Goal: Task Accomplishment & Management: Manage account settings

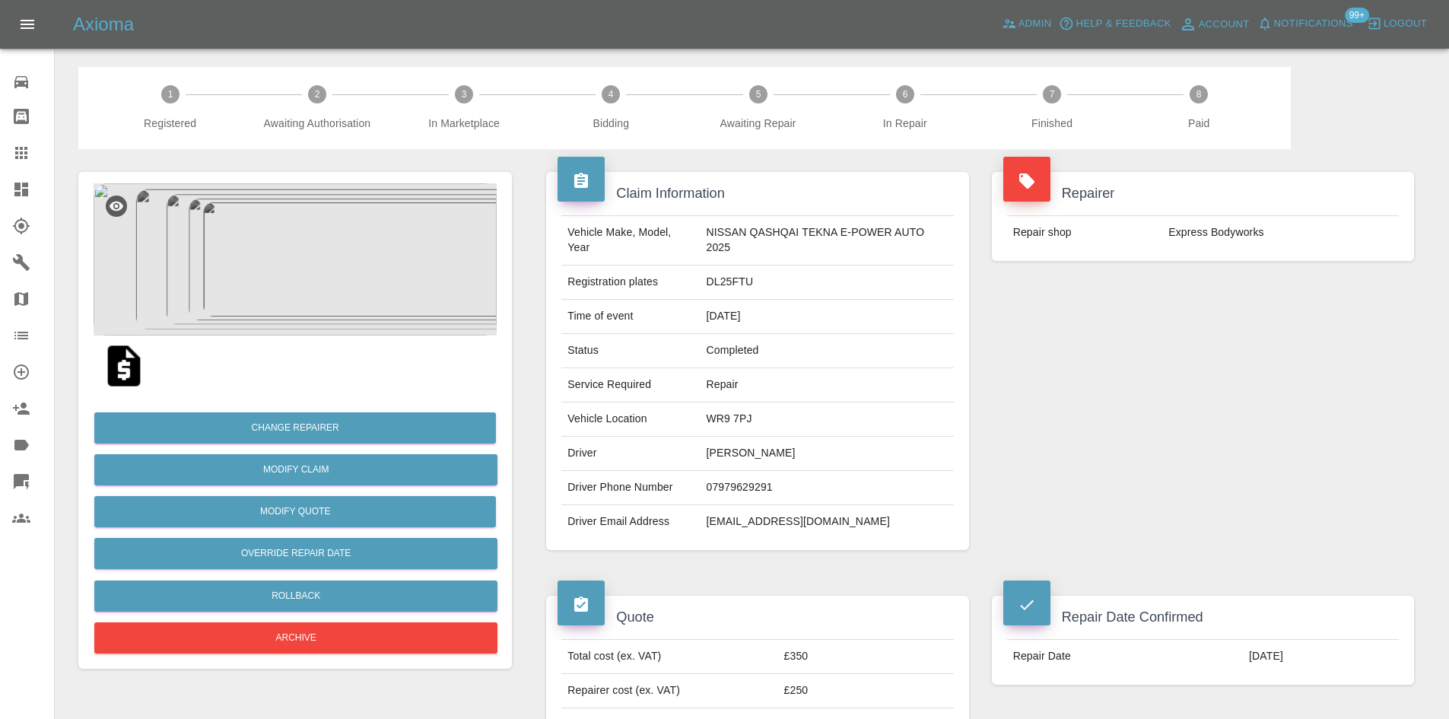
scroll to position [556, 0]
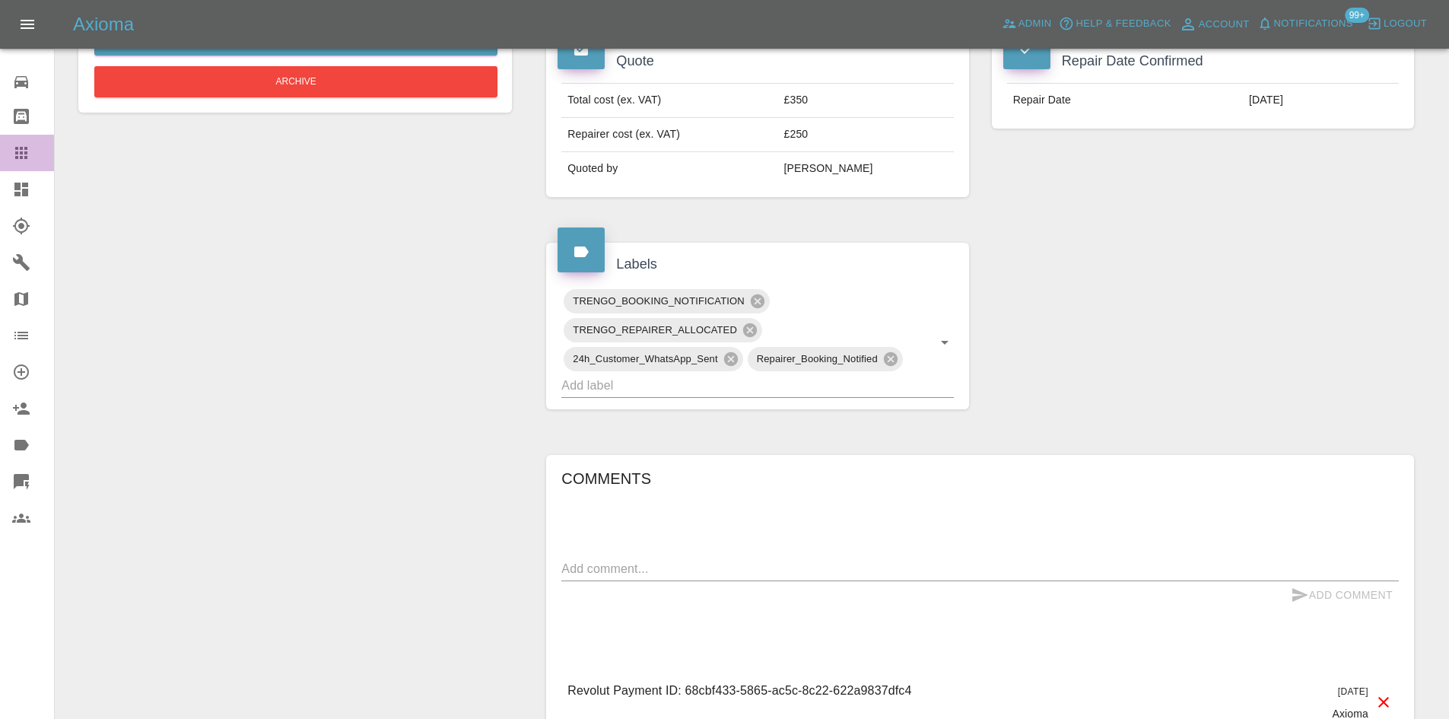
click at [20, 157] on icon at bounding box center [21, 153] width 12 height 12
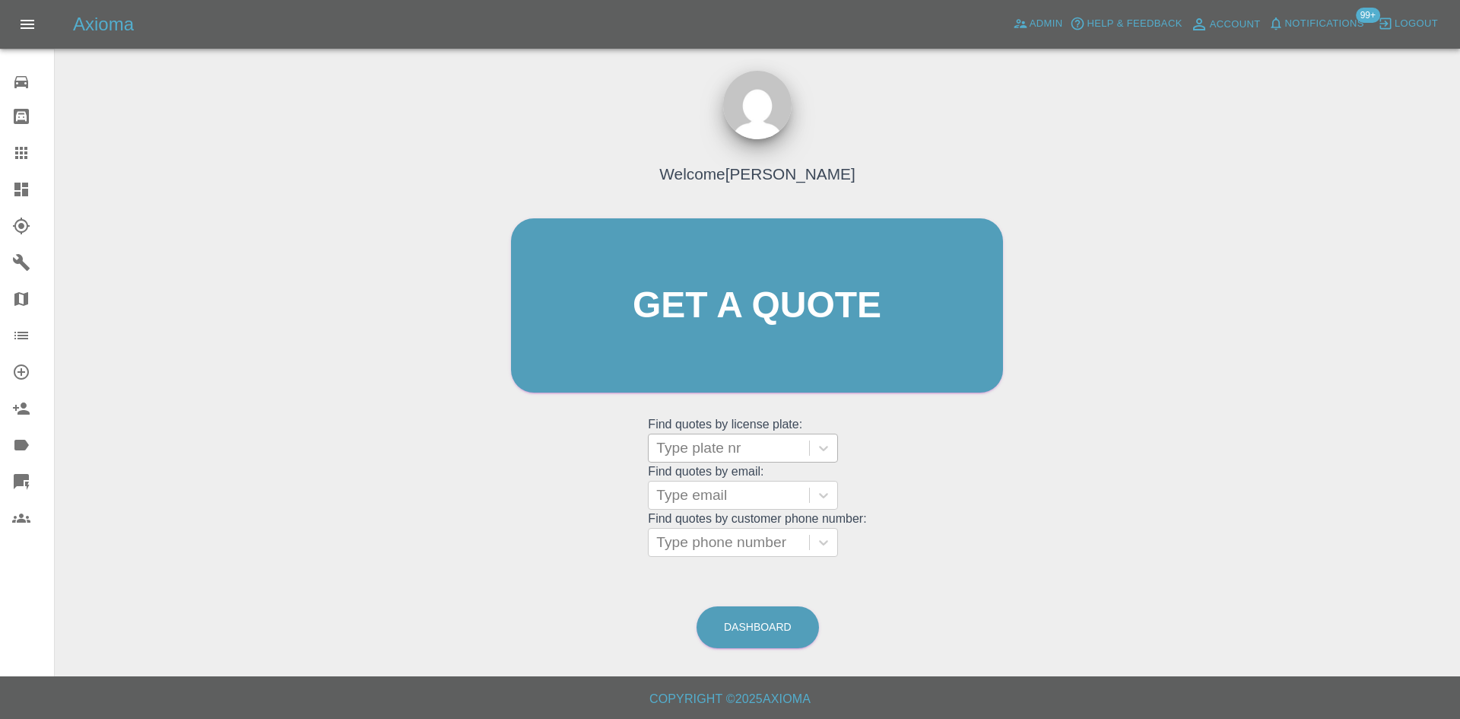
click at [695, 454] on div at bounding box center [728, 447] width 145 height 21
paste input "WM72THV"
type input "WM72THV"
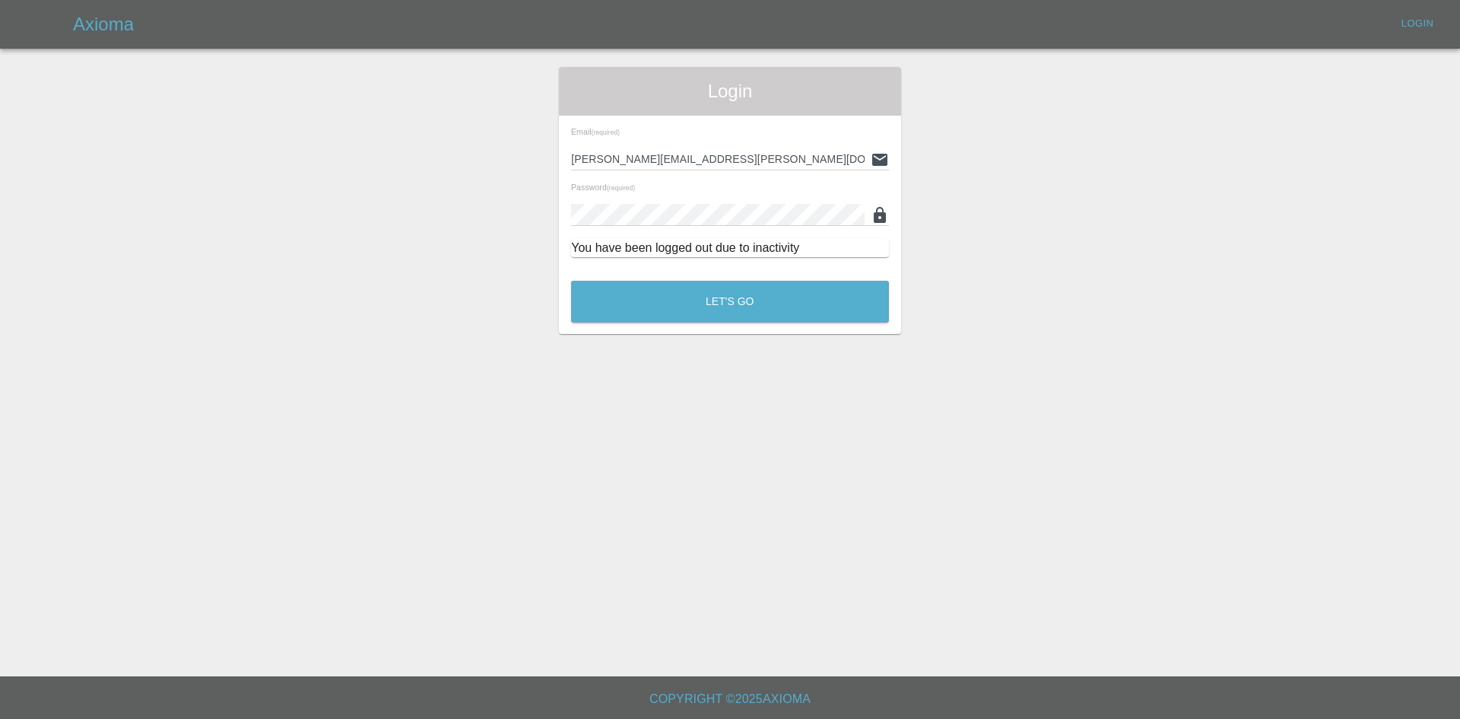
click at [700, 340] on main "Login Email (required) alex.kennett@axioma.co.uk Password (required) You have b…" at bounding box center [730, 338] width 1460 height 676
click at [702, 308] on button "Let's Go" at bounding box center [730, 302] width 318 height 42
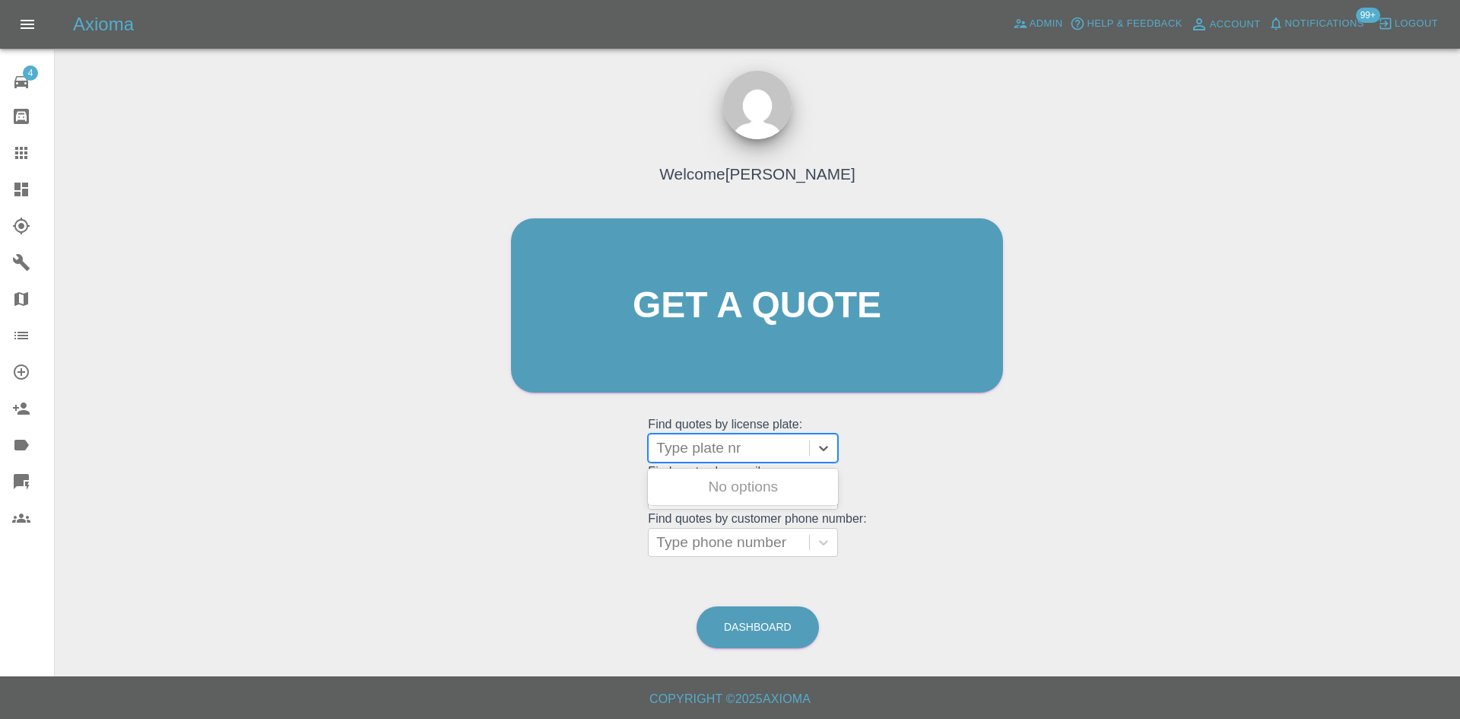
click at [687, 459] on div "Type plate nr" at bounding box center [729, 447] width 160 height 27
paste input "WM72THV"
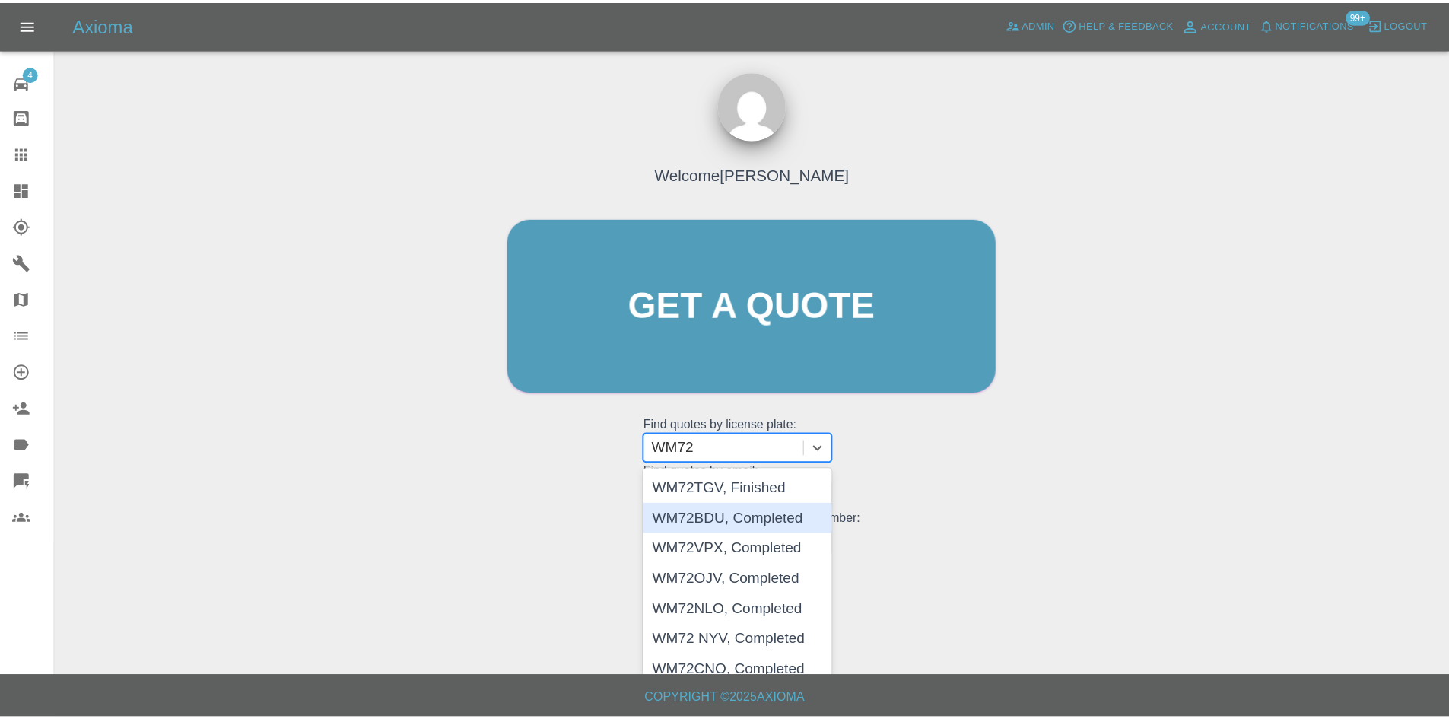
scroll to position [113, 0]
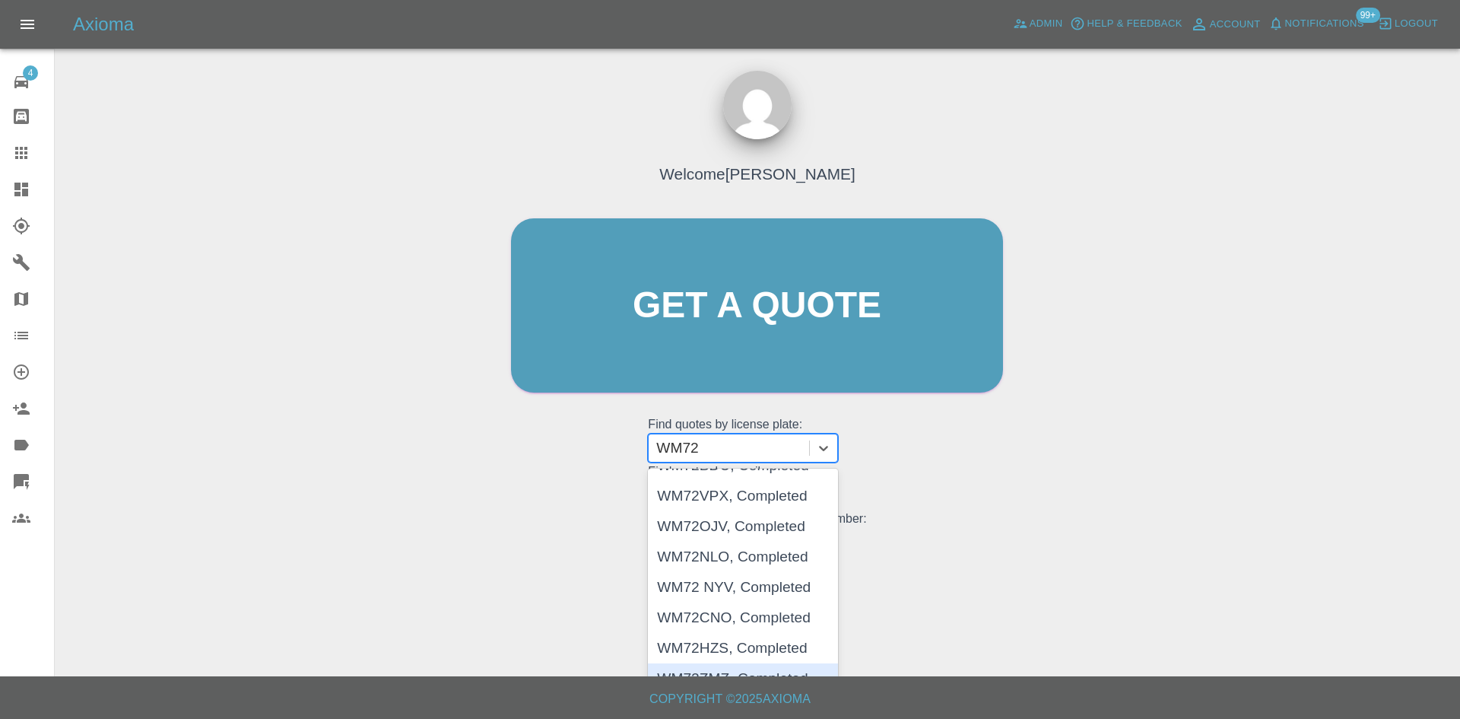
type input "WM72"
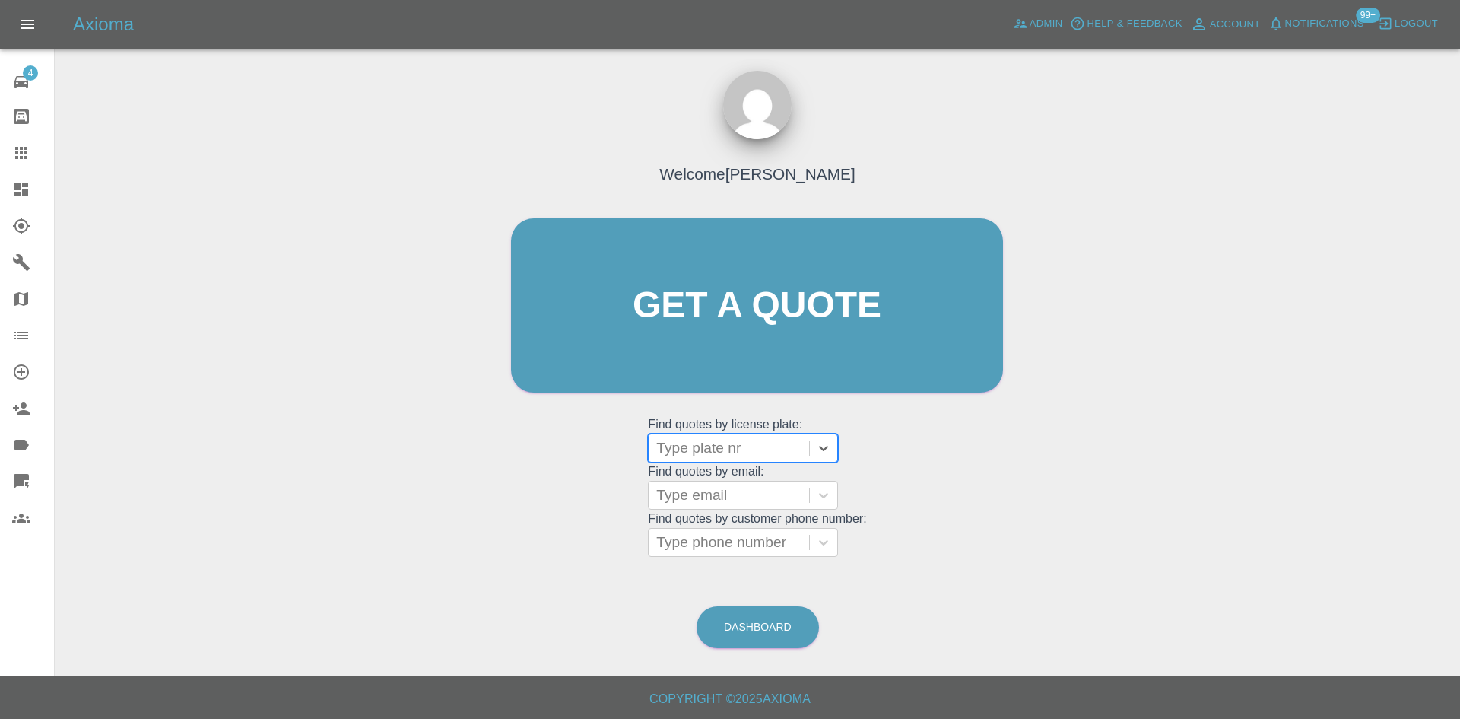
click at [10, 186] on link "Dashboard" at bounding box center [27, 189] width 54 height 37
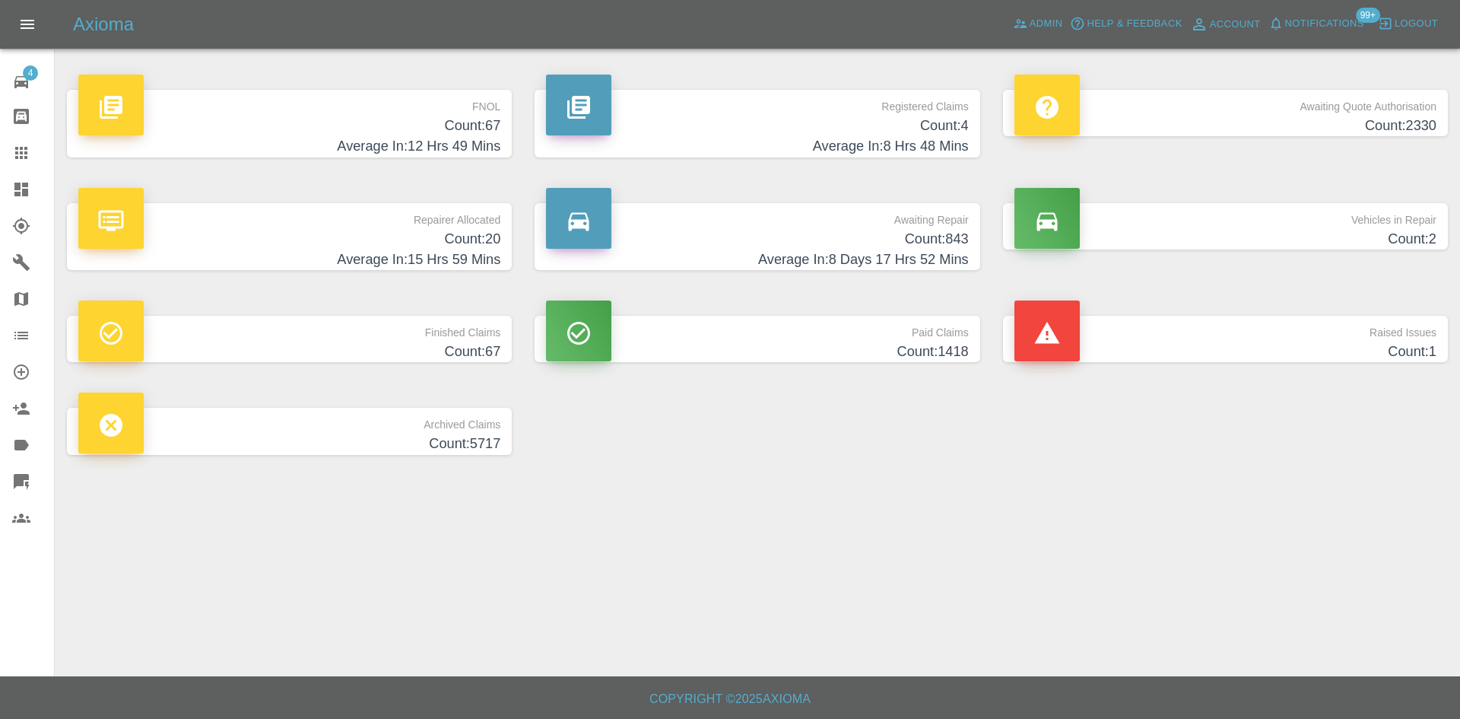
click at [311, 257] on h4 "Average In: 15 Hrs 59 Mins" at bounding box center [289, 259] width 422 height 21
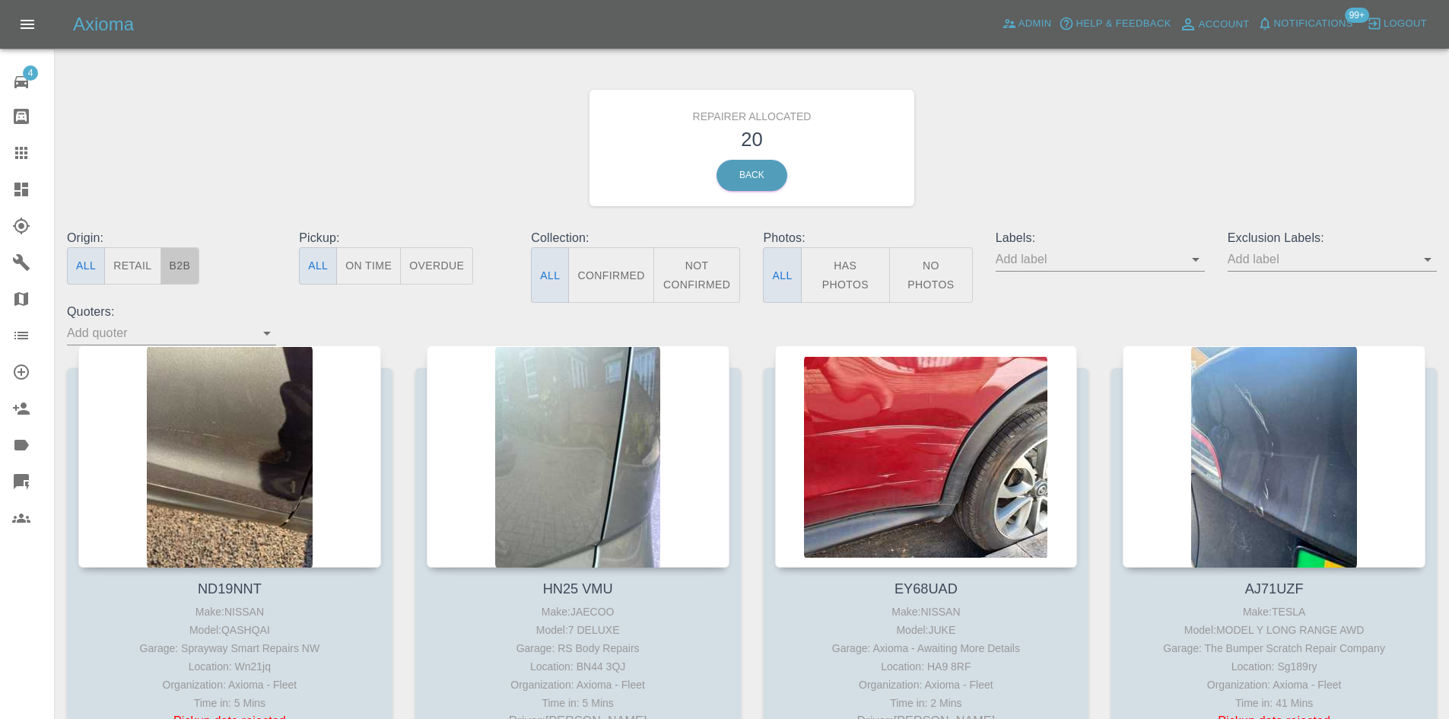
click at [193, 265] on button "B2B" at bounding box center [180, 265] width 40 height 37
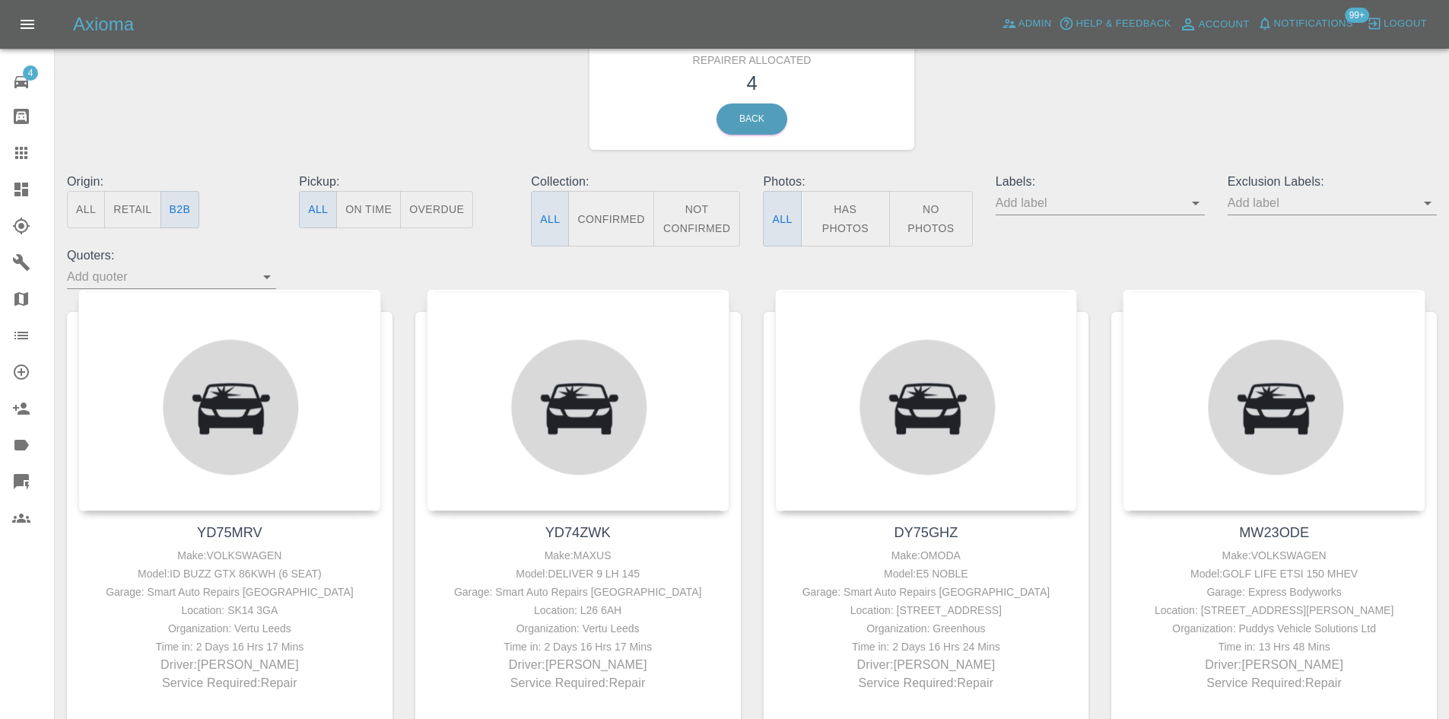
scroll to position [152, 0]
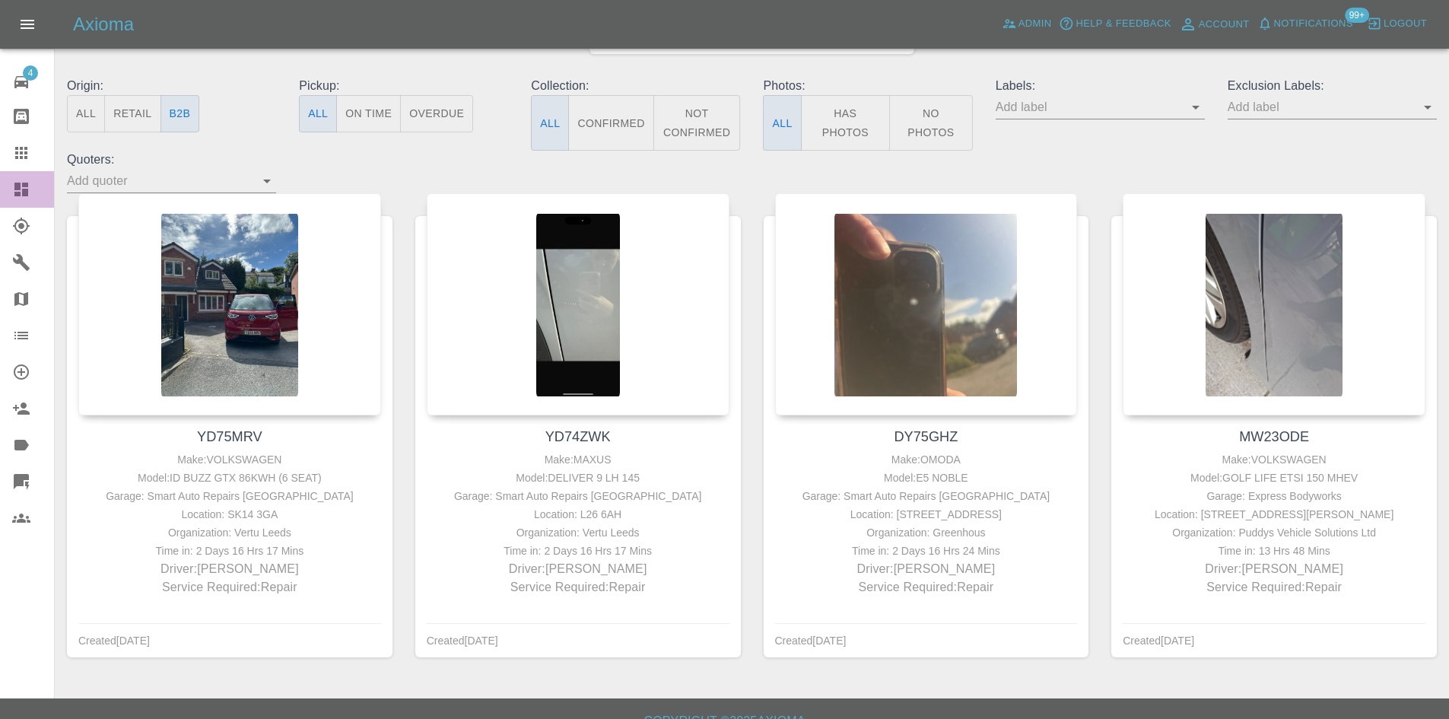
click at [3, 194] on link "Dashboard" at bounding box center [27, 189] width 54 height 37
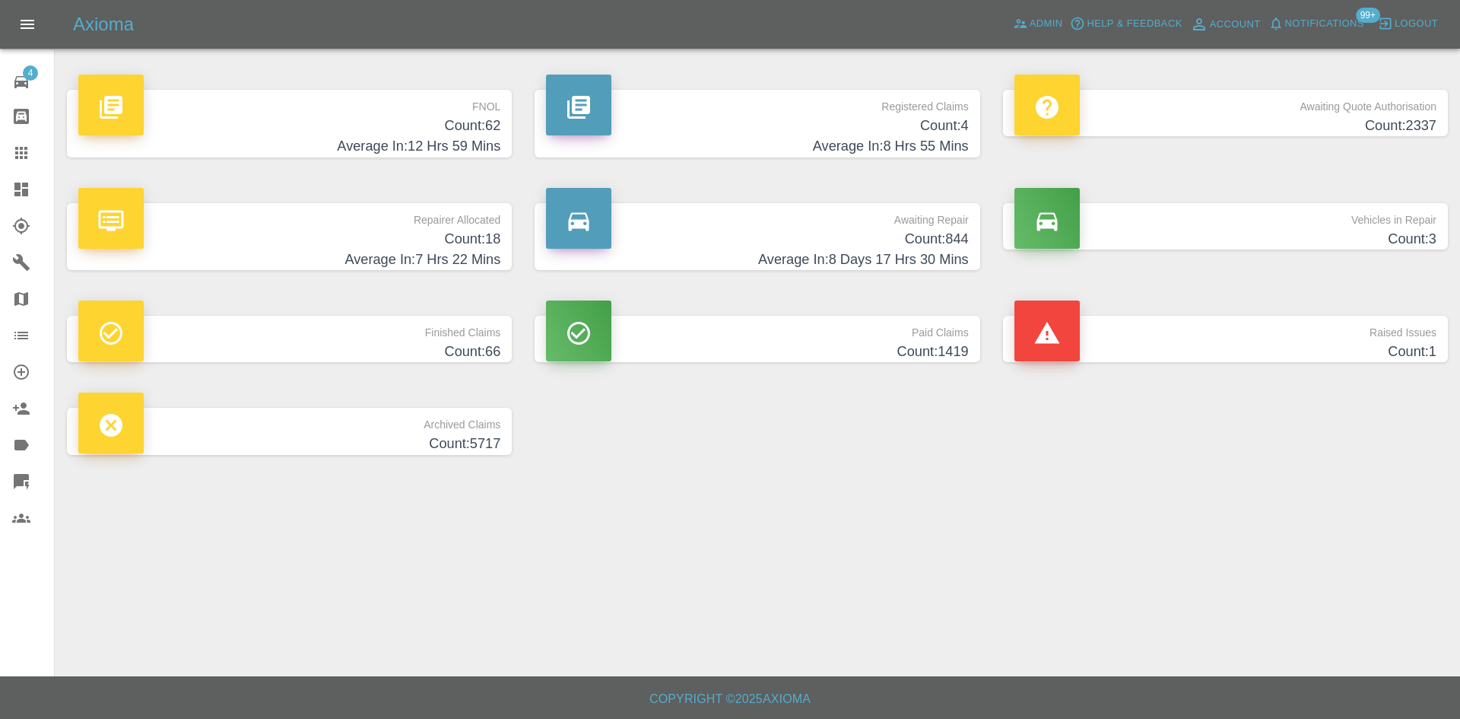
click at [923, 132] on h4 "Count: 4" at bounding box center [757, 126] width 422 height 21
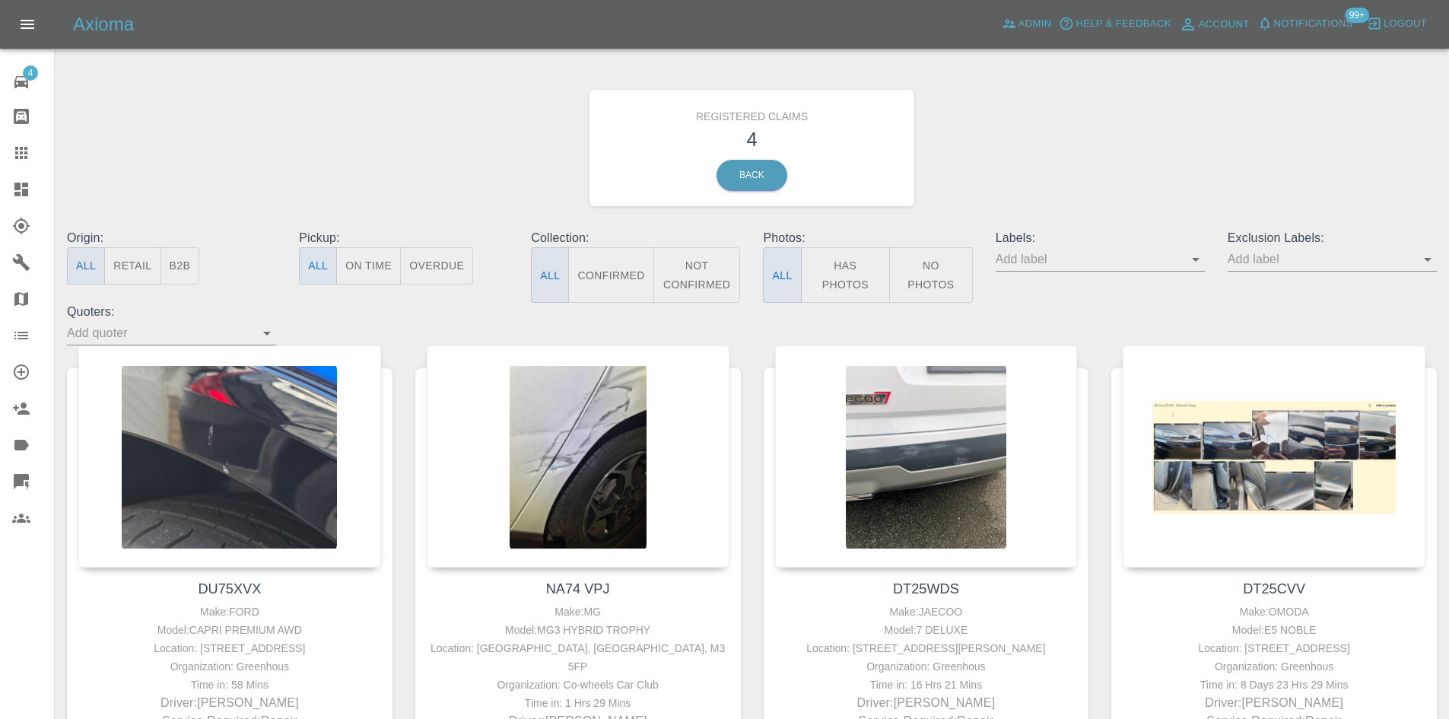
click at [5, 190] on link "Dashboard" at bounding box center [27, 189] width 54 height 37
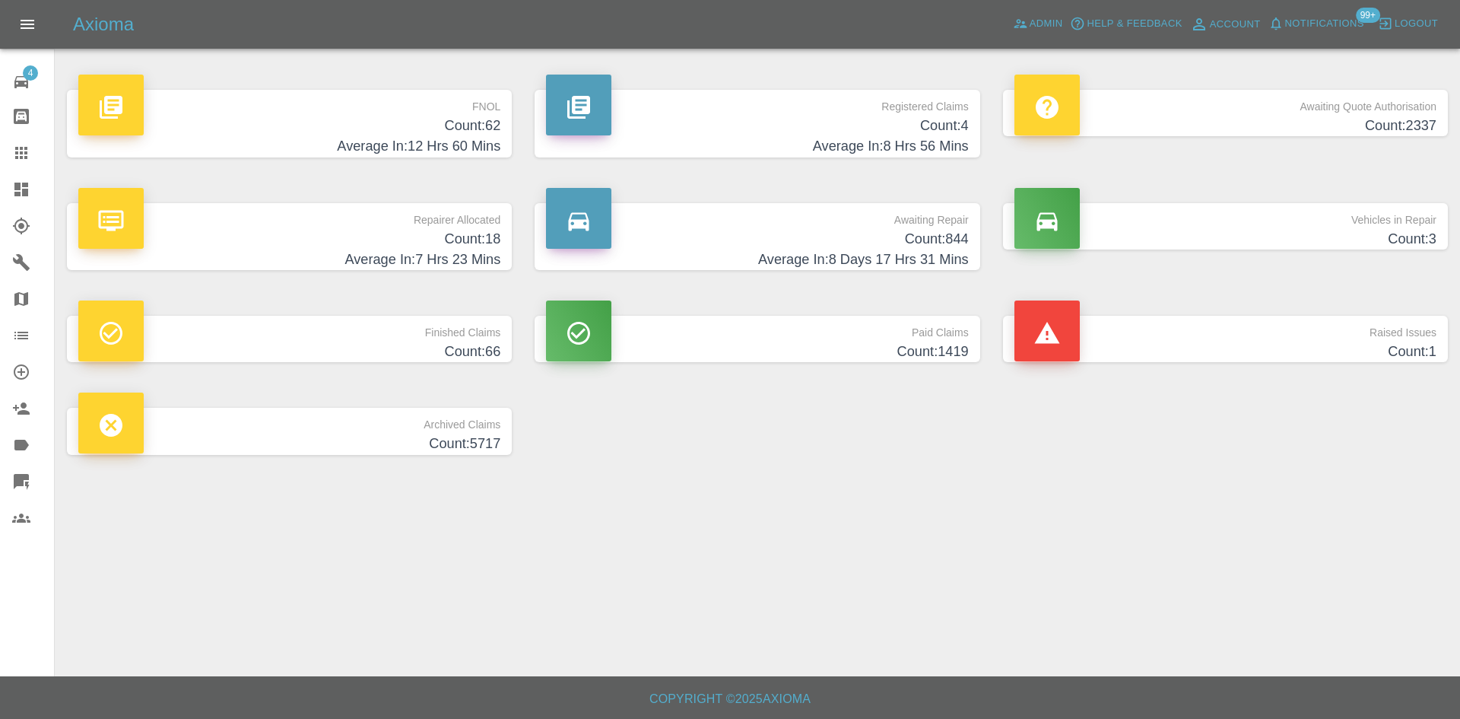
click at [832, 130] on h4 "Count: 4" at bounding box center [757, 126] width 422 height 21
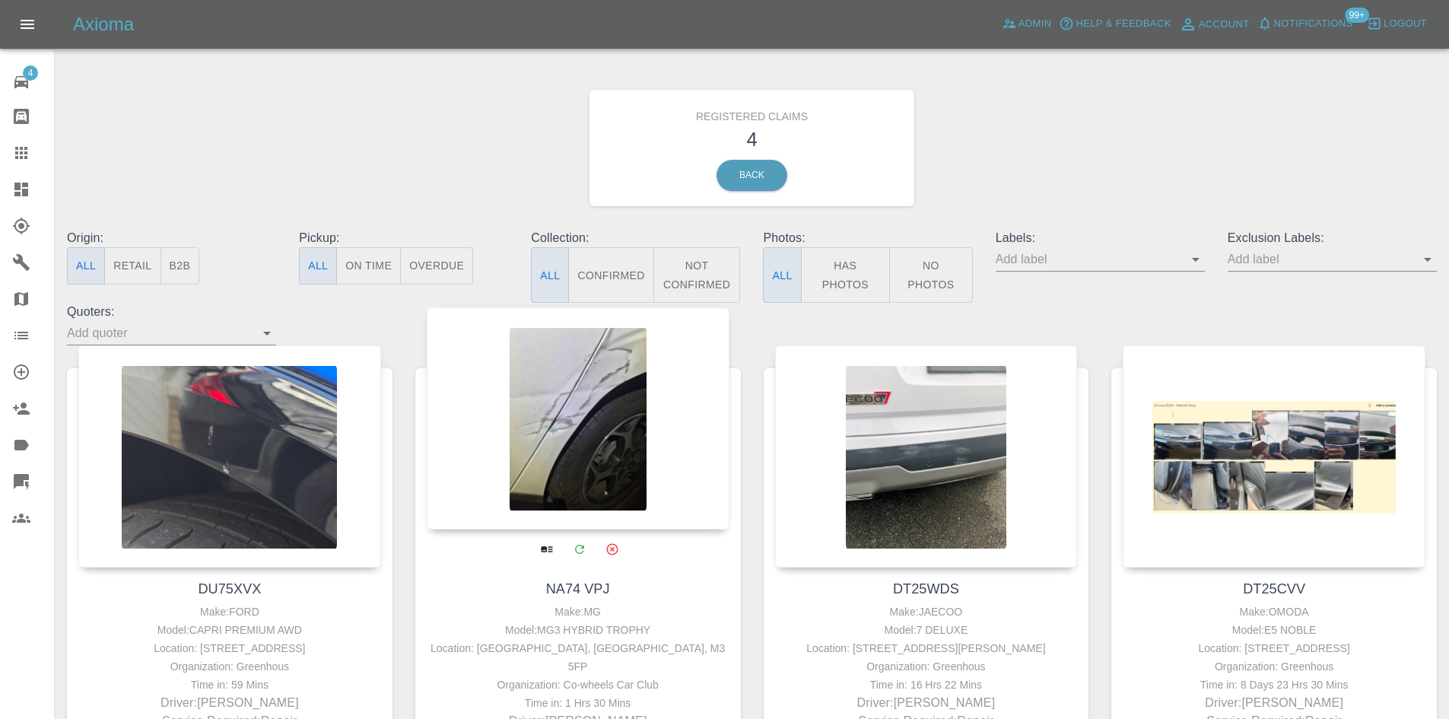
click at [529, 449] on div at bounding box center [578, 418] width 303 height 222
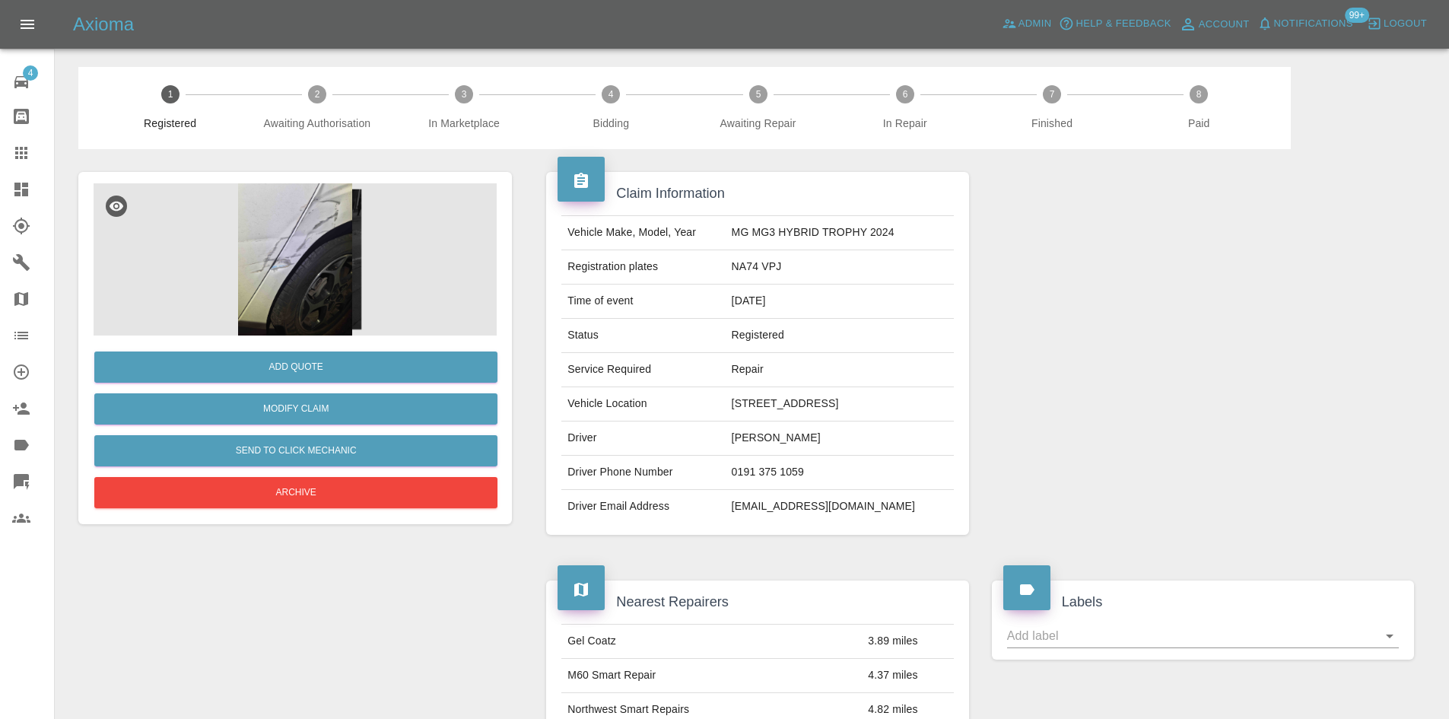
click at [301, 255] on img at bounding box center [295, 259] width 403 height 152
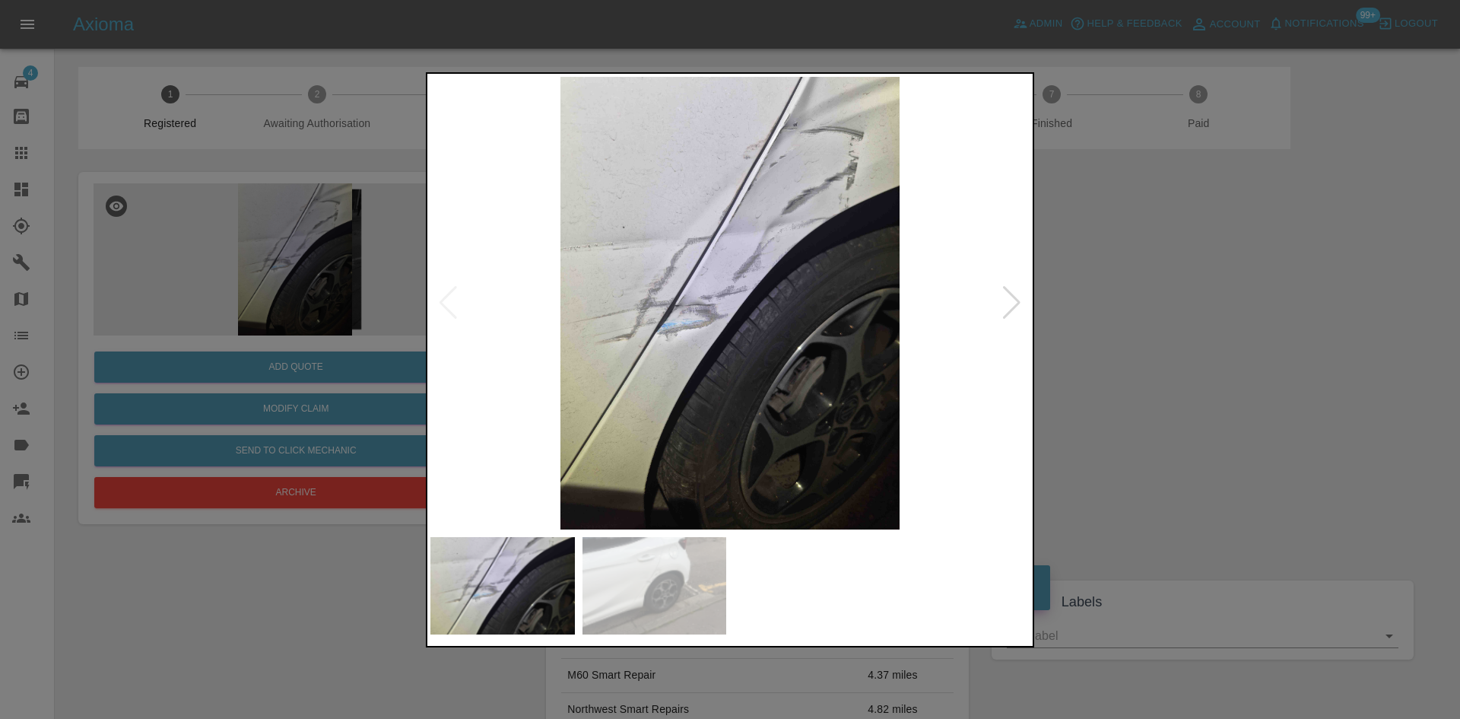
click at [1016, 302] on div at bounding box center [1012, 302] width 21 height 33
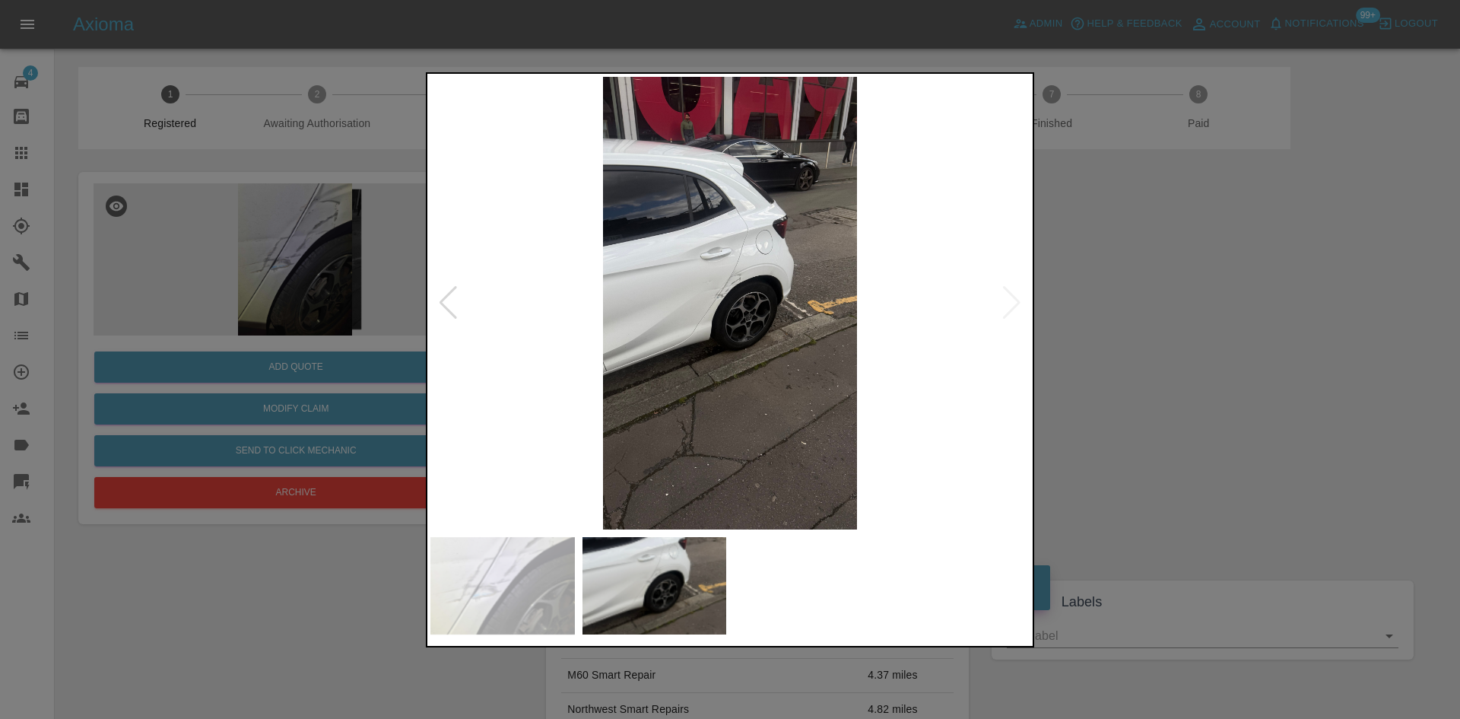
click at [1192, 314] on div at bounding box center [730, 359] width 1460 height 719
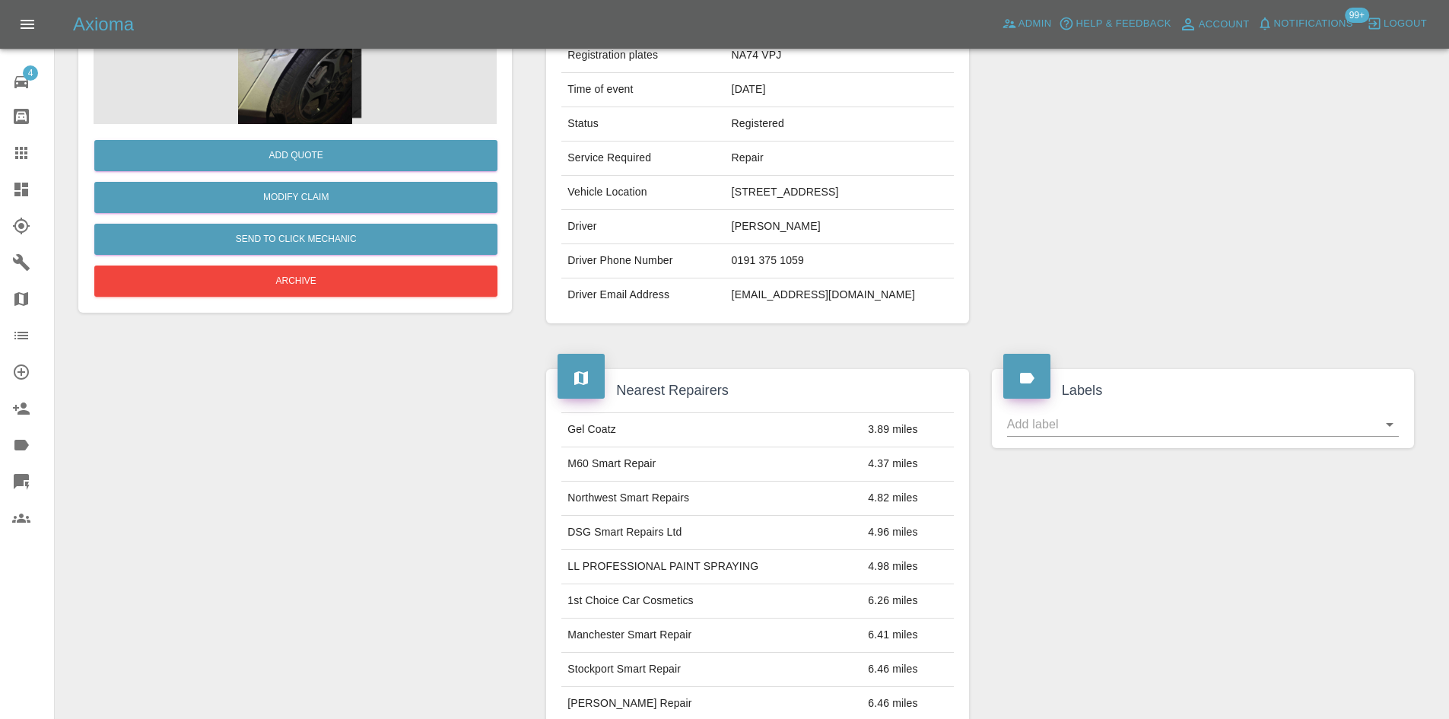
scroll to position [653, 0]
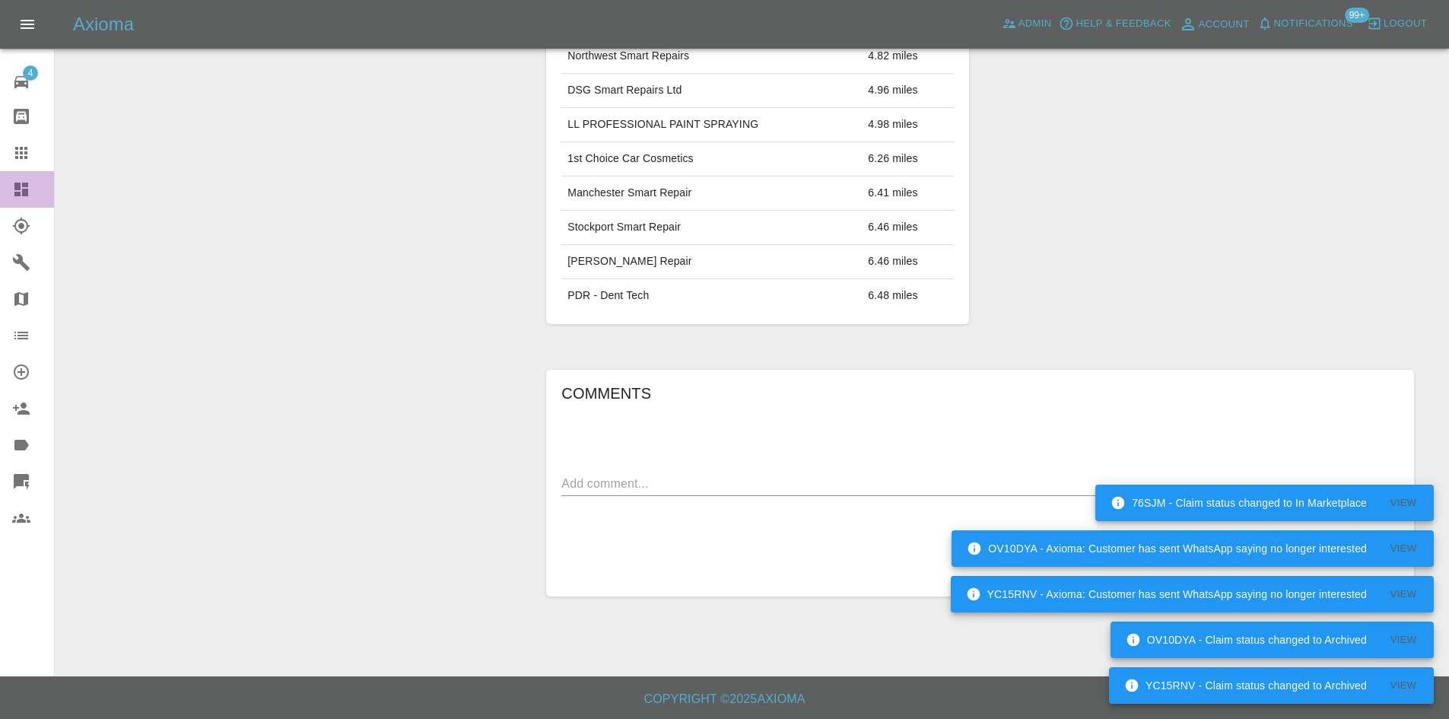
click at [34, 188] on div at bounding box center [33, 189] width 43 height 18
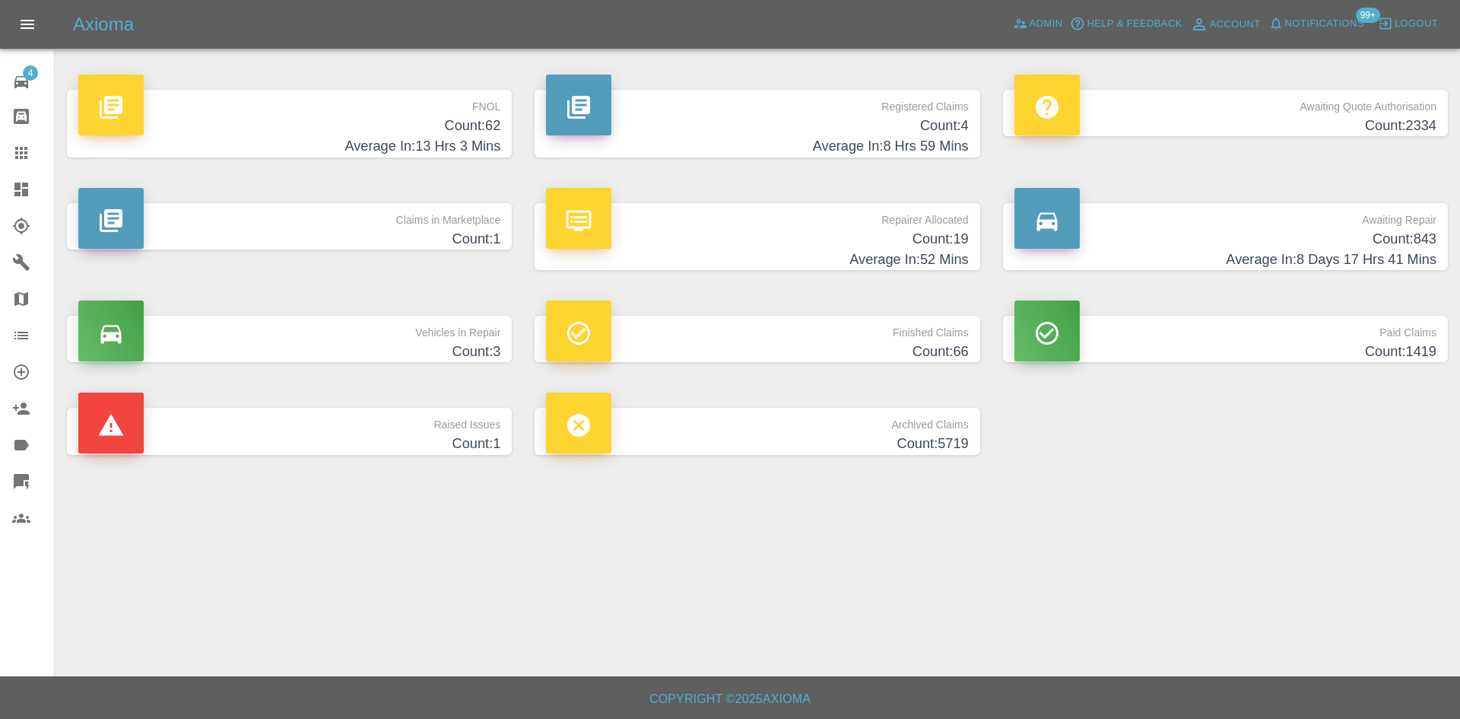
click at [831, 148] on h4 "Average In: 8 Hrs 59 Mins" at bounding box center [757, 146] width 422 height 21
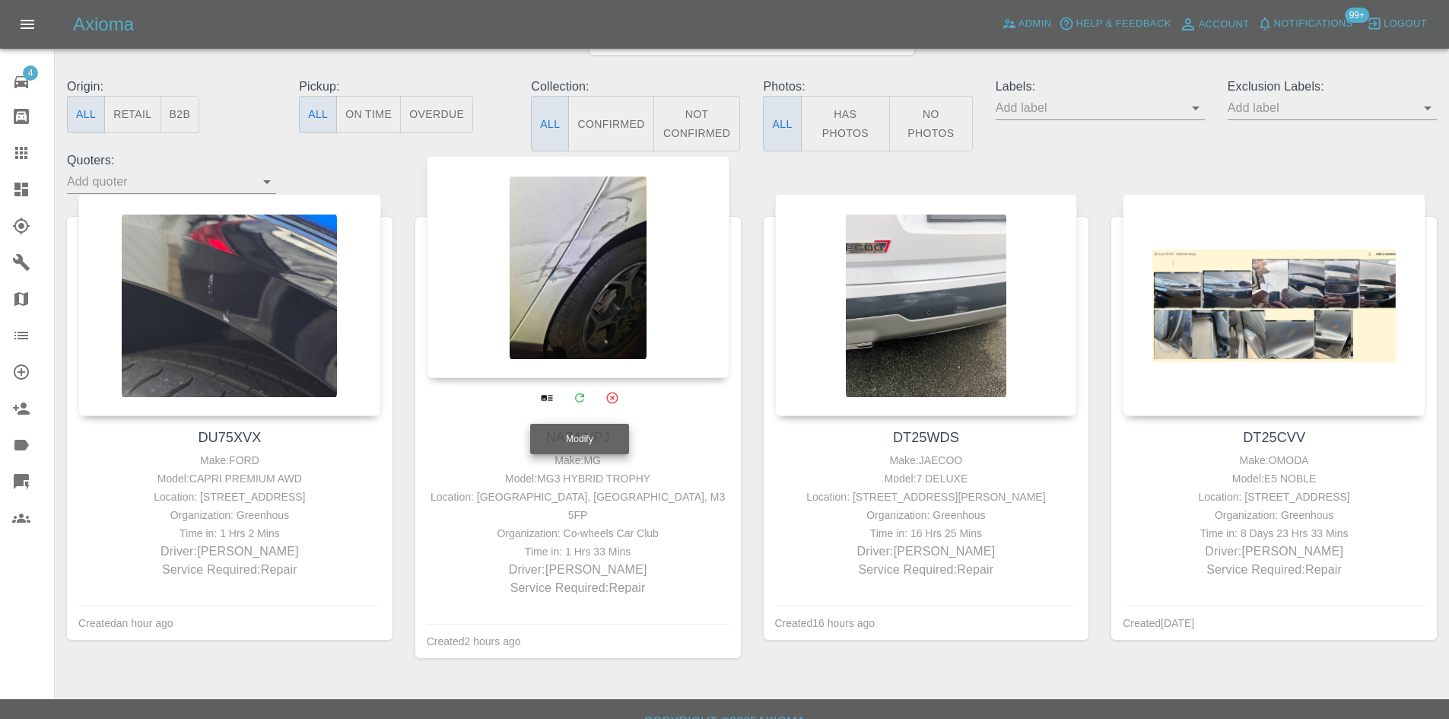
scroll to position [152, 0]
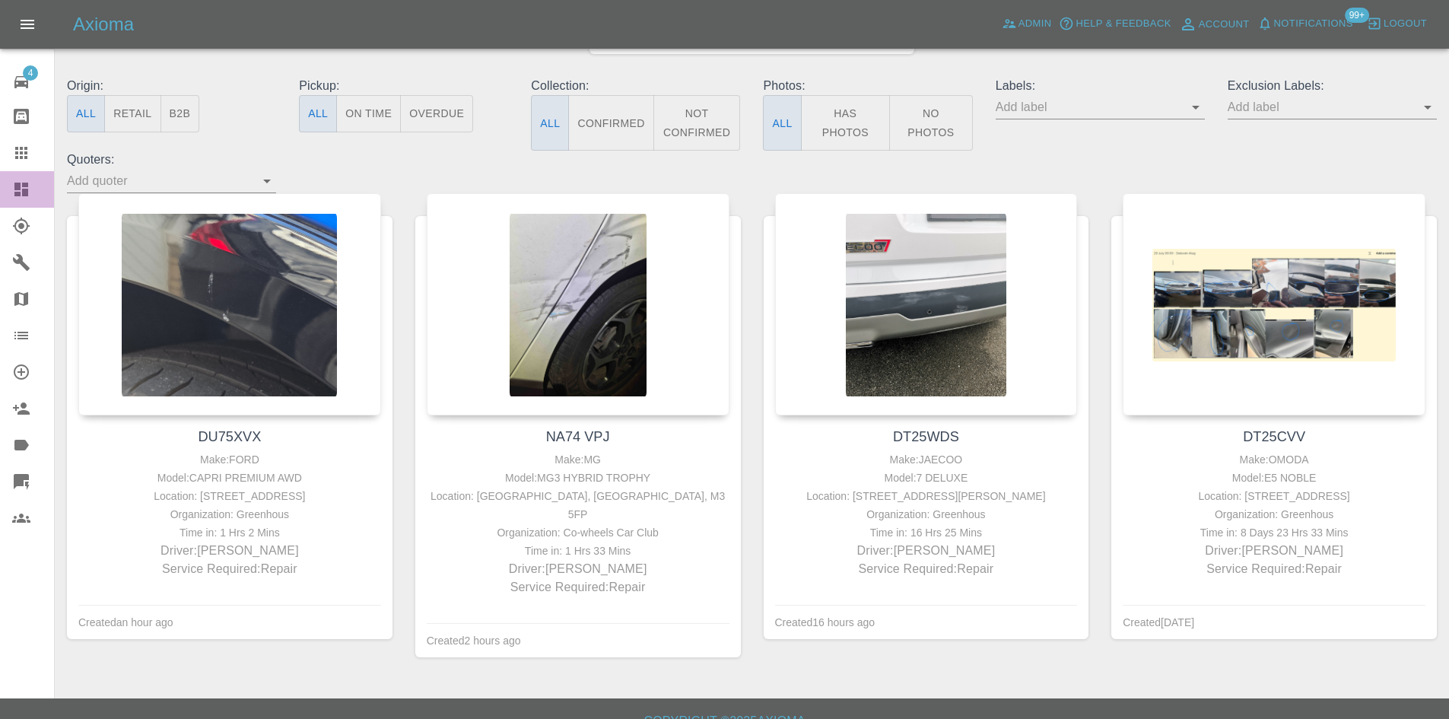
click at [0, 195] on link "Dashboard" at bounding box center [27, 189] width 54 height 37
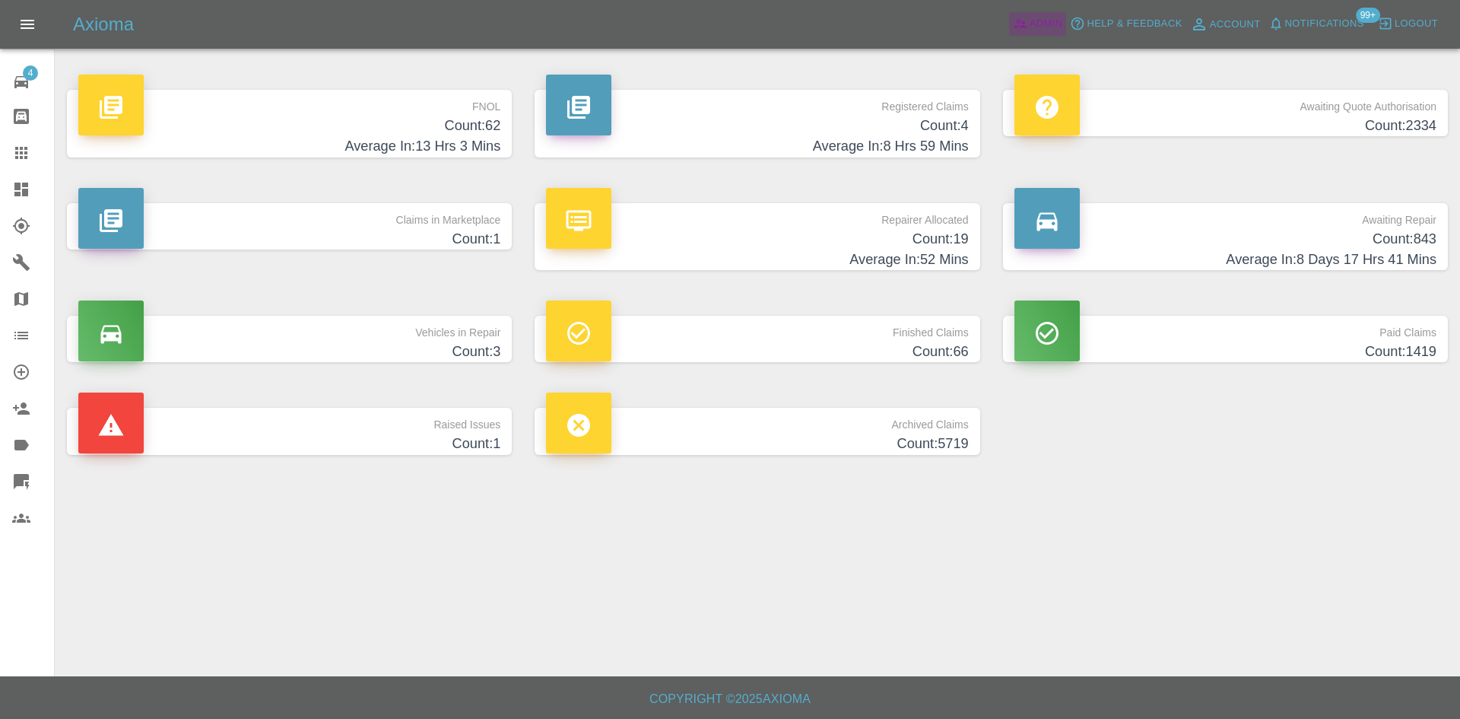
click at [1026, 21] on icon at bounding box center [1020, 23] width 15 height 15
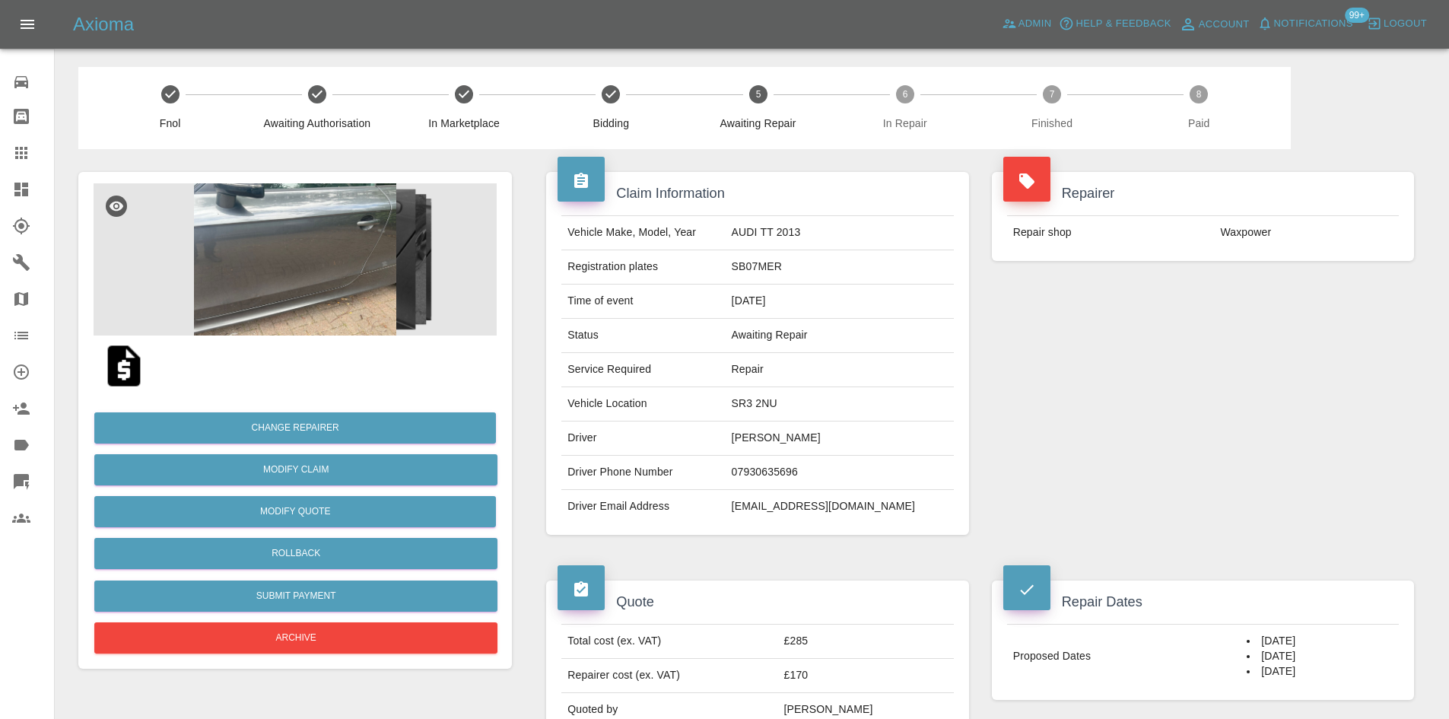
click at [246, 246] on img at bounding box center [295, 259] width 403 height 152
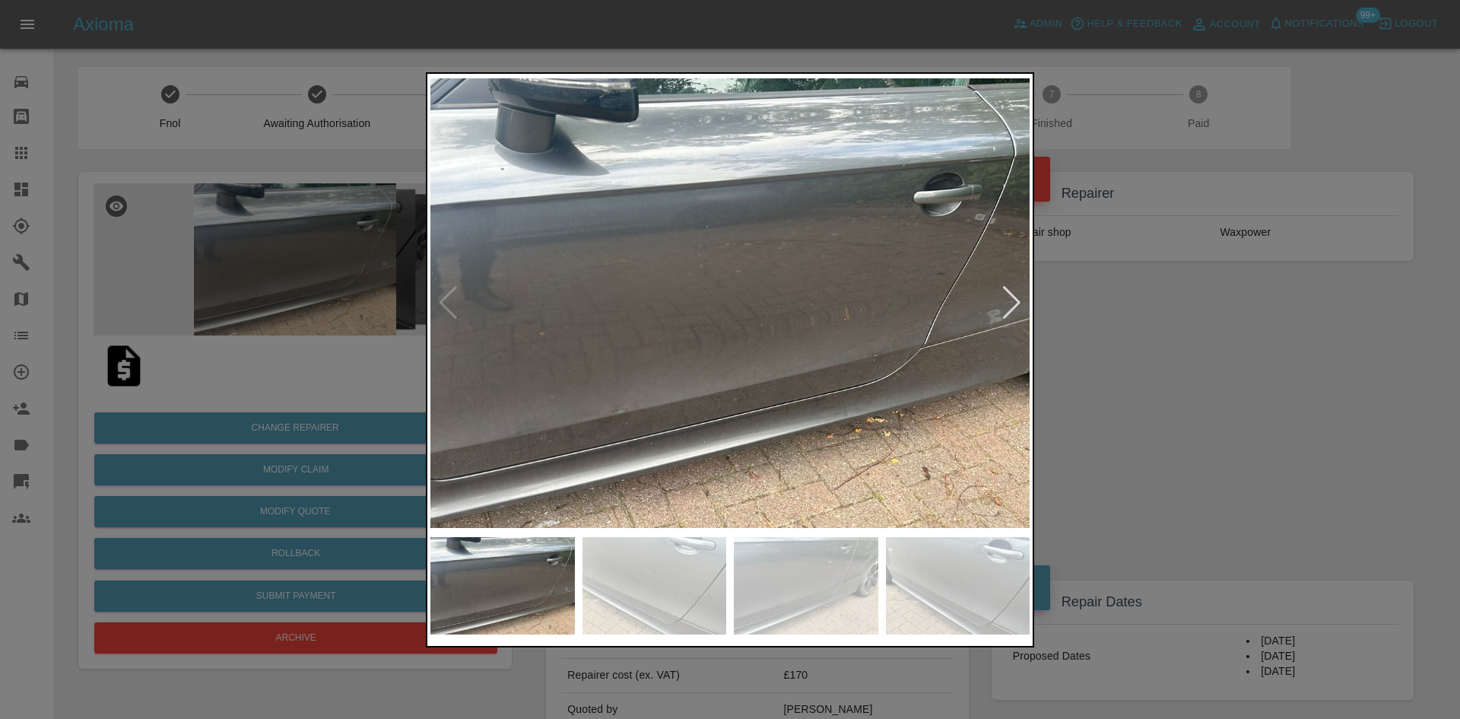
click at [1018, 303] on div at bounding box center [1012, 302] width 21 height 33
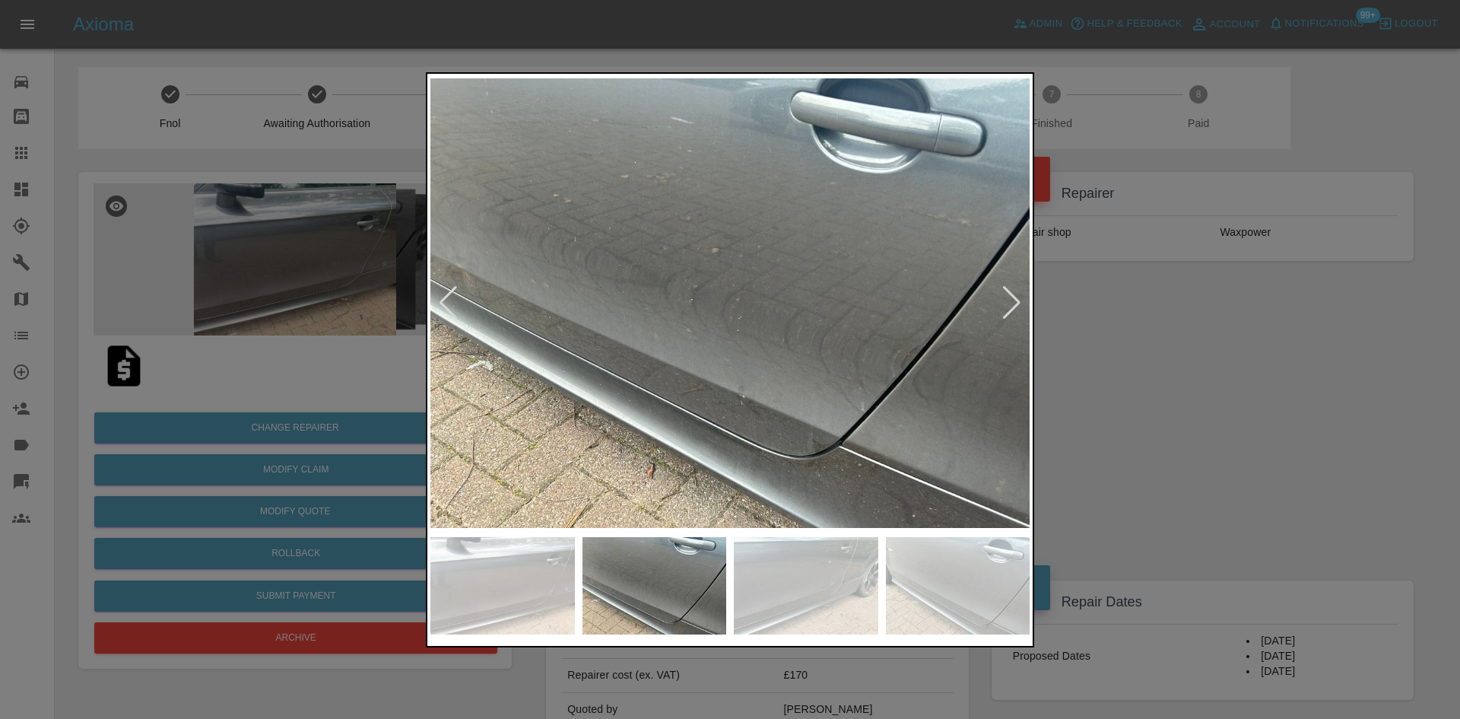
click at [1233, 337] on div at bounding box center [730, 359] width 1460 height 719
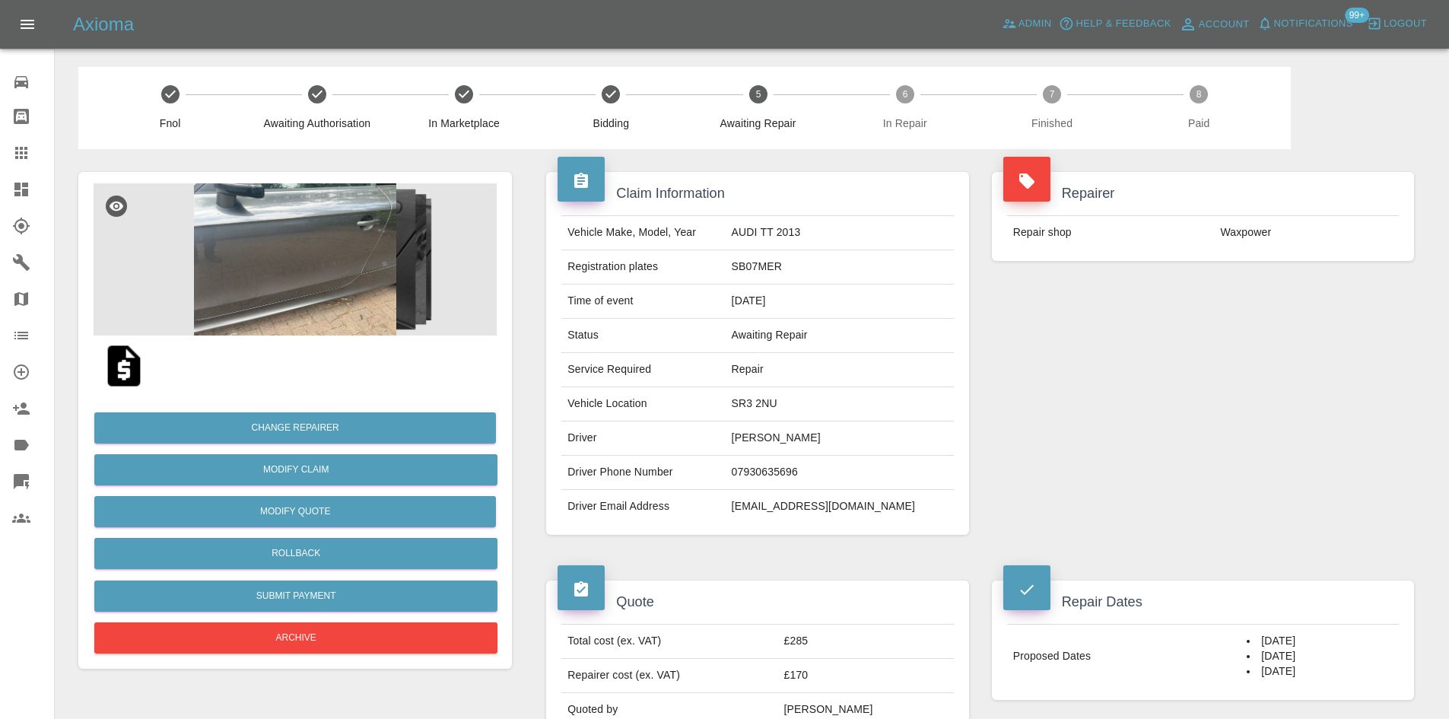
click at [249, 245] on img at bounding box center [295, 259] width 403 height 152
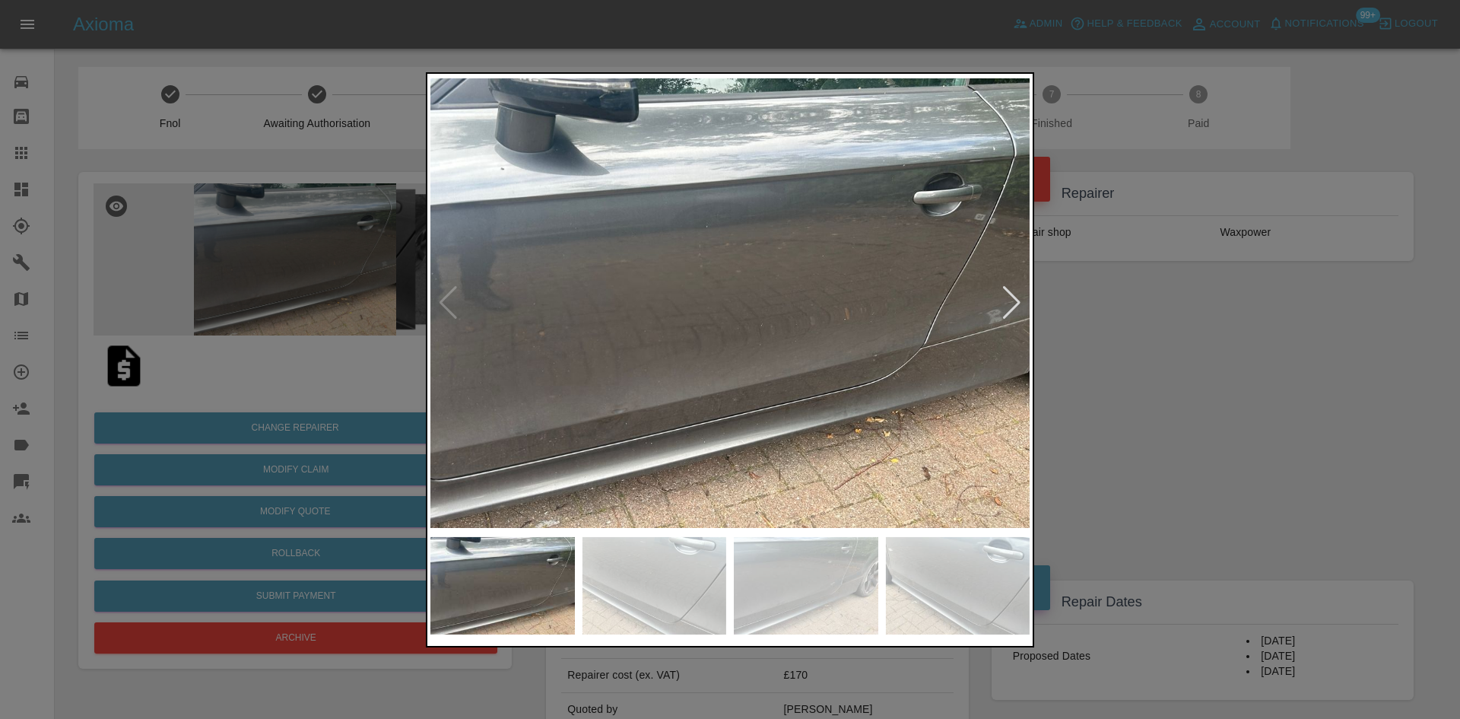
click at [915, 338] on img at bounding box center [729, 303] width 599 height 452
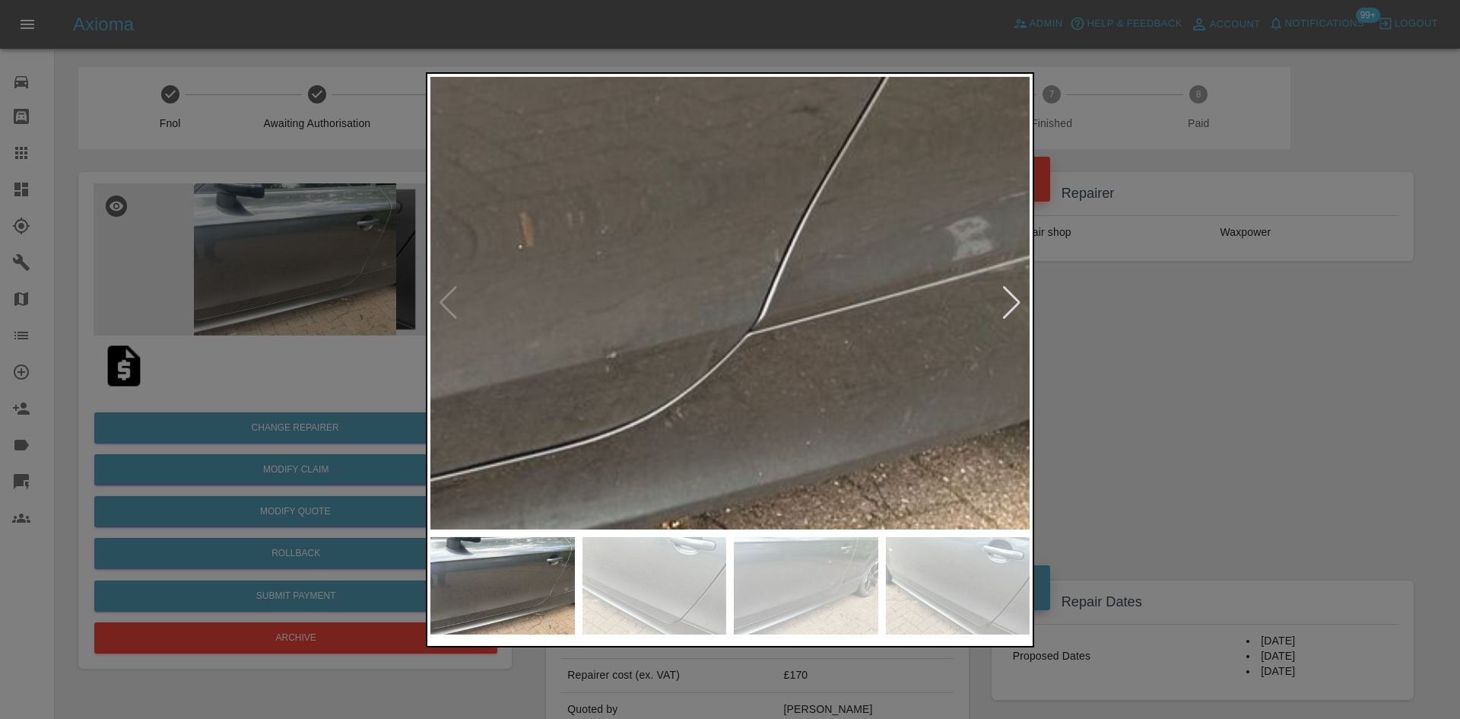
click at [1014, 303] on div at bounding box center [1012, 302] width 21 height 33
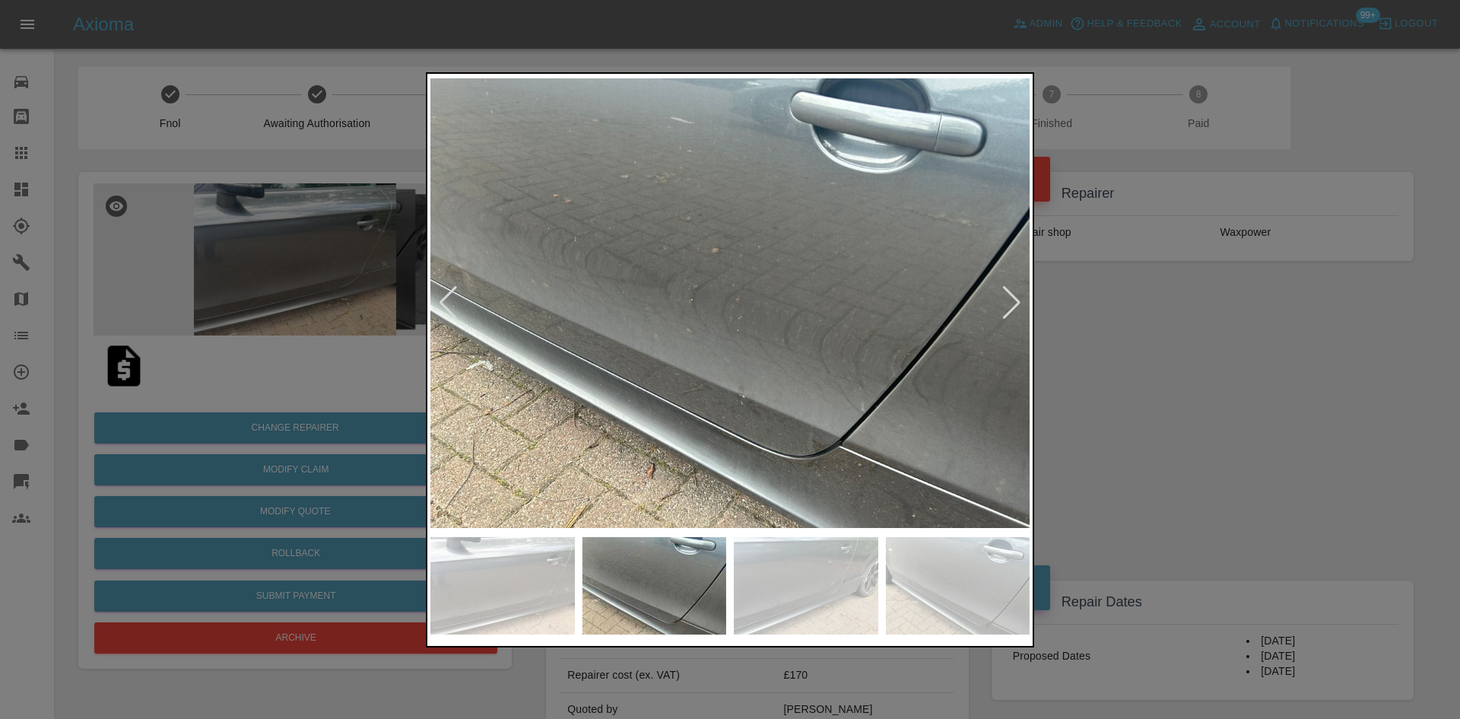
click at [1014, 303] on div at bounding box center [1012, 302] width 21 height 33
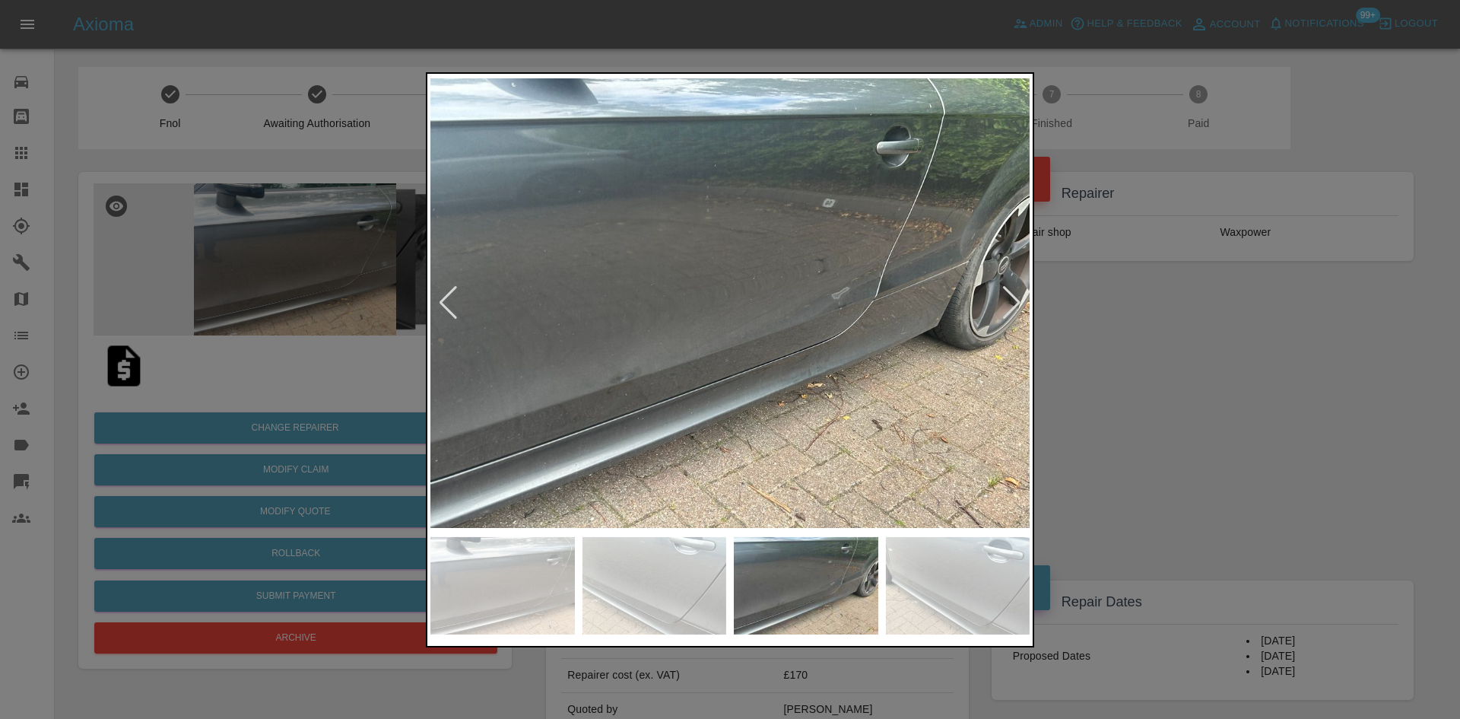
click at [1224, 306] on div at bounding box center [730, 359] width 1460 height 719
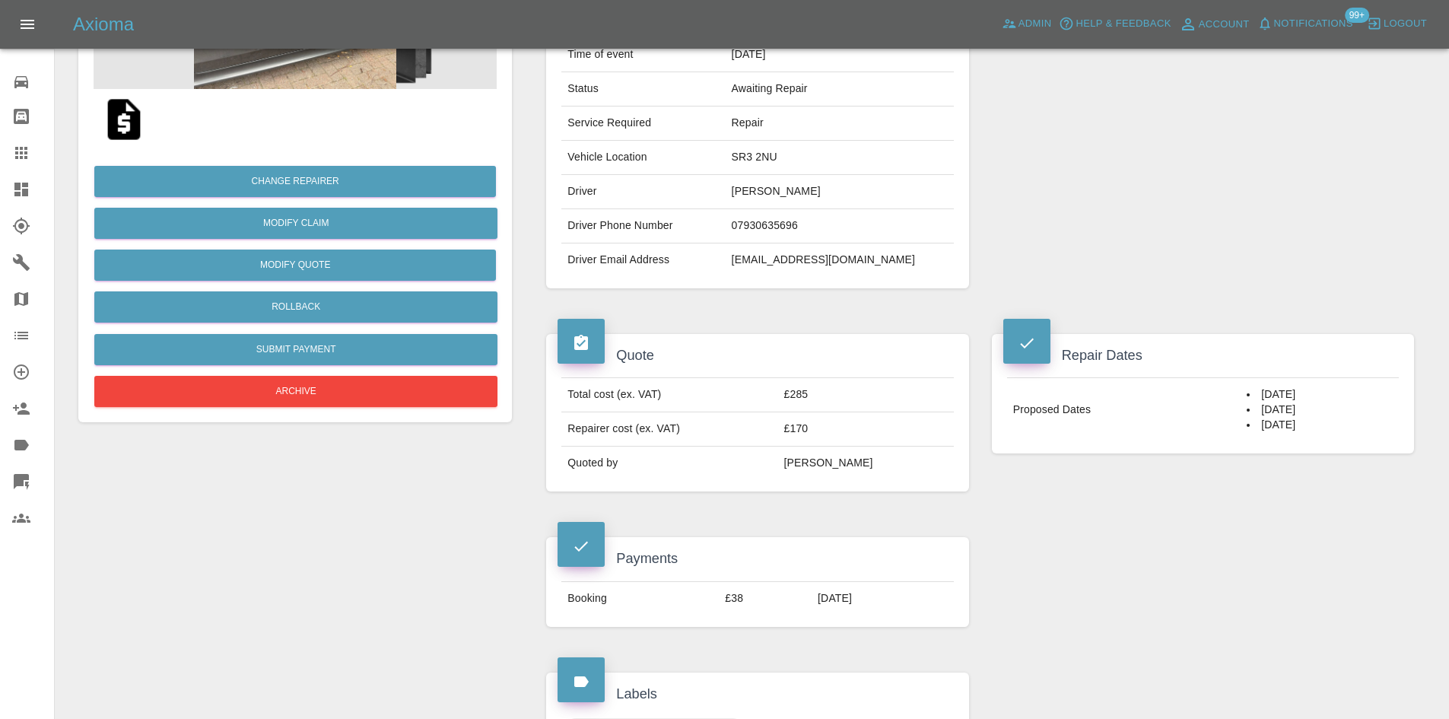
scroll to position [76, 0]
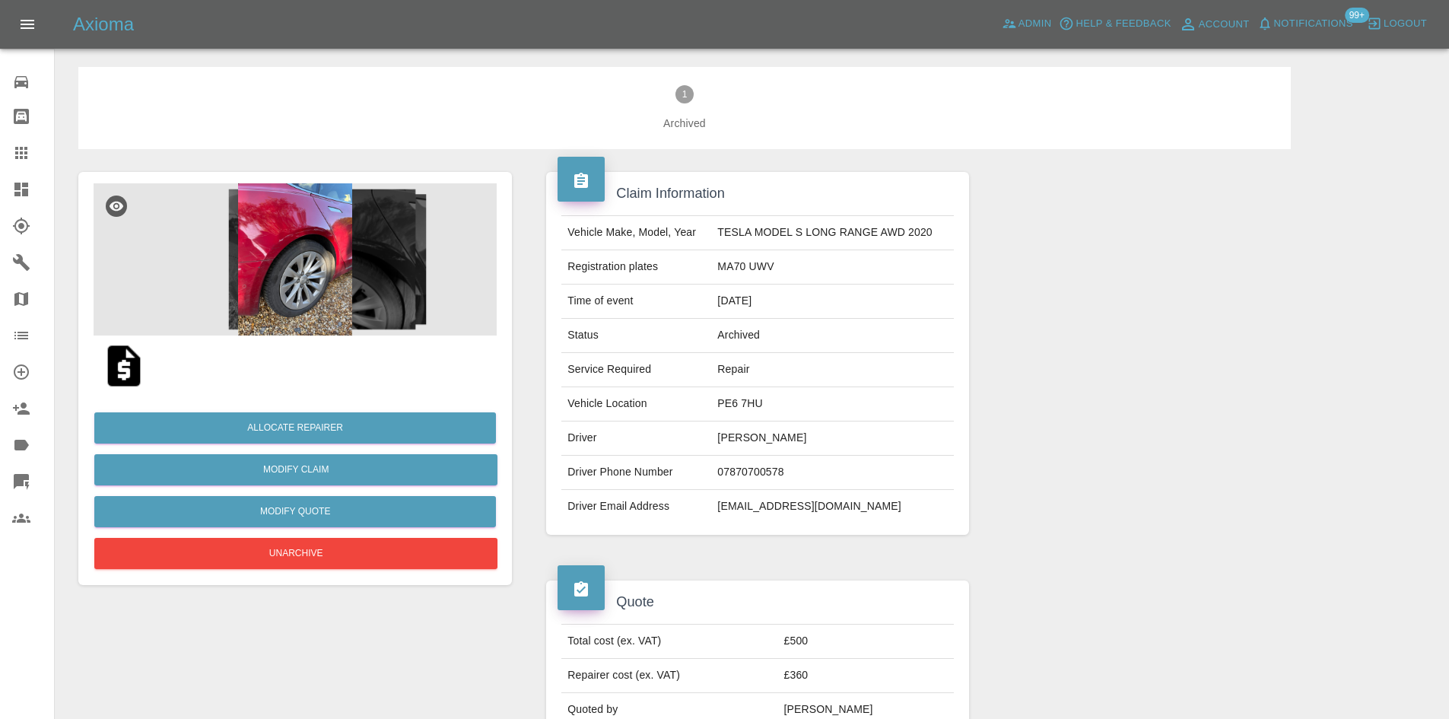
click at [240, 287] on img at bounding box center [295, 259] width 403 height 152
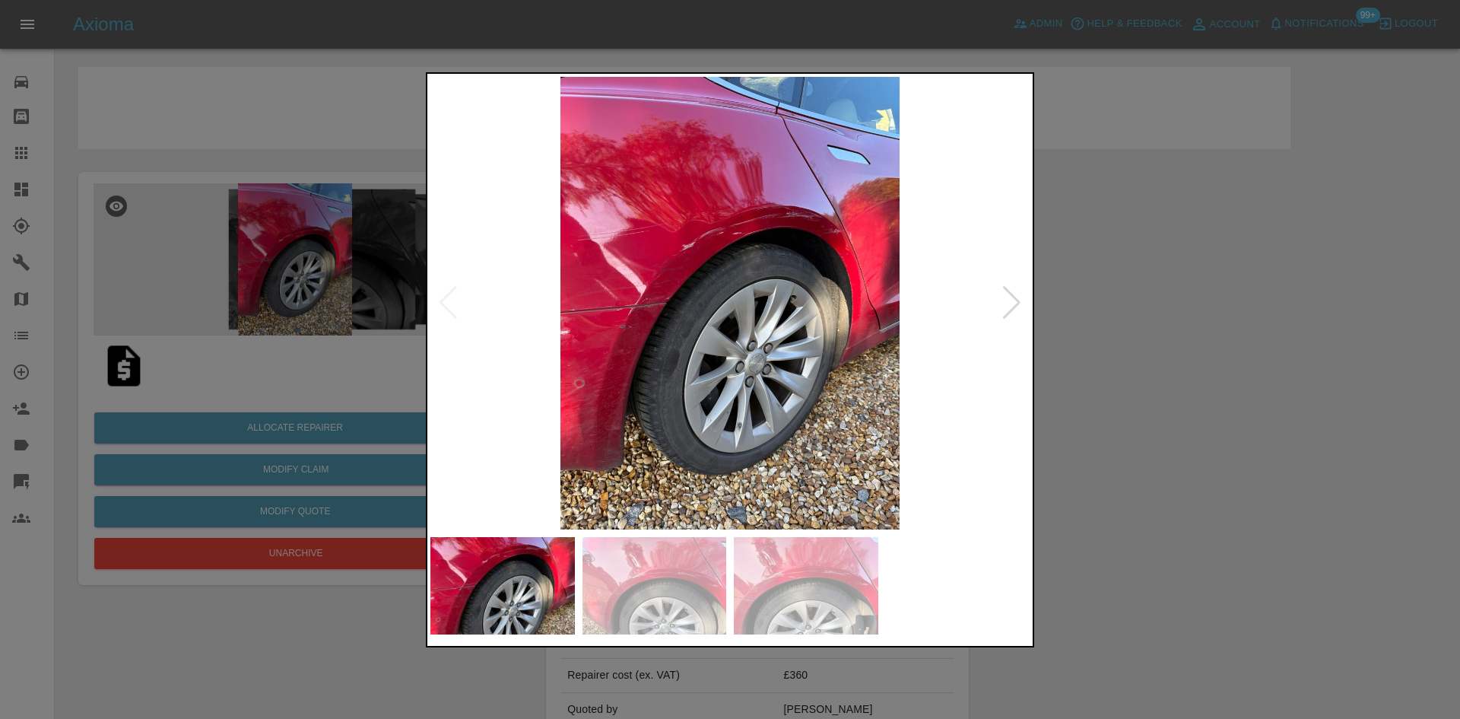
click at [1009, 297] on div at bounding box center [1012, 302] width 21 height 33
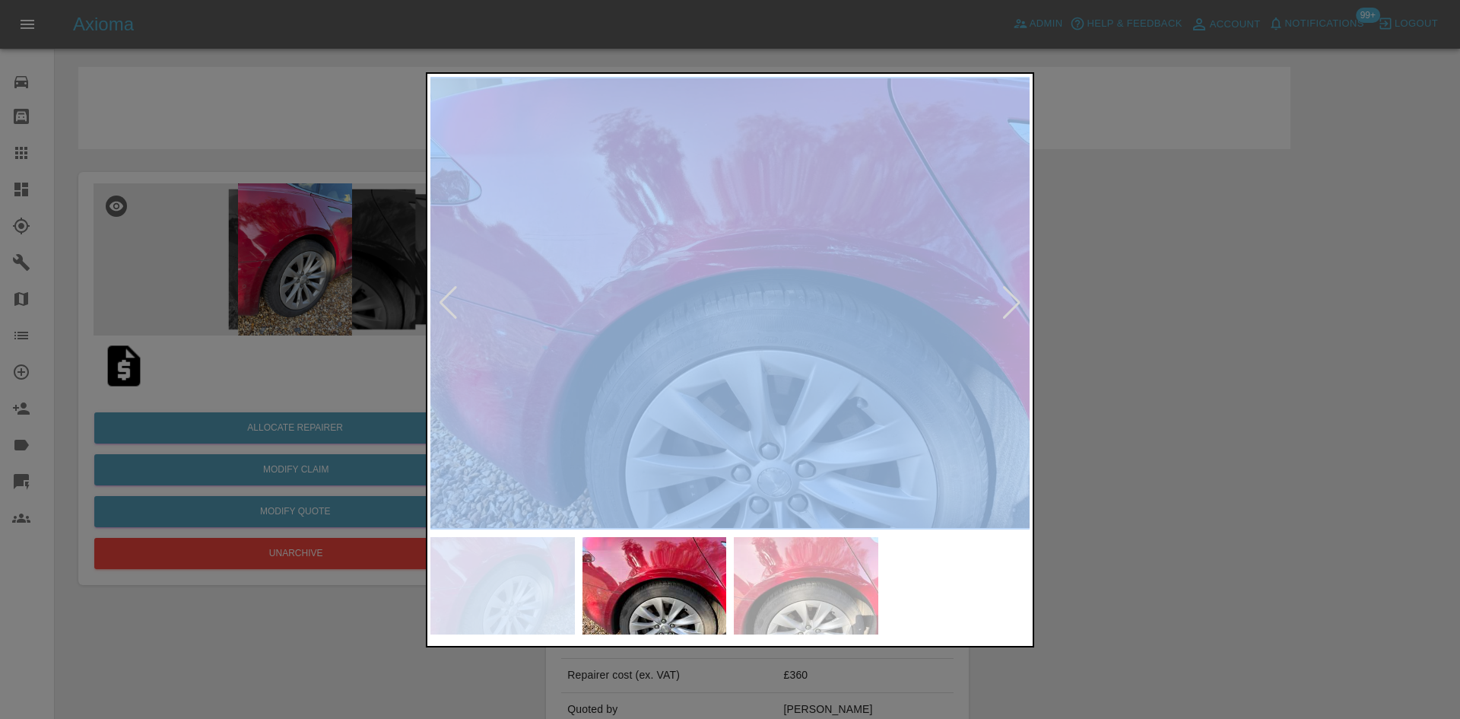
click at [1009, 297] on div at bounding box center [1012, 302] width 21 height 33
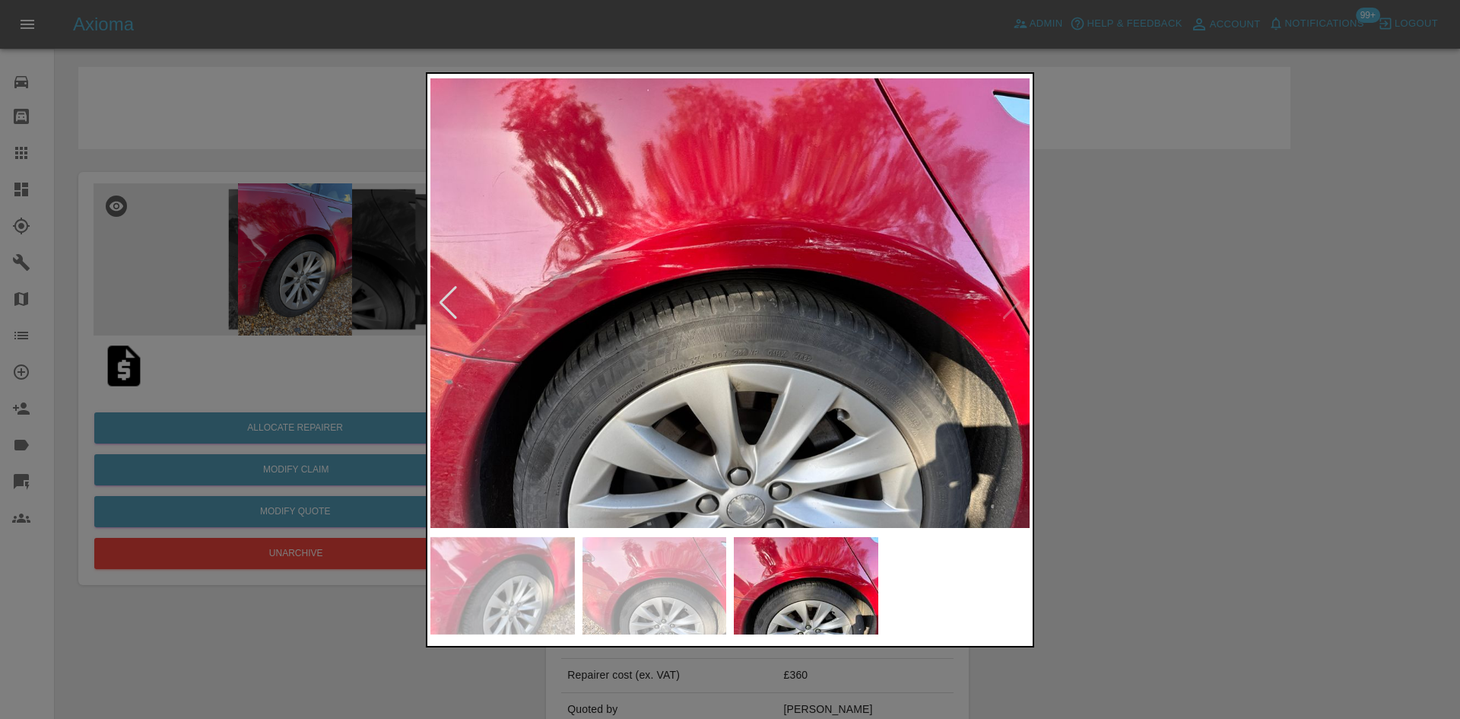
click at [1140, 329] on div at bounding box center [730, 359] width 1460 height 719
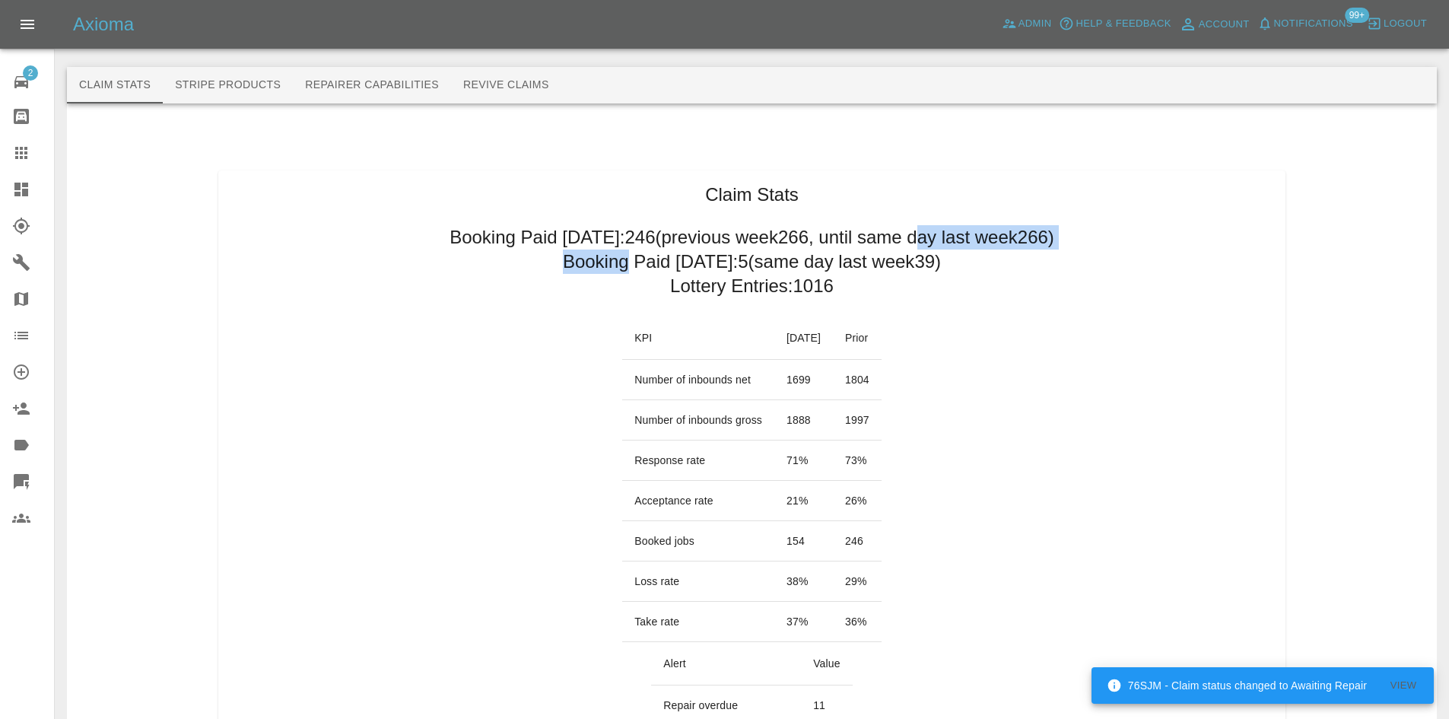
drag, startPoint x: 953, startPoint y: 258, endPoint x: 613, endPoint y: 267, distance: 340.1
click at [611, 266] on h2 "Booking Paid [DATE]: 5 (same day last week 39 )" at bounding box center [752, 261] width 378 height 24
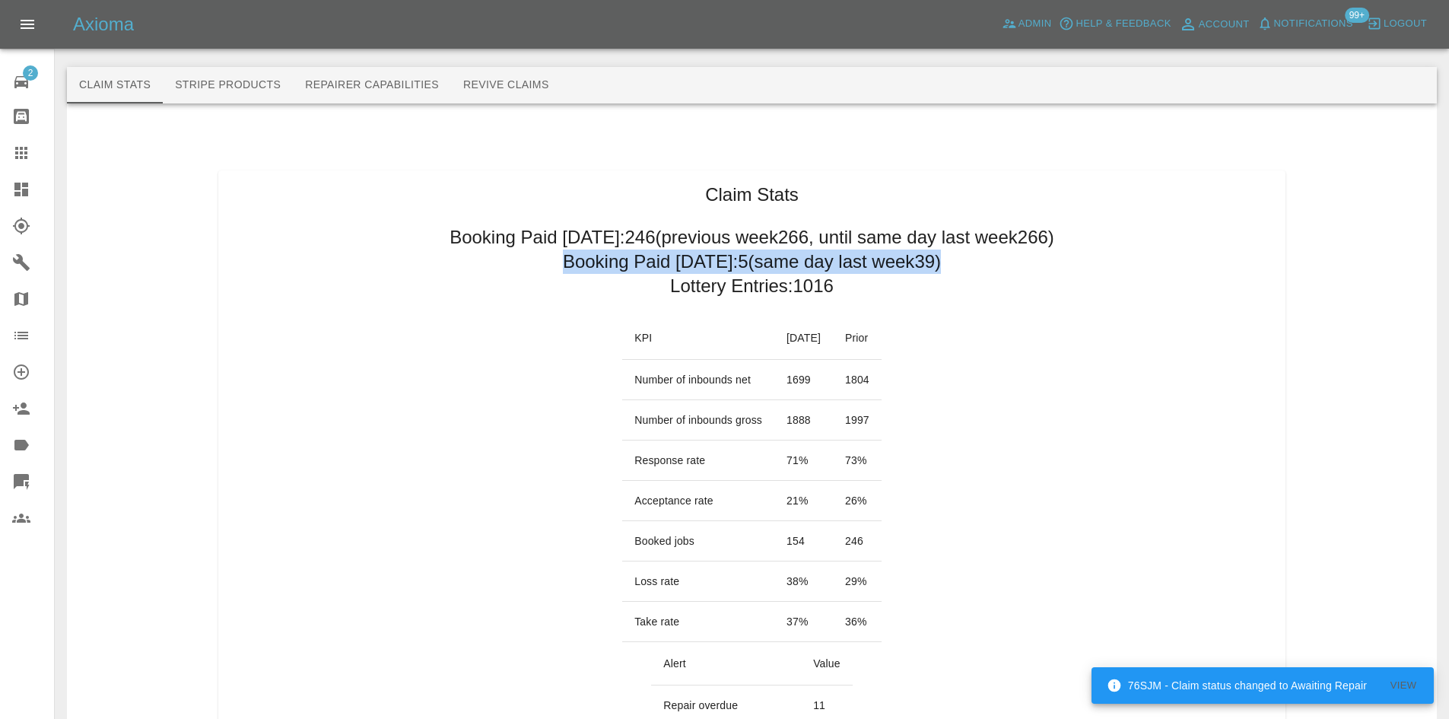
drag, startPoint x: 567, startPoint y: 262, endPoint x: 943, endPoint y: 254, distance: 376.5
copy h2 "Booking Paid [DATE]: 5 (same day last week 39 )"
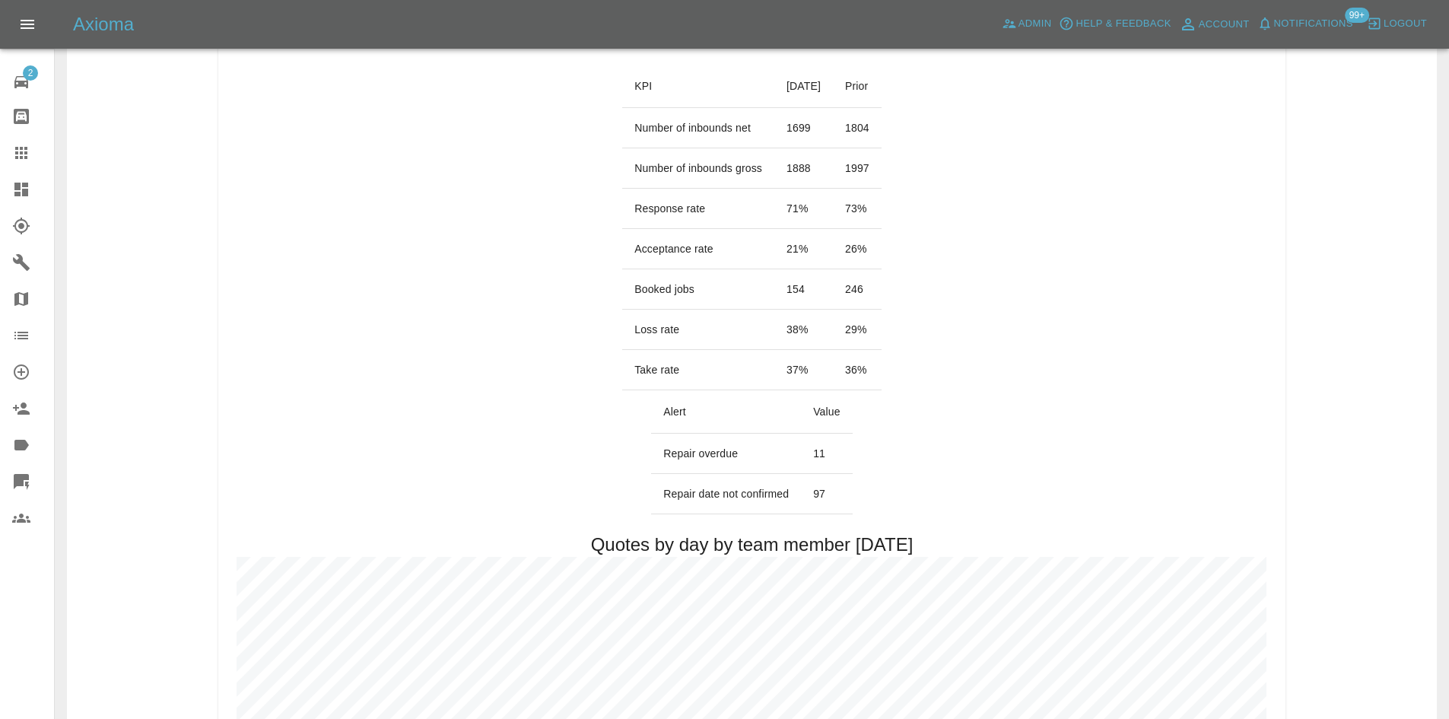
scroll to position [304, 0]
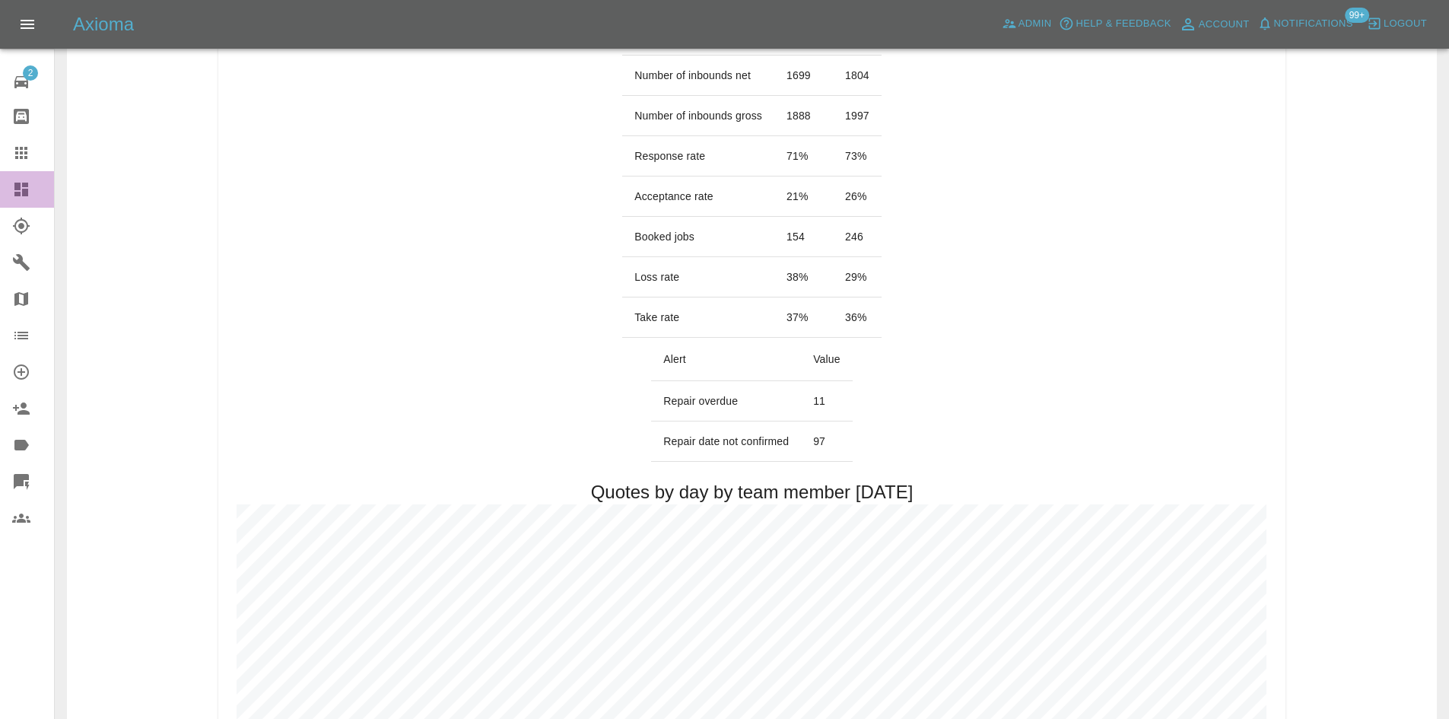
click at [19, 202] on link "Dashboard" at bounding box center [27, 189] width 54 height 37
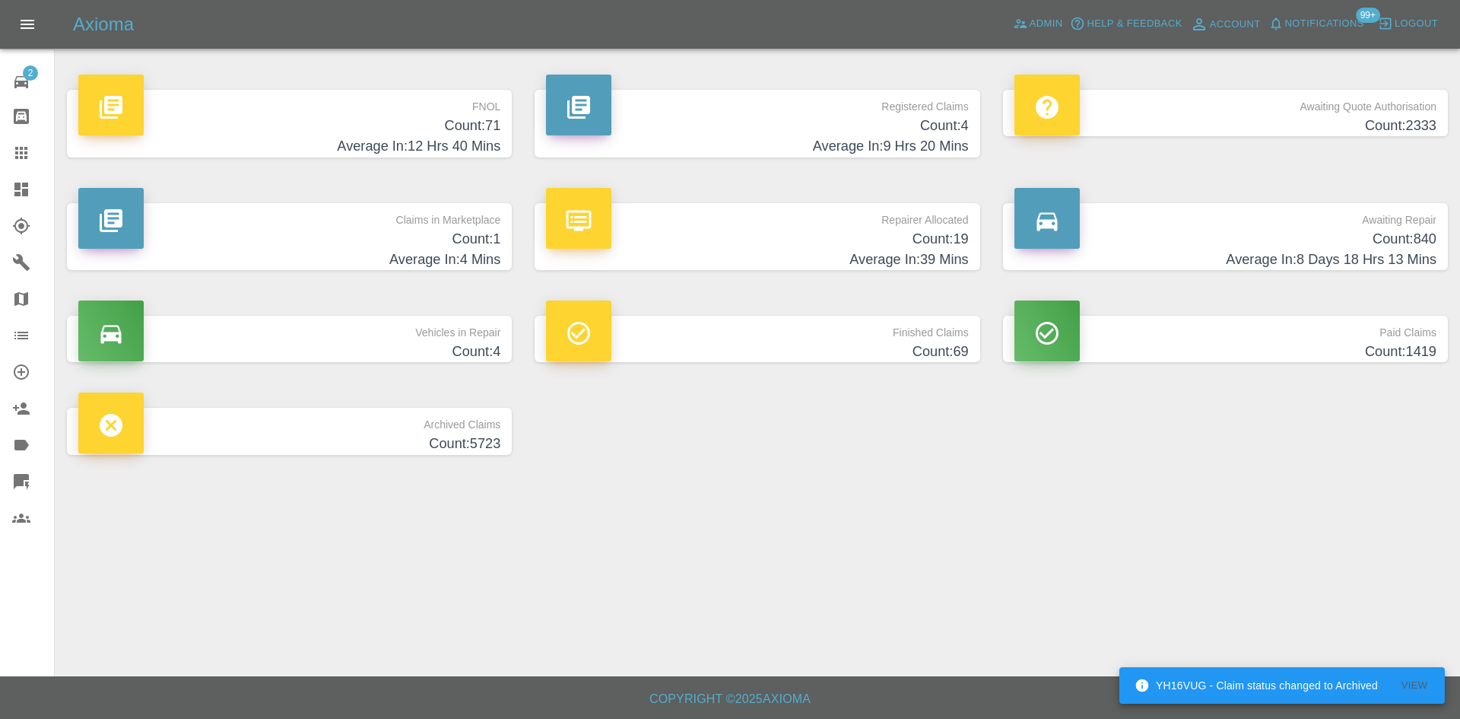
drag, startPoint x: 6, startPoint y: 150, endPoint x: 14, endPoint y: 151, distance: 8.5
click at [6, 150] on link "Claims" at bounding box center [27, 153] width 54 height 37
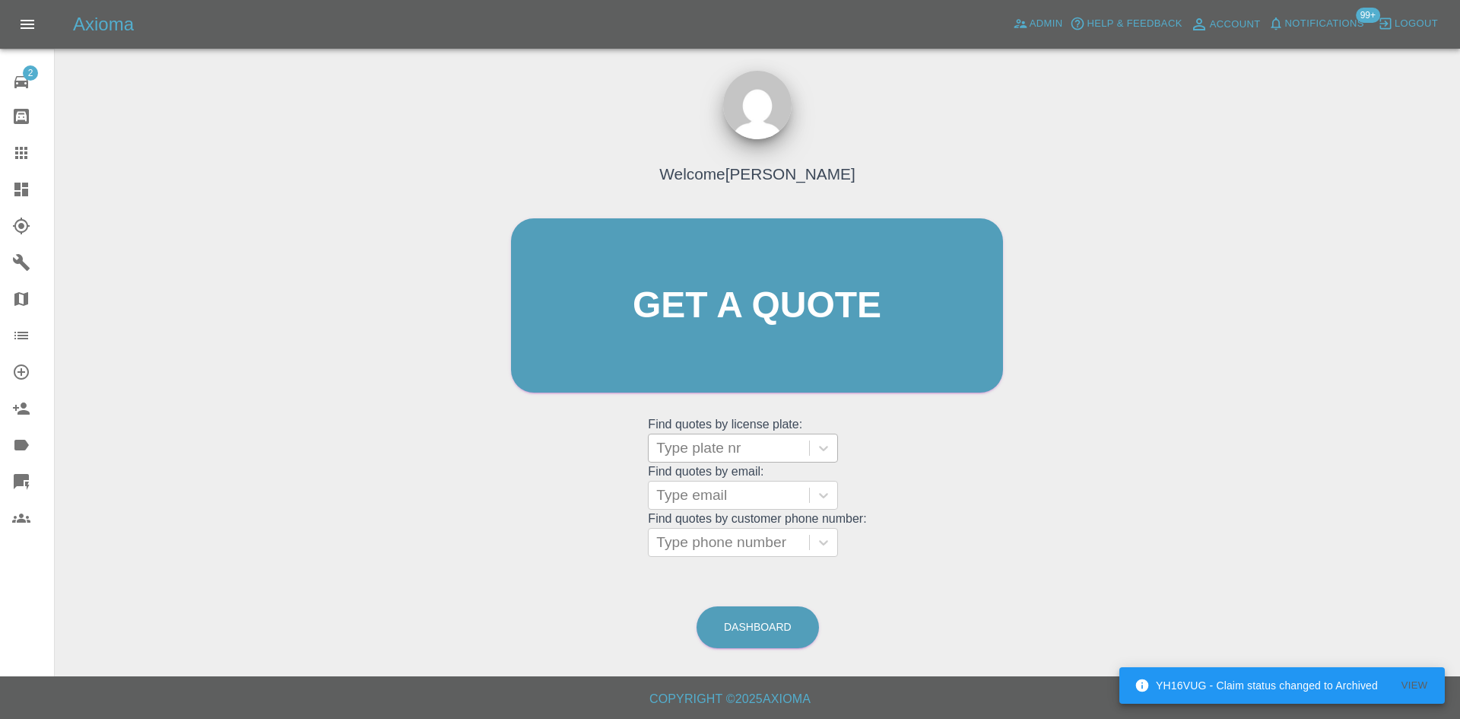
click at [695, 456] on div at bounding box center [728, 447] width 145 height 21
paste input "DF21HLK"
type input "DF21HLK"
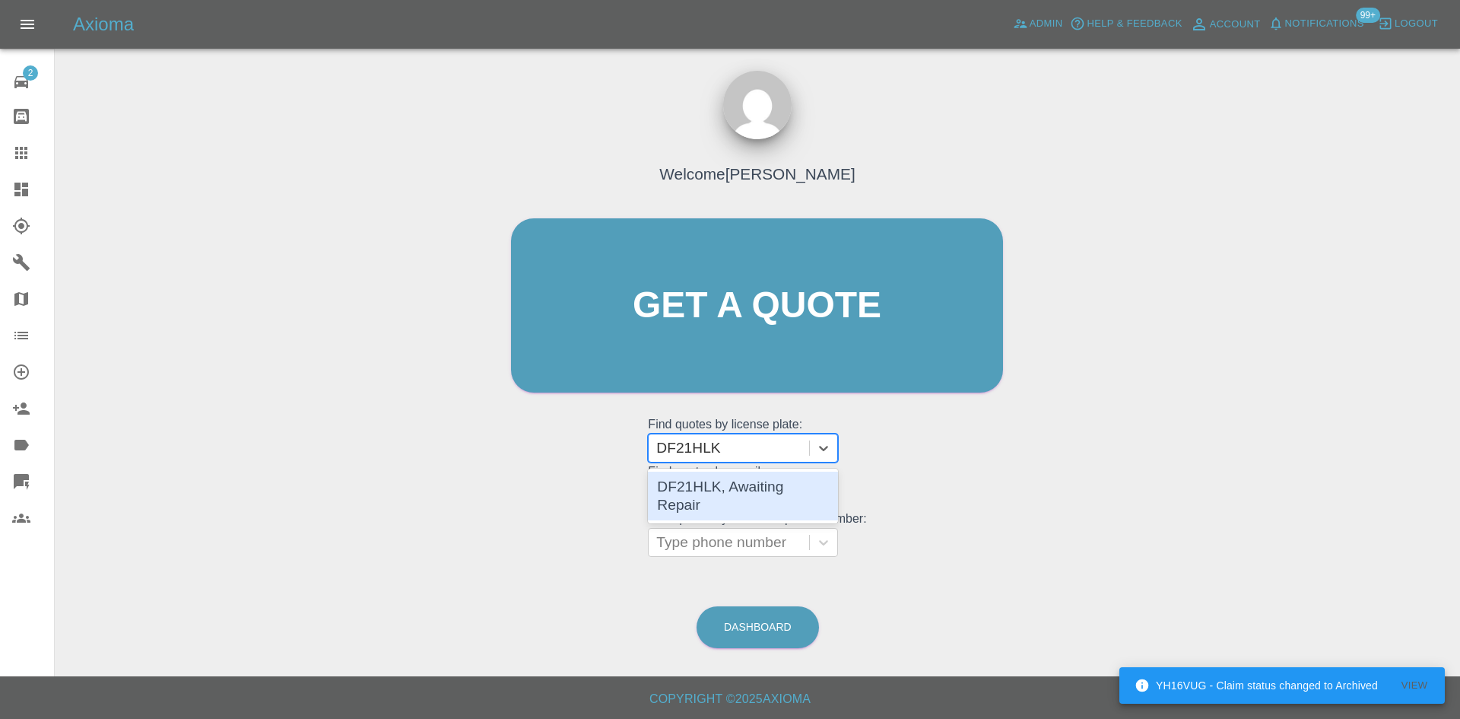
click at [726, 487] on div "DF21HLK, Awaiting Repair" at bounding box center [743, 495] width 190 height 49
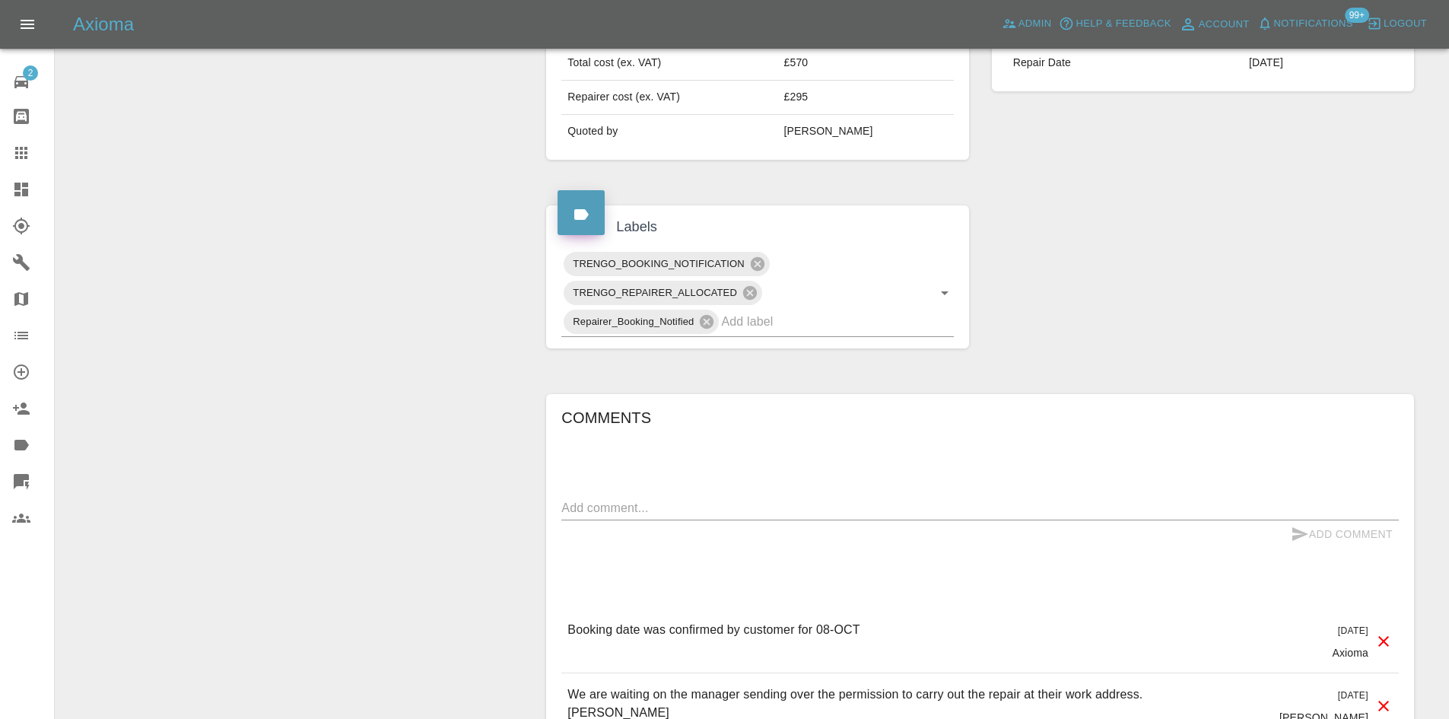
scroll to position [1054, 0]
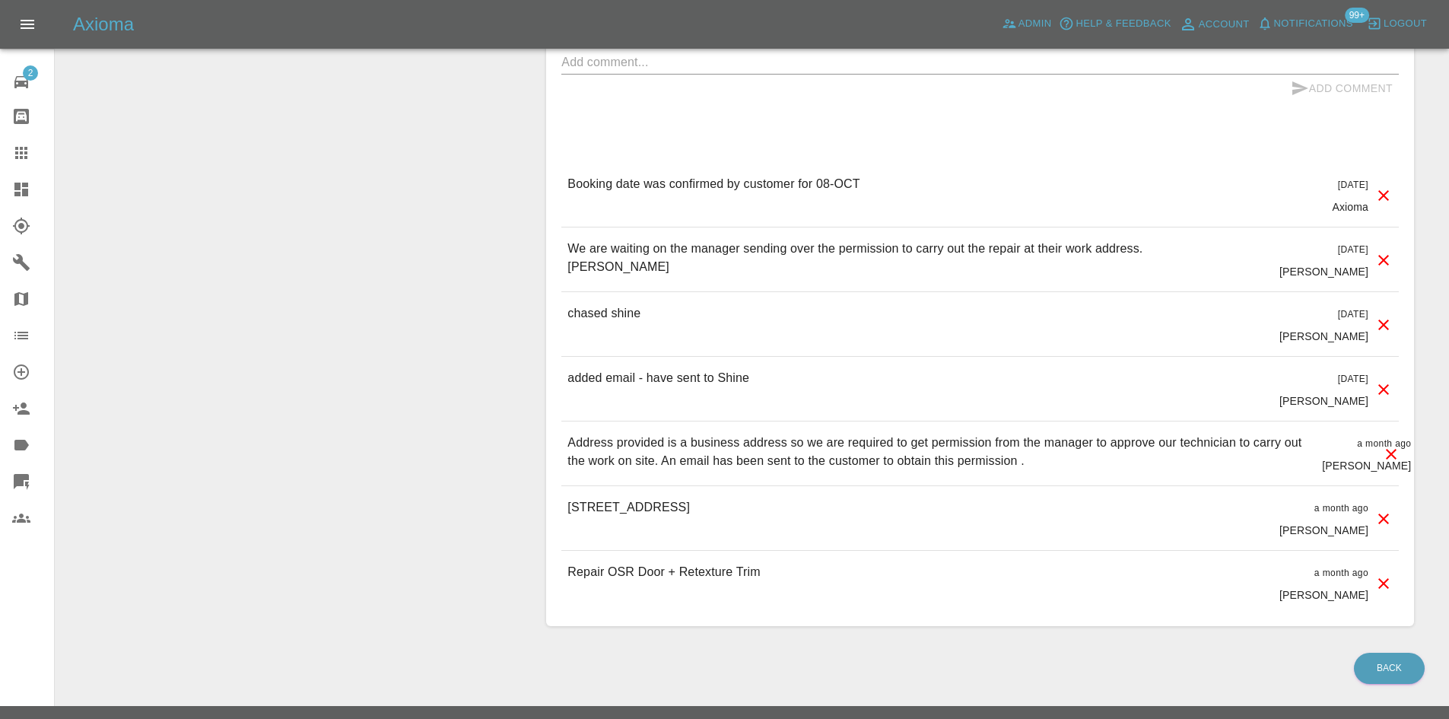
click at [17, 144] on icon at bounding box center [21, 153] width 18 height 18
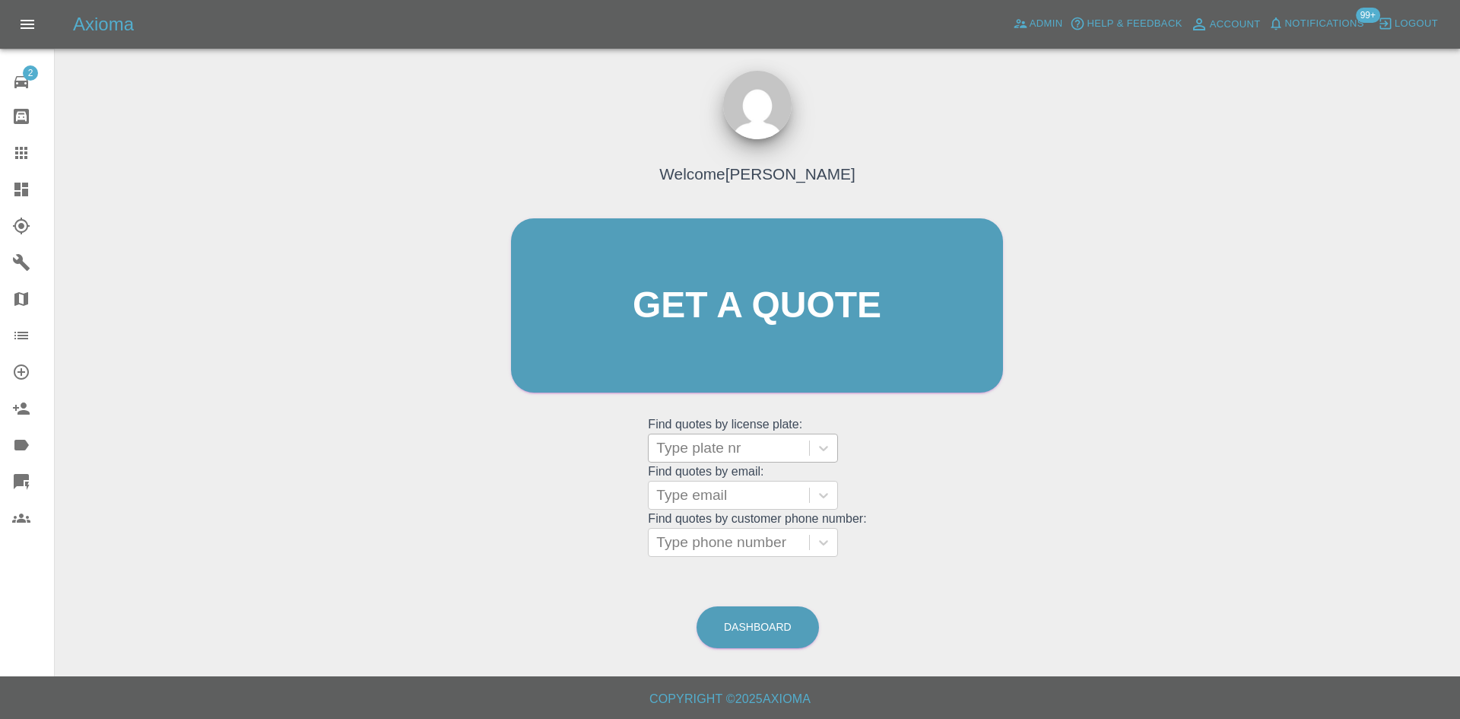
click at [708, 446] on div at bounding box center [728, 447] width 145 height 21
paste input "DY75GMU"
type input "DY75GMU"
click at [720, 486] on div "DY75GMU, Finished" at bounding box center [743, 486] width 190 height 30
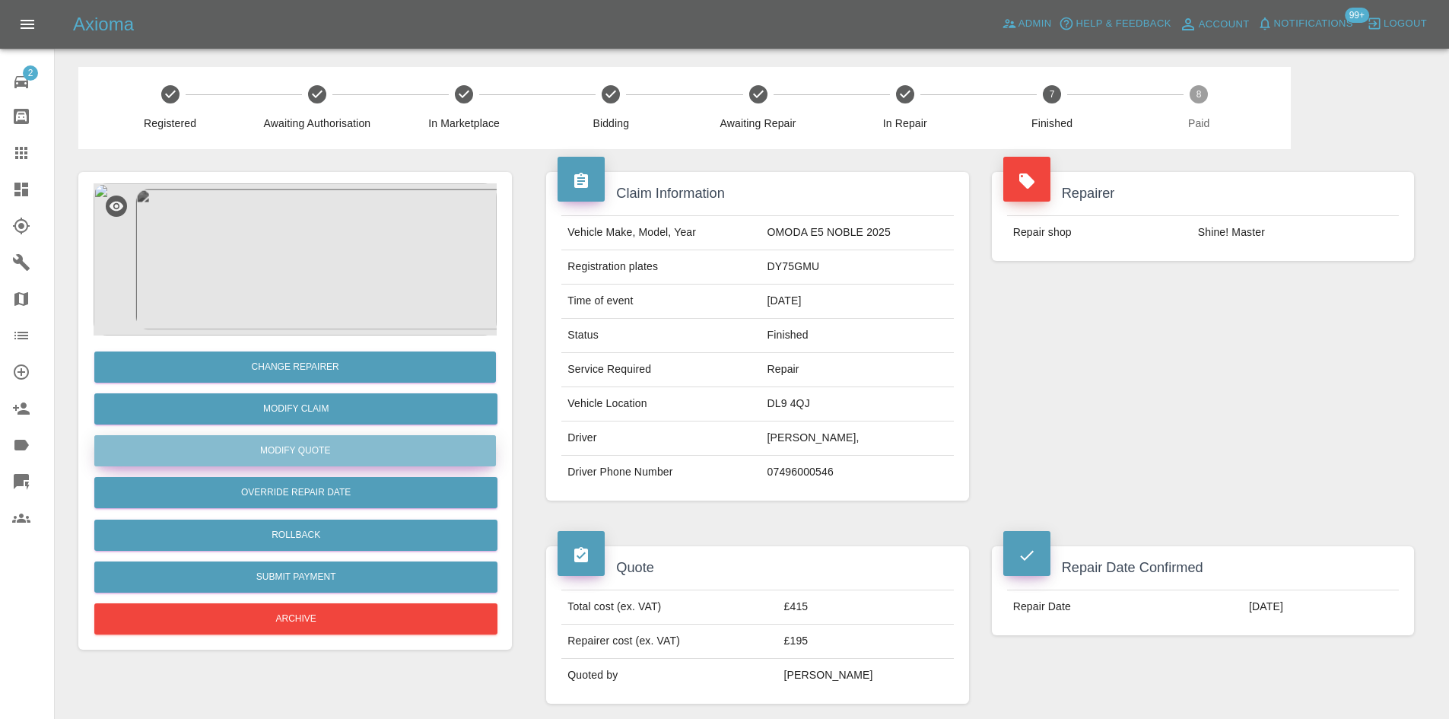
click at [296, 449] on button "Modify Quote" at bounding box center [295, 450] width 402 height 31
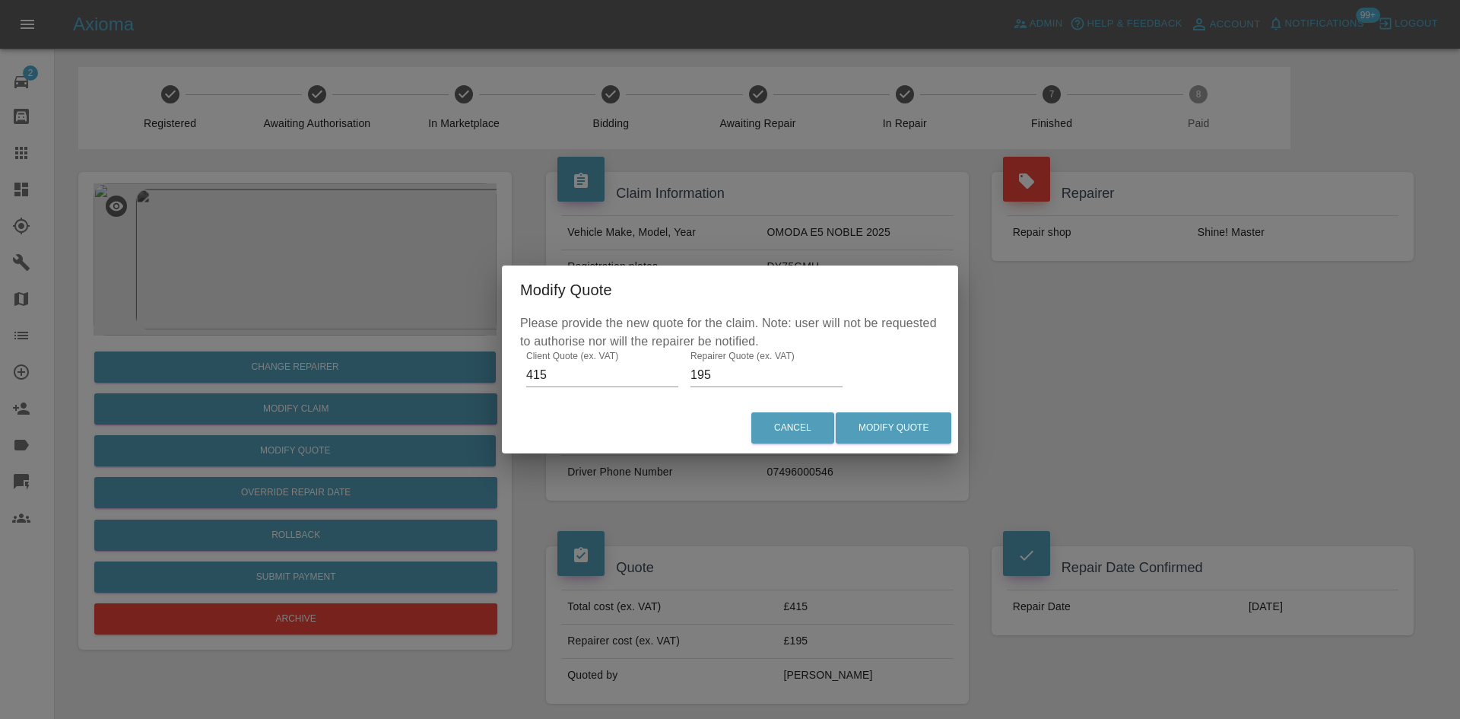
click at [723, 383] on input "195" at bounding box center [767, 375] width 152 height 24
type input "105"
click at [919, 427] on button "Modify Quote" at bounding box center [894, 427] width 116 height 31
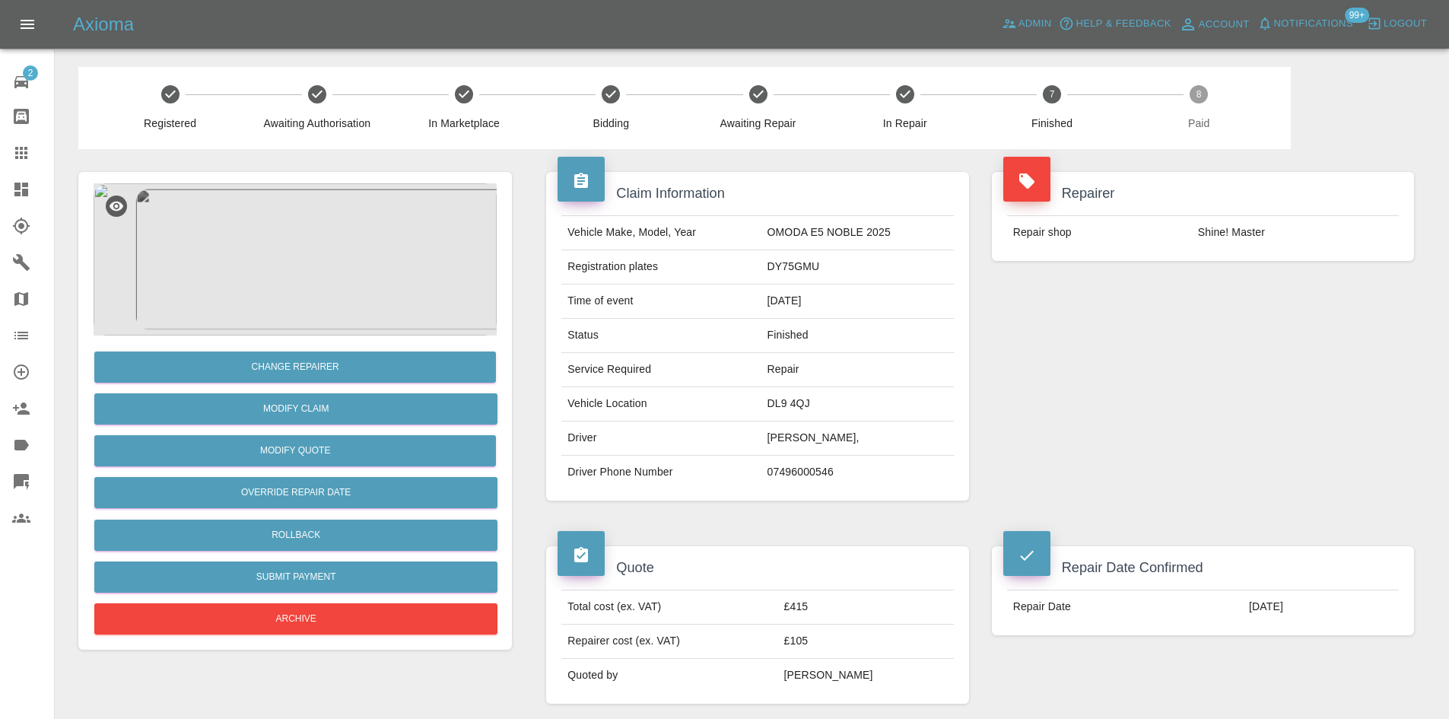
click at [14, 153] on icon at bounding box center [21, 153] width 18 height 18
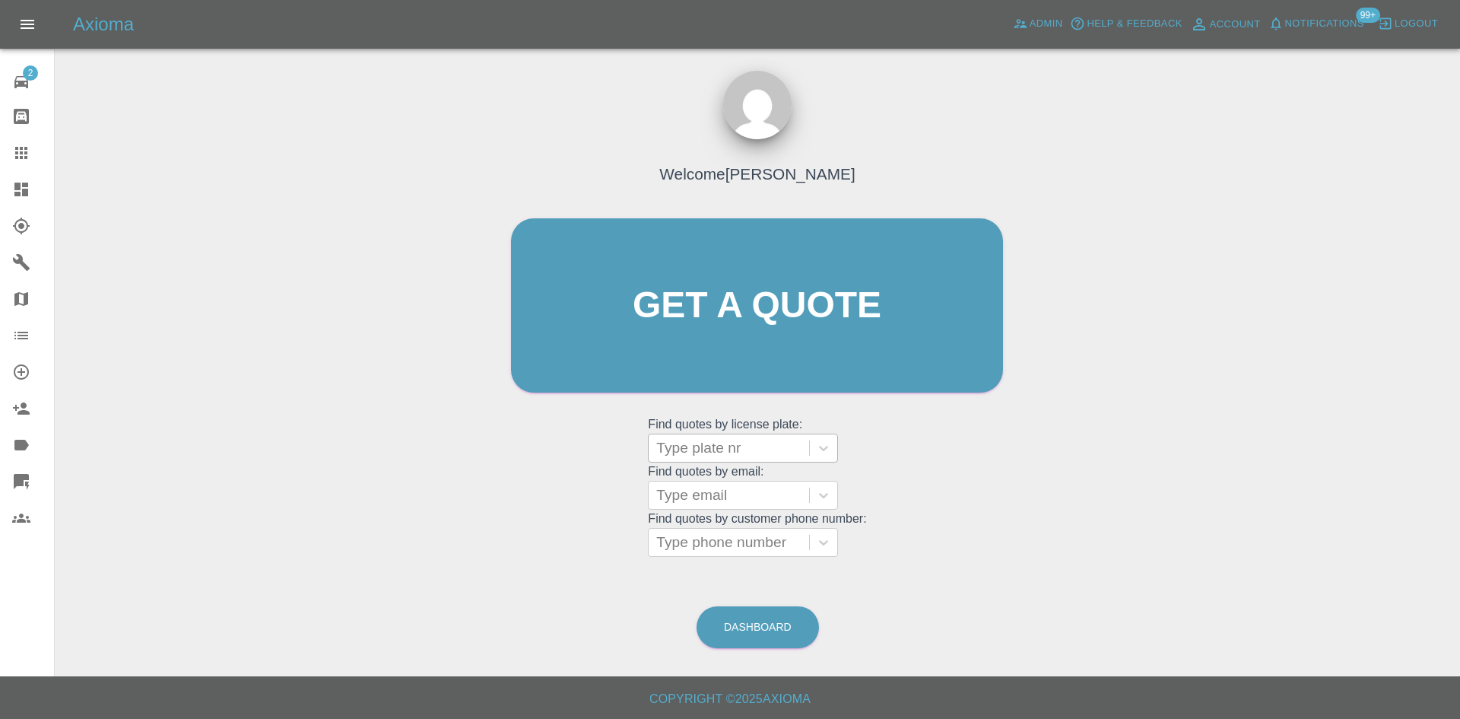
click at [745, 449] on div at bounding box center [728, 447] width 145 height 21
paste input "DW25MJF"
type input "DW25MJF"
click at [725, 489] on div "DW25MJF, Finished" at bounding box center [743, 486] width 190 height 30
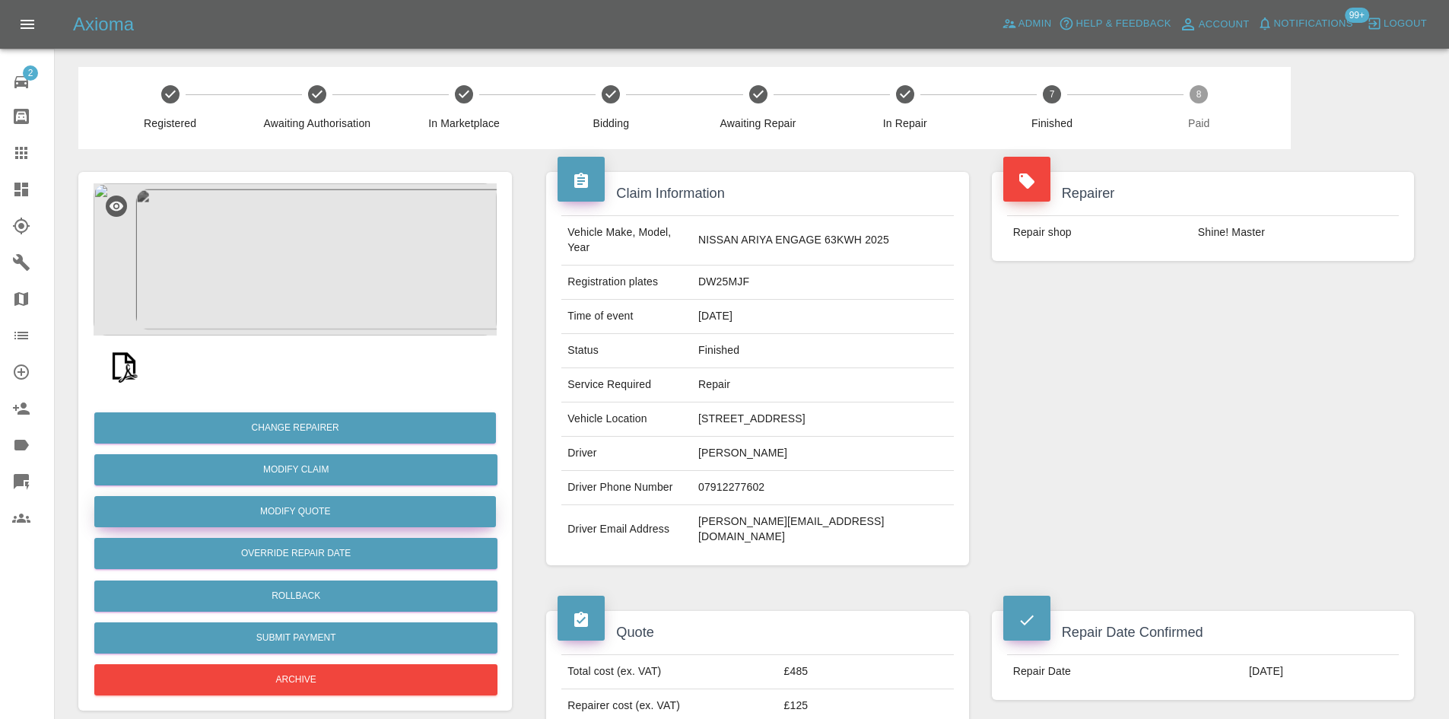
click at [320, 505] on button "Modify Quote" at bounding box center [295, 511] width 402 height 31
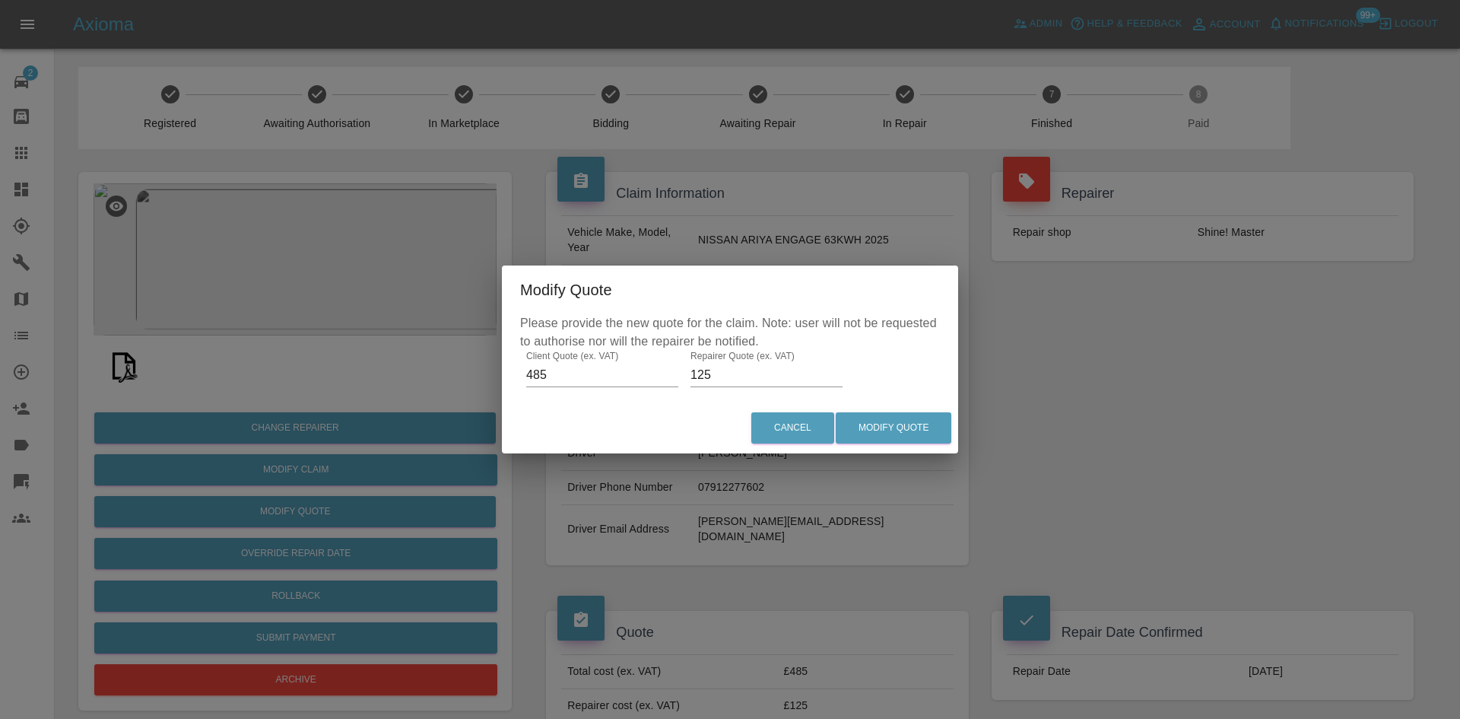
click at [740, 381] on input "125" at bounding box center [767, 375] width 152 height 24
click at [741, 364] on input "125" at bounding box center [767, 375] width 152 height 24
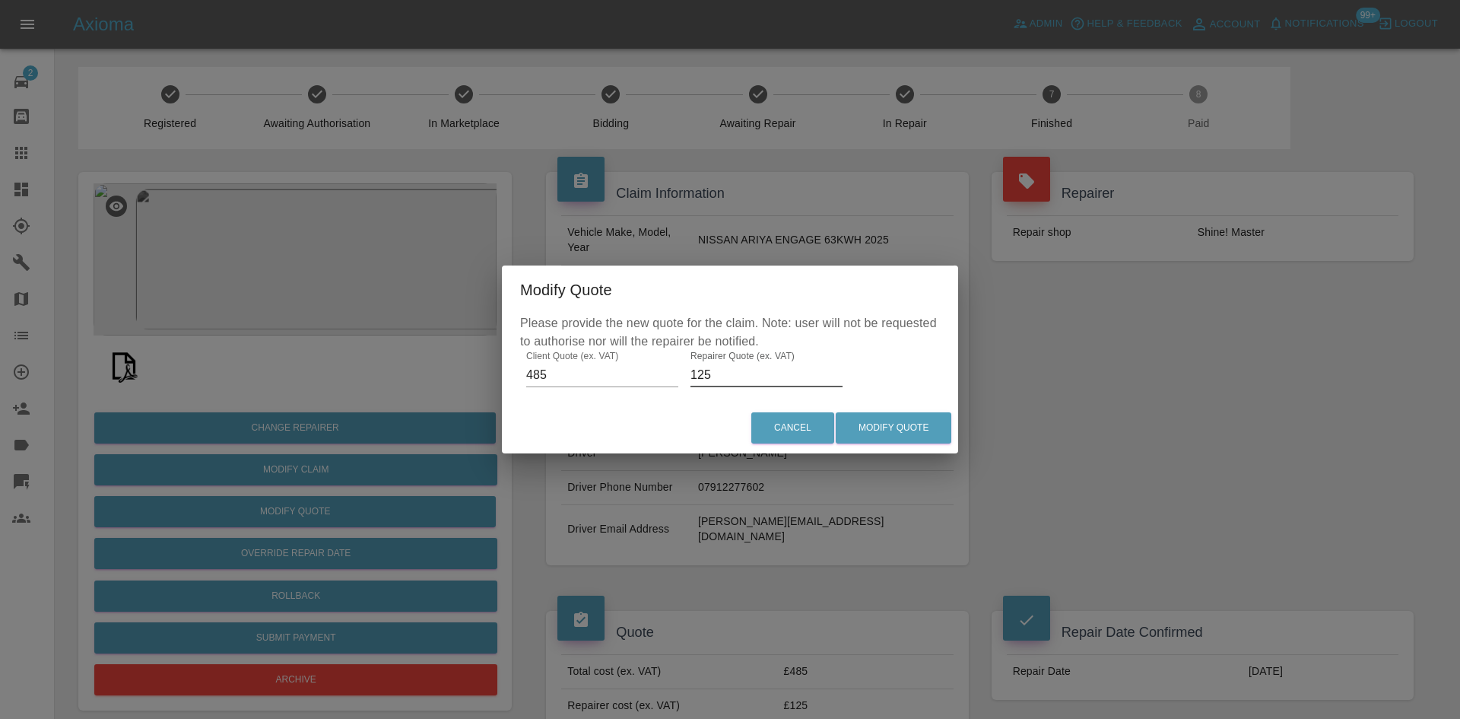
click at [741, 364] on input "125" at bounding box center [767, 375] width 152 height 24
type input "150"
click at [893, 417] on button "Modify Quote" at bounding box center [894, 427] width 116 height 31
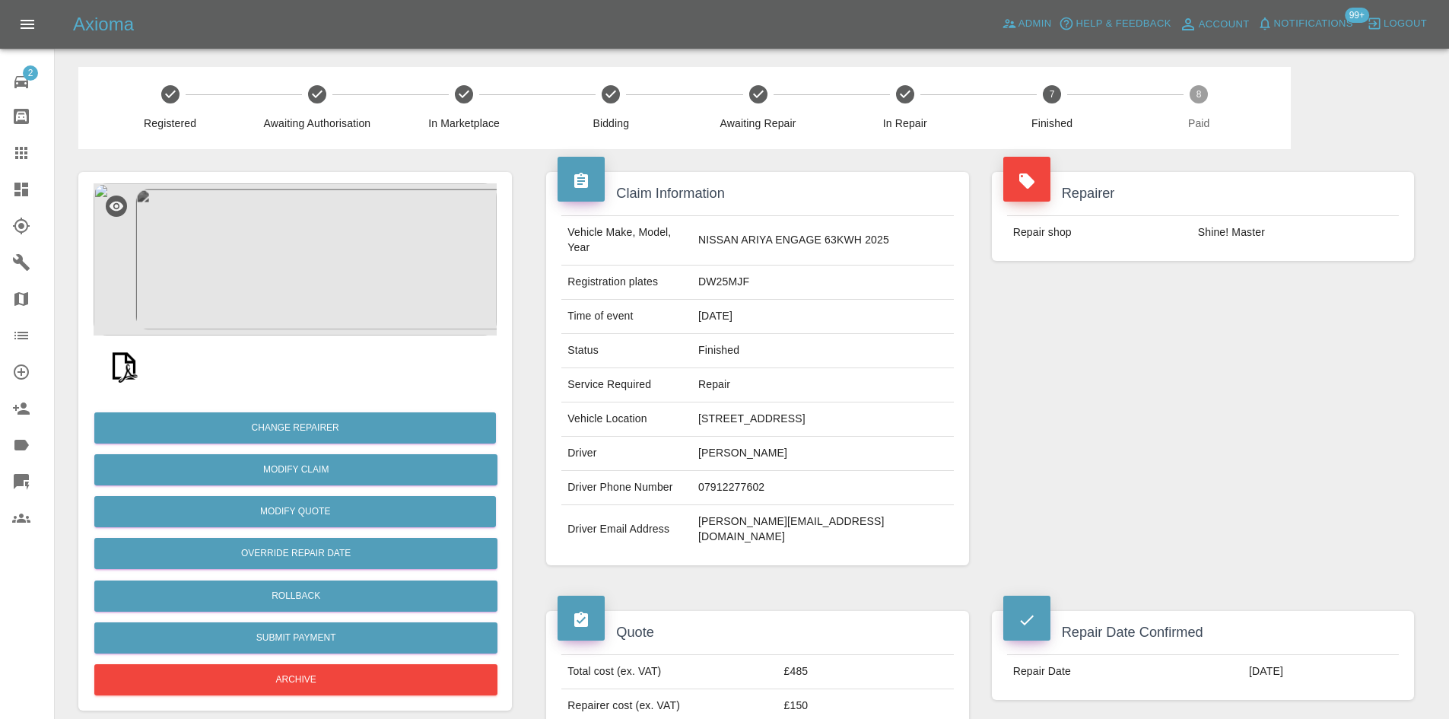
click at [14, 175] on link "Dashboard" at bounding box center [27, 189] width 54 height 37
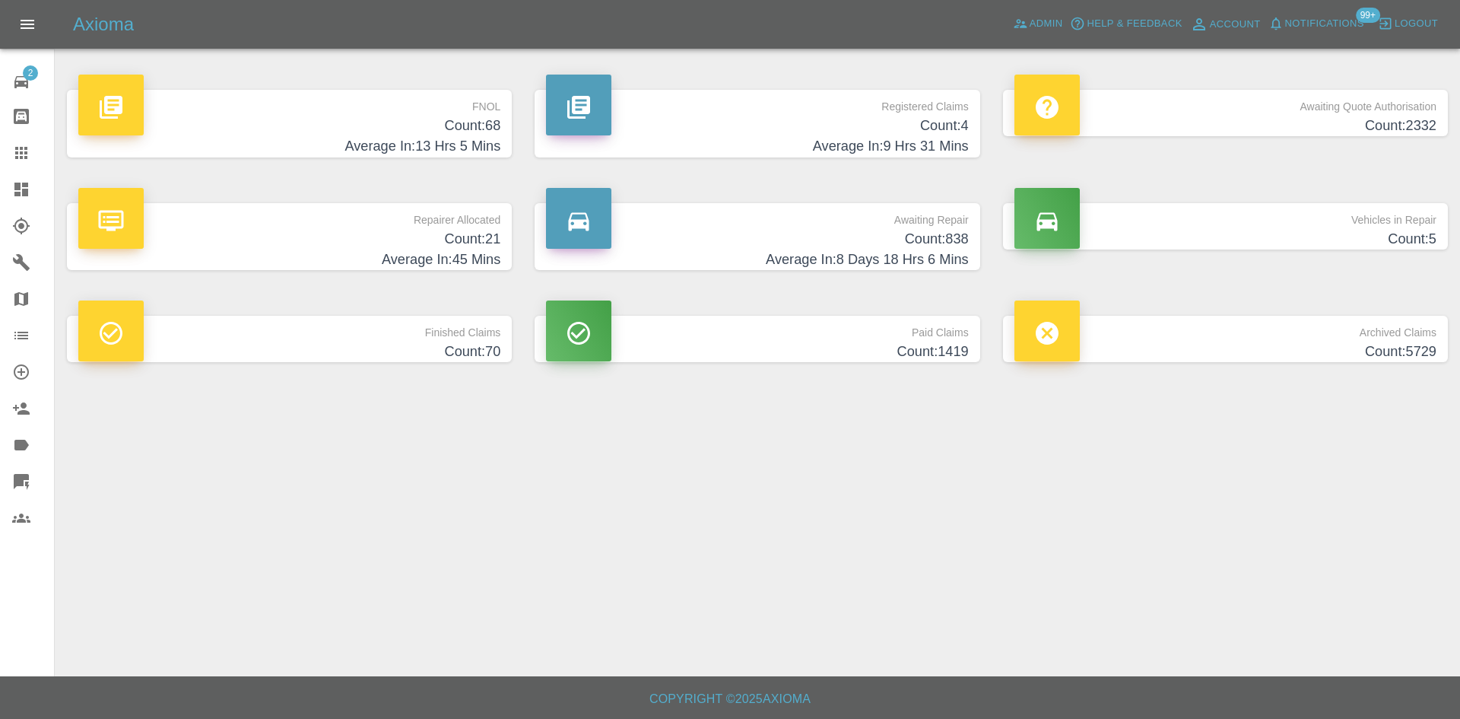
click at [700, 150] on h4 "Average In: 9 Hrs 31 Mins" at bounding box center [757, 146] width 422 height 21
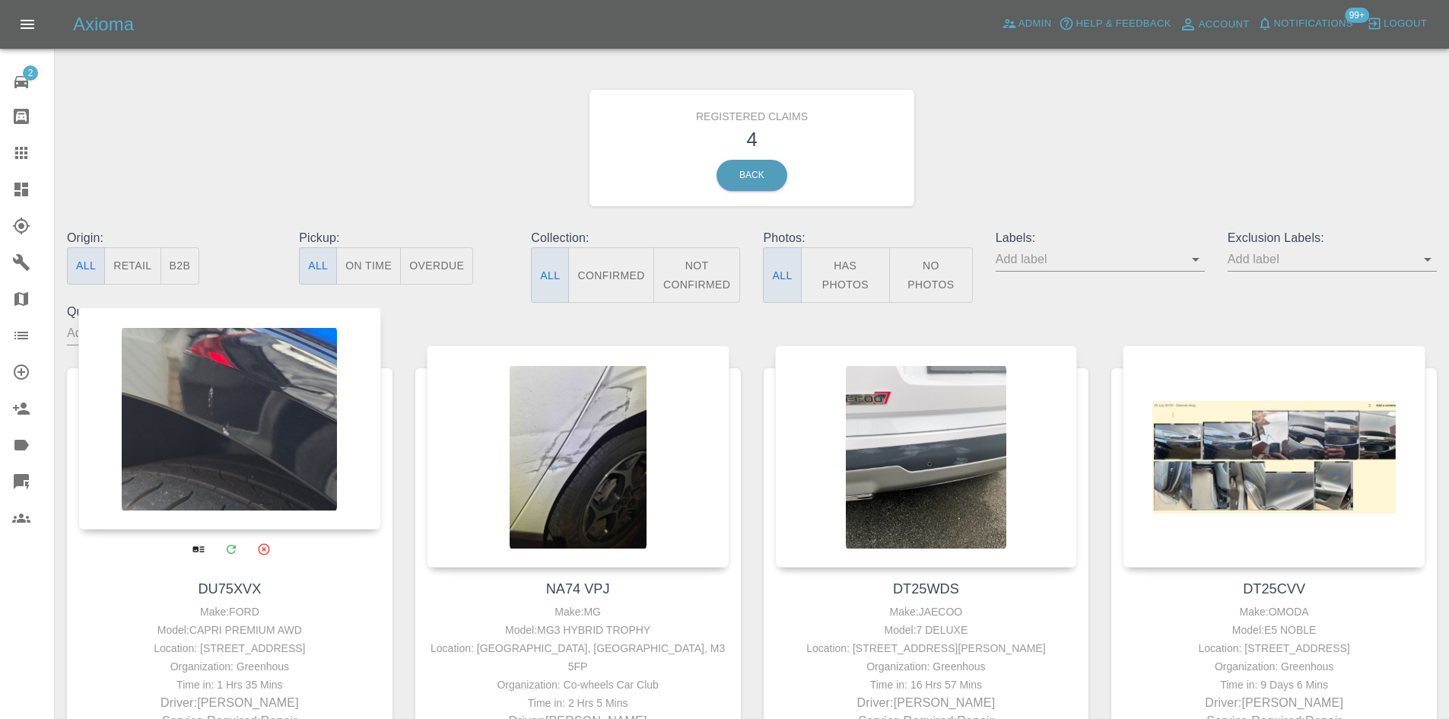
click at [306, 365] on div at bounding box center [229, 418] width 303 height 222
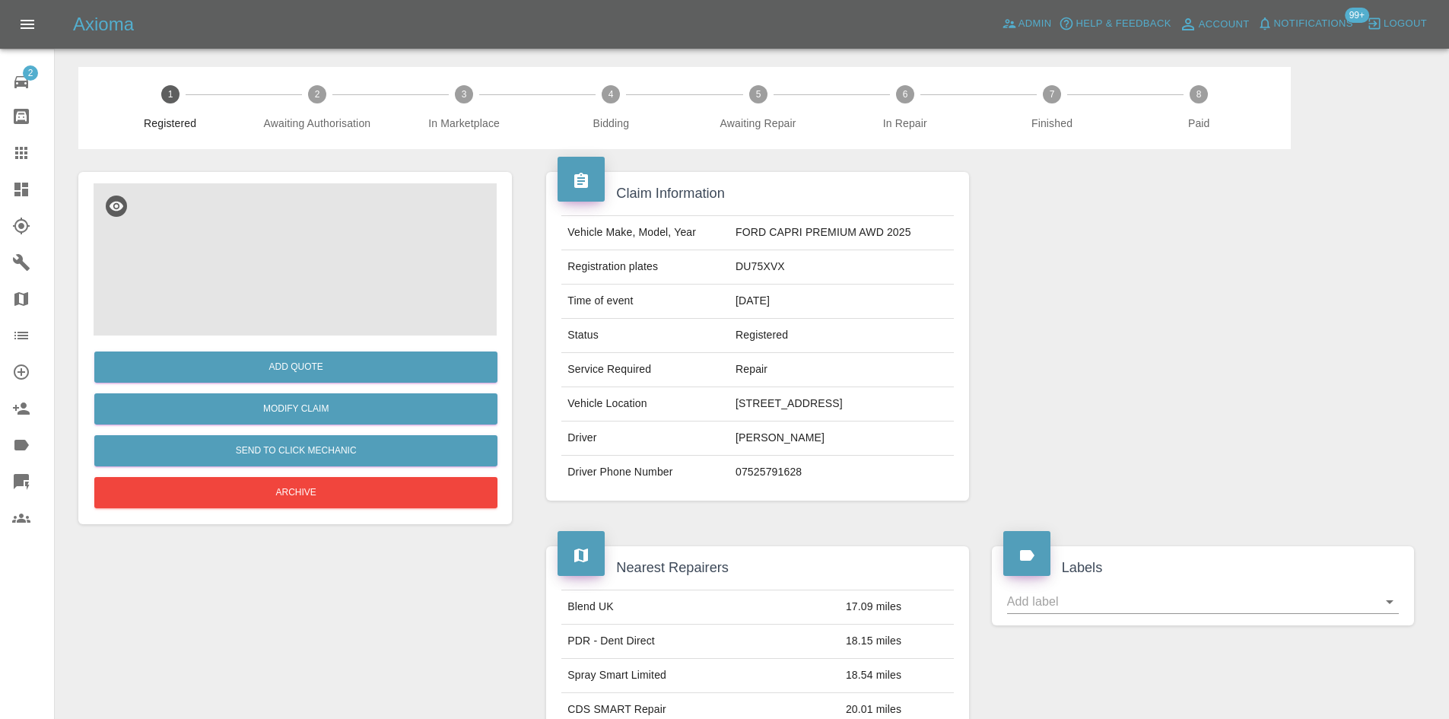
click at [300, 272] on img at bounding box center [295, 259] width 403 height 152
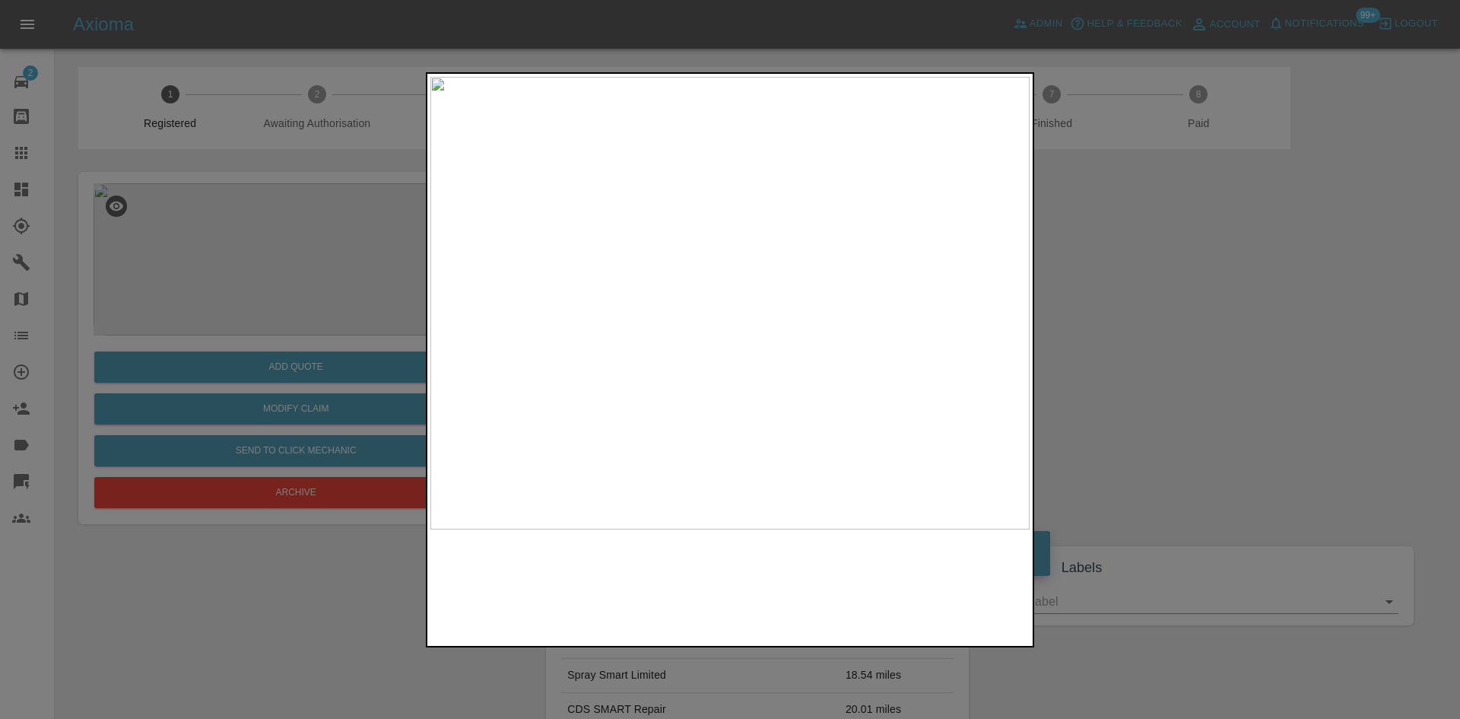
click at [831, 322] on img at bounding box center [729, 303] width 599 height 452
click at [831, 322] on img at bounding box center [427, 246] width 1798 height 1358
click at [308, 659] on div at bounding box center [730, 359] width 1460 height 719
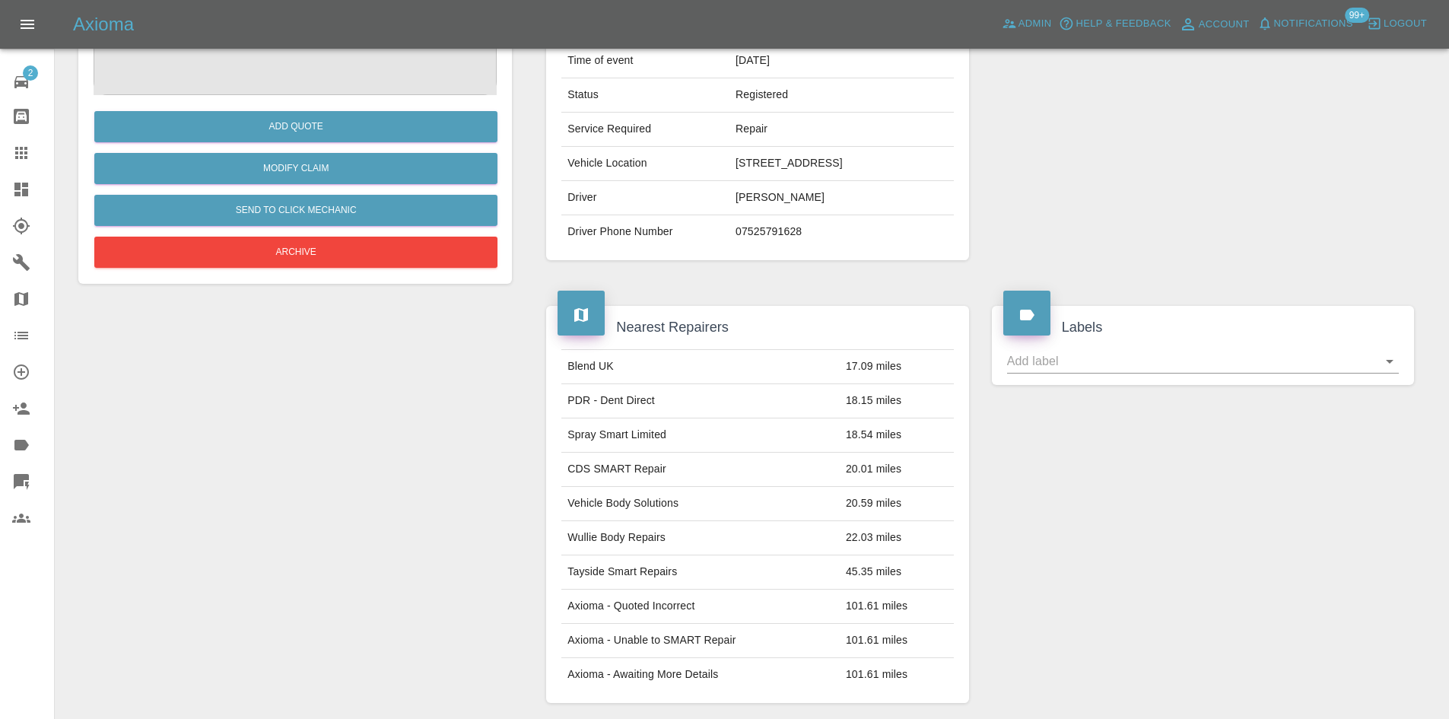
scroll to position [76, 0]
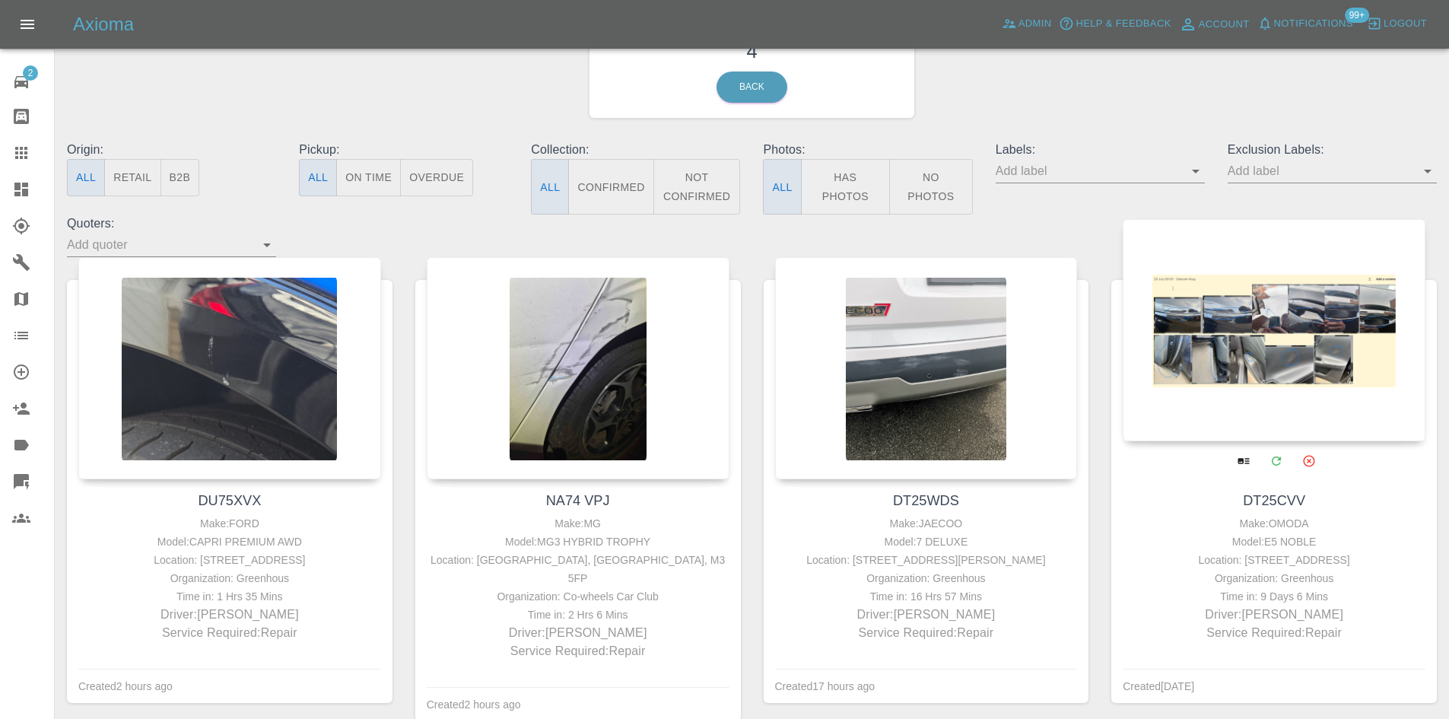
scroll to position [156, 0]
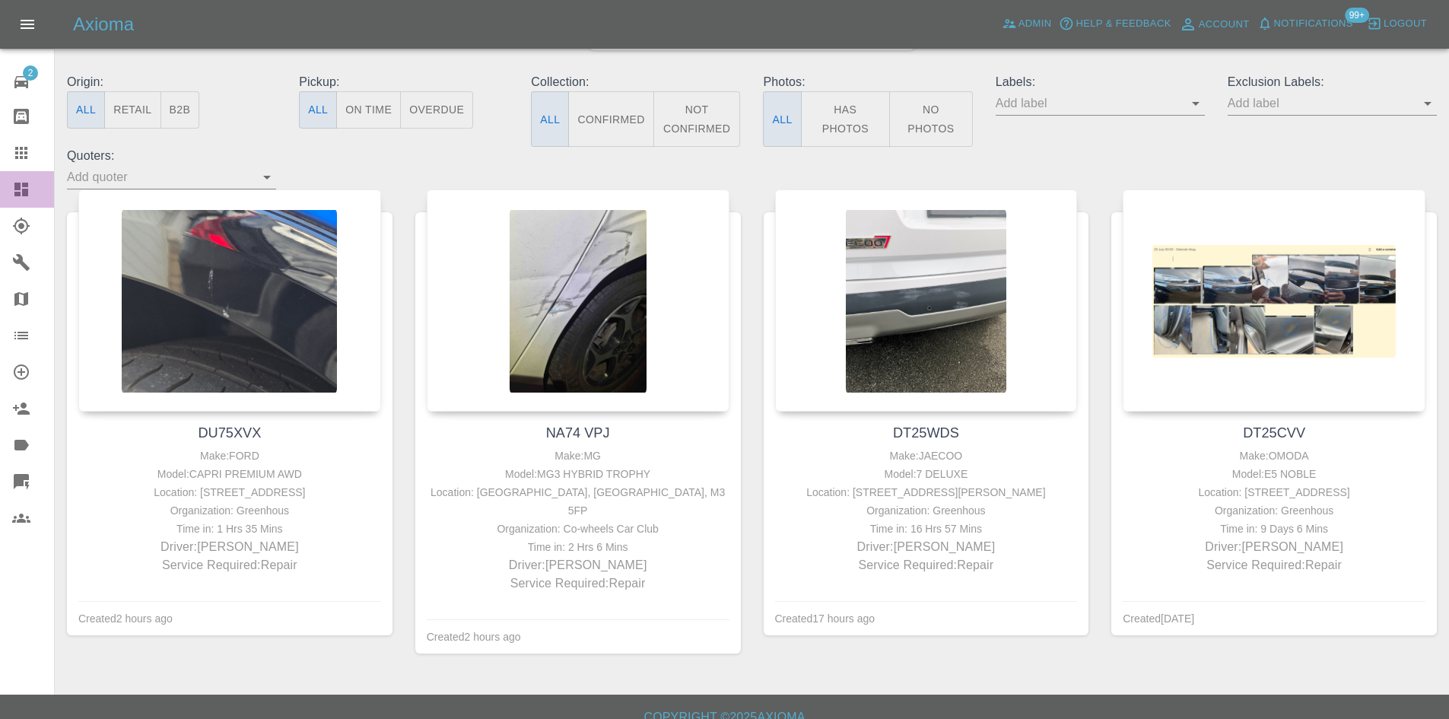
click at [2, 188] on link "Dashboard" at bounding box center [27, 189] width 54 height 37
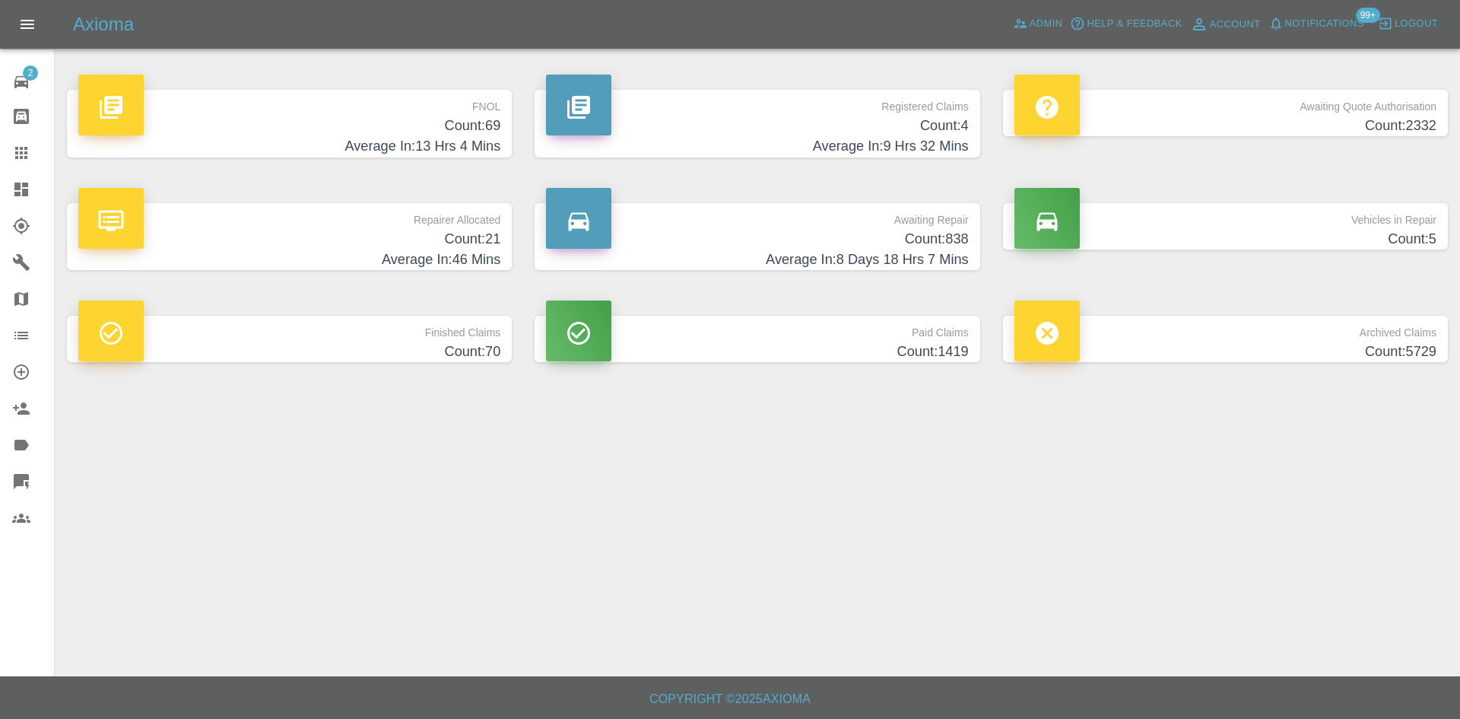
click at [1243, 103] on p "Awaiting Quote Authorisation" at bounding box center [1225, 103] width 422 height 26
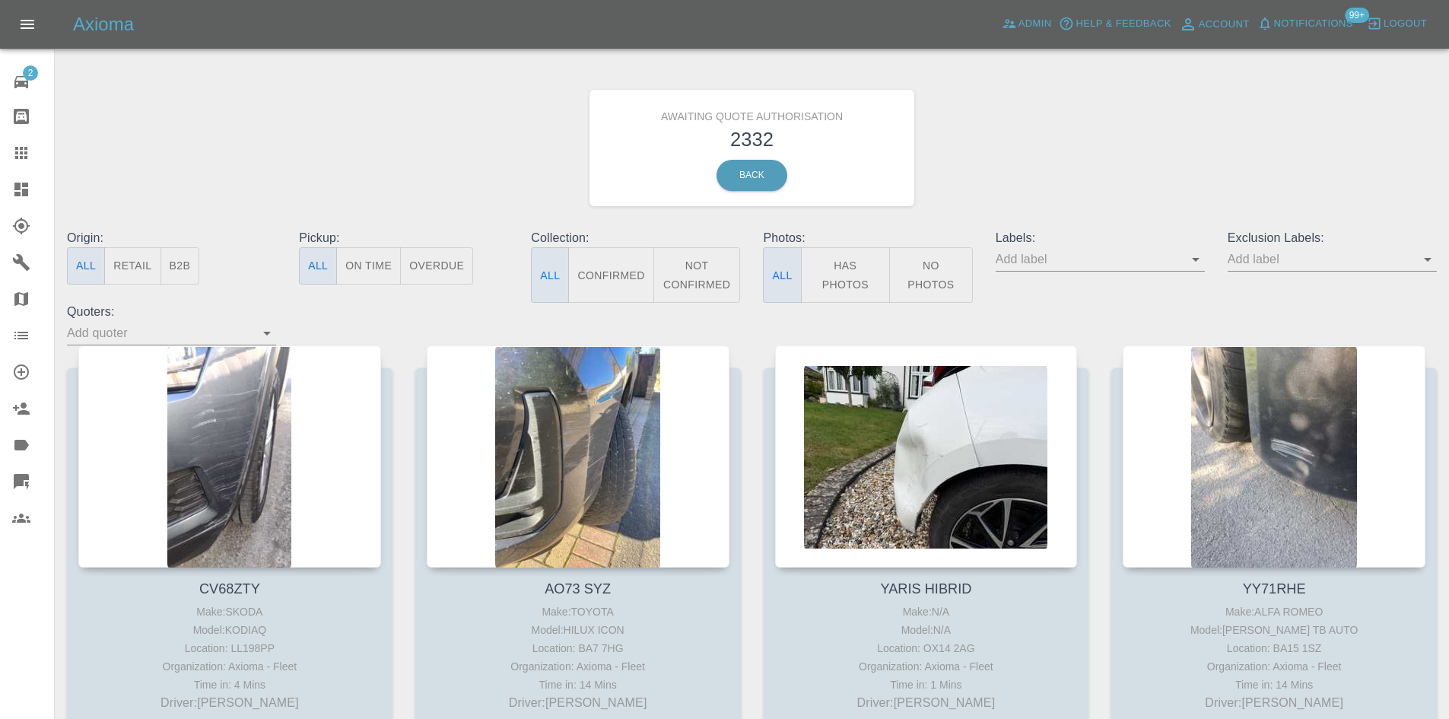
click at [172, 268] on button "B2B" at bounding box center [180, 265] width 40 height 37
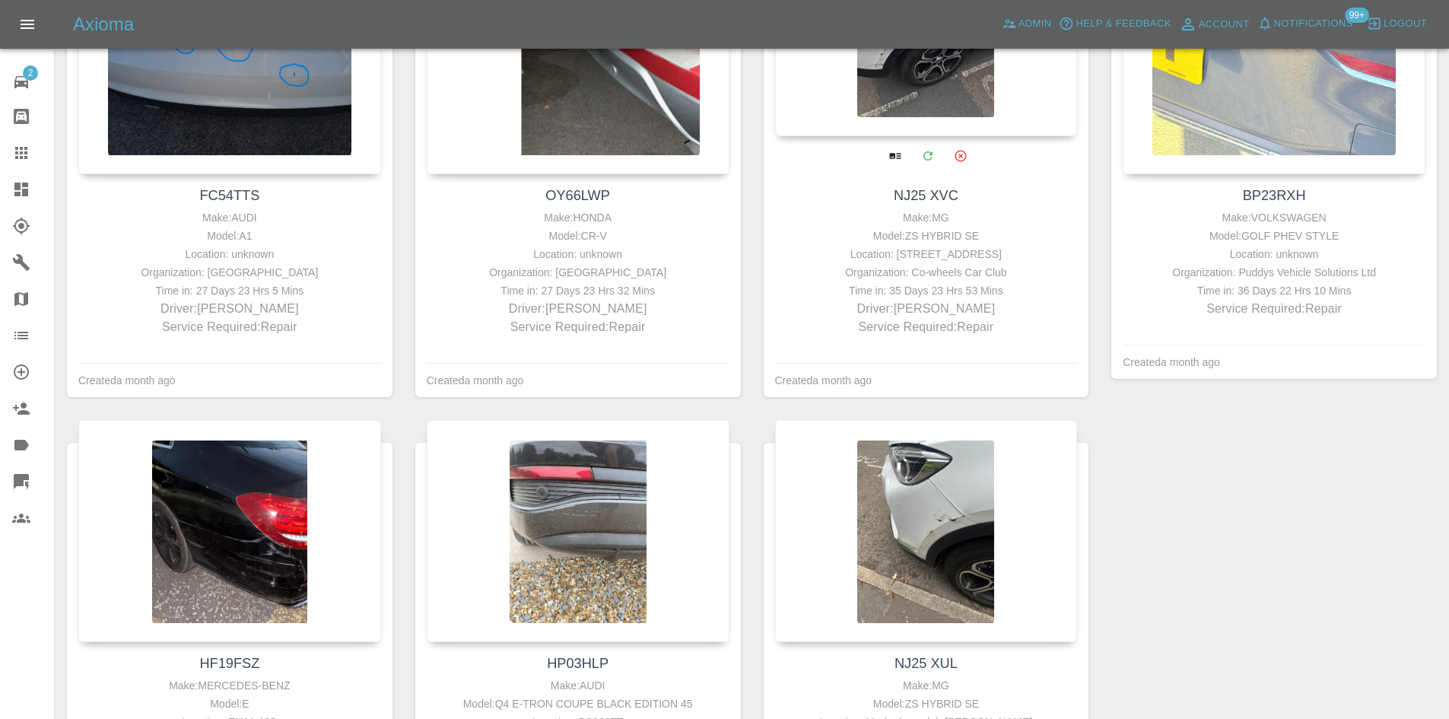
scroll to position [2419, 0]
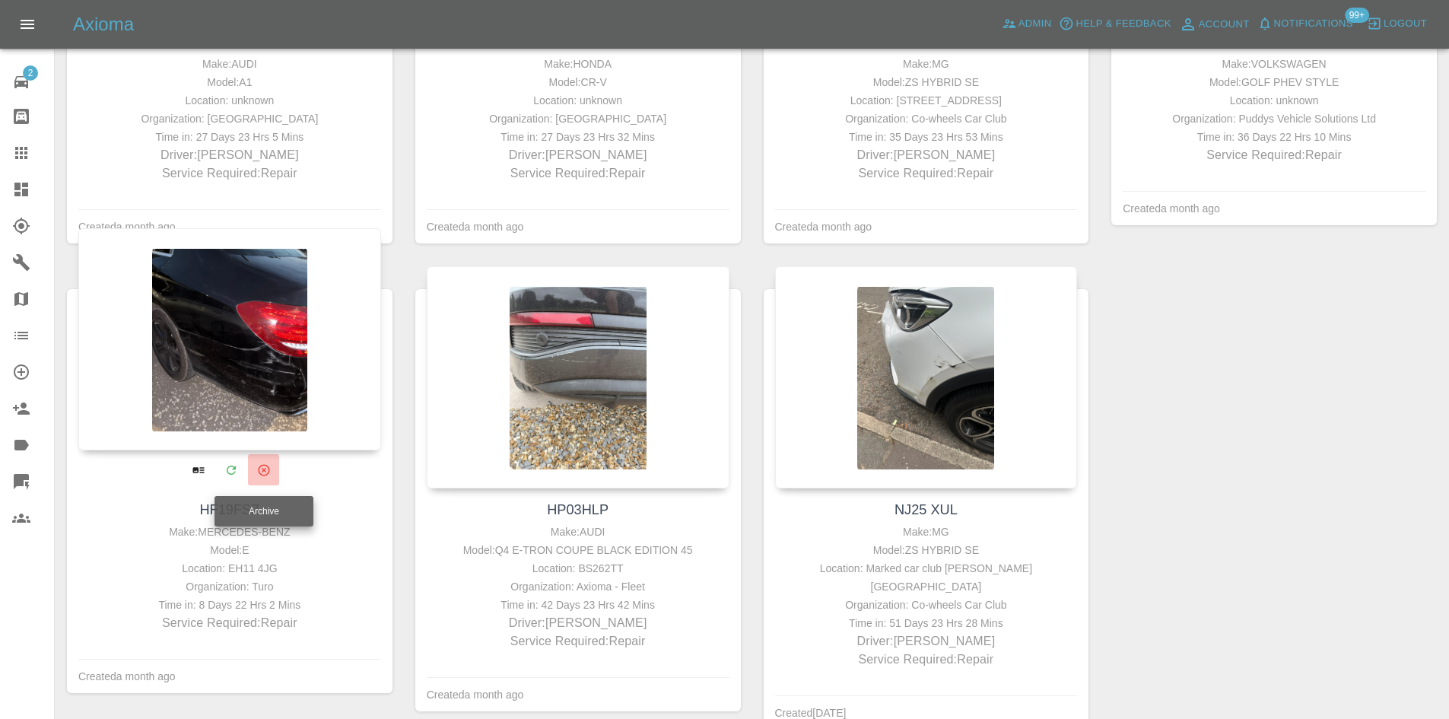
click at [263, 474] on icon "Archive" at bounding box center [264, 469] width 14 height 14
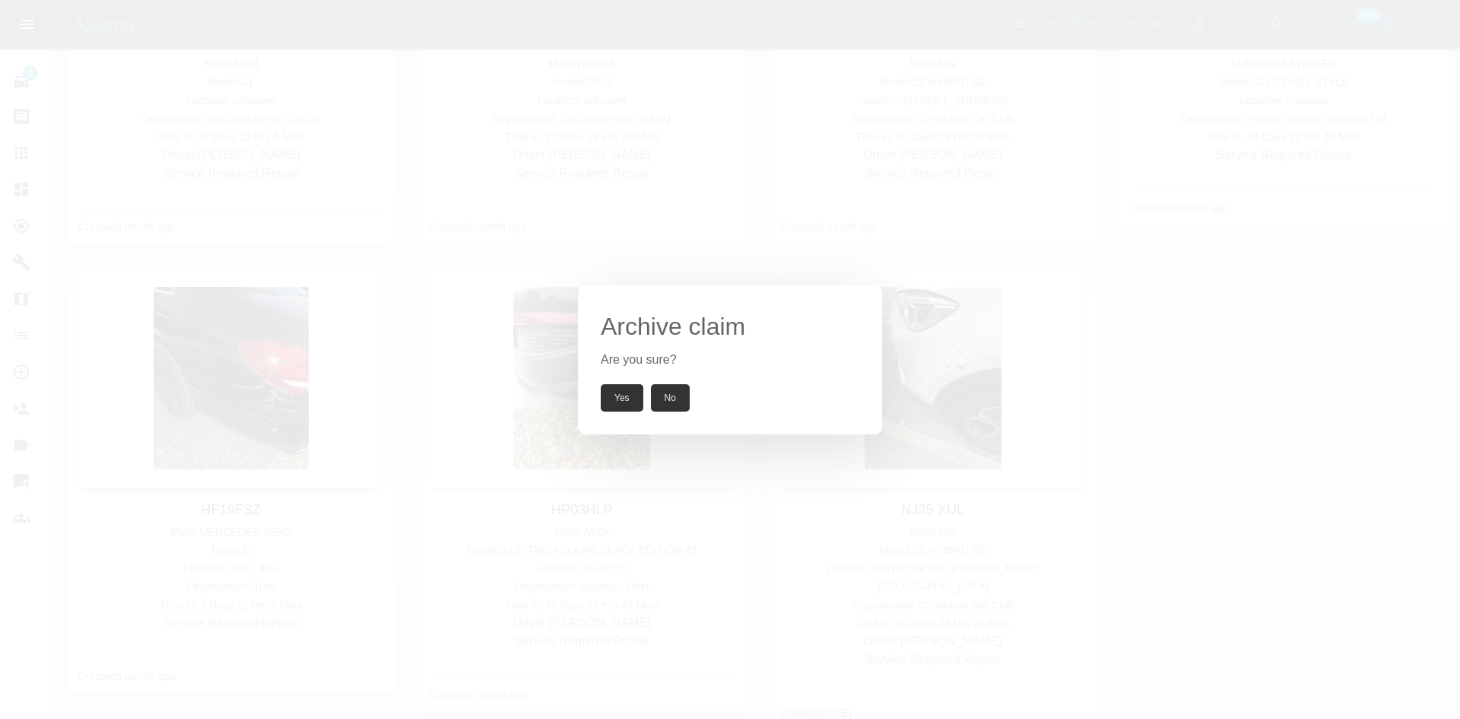
click at [618, 392] on button "Yes" at bounding box center [622, 397] width 43 height 27
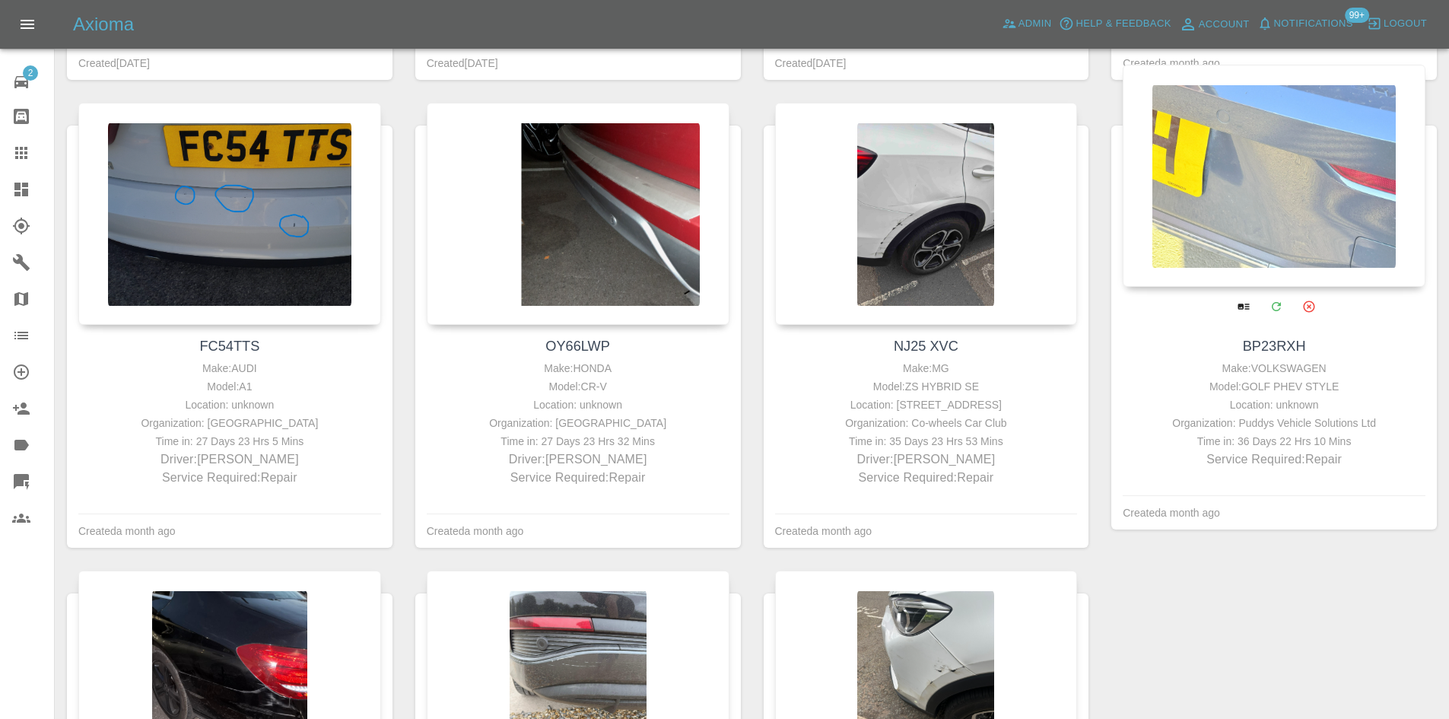
scroll to position [1963, 0]
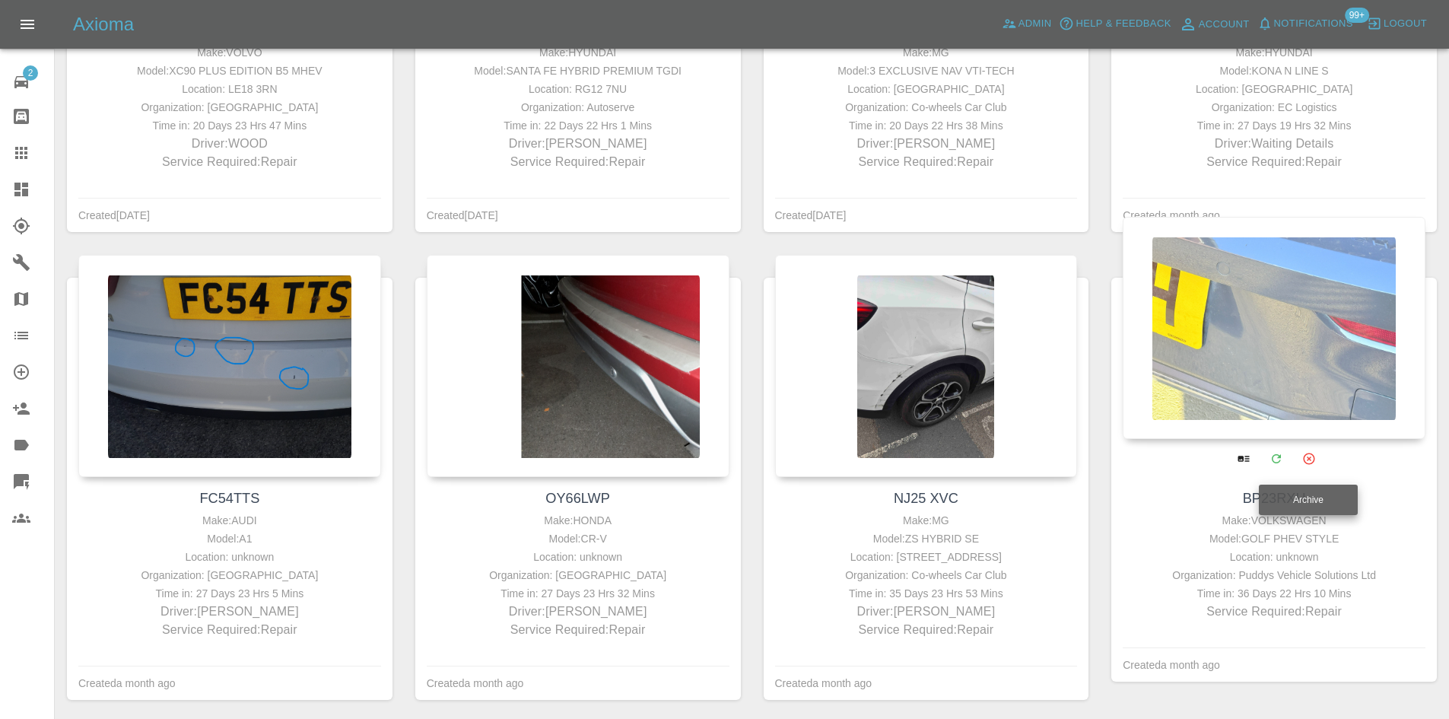
click at [1316, 462] on button "Archive" at bounding box center [1308, 458] width 31 height 31
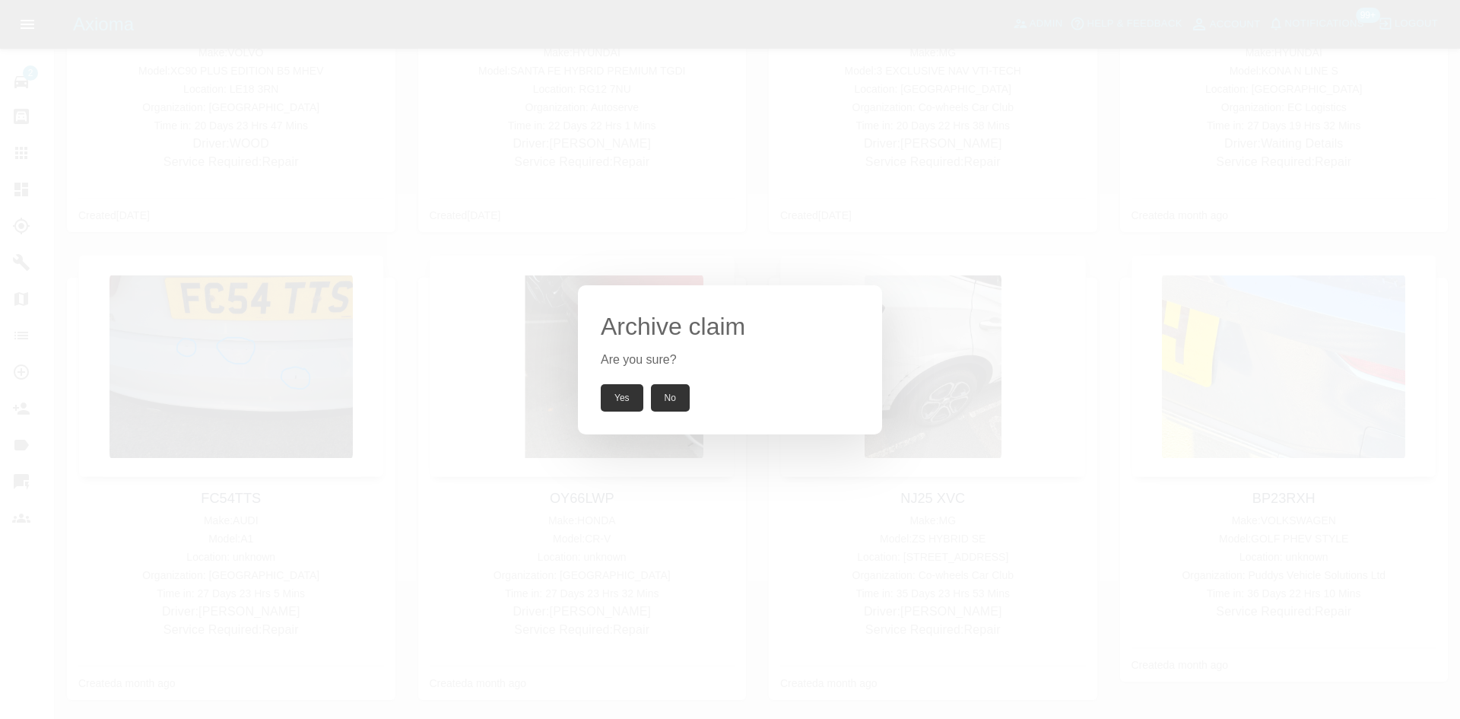
click at [619, 399] on button "Yes" at bounding box center [622, 397] width 43 height 27
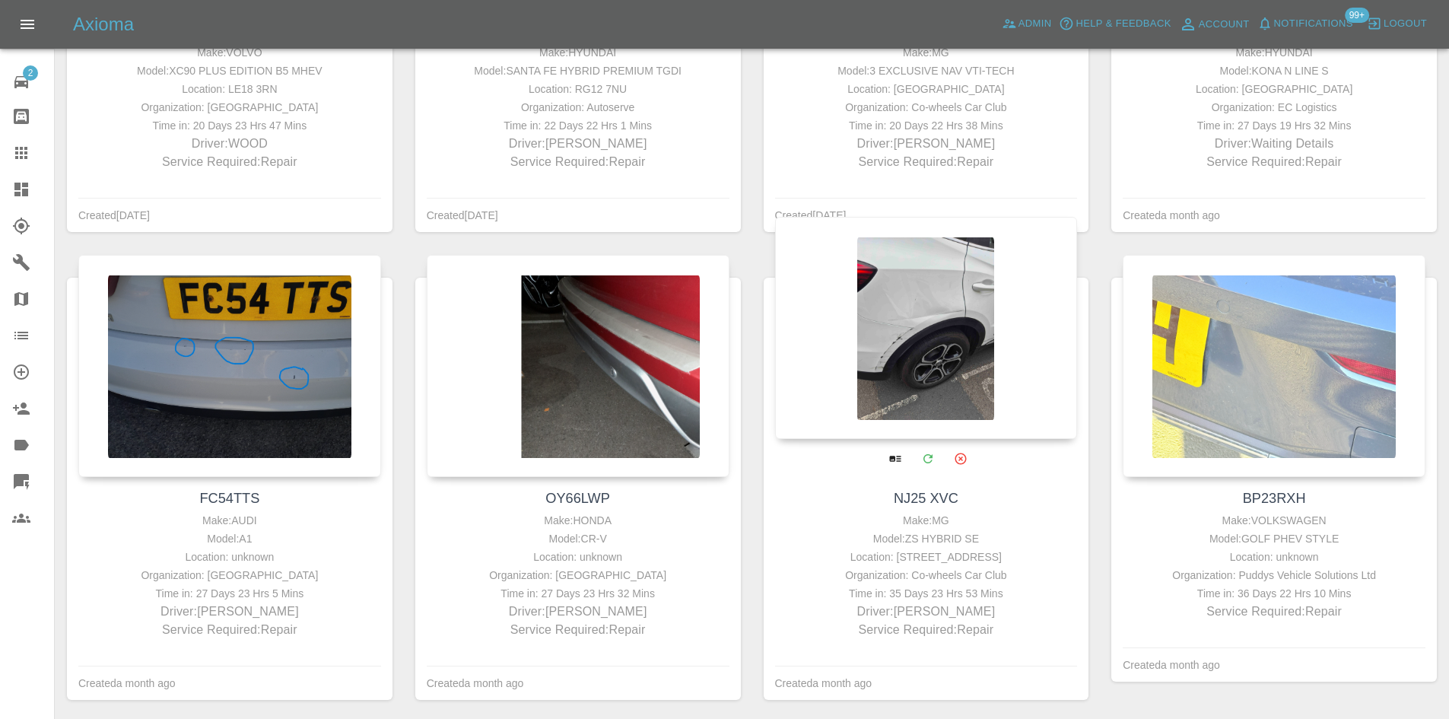
click at [959, 468] on button "Archive" at bounding box center [960, 458] width 31 height 31
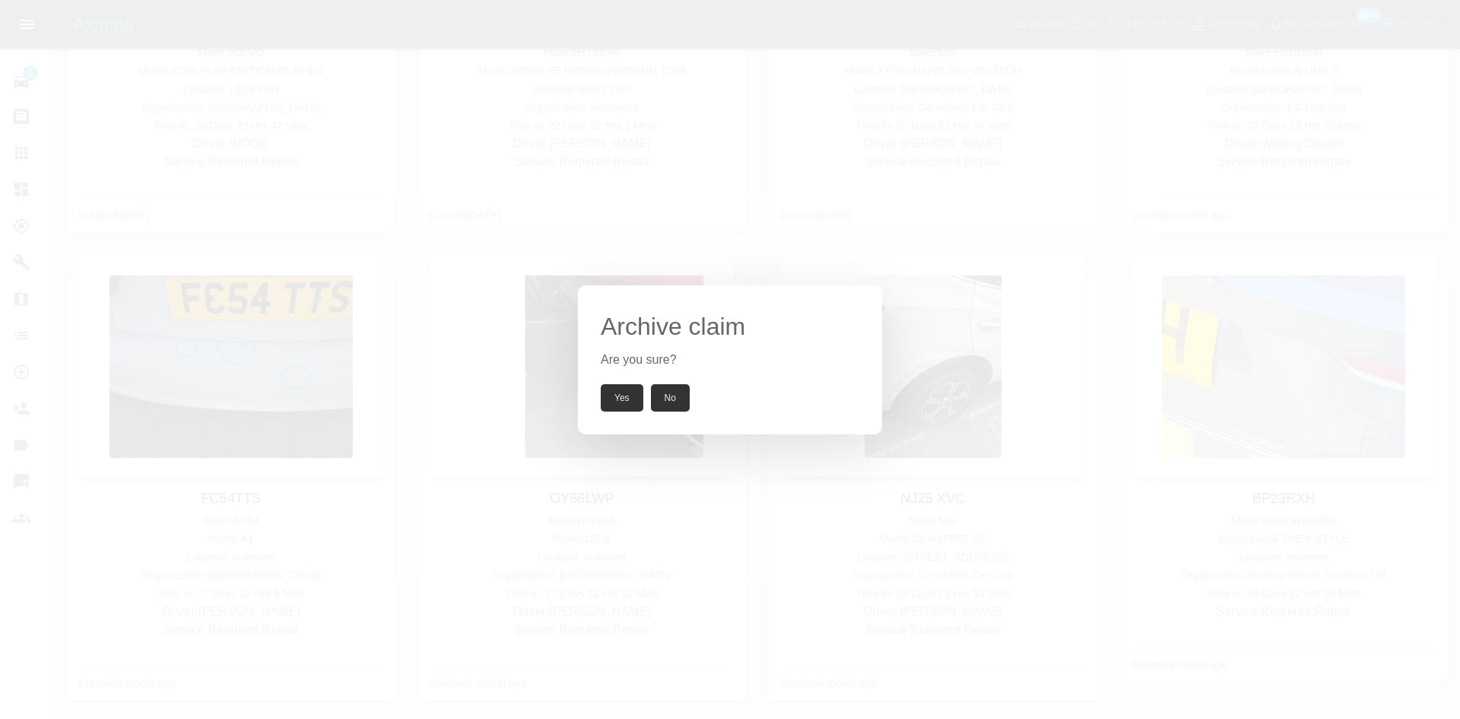
click at [624, 399] on button "Yes" at bounding box center [622, 397] width 43 height 27
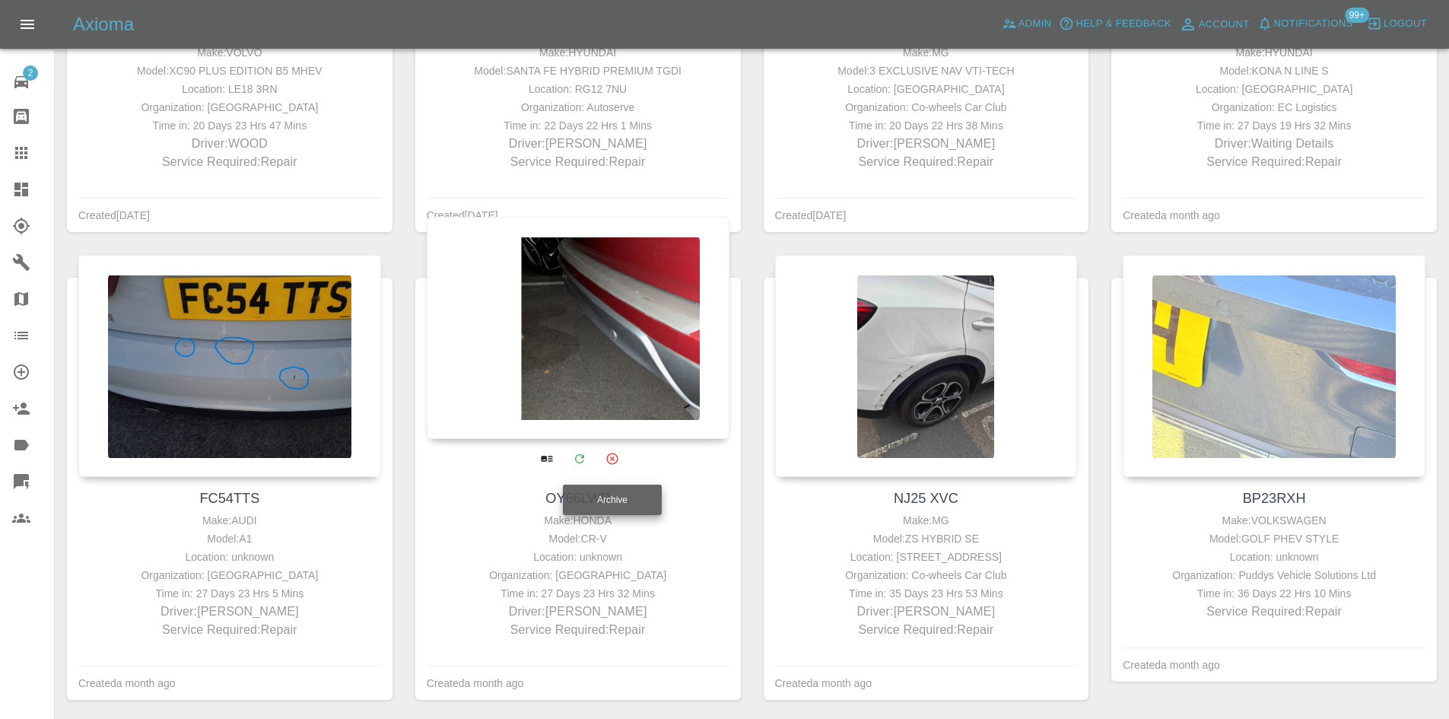
click at [606, 459] on icon "Archive" at bounding box center [612, 458] width 14 height 14
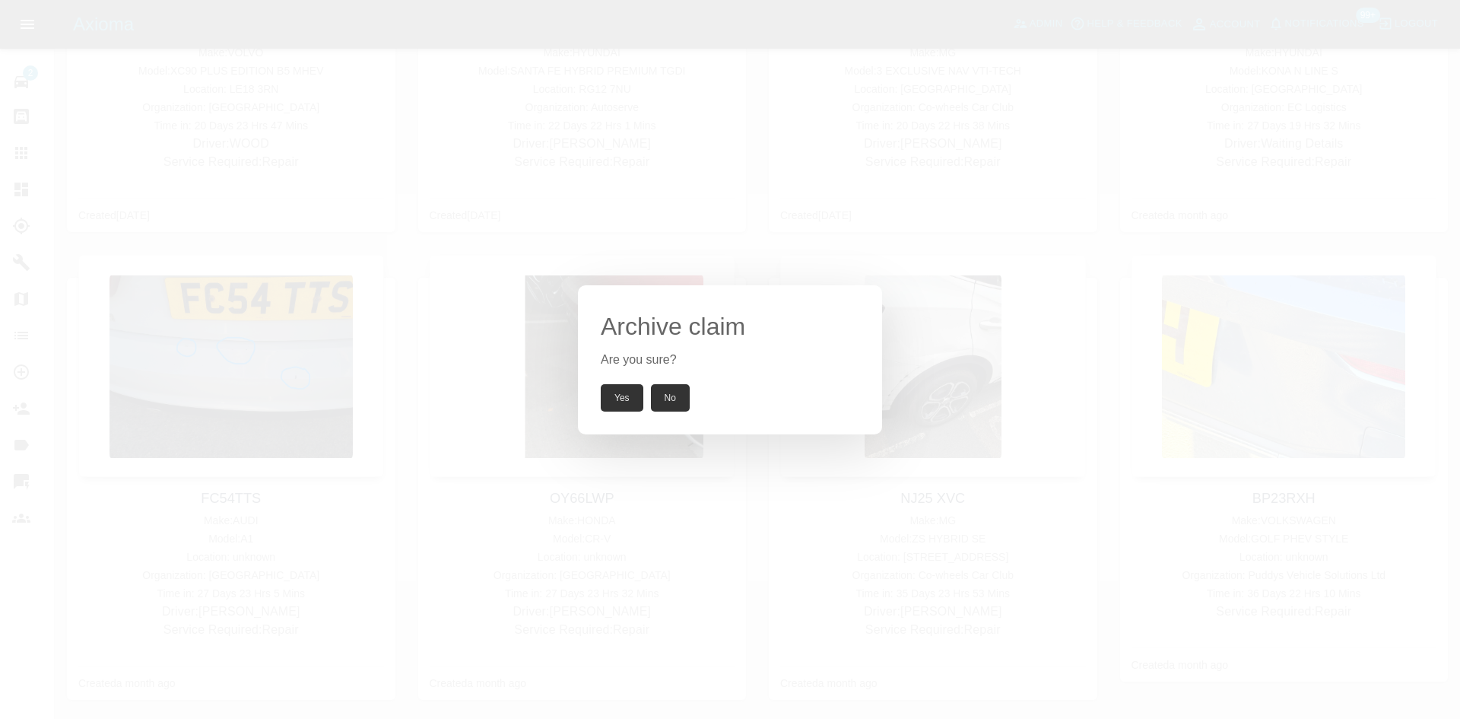
click at [620, 393] on button "Yes" at bounding box center [622, 397] width 43 height 27
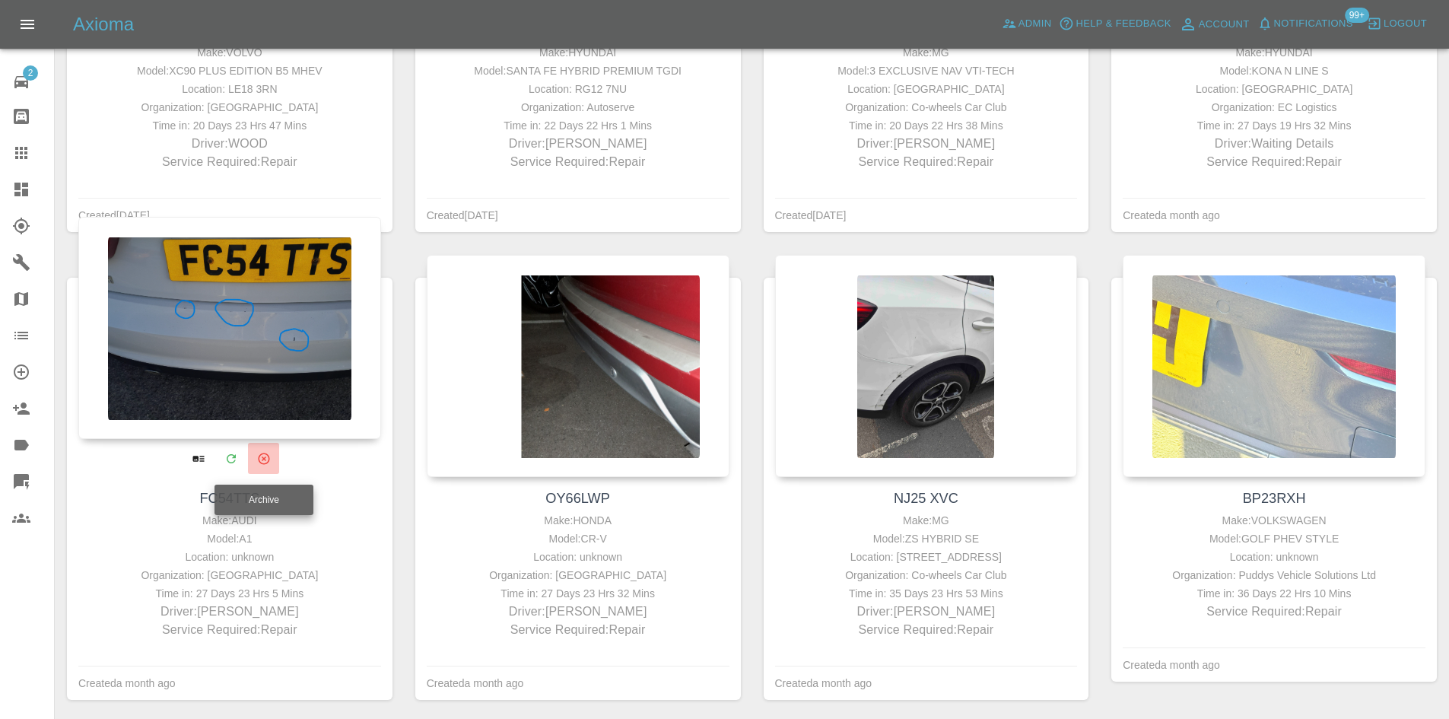
click at [263, 461] on icon "Archive" at bounding box center [264, 458] width 14 height 14
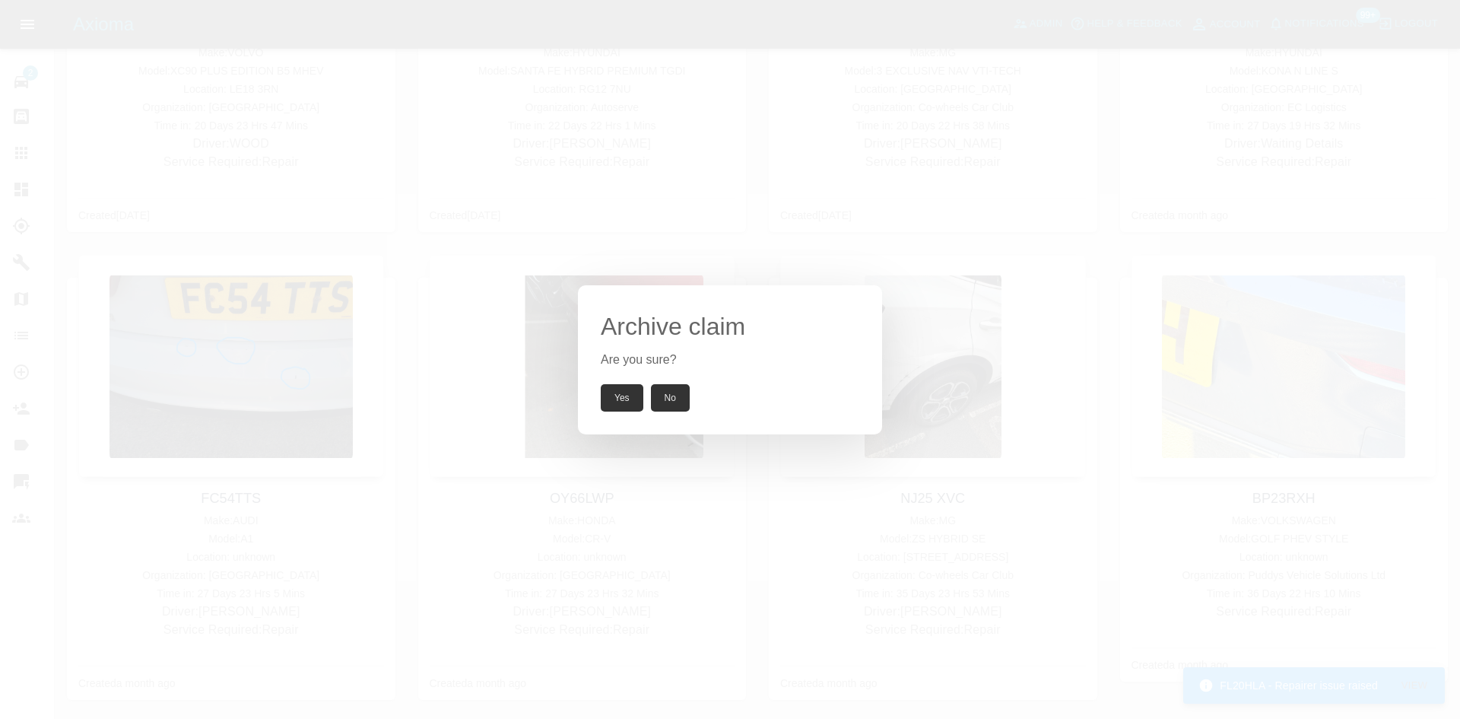
click at [608, 403] on button "Yes" at bounding box center [622, 397] width 43 height 27
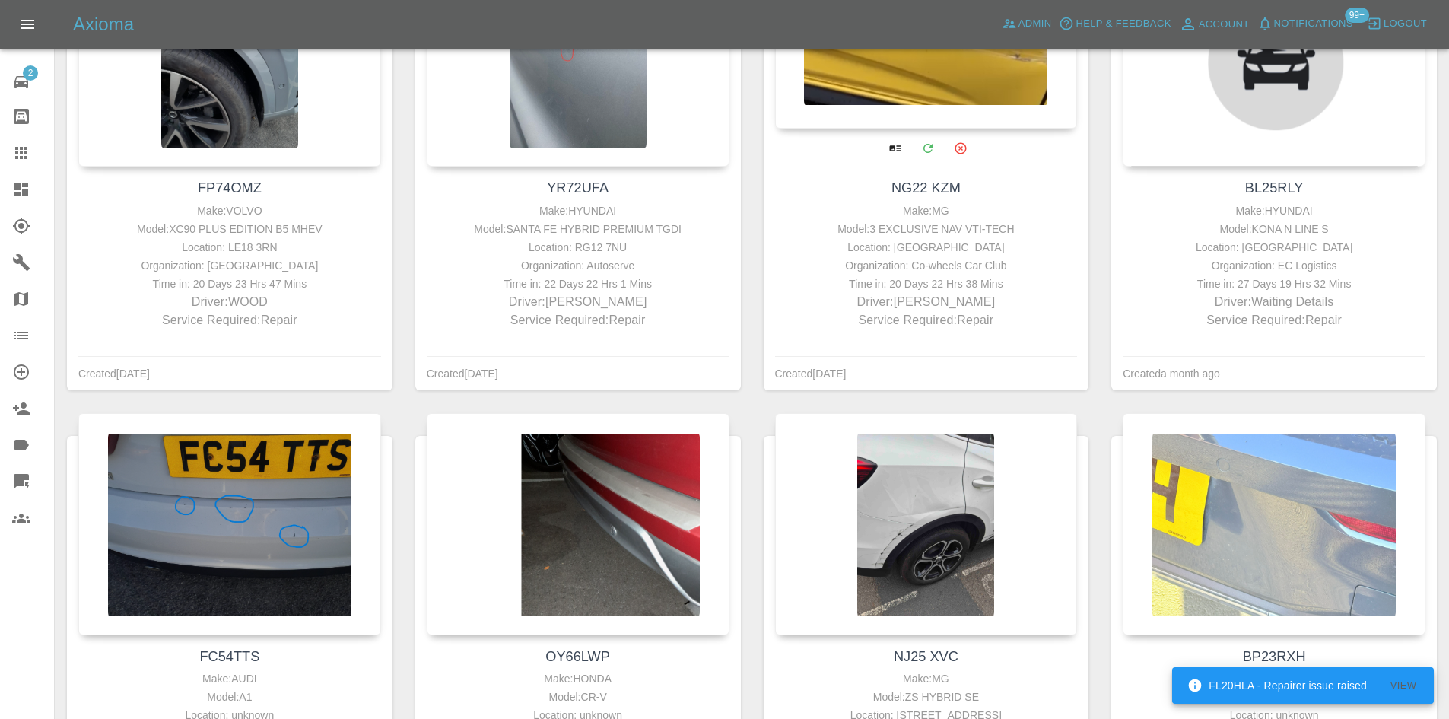
scroll to position [1659, 0]
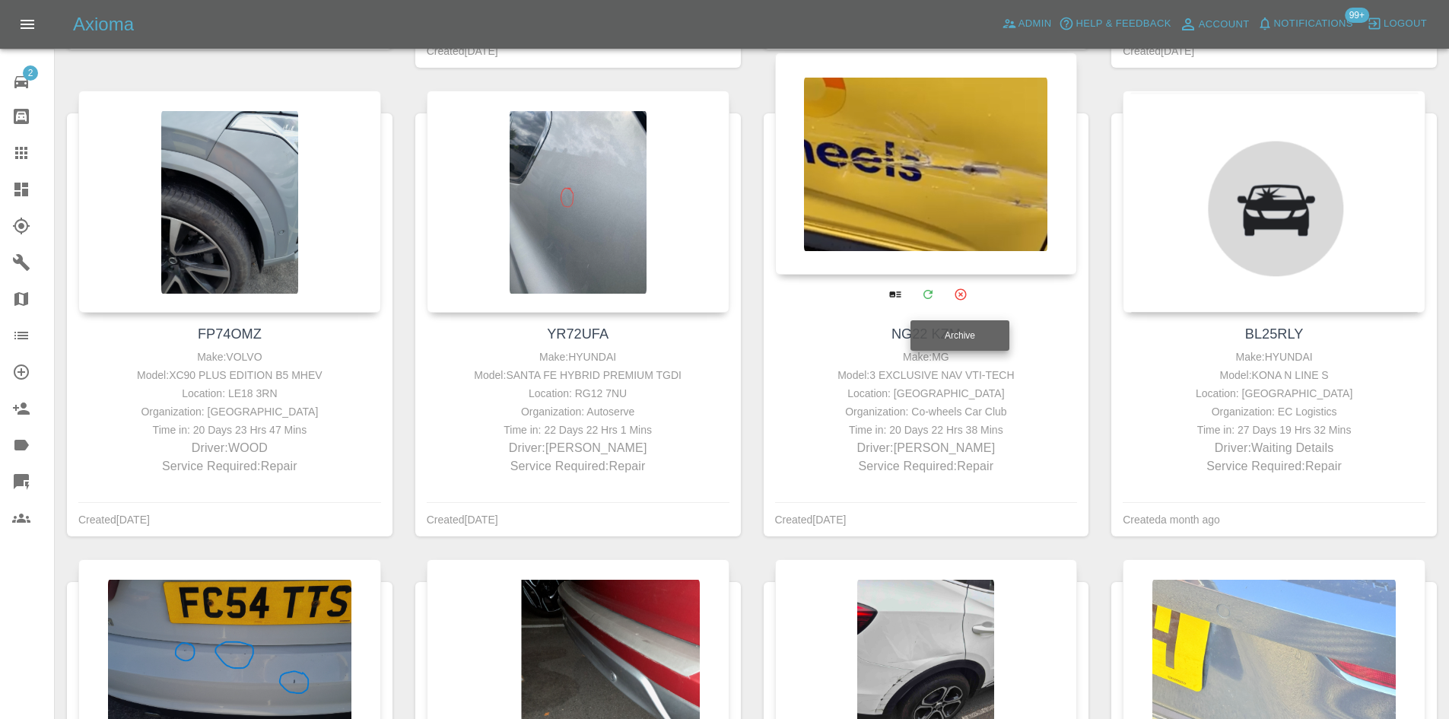
click at [964, 297] on icon "Archive" at bounding box center [960, 294] width 14 height 14
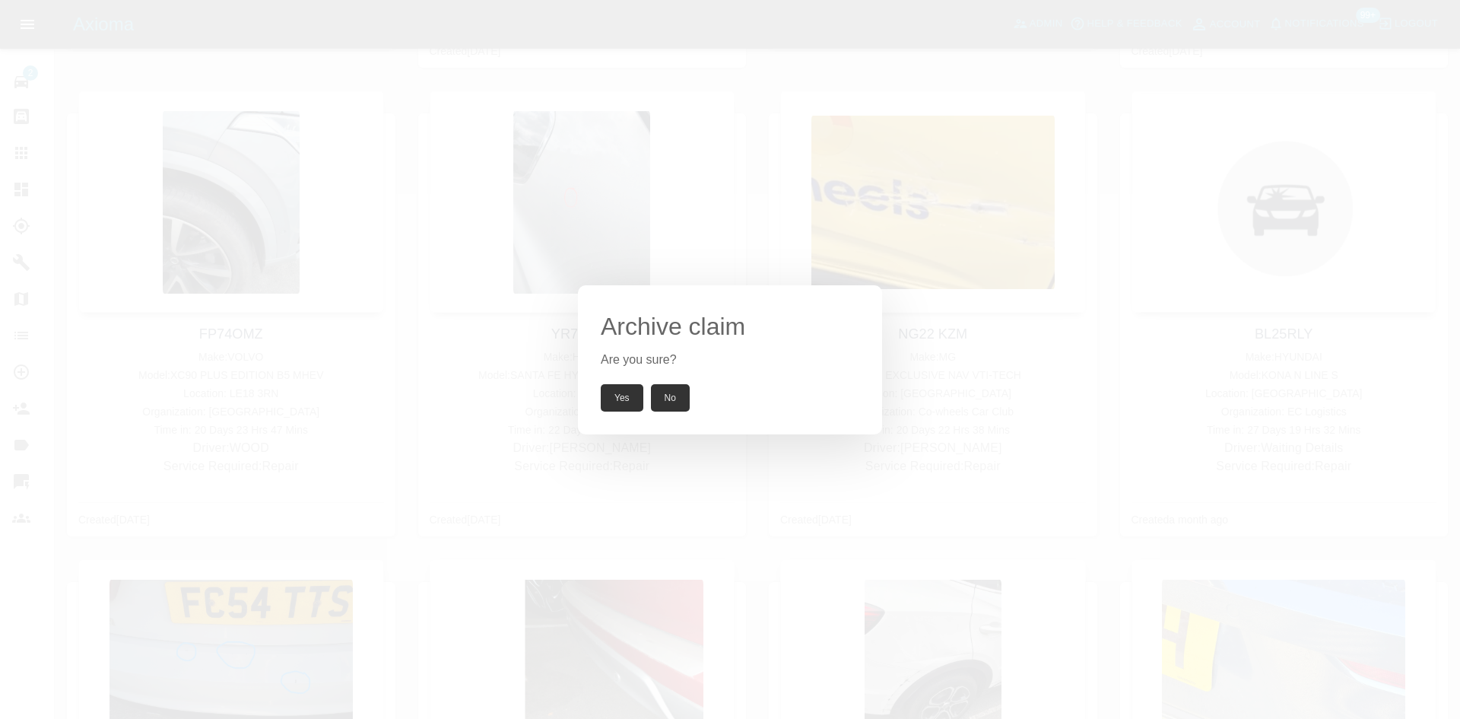
click at [615, 398] on button "Yes" at bounding box center [622, 397] width 43 height 27
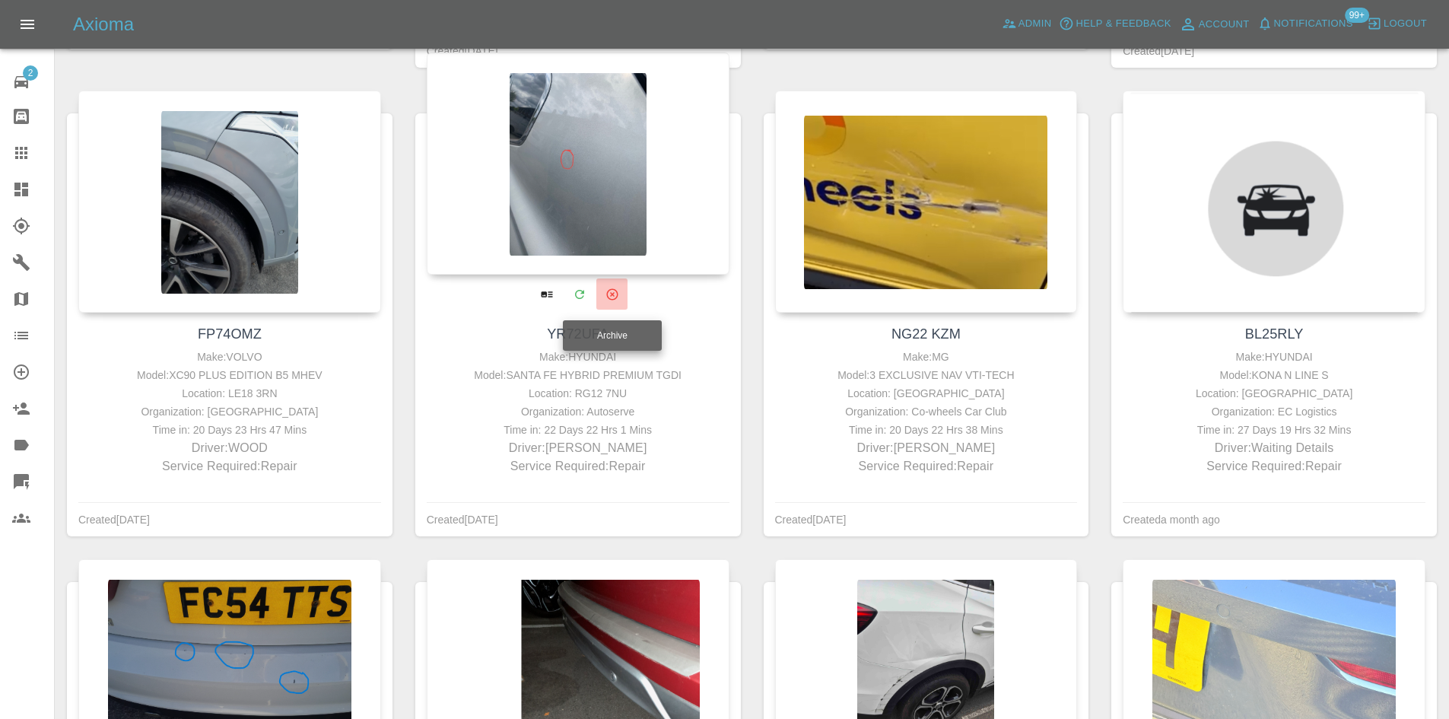
click at [602, 290] on button "Archive" at bounding box center [611, 293] width 31 height 31
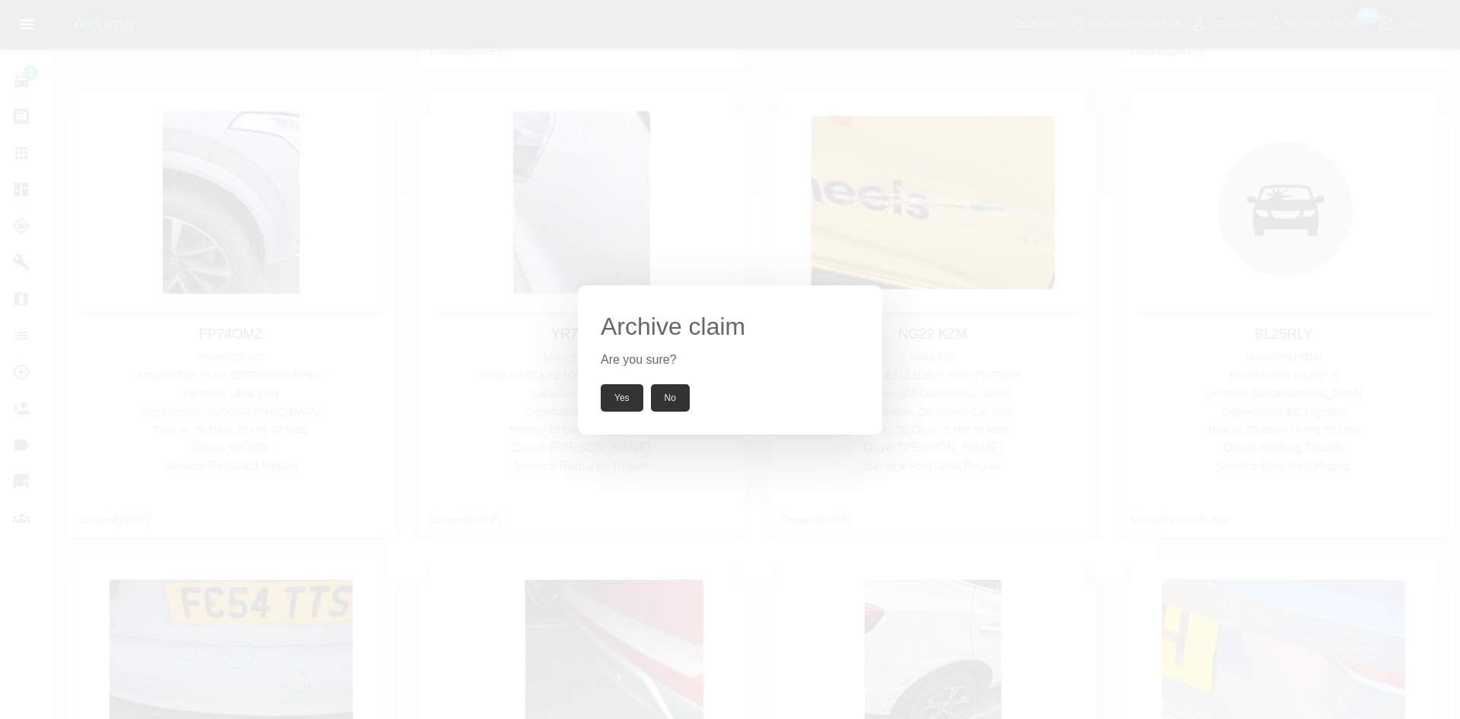
click at [621, 384] on button "Yes" at bounding box center [622, 397] width 43 height 27
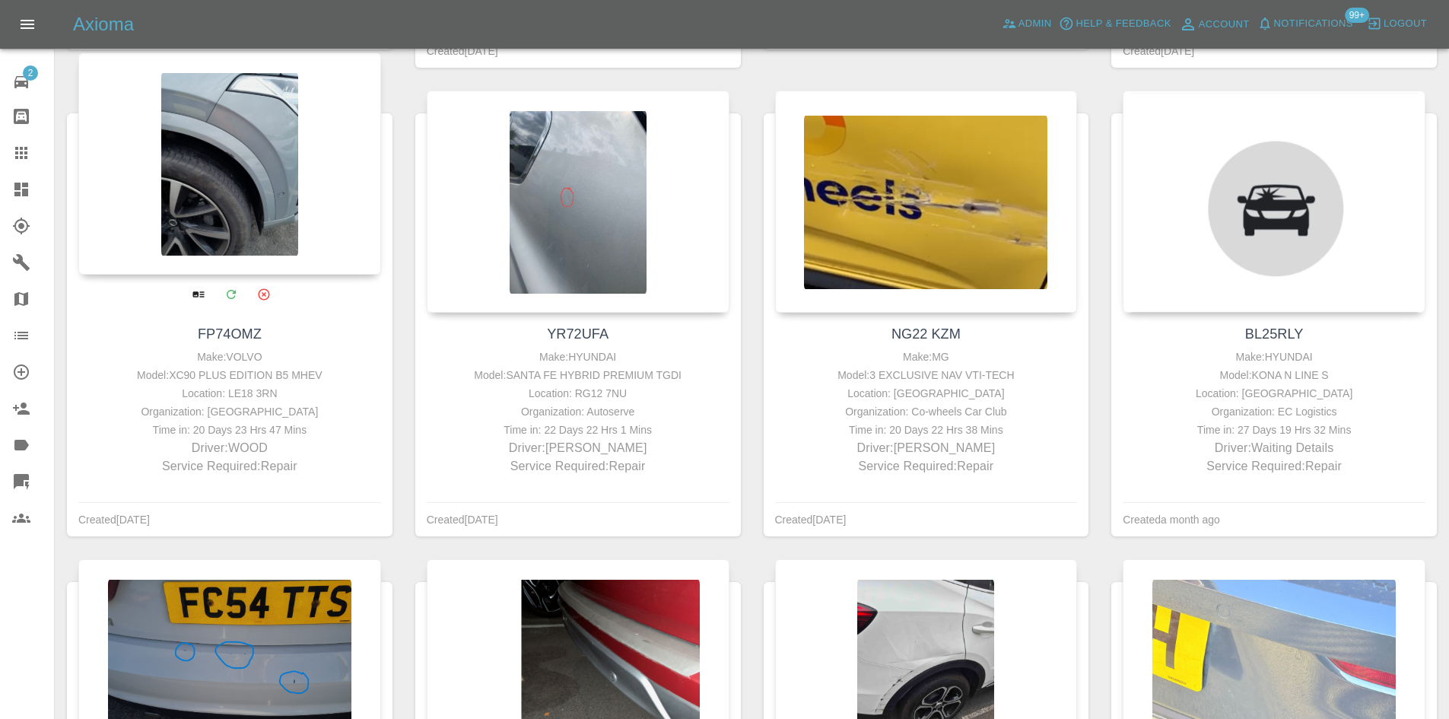
click at [259, 294] on icon "Archive" at bounding box center [263, 293] width 11 height 11
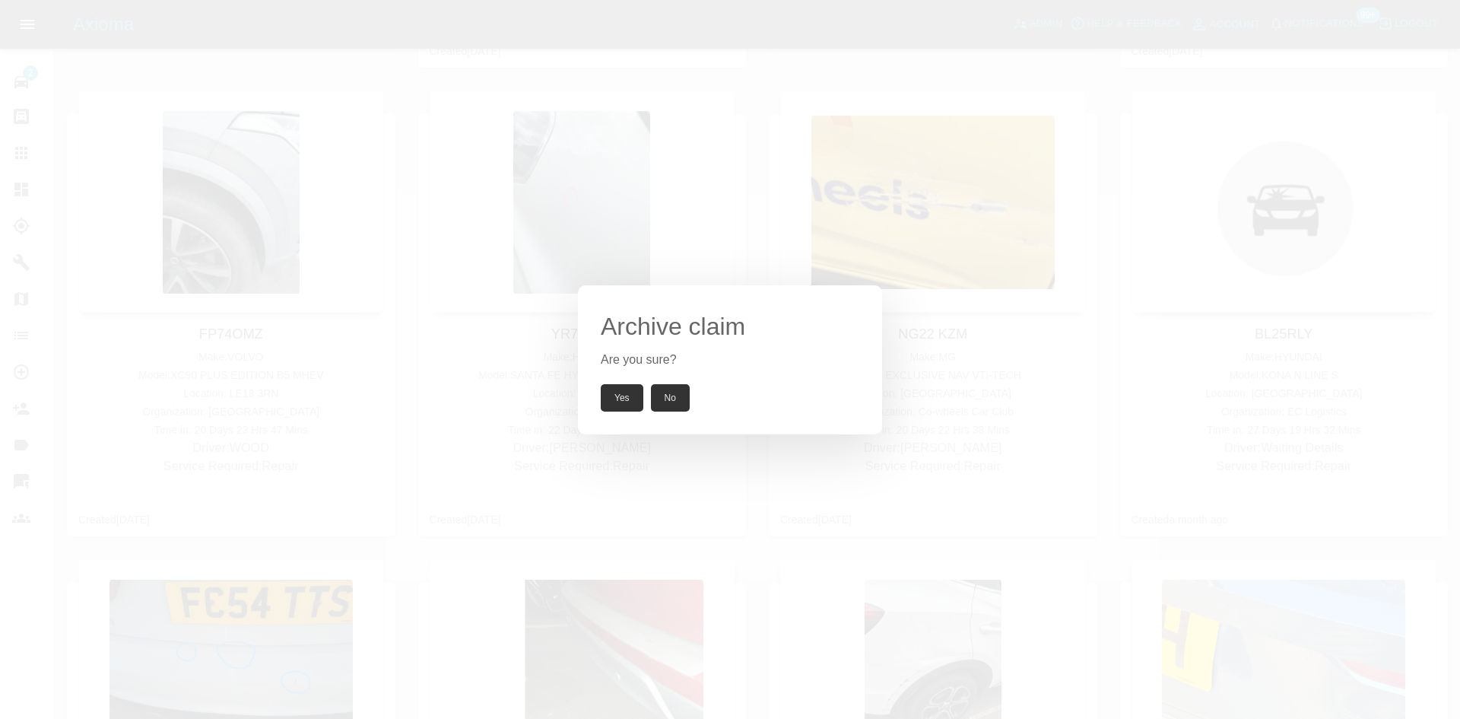
click at [637, 398] on button "Yes" at bounding box center [622, 397] width 43 height 27
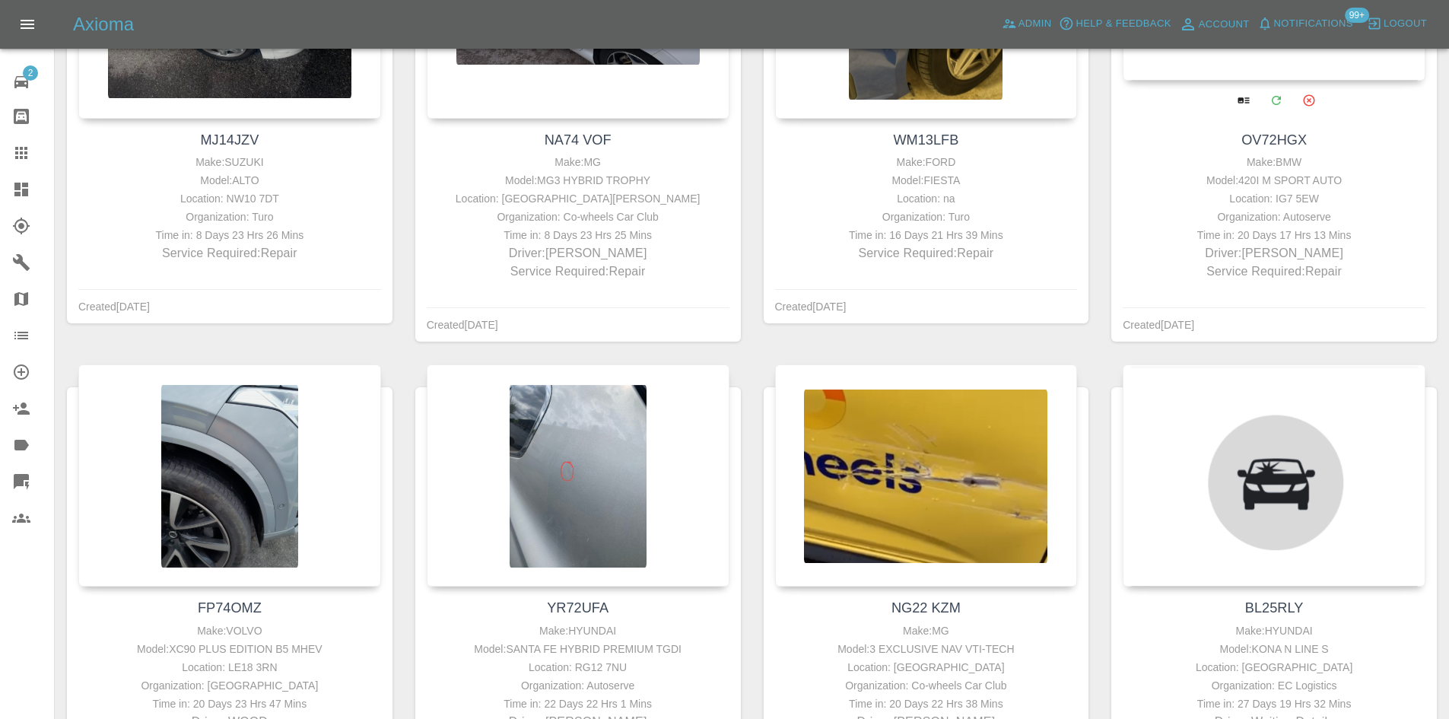
scroll to position [1278, 0]
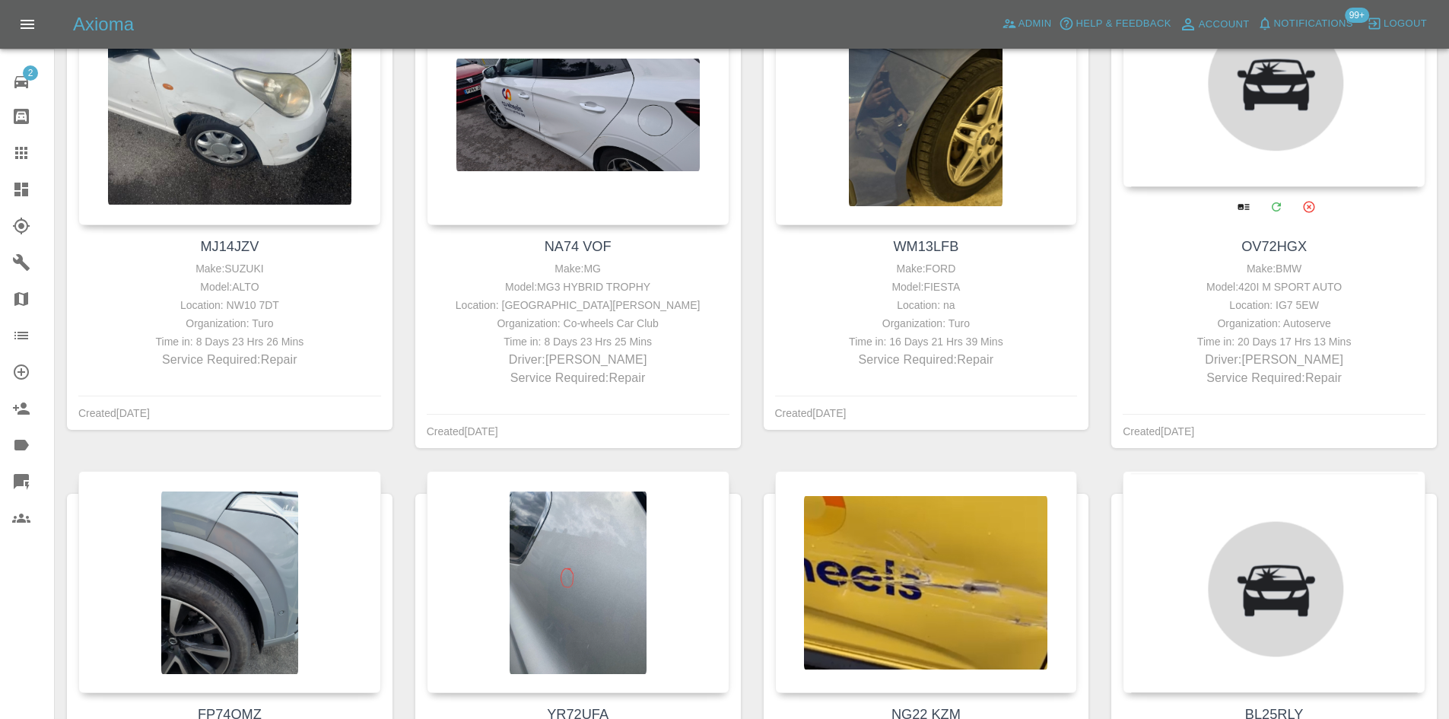
click at [1313, 202] on icon "Archive" at bounding box center [1308, 207] width 14 height 14
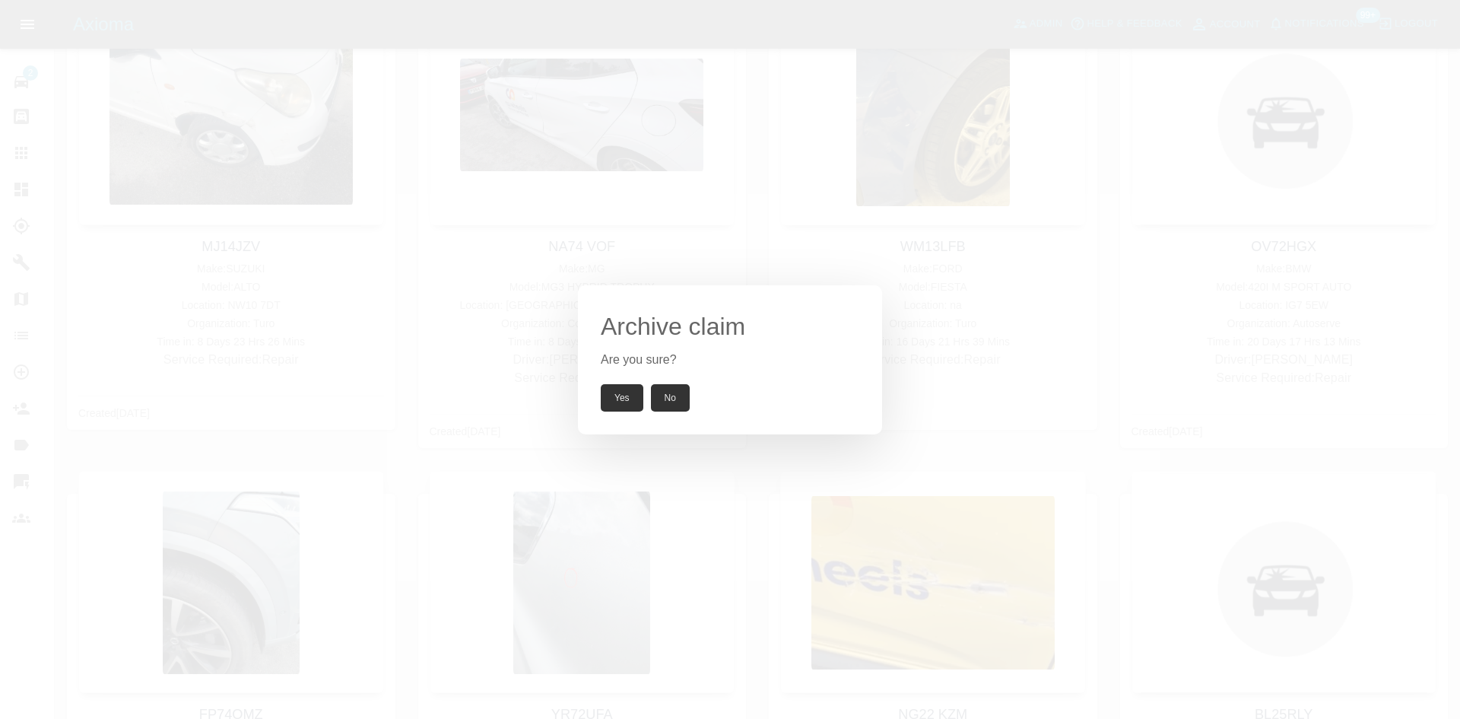
click at [614, 395] on button "Yes" at bounding box center [622, 397] width 43 height 27
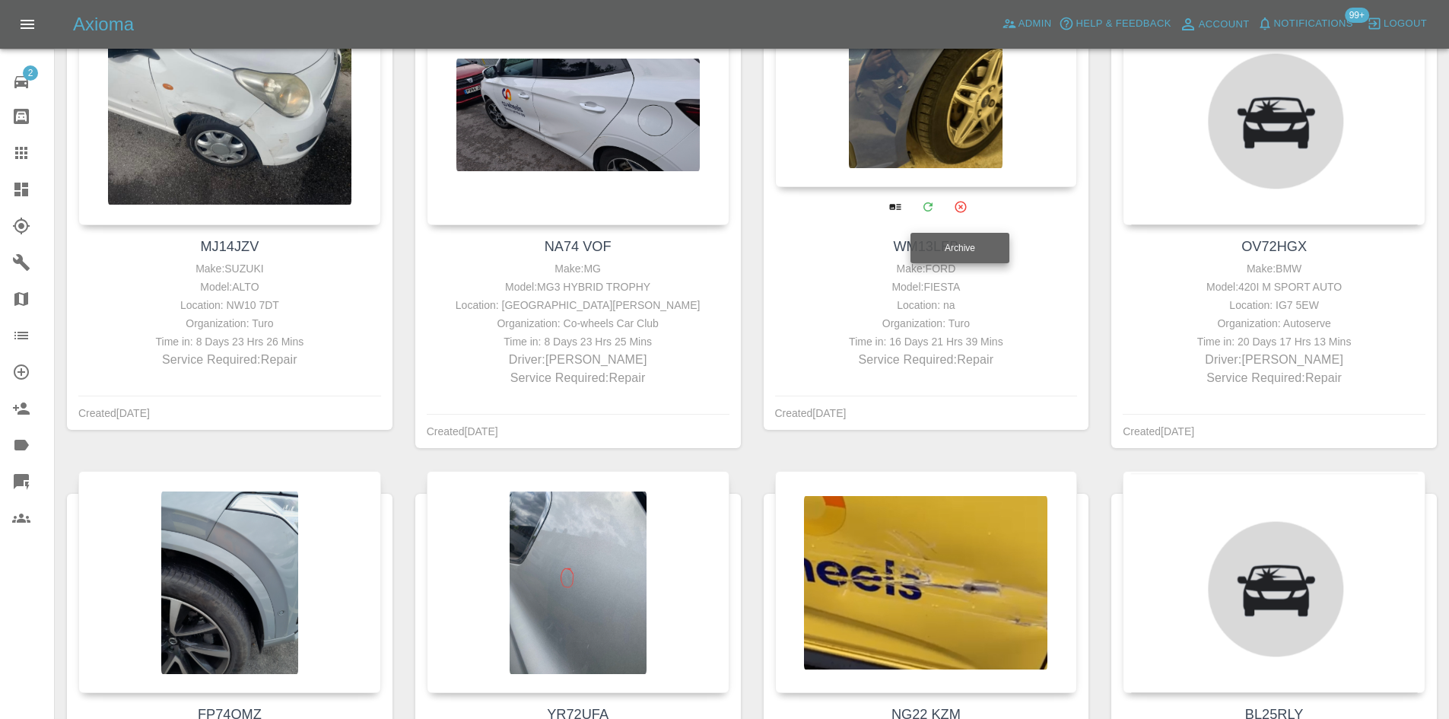
click at [969, 210] on button "Archive" at bounding box center [960, 206] width 31 height 31
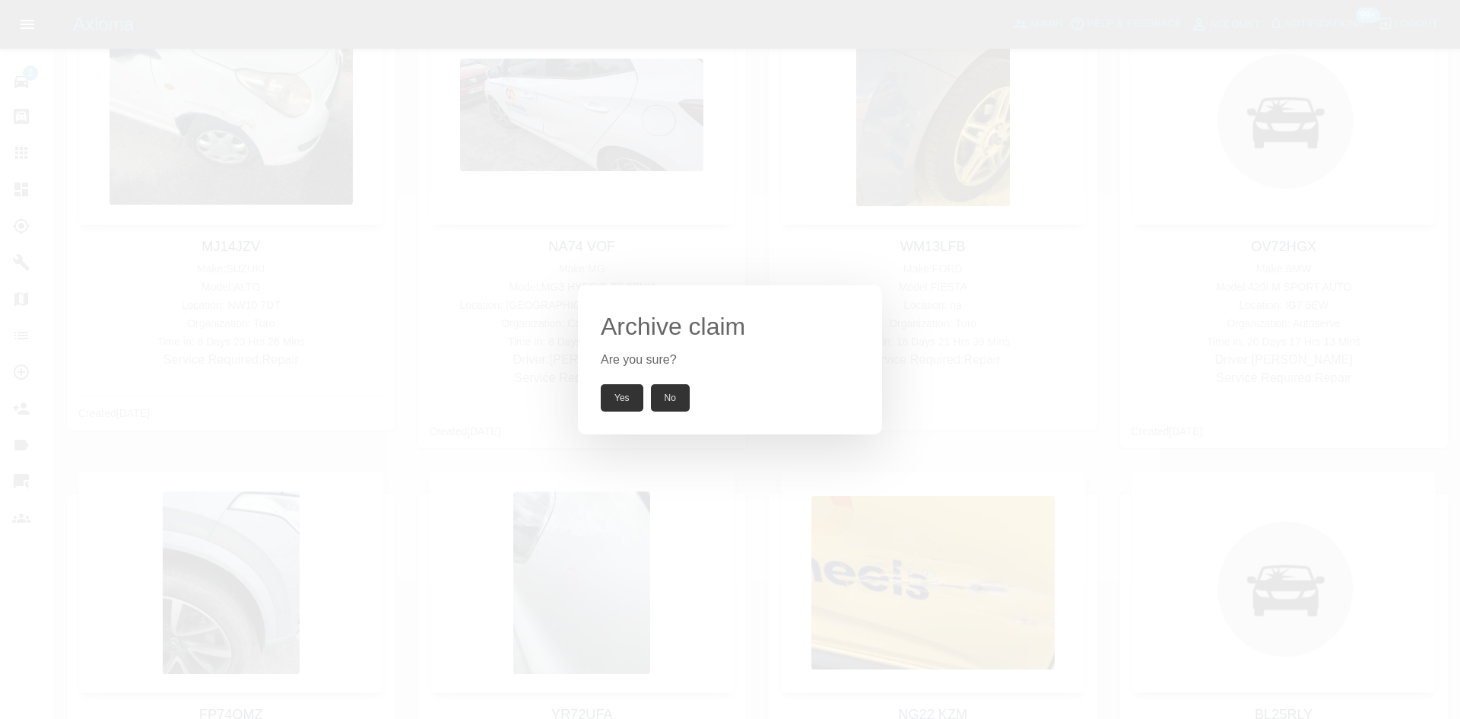
click at [631, 395] on button "Yes" at bounding box center [622, 397] width 43 height 27
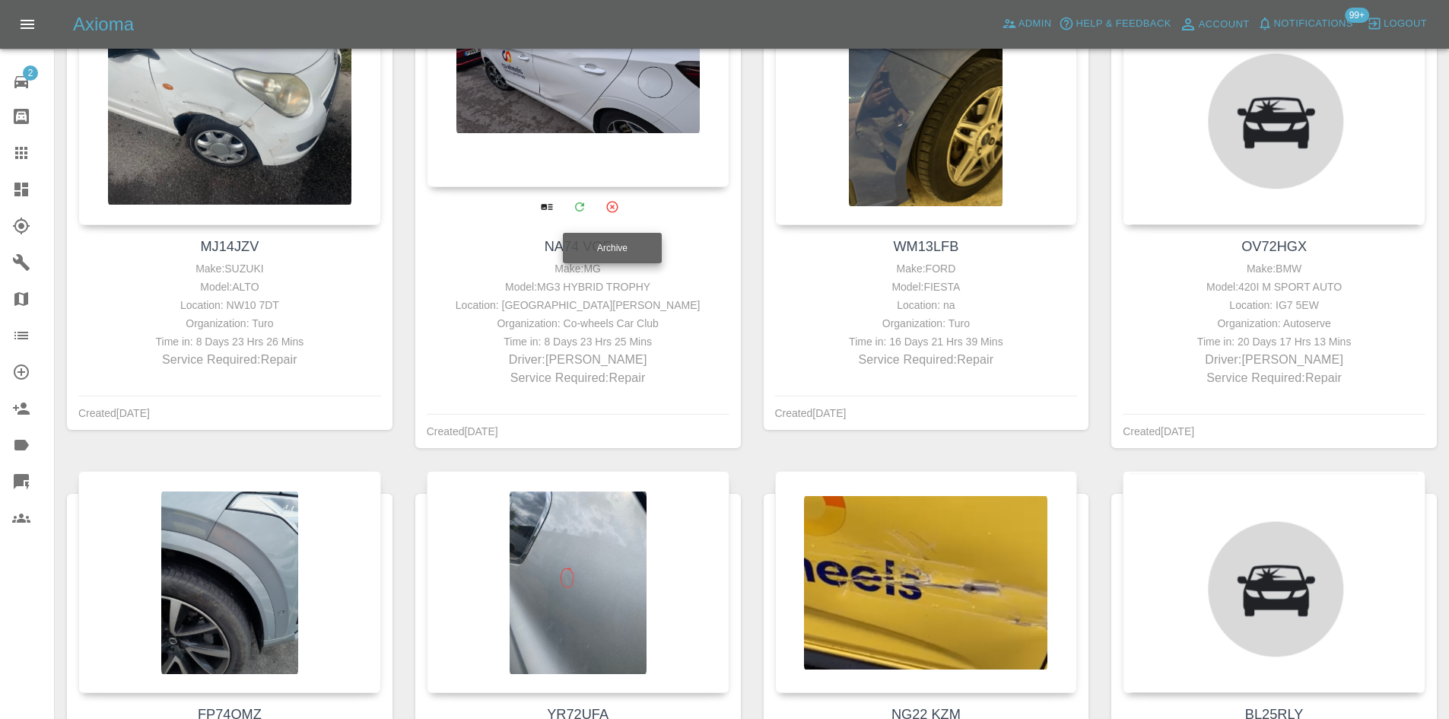
click at [617, 216] on button "Archive" at bounding box center [611, 206] width 31 height 31
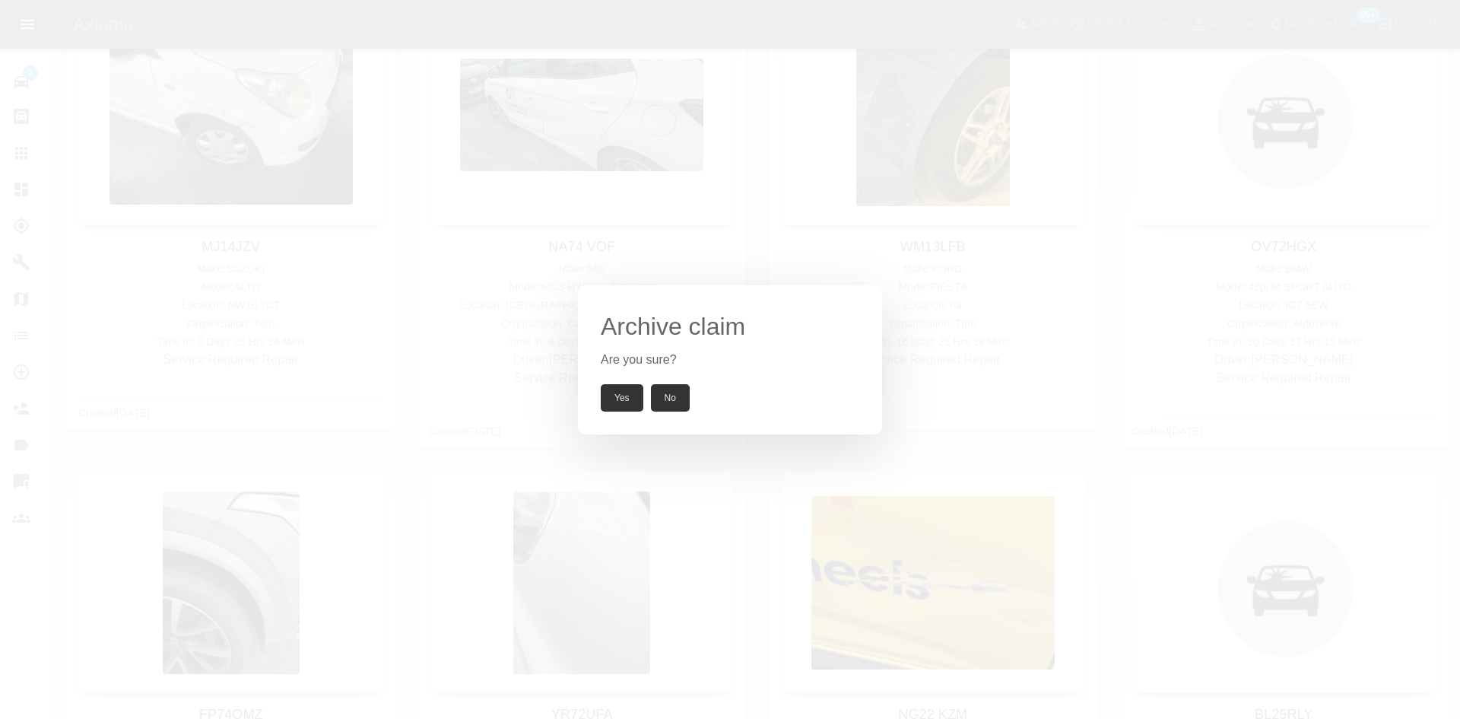
drag, startPoint x: 618, startPoint y: 118, endPoint x: 535, endPoint y: 143, distance: 85.9
drag, startPoint x: 535, startPoint y: 143, endPoint x: 448, endPoint y: 256, distance: 142.5
click at [448, 256] on div "Archive claim Are you sure? Yes No" at bounding box center [730, 359] width 1460 height 719
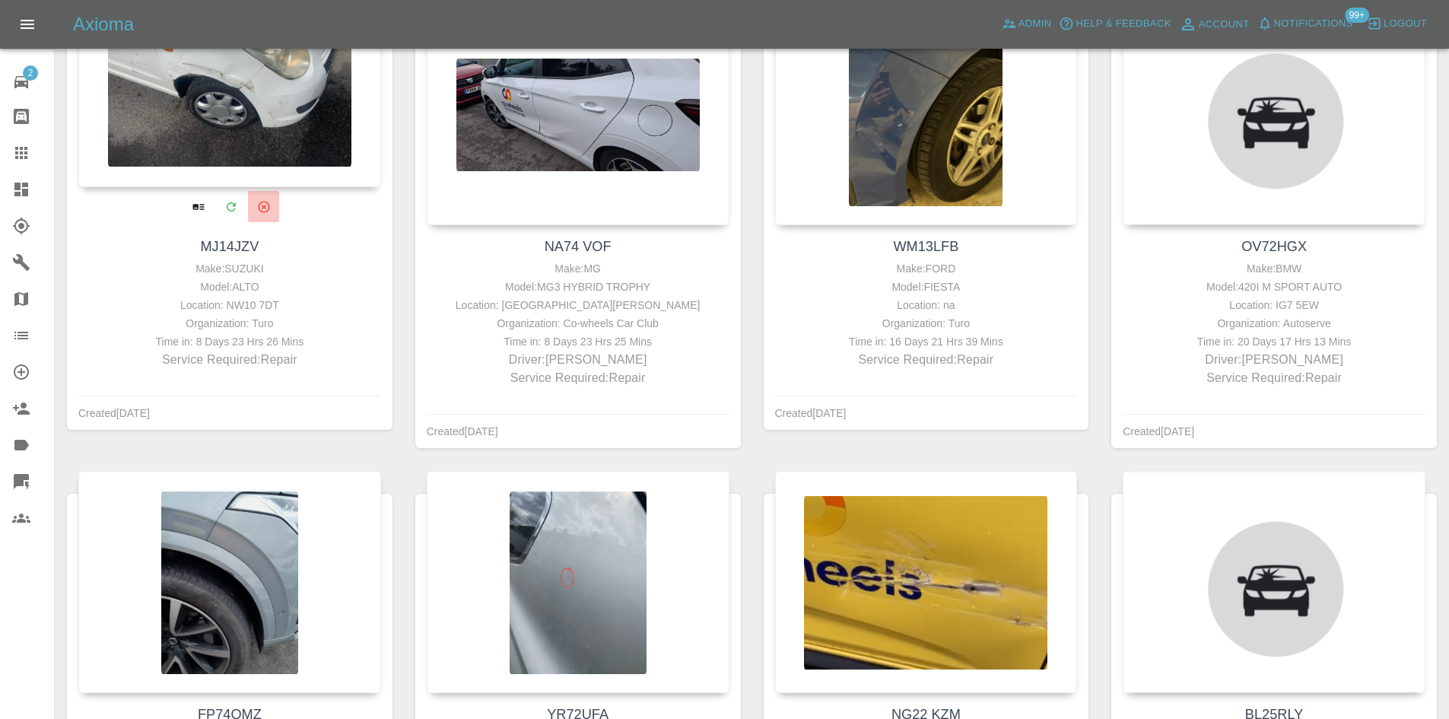
click at [266, 211] on icon "Archive" at bounding box center [263, 206] width 11 height 11
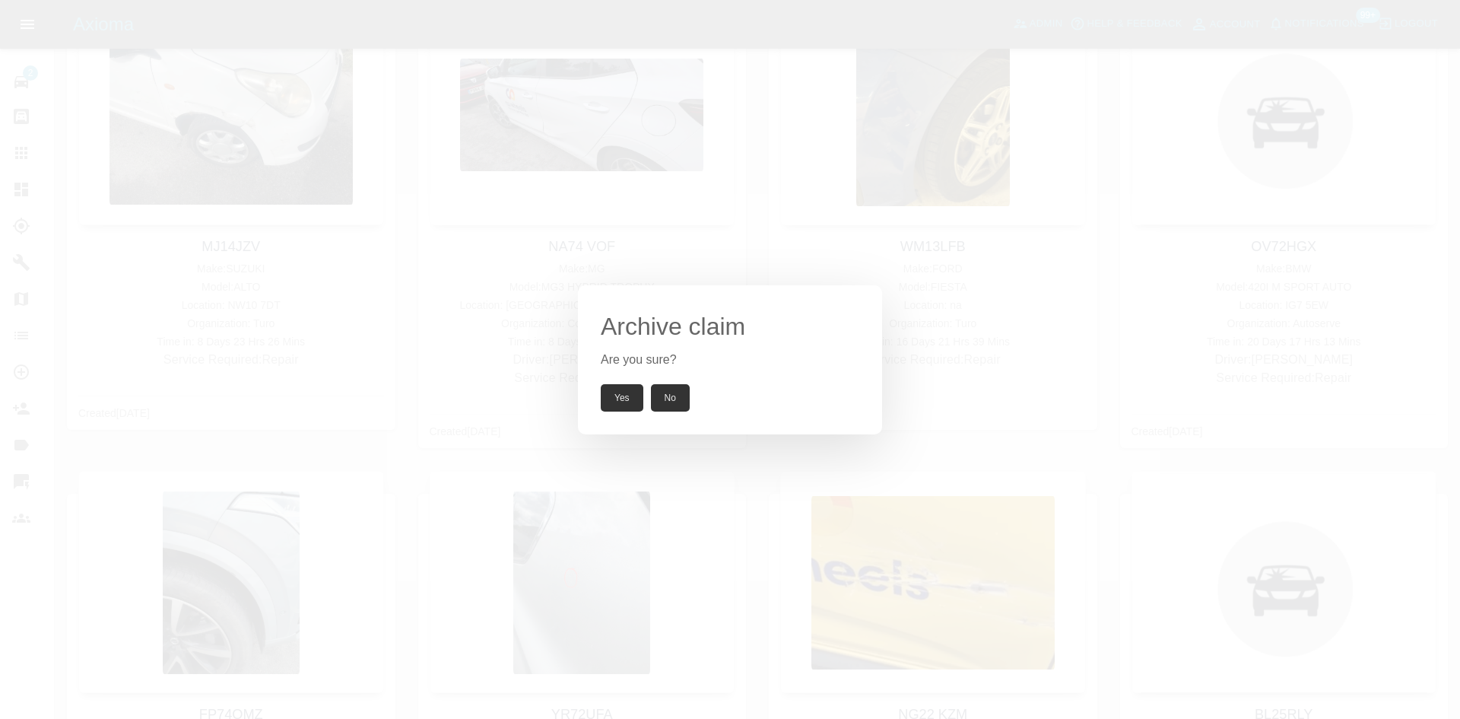
click at [624, 404] on button "Yes" at bounding box center [622, 397] width 43 height 27
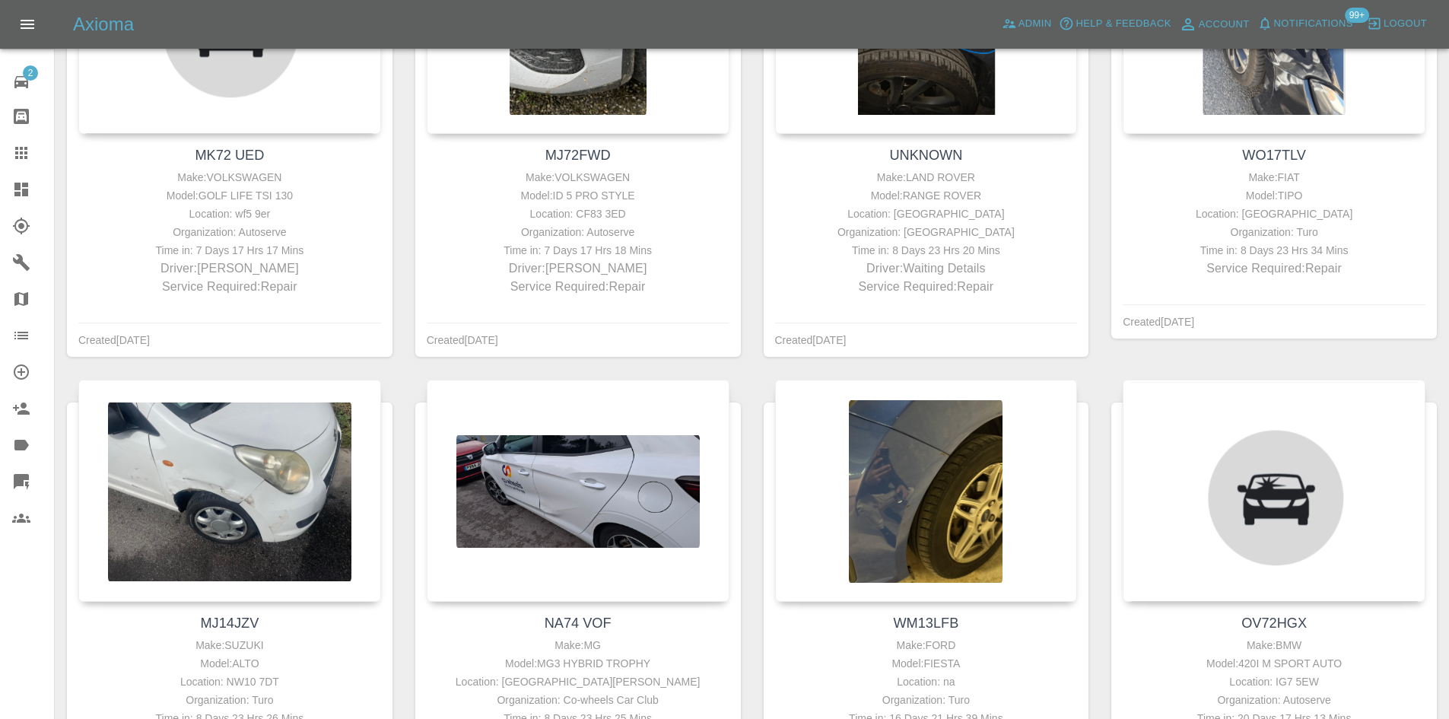
scroll to position [898, 0]
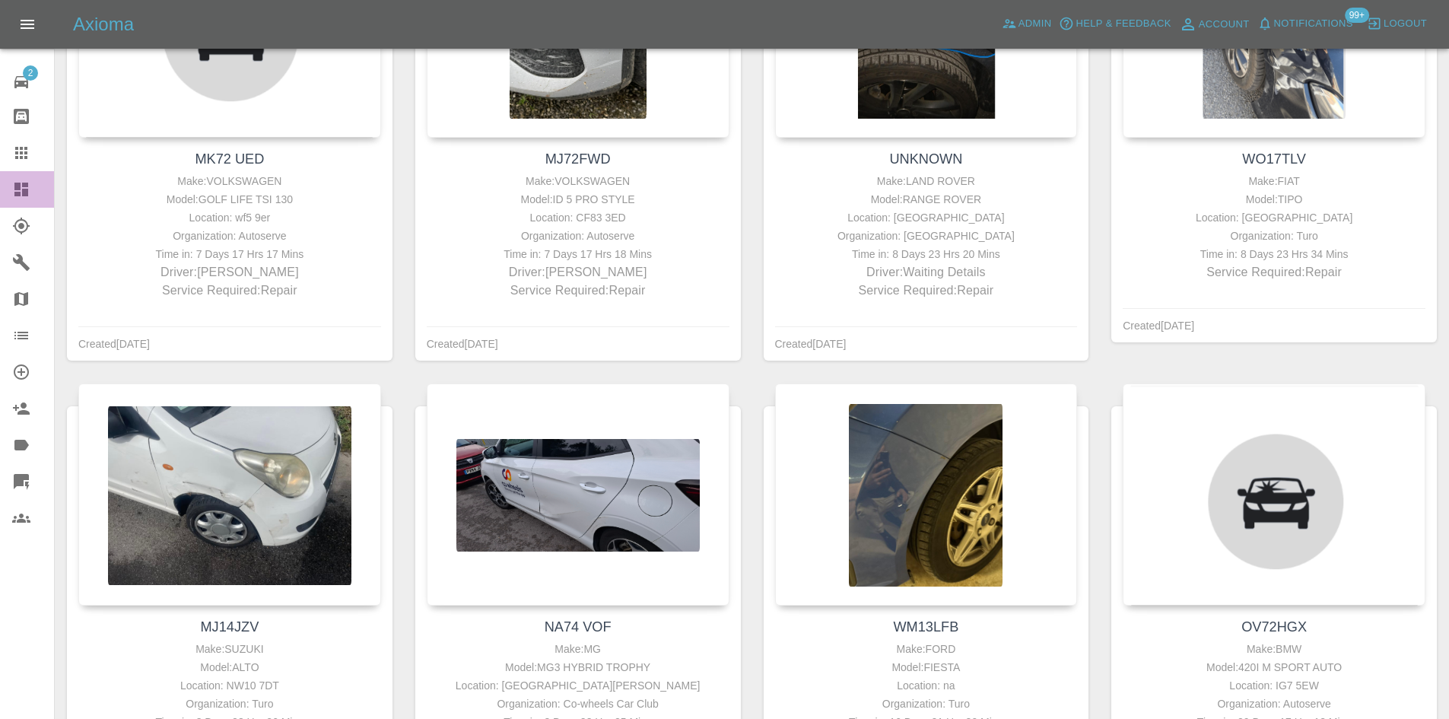
click at [39, 186] on div at bounding box center [33, 189] width 43 height 18
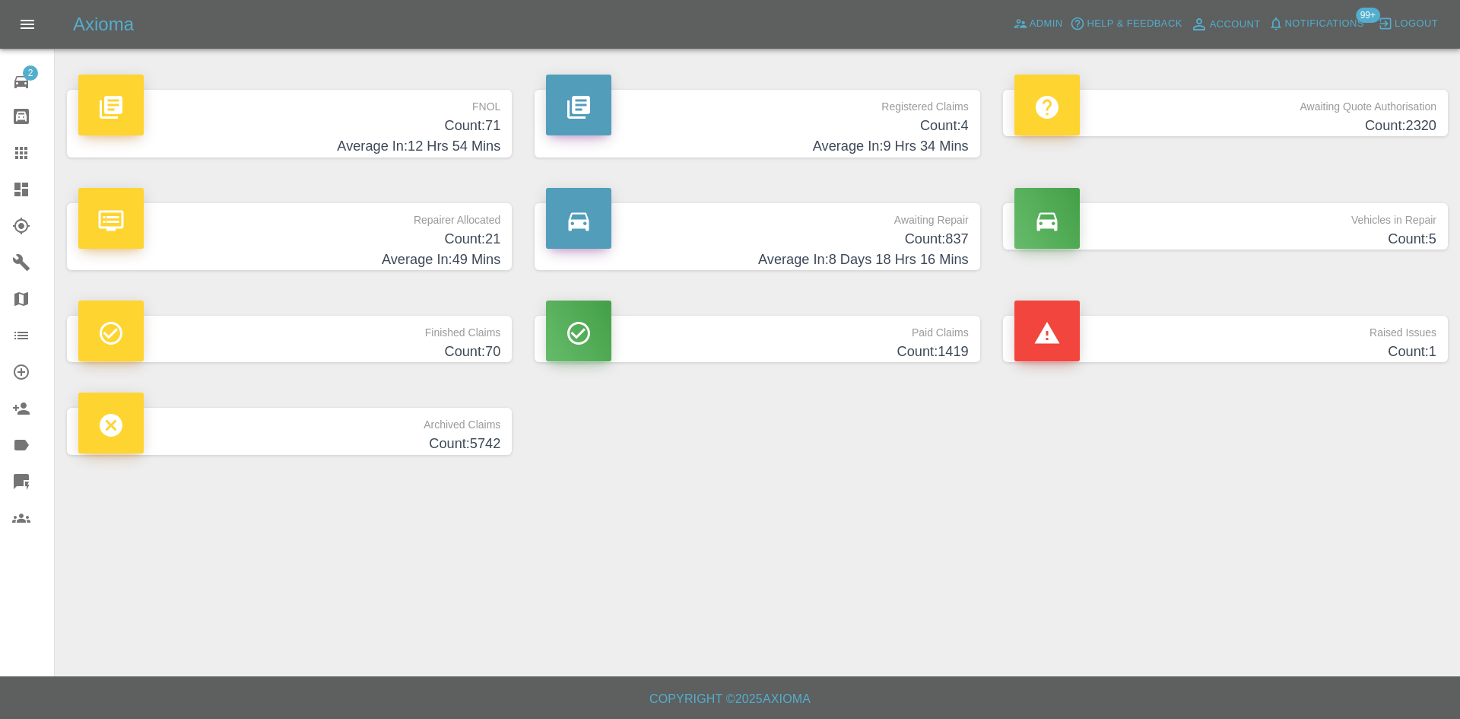
click at [1290, 134] on h4 "Count: 2320" at bounding box center [1225, 126] width 422 height 21
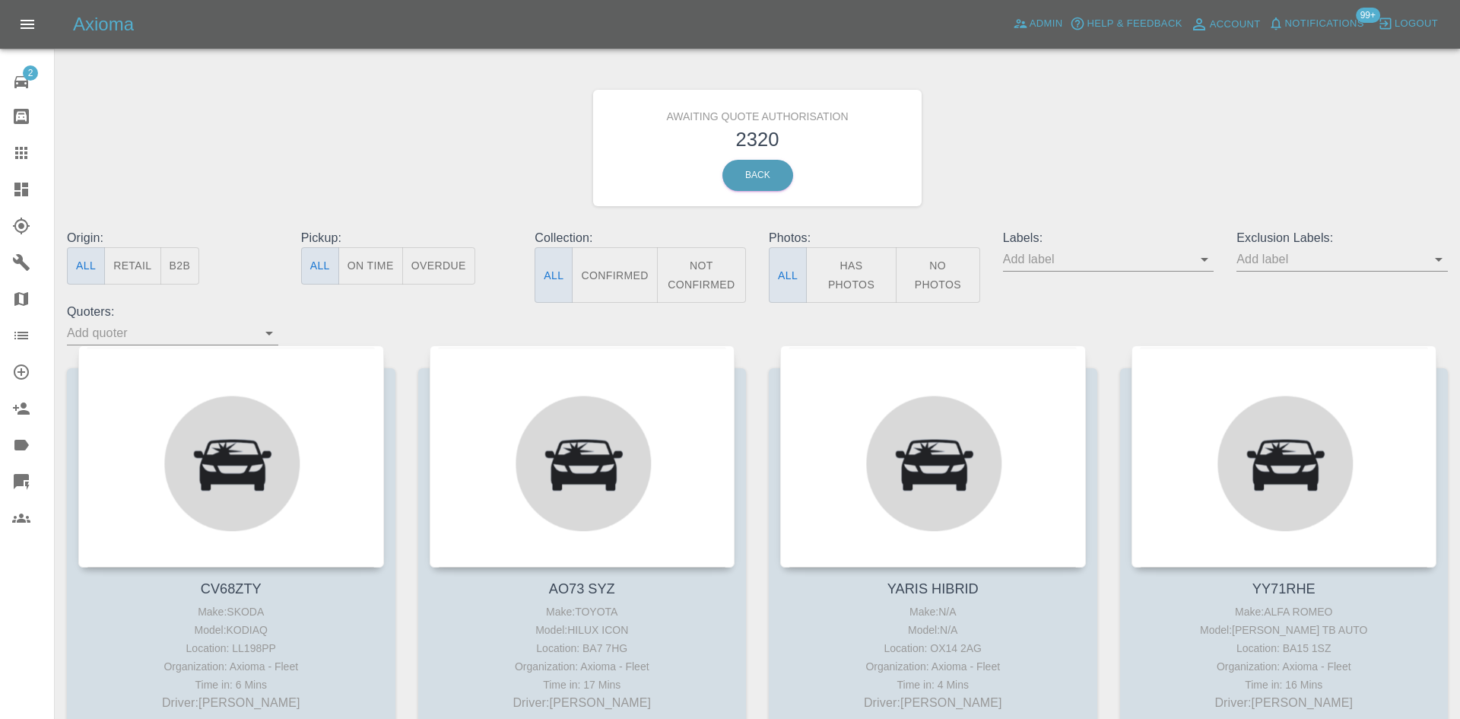
click at [172, 267] on button "B2B" at bounding box center [180, 265] width 40 height 37
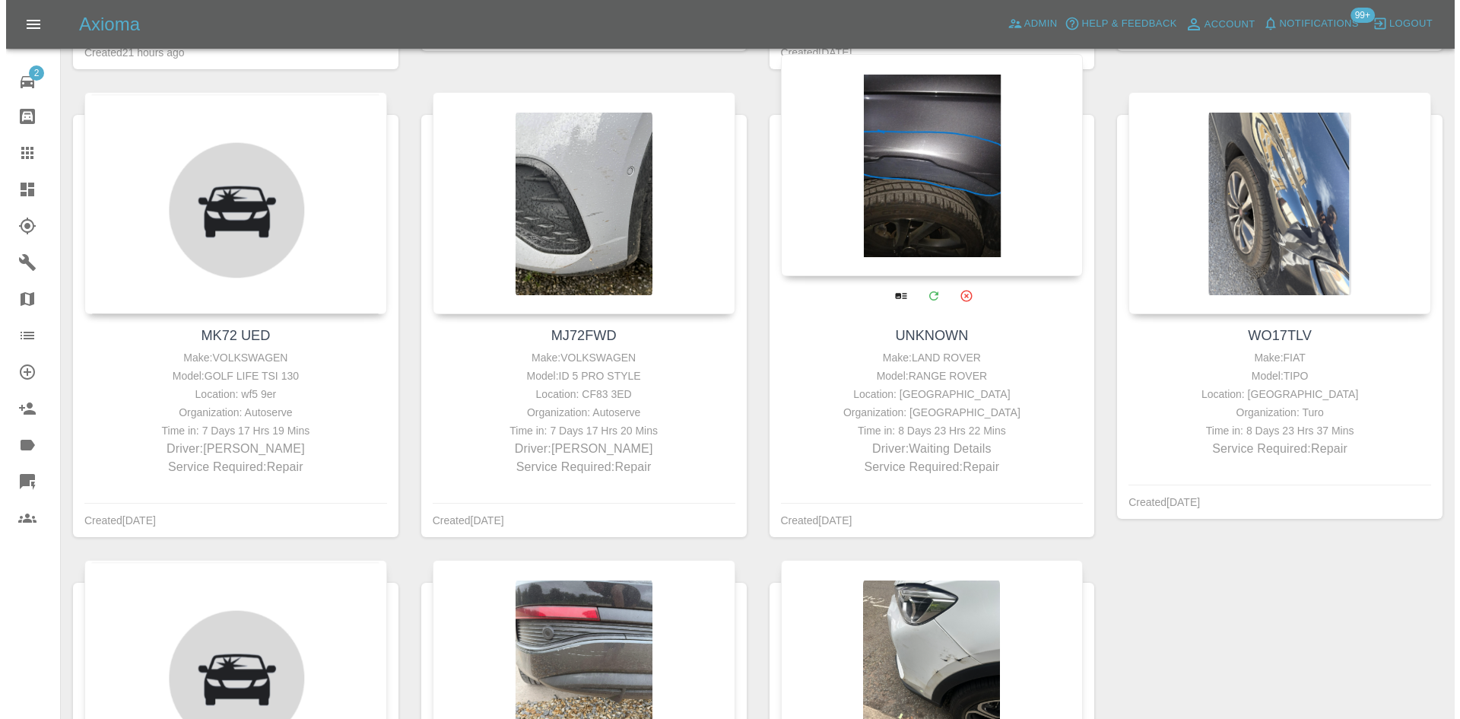
scroll to position [711, 0]
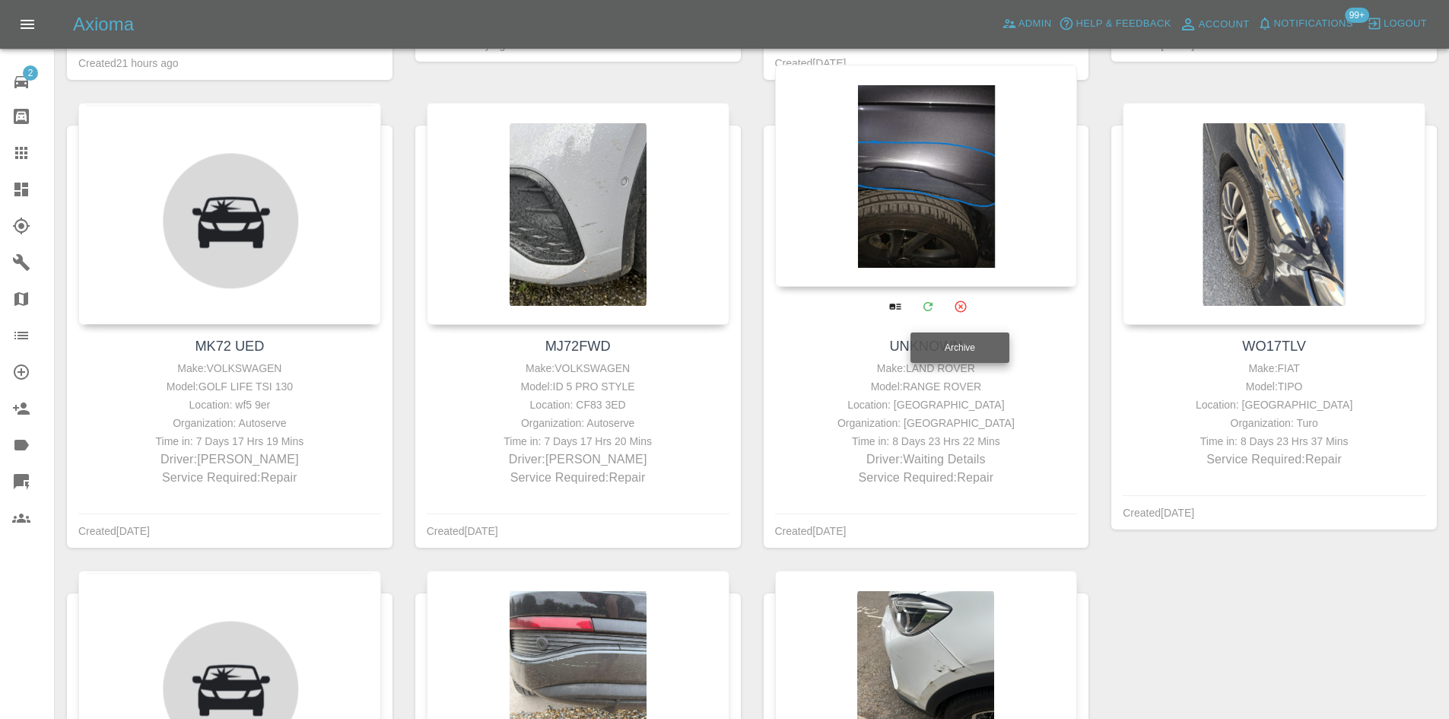
click at [954, 307] on icon "Archive" at bounding box center [960, 306] width 14 height 14
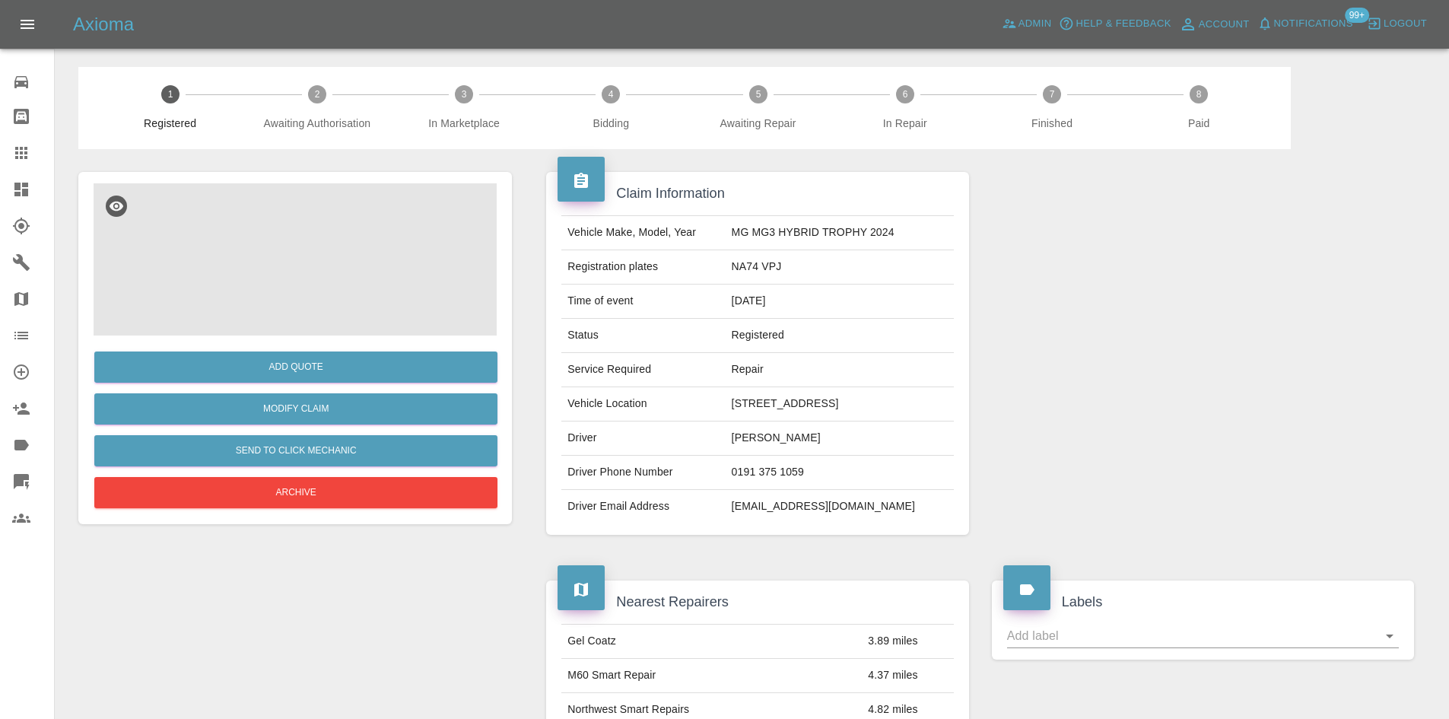
click at [383, 277] on img at bounding box center [295, 259] width 403 height 152
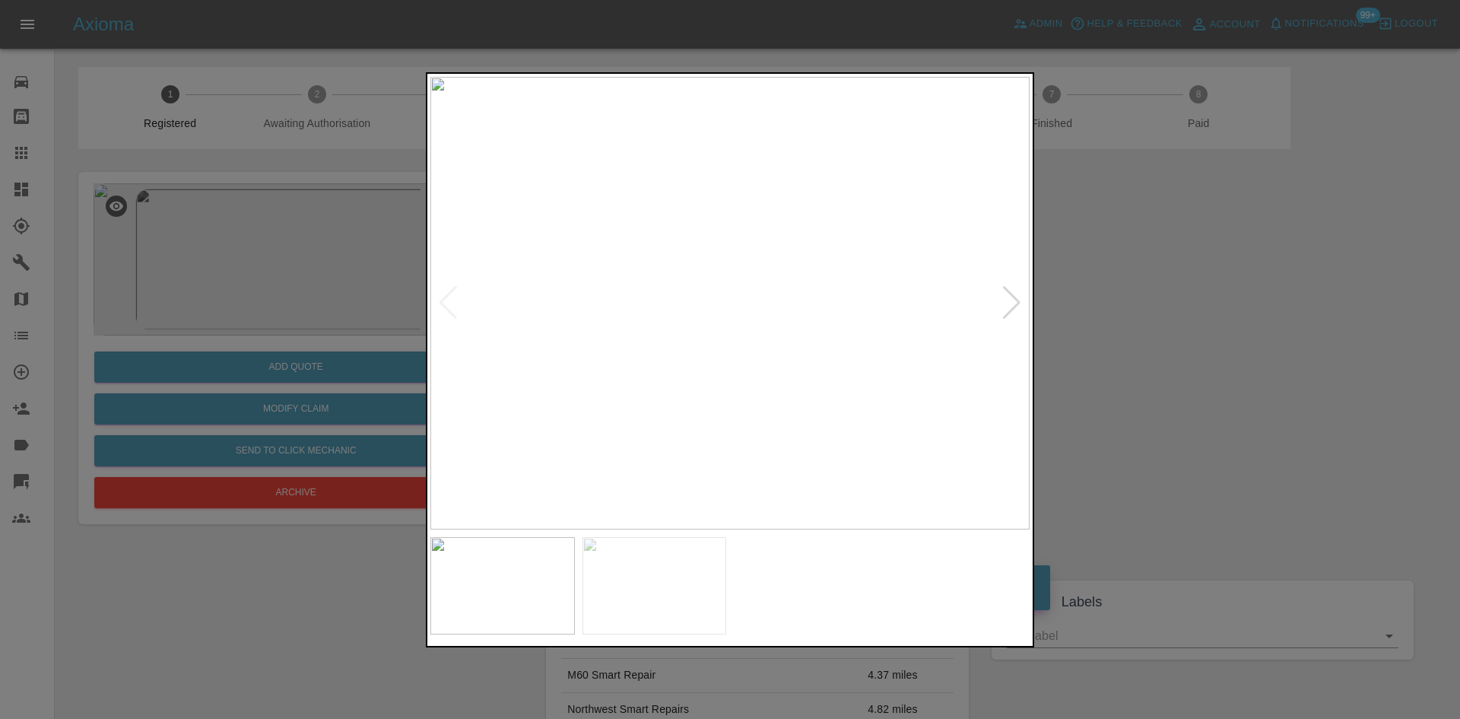
click at [1015, 314] on div at bounding box center [1012, 302] width 21 height 33
click at [1056, 335] on div at bounding box center [730, 359] width 1460 height 719
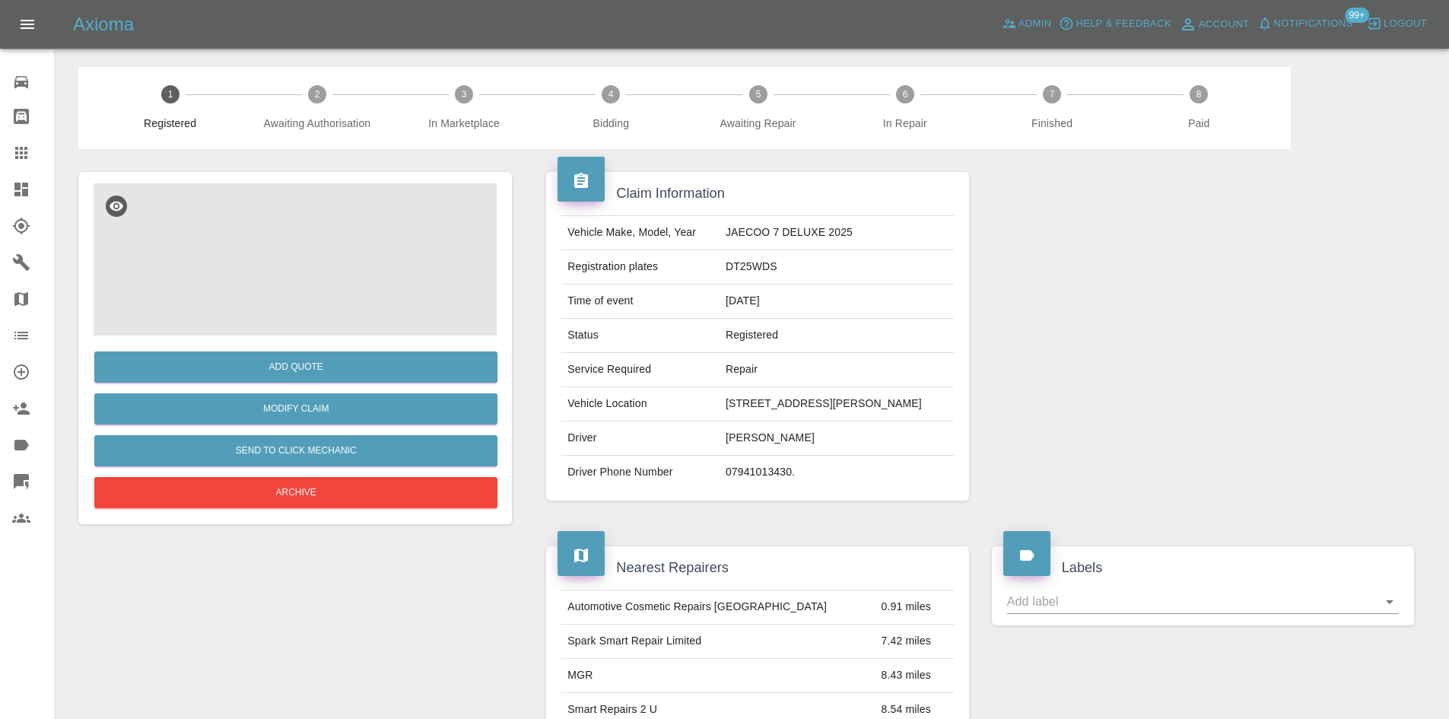
click at [358, 287] on img at bounding box center [295, 259] width 403 height 152
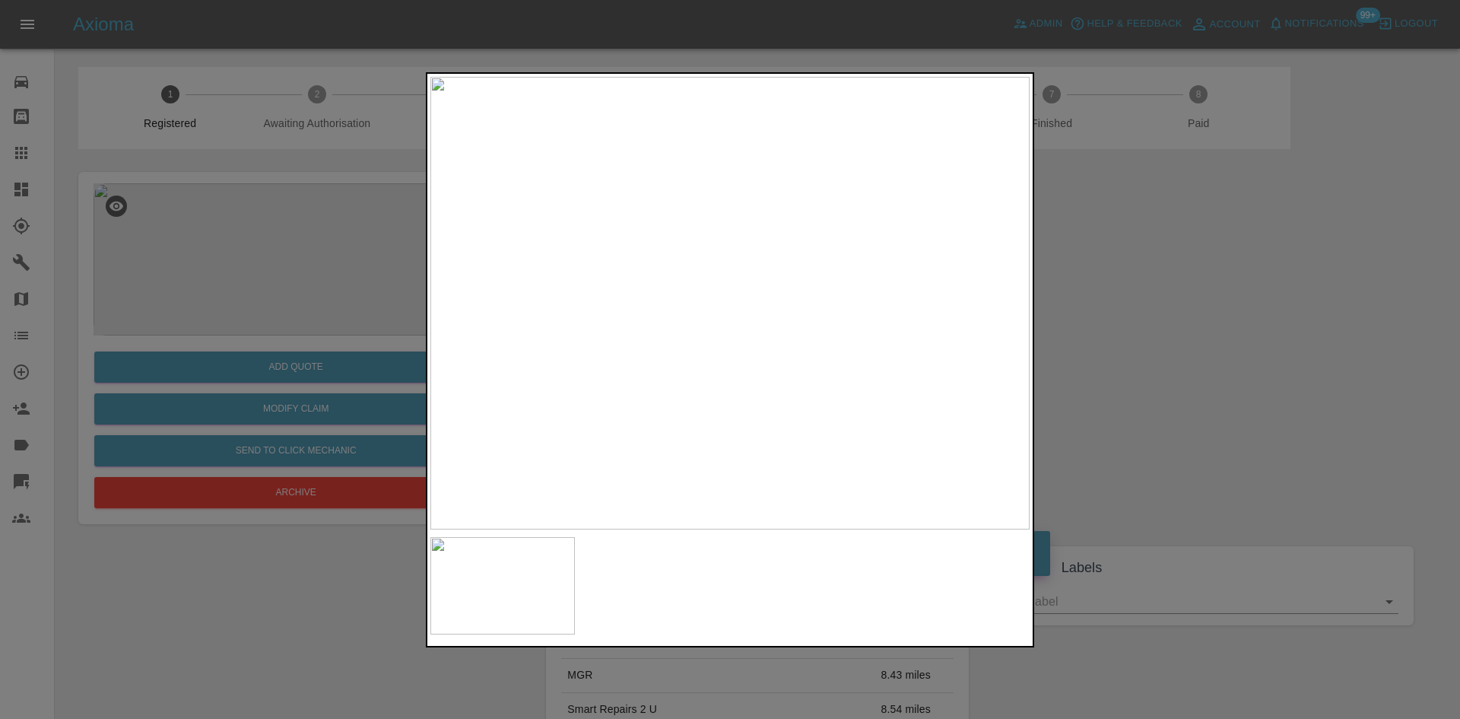
click at [665, 271] on img at bounding box center [729, 303] width 599 height 452
click at [665, 271] on img at bounding box center [926, 398] width 1798 height 1358
click at [1087, 392] on div at bounding box center [730, 359] width 1460 height 719
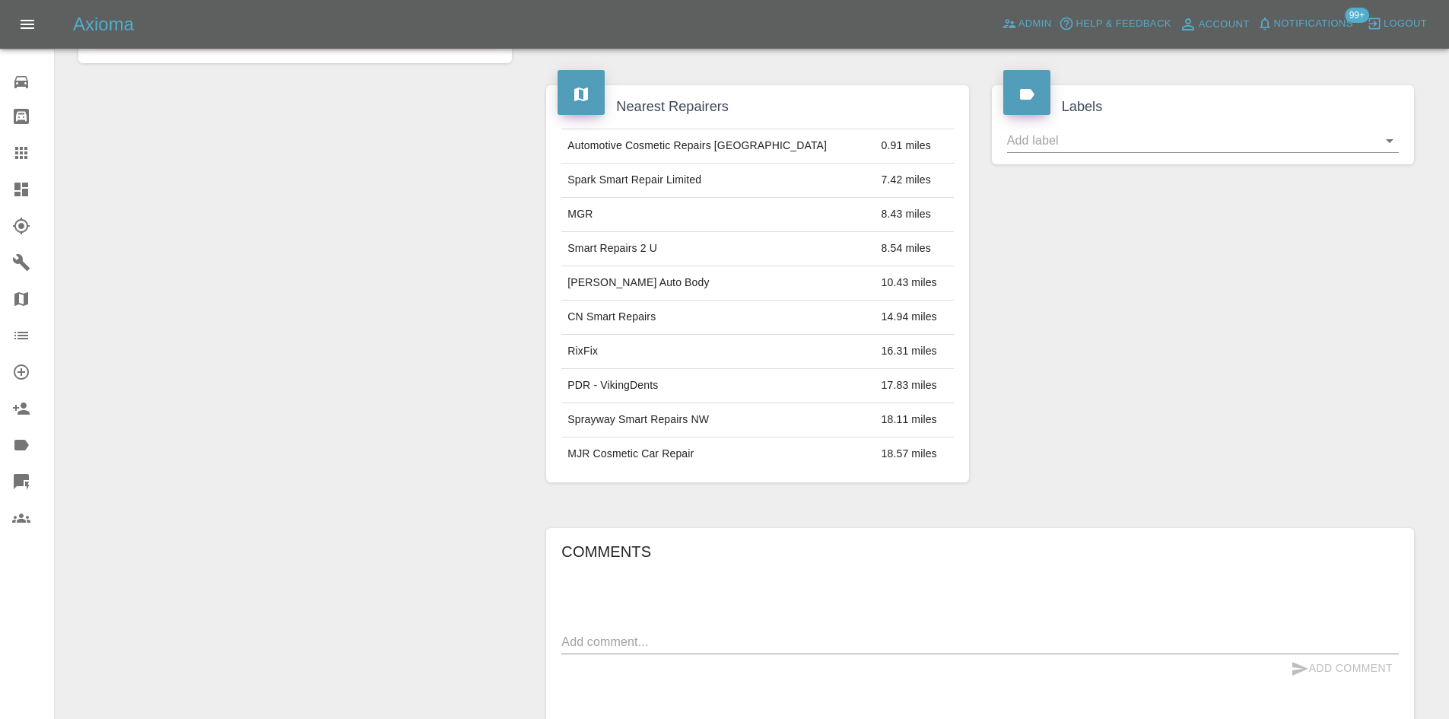
scroll to position [151, 0]
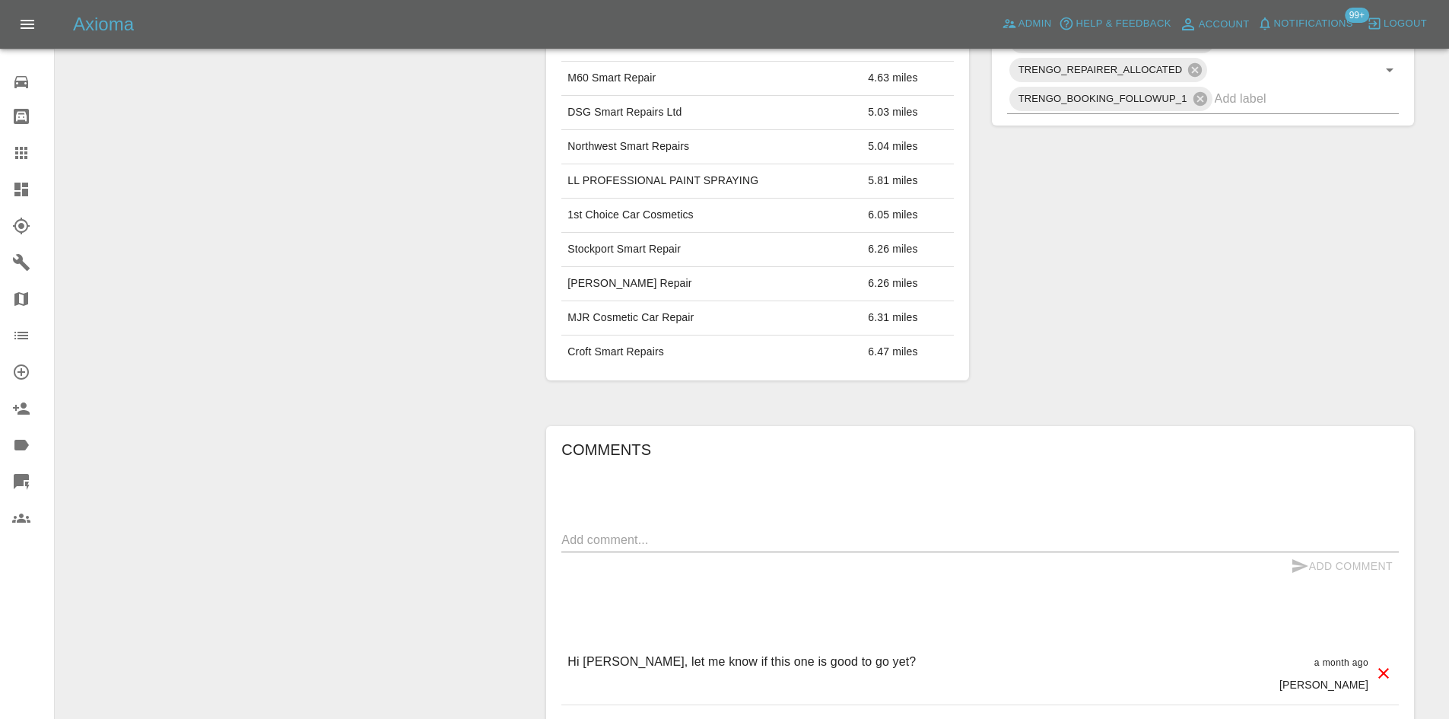
scroll to position [608, 0]
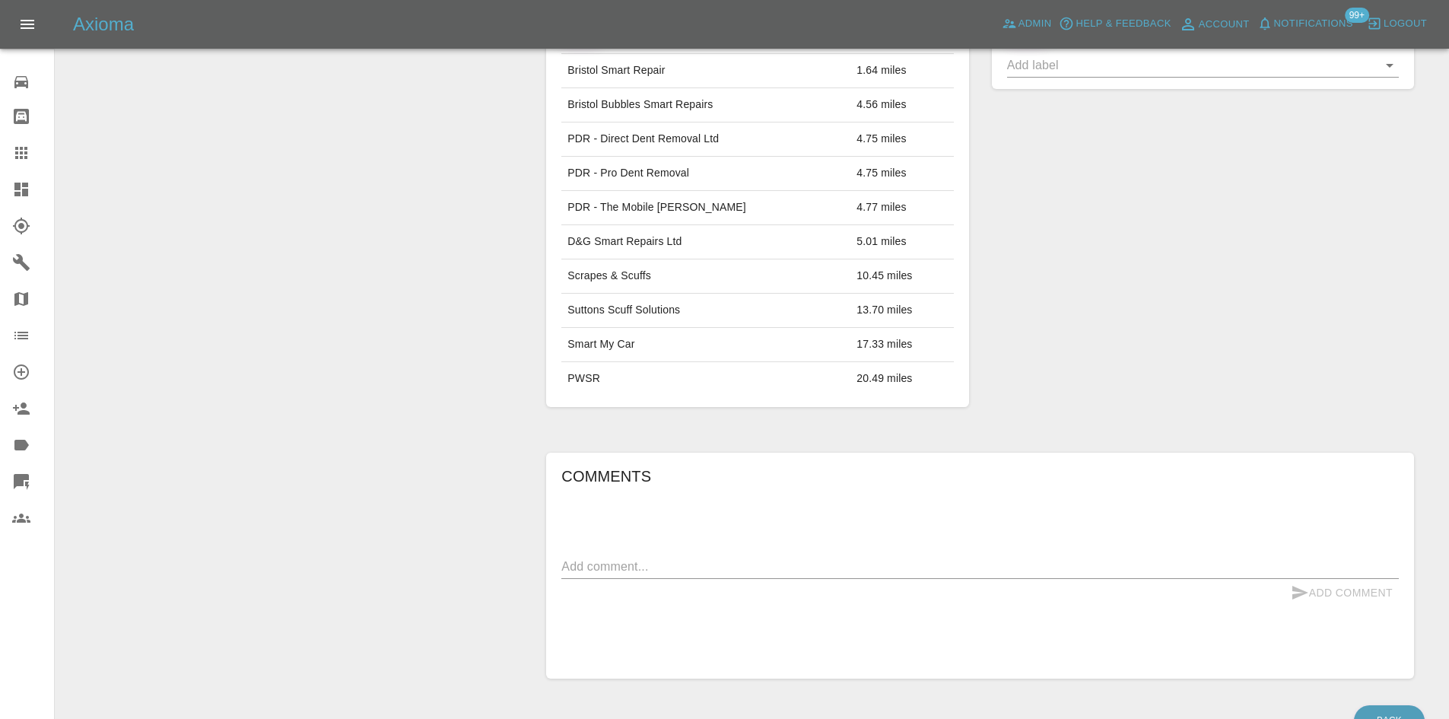
scroll to position [823, 0]
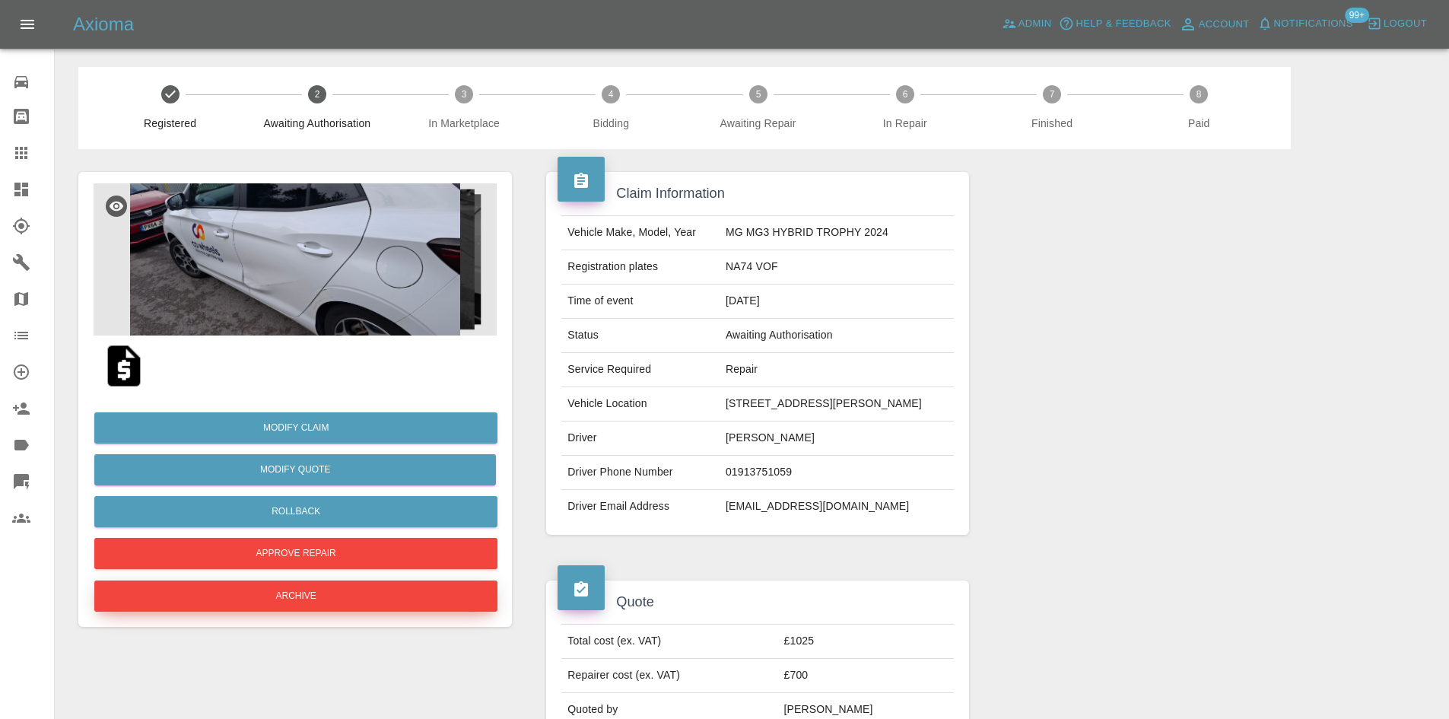
click at [363, 586] on button "Archive" at bounding box center [295, 595] width 403 height 31
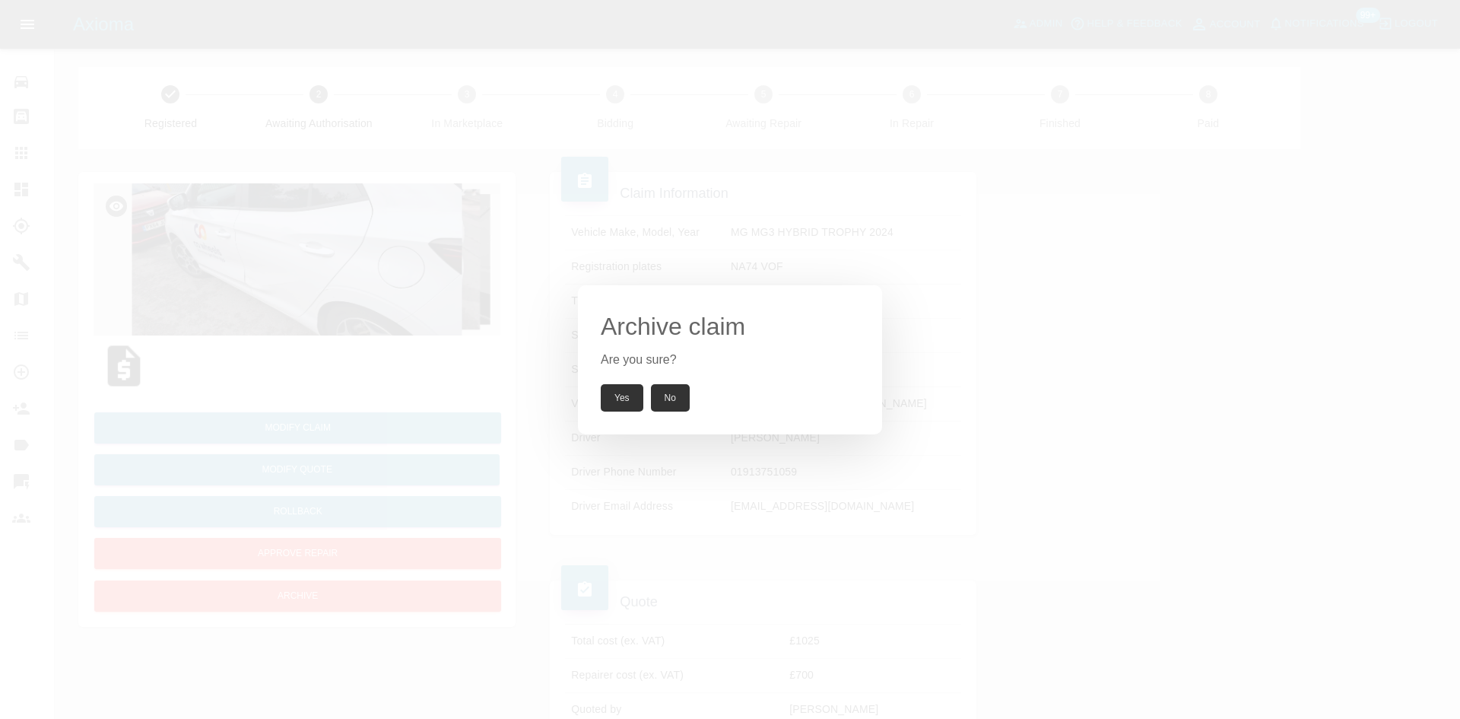
click at [622, 393] on button "Yes" at bounding box center [622, 397] width 43 height 27
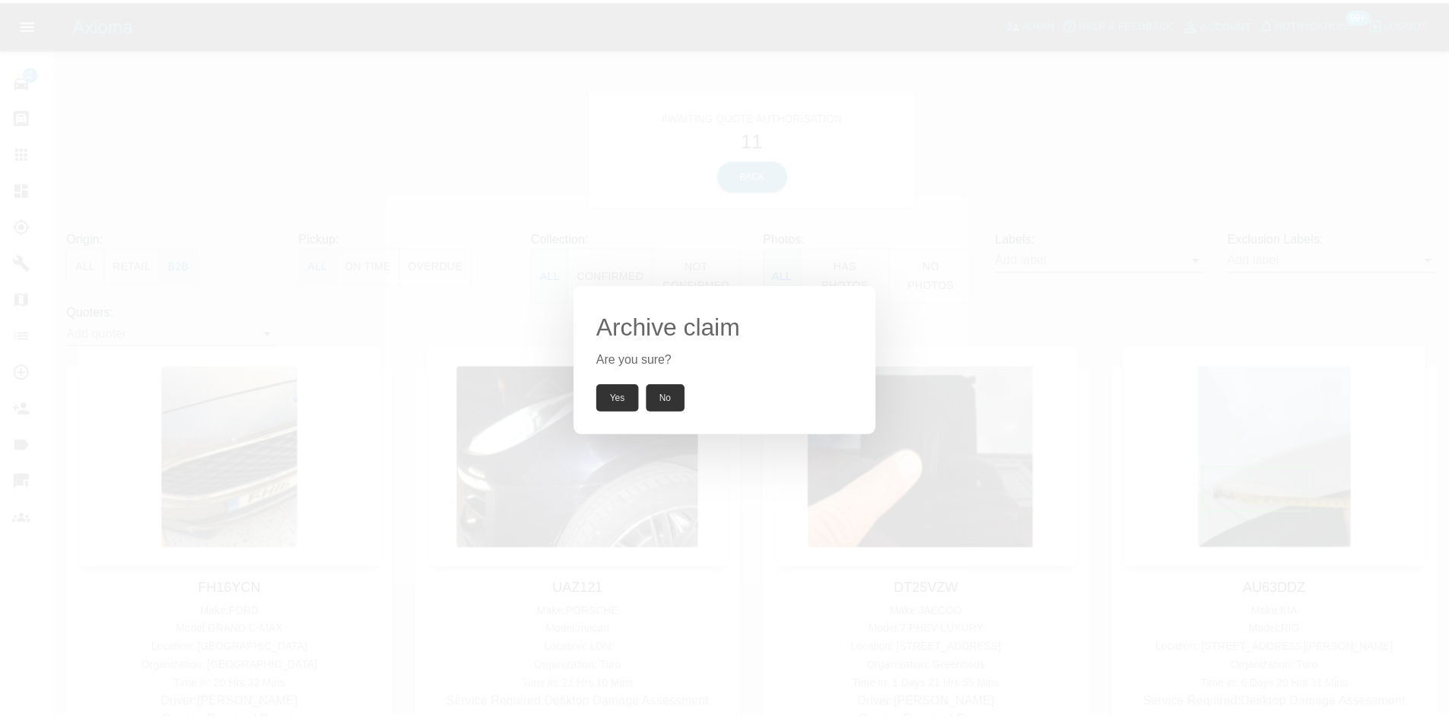
scroll to position [711, 0]
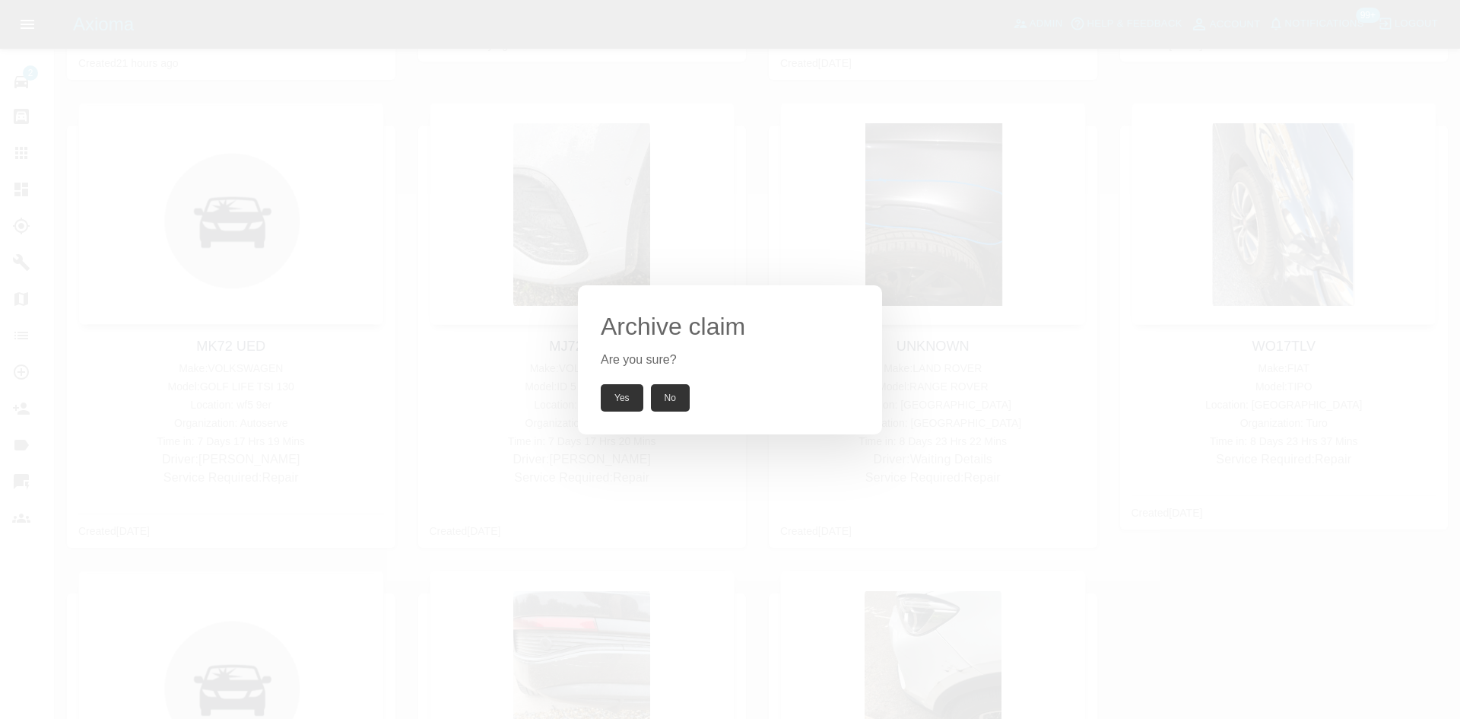
click at [633, 395] on button "Yes" at bounding box center [622, 397] width 43 height 27
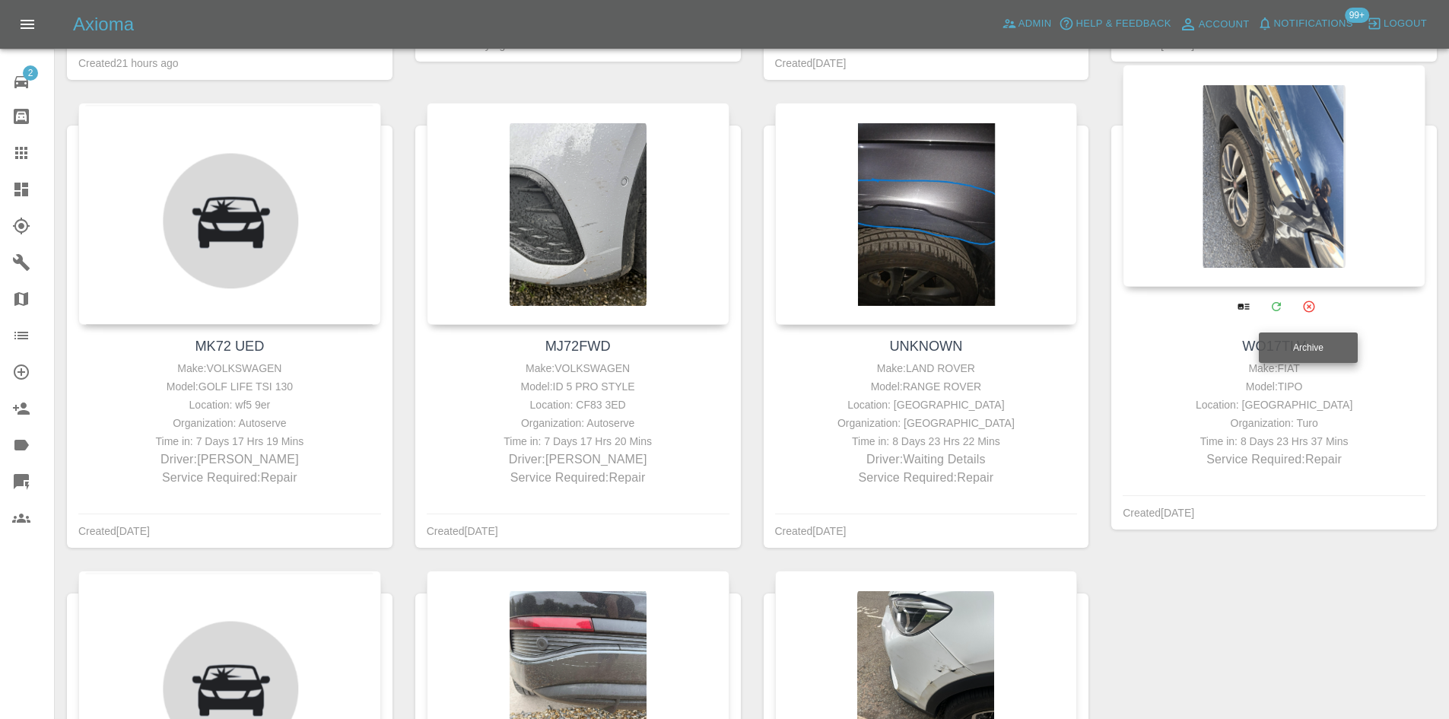
click at [1306, 307] on icon "Archive" at bounding box center [1308, 305] width 11 height 11
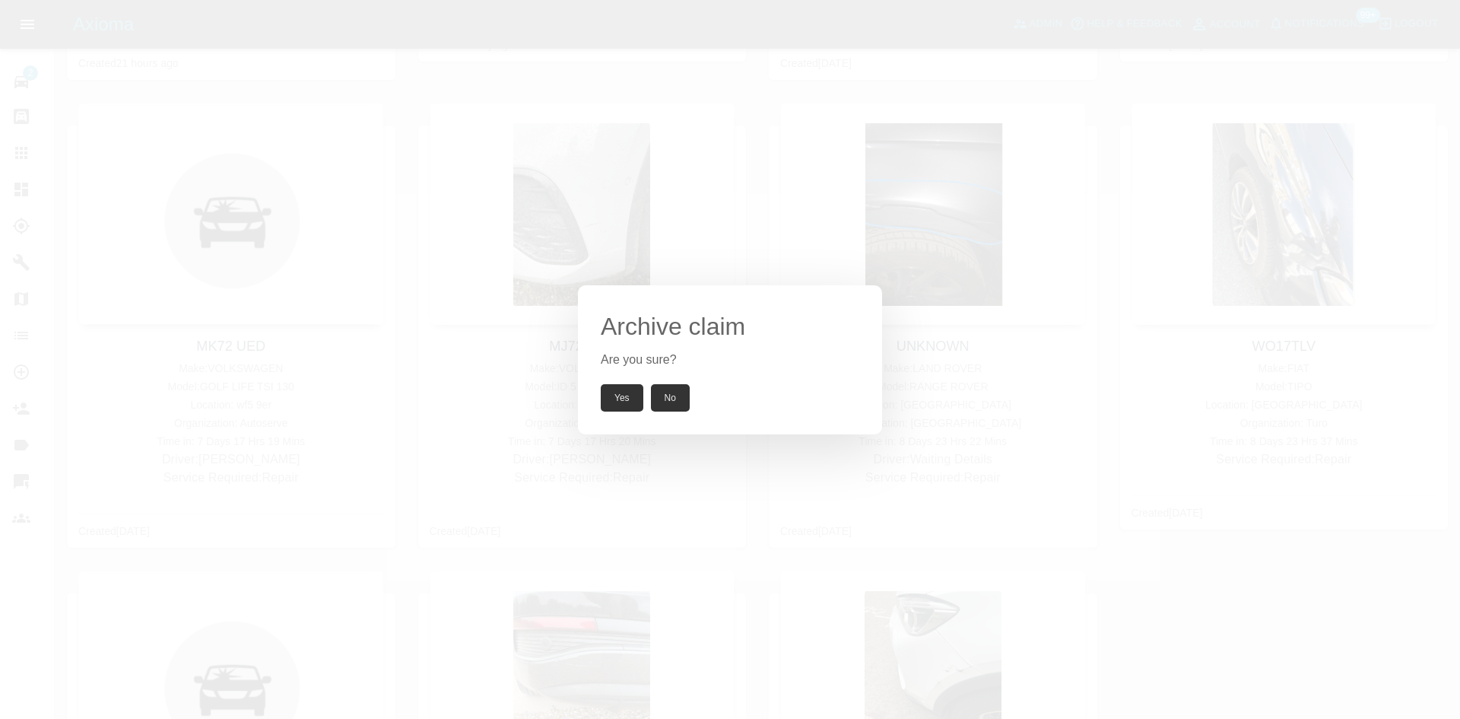
click at [620, 392] on button "Yes" at bounding box center [622, 397] width 43 height 27
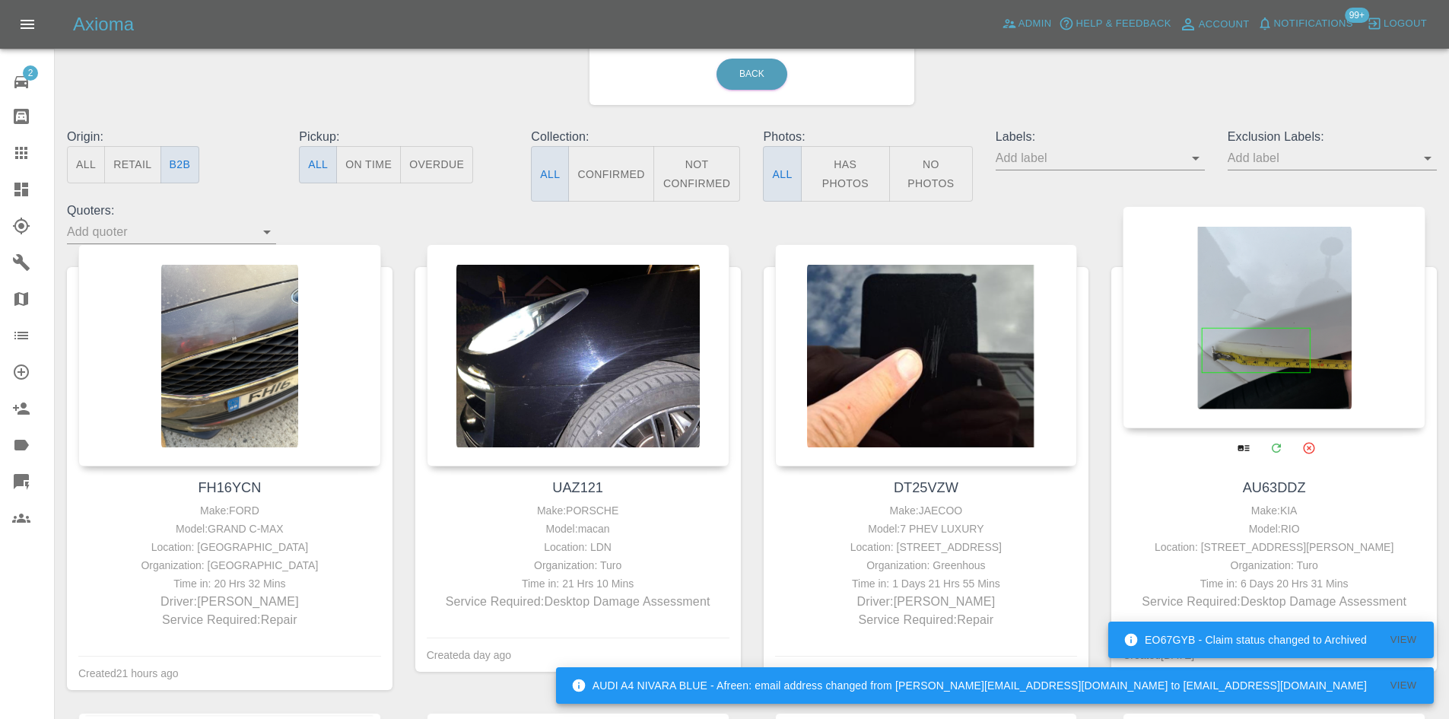
scroll to position [0, 0]
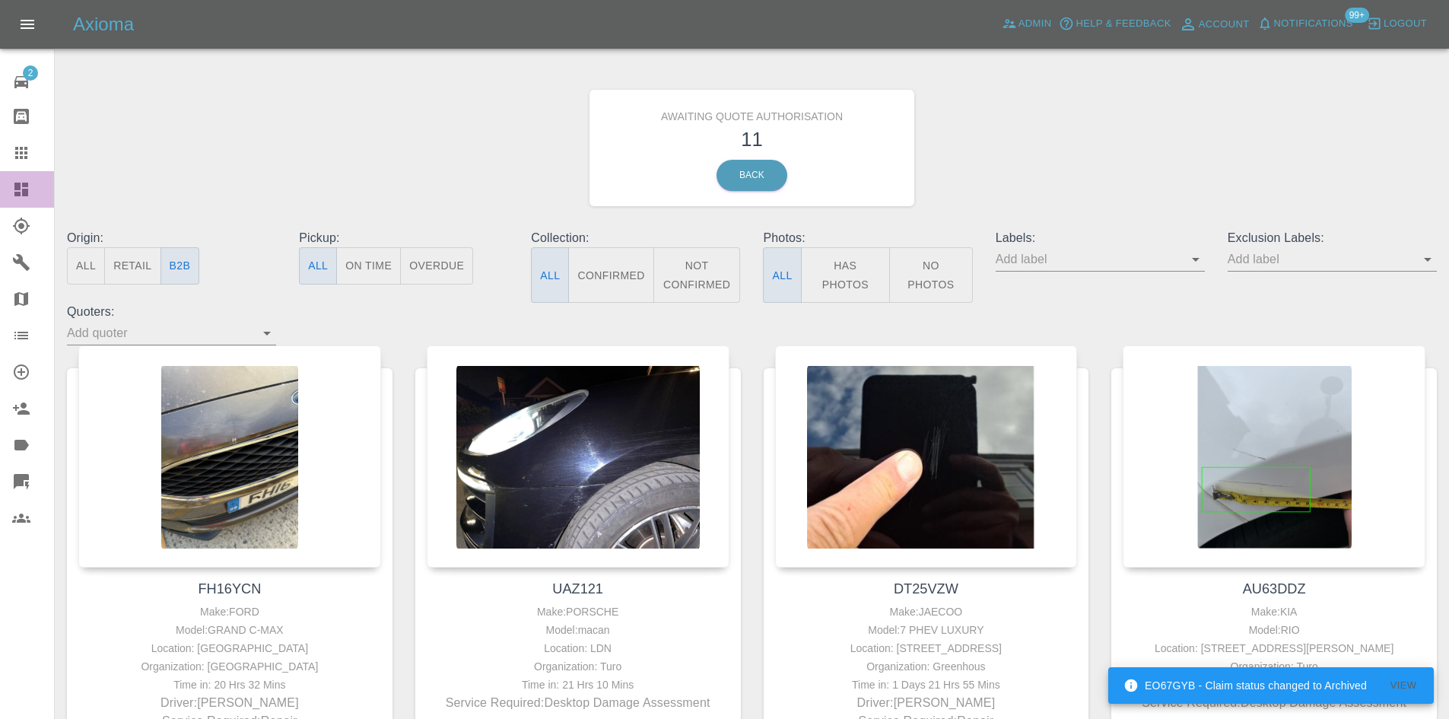
click at [0, 194] on link "Dashboard" at bounding box center [27, 189] width 54 height 37
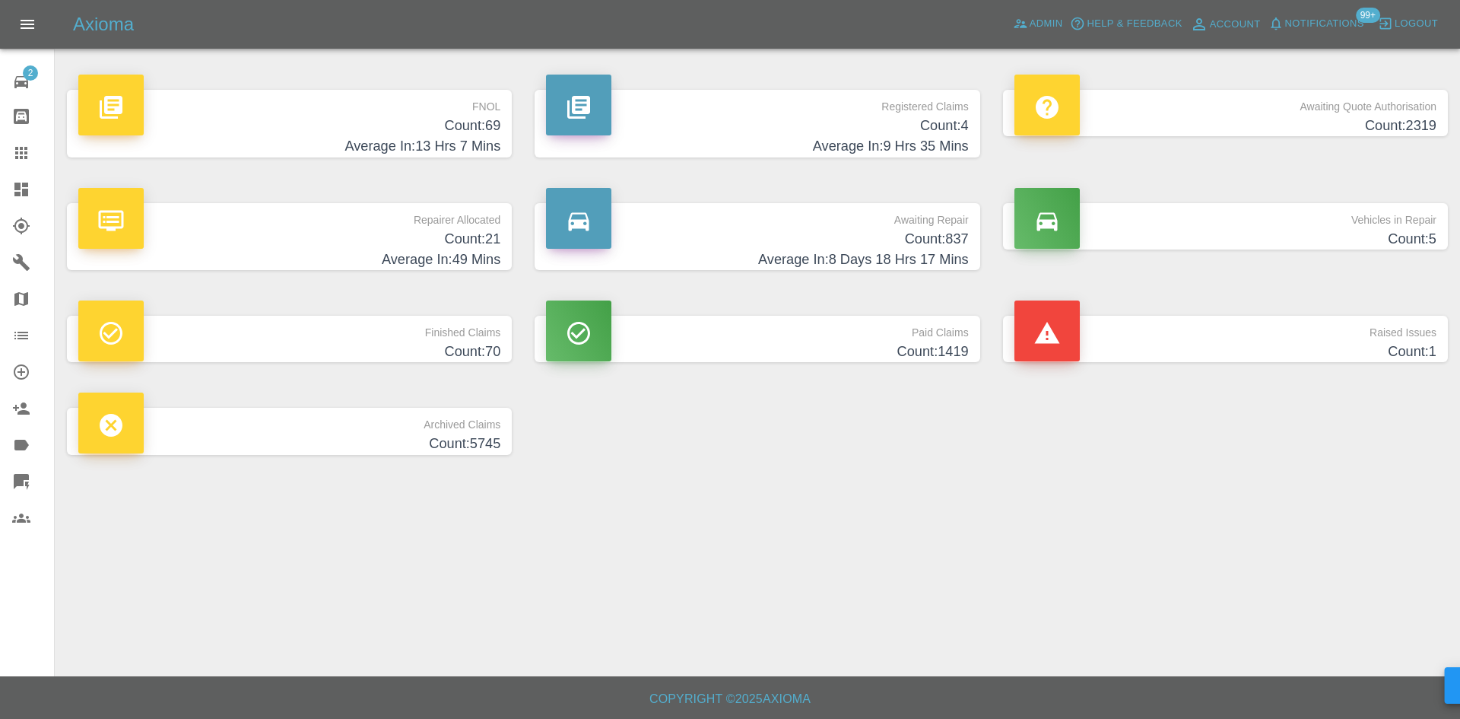
click at [352, 230] on h4 "Count: 21" at bounding box center [289, 239] width 422 height 21
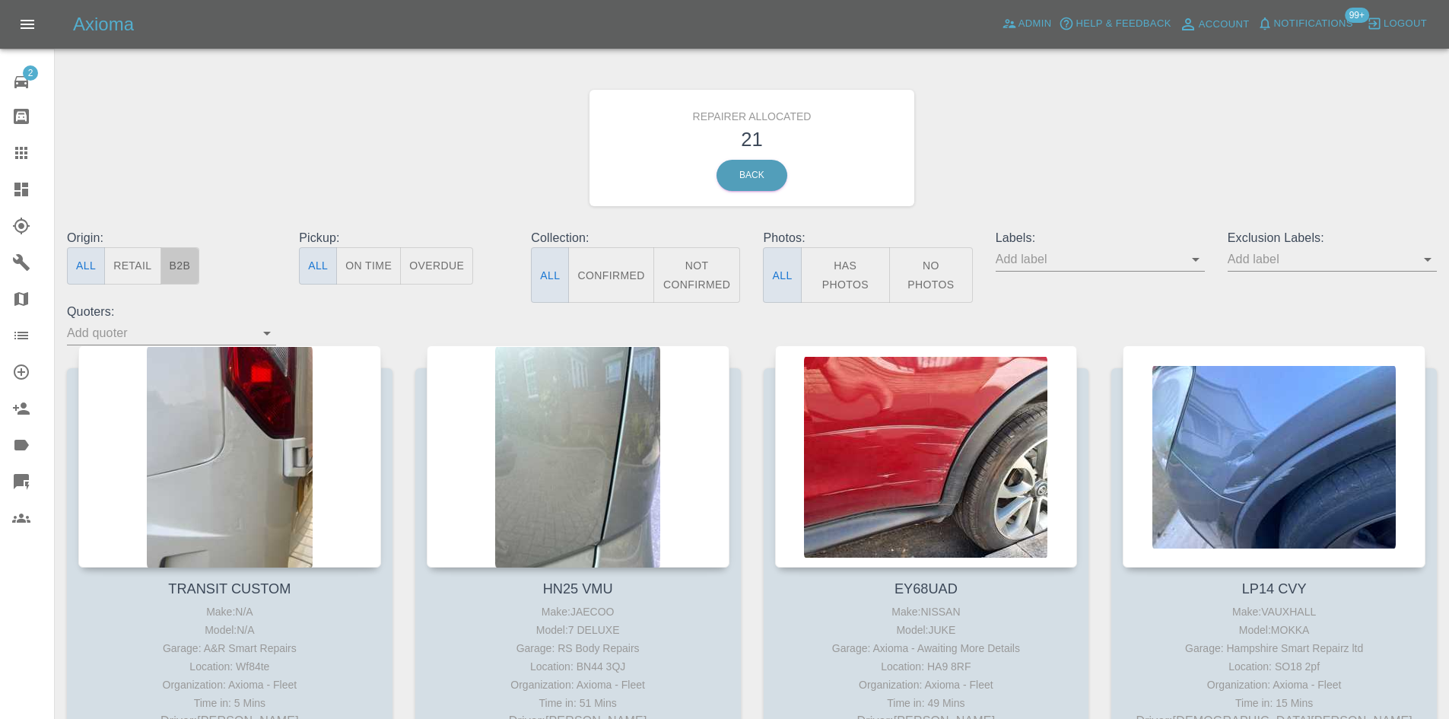
click at [183, 260] on button "B2B" at bounding box center [180, 265] width 40 height 37
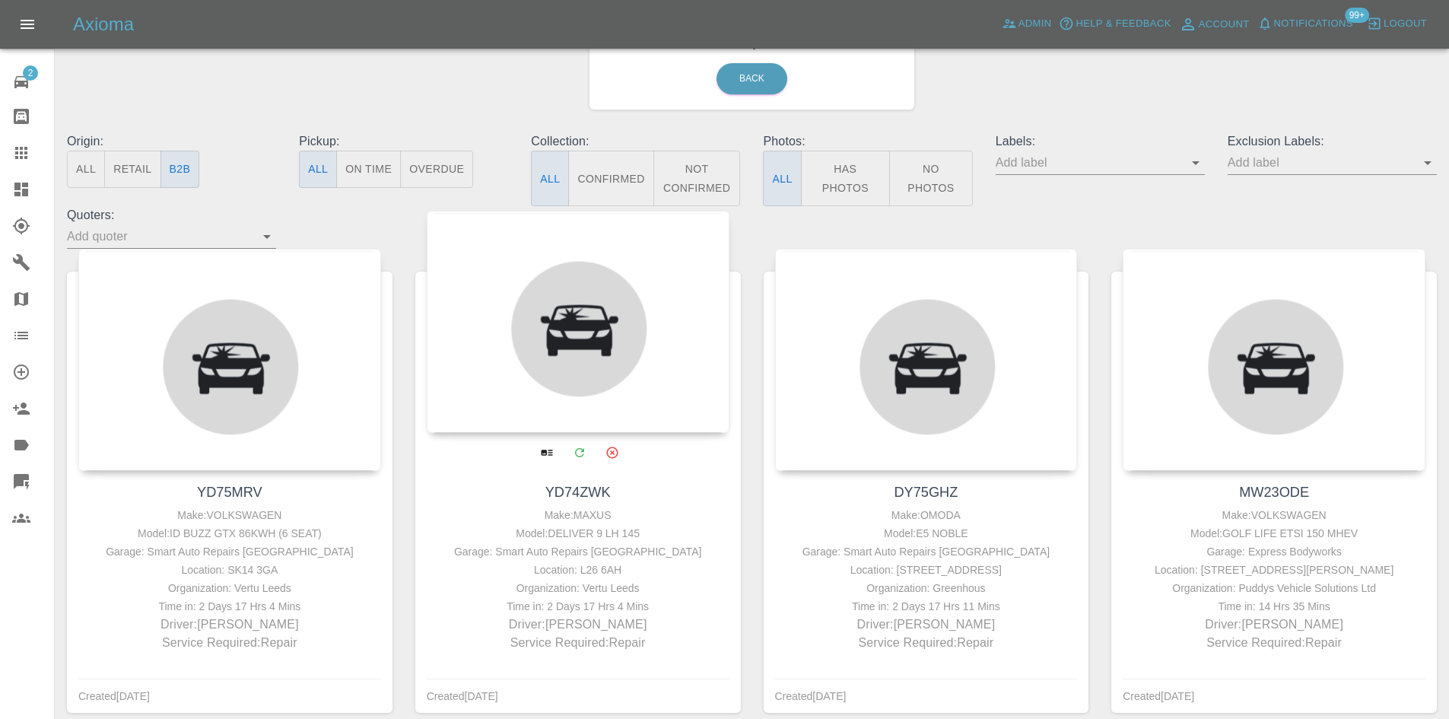
scroll to position [192, 0]
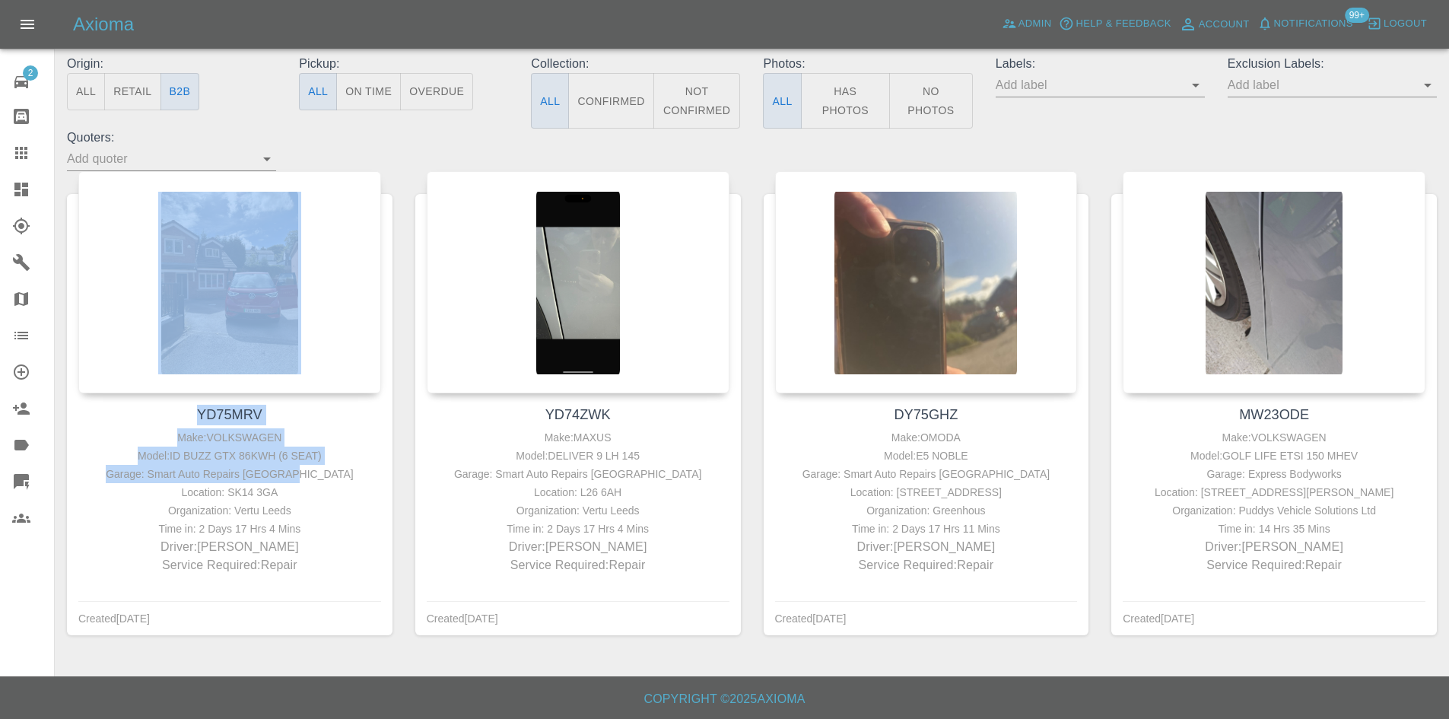
drag, startPoint x: 341, startPoint y: 452, endPoint x: 65, endPoint y: 365, distance: 289.3
click at [65, 365] on div "YD75MRV Make: VOLKSWAGEN Model: ID BUZZ GTX 86KWH (6 SEAT) Garage: Smart Auto R…" at bounding box center [230, 414] width 348 height 486
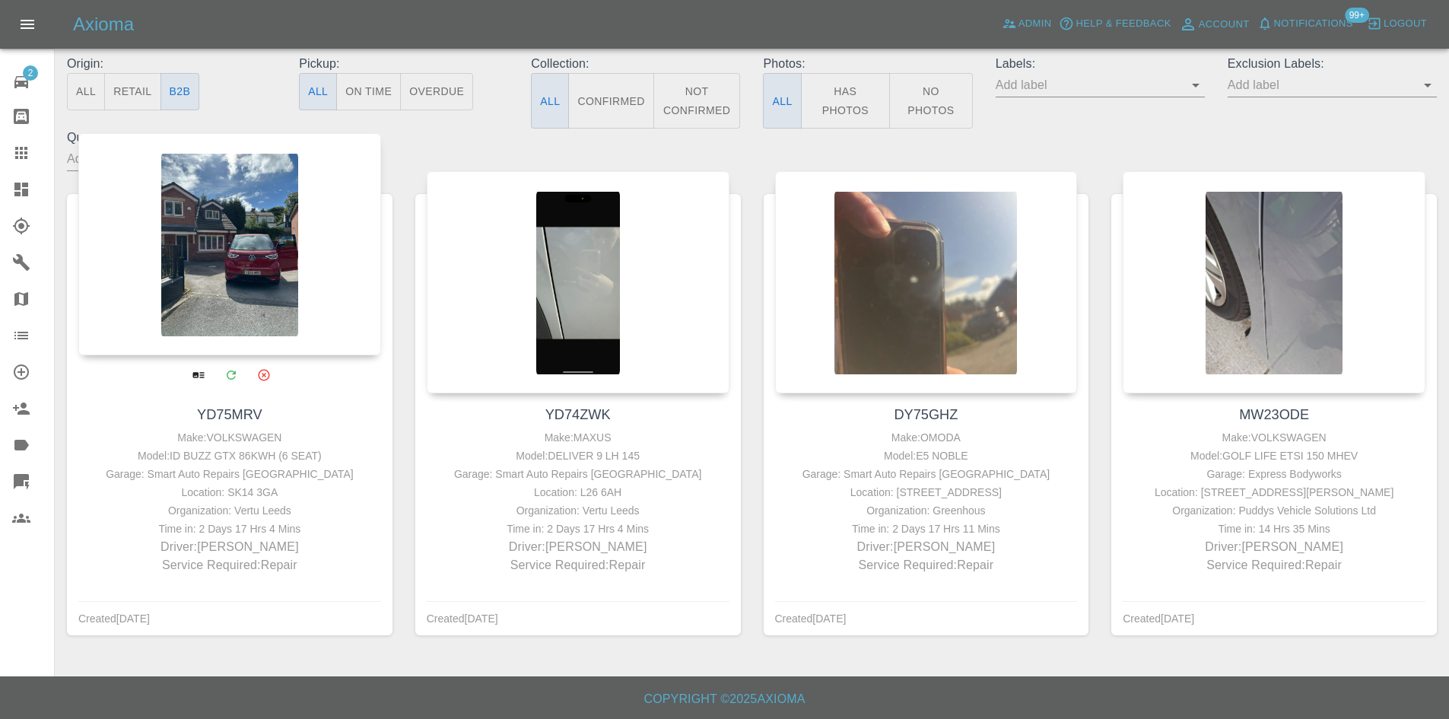
click at [382, 530] on div "YD75MRV Make: VOLKSWAGEN Model: ID BUZZ GTX 86KWH (6 SEAT) Garage: Smart Auto R…" at bounding box center [229, 489] width 325 height 192
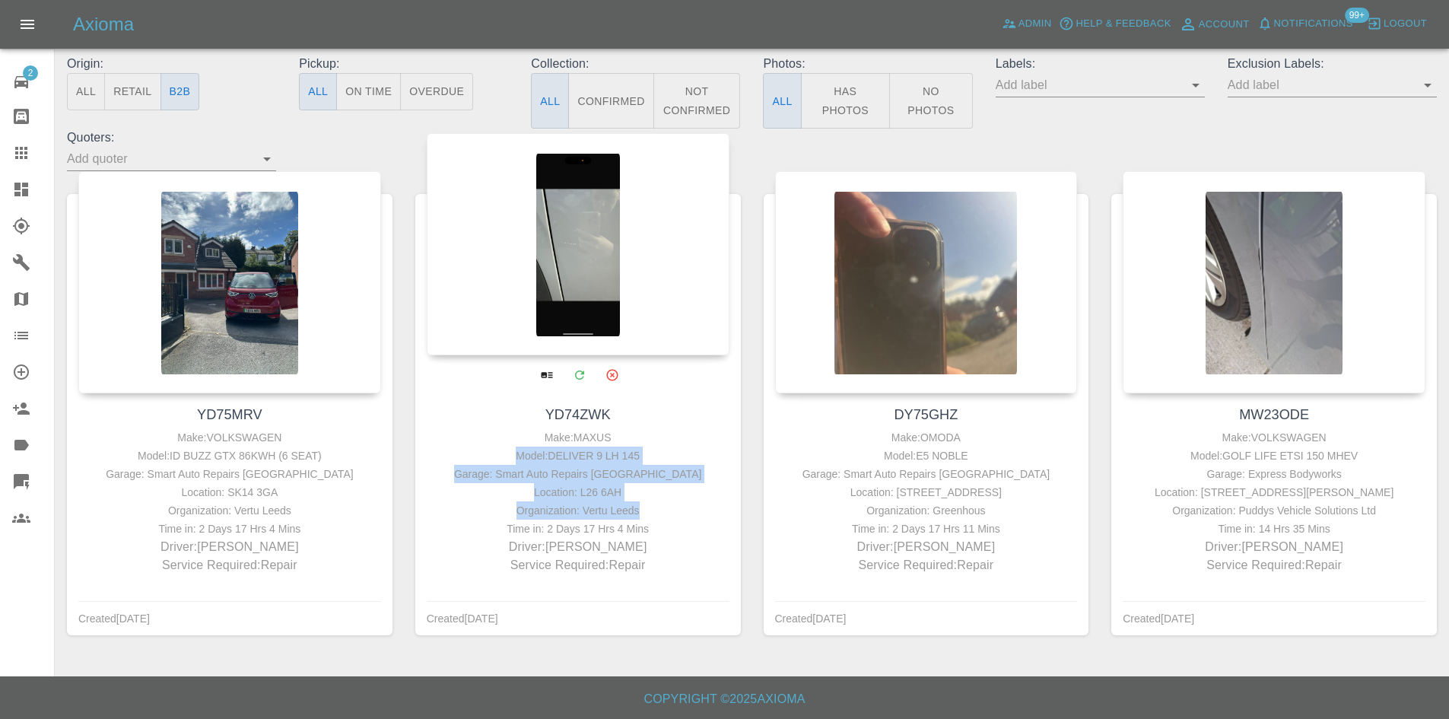
drag, startPoint x: 648, startPoint y: 487, endPoint x: 497, endPoint y: 431, distance: 160.7
click at [497, 431] on div "Make: MAXUS Model: DELIVER 9 LH 145 Garage: Smart Auto Repairs Cheshire Locatio…" at bounding box center [577, 501] width 295 height 146
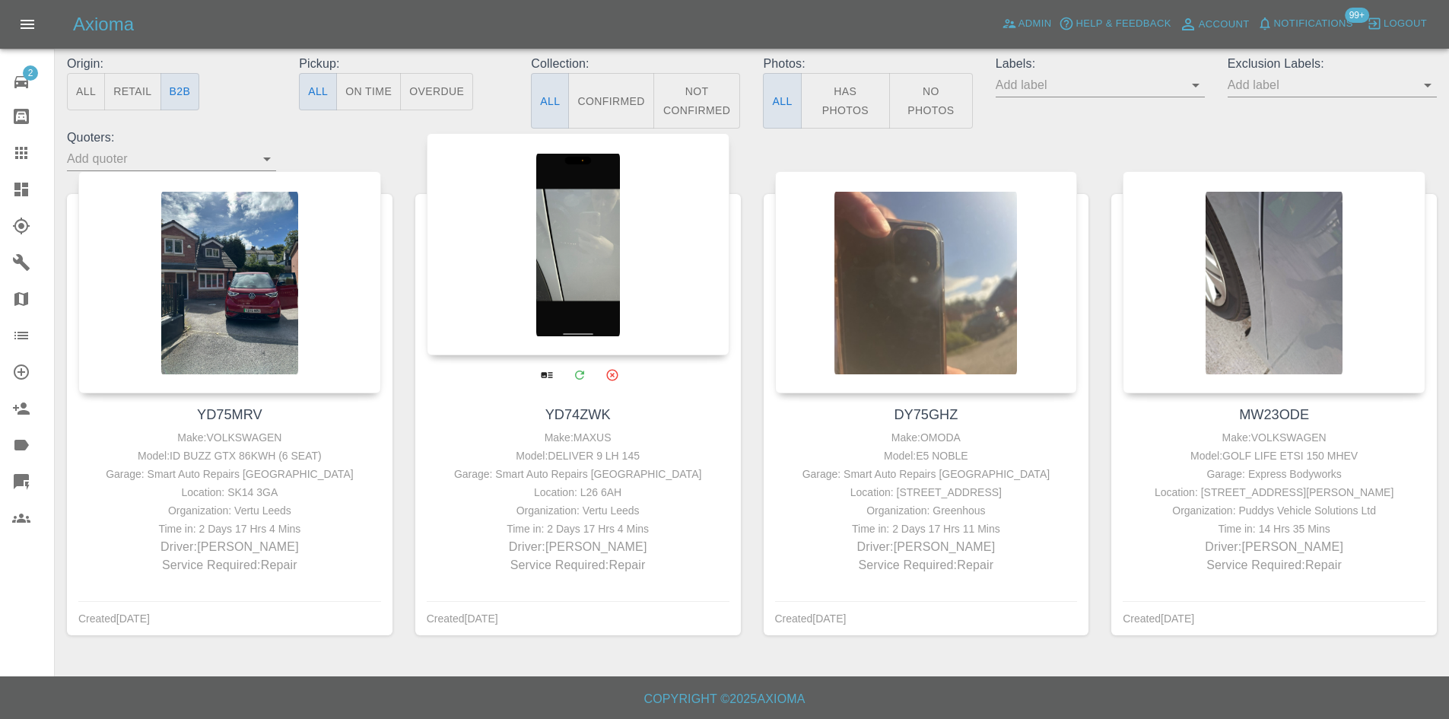
click at [640, 519] on div "Time in: 2 Days 17 Hrs 4 Mins" at bounding box center [577, 528] width 295 height 18
drag, startPoint x: 656, startPoint y: 487, endPoint x: 493, endPoint y: 502, distance: 164.1
click at [517, 500] on div "Make: MAXUS Model: DELIVER 9 LH 145 Garage: Smart Auto Repairs Cheshire Locatio…" at bounding box center [577, 501] width 295 height 146
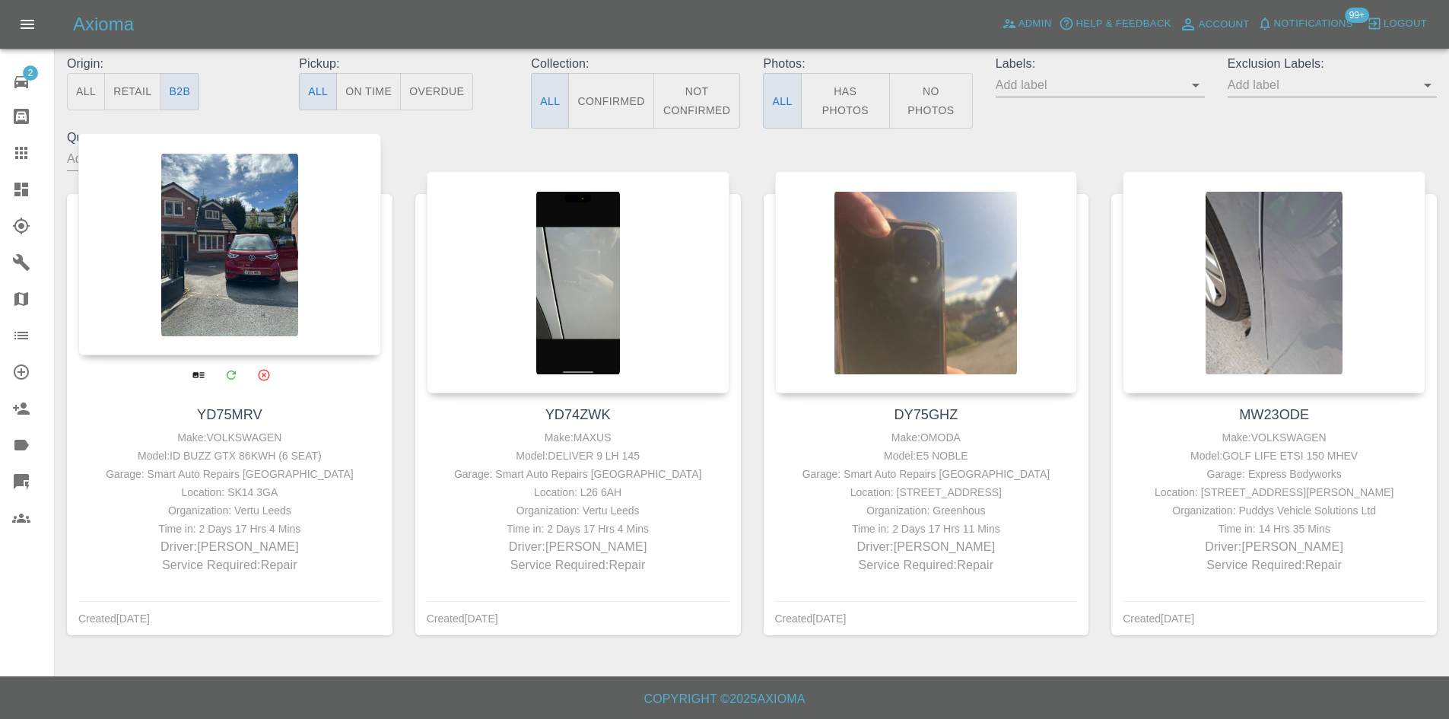
drag, startPoint x: 177, startPoint y: 486, endPoint x: 160, endPoint y: 488, distance: 16.9
click at [176, 501] on div "Organization: Vertu Leeds" at bounding box center [229, 510] width 295 height 18
click at [276, 501] on div "Organization: Vertu Leeds" at bounding box center [229, 510] width 295 height 18
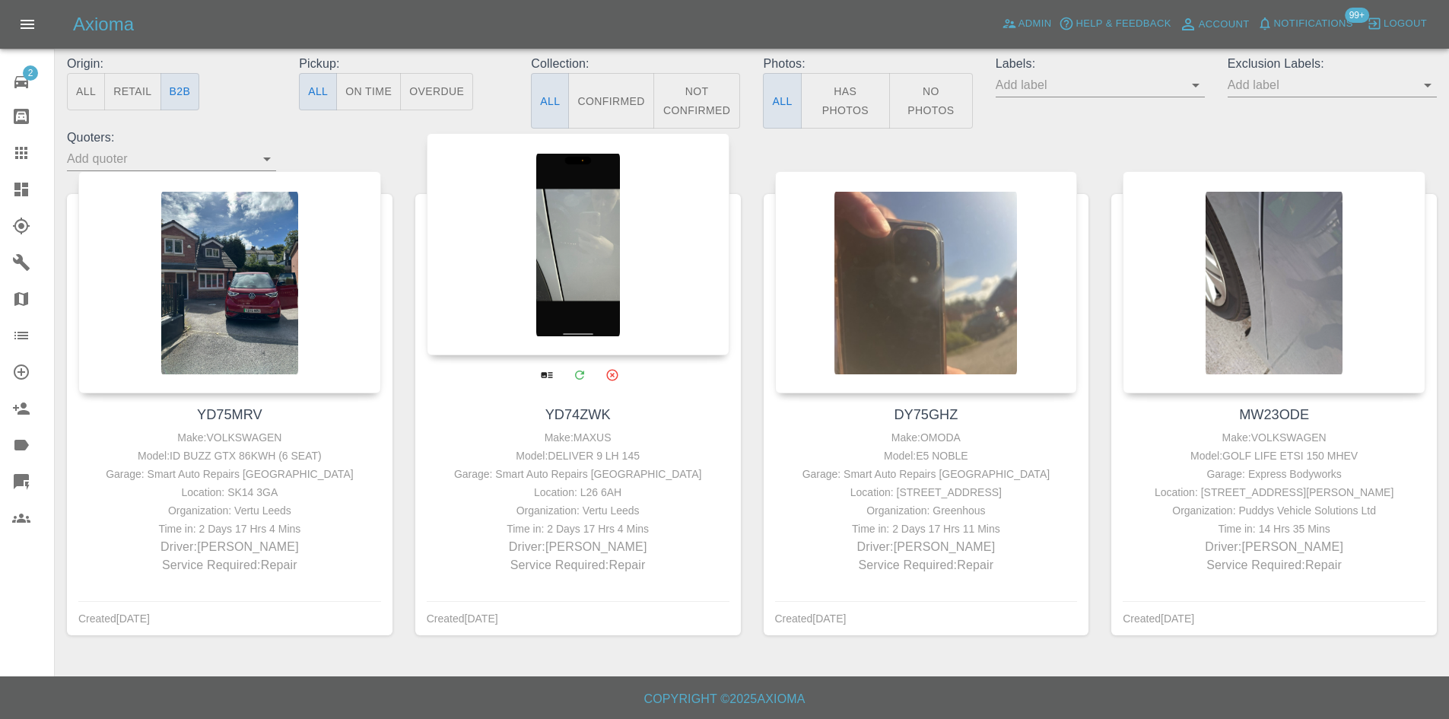
click at [706, 465] on div "Garage: Smart Auto Repairs Cheshire" at bounding box center [577, 474] width 295 height 18
drag, startPoint x: 696, startPoint y: 446, endPoint x: 686, endPoint y: 445, distance: 10.0
click at [686, 445] on div "Make: MAXUS Model: DELIVER 9 LH 145 Garage: Smart Auto Repairs Cheshire Locatio…" at bounding box center [577, 501] width 295 height 146
click at [632, 465] on div "Garage: Smart Auto Repairs Cheshire" at bounding box center [577, 474] width 295 height 18
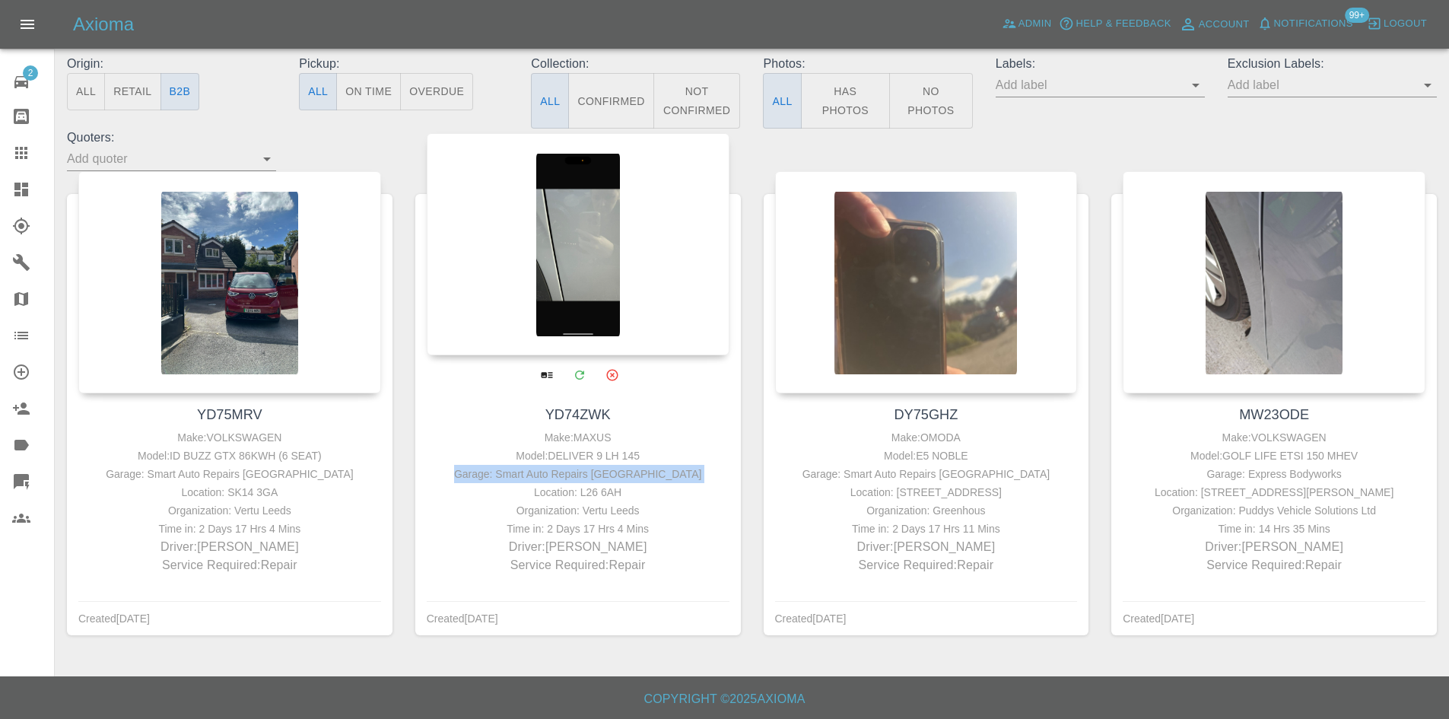
click at [632, 465] on div "Garage: Smart Auto Repairs Cheshire" at bounding box center [577, 474] width 295 height 18
click at [604, 446] on div "Model: DELIVER 9 LH 145" at bounding box center [577, 455] width 295 height 18
click at [621, 446] on div "Model: DELIVER 9 LH 145" at bounding box center [577, 455] width 295 height 18
click at [586, 446] on div "Model: DELIVER 9 LH 145" at bounding box center [577, 455] width 295 height 18
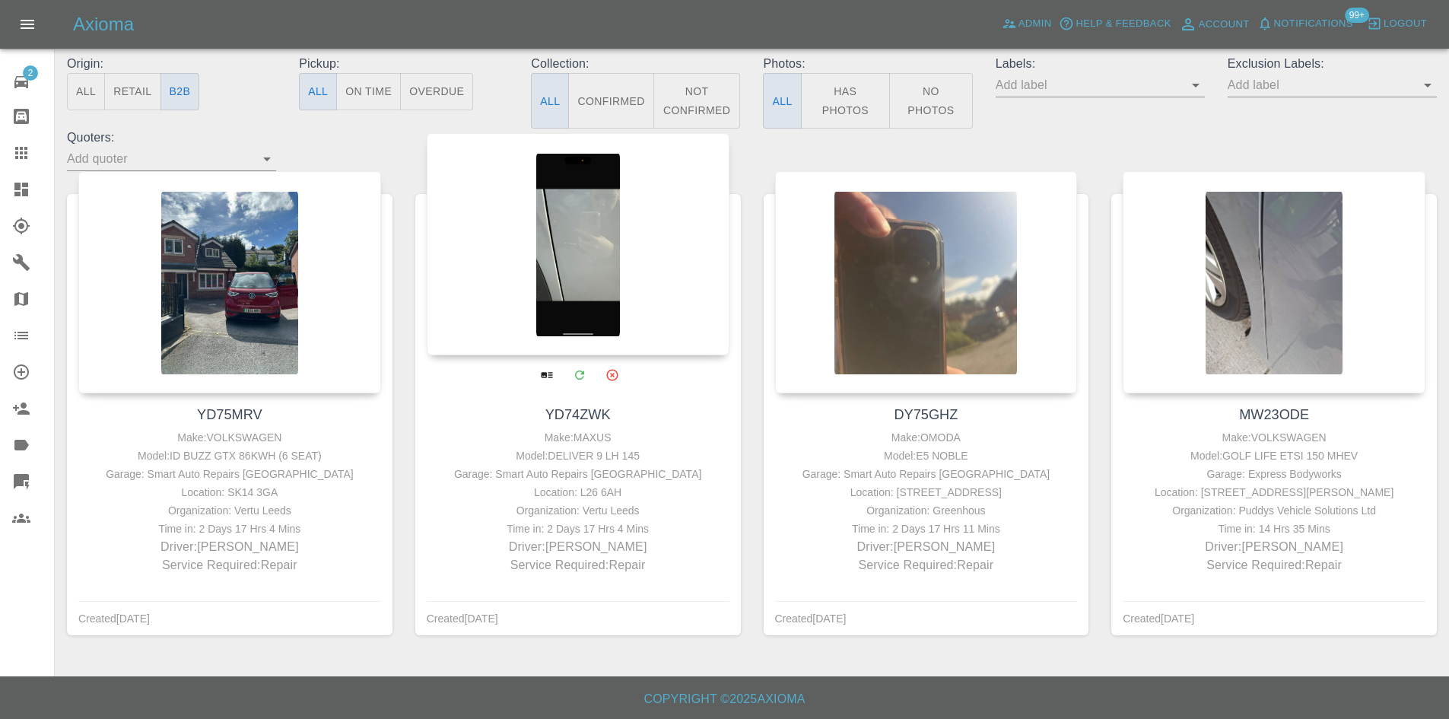
click at [563, 465] on div "Garage: Smart Auto Repairs Cheshire" at bounding box center [577, 474] width 295 height 18
click at [617, 465] on div "Garage: Smart Auto Repairs Cheshire" at bounding box center [577, 474] width 295 height 18
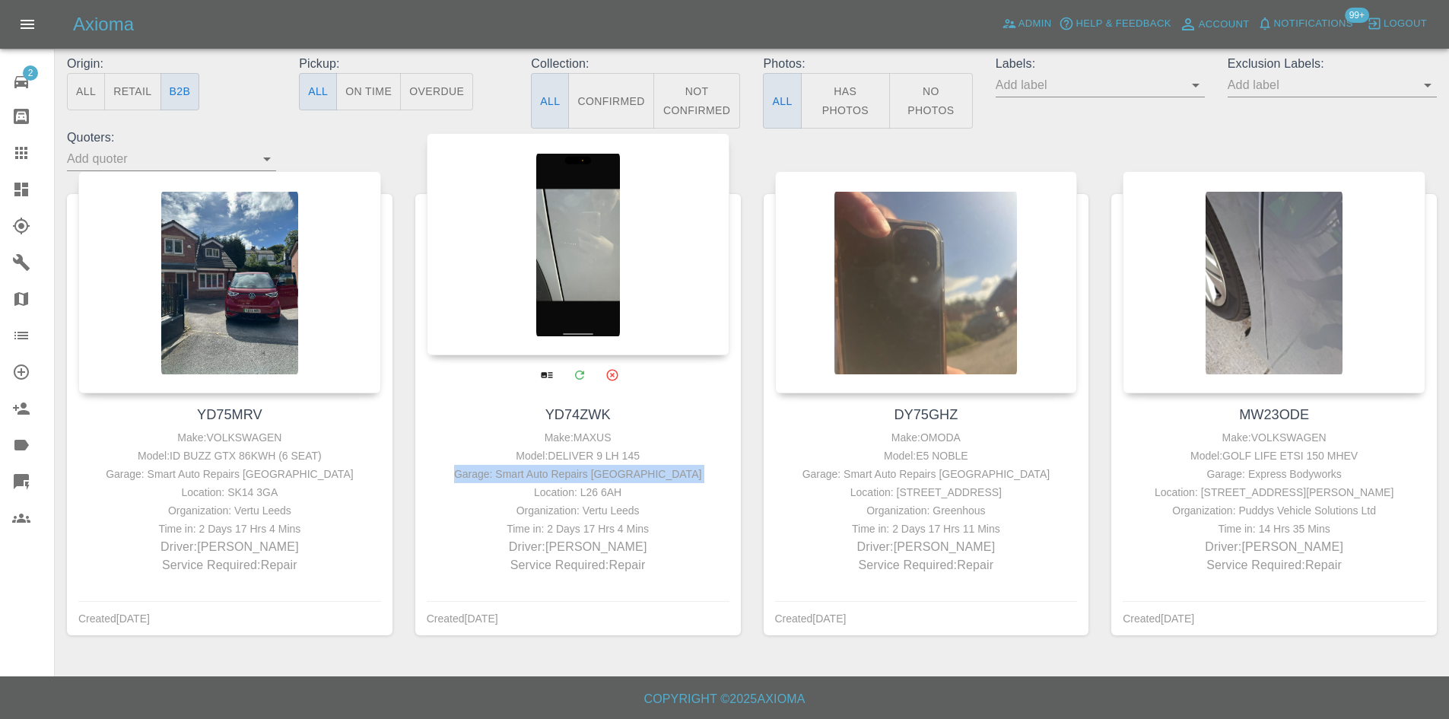
click at [617, 465] on div "Garage: Smart Auto Repairs Cheshire" at bounding box center [577, 474] width 295 height 18
click at [626, 483] on div "Location: L26 6AH" at bounding box center [577, 492] width 295 height 18
drag, startPoint x: 627, startPoint y: 475, endPoint x: 553, endPoint y: 397, distance: 107.0
click at [553, 397] on div "YD74ZWK Make: MAXUS Model: DELIVER 9 LH 145 Garage: Smart Auto Repairs Cheshire…" at bounding box center [577, 489] width 325 height 192
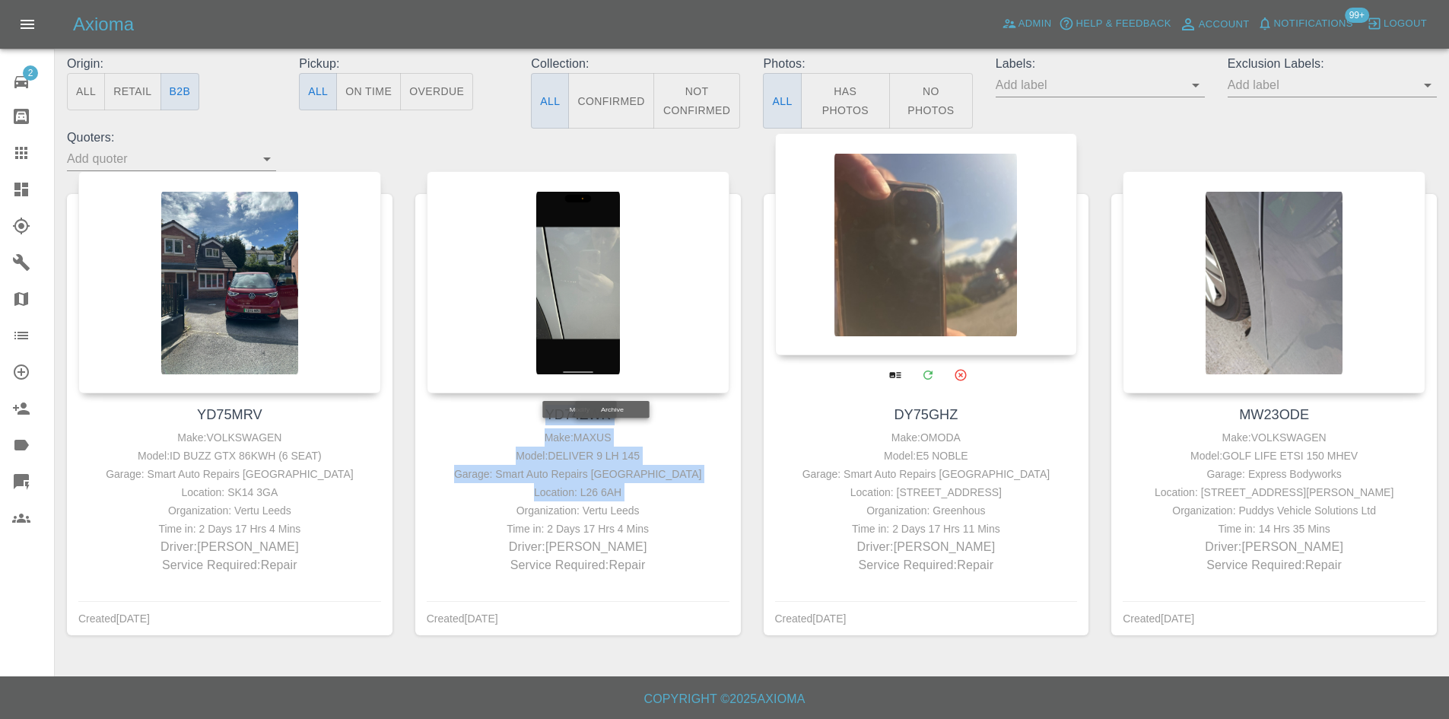
click at [933, 494] on div "Location: 237 HOLYROOD, THELWALL ROAD, GRAPPENHALL, WARRINGTON, WA4 2XT" at bounding box center [926, 492] width 295 height 18
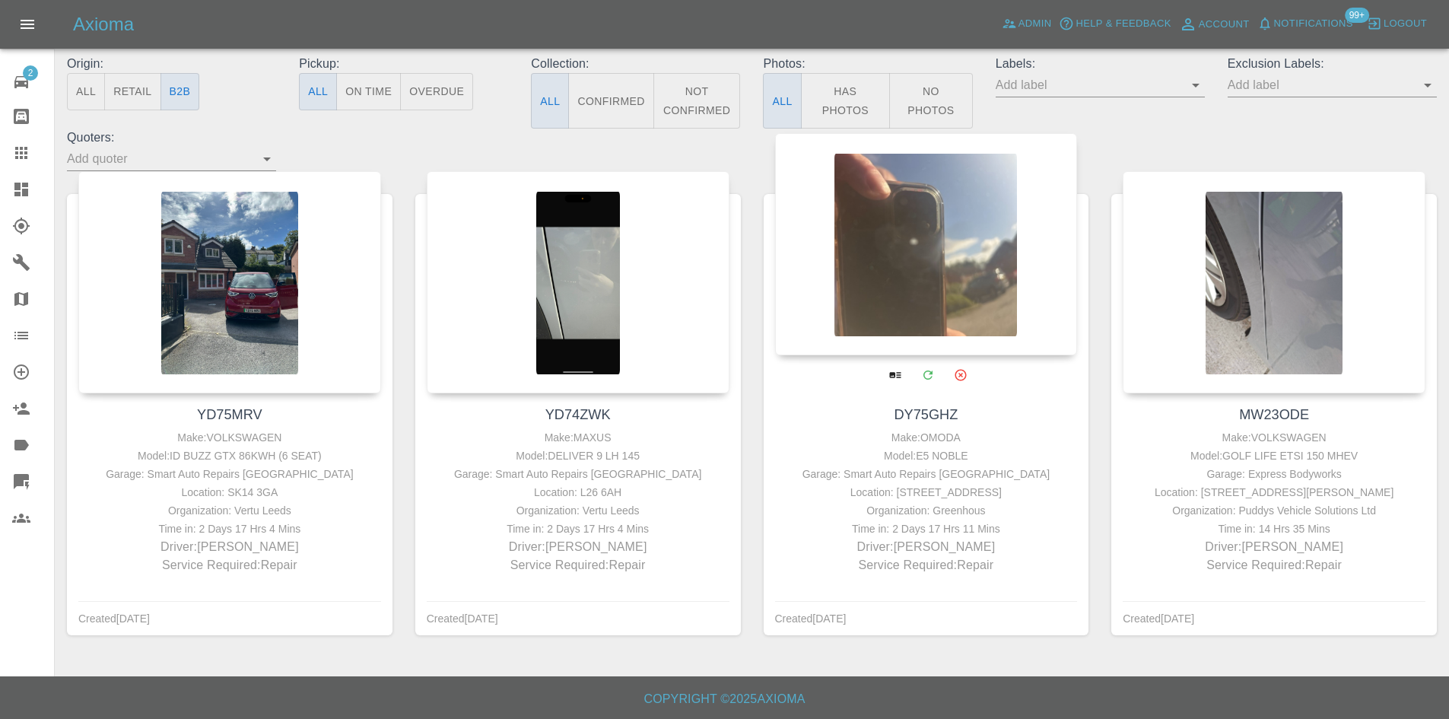
click at [1056, 483] on div "Location: 237 HOLYROOD, THELWALL ROAD, GRAPPENHALL, WARRINGTON, WA4 2XT" at bounding box center [926, 492] width 295 height 18
drag, startPoint x: 1057, startPoint y: 473, endPoint x: 830, endPoint y: 398, distance: 239.5
click at [830, 398] on div "DY75GHZ Make: OMODA Model: E5 NOBLE Garage: Smart Auto Repairs Cheshire Locatio…" at bounding box center [926, 489] width 325 height 192
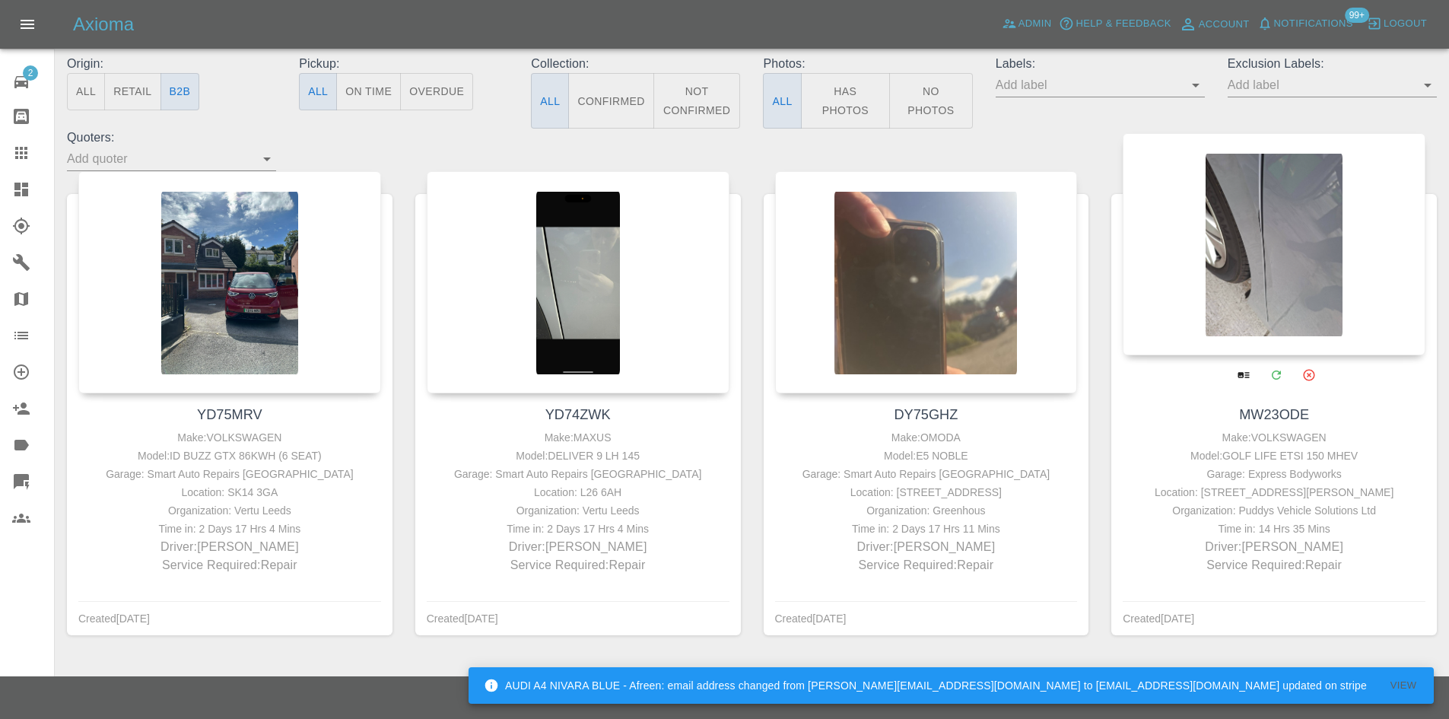
drag, startPoint x: 1405, startPoint y: 467, endPoint x: 1113, endPoint y: 470, distance: 291.3
click at [1113, 470] on div "MW23ODE Make: VOLKSWAGEN Model: GOLF LIFE ETSI 150 MHEV Garage: Express Bodywor…" at bounding box center [1273, 489] width 325 height 192
click at [1395, 446] on div "Model: GOLF LIFE ETSI 150 MHEV" at bounding box center [1273, 455] width 295 height 18
click at [1311, 446] on div "Model: GOLF LIFE ETSI 150 MHEV" at bounding box center [1273, 455] width 295 height 18
click at [1297, 465] on div "Garage: Express Bodyworks" at bounding box center [1273, 474] width 295 height 18
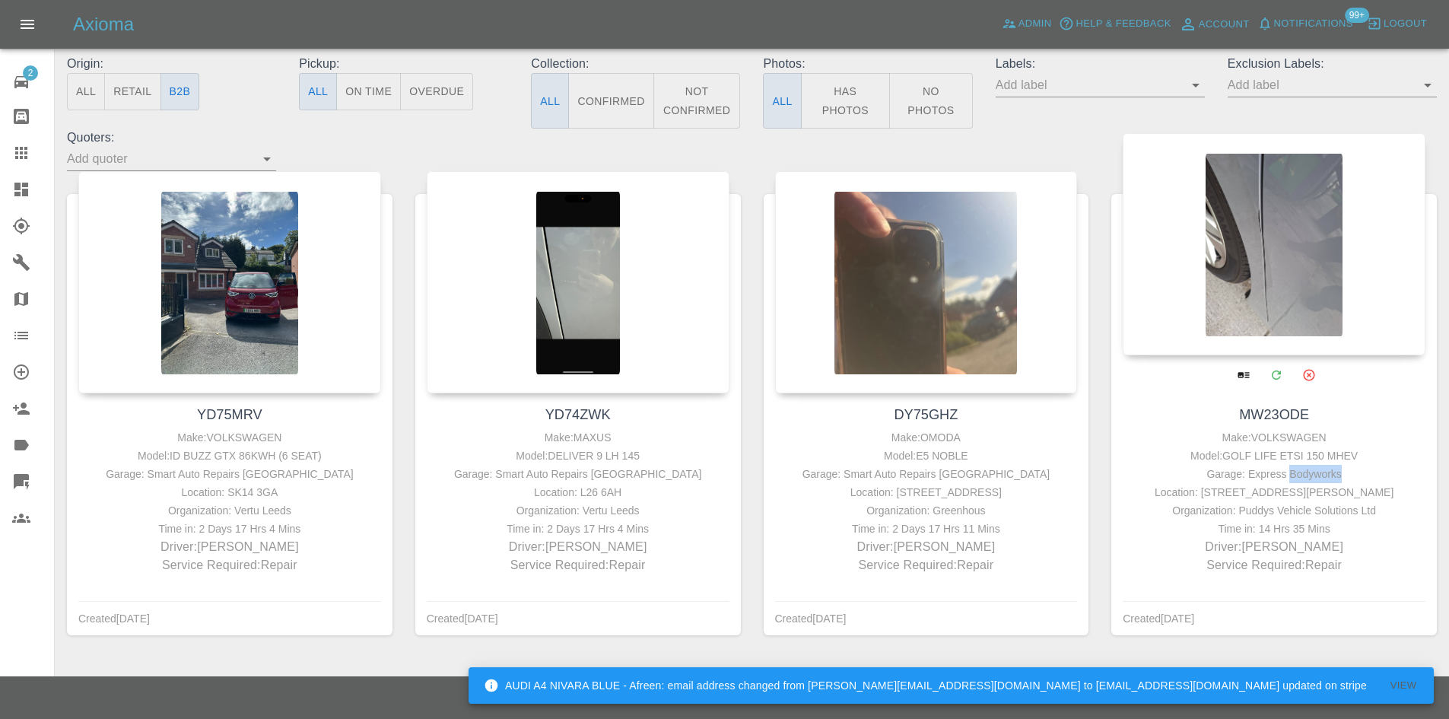
click at [1297, 465] on div "Garage: Express Bodyworks" at bounding box center [1273, 474] width 295 height 18
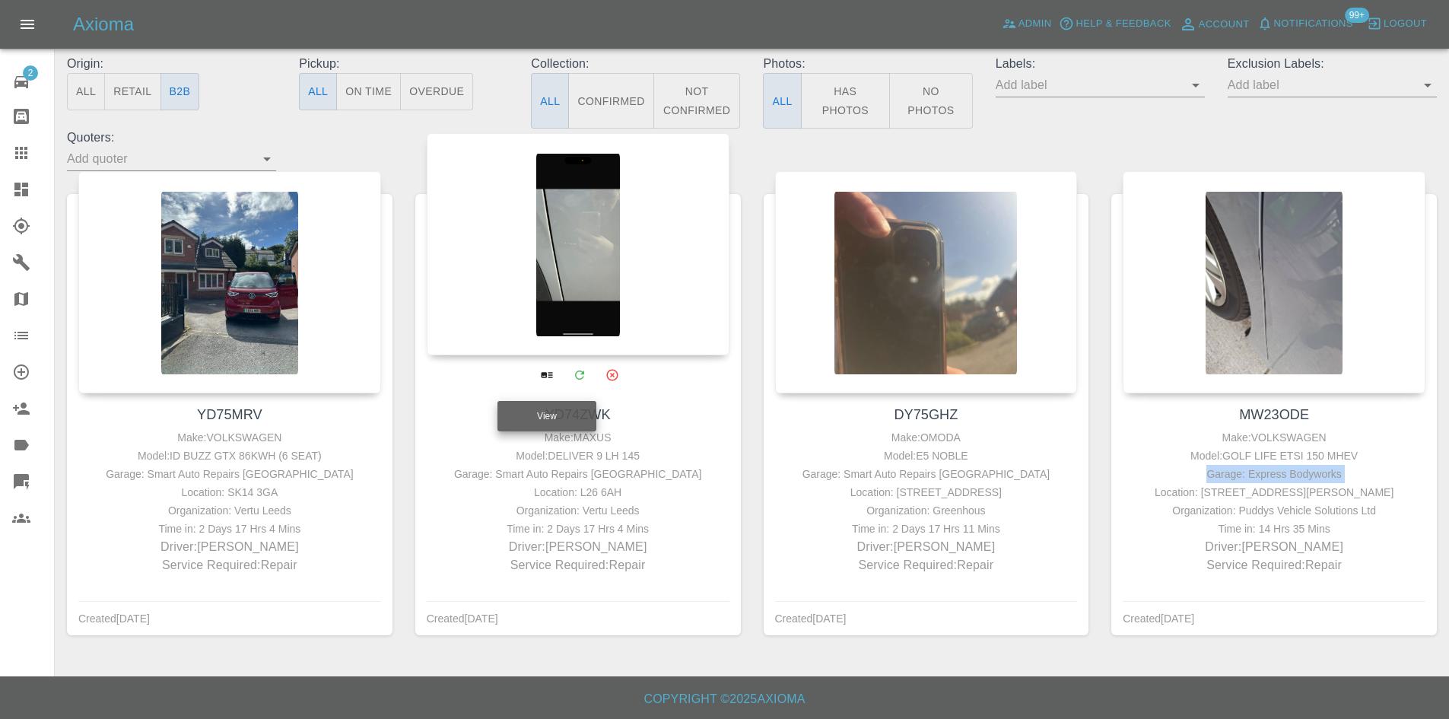
scroll to position [0, 0]
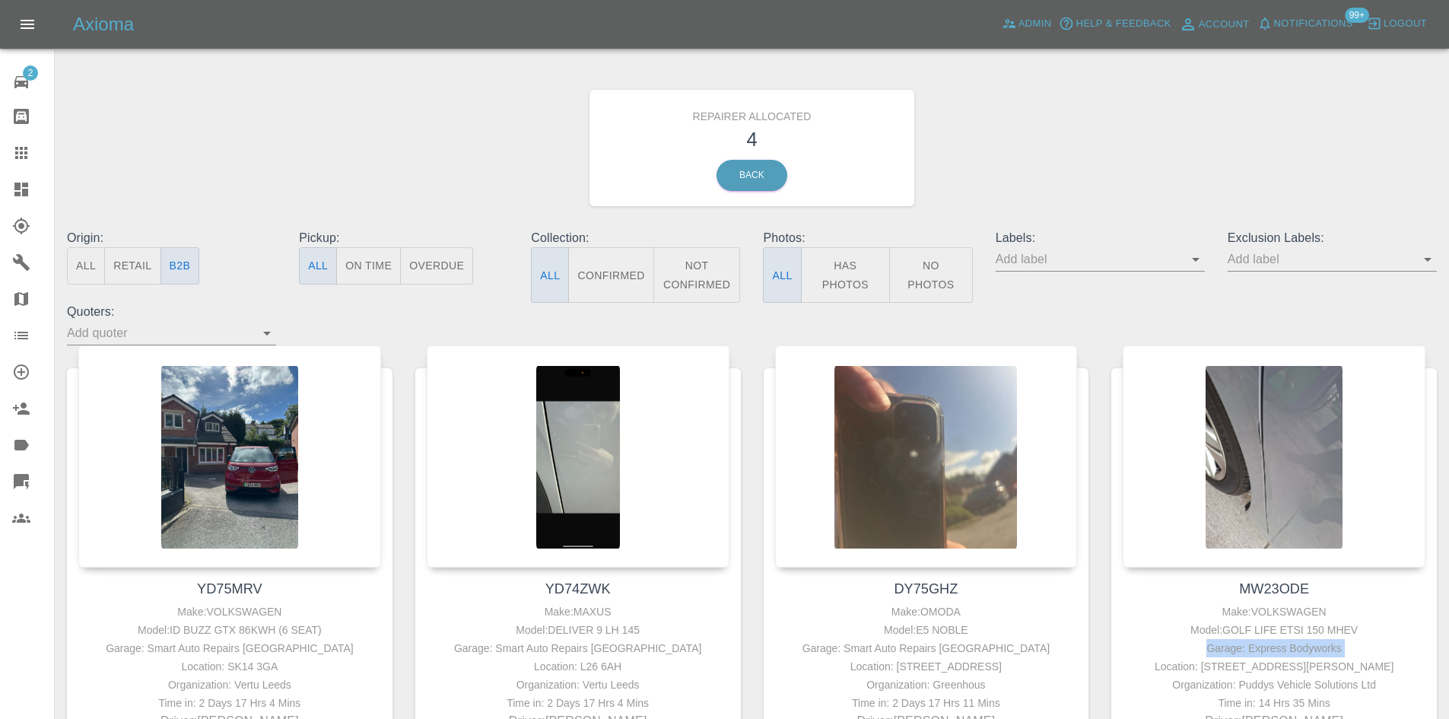
click at [23, 190] on icon at bounding box center [21, 190] width 14 height 14
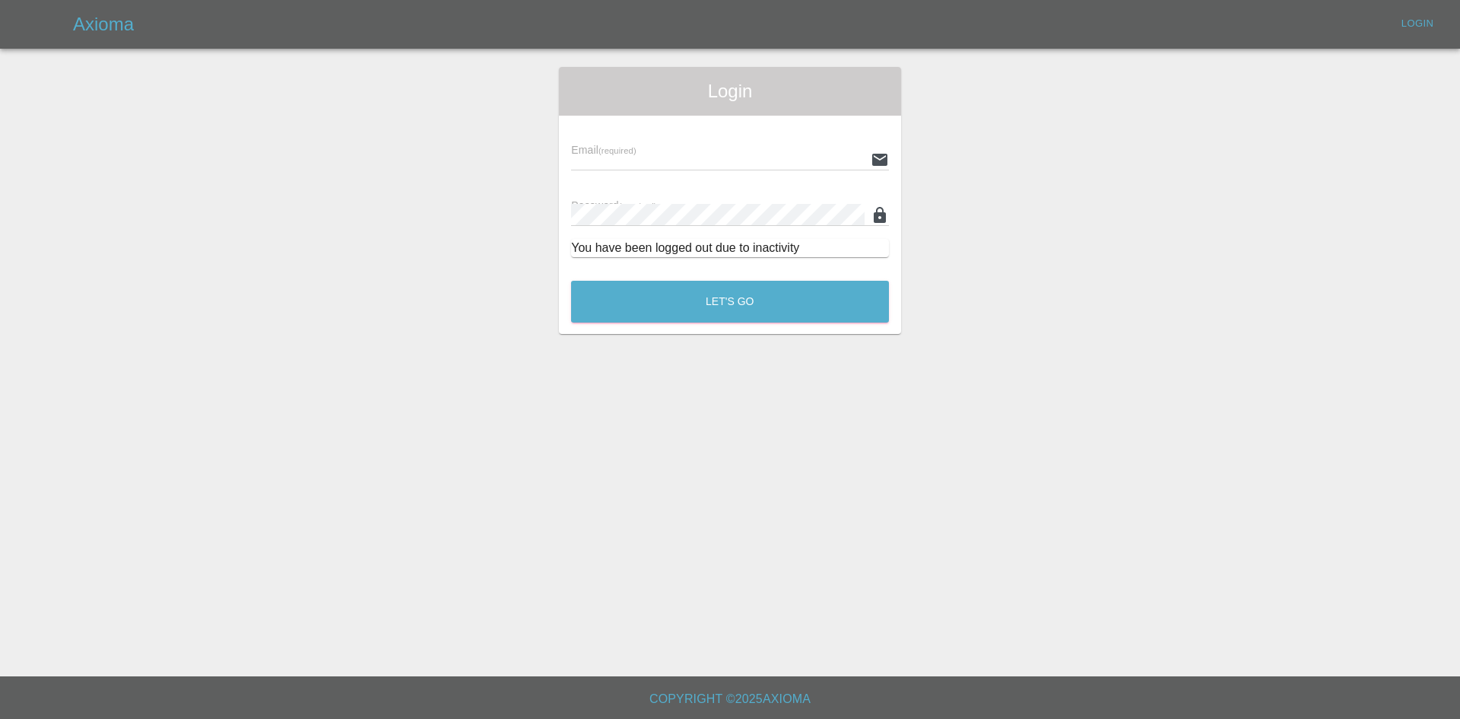
type input "alex.kennett@axioma.co.uk"
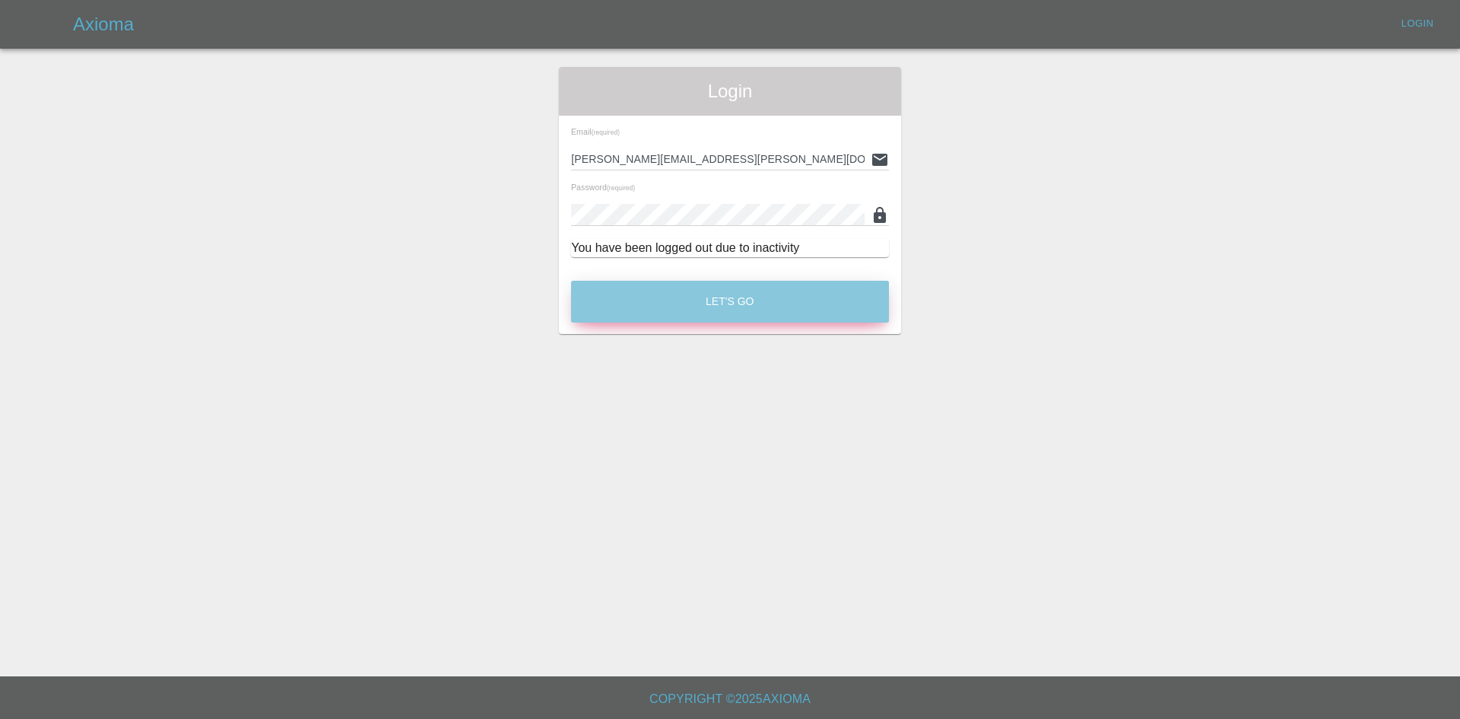
click at [723, 314] on button "Let's Go" at bounding box center [730, 302] width 318 height 42
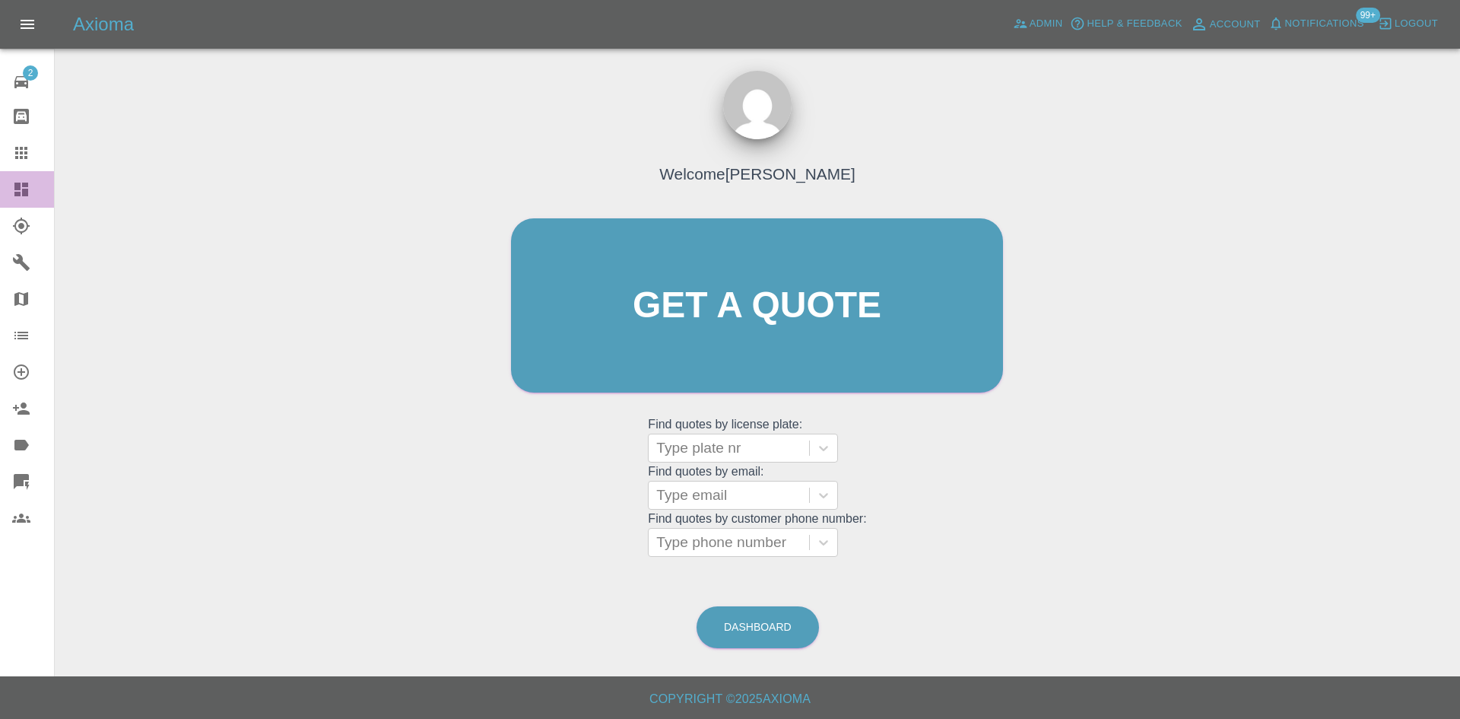
click at [9, 201] on link "Dashboard" at bounding box center [27, 189] width 54 height 37
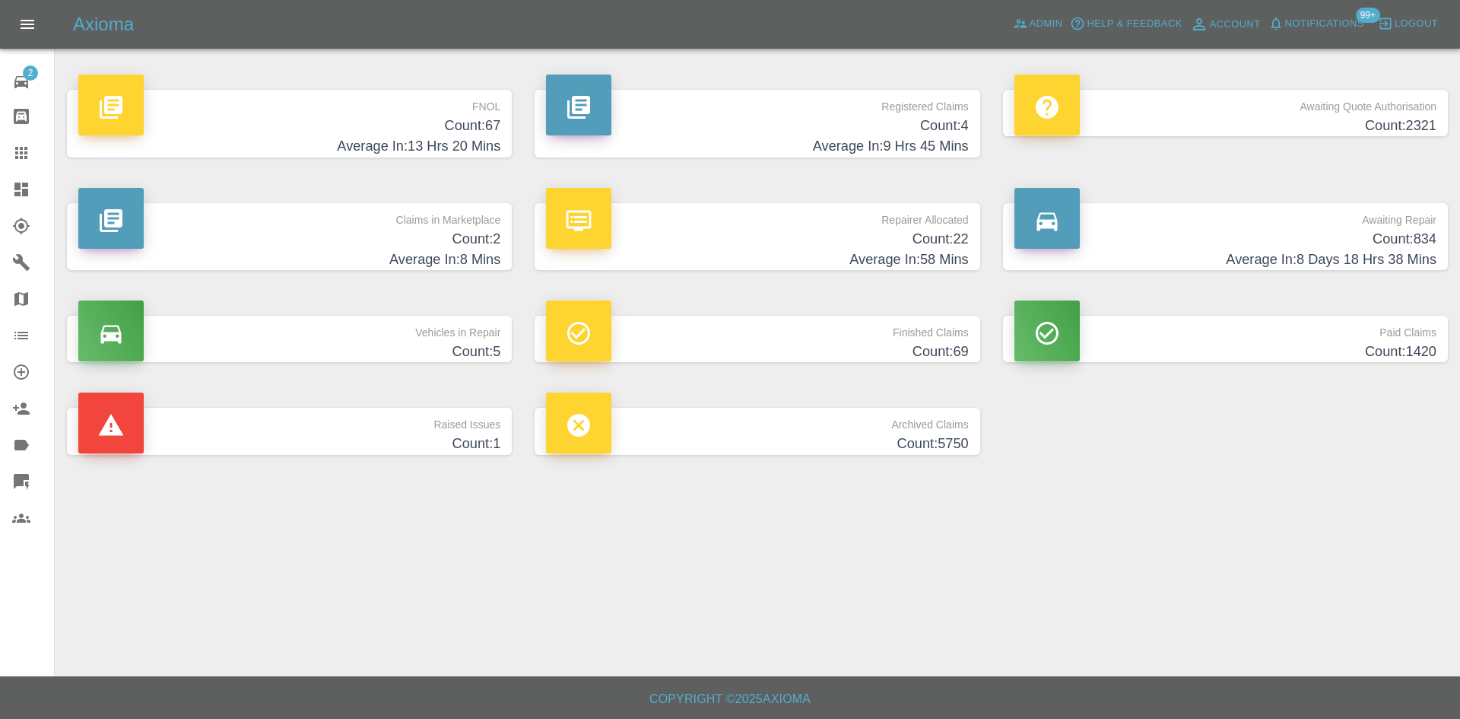
click at [1298, 247] on h4 "Count: 834" at bounding box center [1225, 239] width 422 height 21
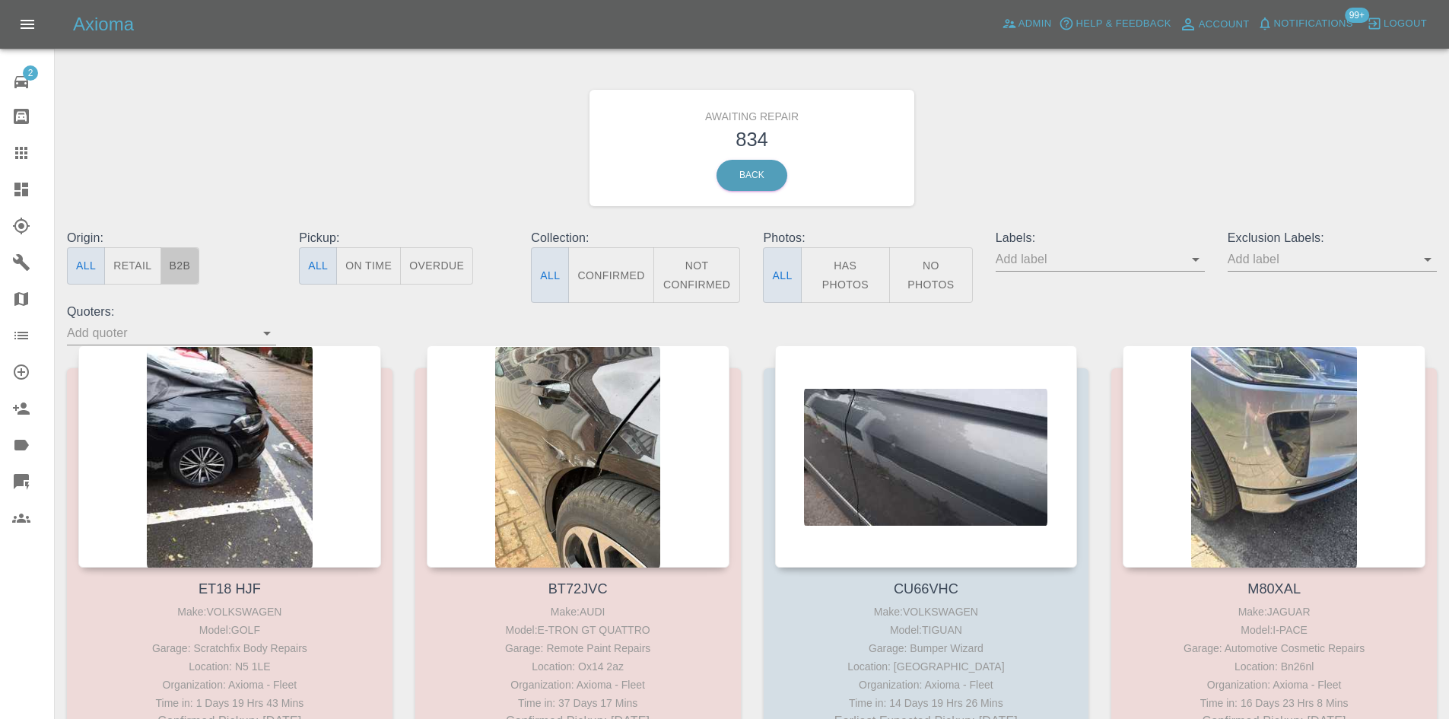
click at [195, 254] on button "B2B" at bounding box center [180, 265] width 40 height 37
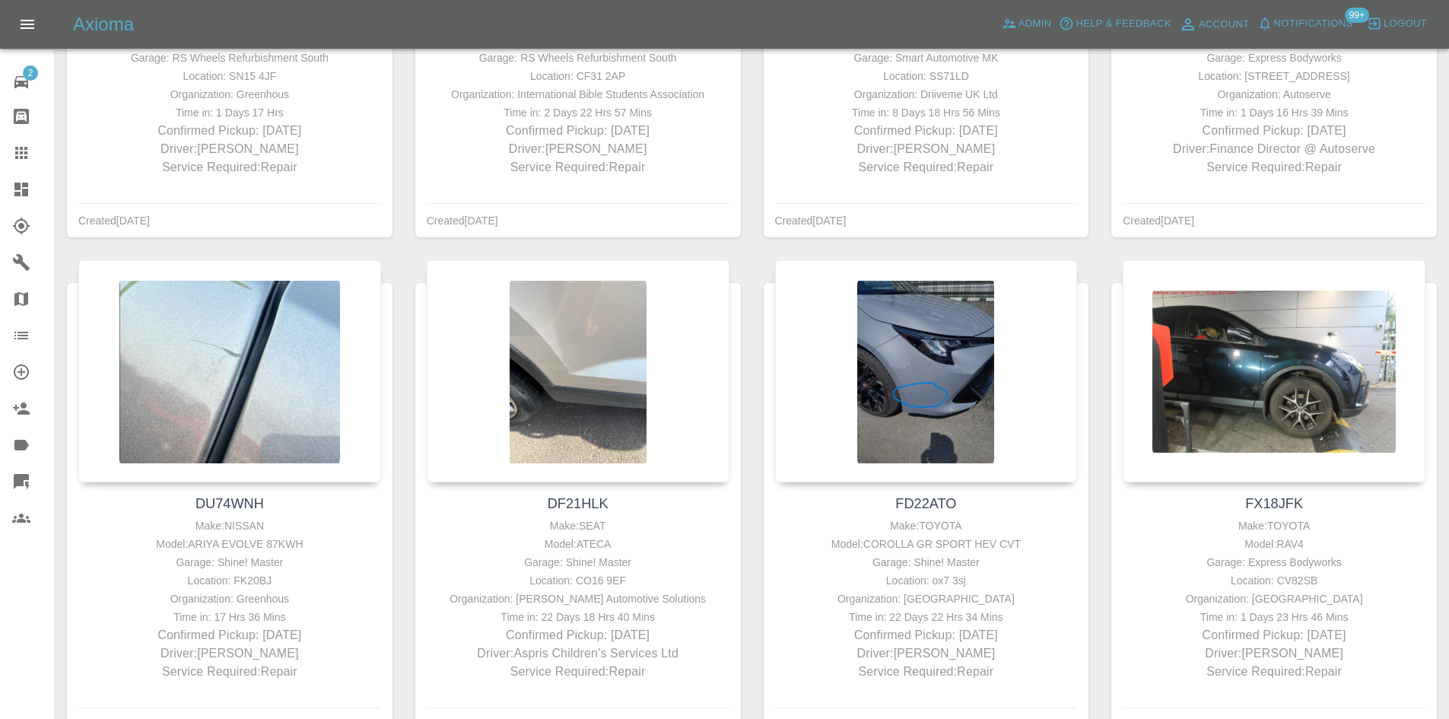
scroll to position [2909, 0]
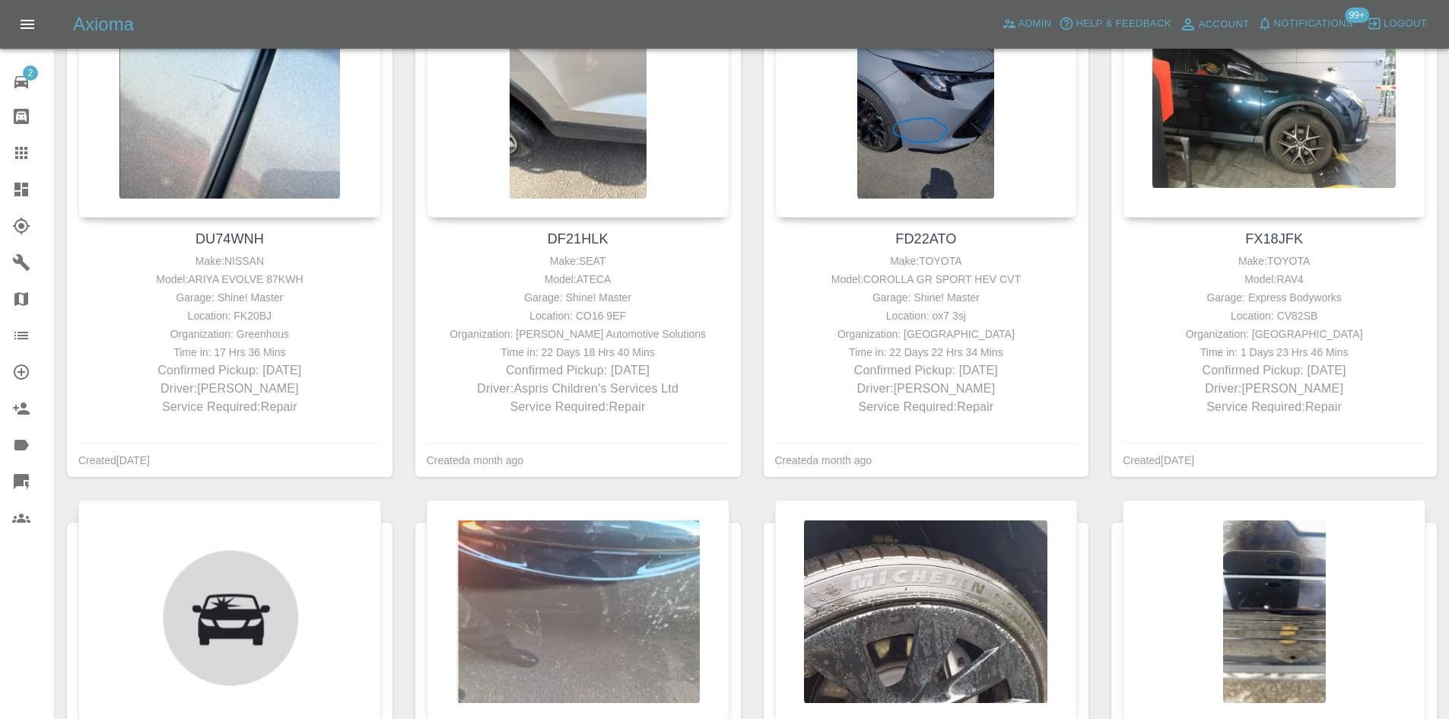
click at [27, 137] on link "Claims" at bounding box center [27, 153] width 54 height 37
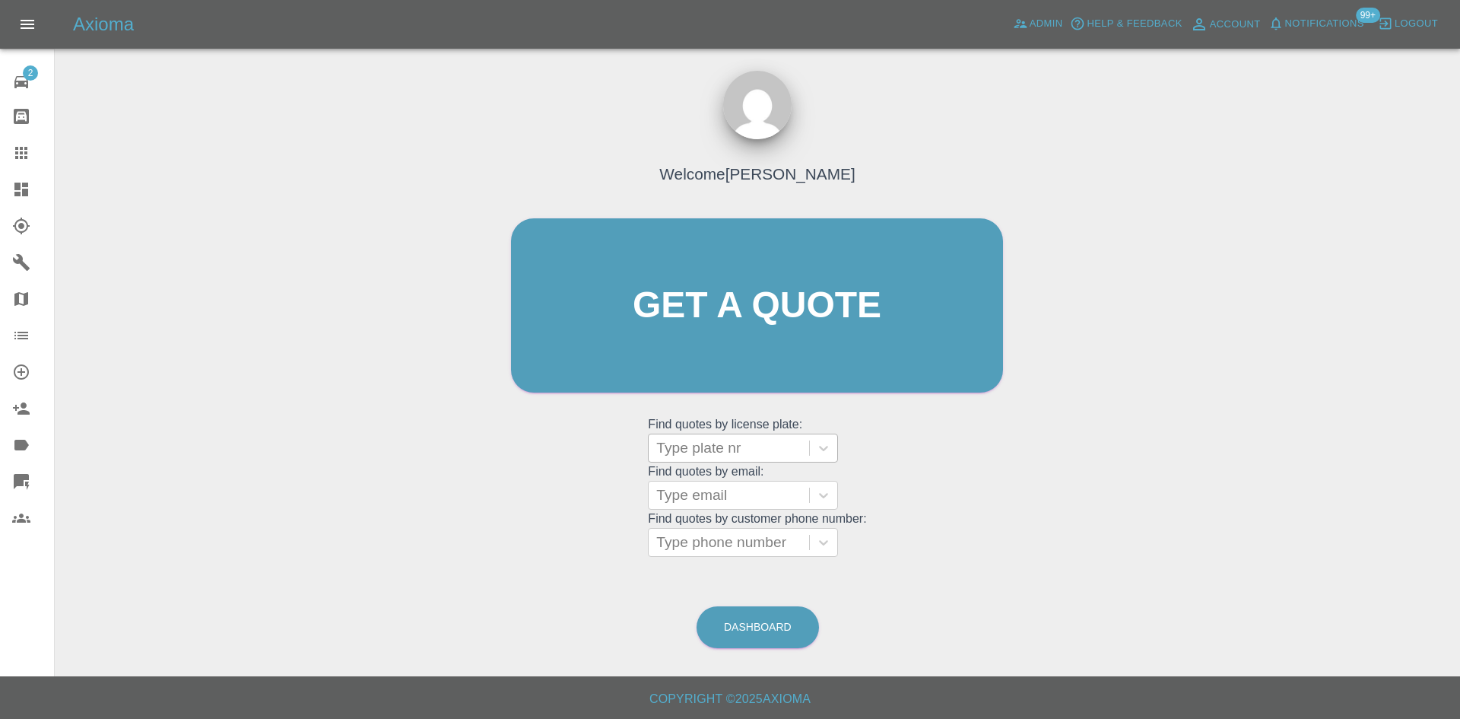
click at [745, 456] on div at bounding box center [728, 447] width 145 height 21
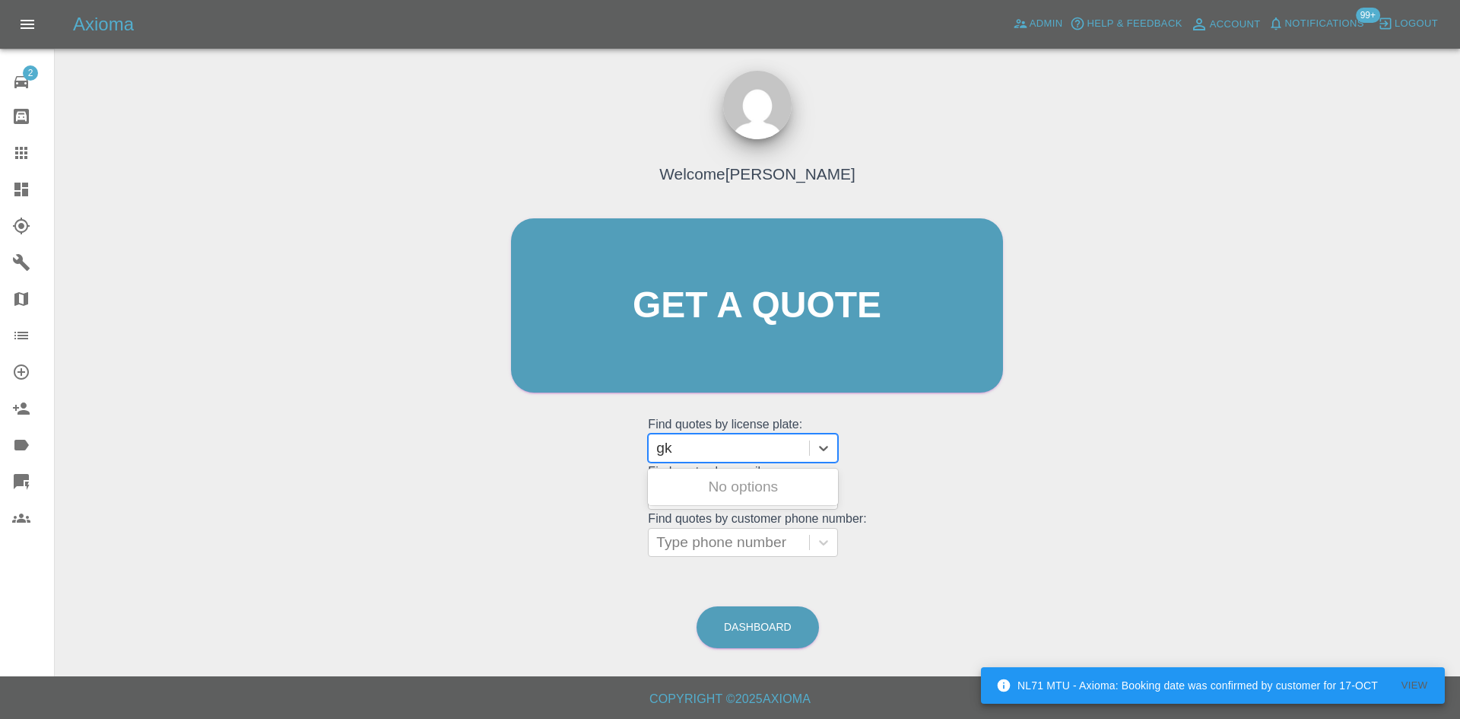
type input "g"
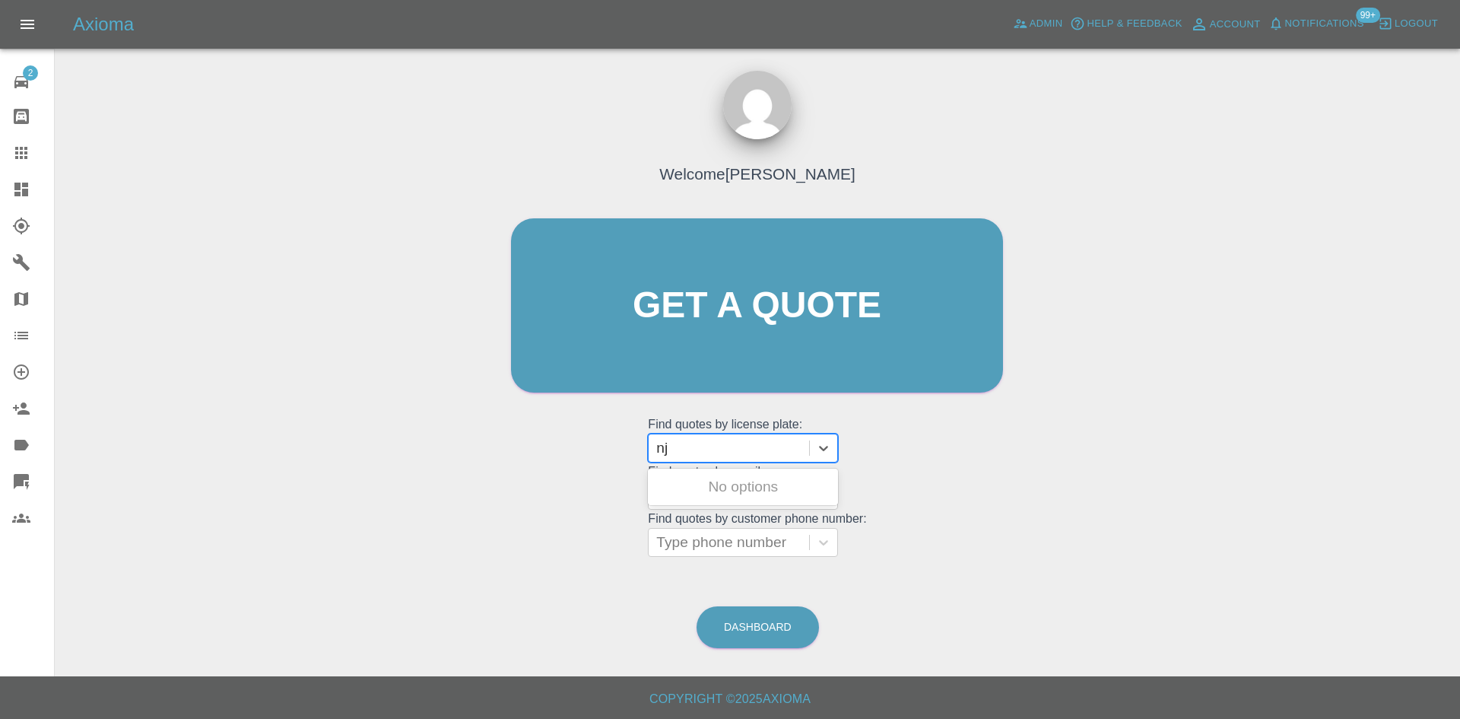
type input "n"
type input "m"
type input "bw74"
click at [756, 490] on div "BW74 YHN, Archived" at bounding box center [743, 486] width 190 height 30
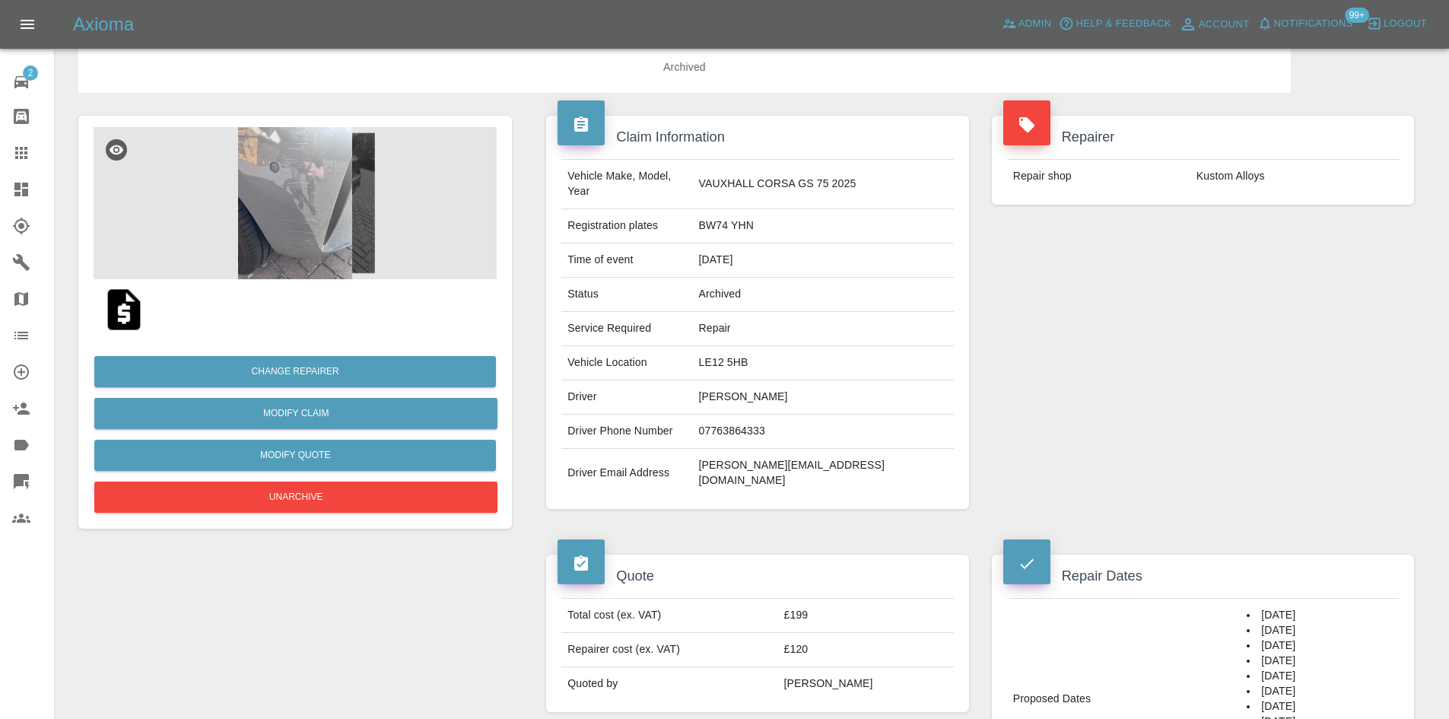
scroll to position [46, 0]
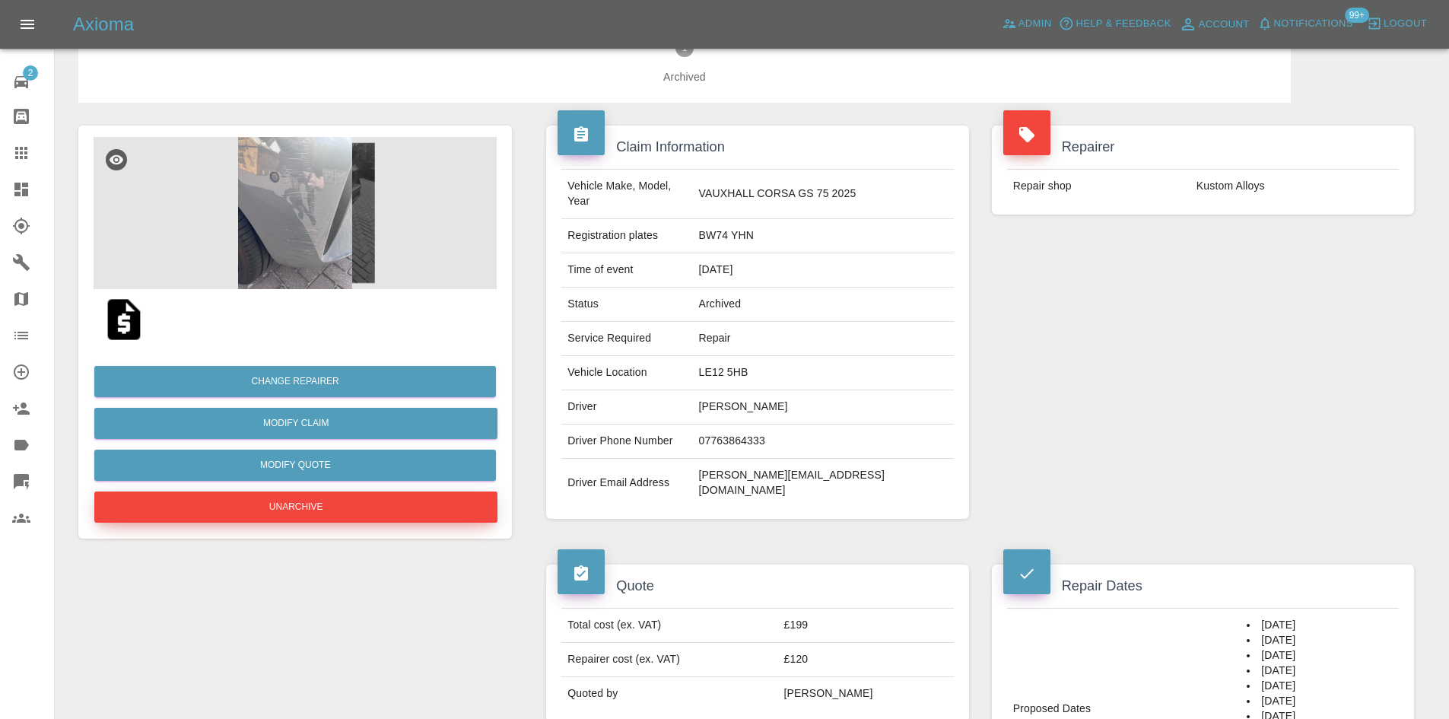
click at [295, 506] on button "Unarchive" at bounding box center [295, 506] width 403 height 31
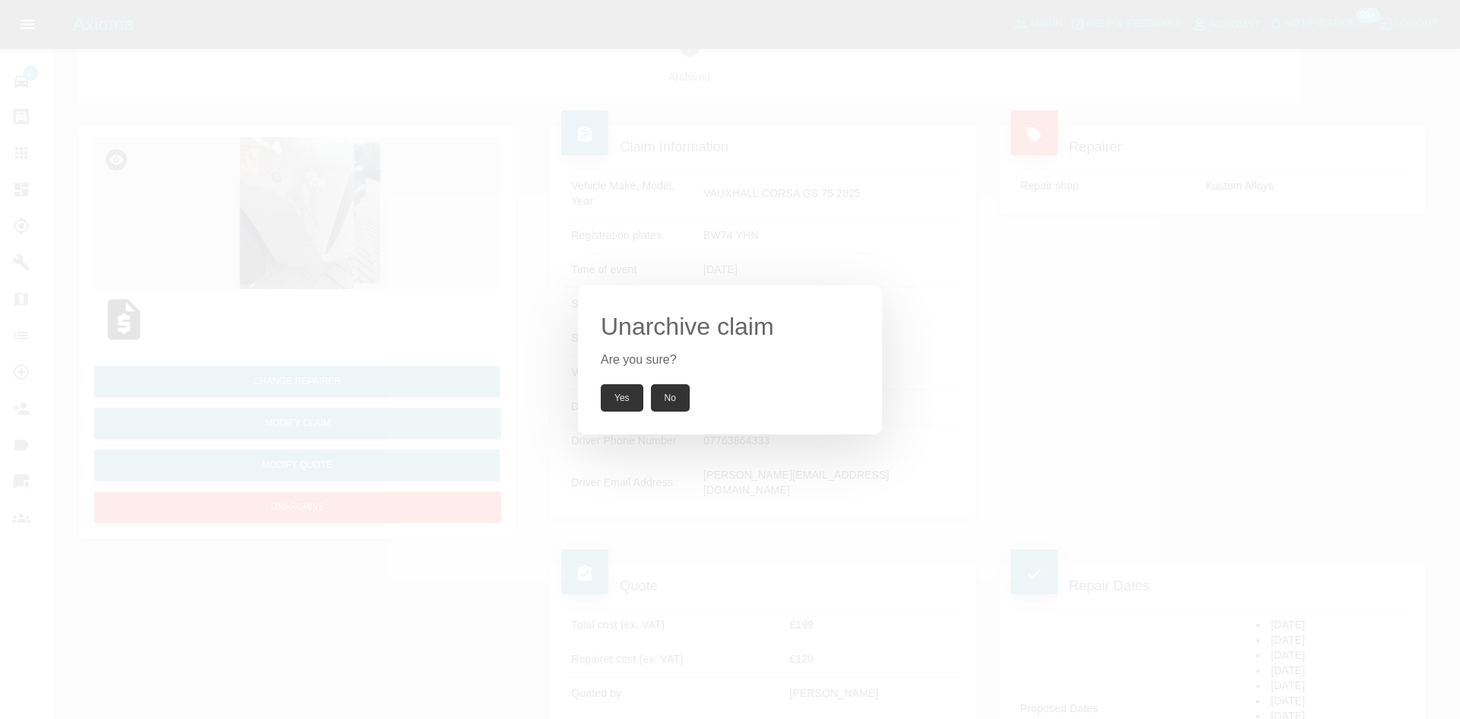
click at [633, 407] on button "Yes" at bounding box center [622, 397] width 43 height 27
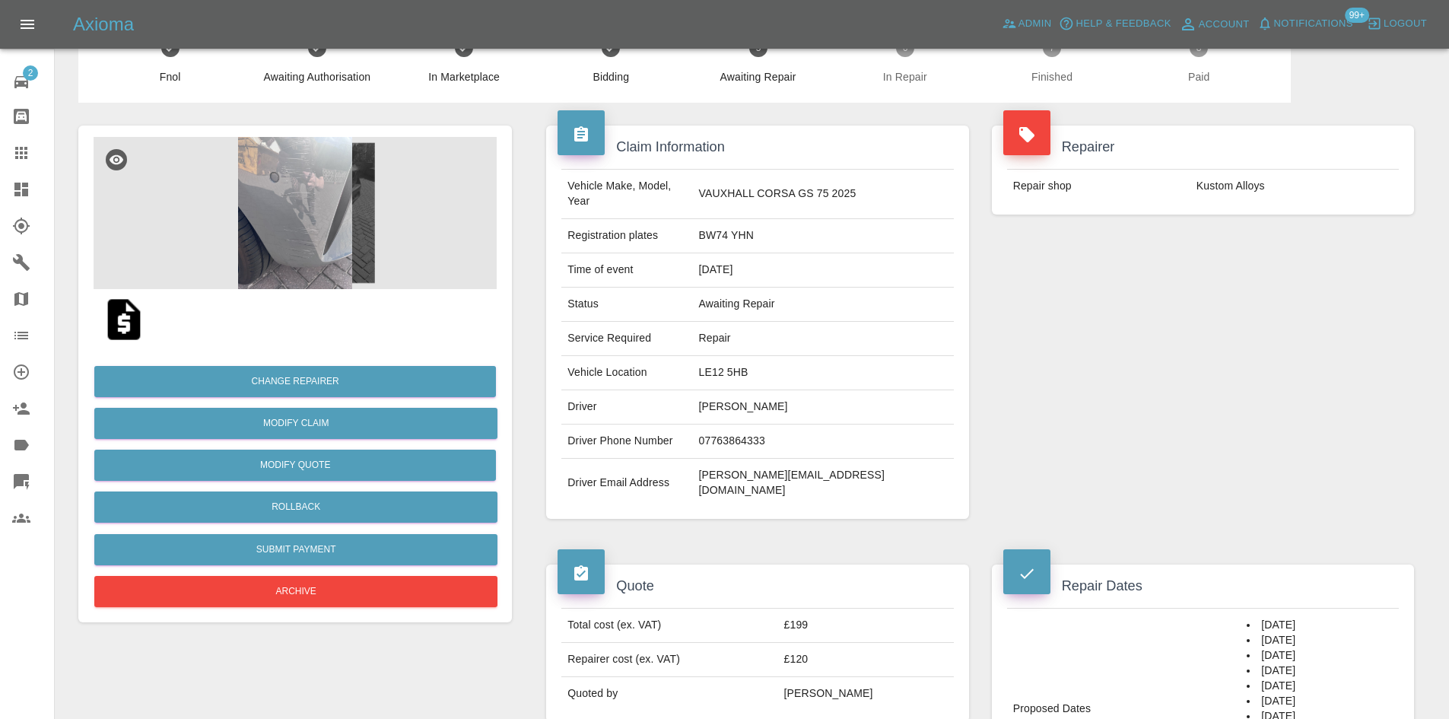
click at [313, 256] on img at bounding box center [295, 213] width 403 height 152
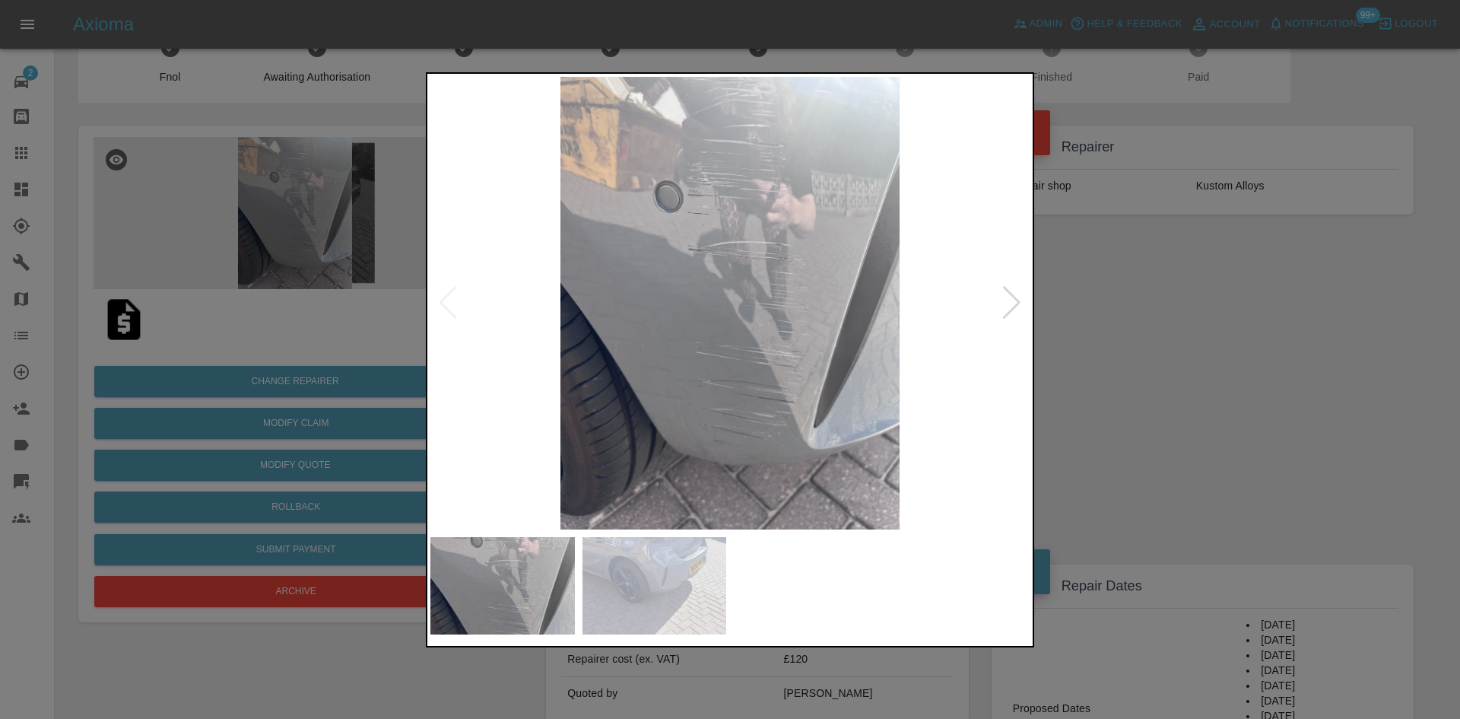
drag, startPoint x: 1230, startPoint y: 375, endPoint x: 1208, endPoint y: 375, distance: 22.1
click at [1229, 375] on div at bounding box center [730, 359] width 1460 height 719
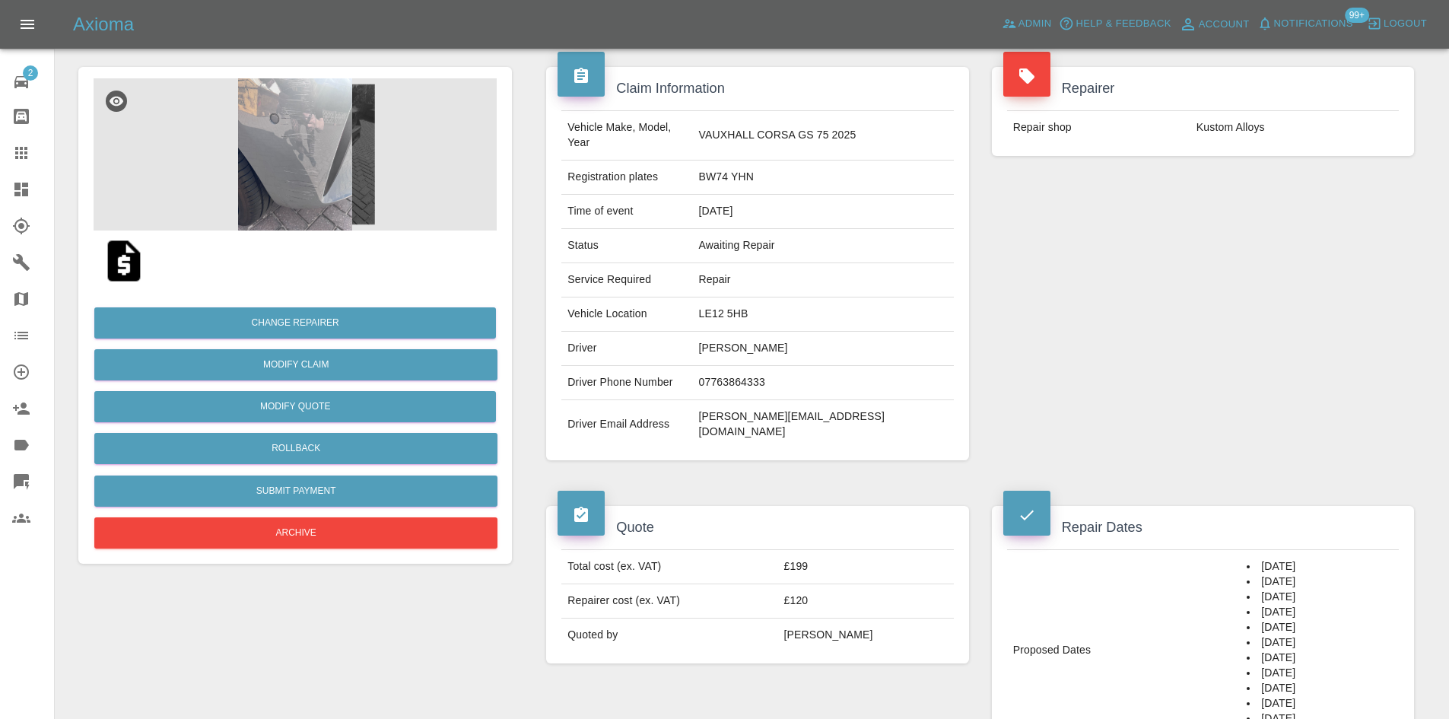
scroll to position [0, 0]
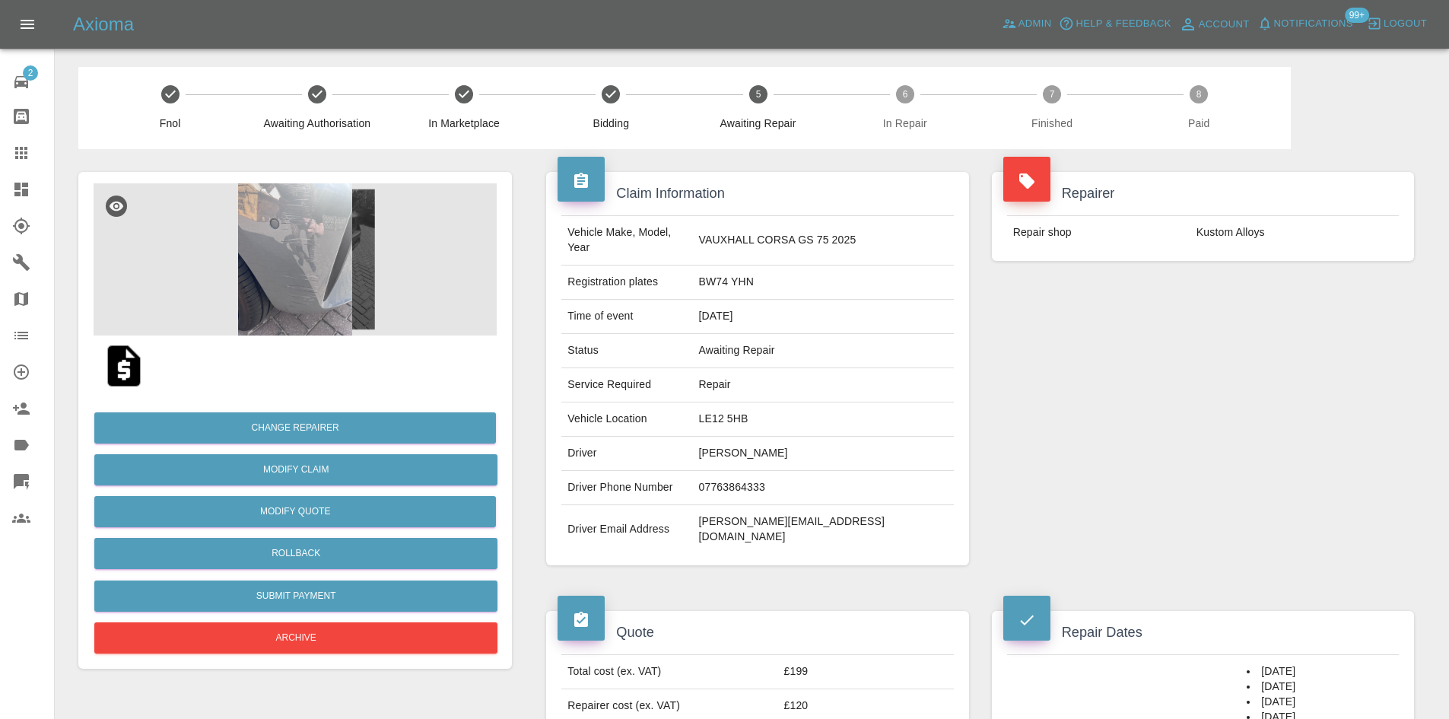
click at [325, 306] on img at bounding box center [295, 259] width 403 height 152
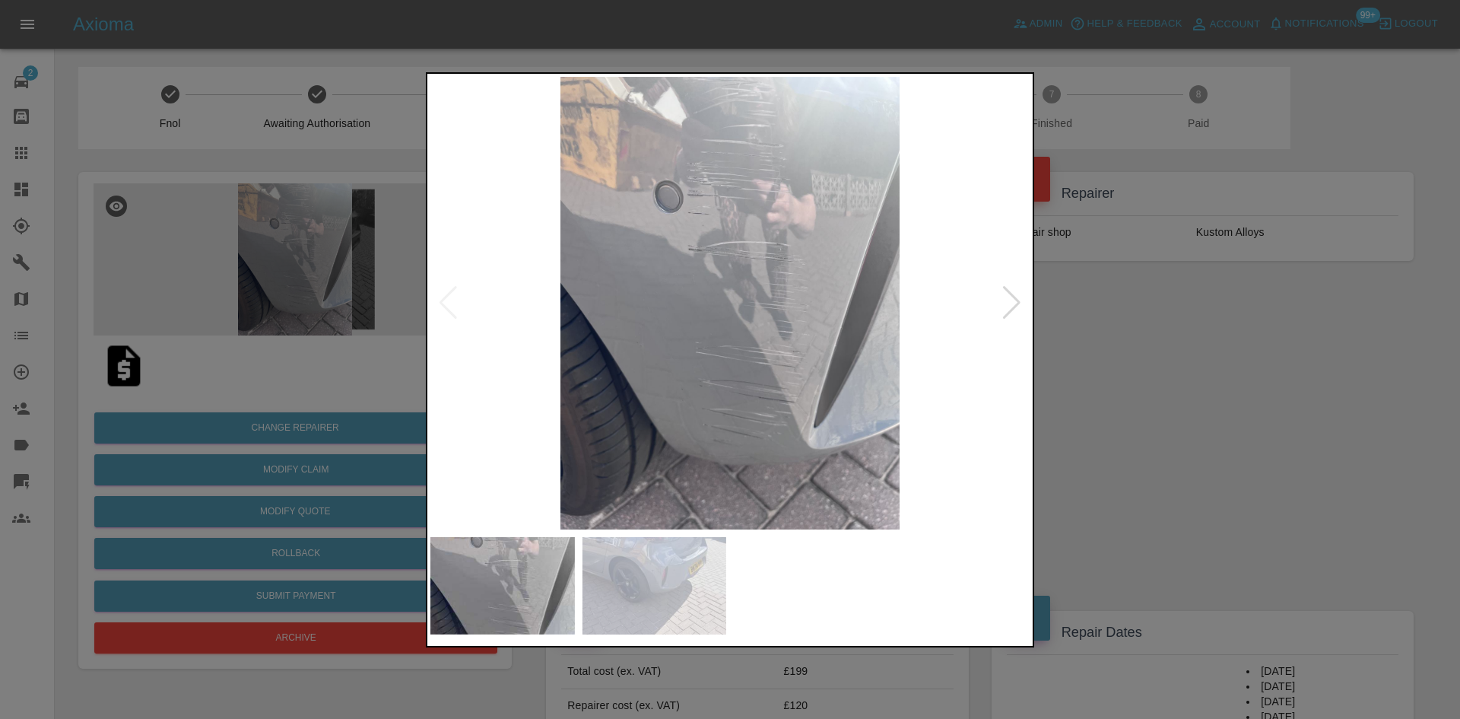
click at [998, 298] on img at bounding box center [729, 303] width 599 height 452
click at [1011, 306] on div at bounding box center [1012, 302] width 21 height 33
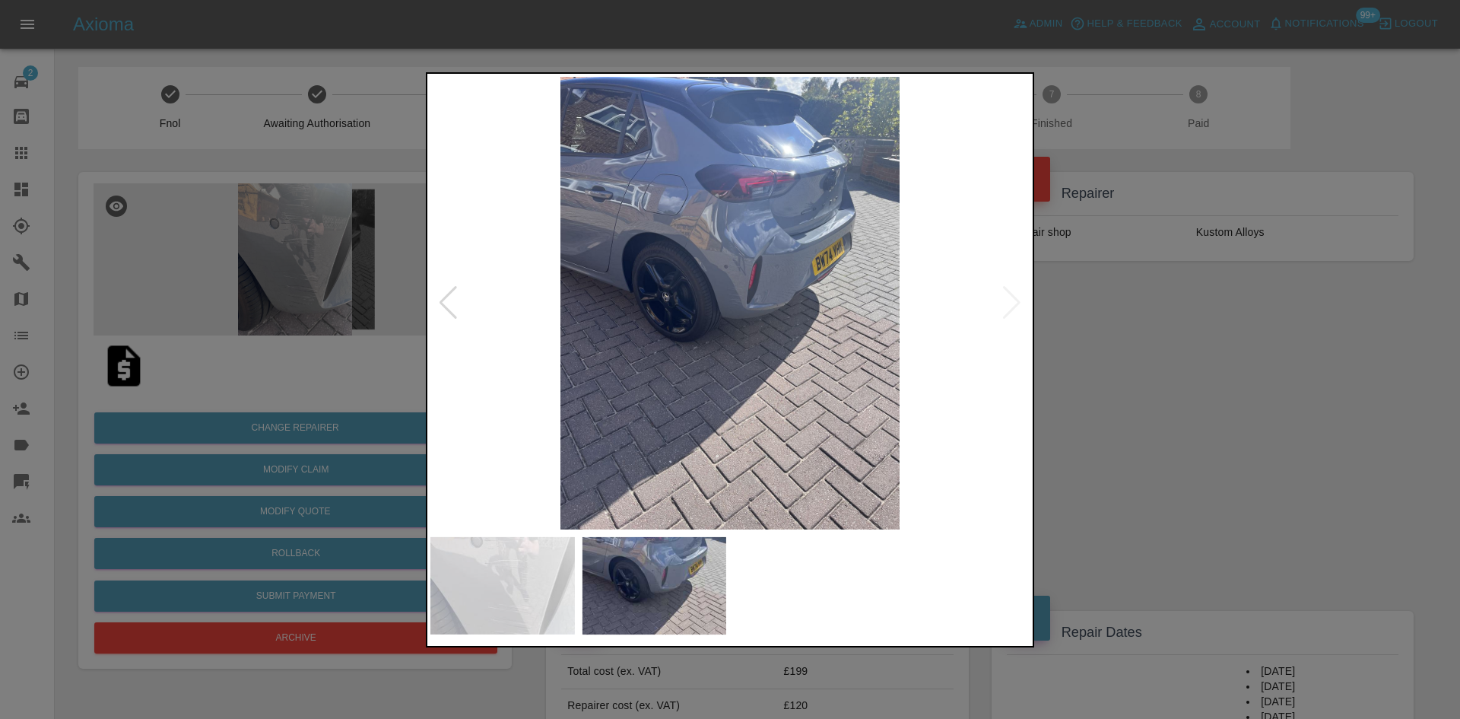
click at [712, 232] on img at bounding box center [729, 303] width 599 height 452
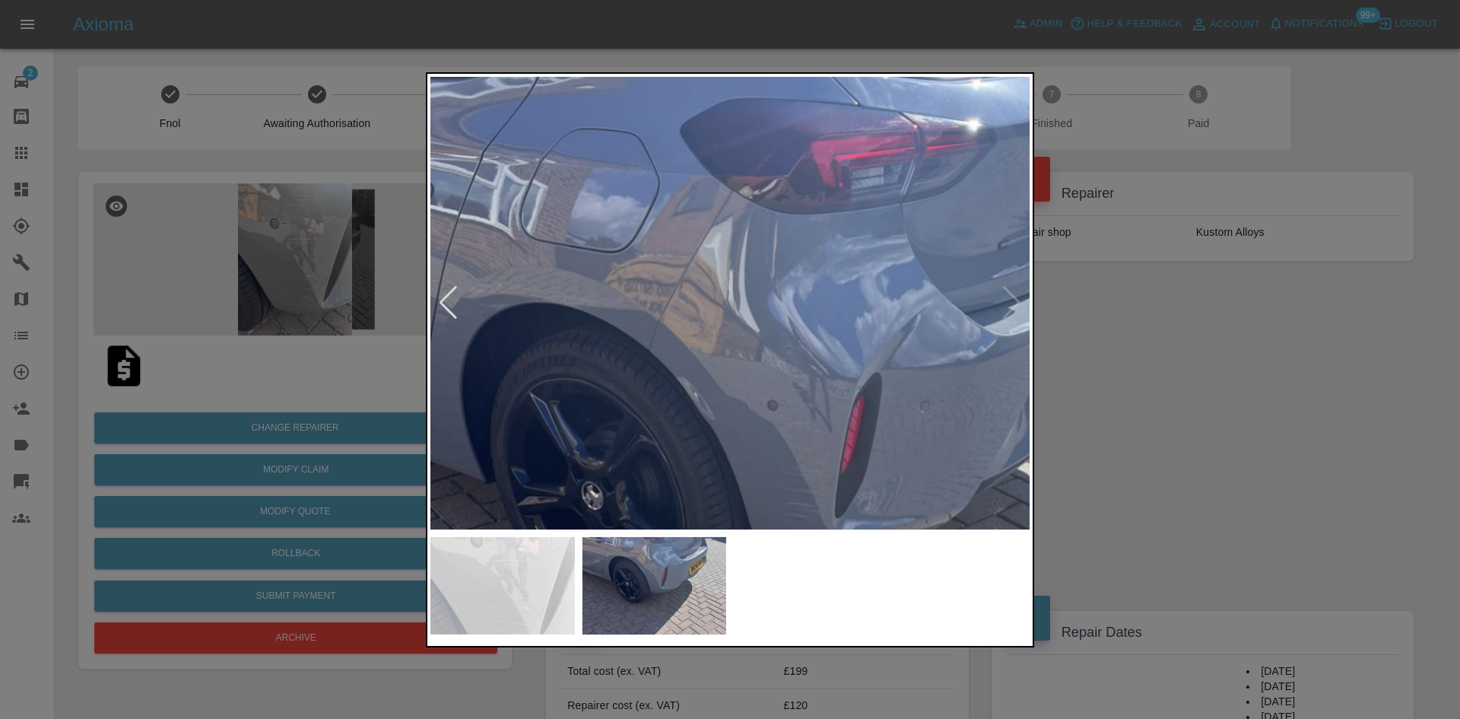
click at [1264, 389] on div at bounding box center [730, 359] width 1460 height 719
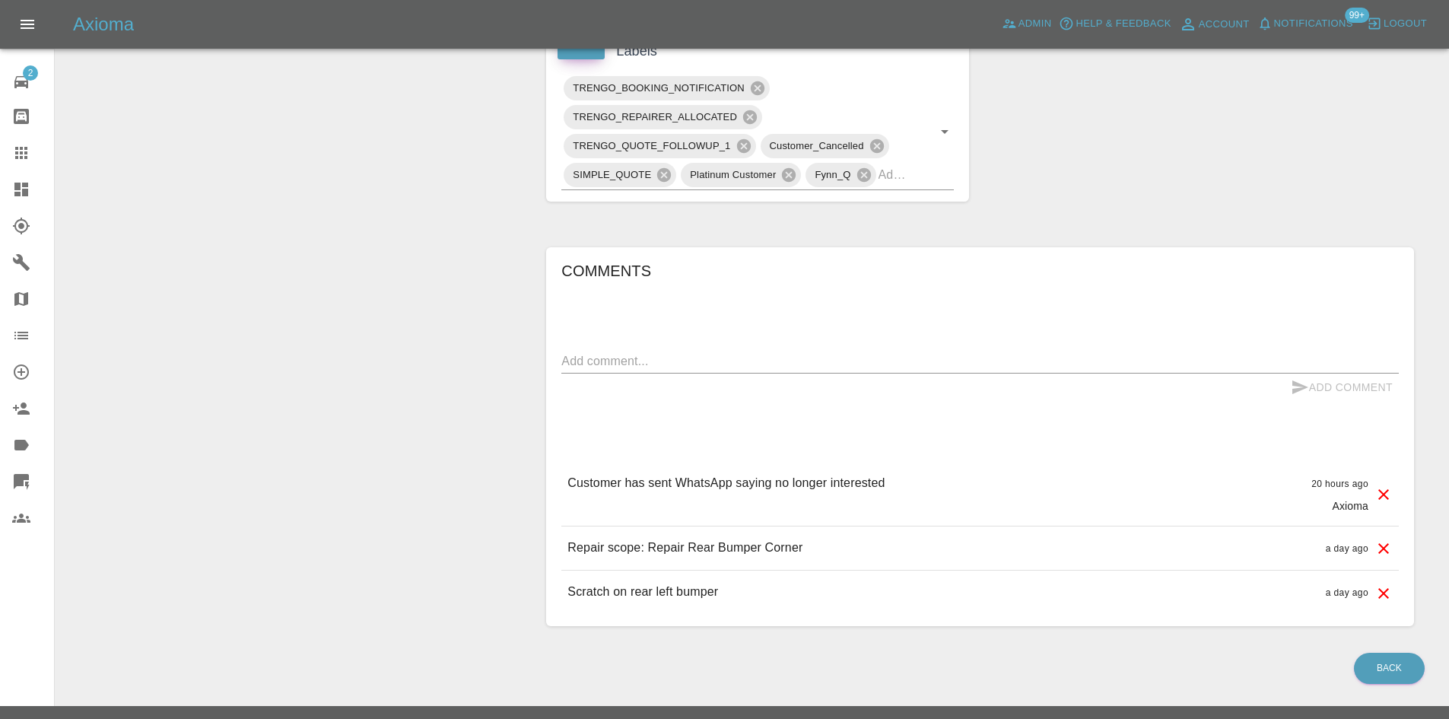
scroll to position [198, 0]
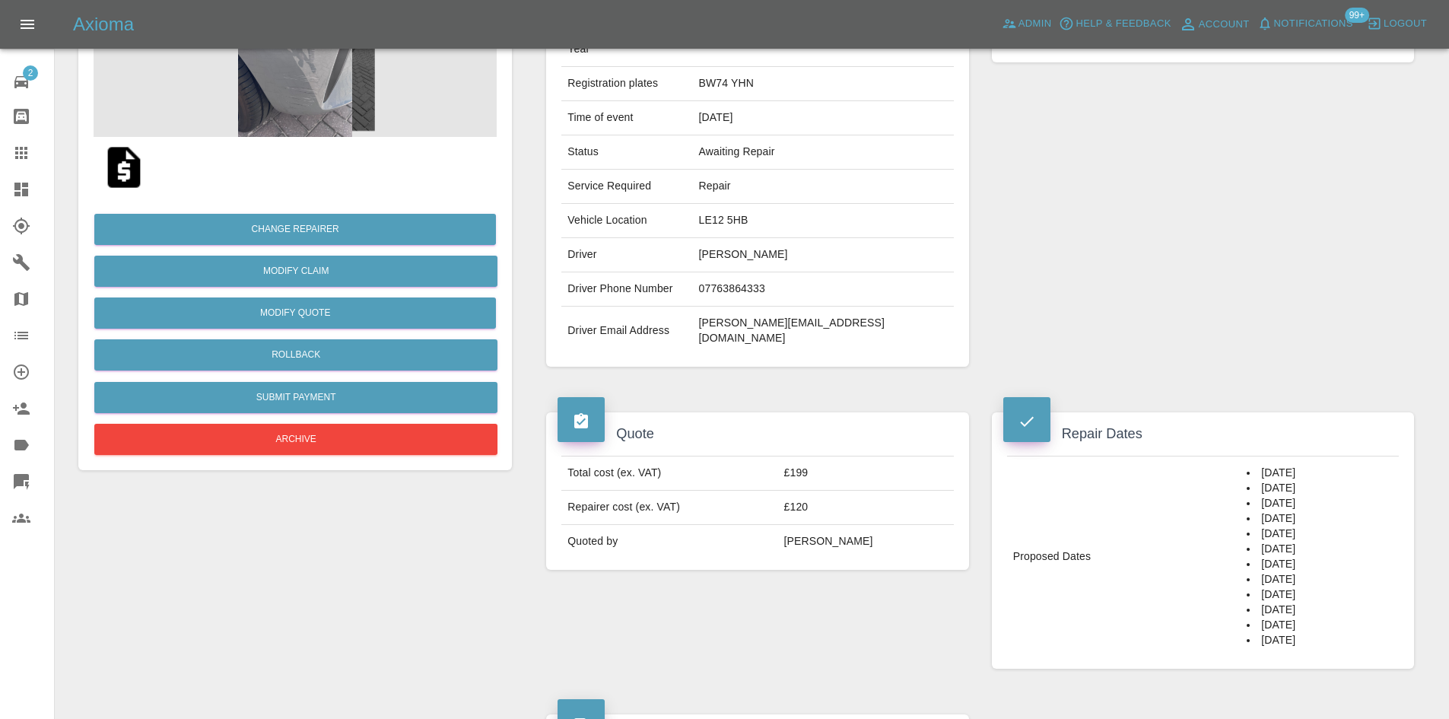
click at [29, 158] on icon at bounding box center [21, 153] width 18 height 18
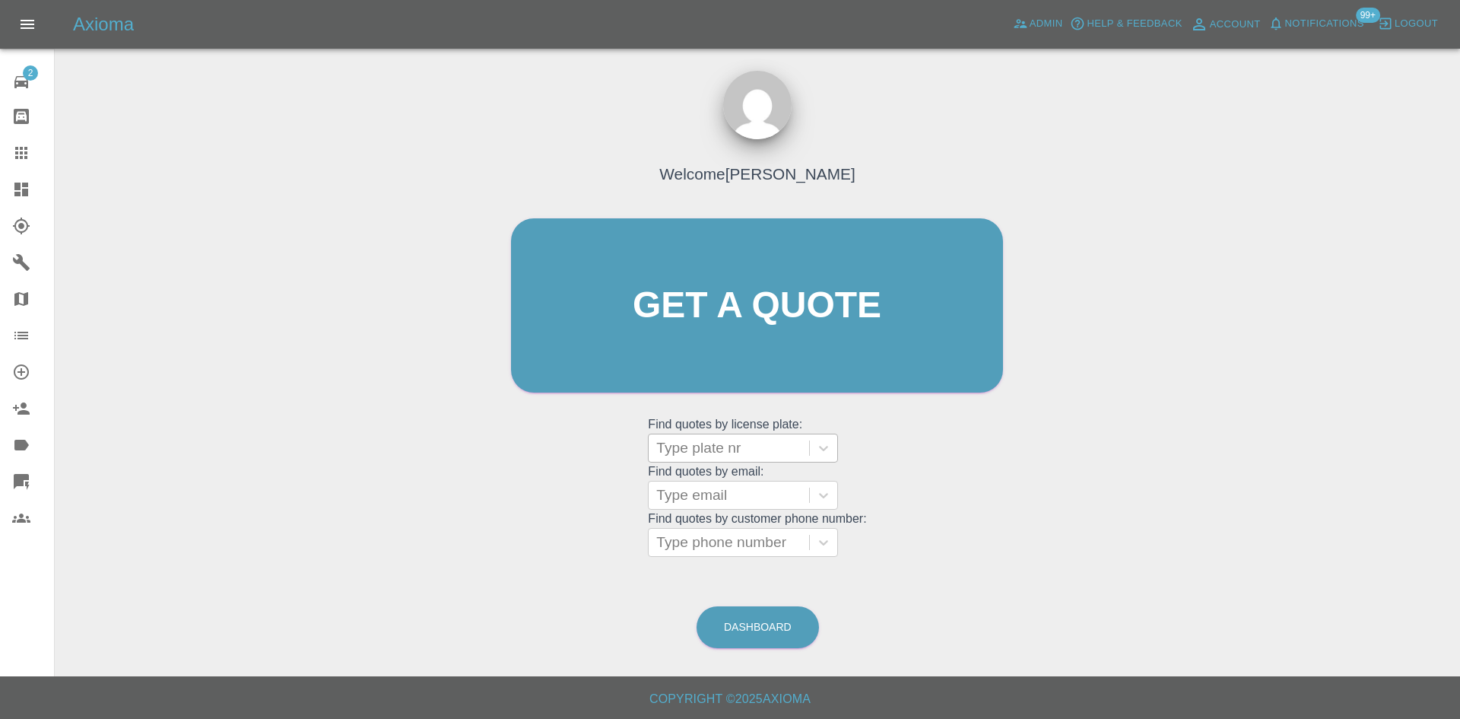
click at [703, 446] on div at bounding box center [728, 447] width 145 height 21
type input "d"
type input "na74"
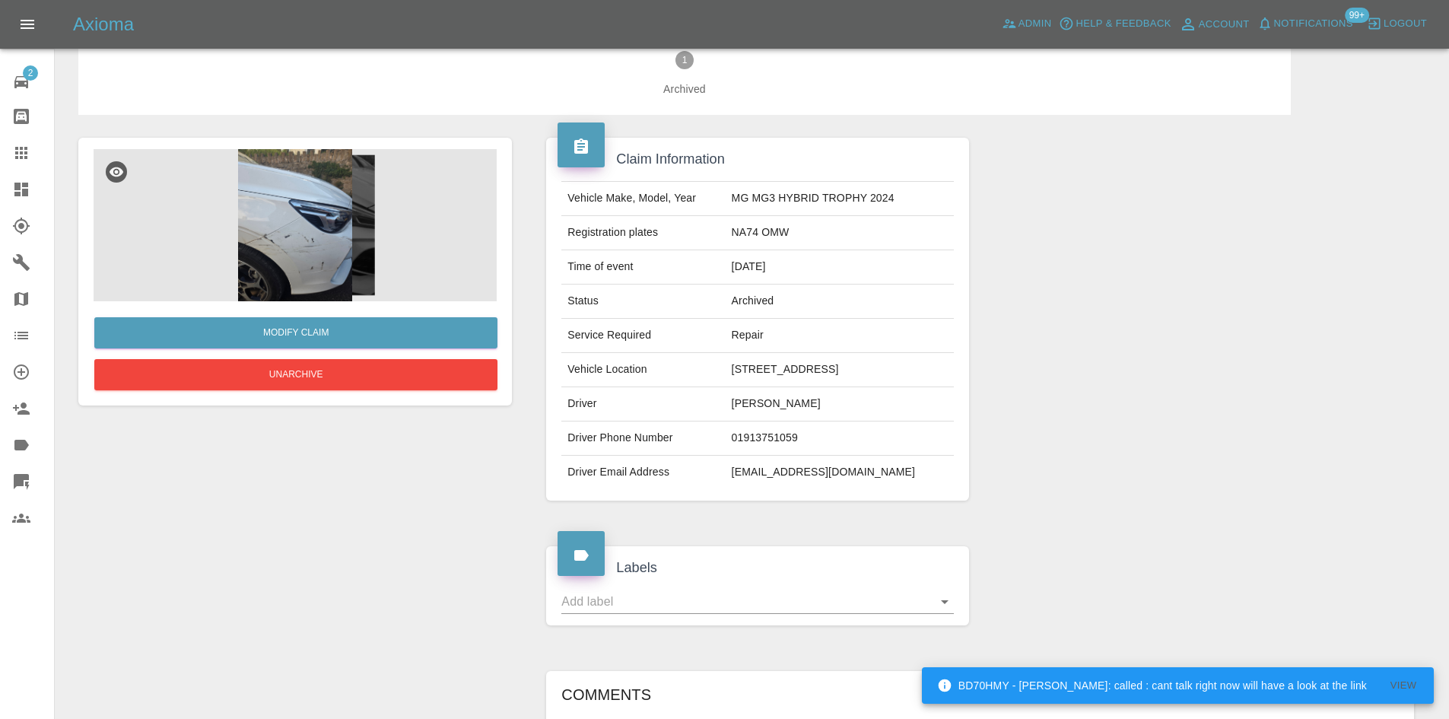
scroll to position [31, 0]
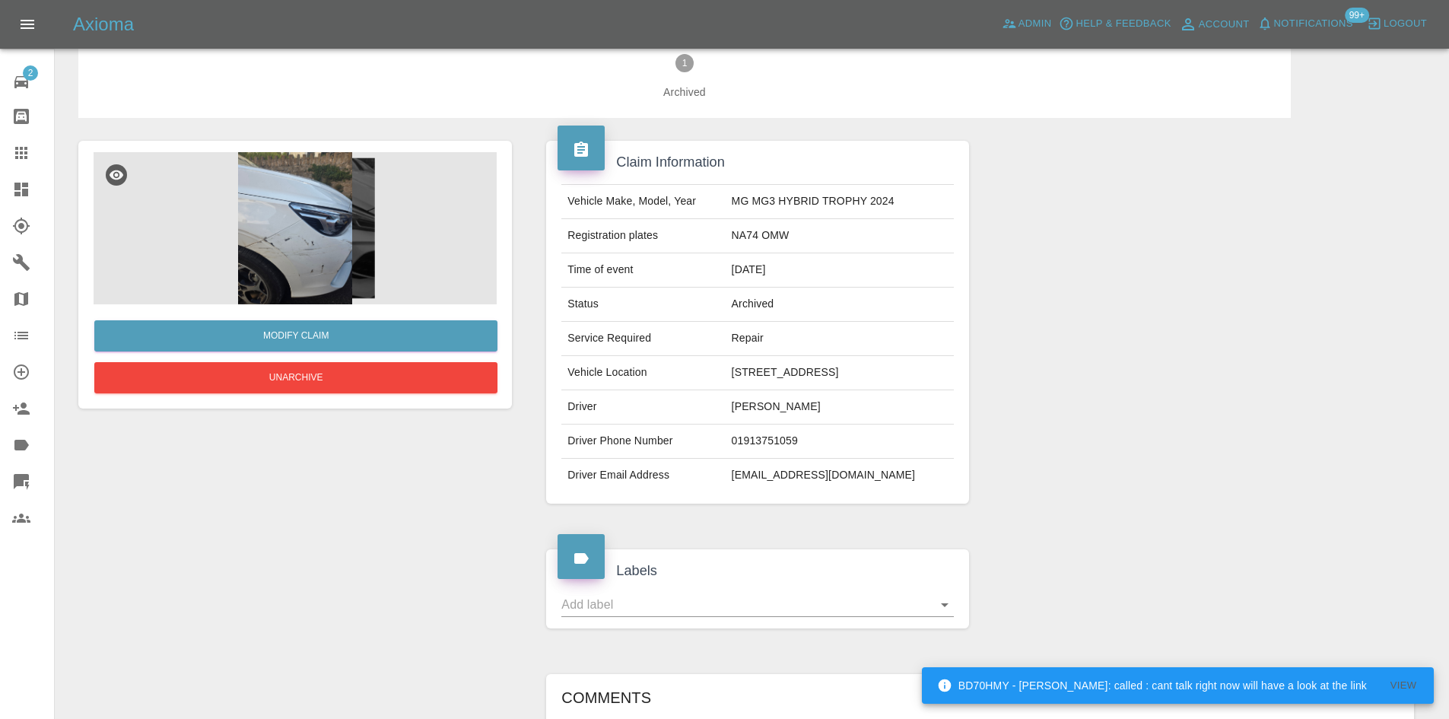
click at [277, 257] on img at bounding box center [295, 228] width 403 height 152
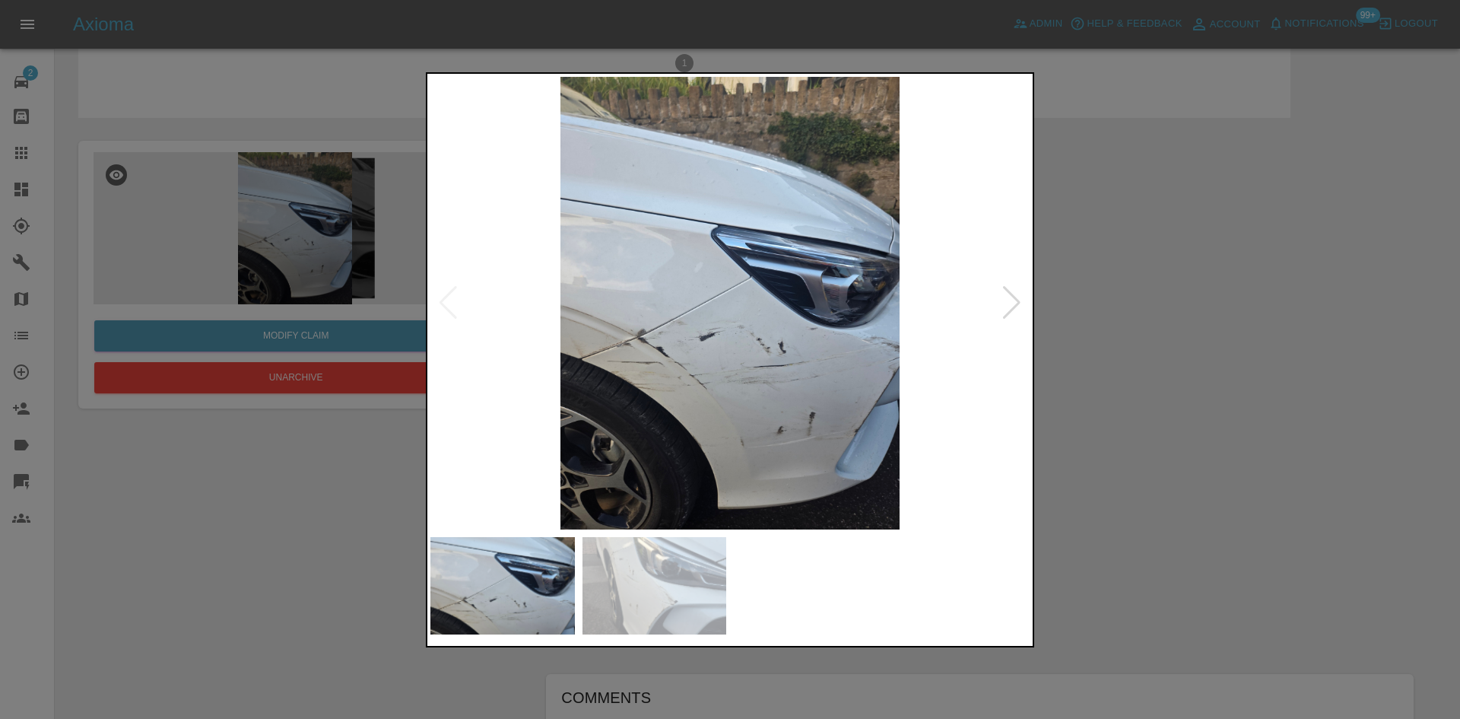
click at [277, 257] on div at bounding box center [730, 359] width 1460 height 719
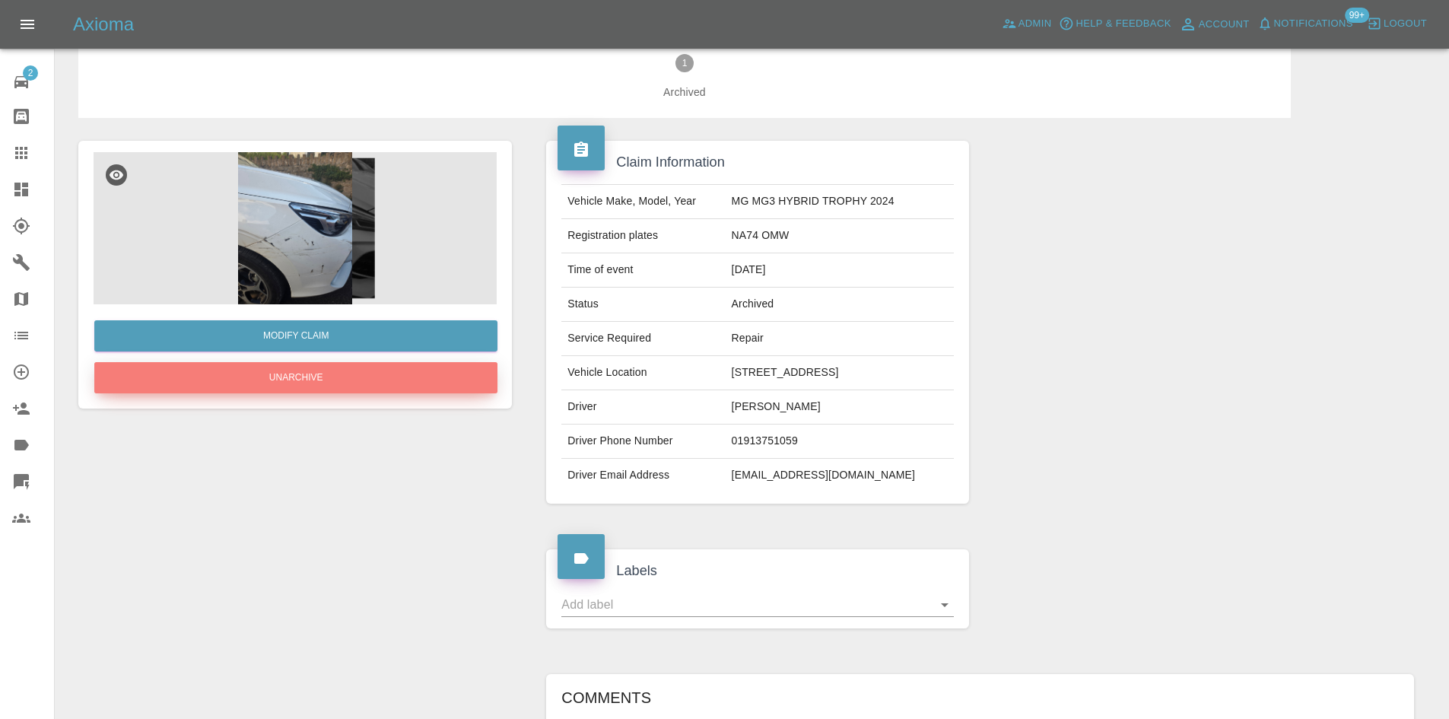
click at [272, 377] on button "Unarchive" at bounding box center [295, 377] width 403 height 31
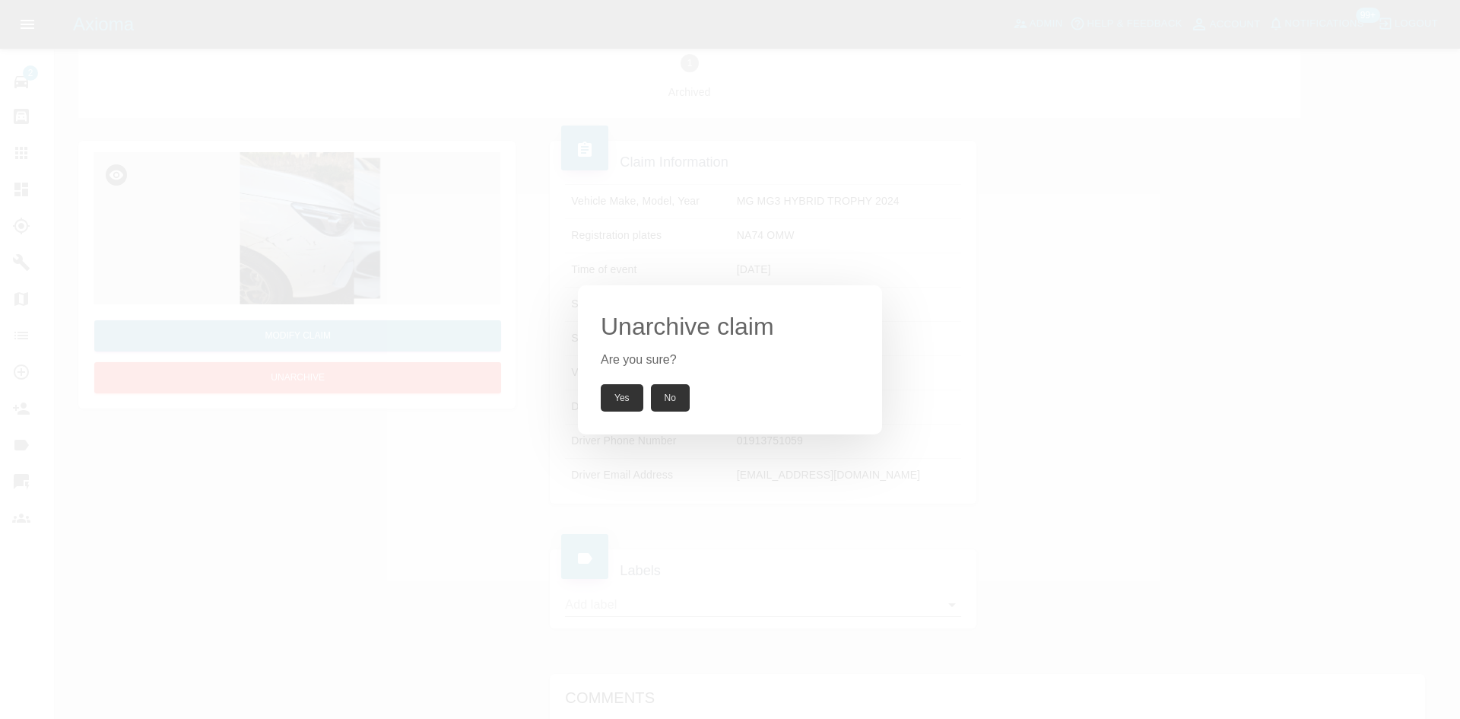
click at [632, 391] on button "Yes" at bounding box center [622, 397] width 43 height 27
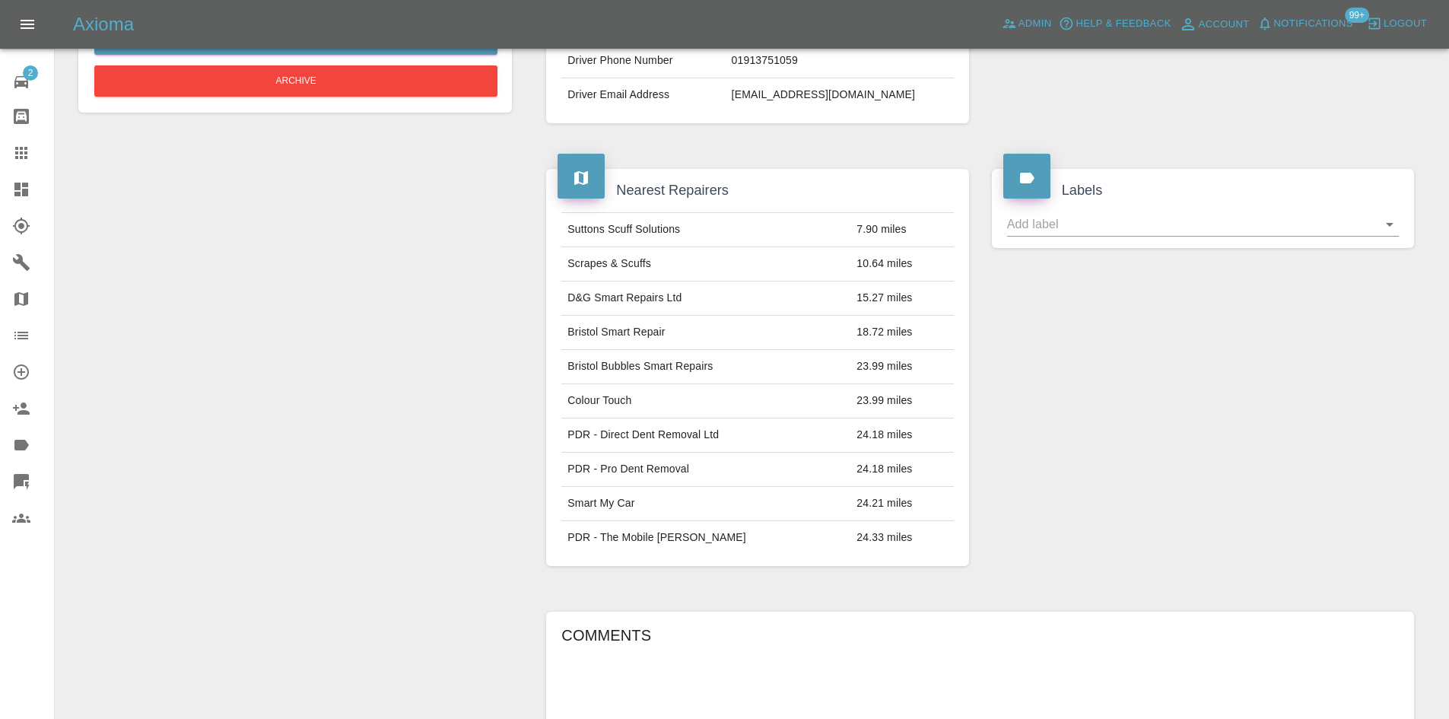
scroll to position [121, 0]
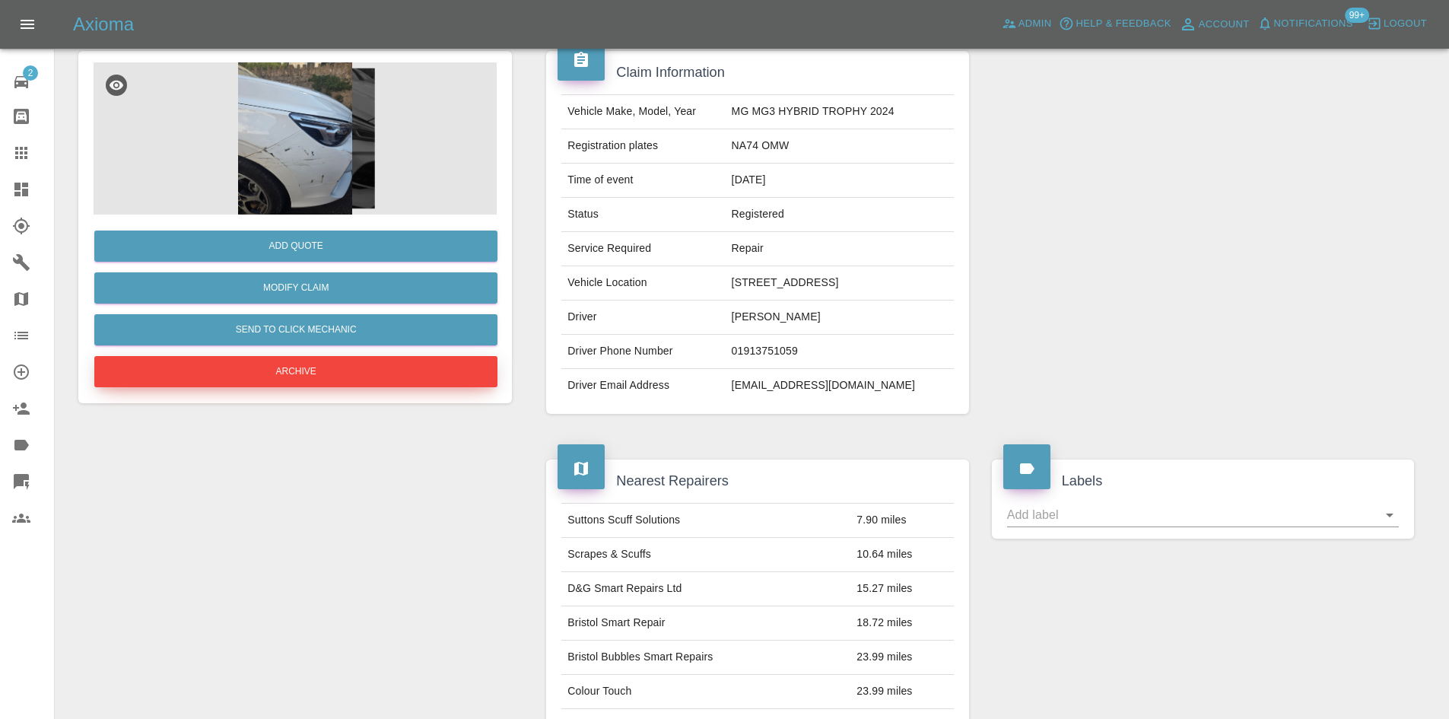
click at [329, 375] on button "Archive" at bounding box center [295, 371] width 403 height 31
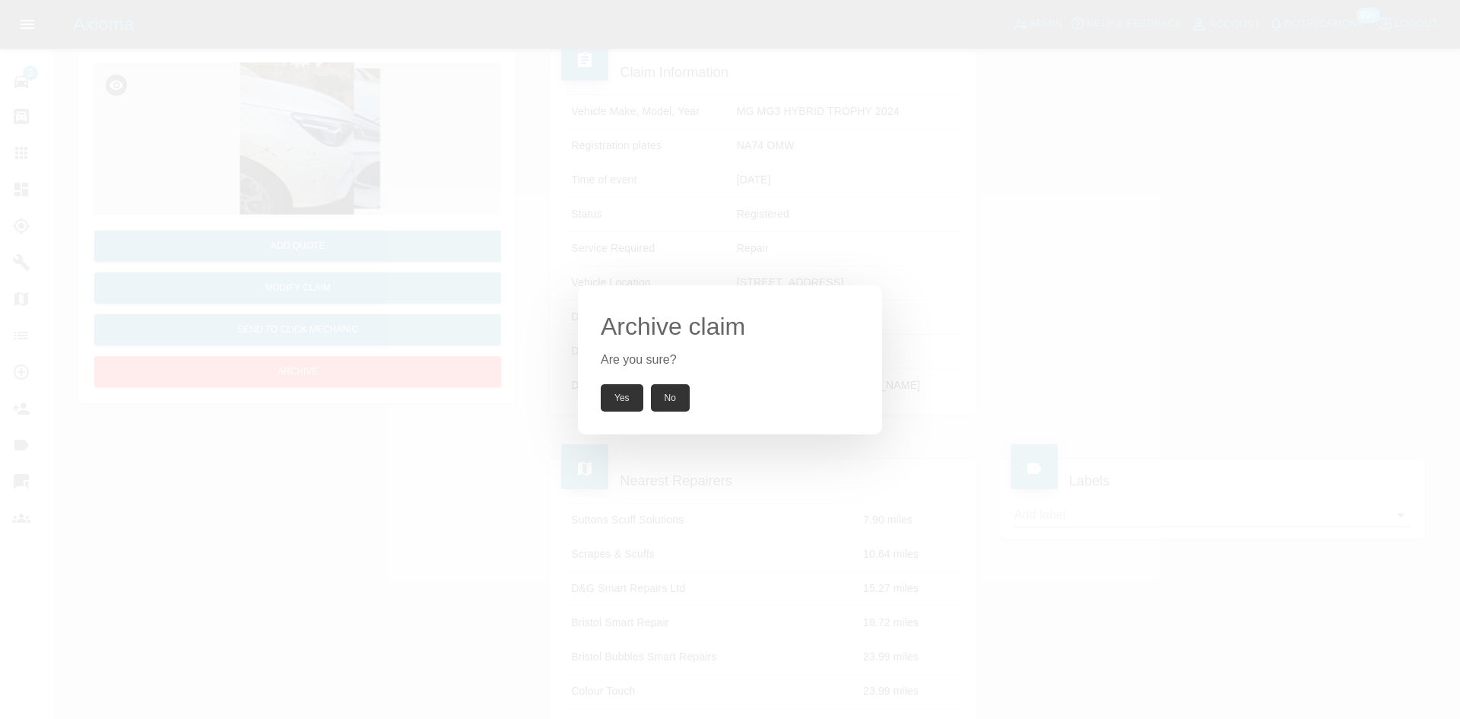
click at [608, 393] on button "Yes" at bounding box center [622, 397] width 43 height 27
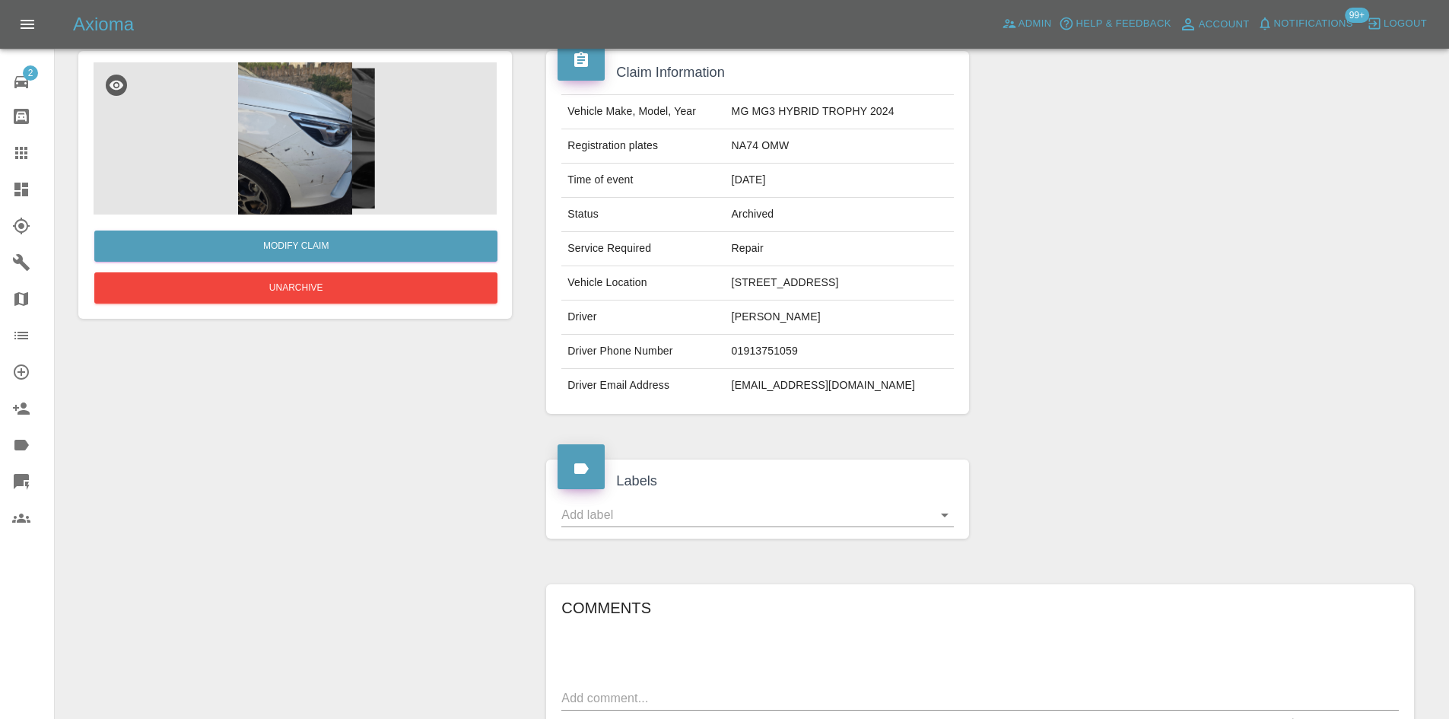
click at [37, 190] on div at bounding box center [33, 189] width 43 height 18
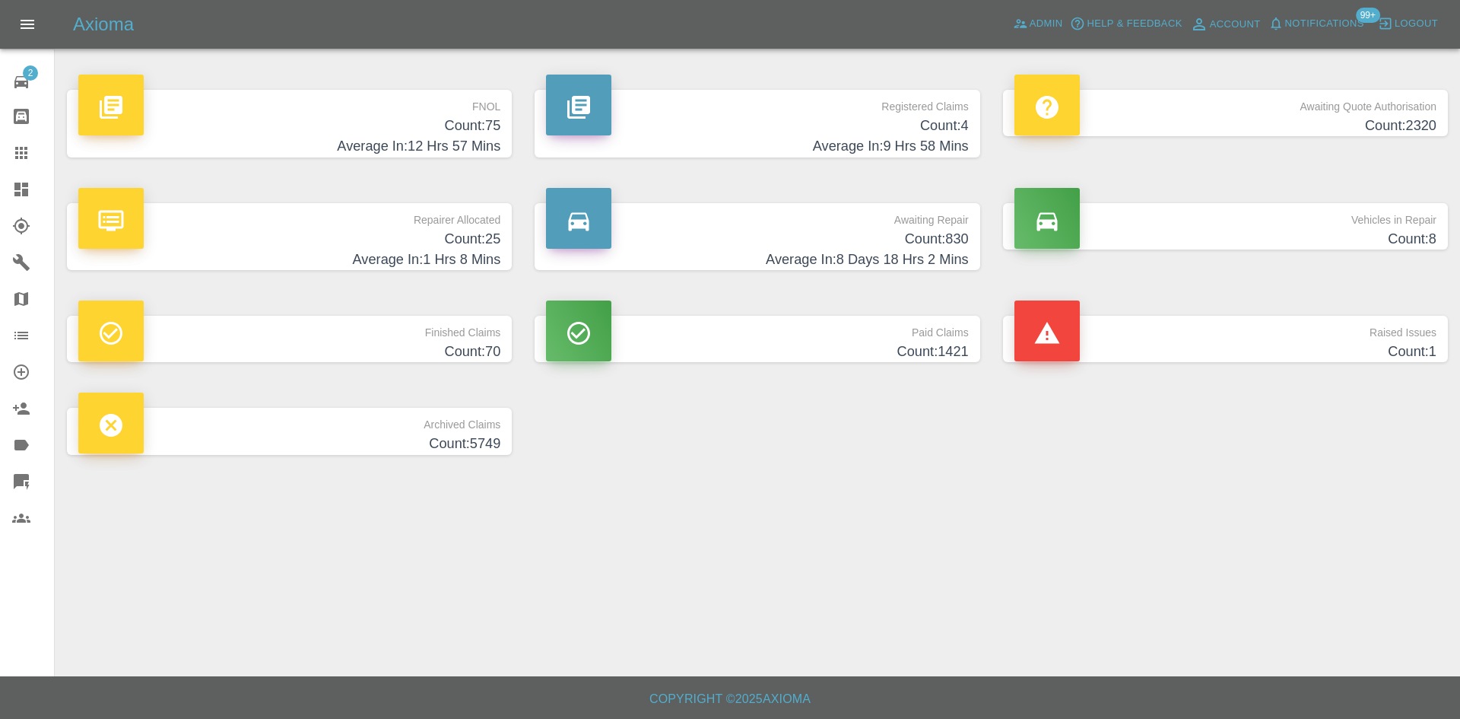
click at [814, 125] on h4 "Count: 4" at bounding box center [757, 126] width 422 height 21
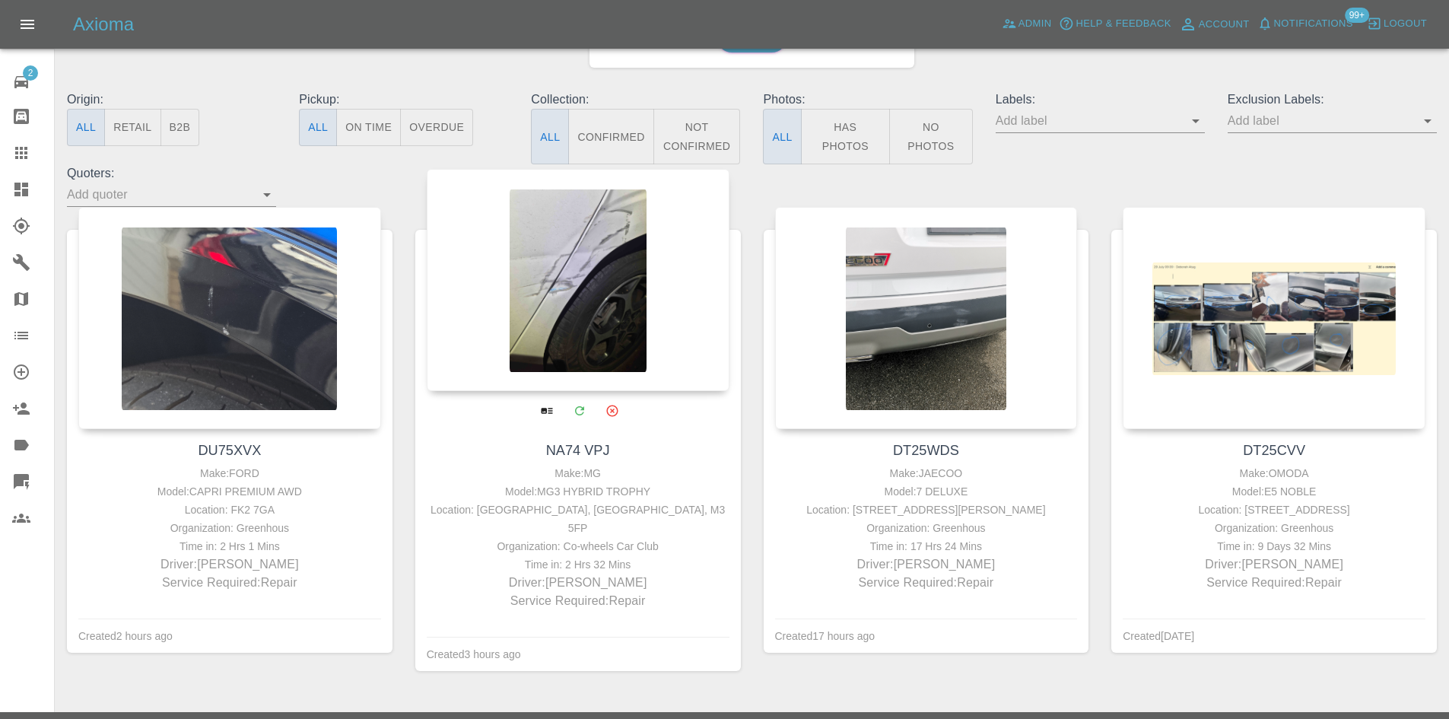
scroll to position [156, 0]
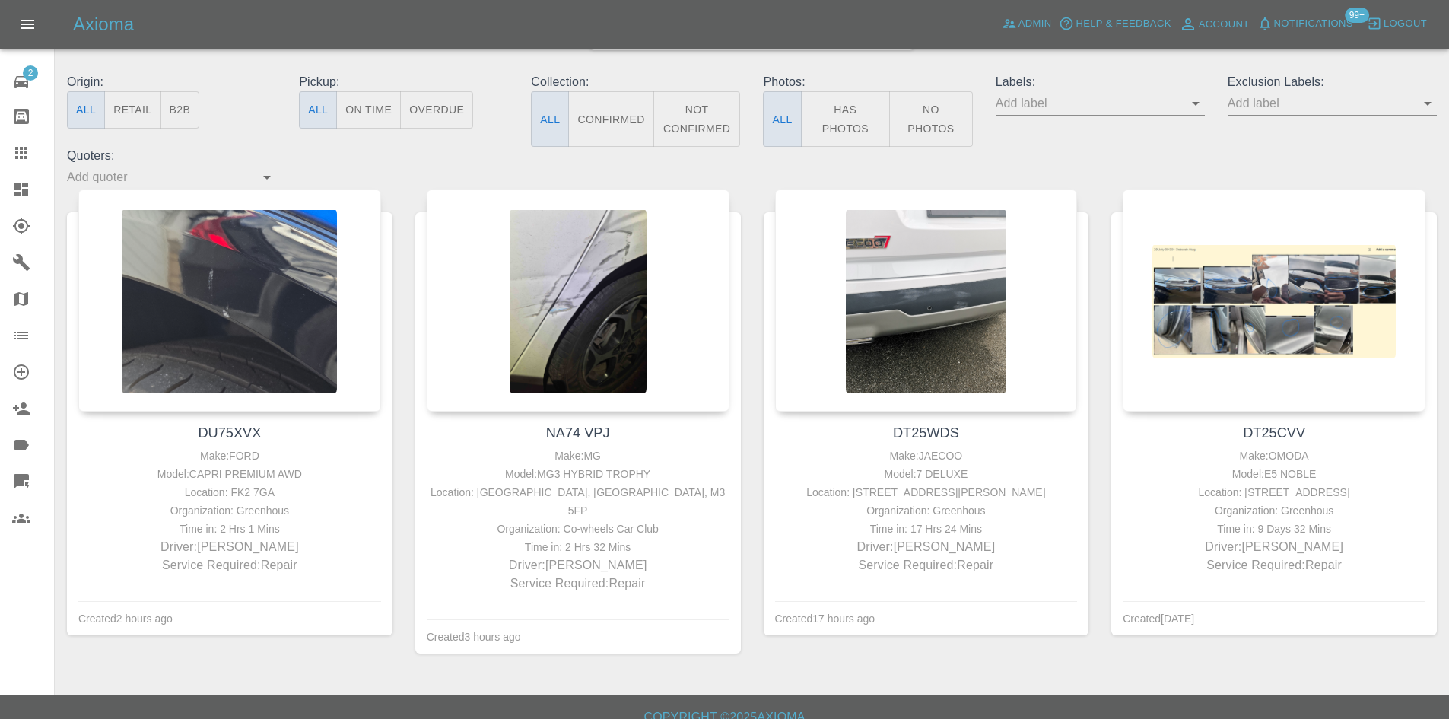
click at [766, 718] on footer "Copyright © 2025 Axioma" at bounding box center [724, 715] width 1449 height 43
click at [9, 194] on link "Dashboard" at bounding box center [27, 189] width 54 height 37
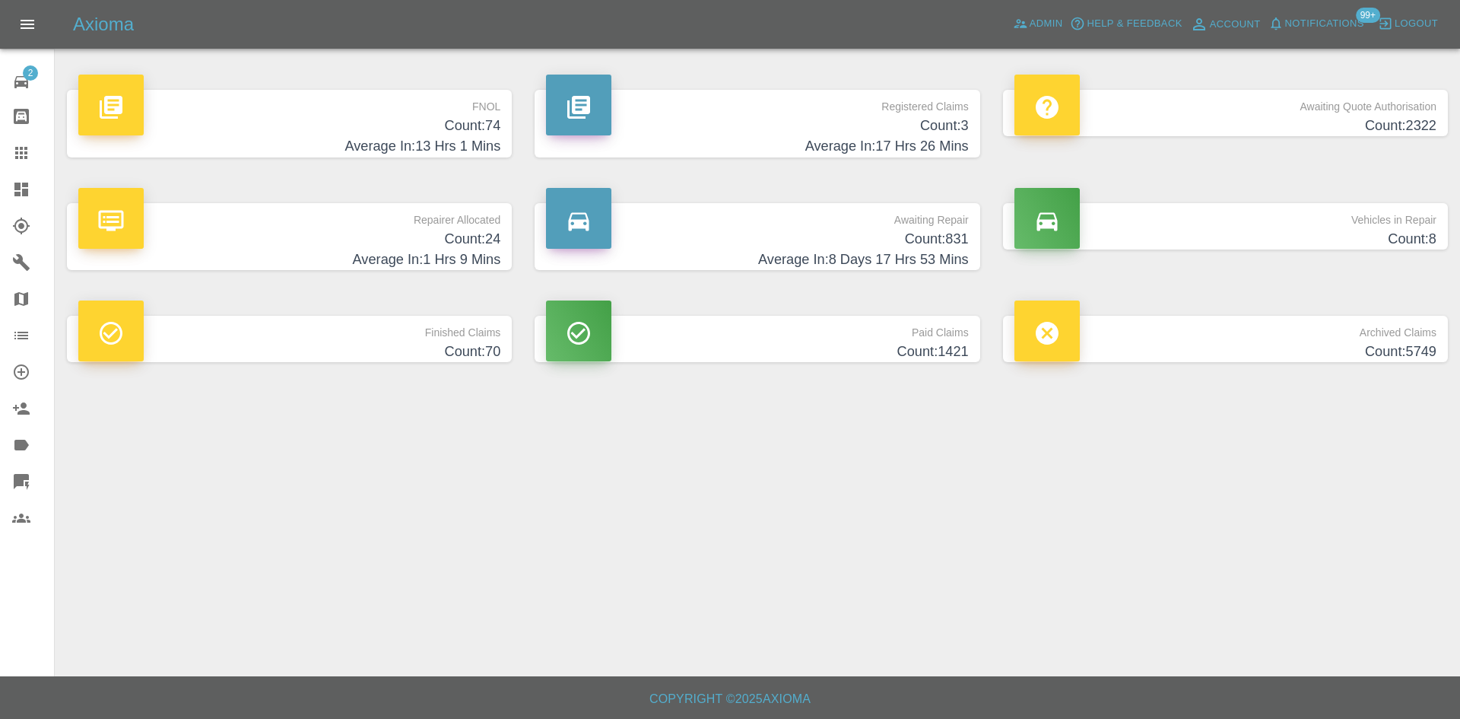
click at [767, 135] on h4 "Count: 3" at bounding box center [757, 126] width 422 height 21
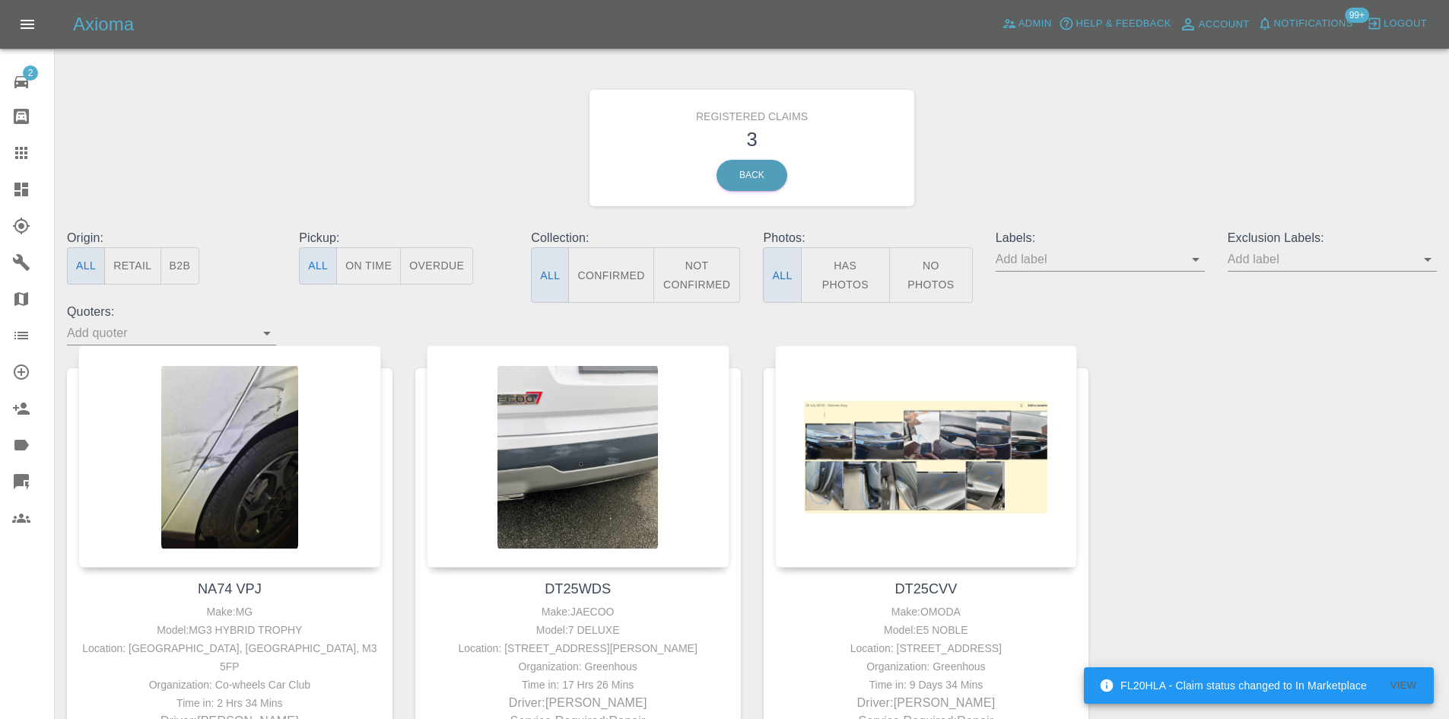
click at [2, 168] on link "Claims" at bounding box center [27, 153] width 54 height 37
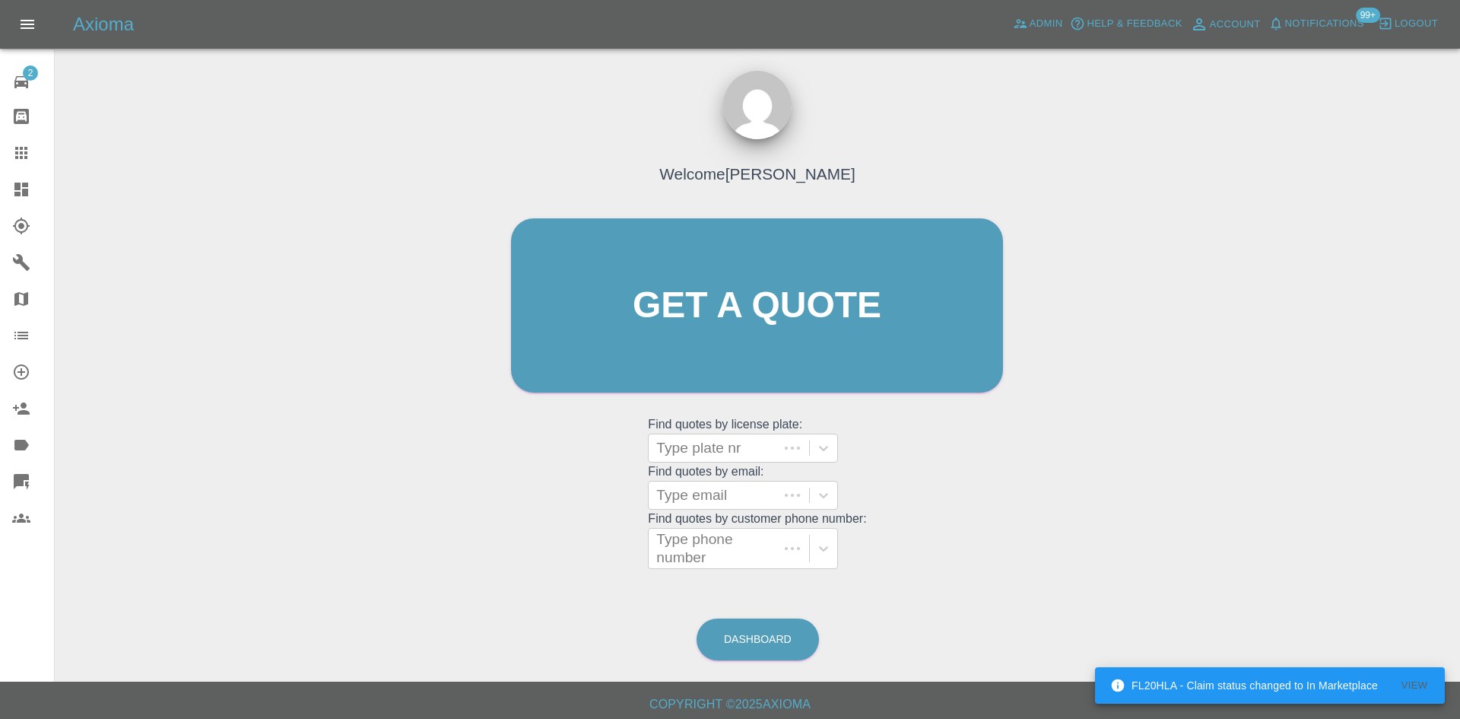
click at [7, 176] on link "Dashboard" at bounding box center [27, 189] width 54 height 37
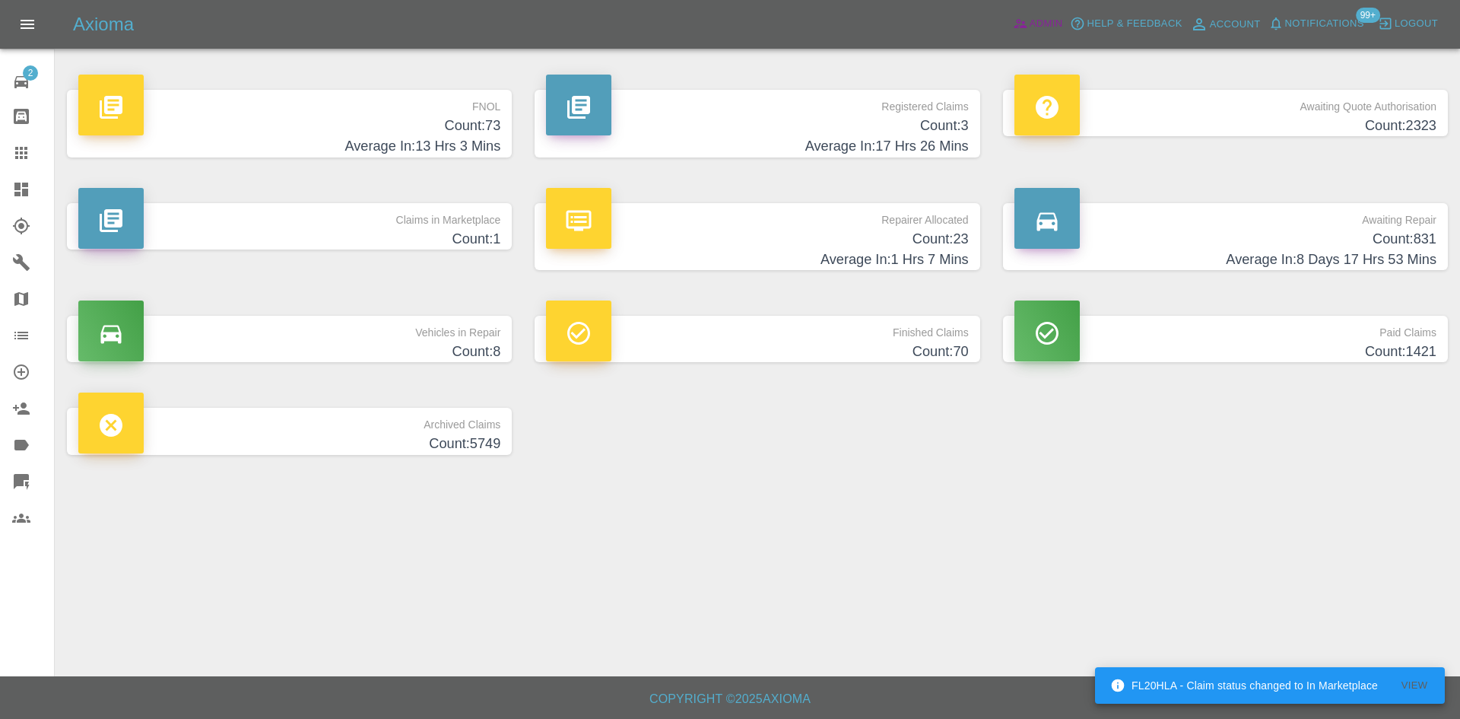
click at [1037, 32] on span "Admin" at bounding box center [1046, 23] width 33 height 17
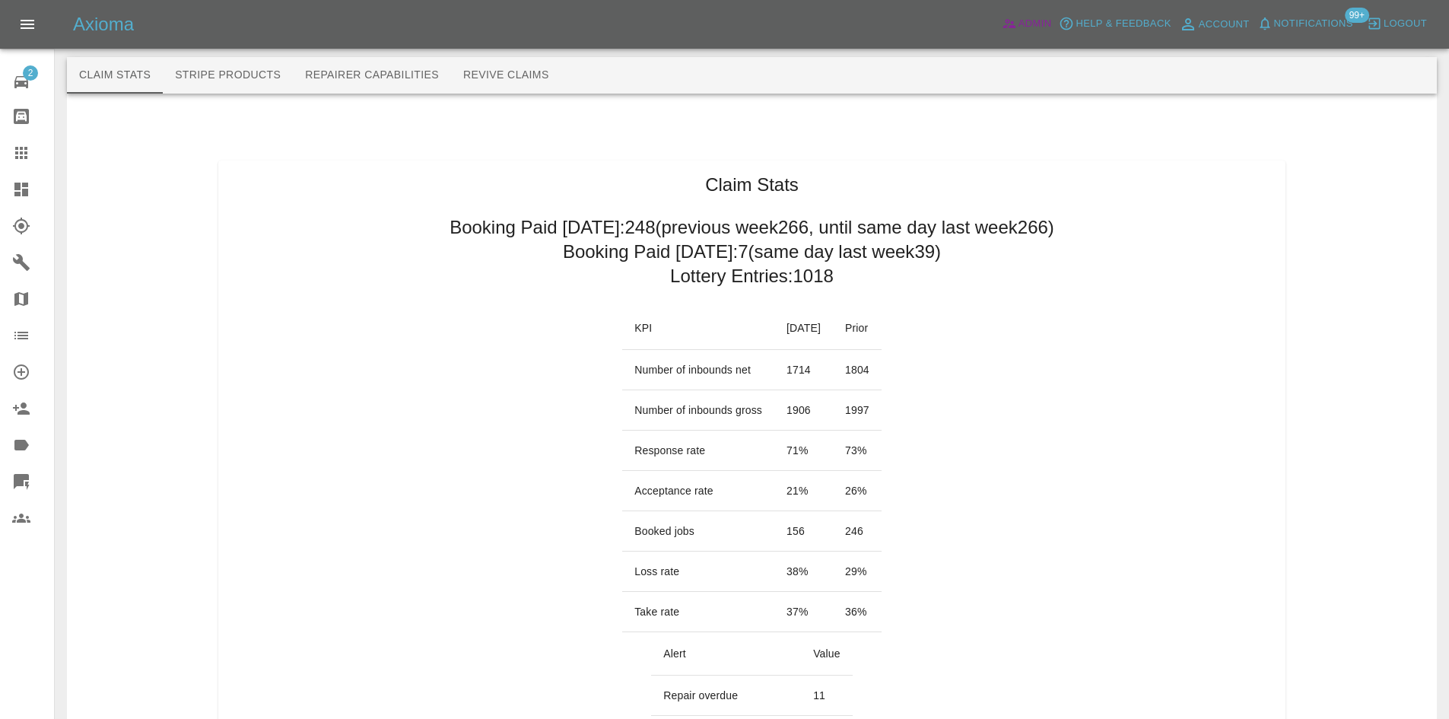
scroll to position [228, 0]
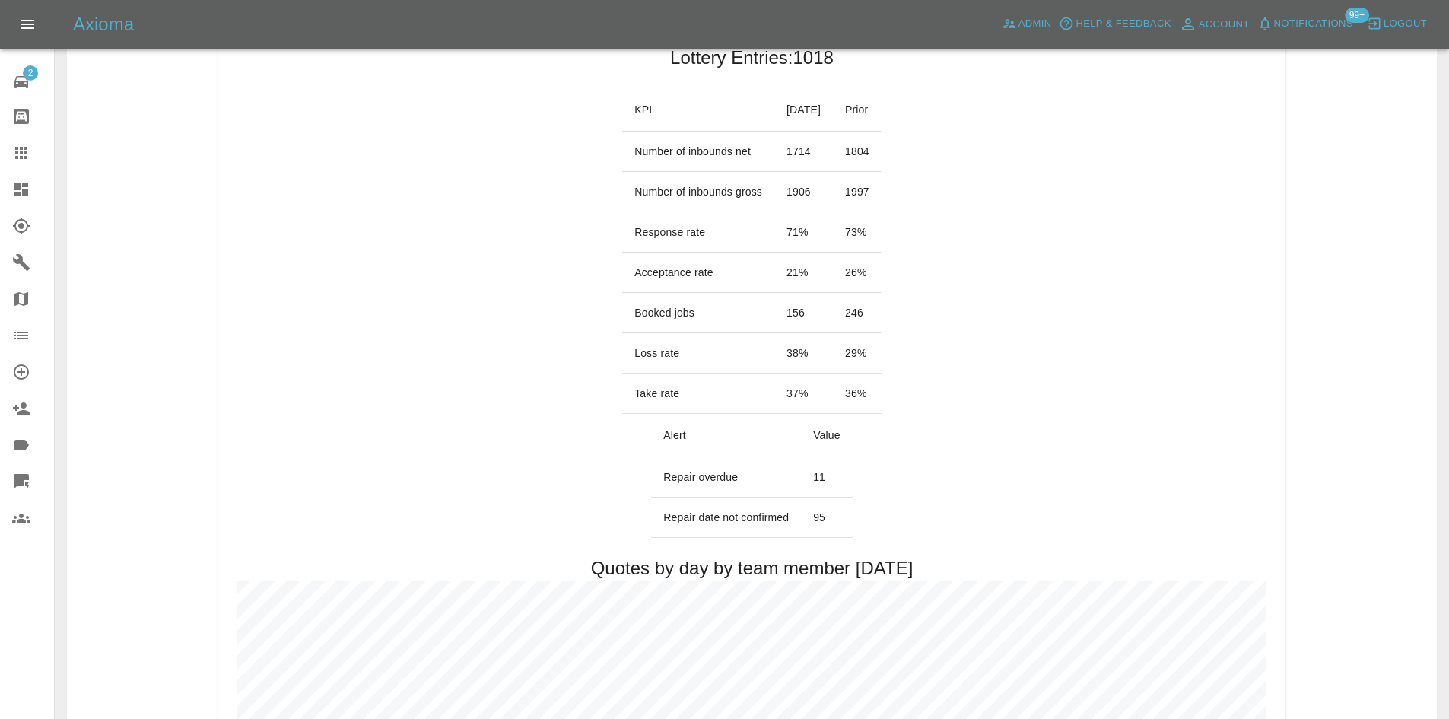
drag, startPoint x: 903, startPoint y: 315, endPoint x: 554, endPoint y: 323, distance: 349.2
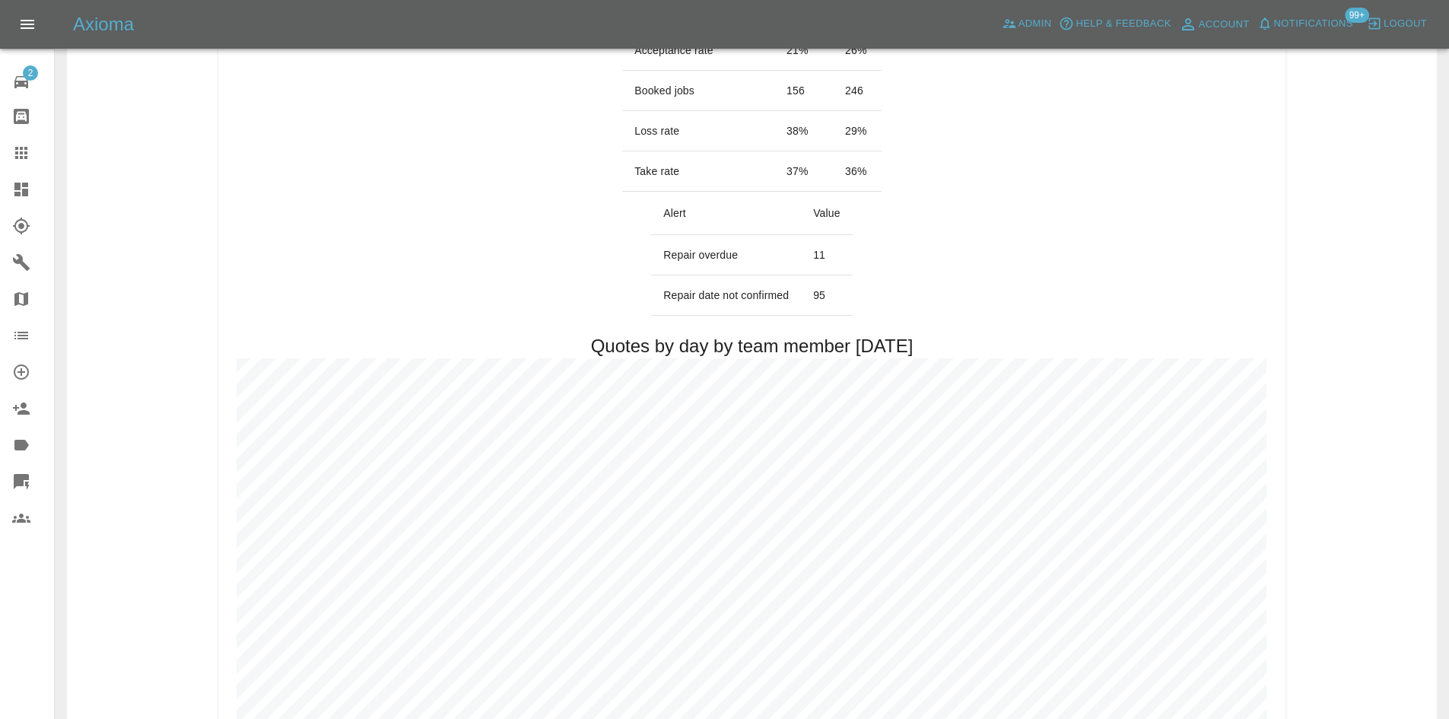
scroll to position [684, 0]
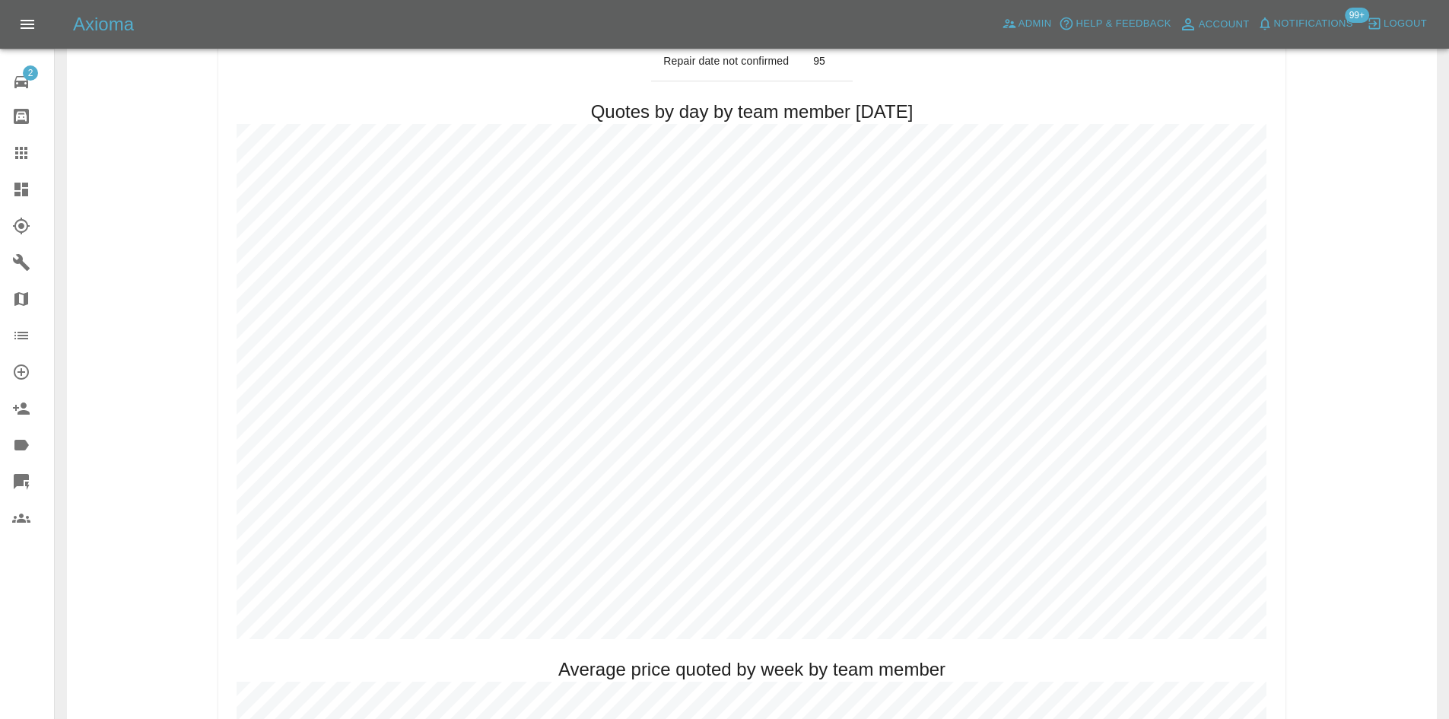
click at [1309, 30] on span "Notifications" at bounding box center [1313, 23] width 79 height 17
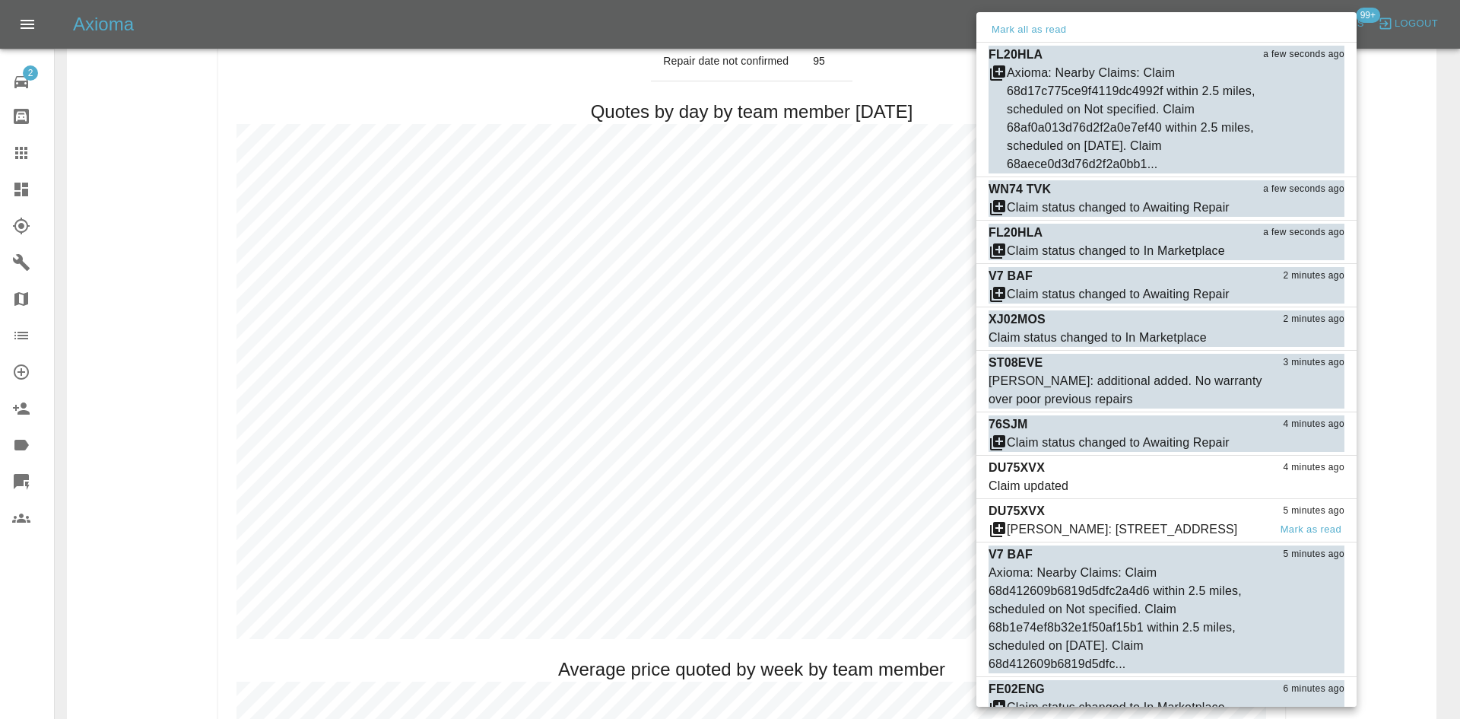
click at [1066, 534] on div "Ankur Mehta: 40, MULLOCH AVENUE, FALKIRK, FK2 7GA" at bounding box center [1122, 529] width 230 height 18
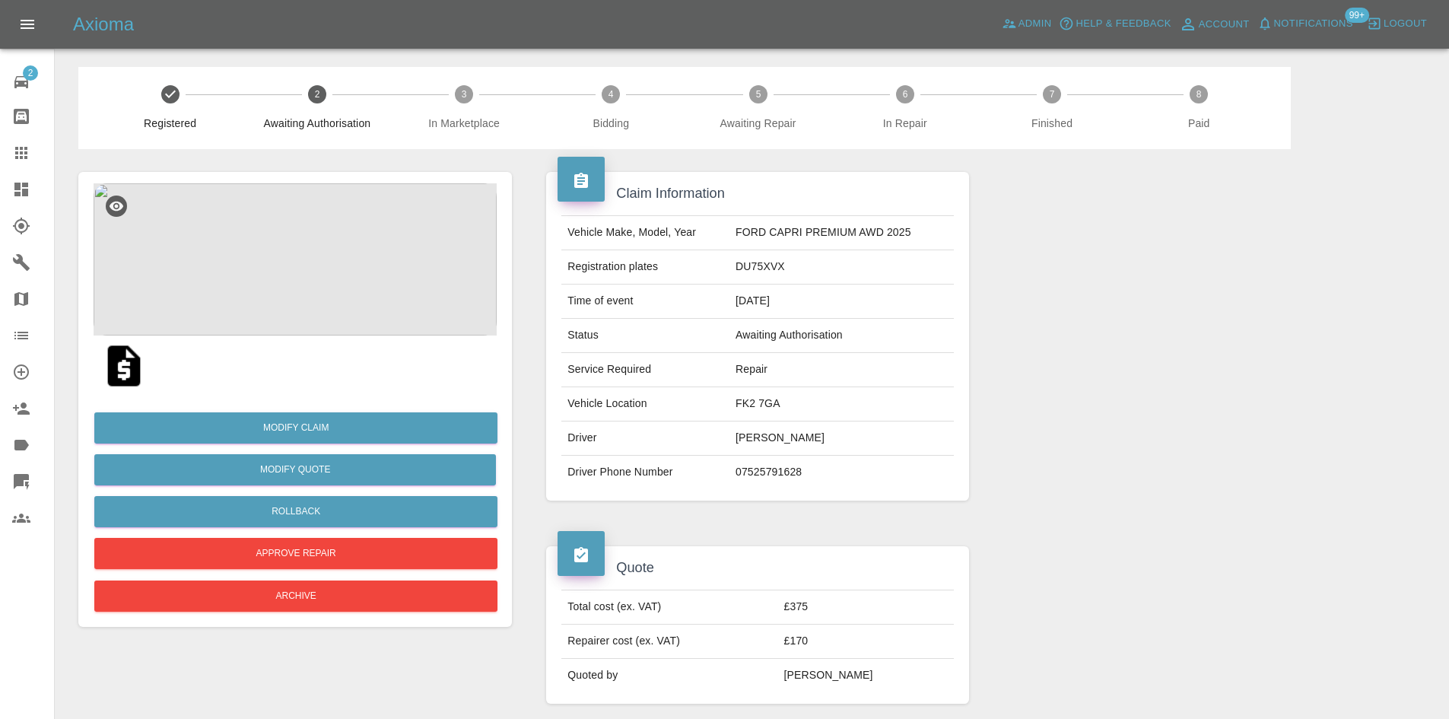
click at [14, 198] on icon at bounding box center [21, 189] width 18 height 18
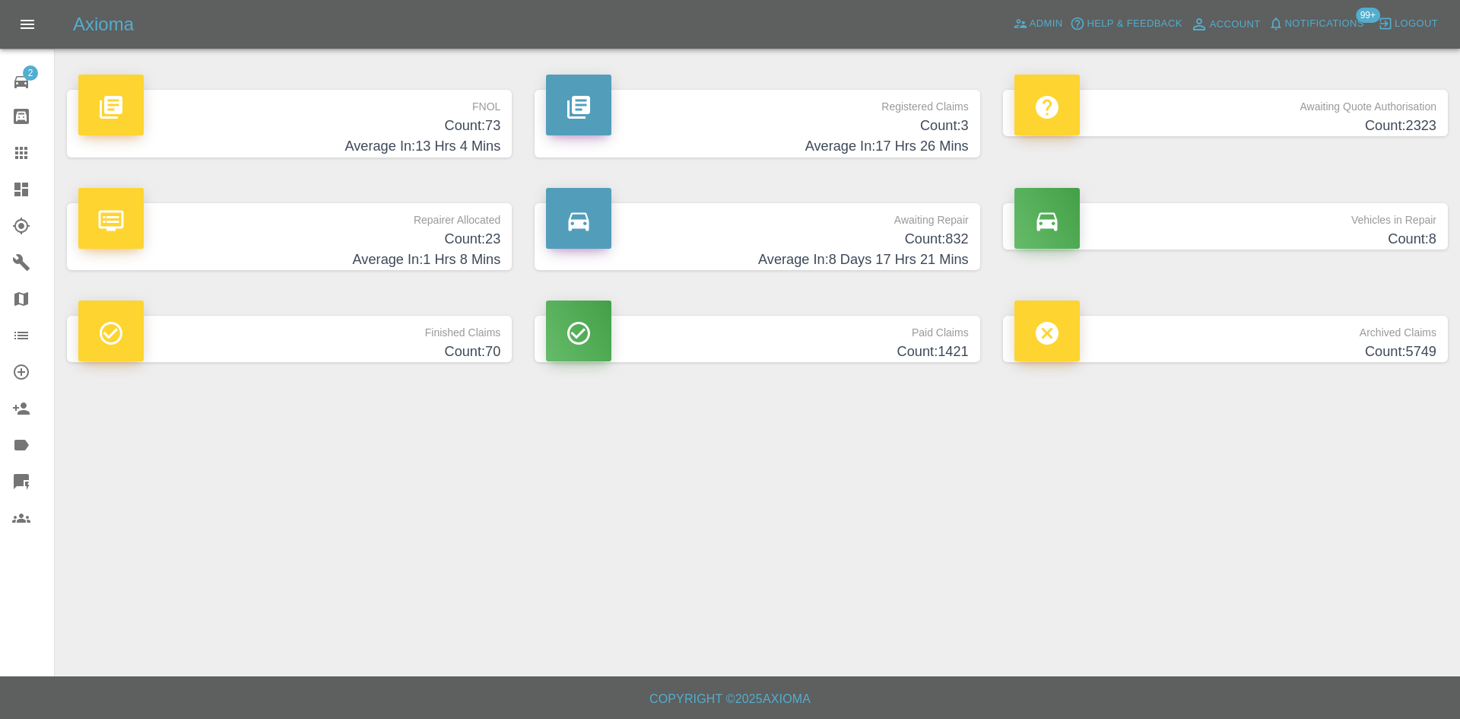
drag, startPoint x: 2, startPoint y: 157, endPoint x: 44, endPoint y: 170, distance: 44.0
click at [2, 157] on link "Claims" at bounding box center [27, 153] width 54 height 37
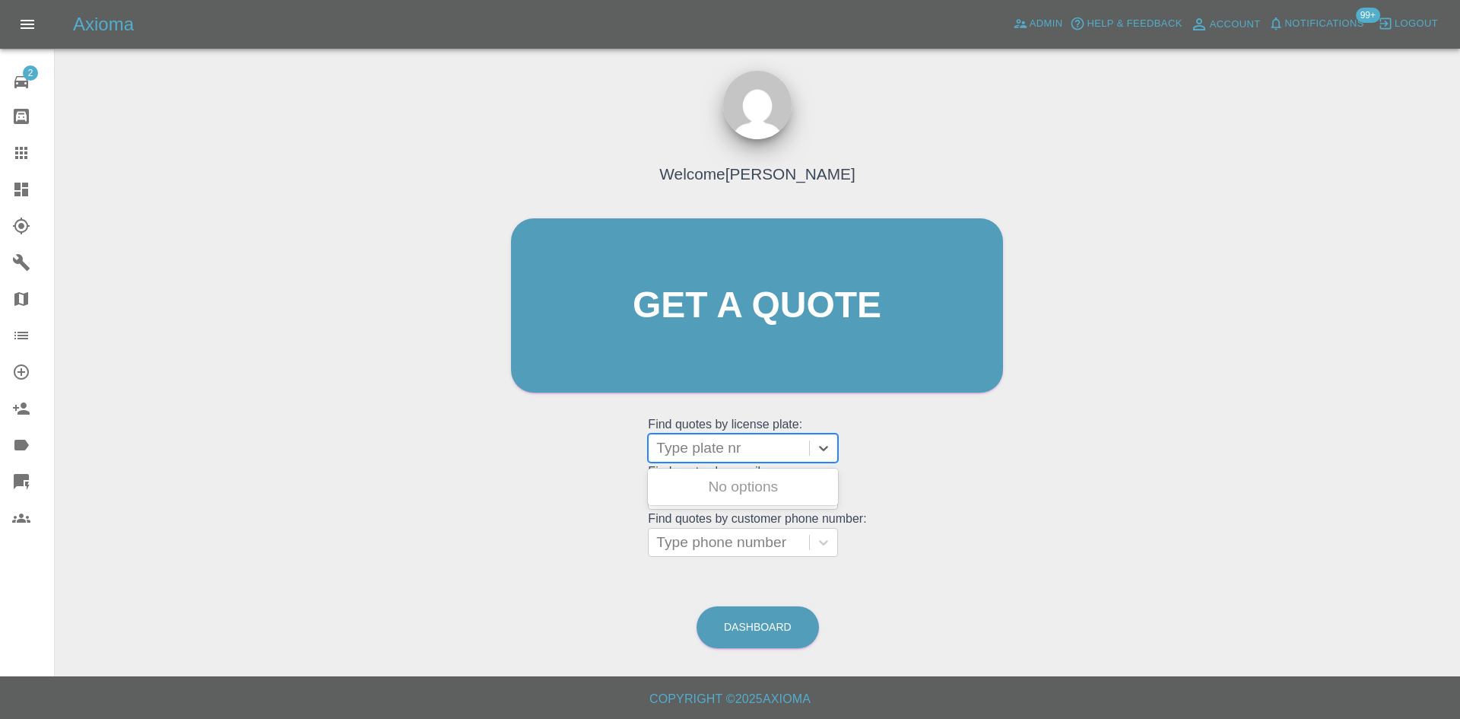
click at [697, 433] on div "Type plate nr" at bounding box center [743, 447] width 190 height 29
type input "wm72"
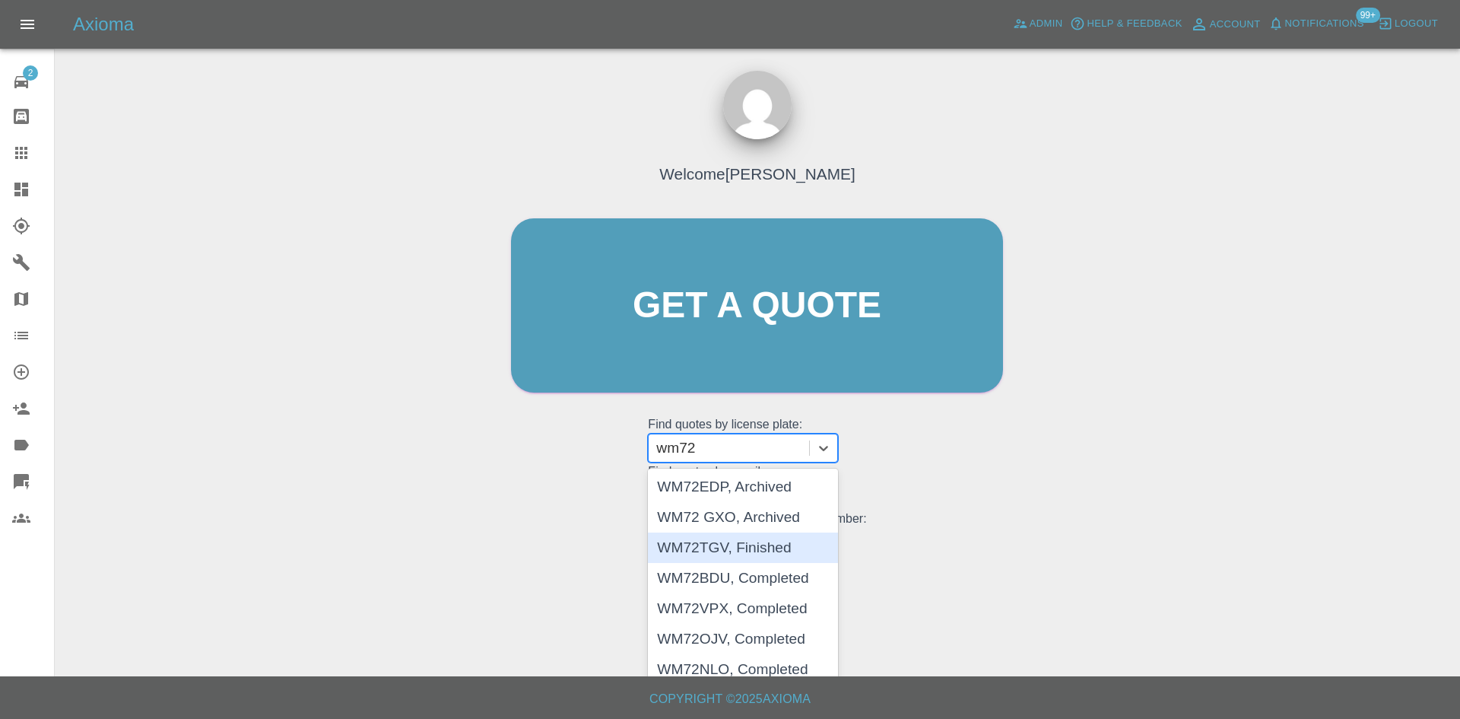
click at [751, 542] on div "WM72TGV, Finished" at bounding box center [743, 547] width 190 height 30
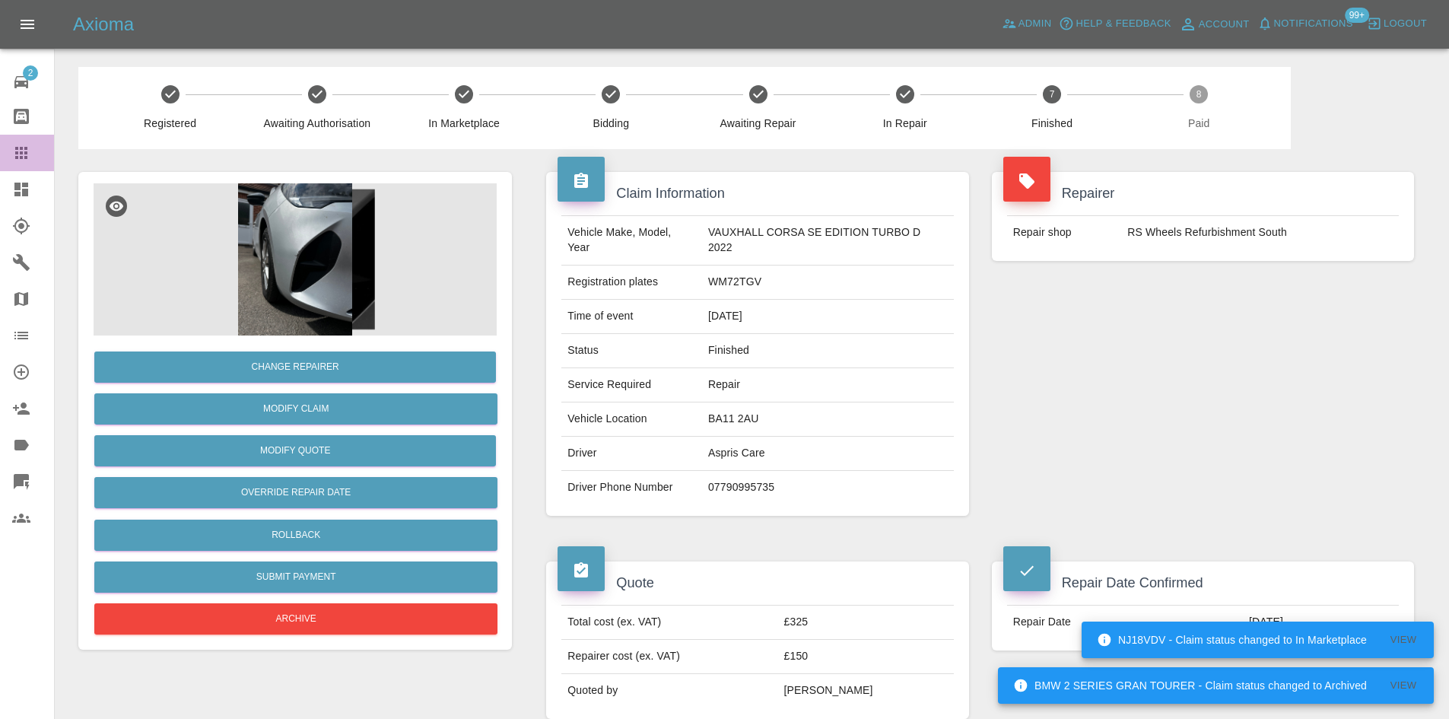
click at [14, 159] on icon at bounding box center [21, 153] width 18 height 18
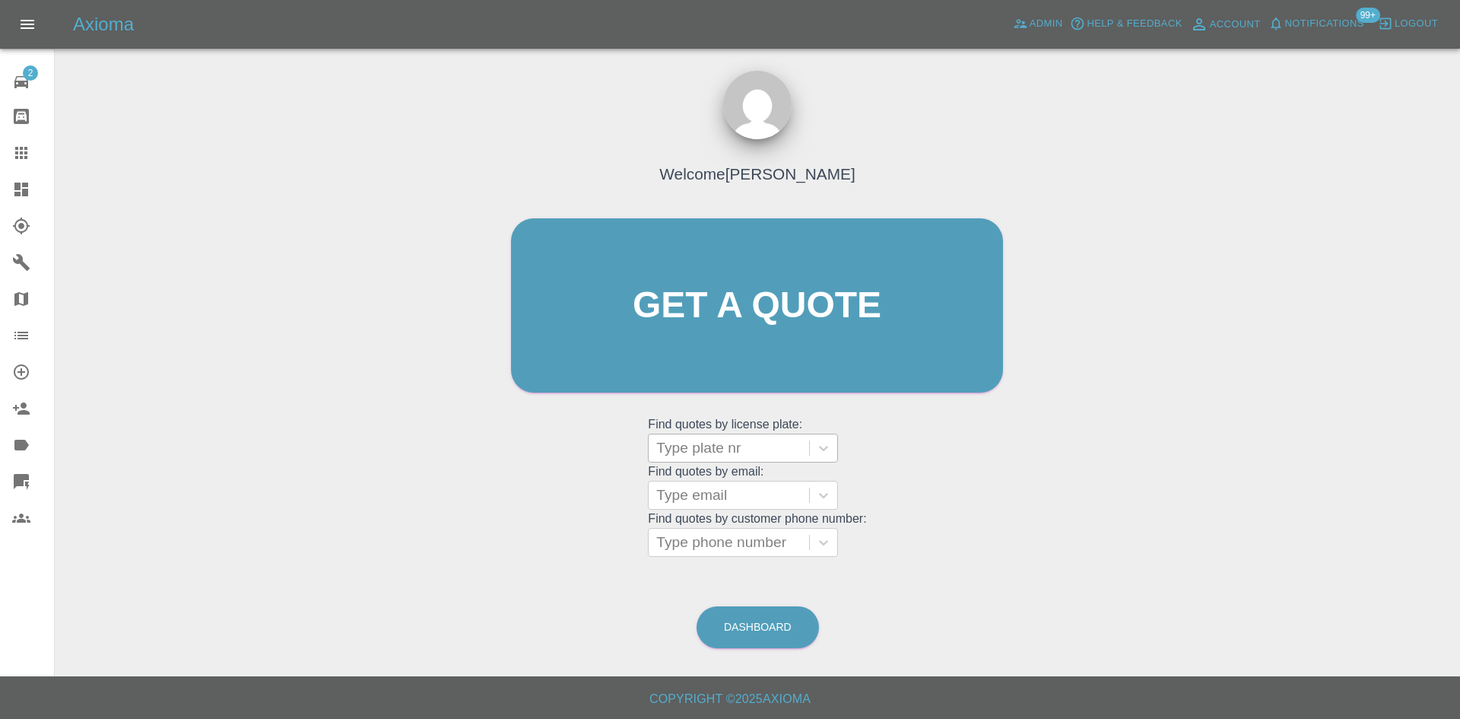
click at [729, 447] on div at bounding box center [728, 447] width 145 height 21
paste input "DF21HLK"
type input "DF21HLK"
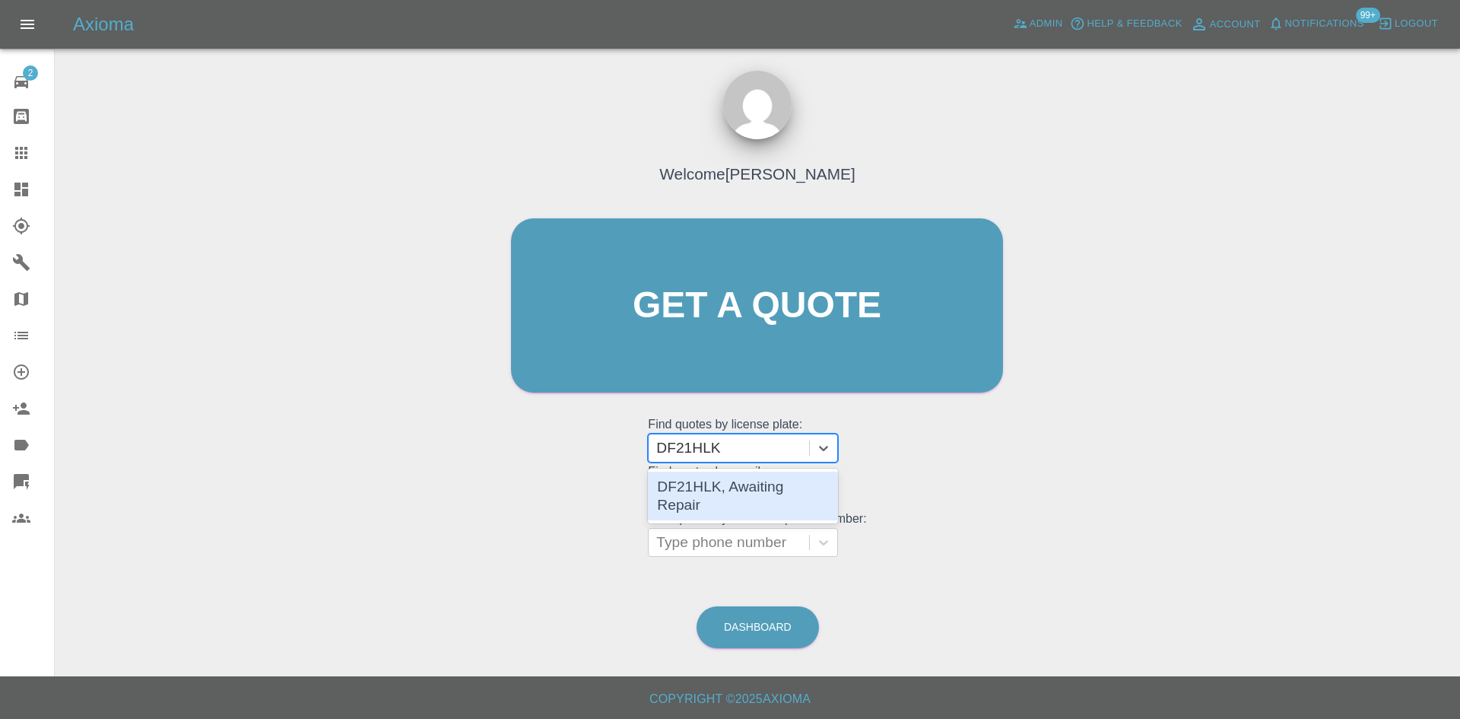
click at [744, 484] on div "DF21HLK, Awaiting Repair" at bounding box center [743, 495] width 190 height 49
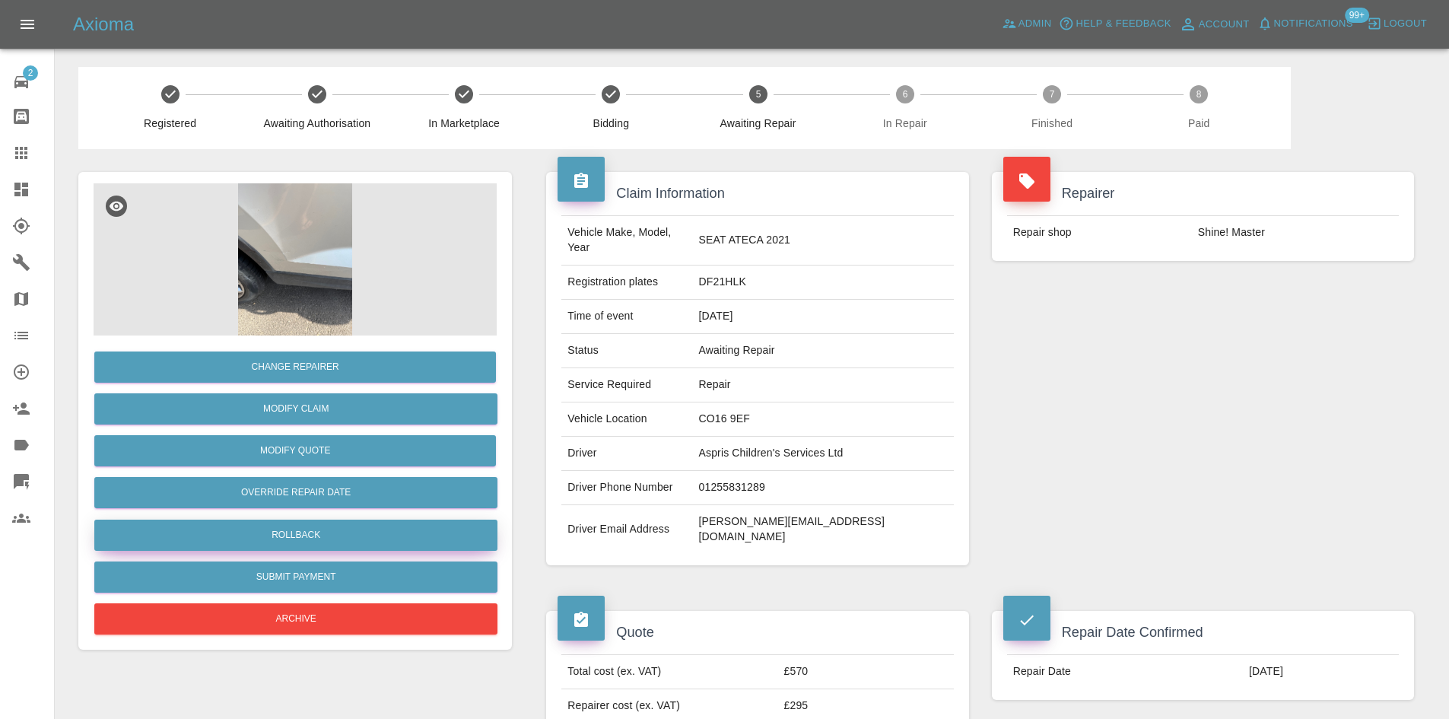
click at [332, 534] on button "Rollback" at bounding box center [295, 534] width 403 height 31
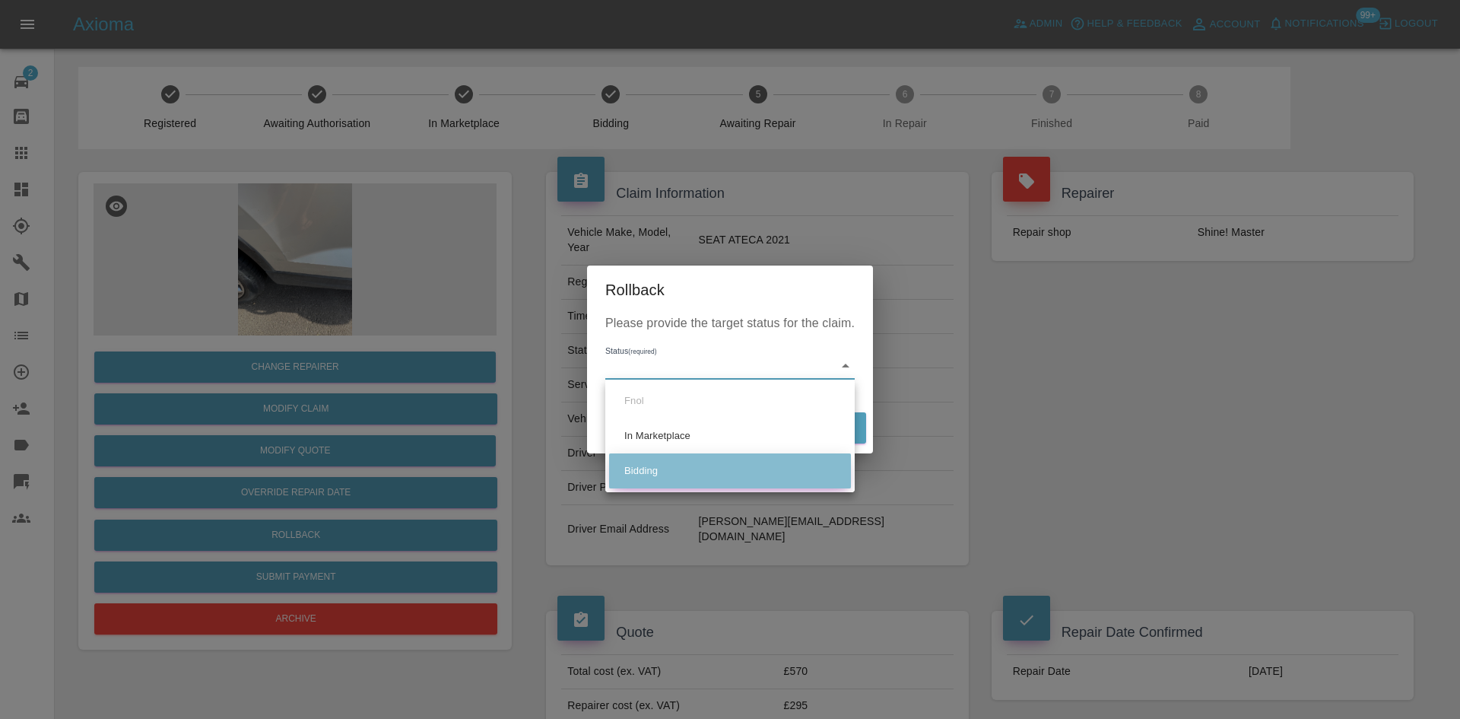
click at [687, 473] on li "Bidding" at bounding box center [730, 470] width 242 height 35
type input "bidding"
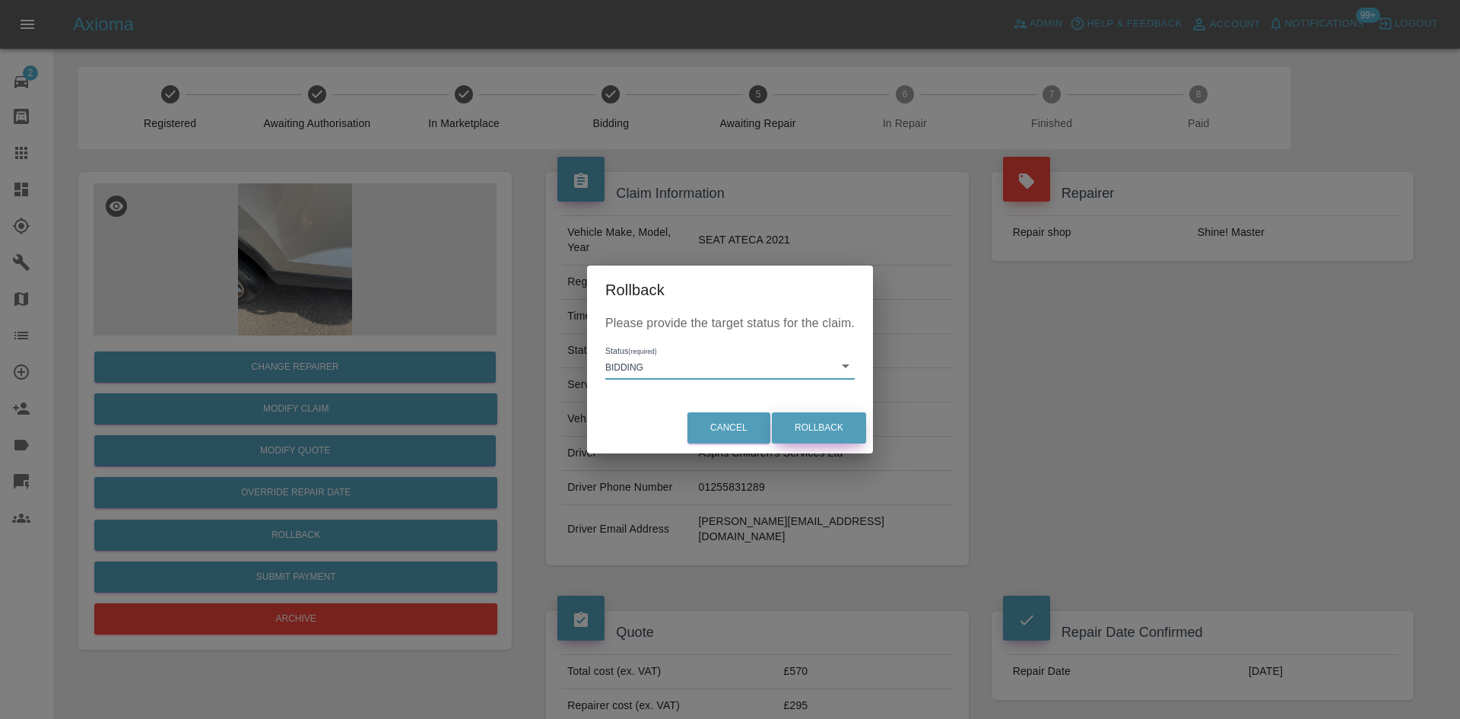
click at [821, 430] on button "Rollback" at bounding box center [819, 427] width 94 height 31
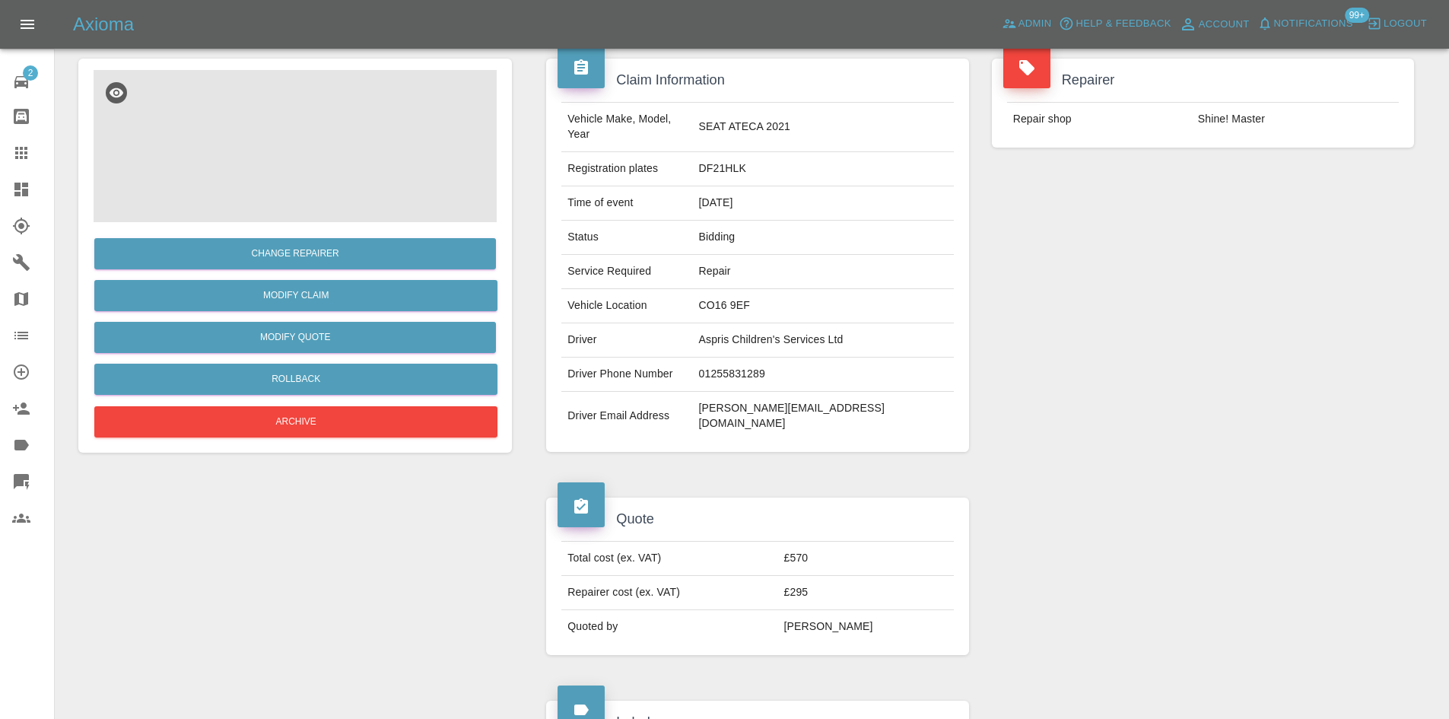
scroll to position [76, 0]
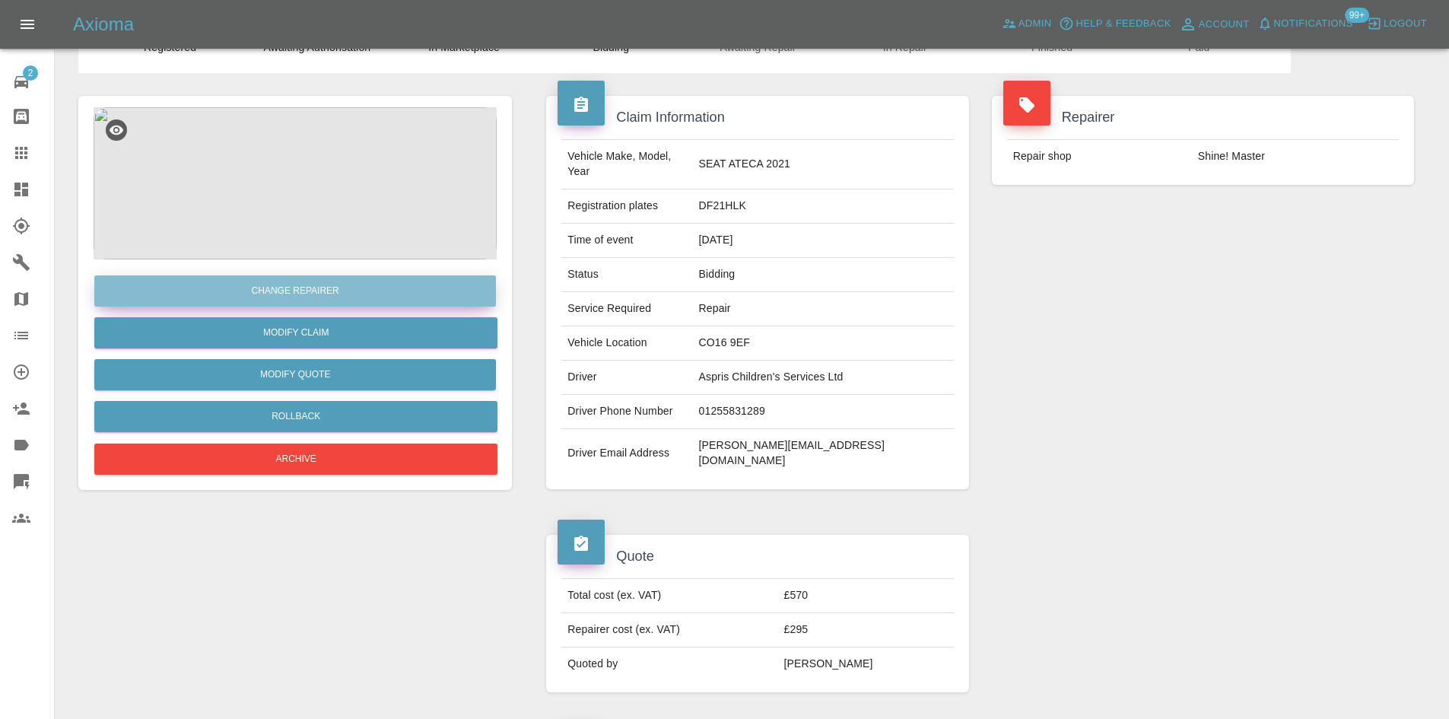
click at [322, 292] on button "Change Repairer" at bounding box center [295, 290] width 402 height 31
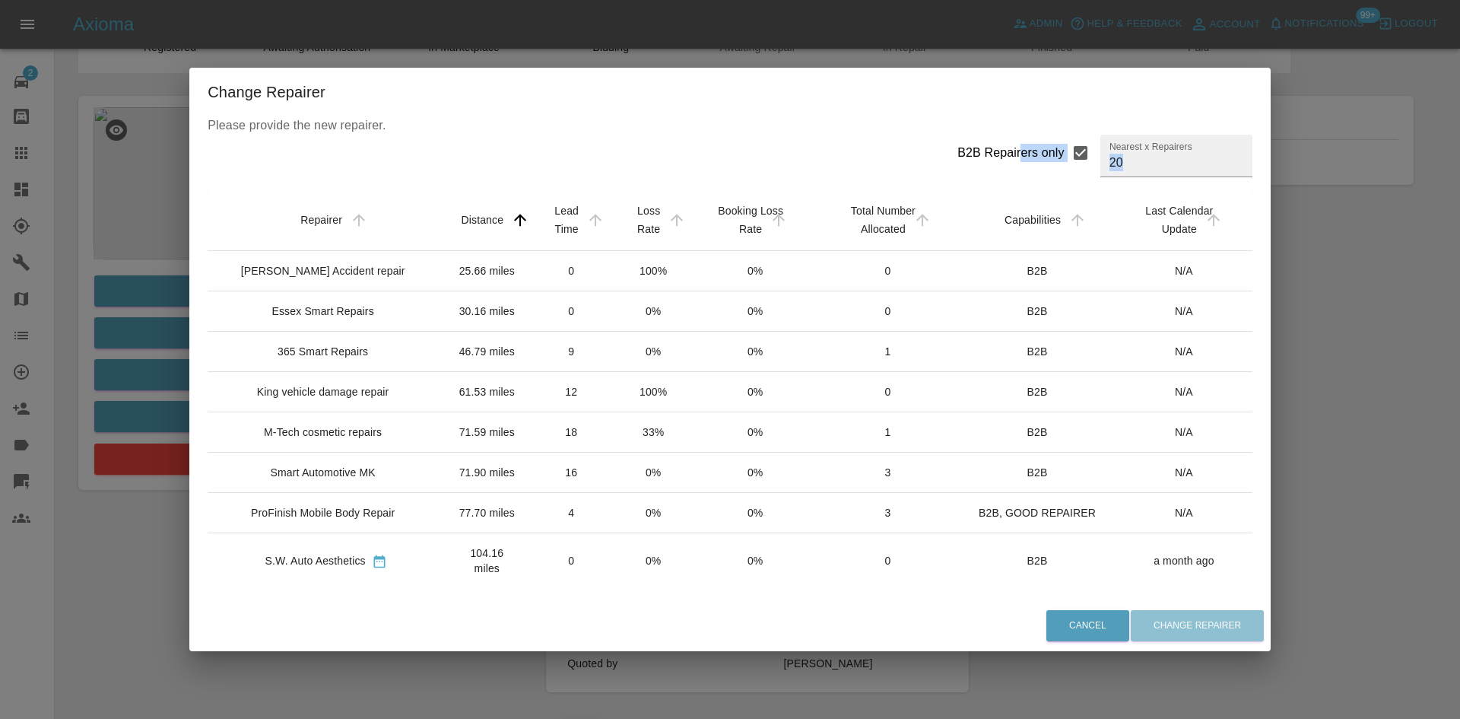
drag, startPoint x: 996, startPoint y: 146, endPoint x: 984, endPoint y: 552, distance: 406.3
click at [982, 522] on div "B2B Repairers only Nearest x Repairers 20 Repairer Distance Lead Time Loss Rate…" at bounding box center [730, 360] width 1044 height 450
click at [1060, 635] on button "Cancel" at bounding box center [1087, 625] width 83 height 31
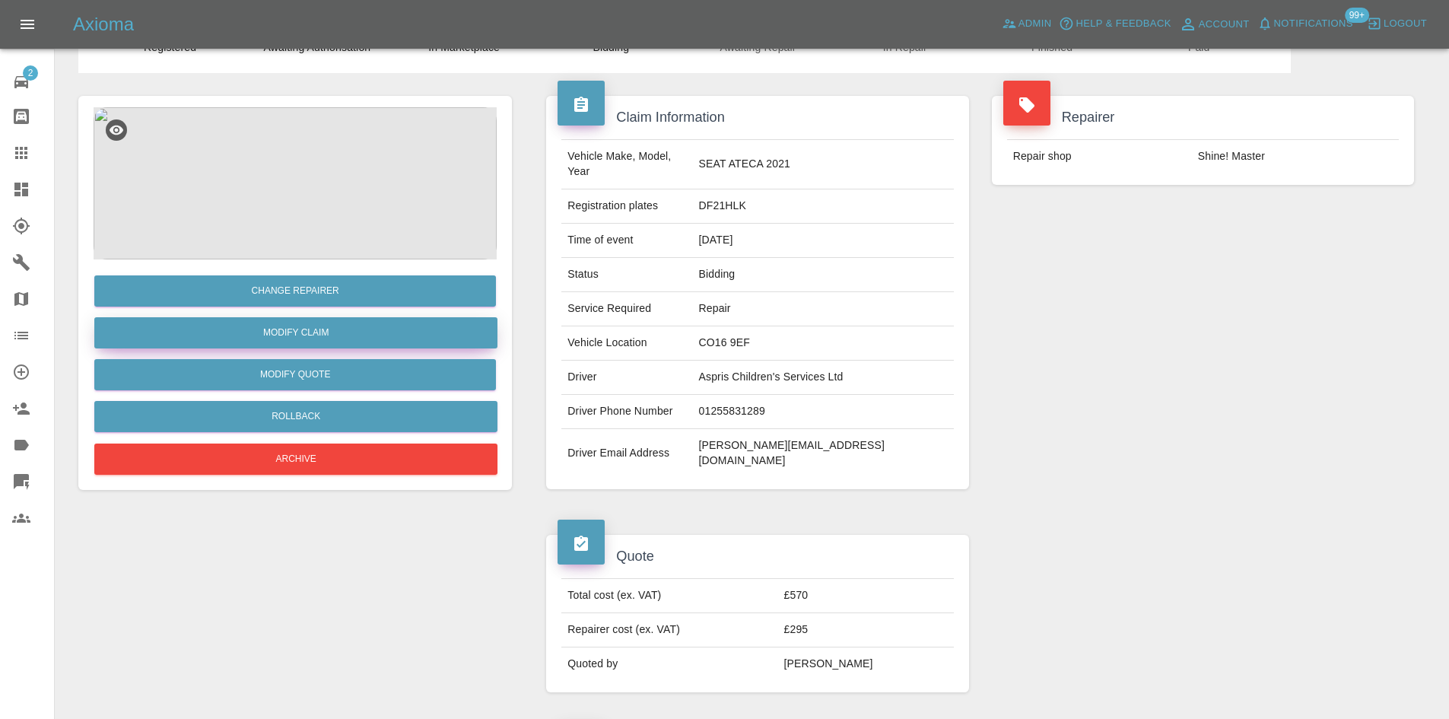
click at [321, 325] on link "Modify Claim" at bounding box center [295, 332] width 403 height 31
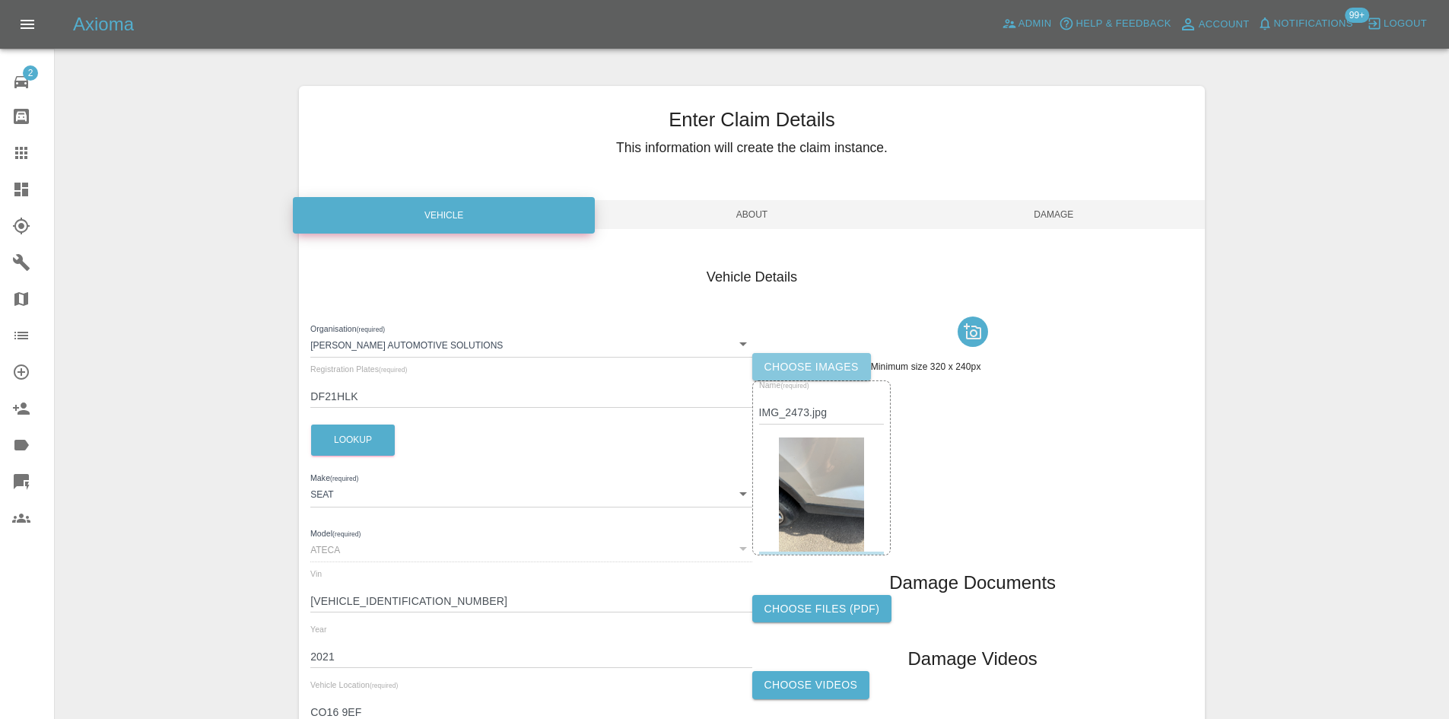
click at [842, 367] on label "Choose images" at bounding box center [811, 367] width 119 height 28
click at [0, 0] on input "Choose images" at bounding box center [0, 0] width 0 height 0
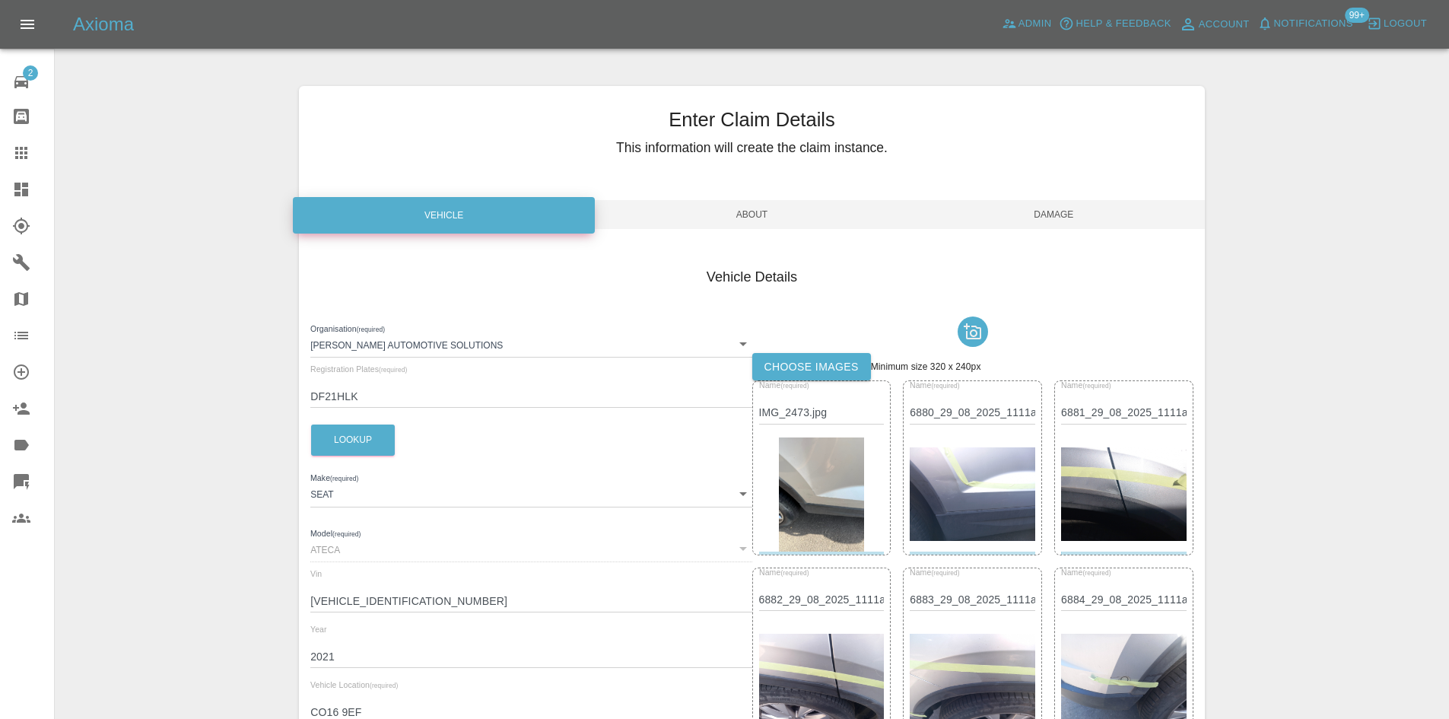
click at [1051, 211] on span "Damage" at bounding box center [1054, 214] width 302 height 29
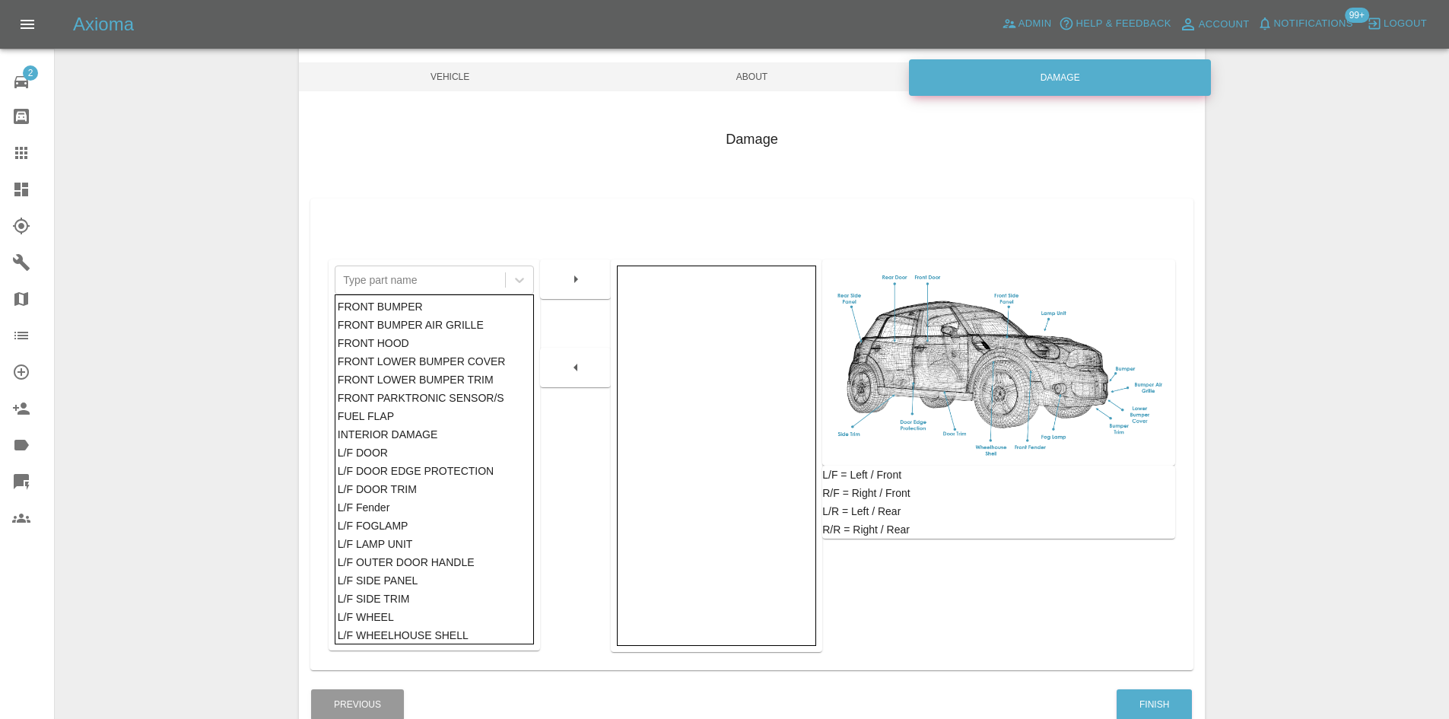
scroll to position [223, 0]
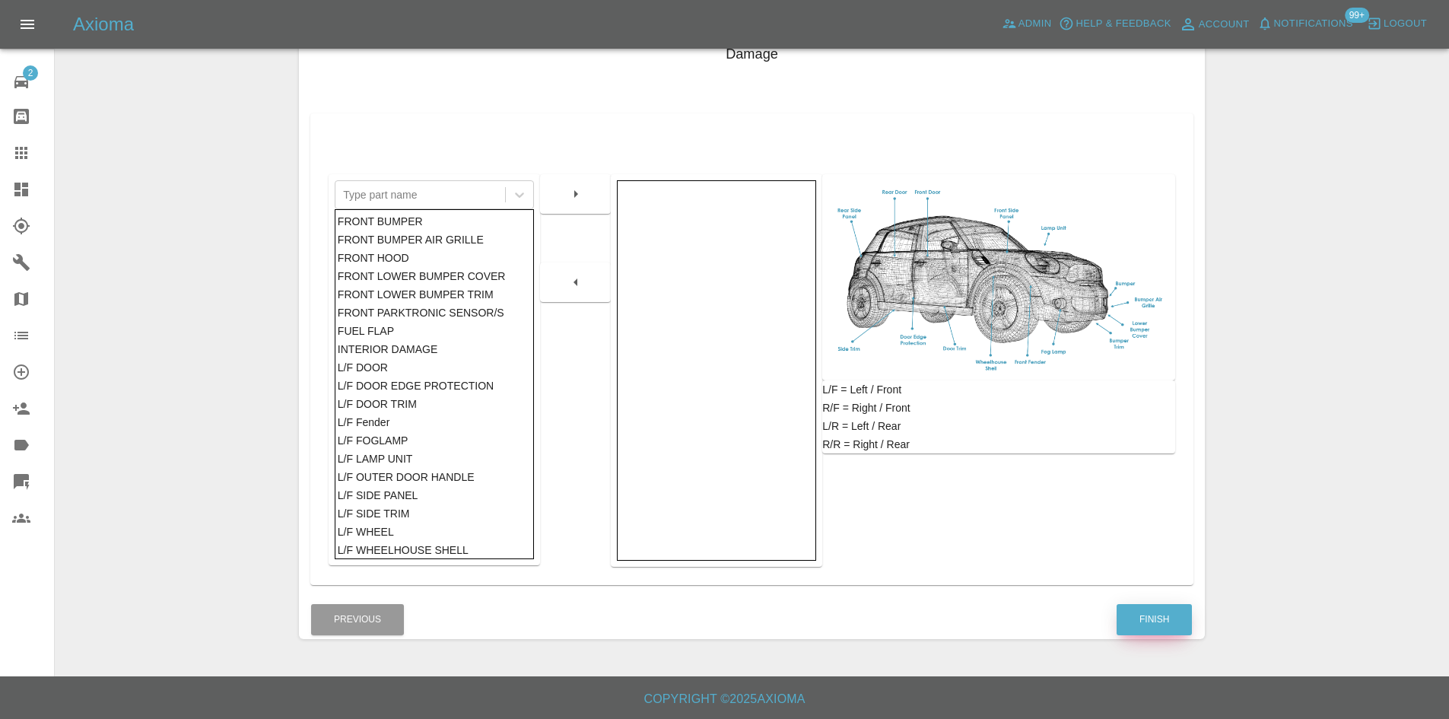
click at [1146, 618] on button "Finish" at bounding box center [1153, 619] width 75 height 31
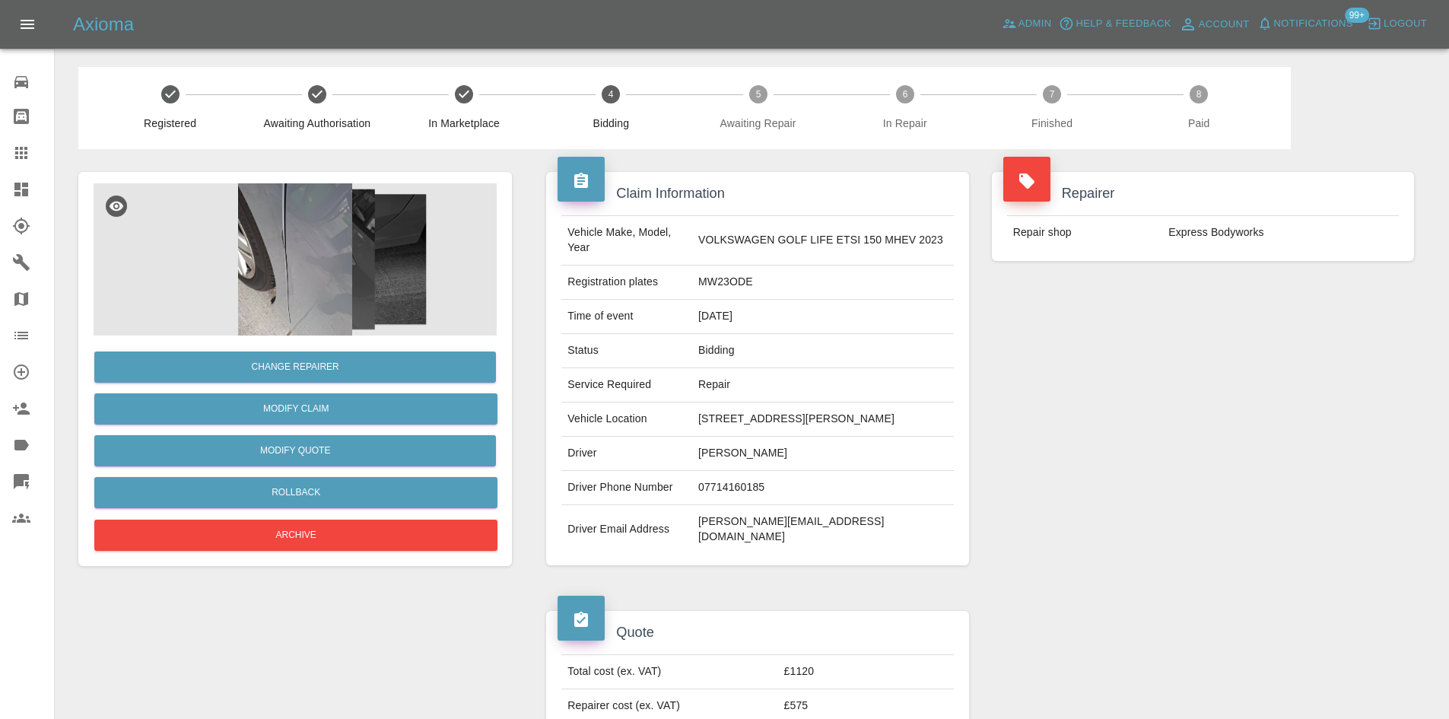
click at [304, 261] on img at bounding box center [295, 259] width 403 height 152
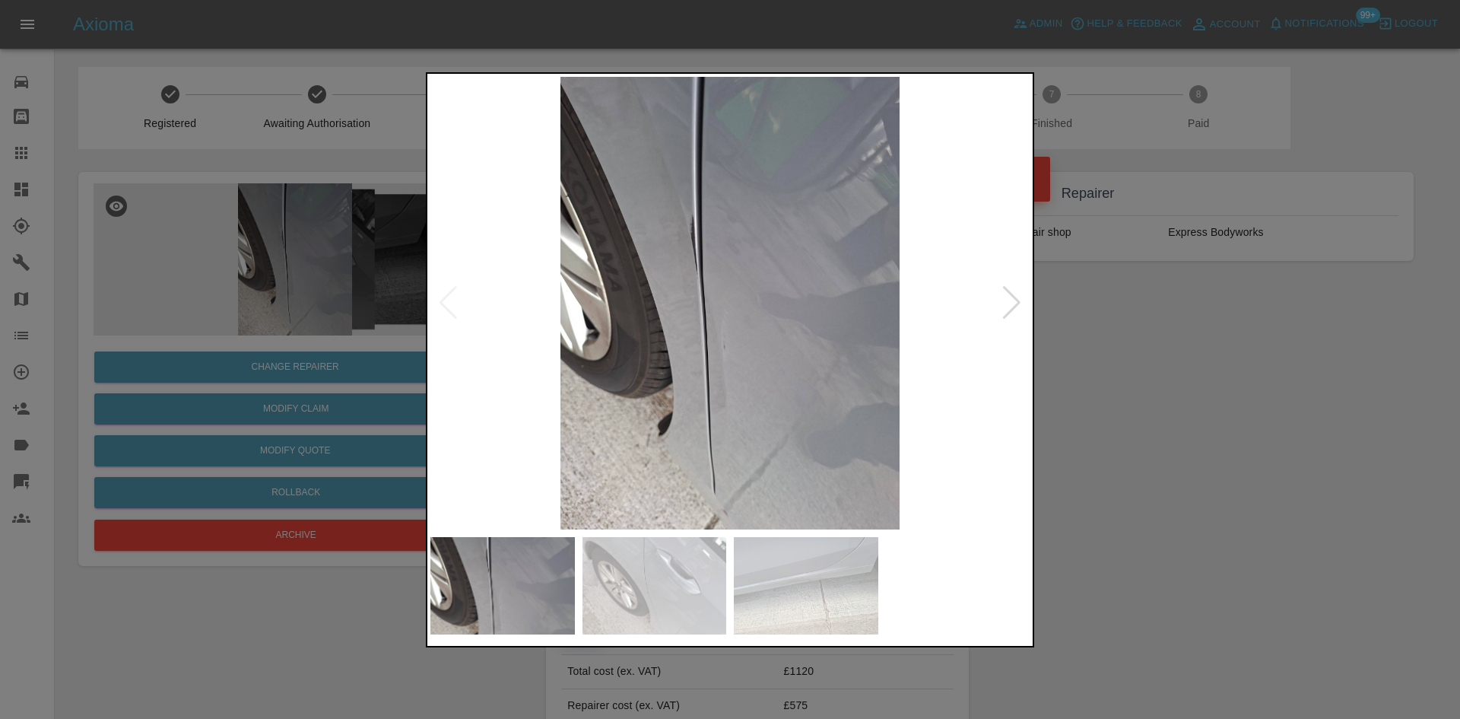
click at [1014, 306] on div at bounding box center [1012, 302] width 21 height 33
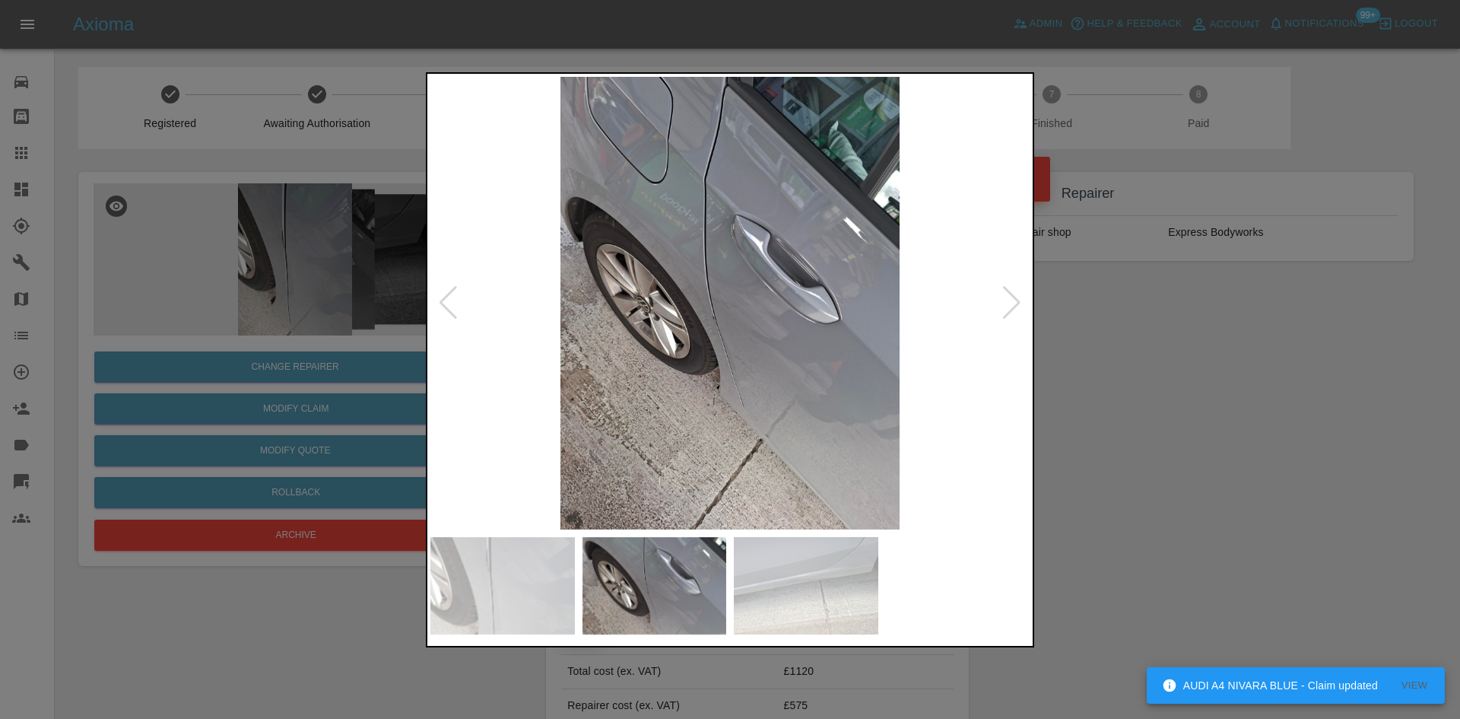
click at [1018, 302] on div at bounding box center [1012, 302] width 21 height 33
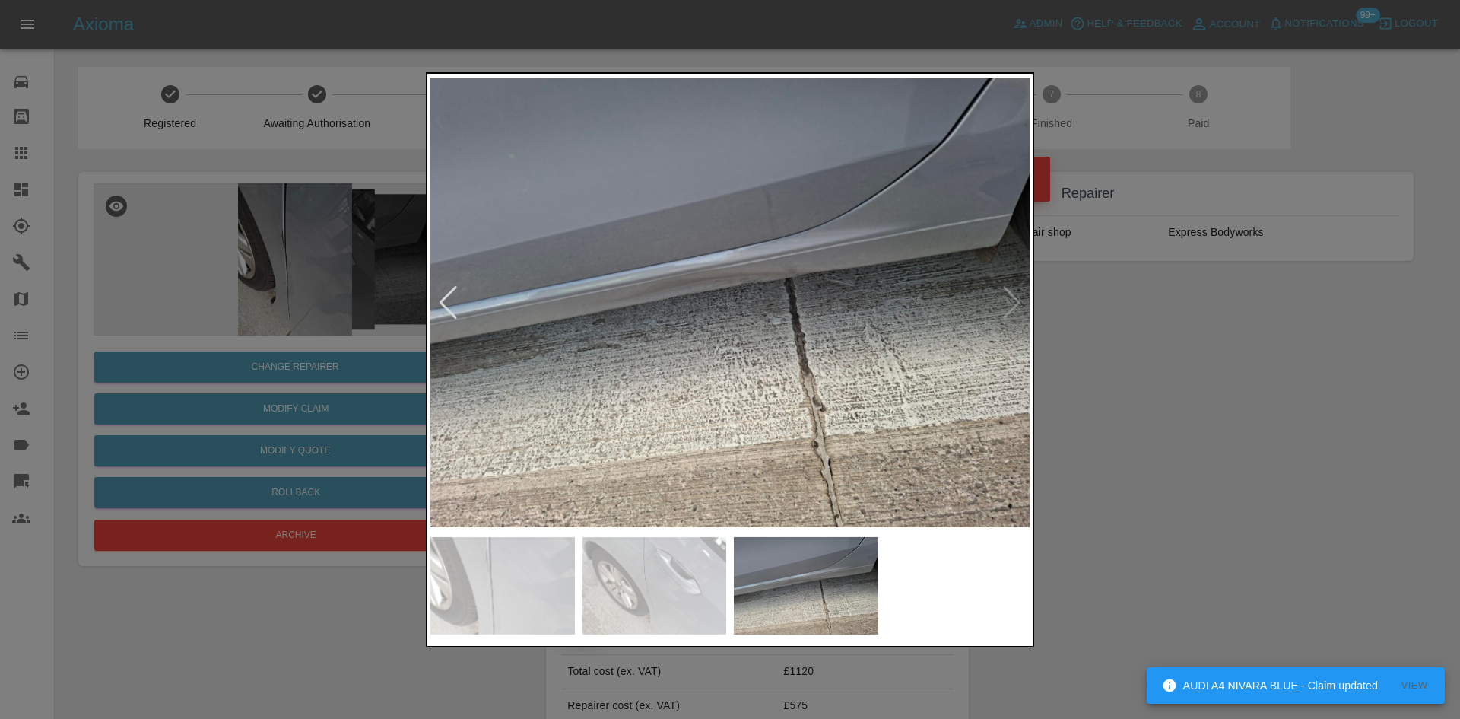
click at [707, 273] on img at bounding box center [729, 303] width 599 height 452
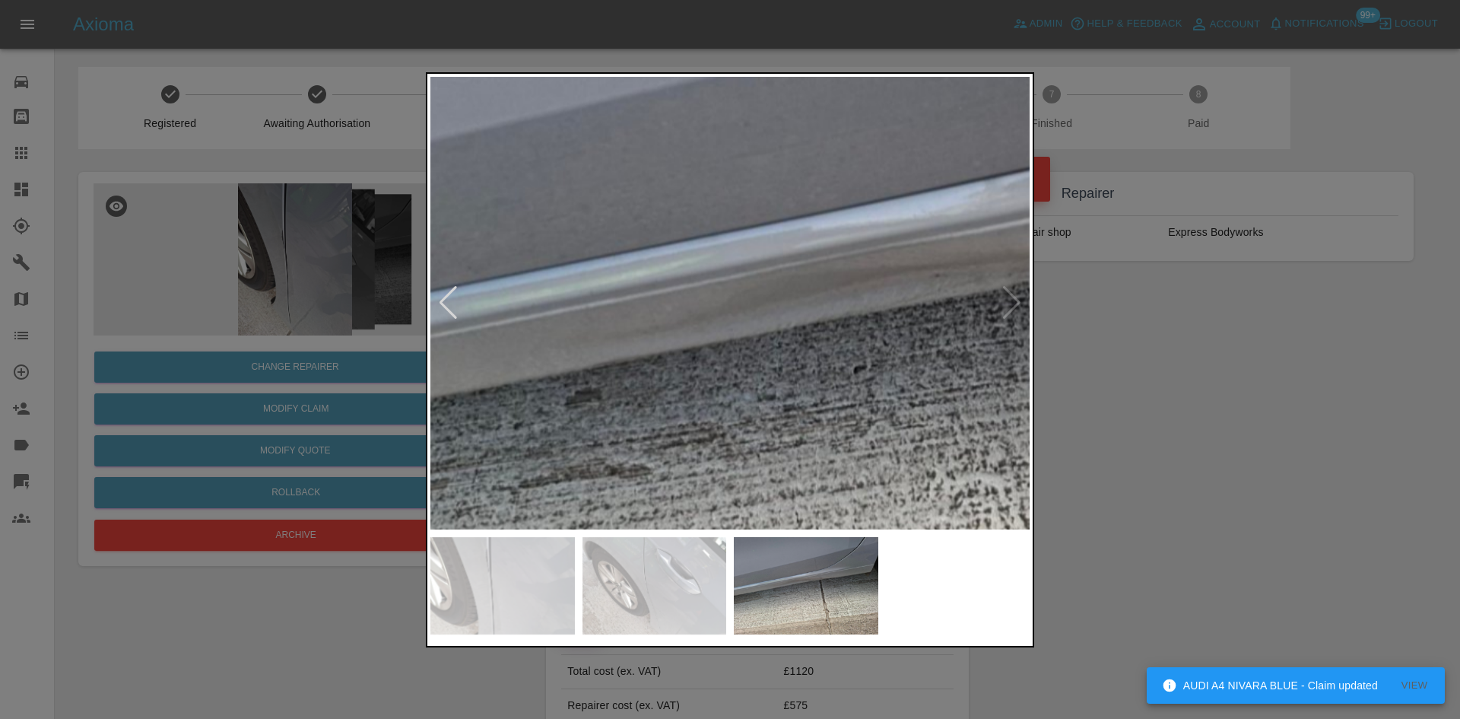
click at [823, 325] on img at bounding box center [977, 341] width 1798 height 1358
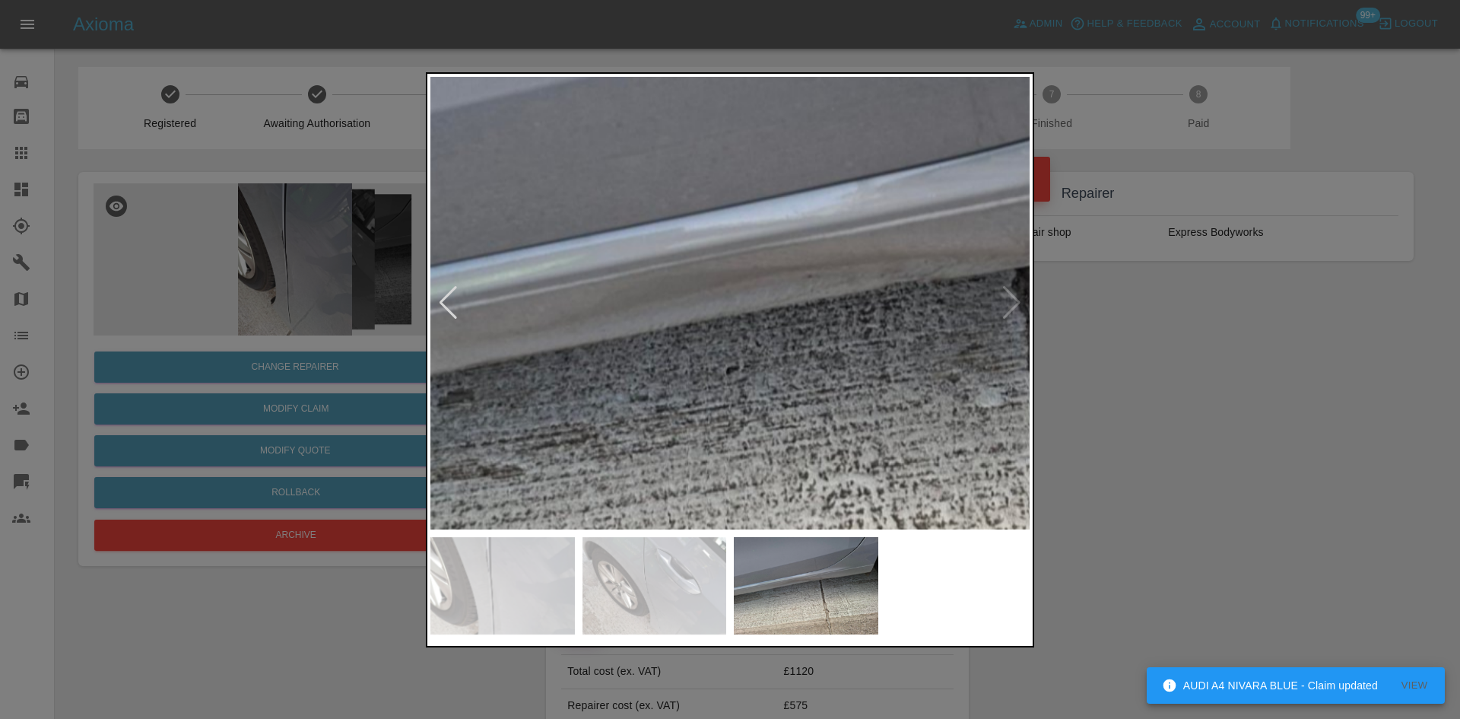
click at [823, 325] on img at bounding box center [850, 341] width 1798 height 1358
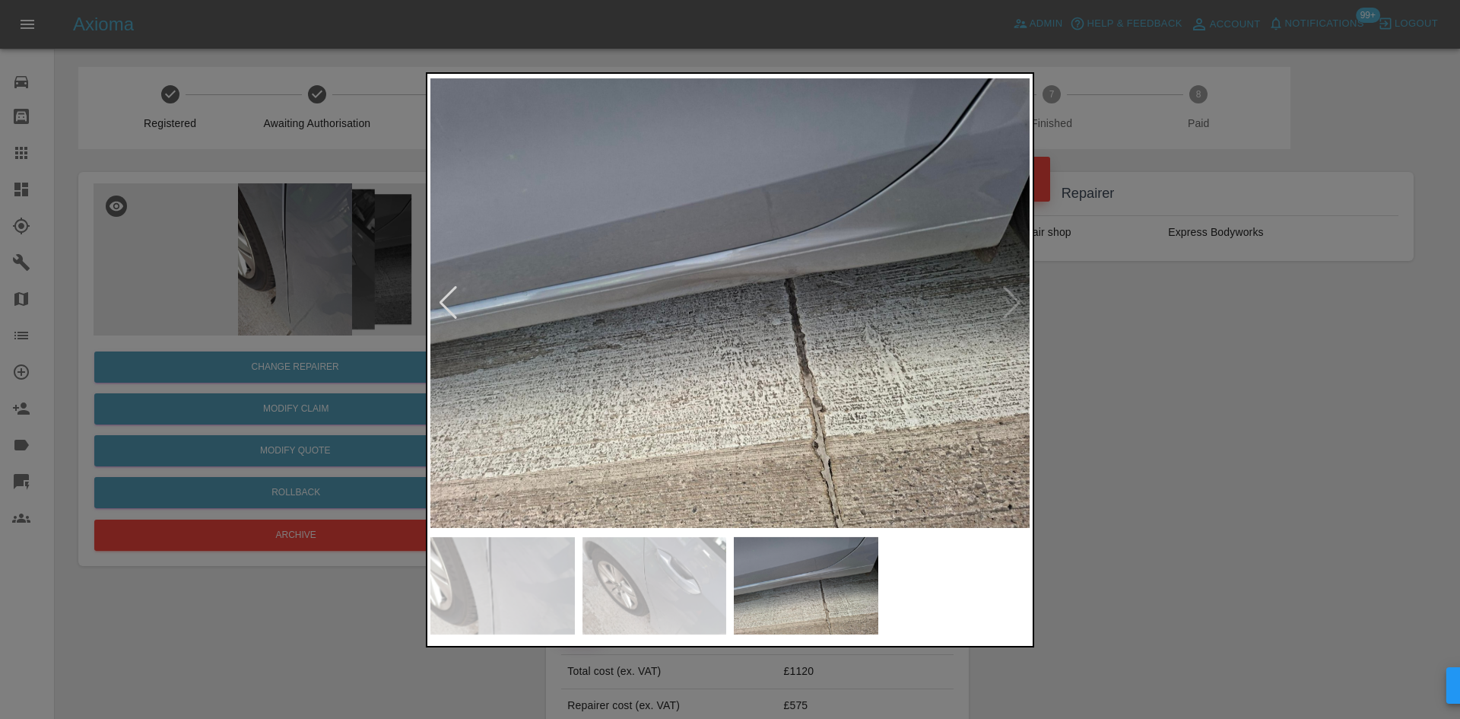
click at [819, 333] on img at bounding box center [729, 303] width 599 height 452
click at [1243, 314] on div at bounding box center [730, 359] width 1460 height 719
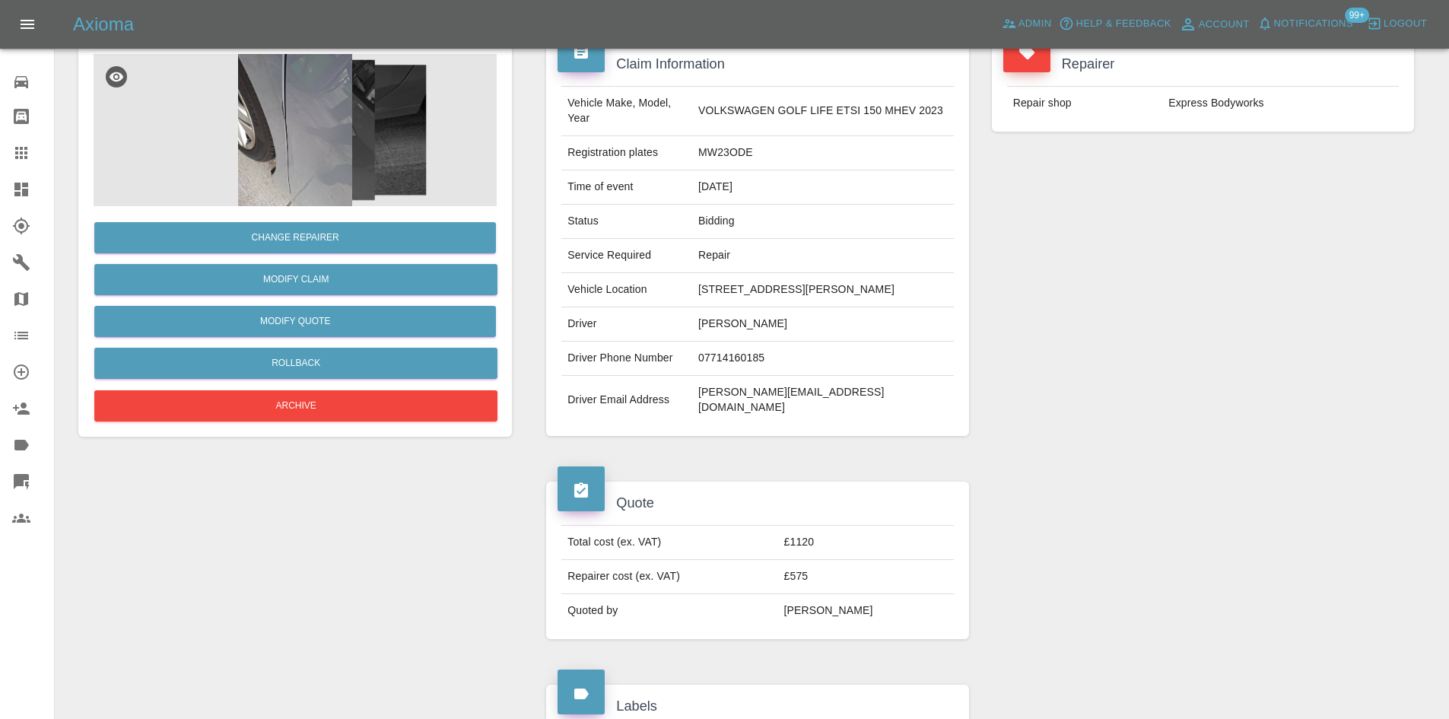
scroll to position [380, 0]
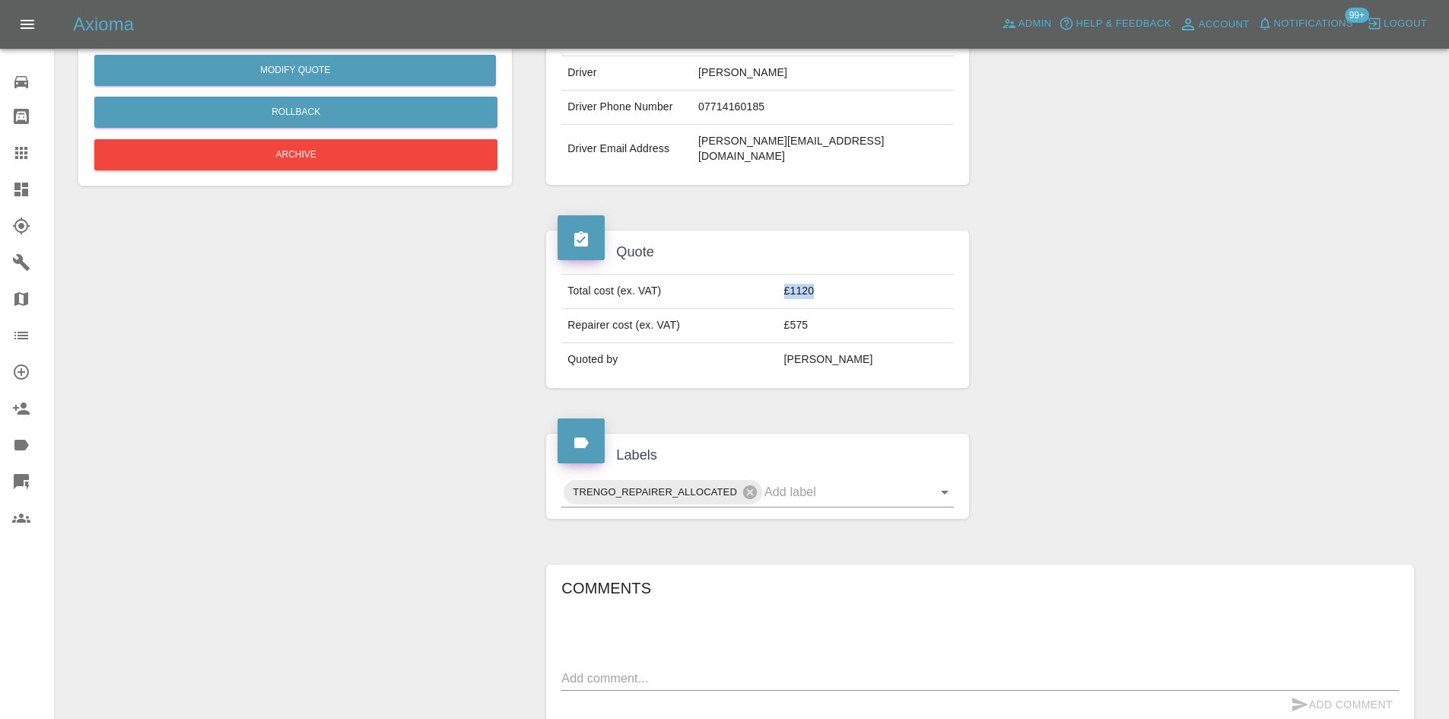
drag, startPoint x: 859, startPoint y: 285, endPoint x: 813, endPoint y: 281, distance: 46.6
click at [813, 281] on td "£1120" at bounding box center [866, 292] width 176 height 34
click at [841, 313] on td "£575" at bounding box center [866, 326] width 176 height 34
click at [840, 316] on td "£575" at bounding box center [866, 326] width 176 height 34
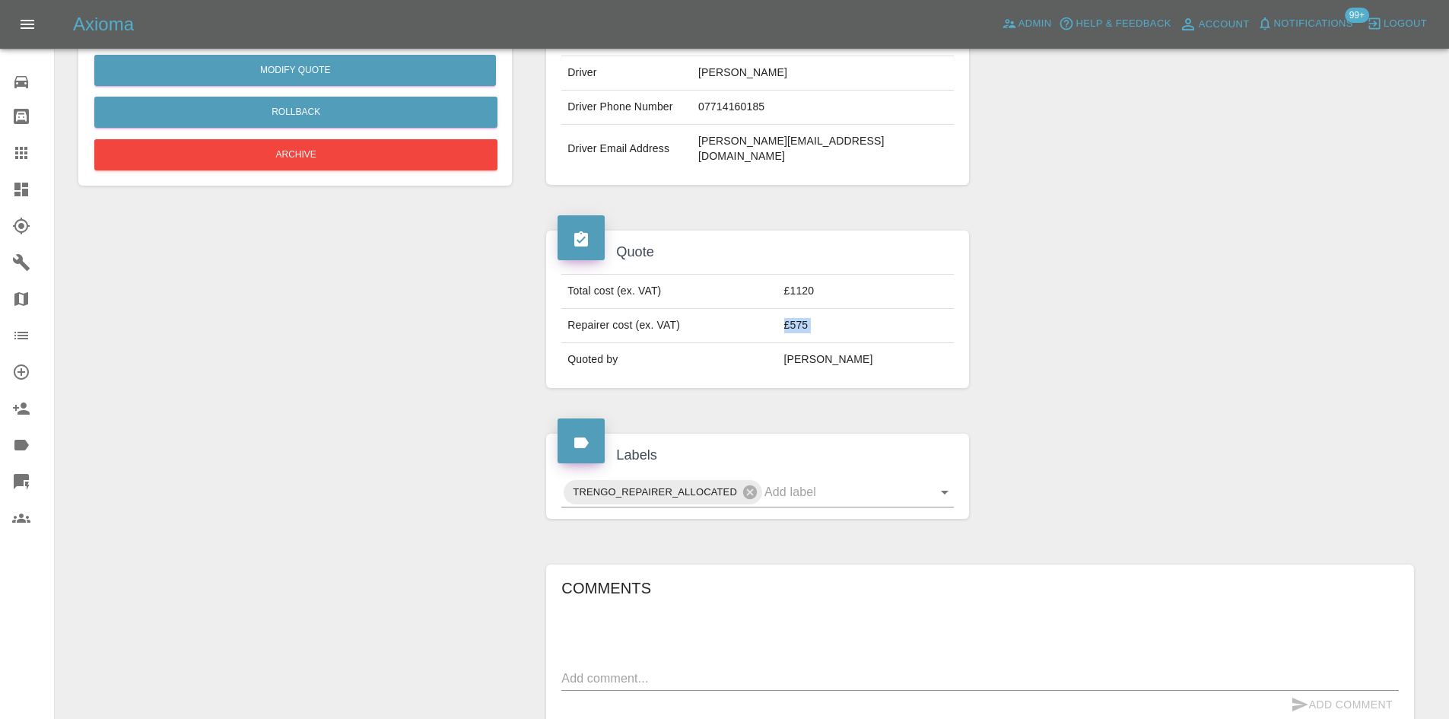
click at [840, 316] on td "£575" at bounding box center [866, 326] width 176 height 34
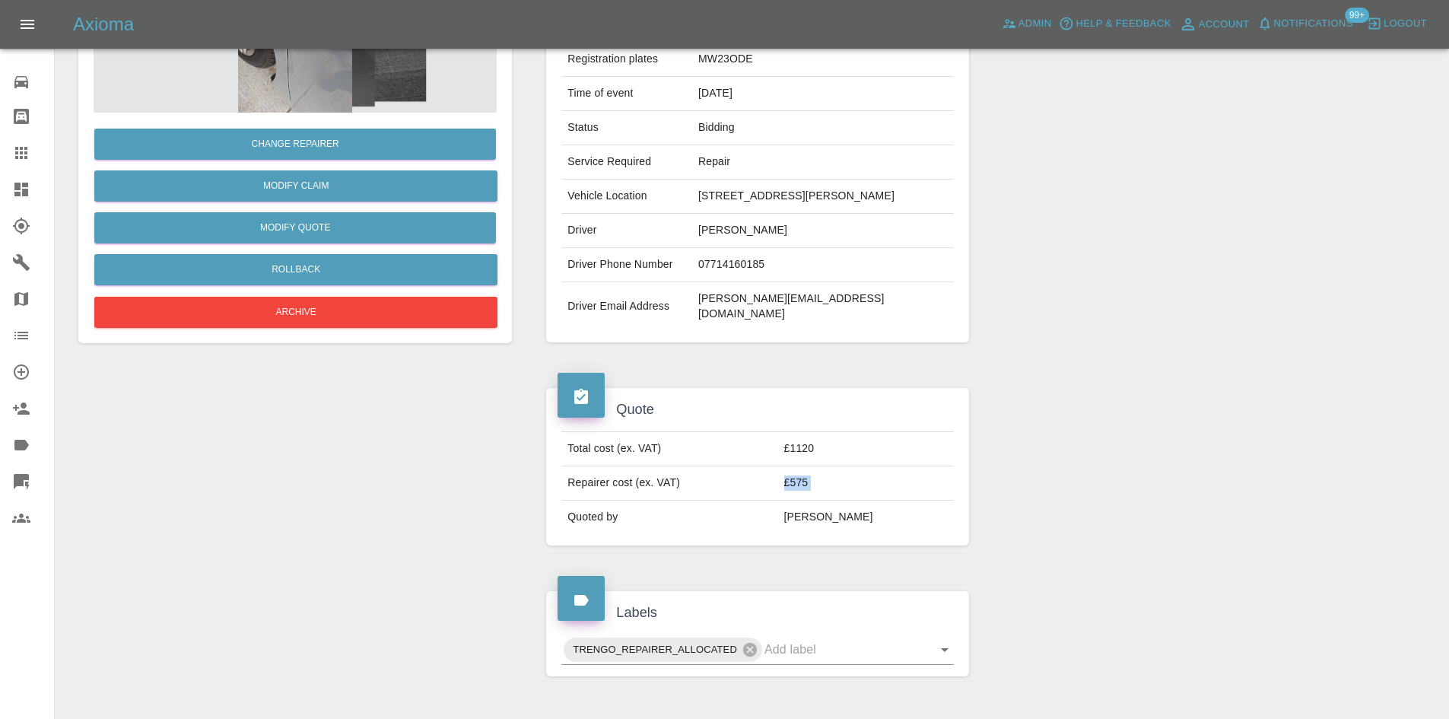
scroll to position [27, 0]
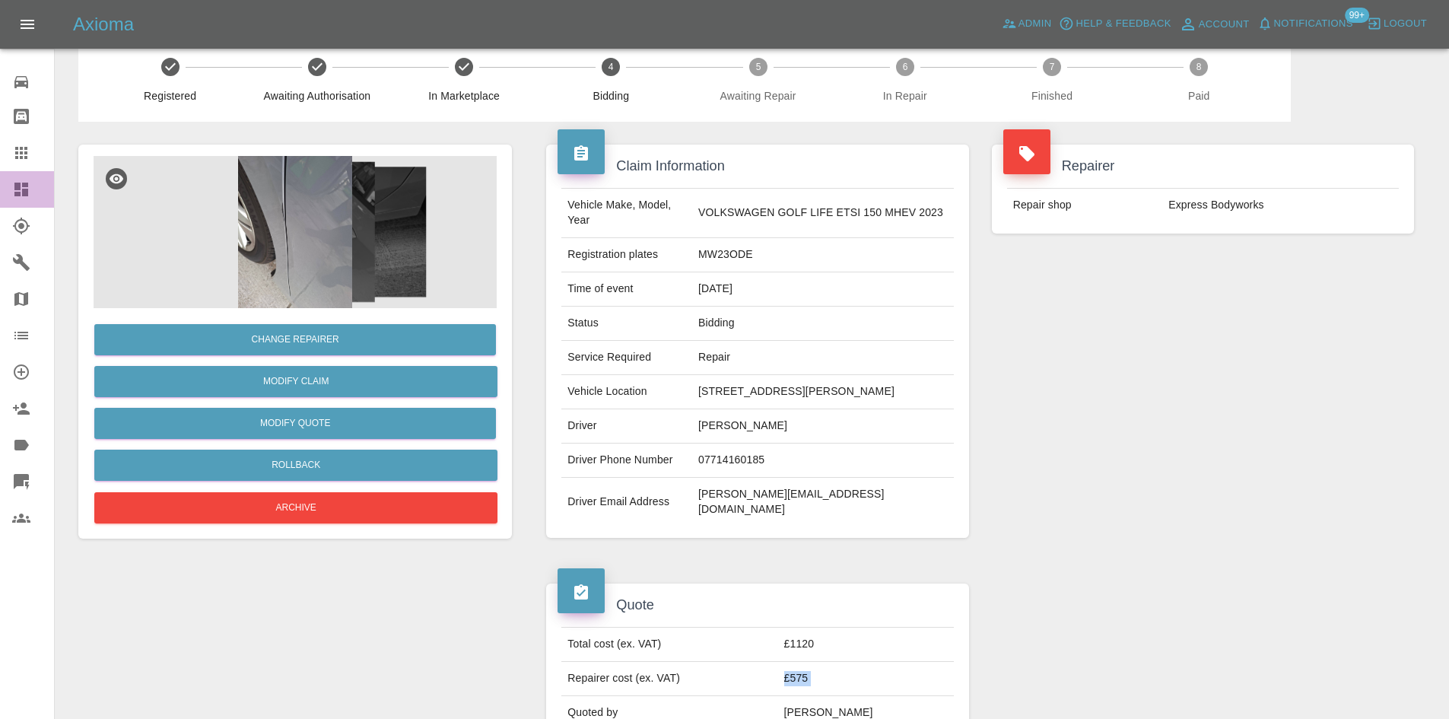
click at [23, 187] on icon at bounding box center [21, 190] width 14 height 14
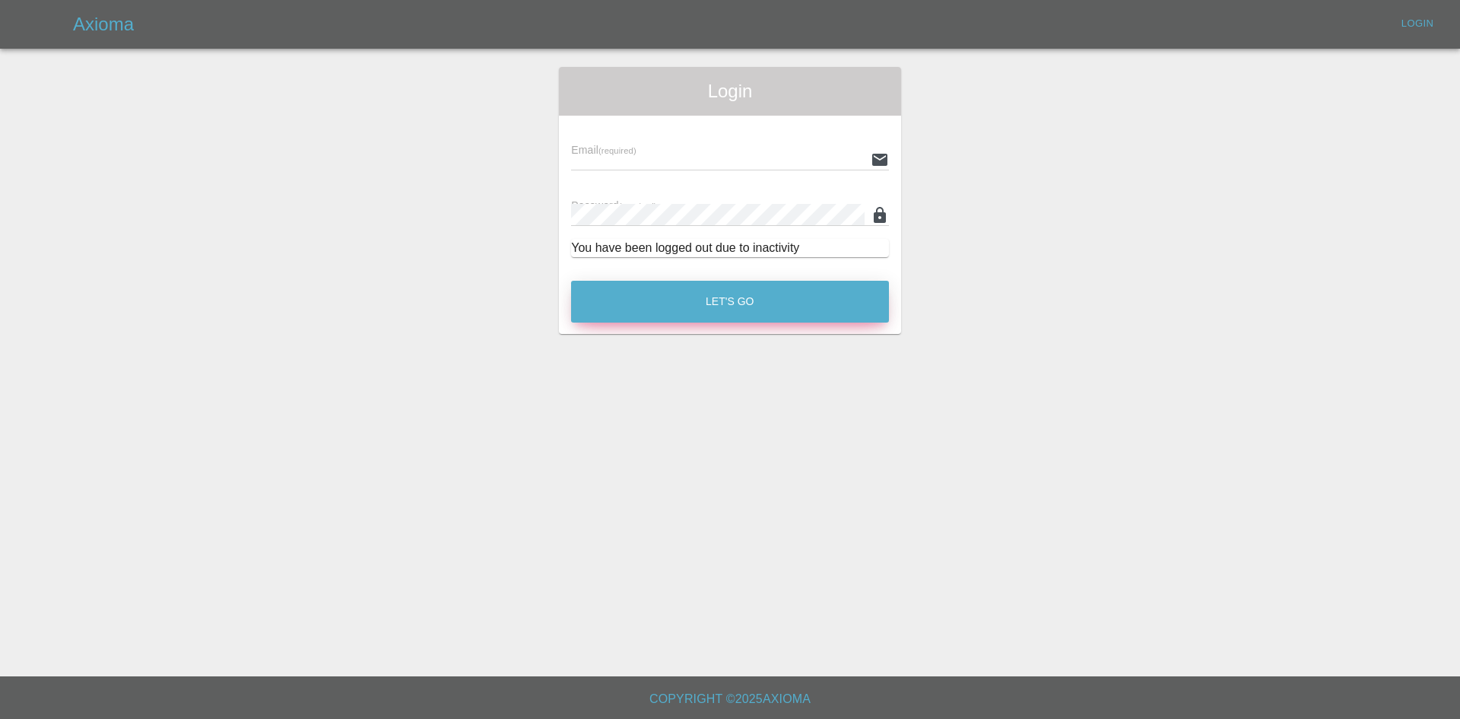
type input "alex.kennett@axioma.co.uk"
click at [694, 313] on button "Let's Go" at bounding box center [730, 302] width 318 height 42
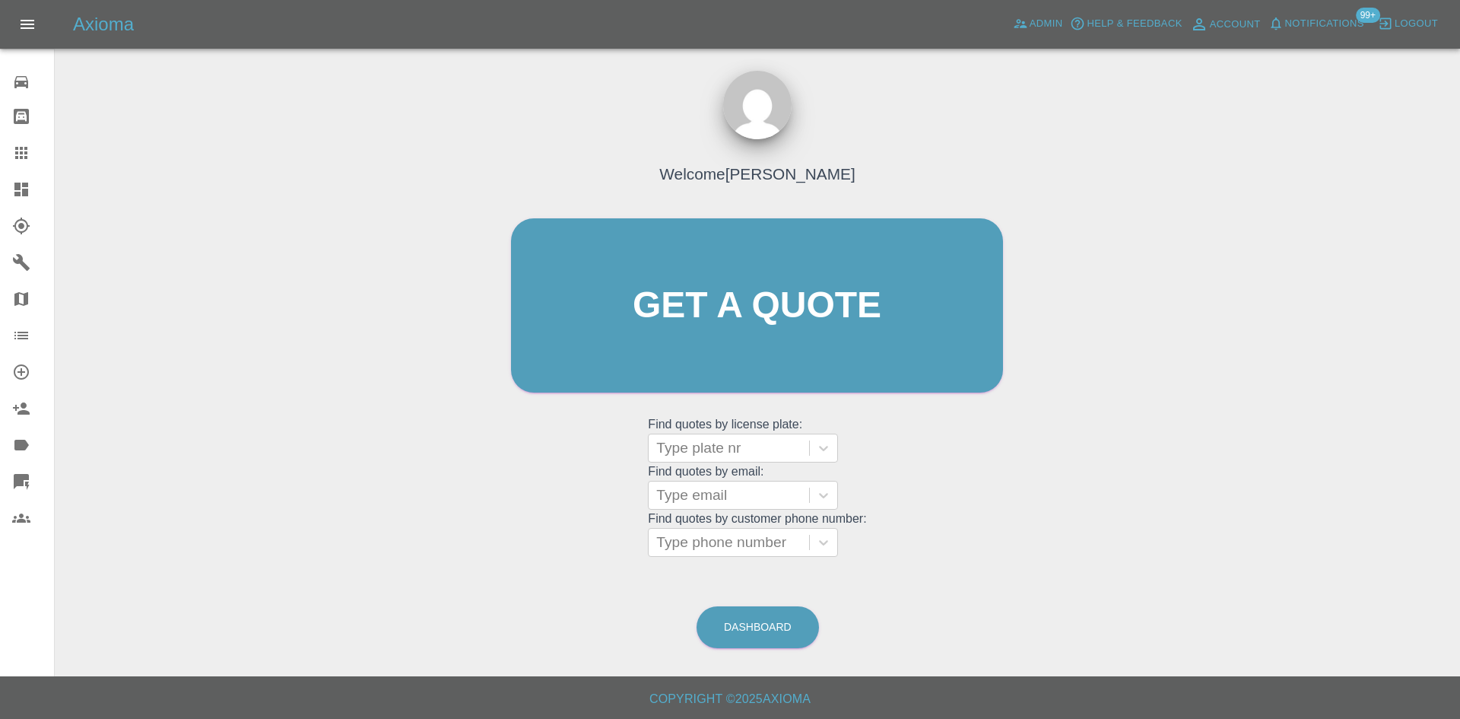
click at [14, 186] on icon at bounding box center [21, 189] width 18 height 18
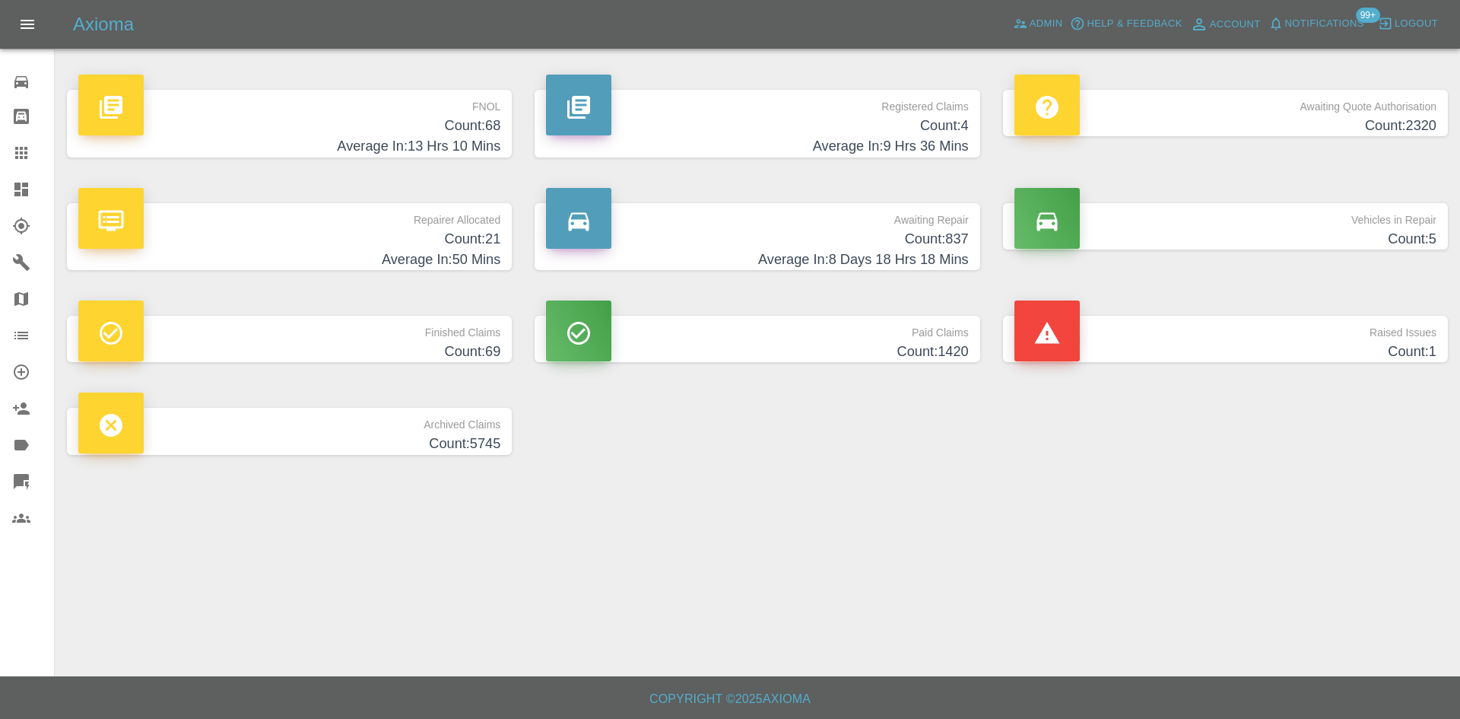
click at [795, 232] on h4 "Count: 837" at bounding box center [757, 239] width 422 height 21
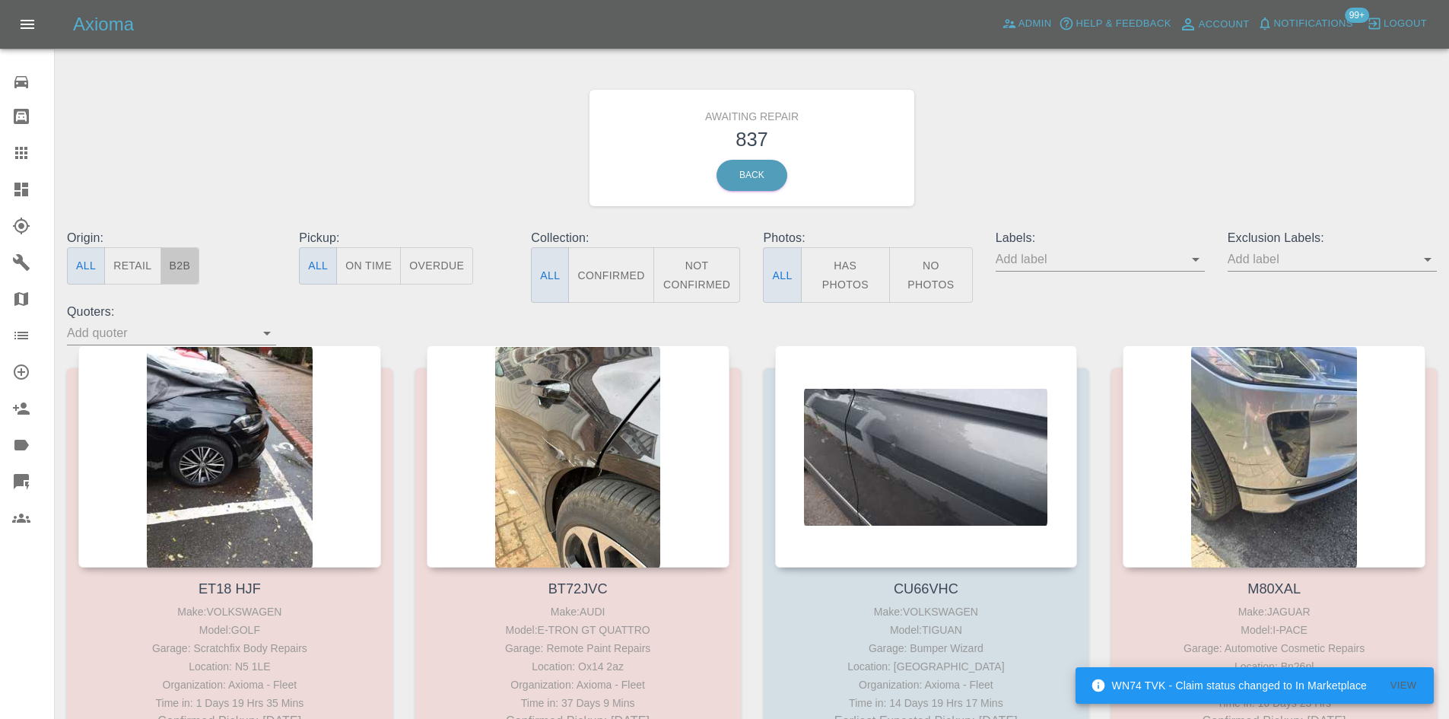
click at [191, 264] on button "B2B" at bounding box center [180, 265] width 40 height 37
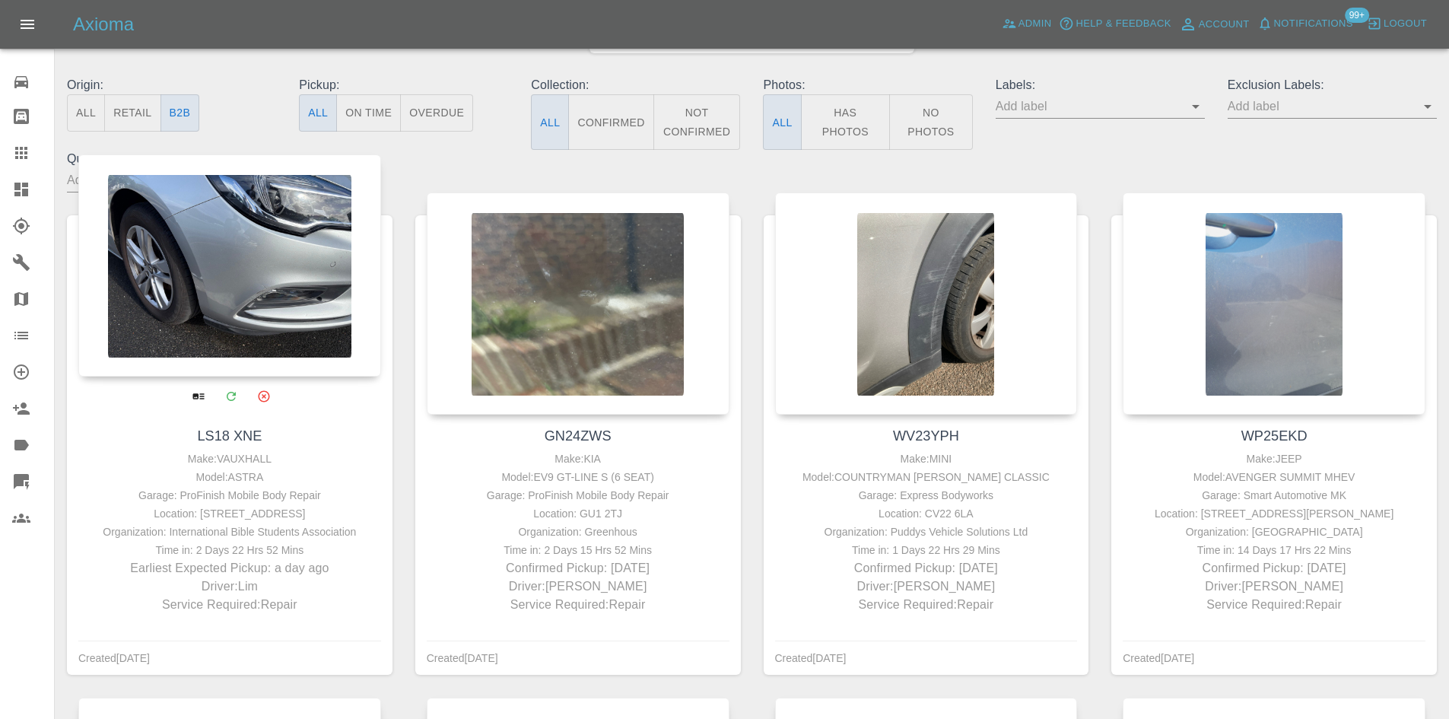
scroll to position [152, 0]
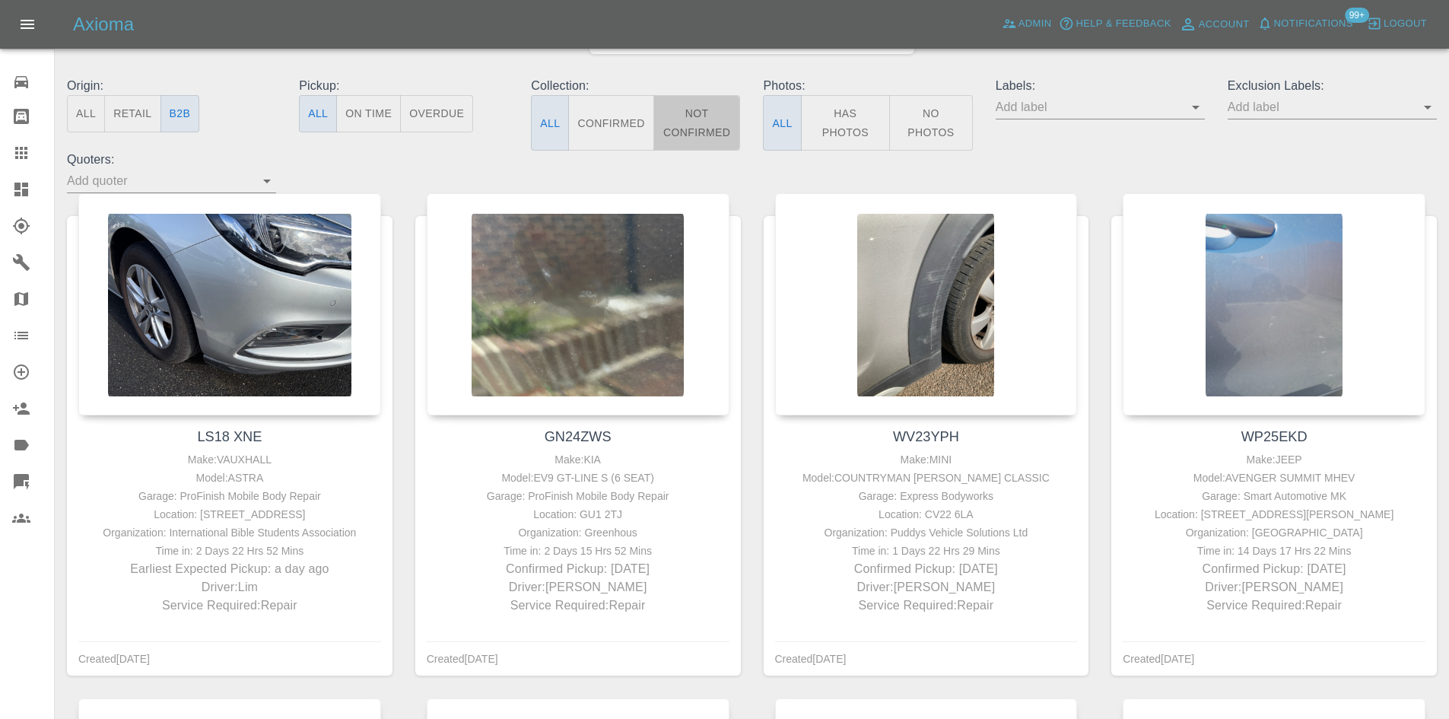
click at [682, 123] on button "Not Confirmed" at bounding box center [696, 123] width 87 height 56
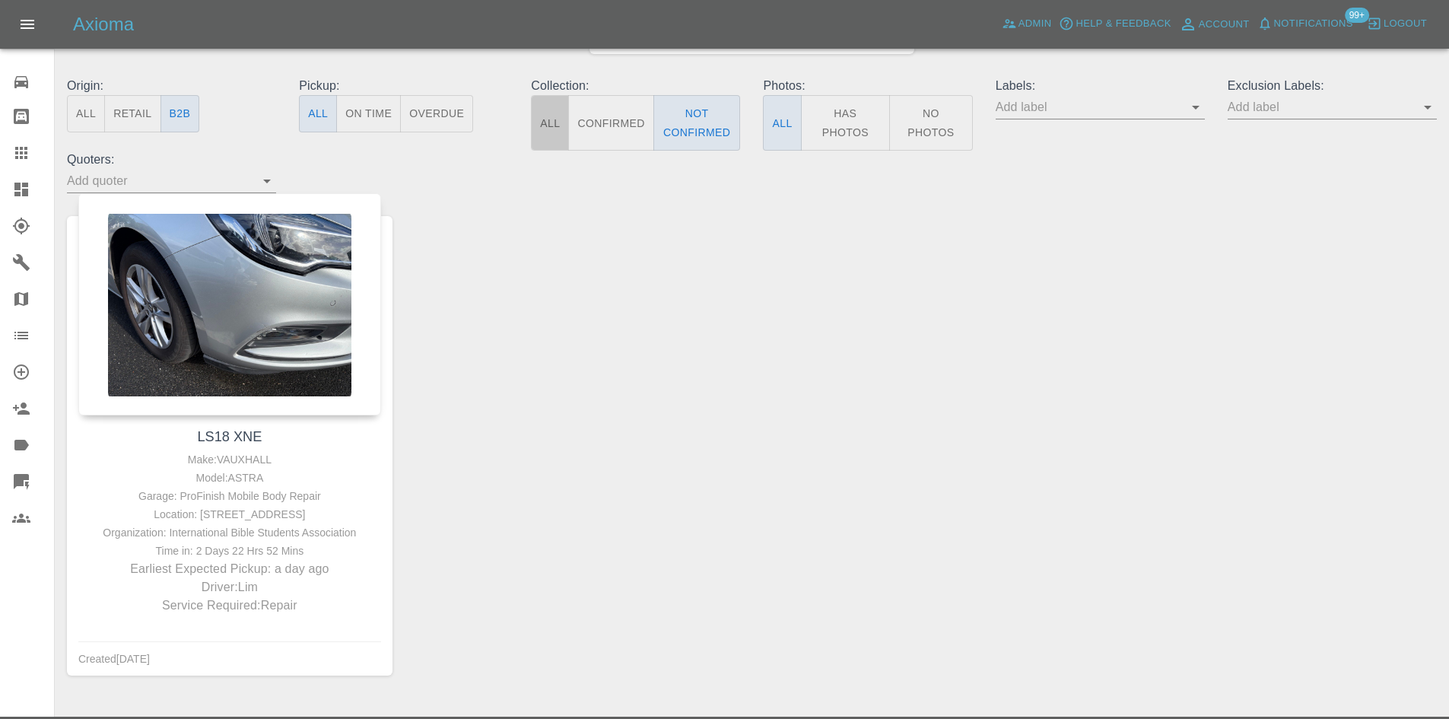
click at [550, 124] on button "All" at bounding box center [550, 123] width 38 height 56
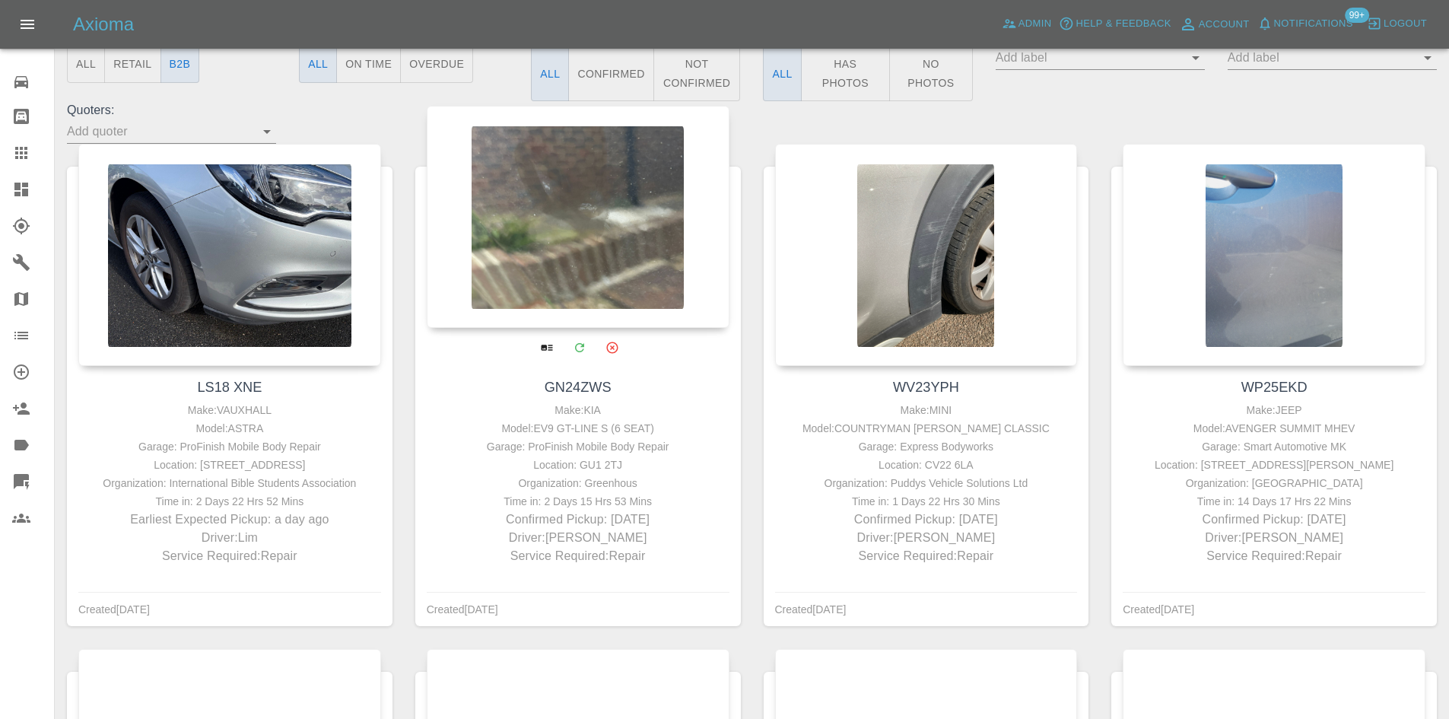
scroll to position [228, 0]
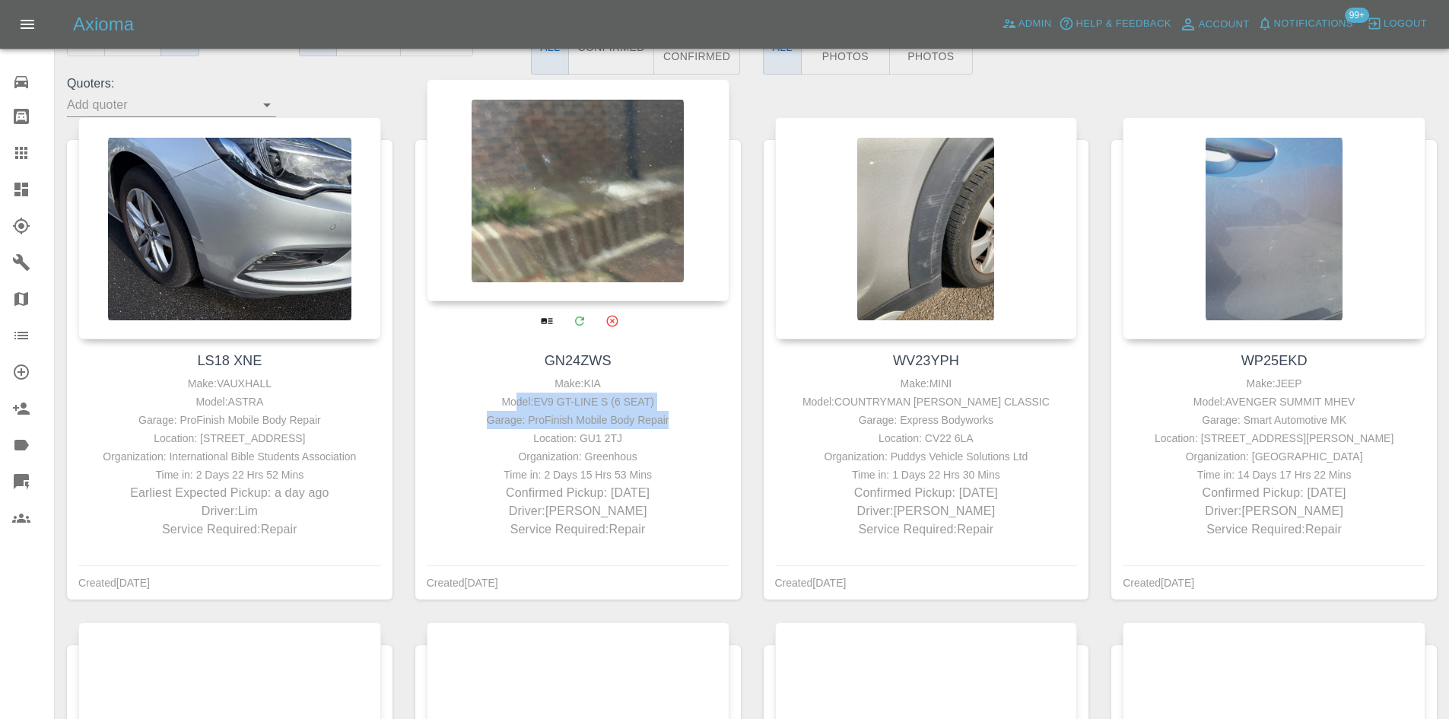
drag, startPoint x: 697, startPoint y: 422, endPoint x: 521, endPoint y: 402, distance: 176.9
click at [521, 402] on div "Make: KIA Model: EV9 GT-LINE S (6 SEAT) Garage: ProFinish Mobile Body Repair Lo…" at bounding box center [577, 456] width 295 height 164
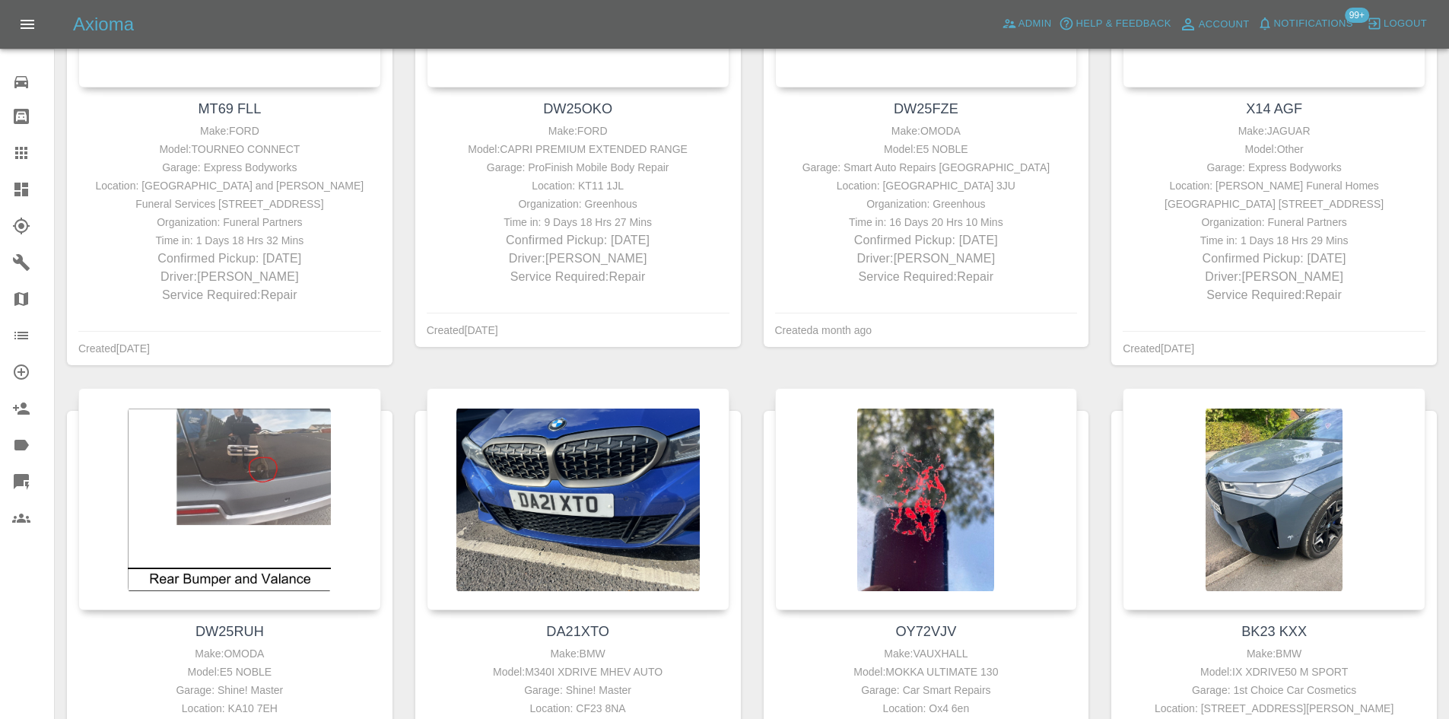
scroll to position [1217, 0]
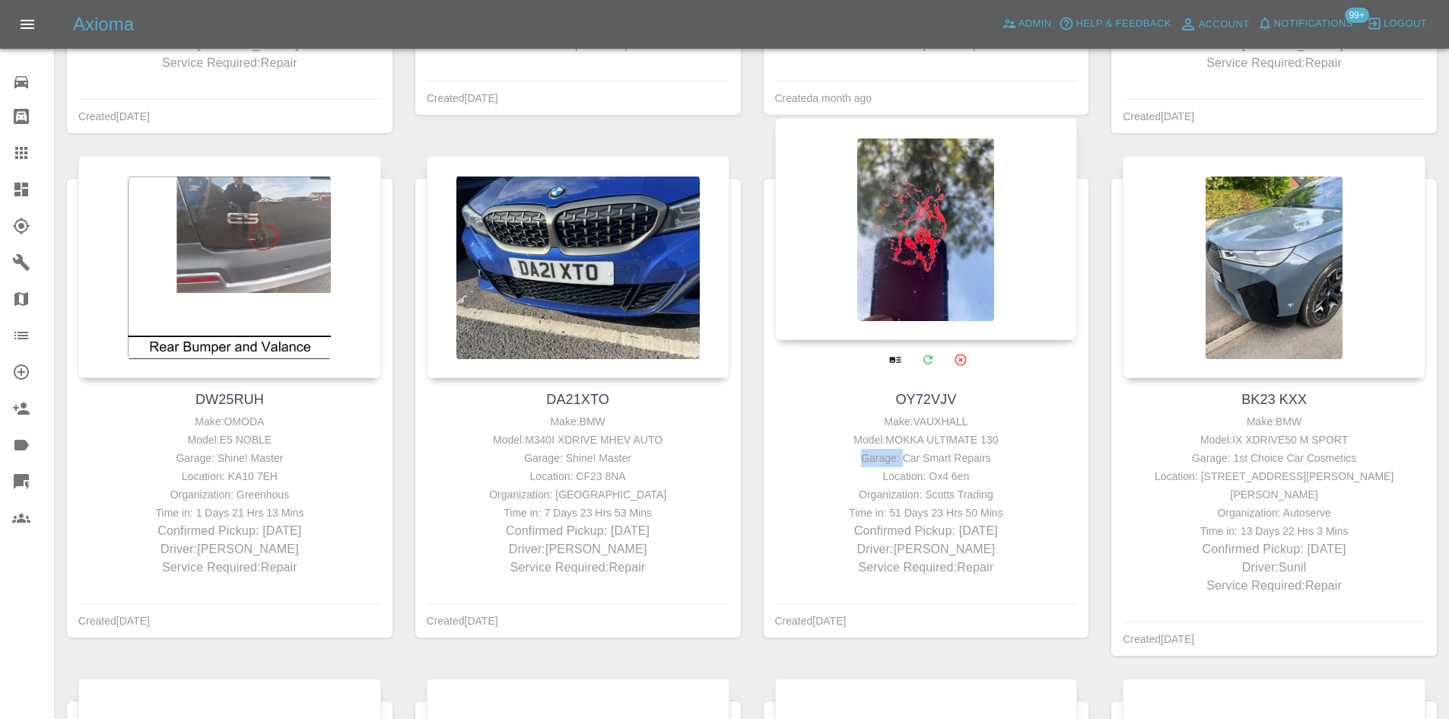
drag, startPoint x: 1037, startPoint y: 441, endPoint x: 906, endPoint y: 455, distance: 130.8
click at [906, 455] on div "Make: VAUXHALL Model: MOKKA ULTIMATE 130 Garage: Car Smart Repairs Location: Ox…" at bounding box center [926, 494] width 295 height 164
click at [906, 455] on div "Garage: Car Smart Repairs" at bounding box center [926, 458] width 295 height 18
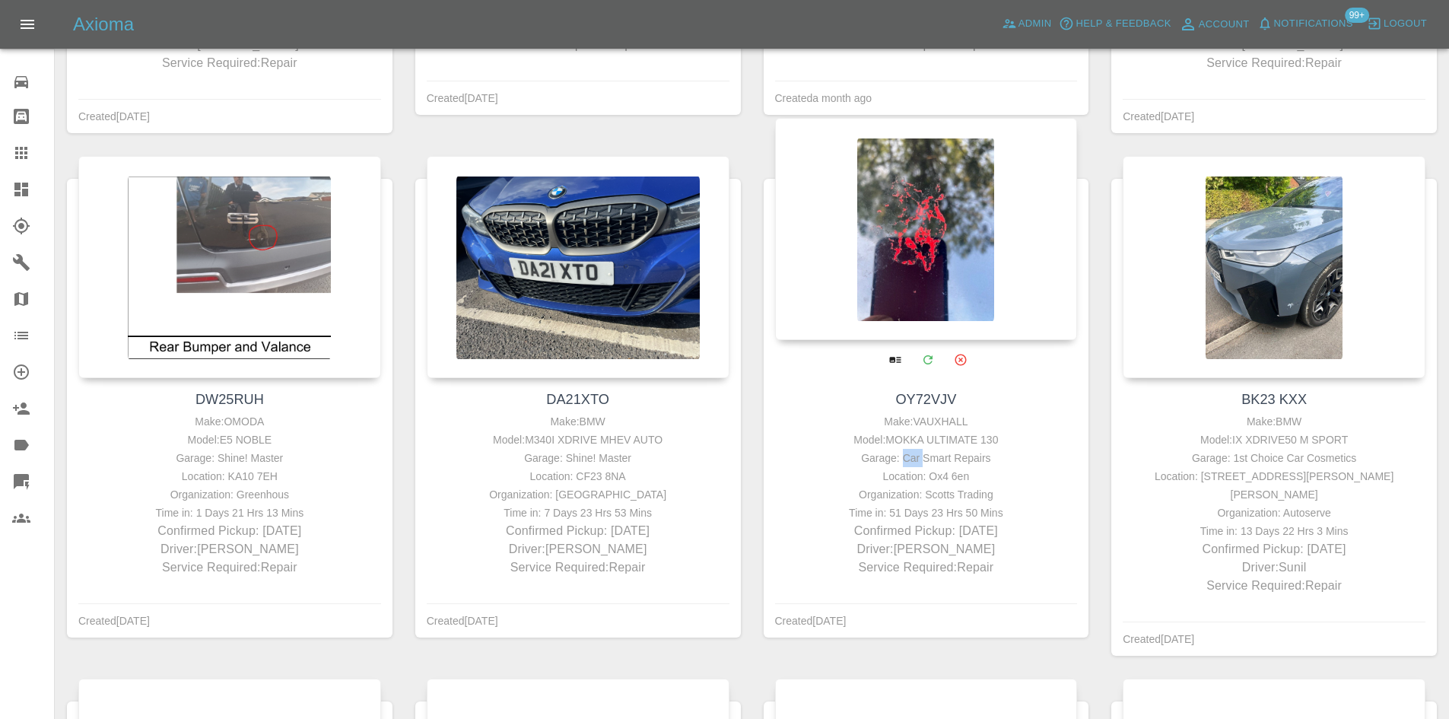
click at [906, 455] on div "Garage: Car Smart Repairs" at bounding box center [926, 458] width 295 height 18
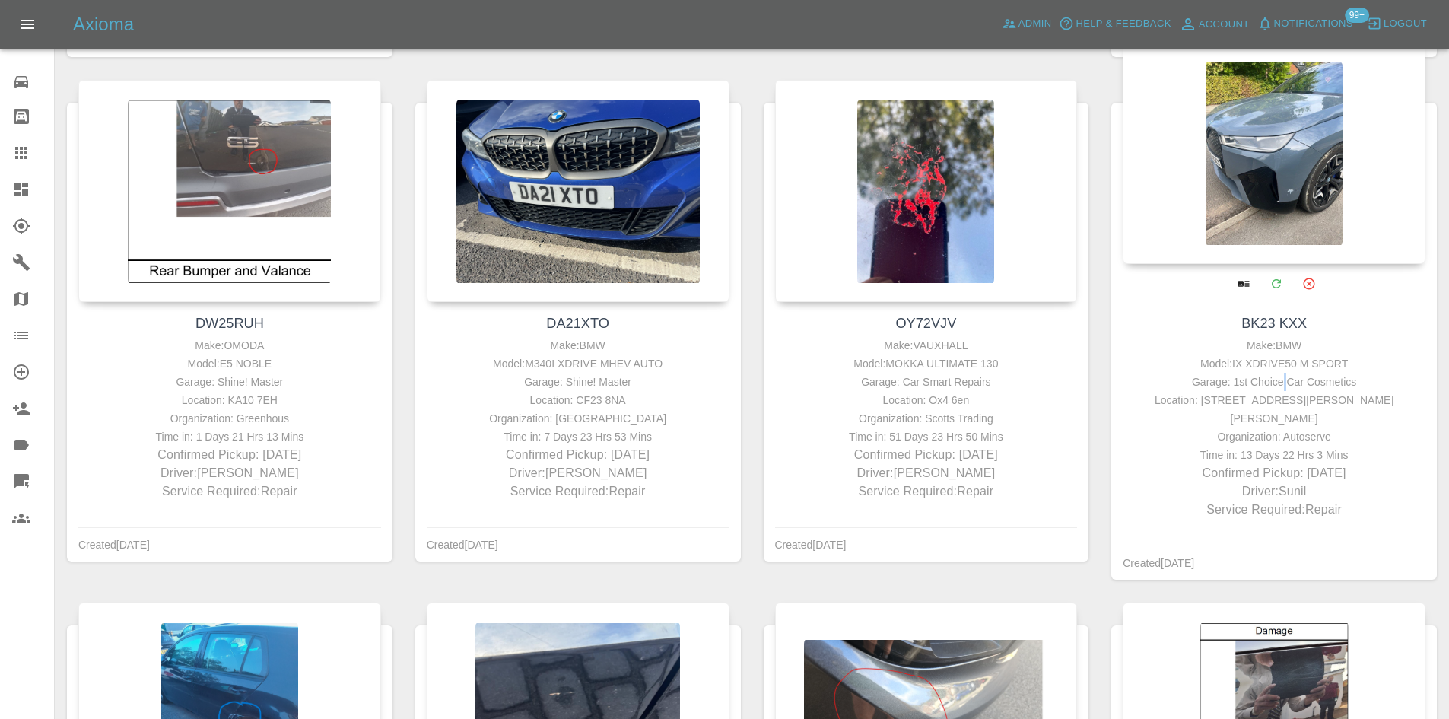
click at [1284, 378] on div "Garage: 1st Choice Car Cosmetics" at bounding box center [1273, 382] width 295 height 18
drag, startPoint x: 1405, startPoint y: 395, endPoint x: 1400, endPoint y: 407, distance: 13.0
click at [1403, 399] on div "Location: 39 Jenny Lane, Woodford, Stockport, SK7 1PE" at bounding box center [1273, 409] width 295 height 37
drag, startPoint x: 1400, startPoint y: 407, endPoint x: 1186, endPoint y: 389, distance: 214.5
click at [1186, 389] on div "Make: BMW Model: IX XDRIVE50 M SPORT Garage: 1st Choice Car Cosmetics Location:…" at bounding box center [1273, 427] width 295 height 183
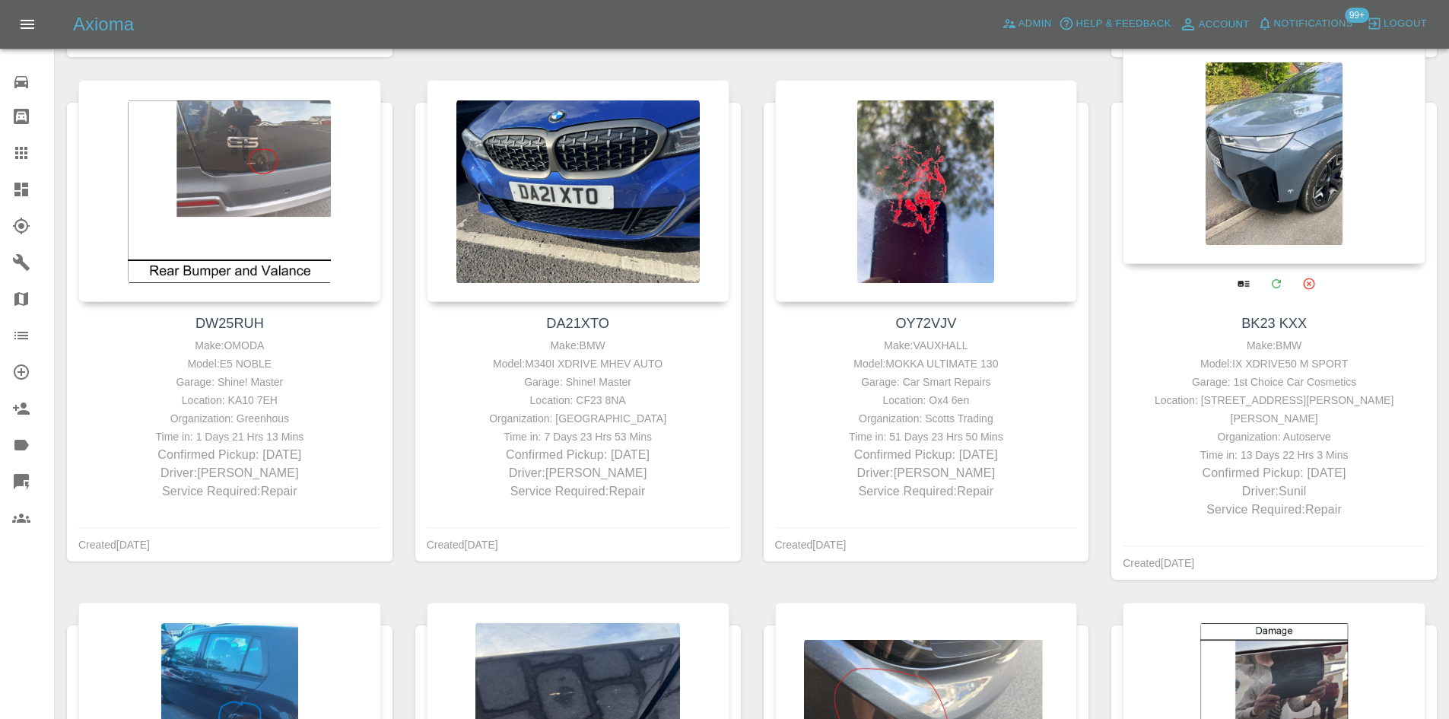
click at [1288, 384] on div "Garage: 1st Choice Car Cosmetics" at bounding box center [1273, 382] width 295 height 18
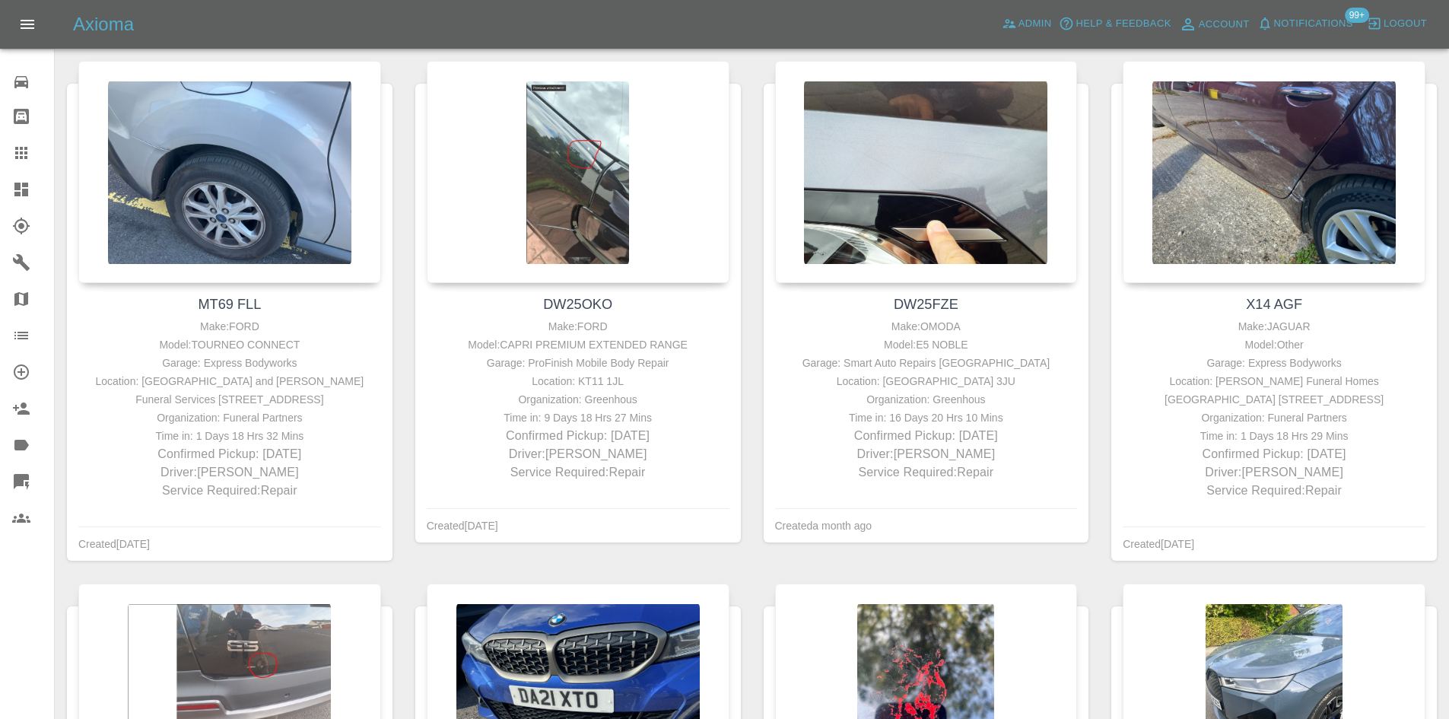
scroll to position [532, 0]
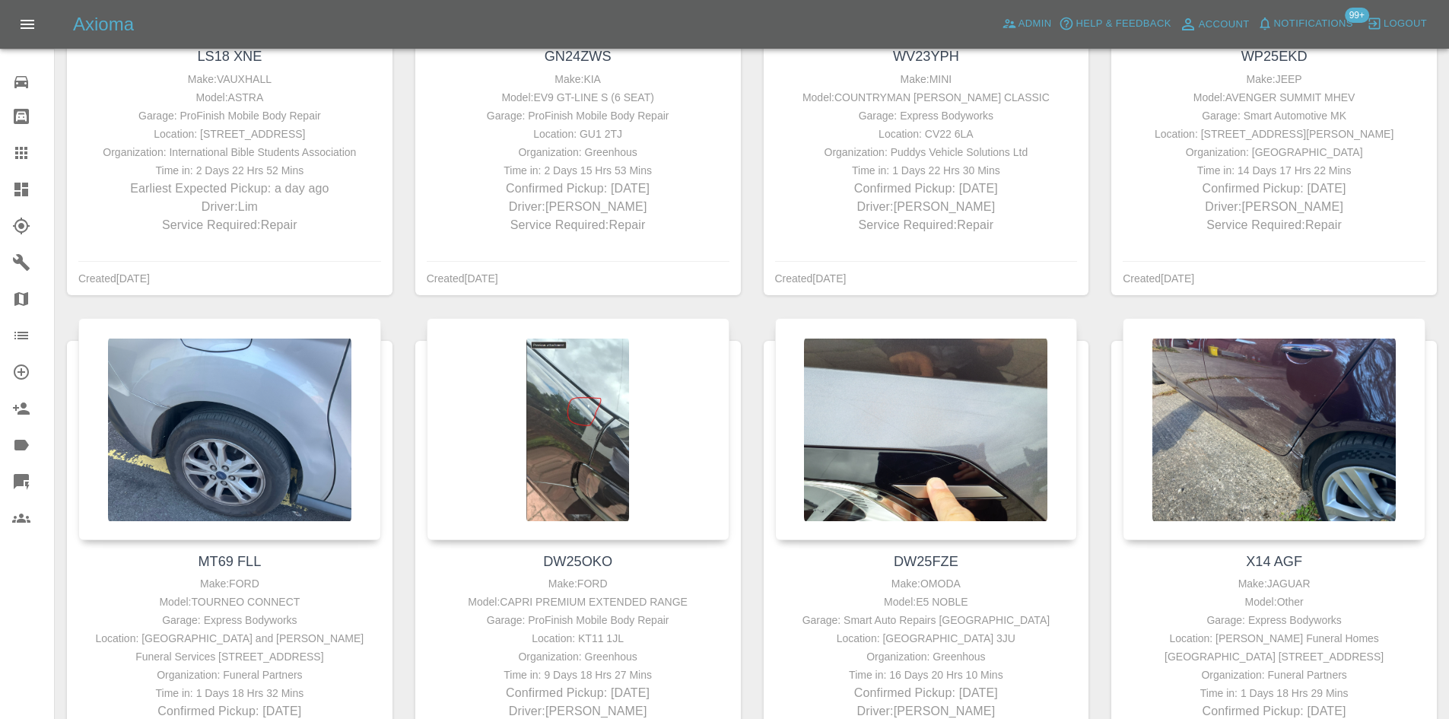
click at [5, 192] on link "Dashboard" at bounding box center [27, 189] width 54 height 37
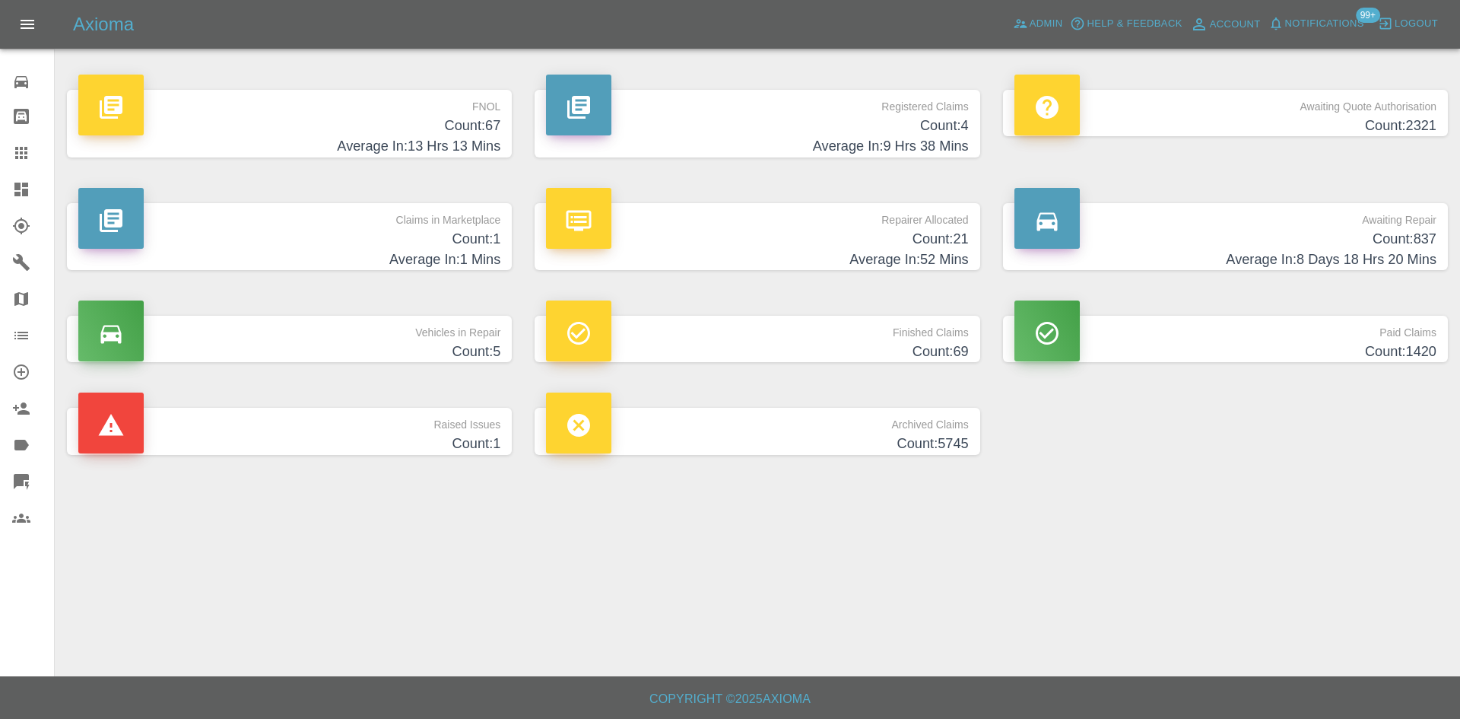
click at [723, 239] on h4 "Count: 21" at bounding box center [757, 239] width 422 height 21
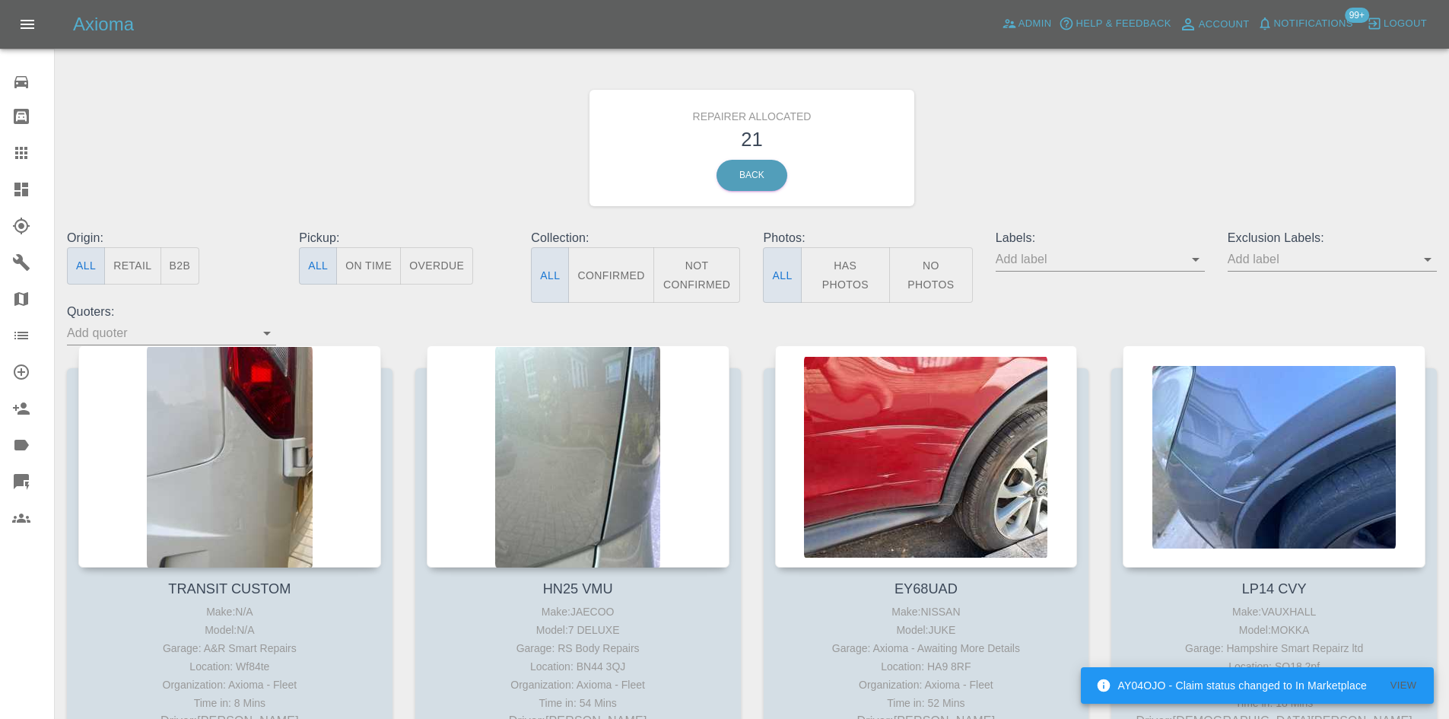
click at [10, 197] on link "Dashboard" at bounding box center [27, 189] width 54 height 37
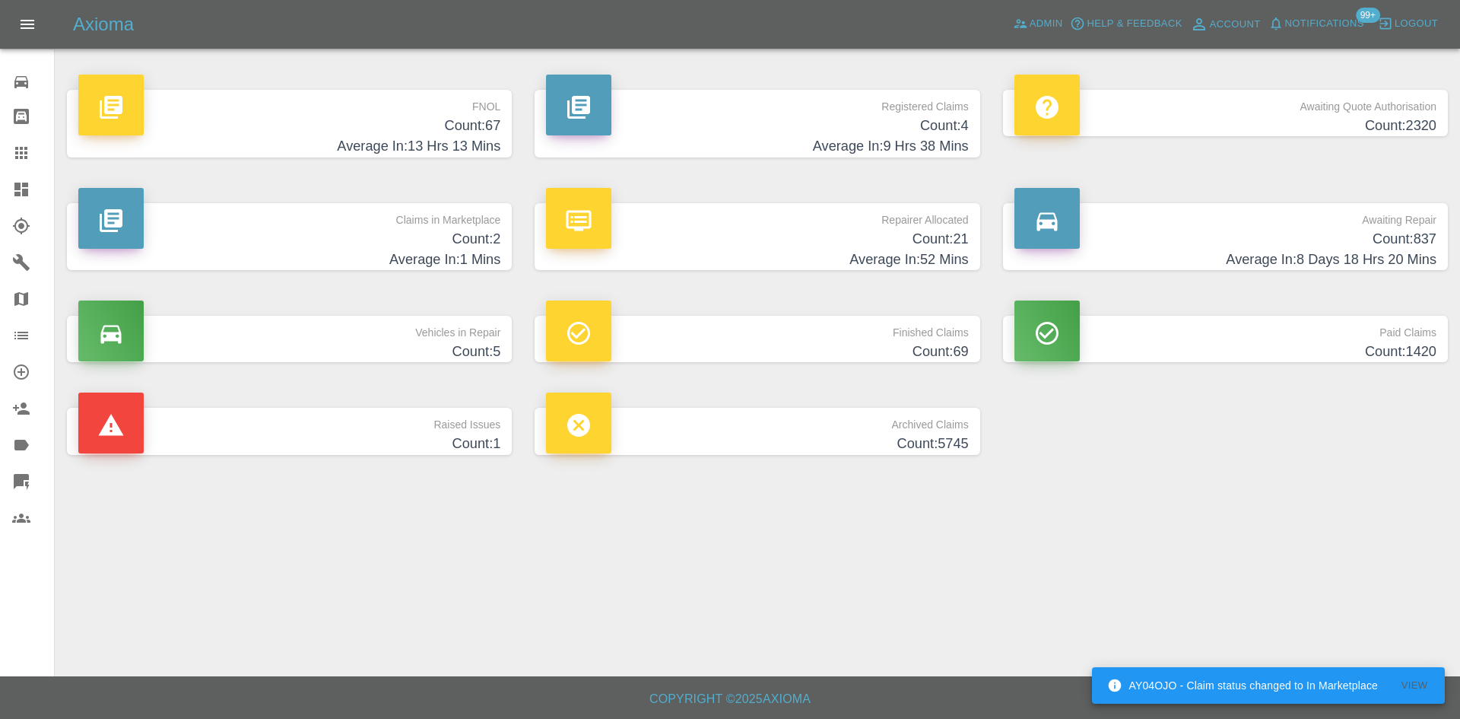
click at [748, 241] on h4 "Count: 21" at bounding box center [757, 239] width 422 height 21
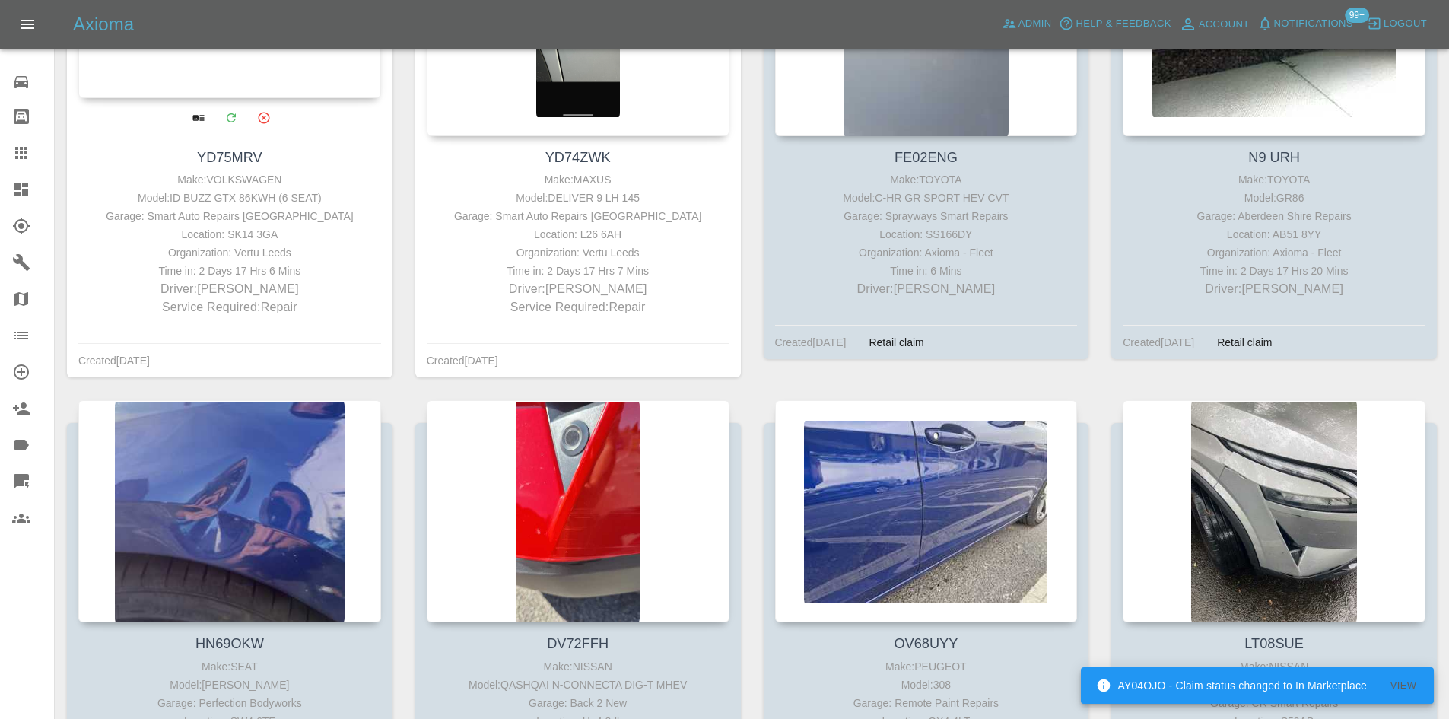
scroll to position [1217, 0]
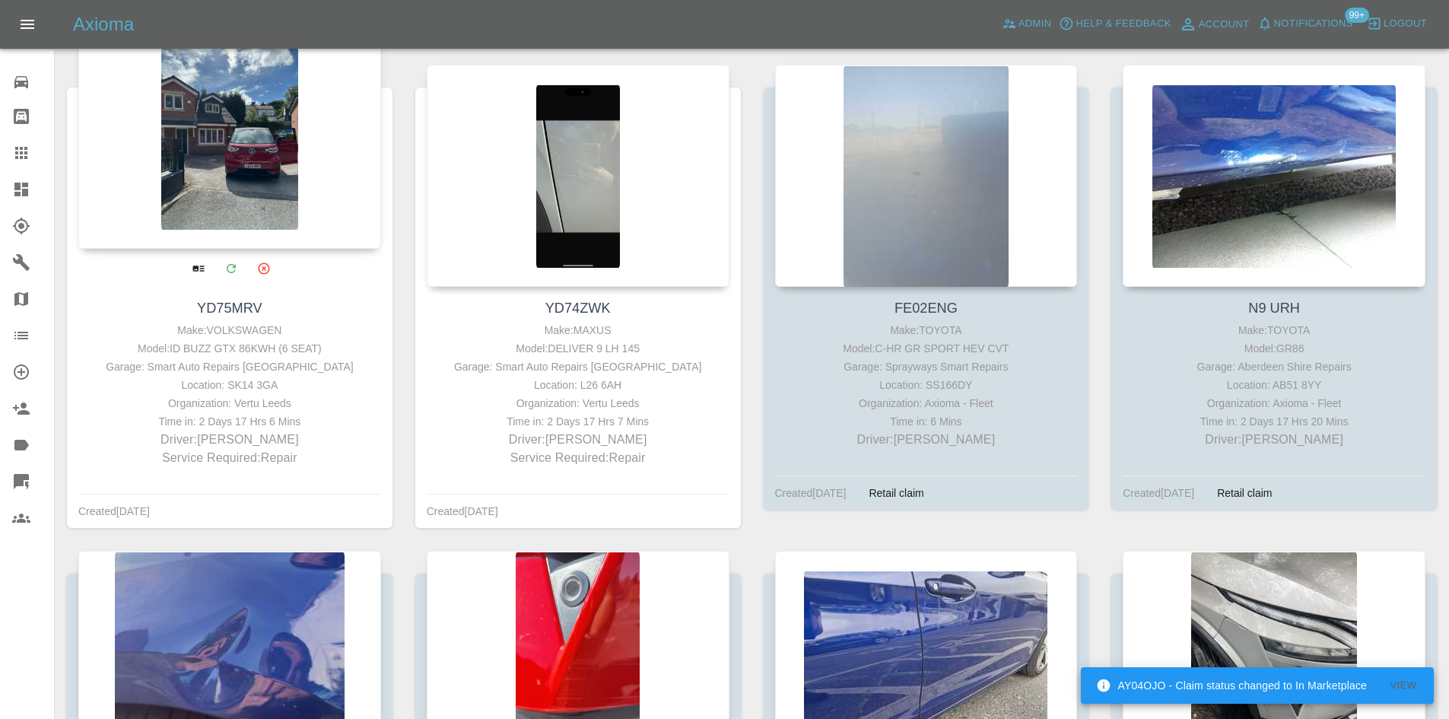
click at [290, 215] on div at bounding box center [229, 138] width 303 height 222
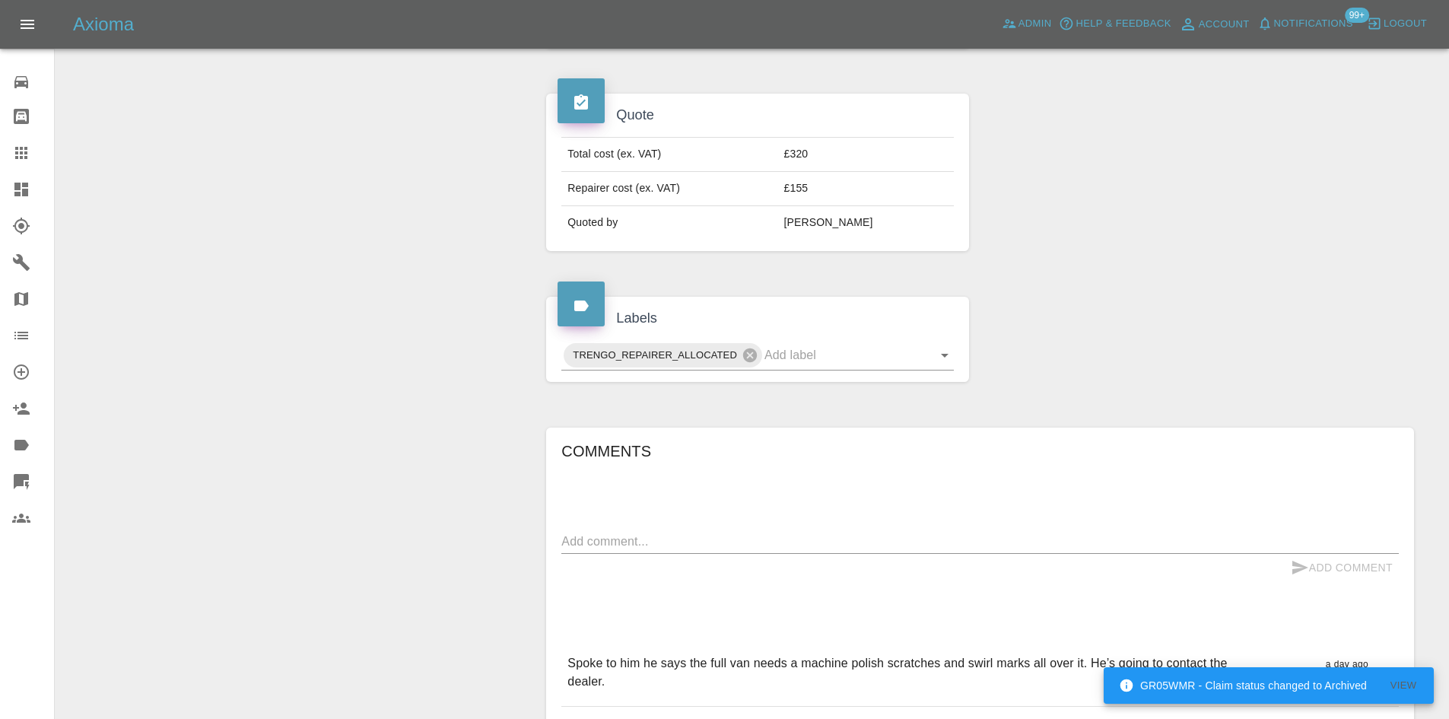
scroll to position [456, 0]
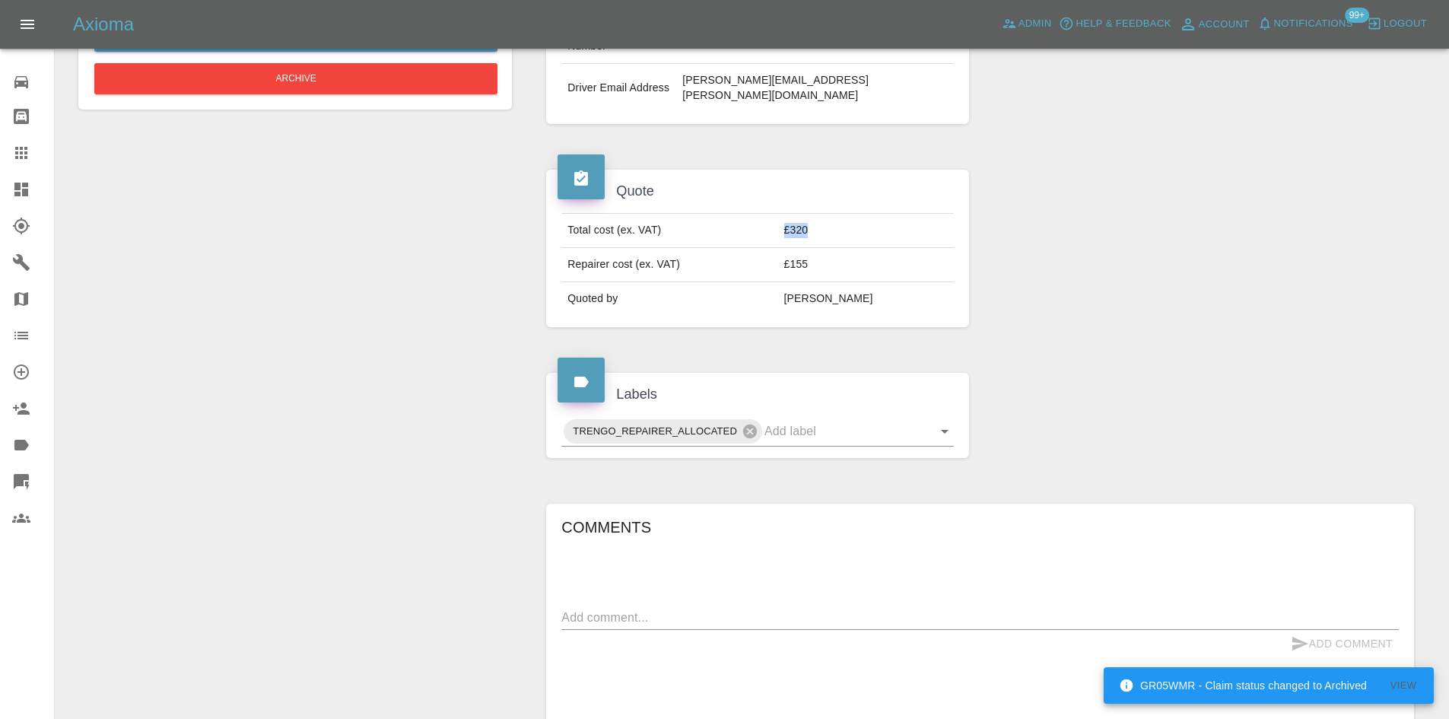
drag, startPoint x: 867, startPoint y: 215, endPoint x: 765, endPoint y: 215, distance: 101.9
click at [765, 215] on tr "Total cost (ex. VAT) £320" at bounding box center [757, 231] width 392 height 34
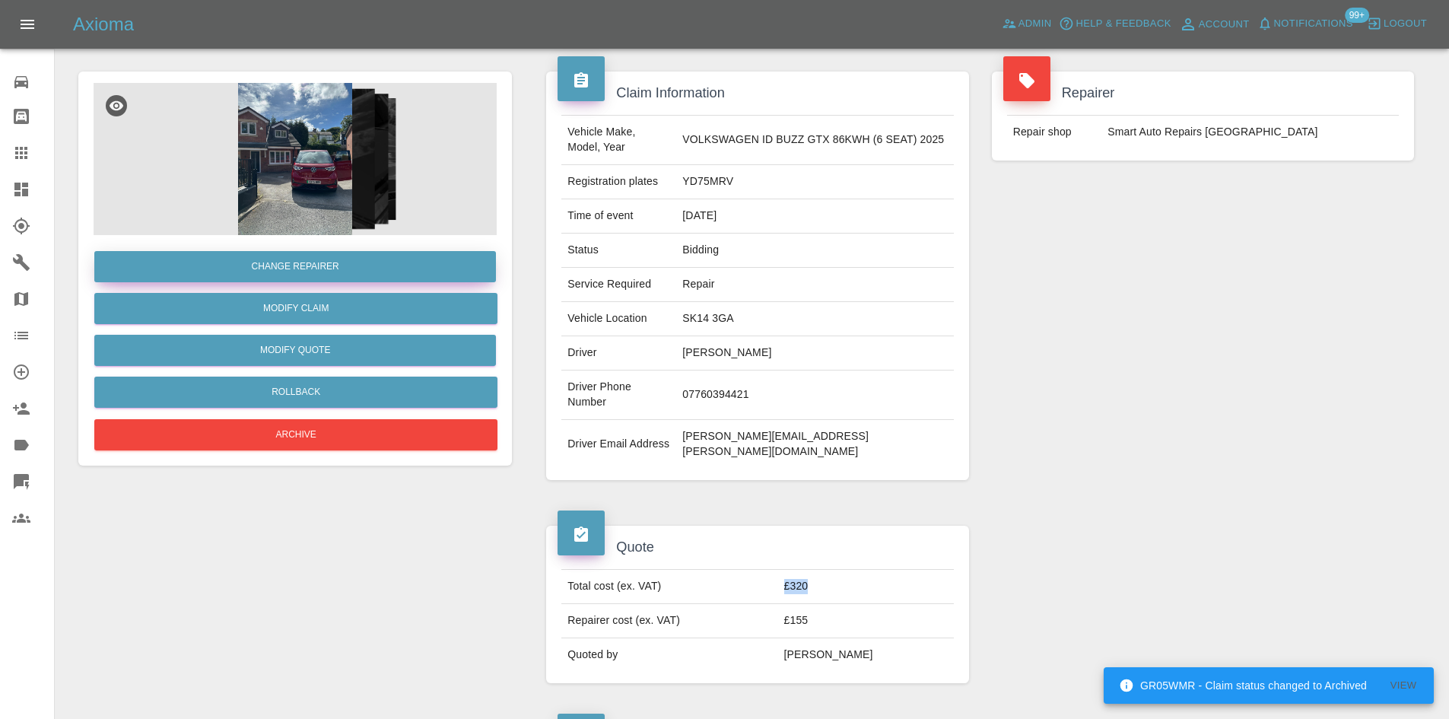
scroll to position [0, 0]
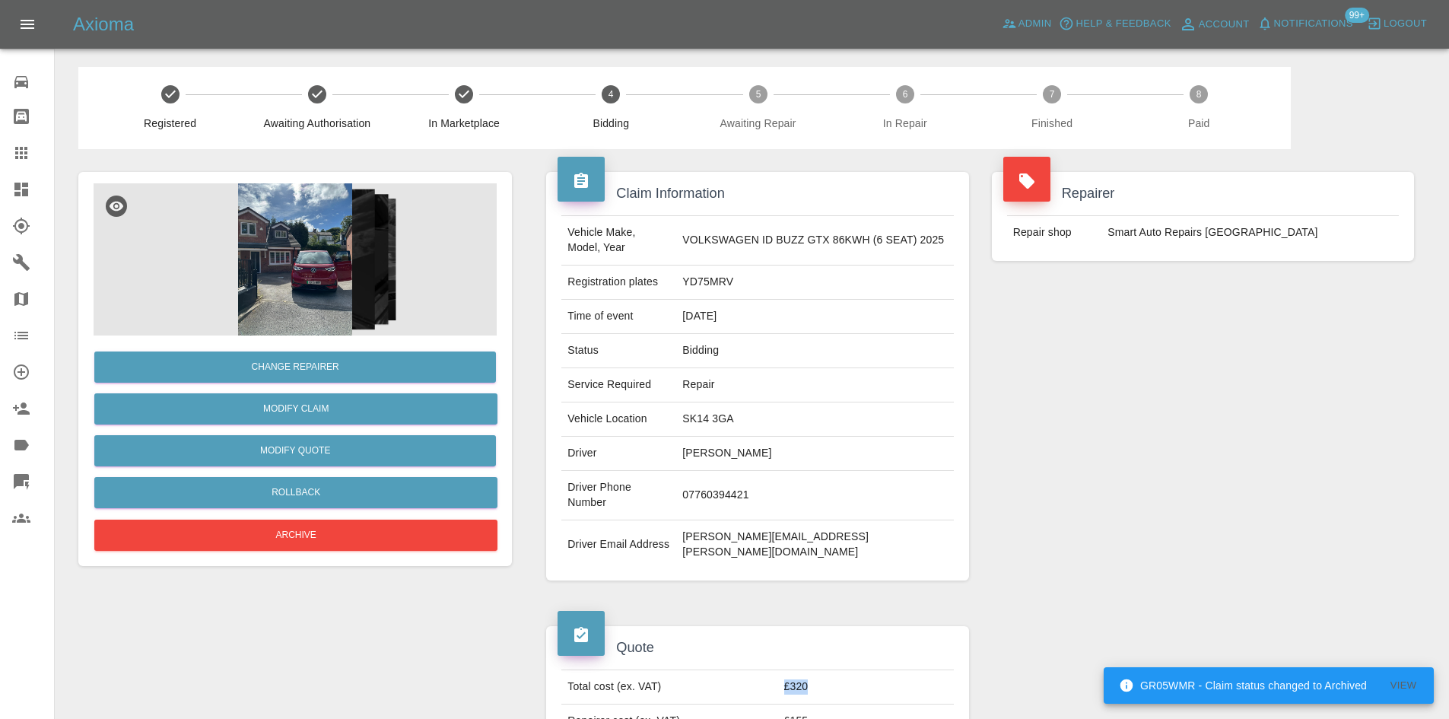
click at [325, 252] on img at bounding box center [295, 259] width 403 height 152
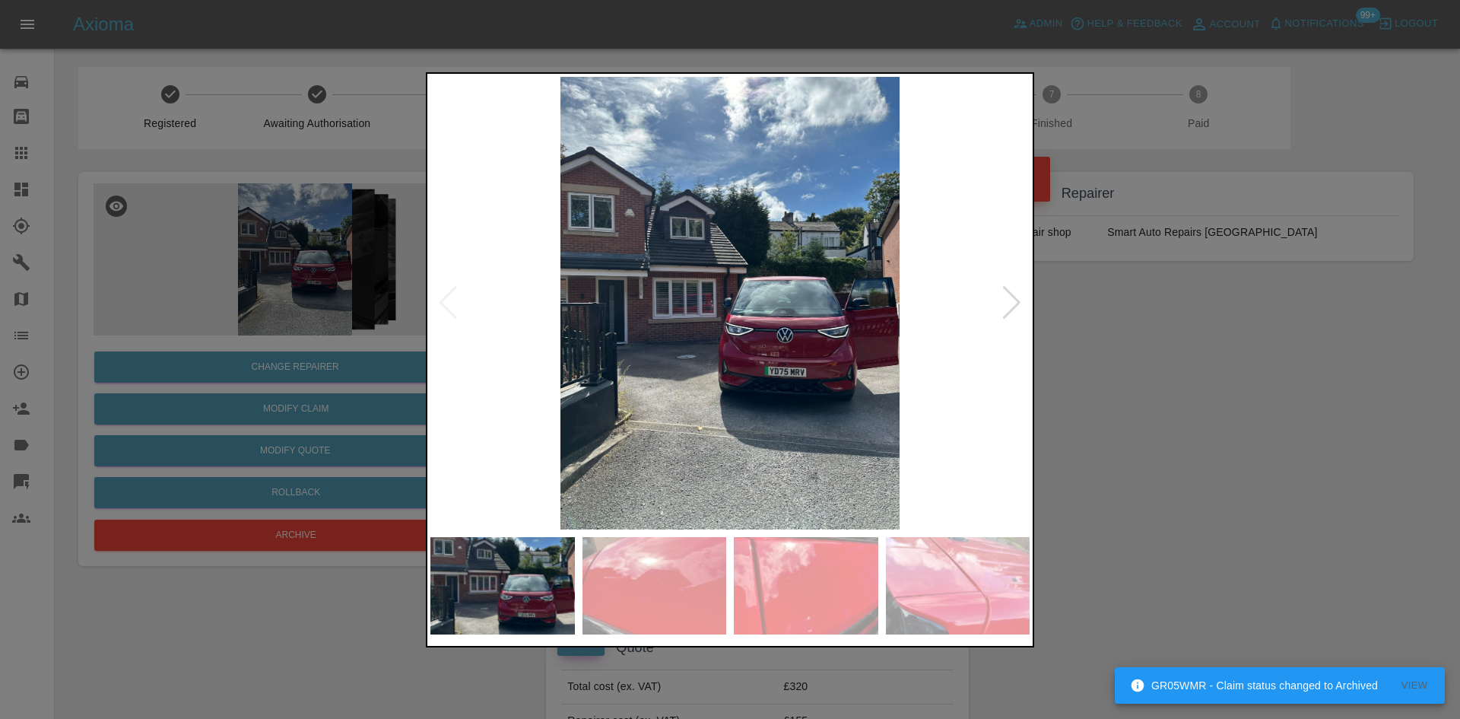
click at [1021, 307] on div at bounding box center [1012, 302] width 21 height 33
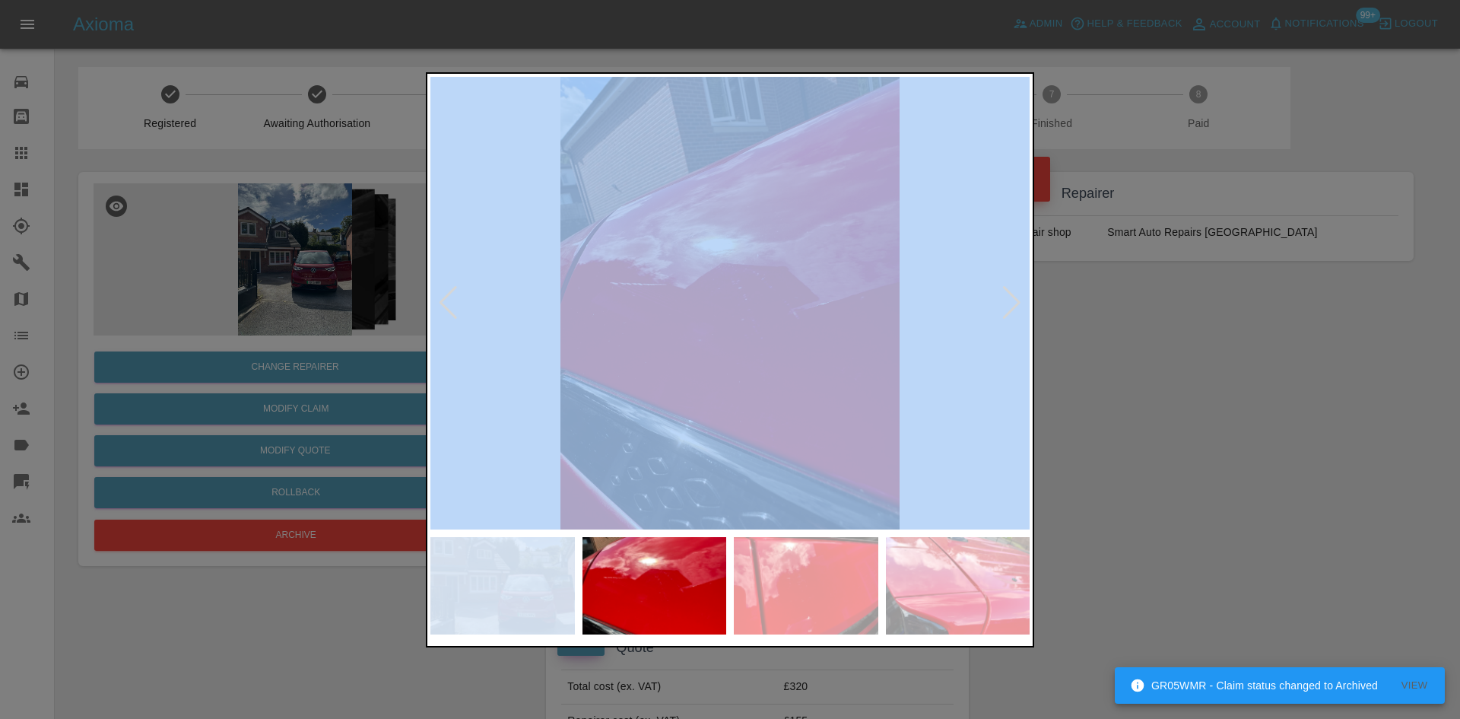
click at [1021, 307] on div at bounding box center [1012, 302] width 21 height 33
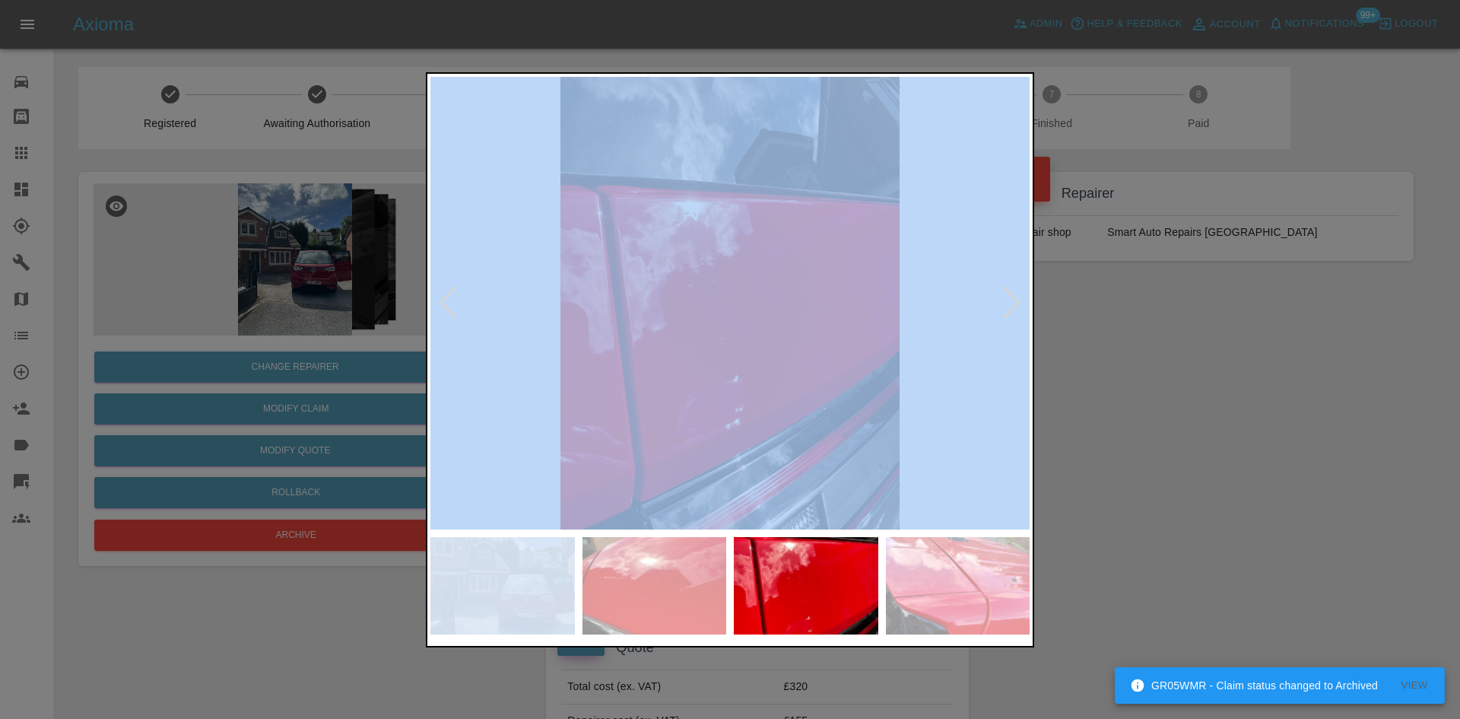
click at [1021, 307] on div at bounding box center [1012, 302] width 21 height 33
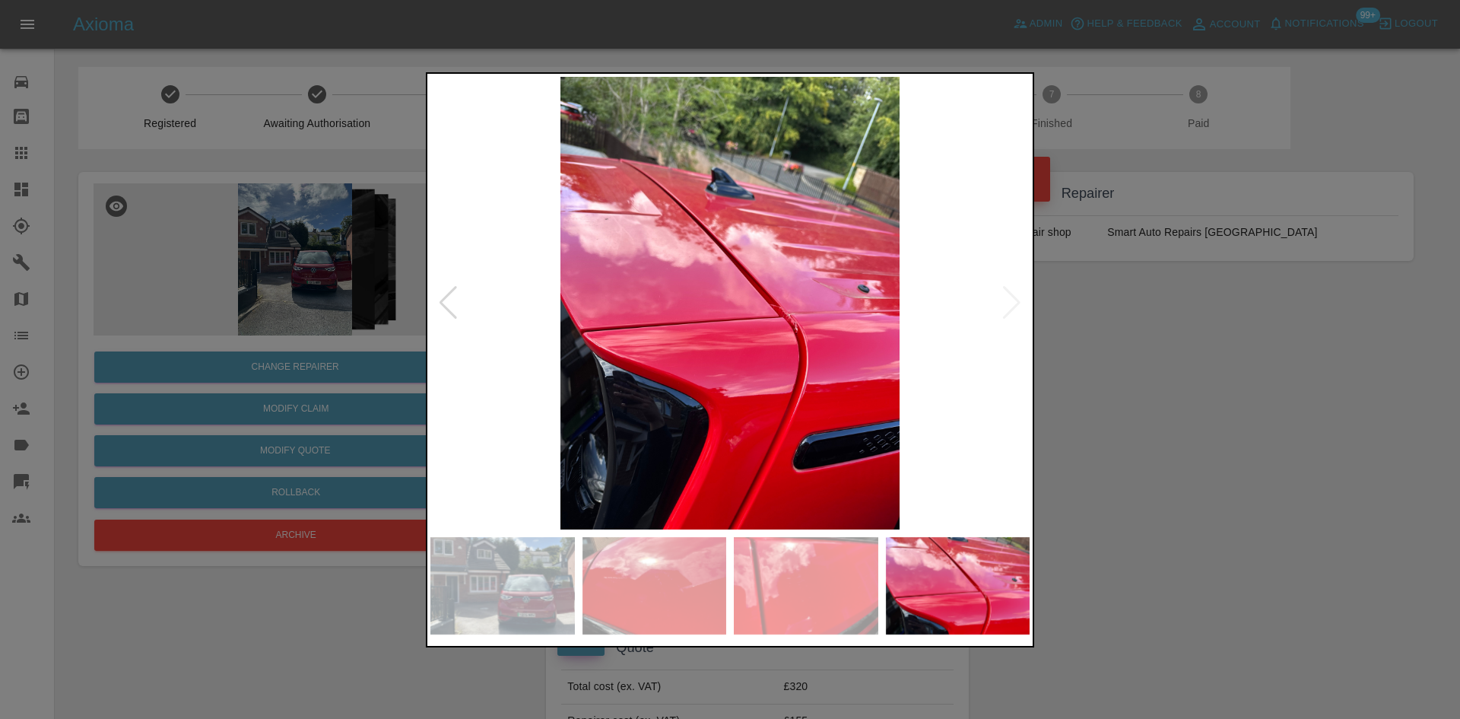
click at [1021, 307] on img at bounding box center [729, 303] width 599 height 452
drag, startPoint x: 1252, startPoint y: 411, endPoint x: 707, endPoint y: 416, distance: 544.5
click at [1249, 411] on div at bounding box center [730, 359] width 1460 height 719
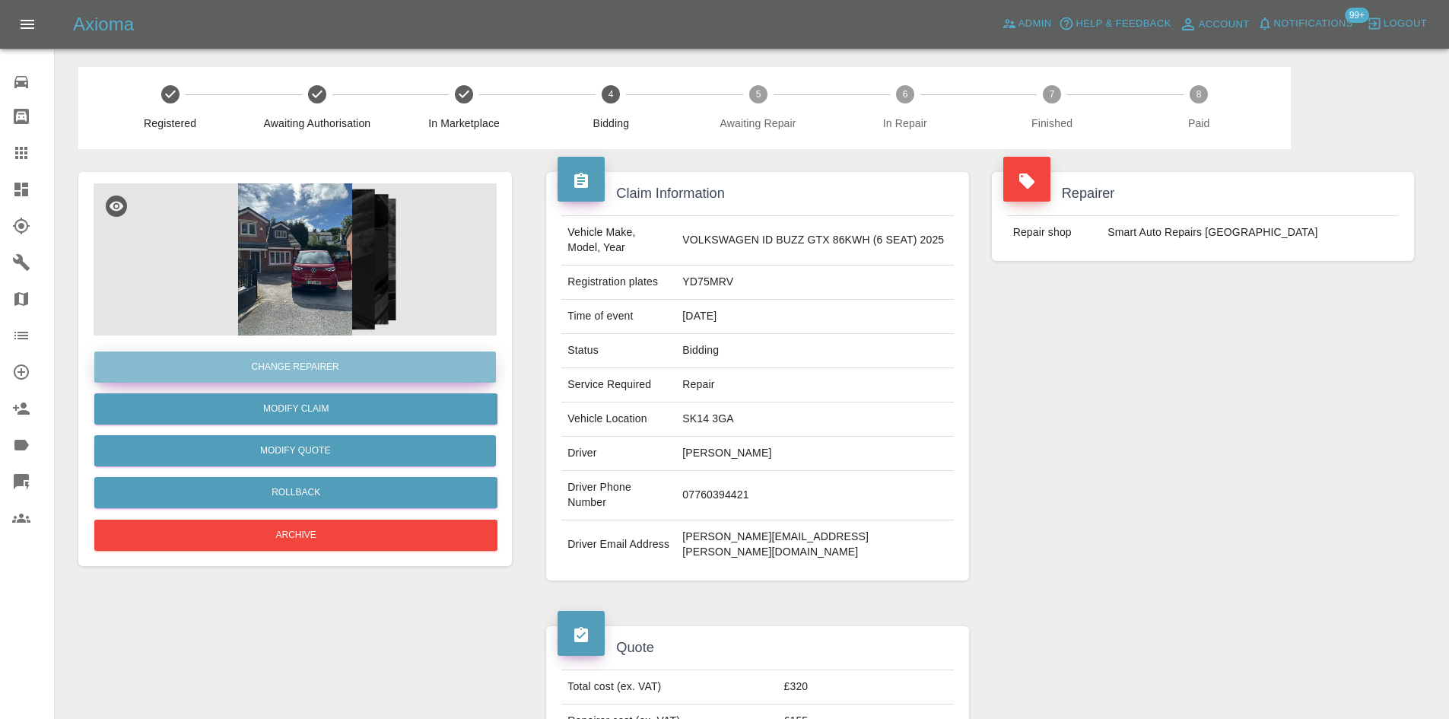
click at [334, 371] on button "Change Repairer" at bounding box center [295, 366] width 402 height 31
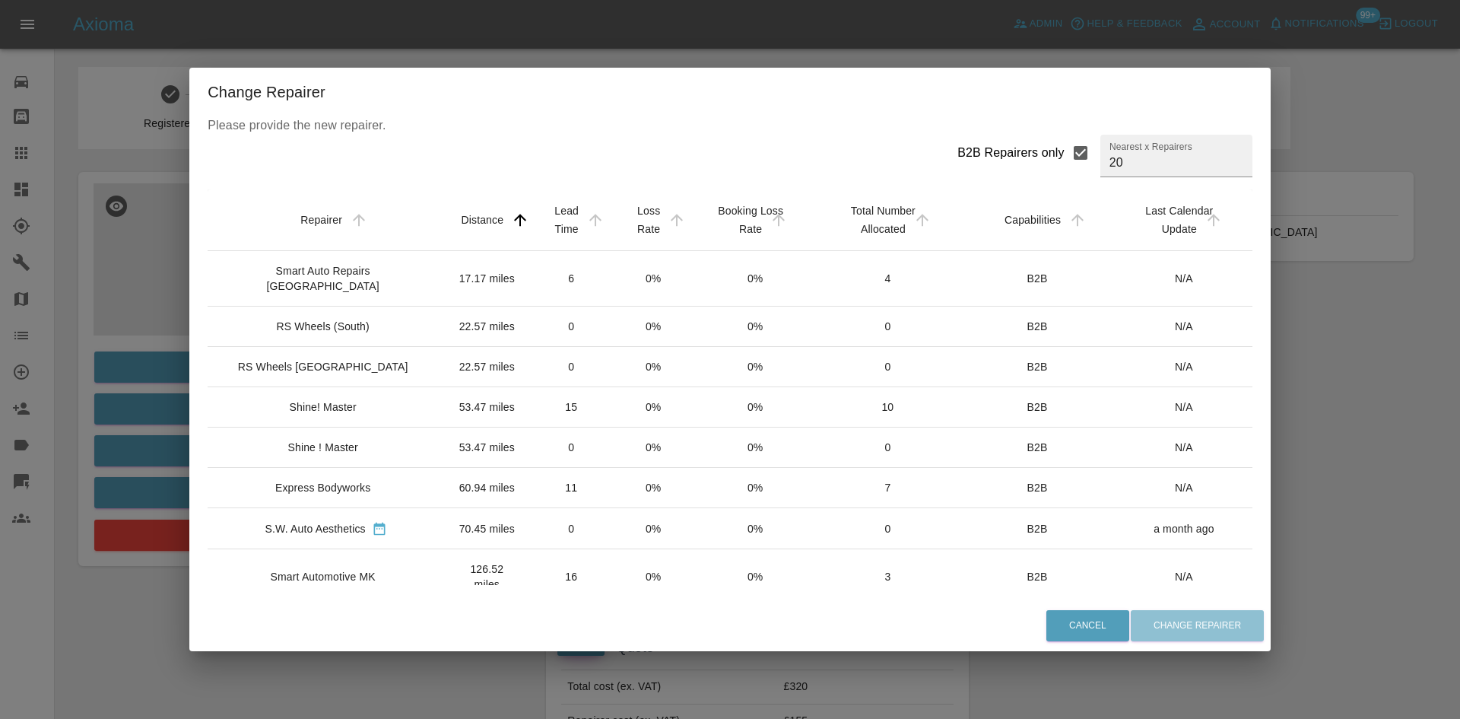
click at [1002, 156] on div "B2B Repairers only" at bounding box center [1010, 153] width 107 height 18
click at [1065, 156] on input "B2B Repairers only" at bounding box center [1081, 153] width 32 height 32
checkbox input "false"
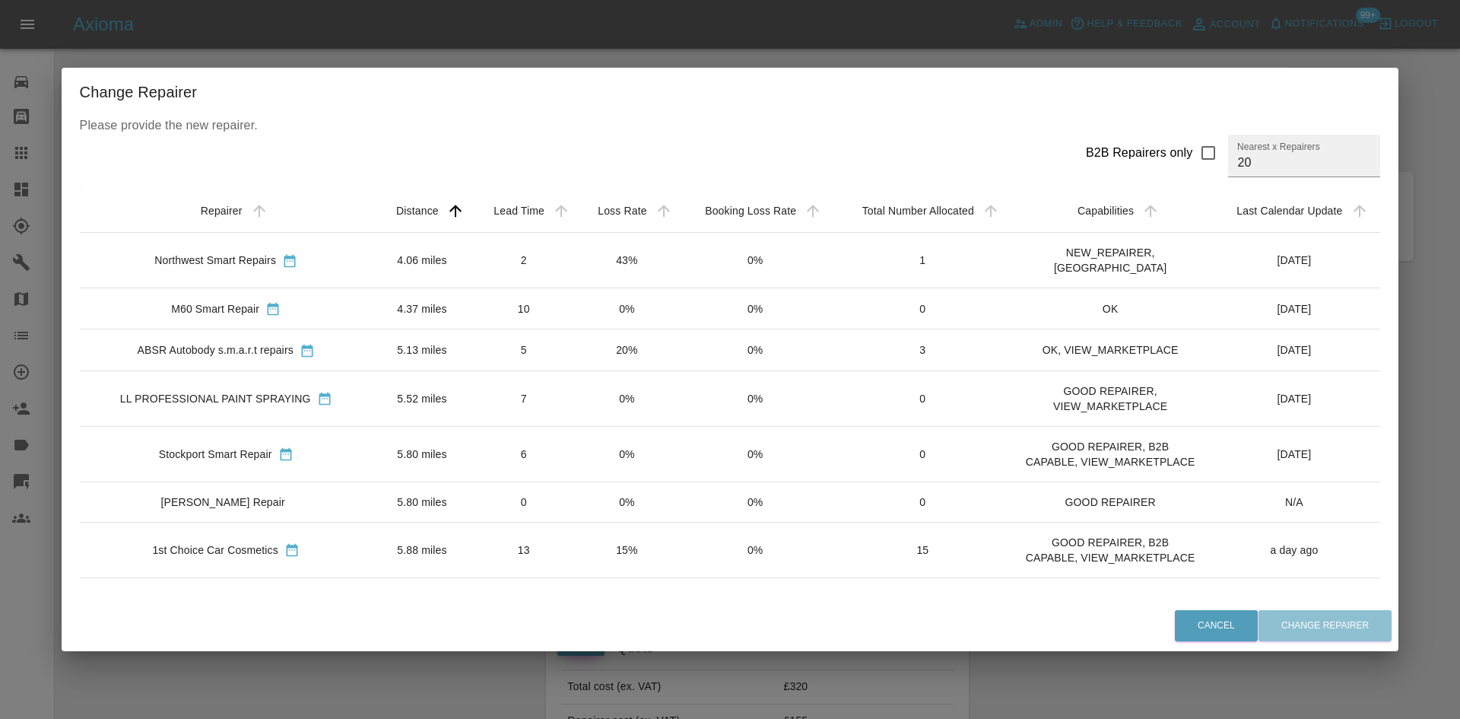
click at [202, 522] on td "1st Choice Car Cosmetics" at bounding box center [226, 550] width 293 height 56
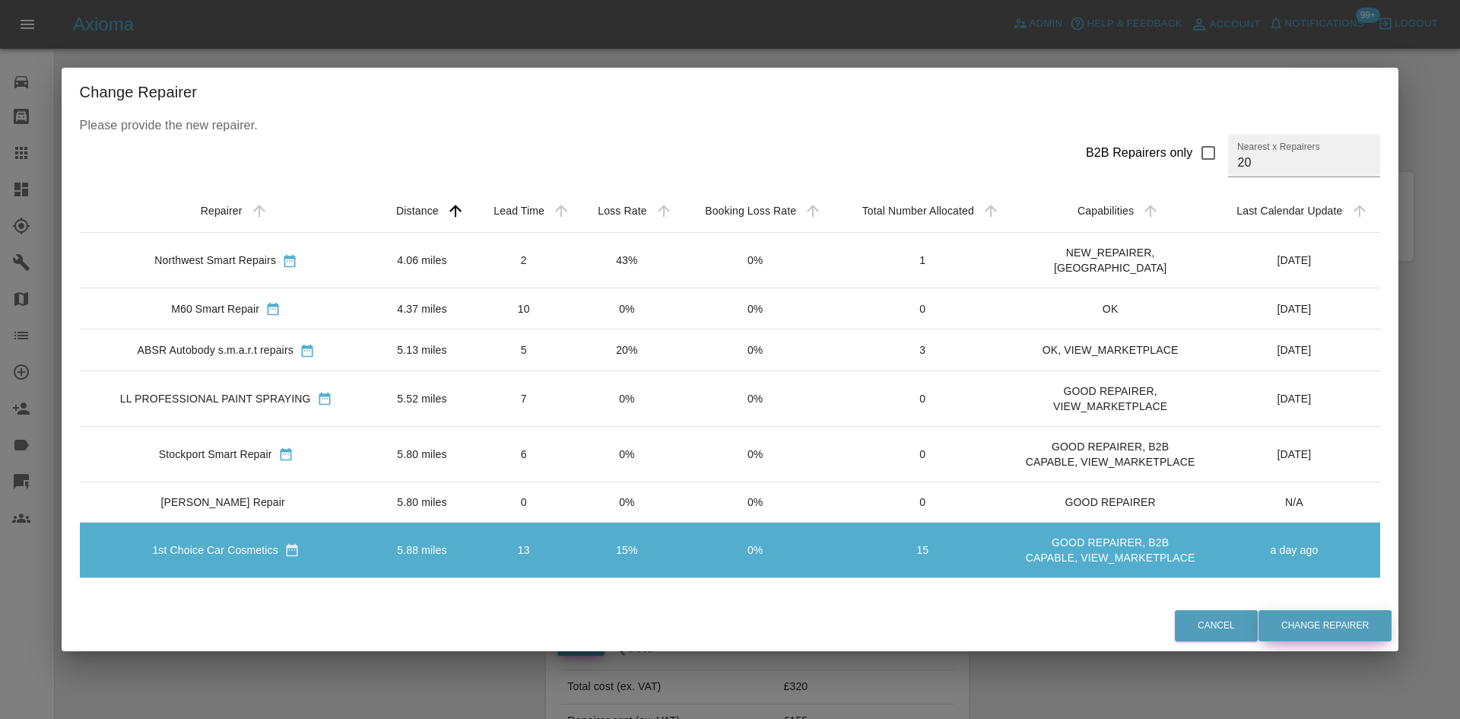
click at [1318, 610] on button "Change Repairer" at bounding box center [1325, 625] width 133 height 31
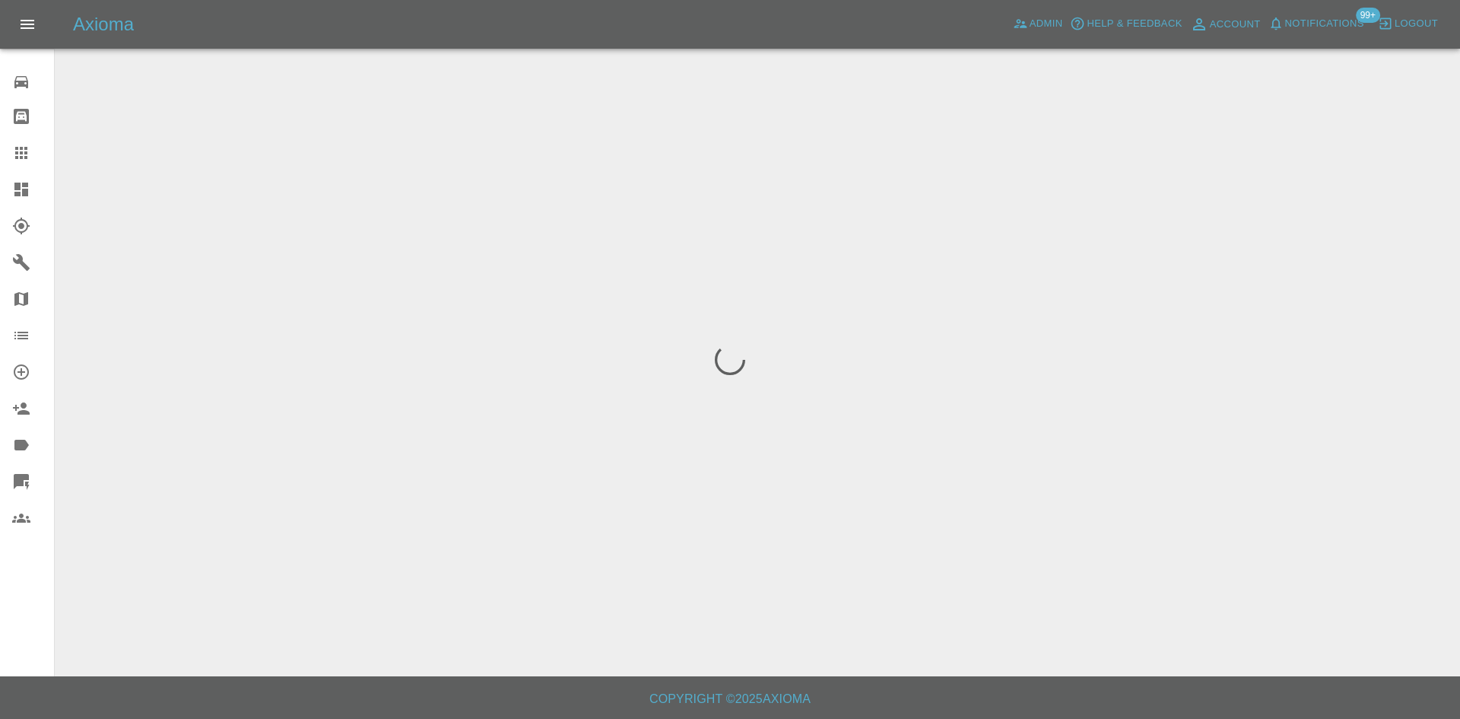
click at [1313, 623] on div at bounding box center [730, 359] width 1460 height 719
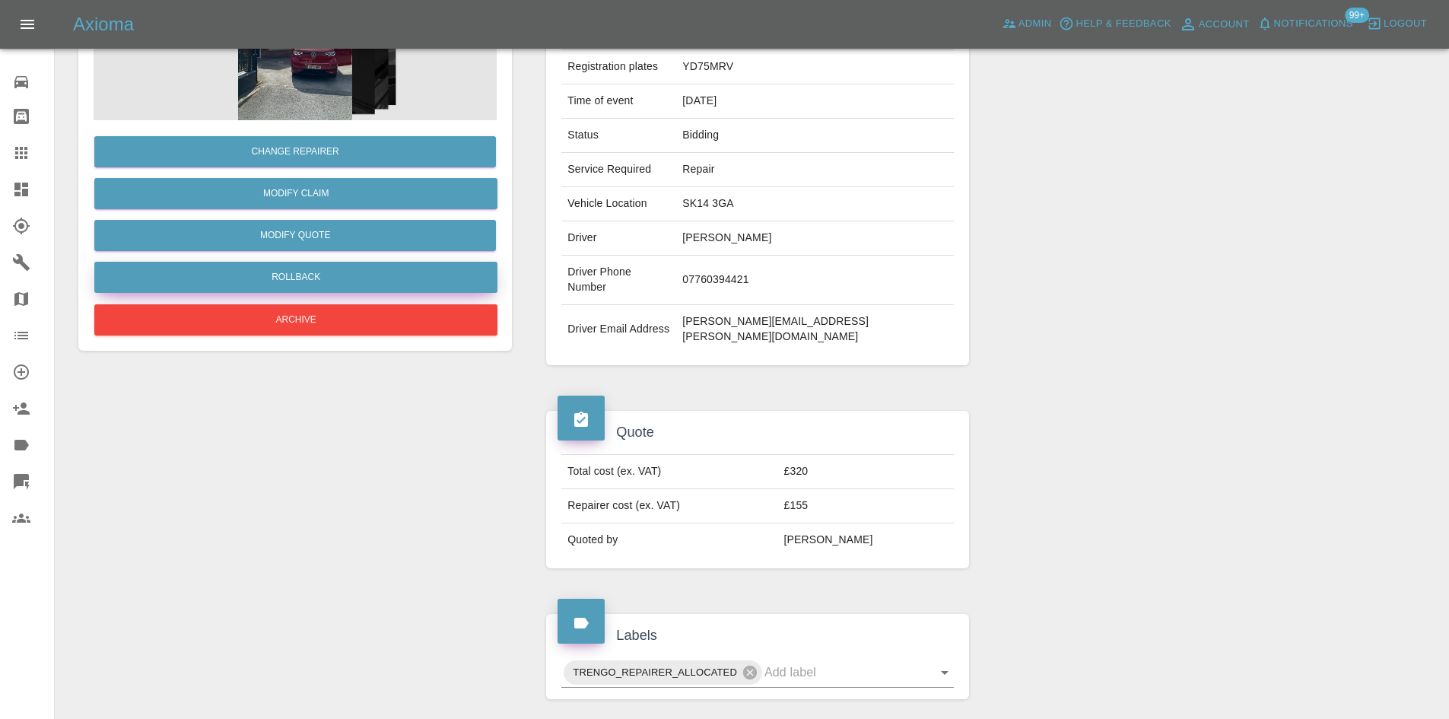
scroll to position [228, 0]
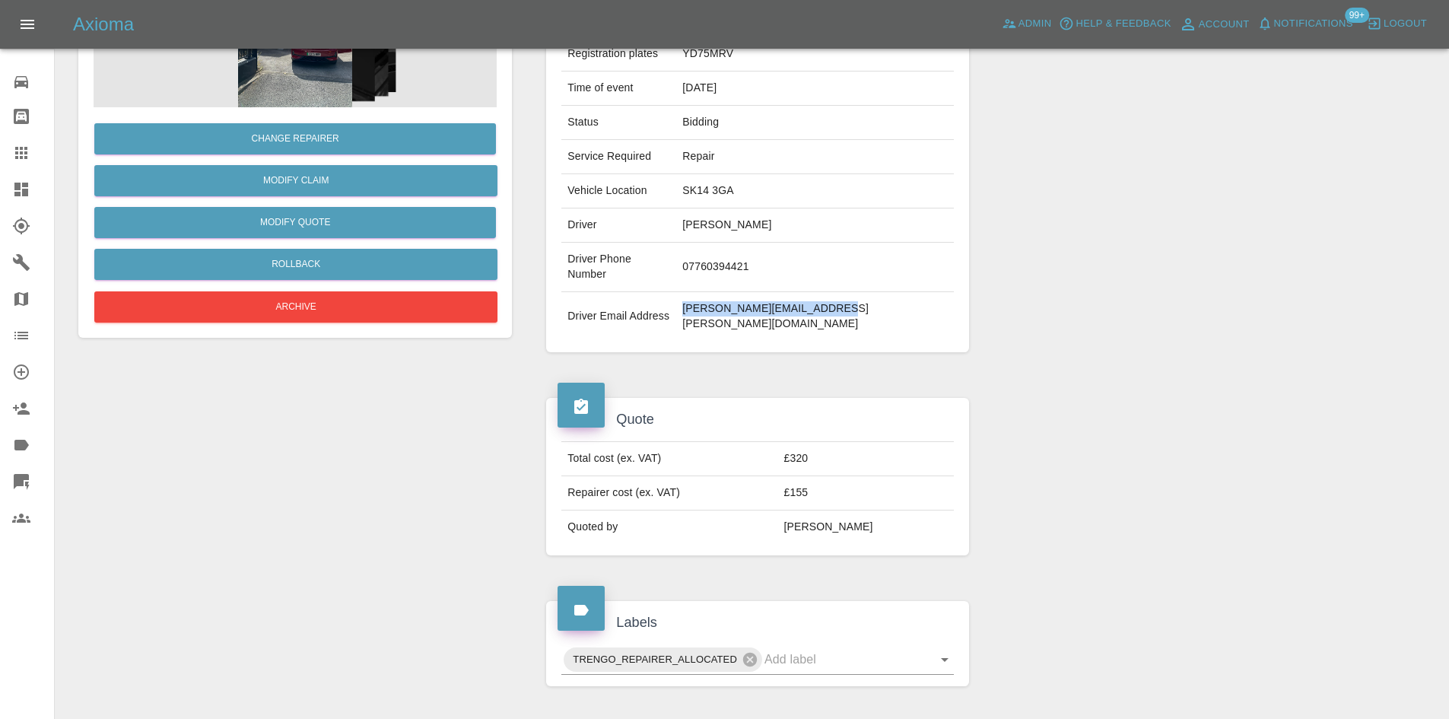
drag, startPoint x: 851, startPoint y: 300, endPoint x: 676, endPoint y: 310, distance: 175.1
click at [676, 310] on tr "Driver Email Address richard.wilde@nccgroup.com" at bounding box center [757, 316] width 392 height 49
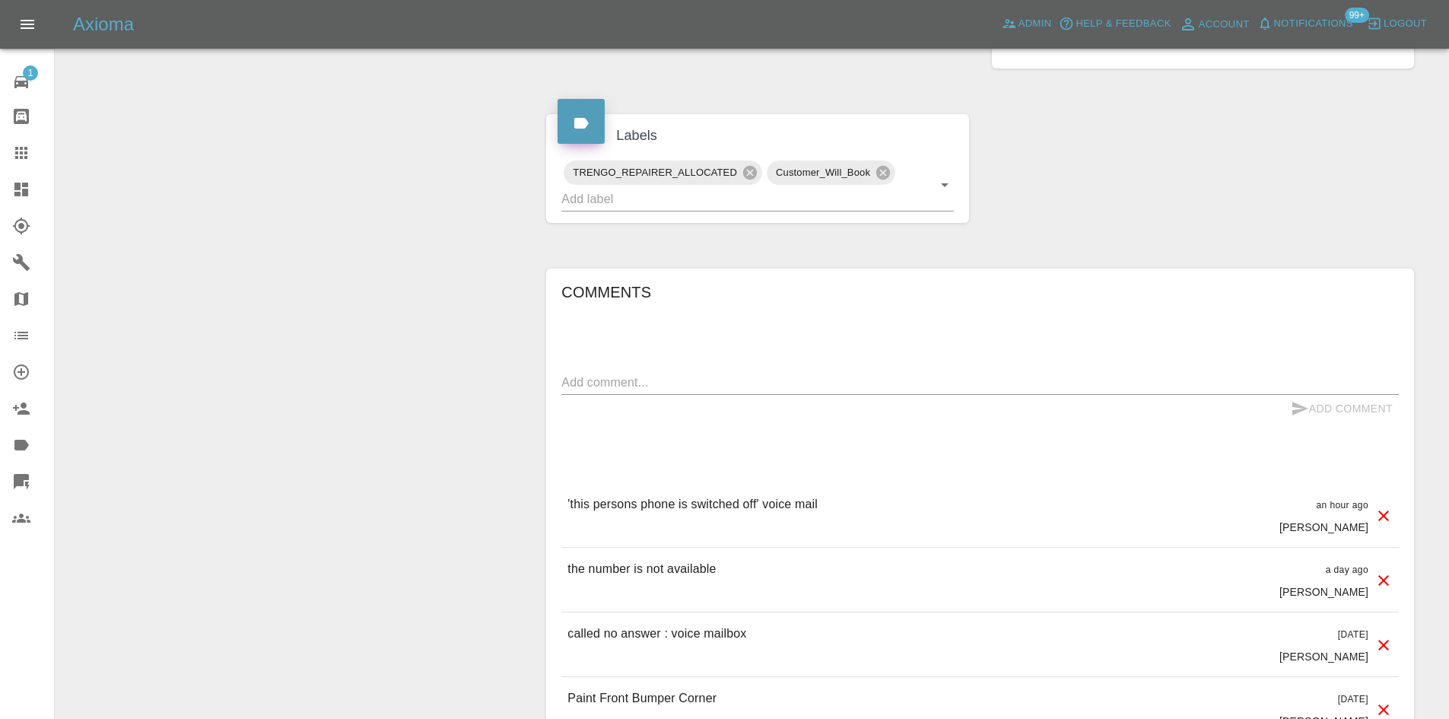
scroll to position [910, 0]
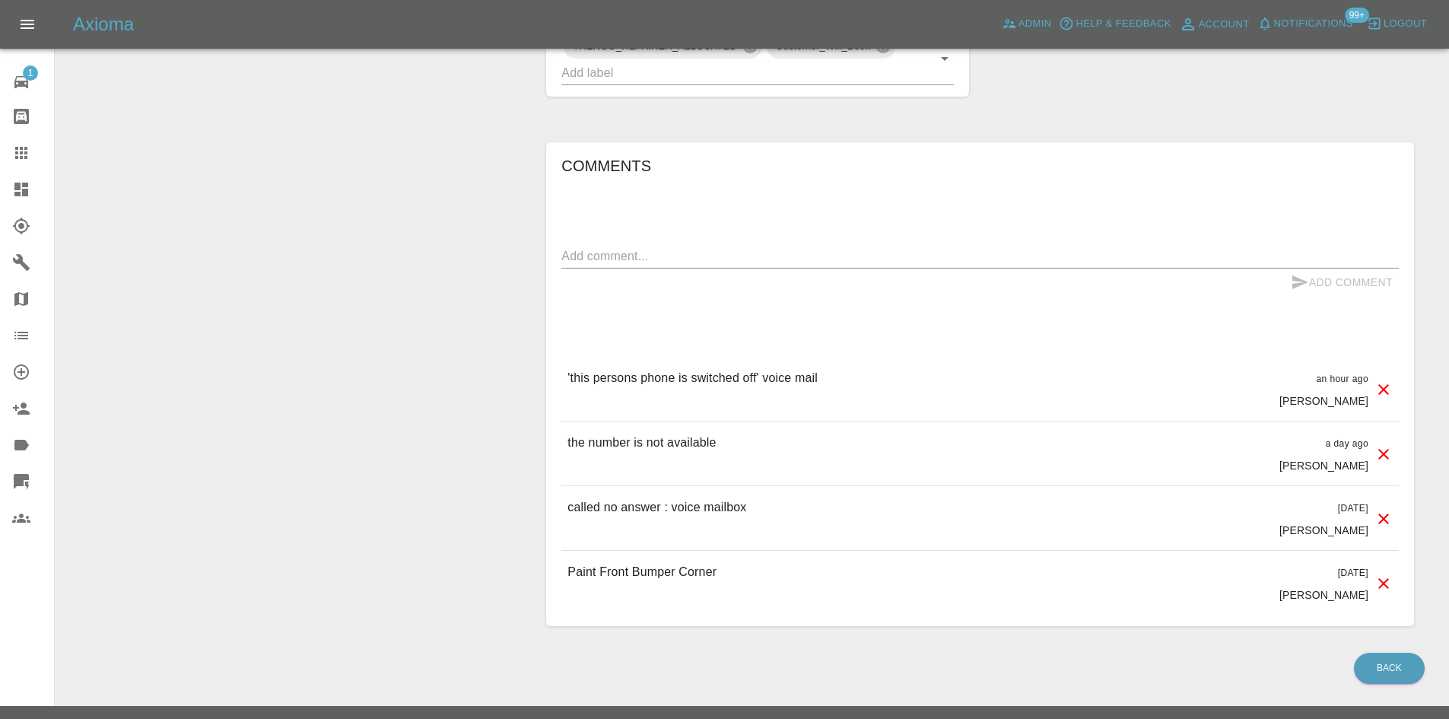
drag, startPoint x: 559, startPoint y: 347, endPoint x: 904, endPoint y: 511, distance: 382.3
click at [911, 532] on div "Comments x Add Comment 'this persons phone is switched off' voice mail an hour …" at bounding box center [980, 384] width 868 height 484
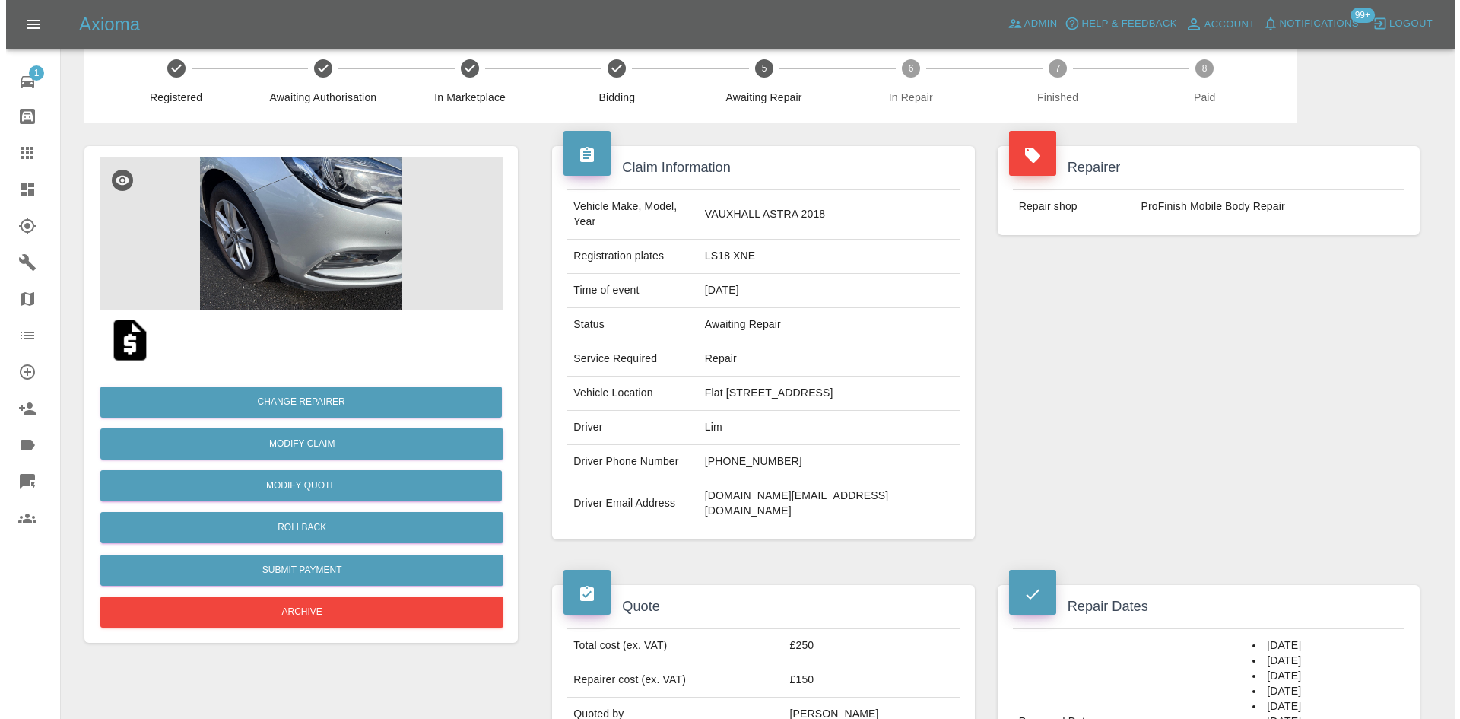
scroll to position [0, 0]
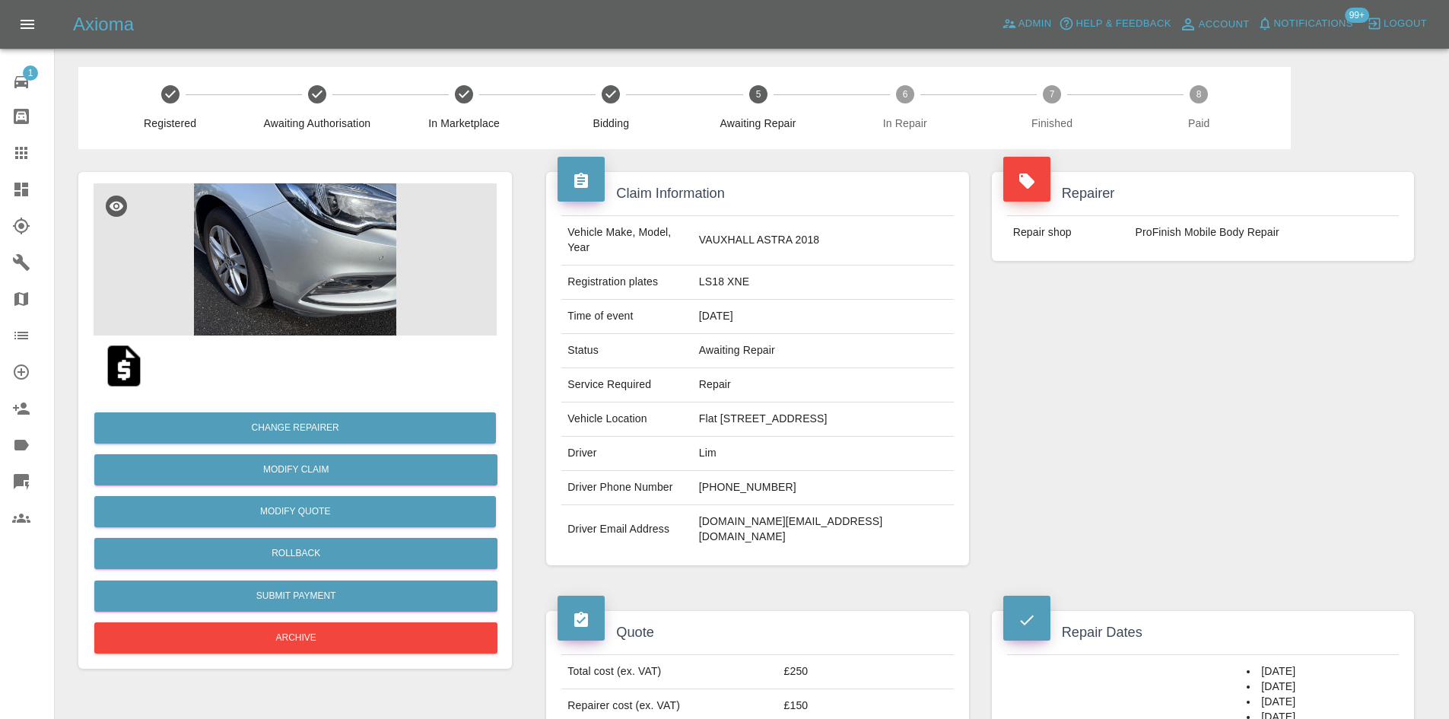
click at [0, 197] on link "Dashboard" at bounding box center [27, 189] width 54 height 37
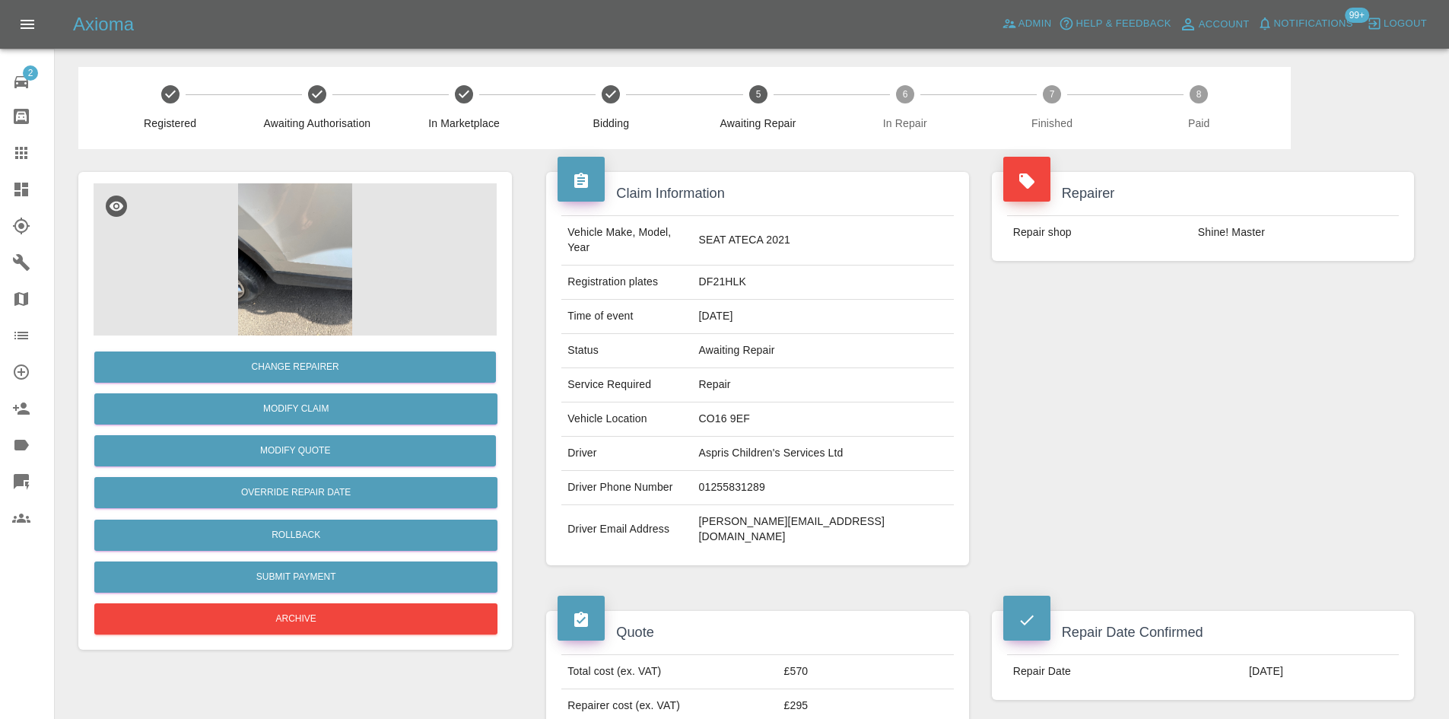
click at [408, 278] on img at bounding box center [295, 259] width 403 height 152
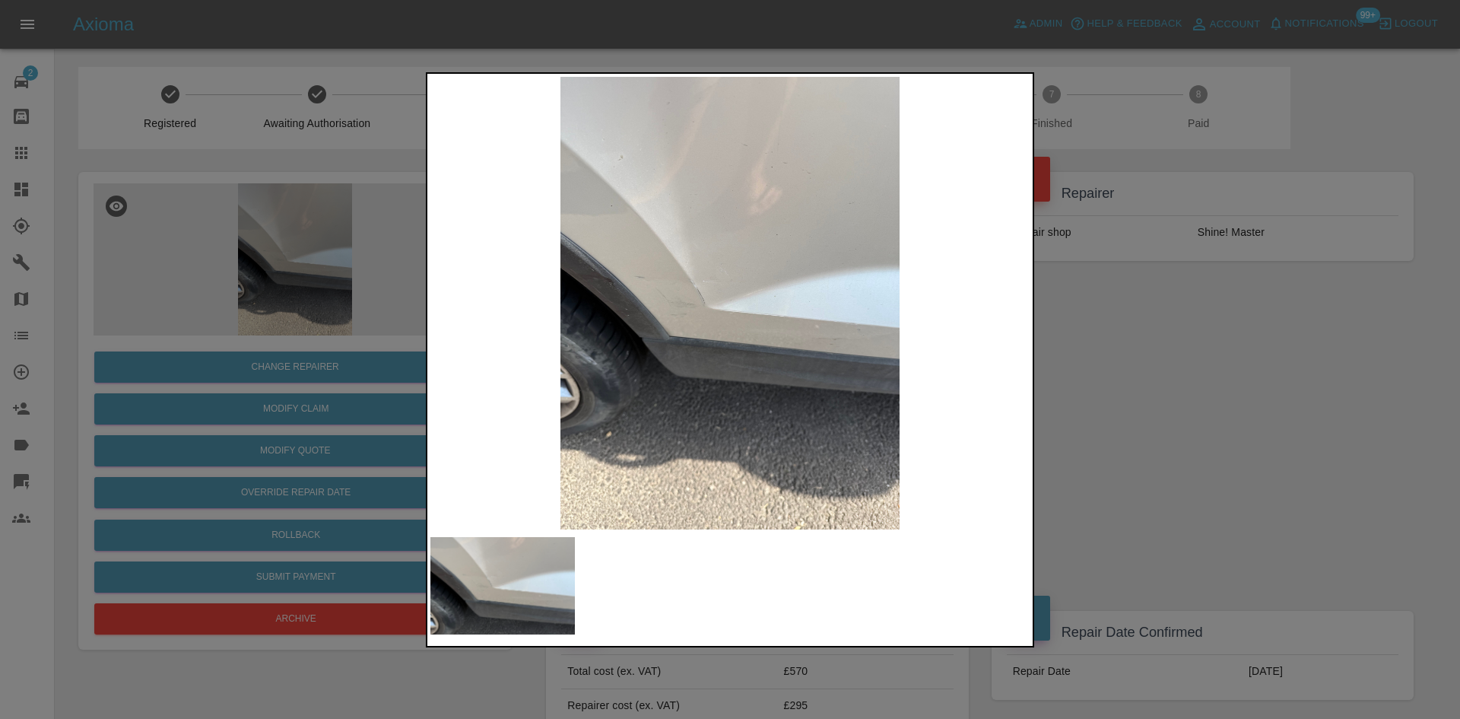
click at [1141, 386] on div at bounding box center [730, 359] width 1460 height 719
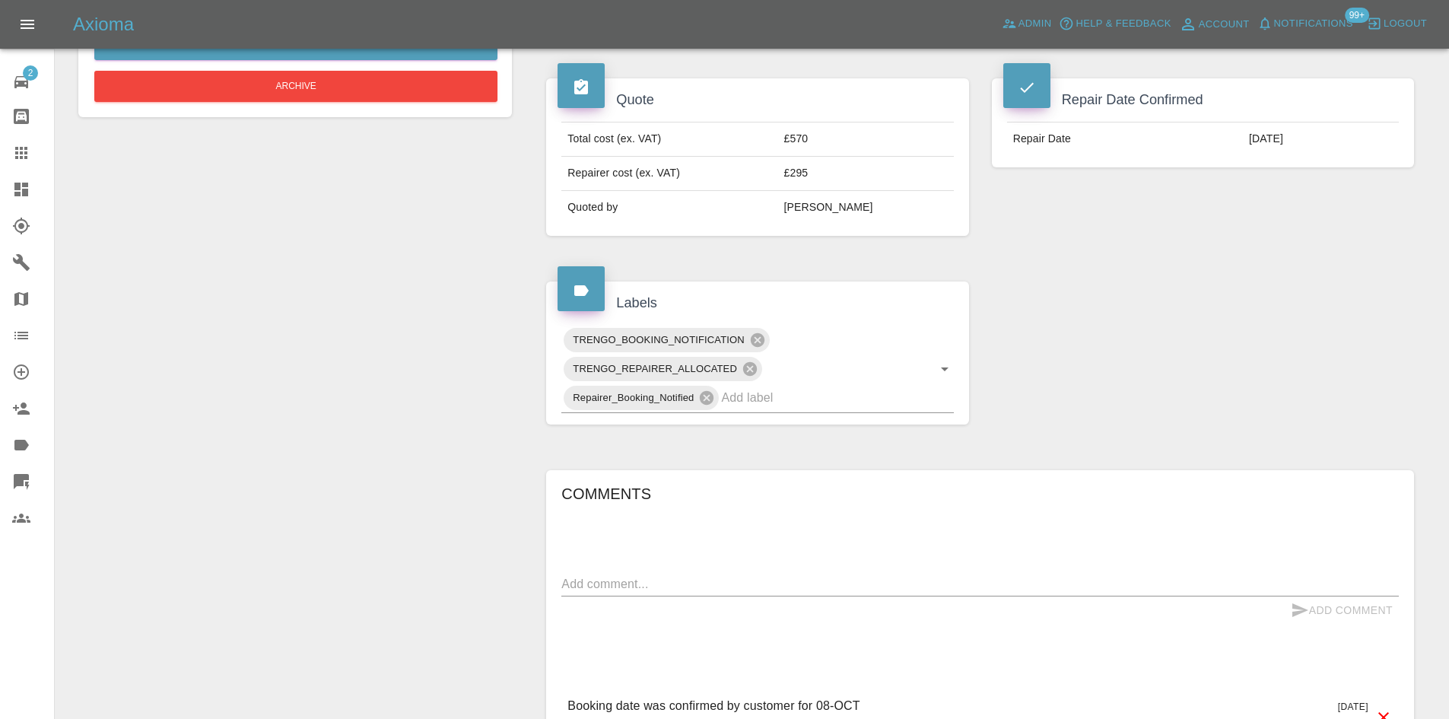
scroll to position [1054, 0]
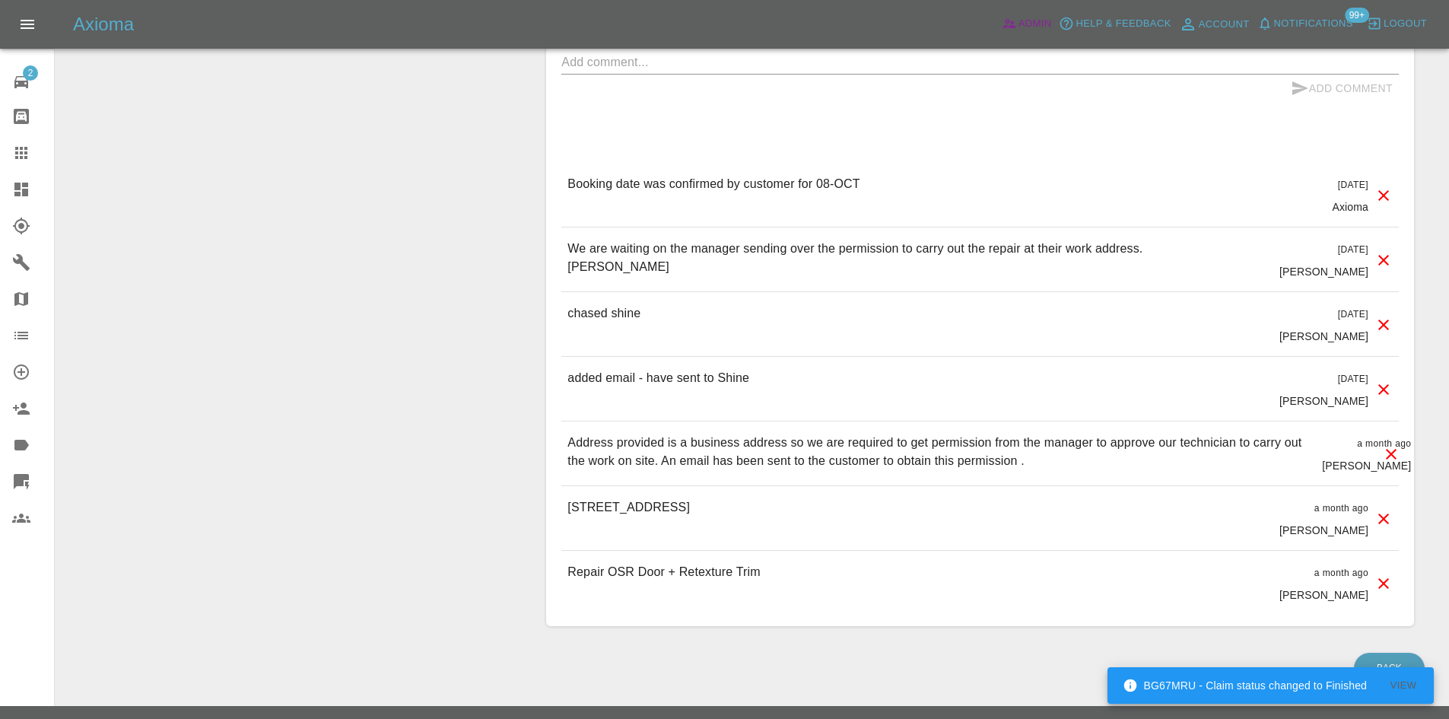
click at [1005, 35] on link "Admin" at bounding box center [1027, 24] width 58 height 24
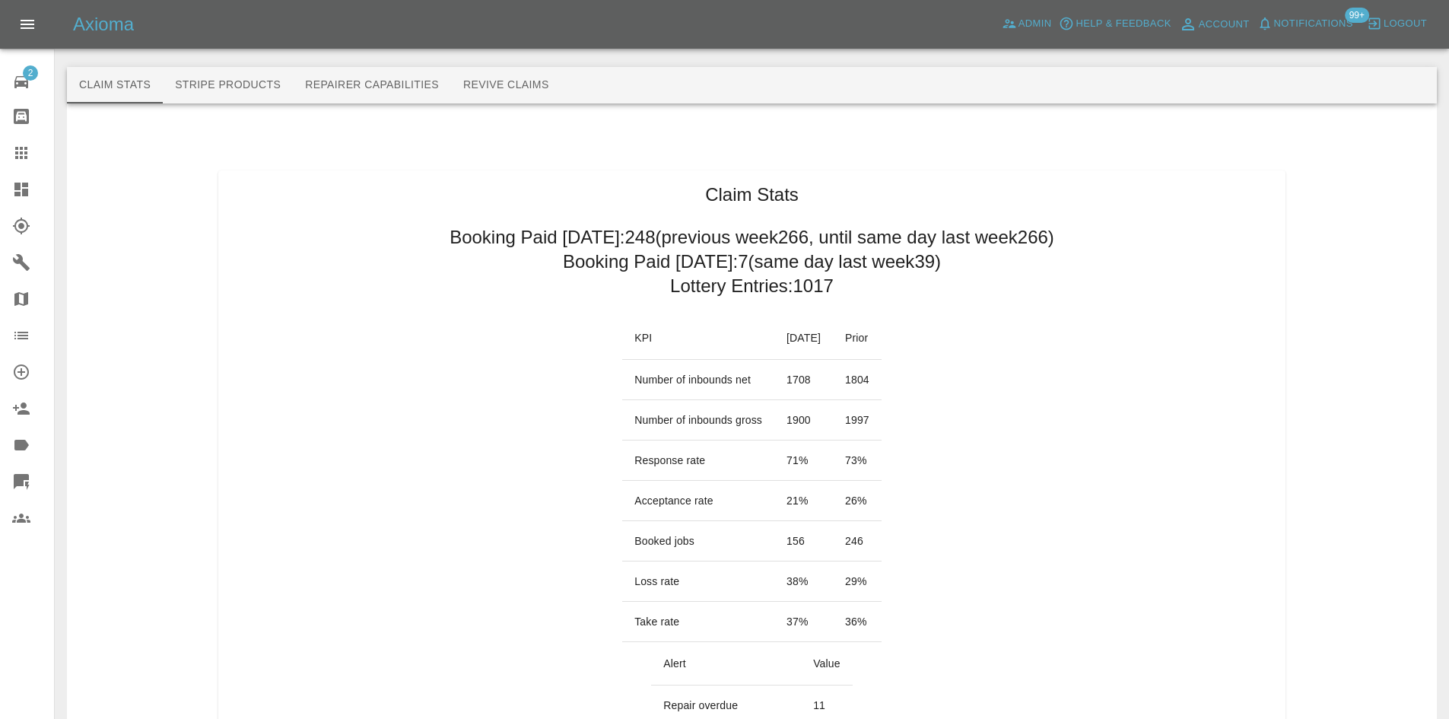
click at [722, 268] on h2 "Booking Paid [DATE]: 7 (same day last week 39 )" at bounding box center [752, 261] width 378 height 24
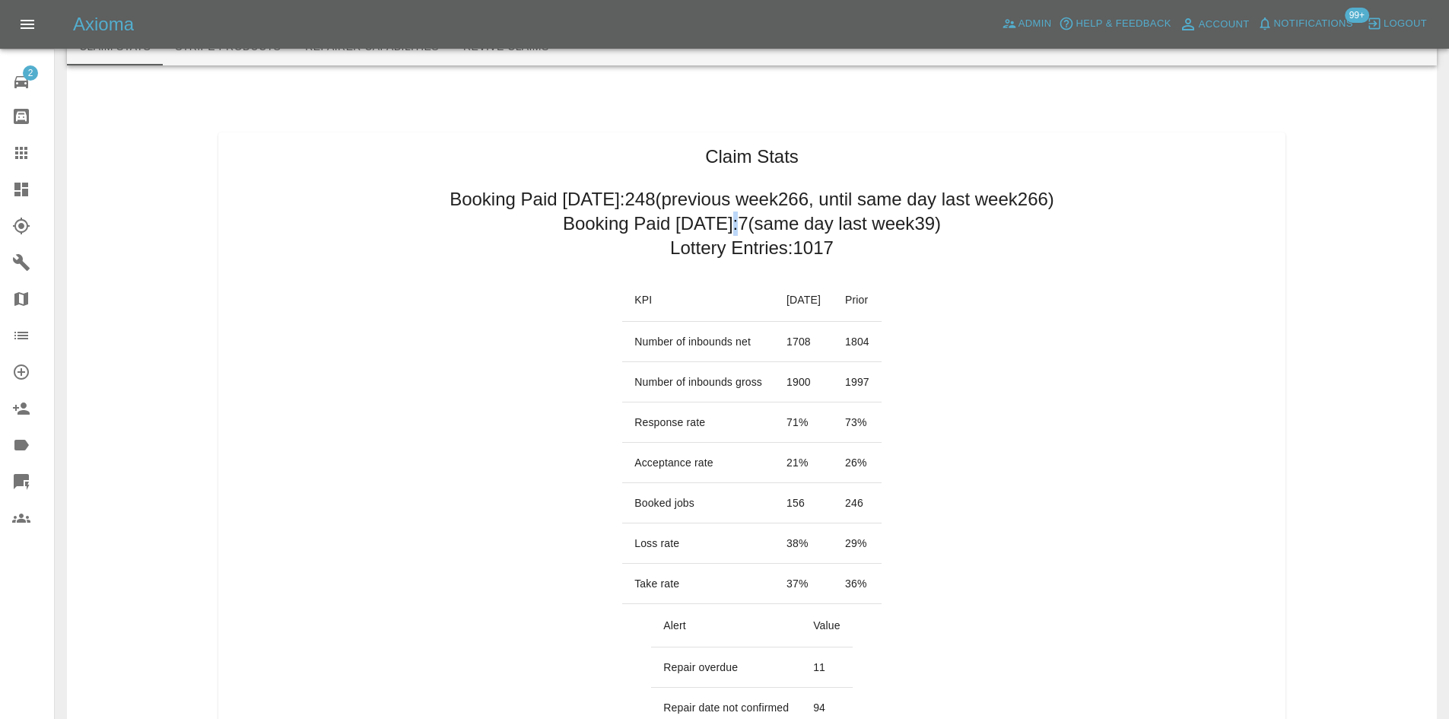
scroll to position [76, 0]
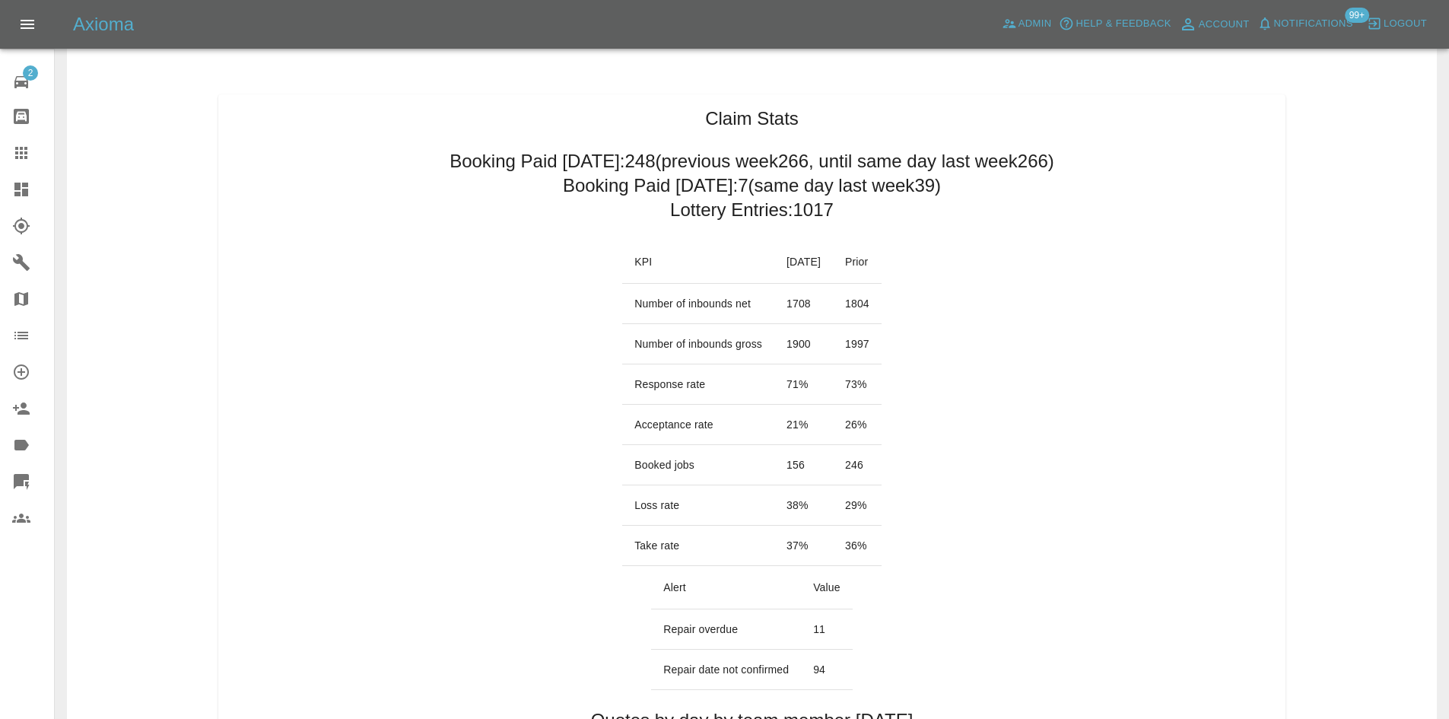
drag, startPoint x: 938, startPoint y: 307, endPoint x: 951, endPoint y: 202, distance: 105.8
drag, startPoint x: 954, startPoint y: 186, endPoint x: 743, endPoint y: 185, distance: 211.4
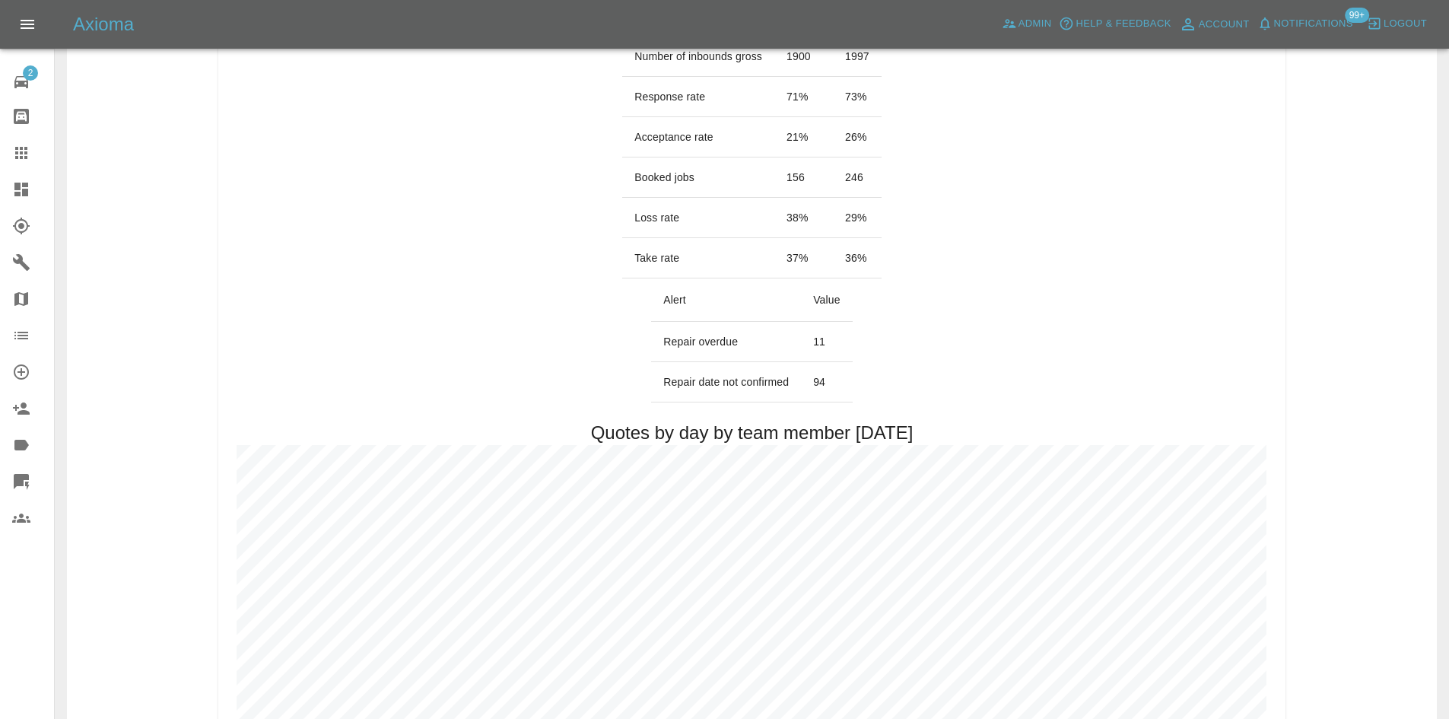
scroll to position [380, 0]
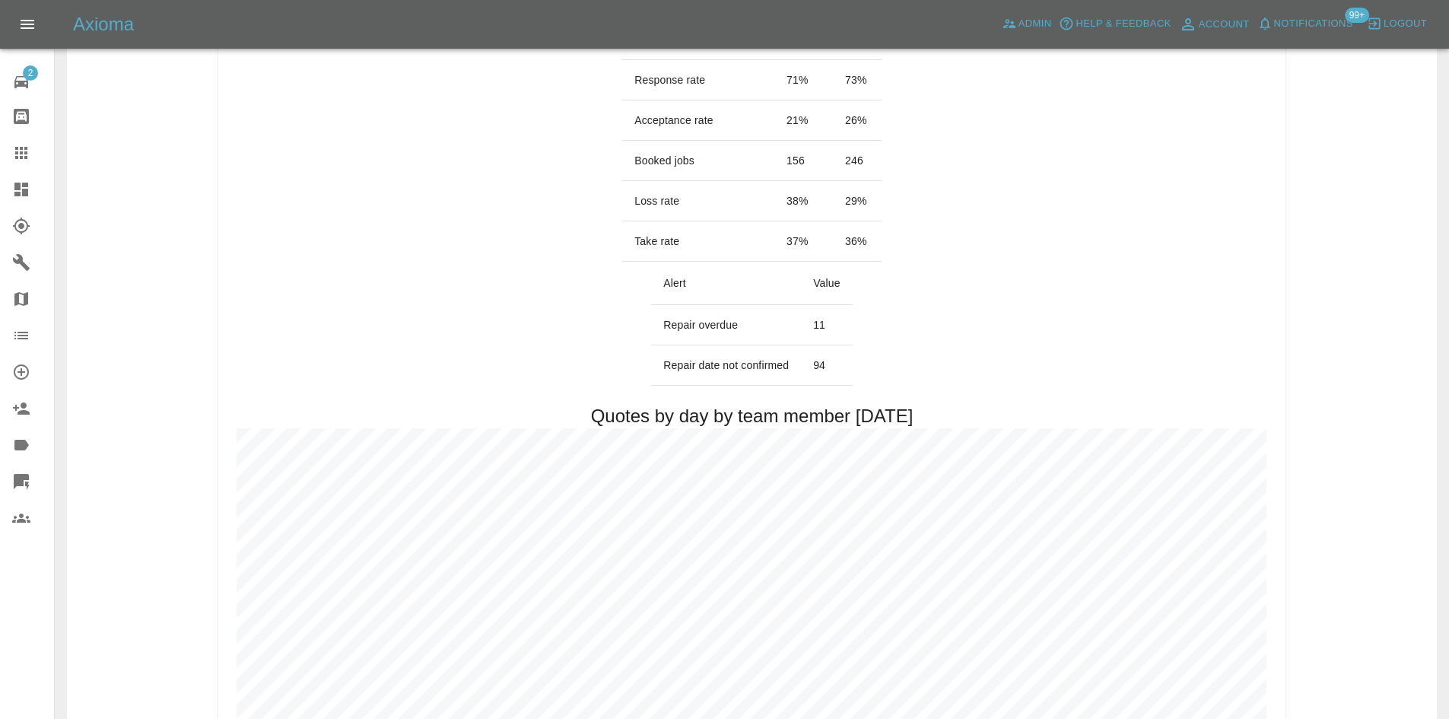
click at [840, 303] on th "Value" at bounding box center [827, 283] width 52 height 43
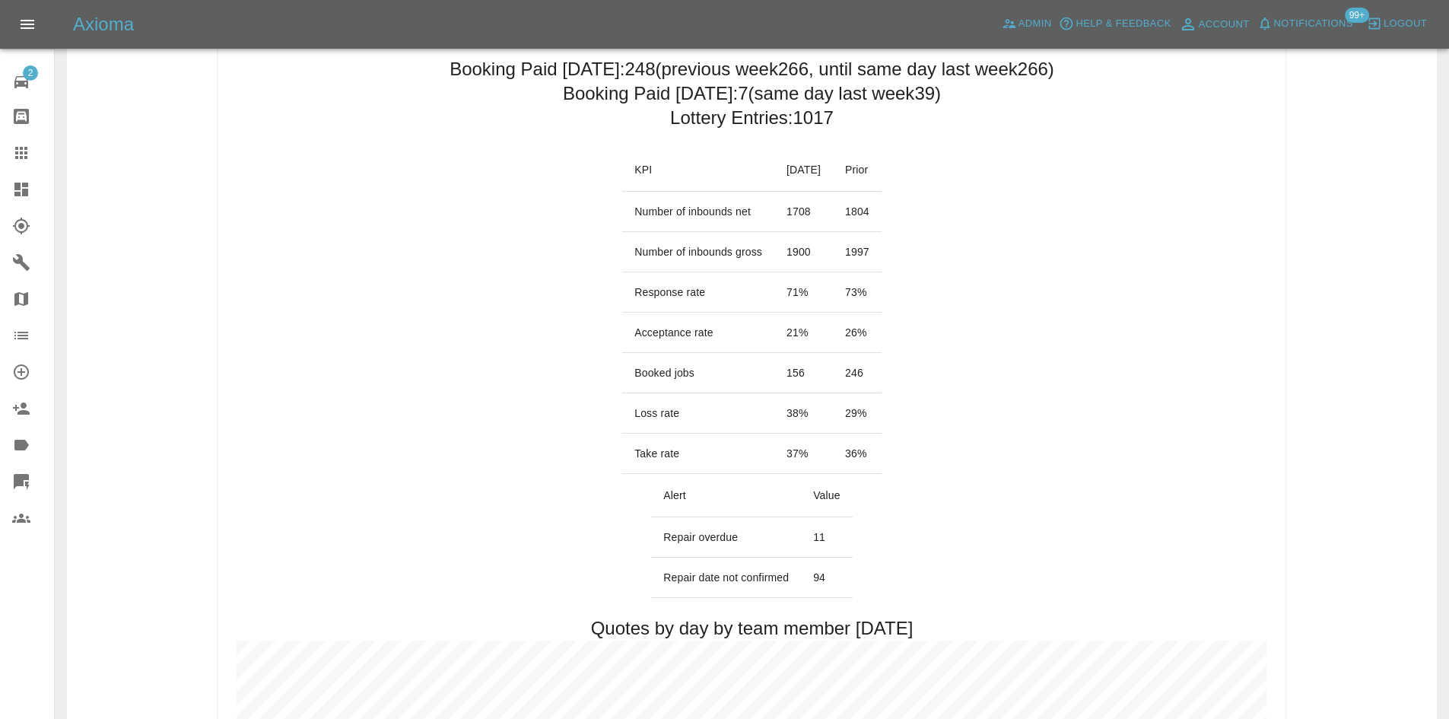
scroll to position [0, 0]
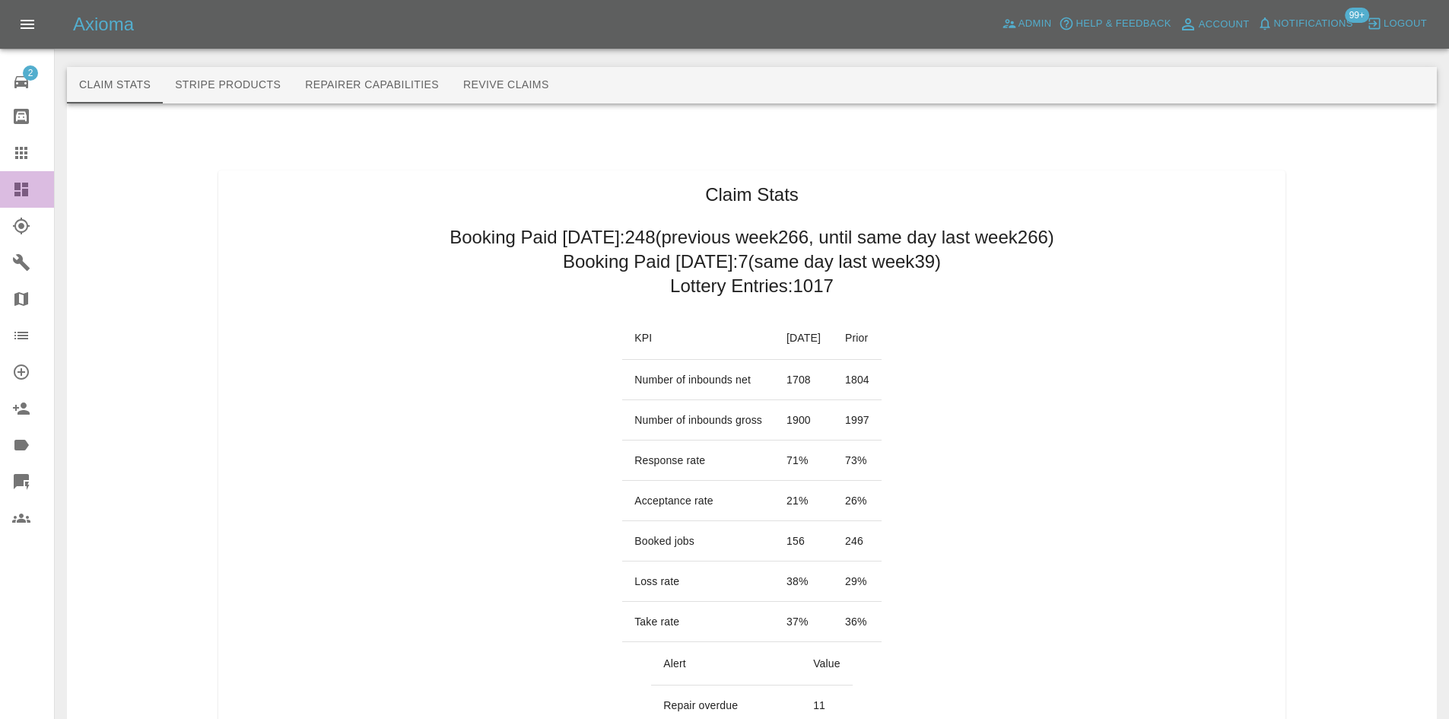
click at [34, 188] on div at bounding box center [33, 189] width 43 height 18
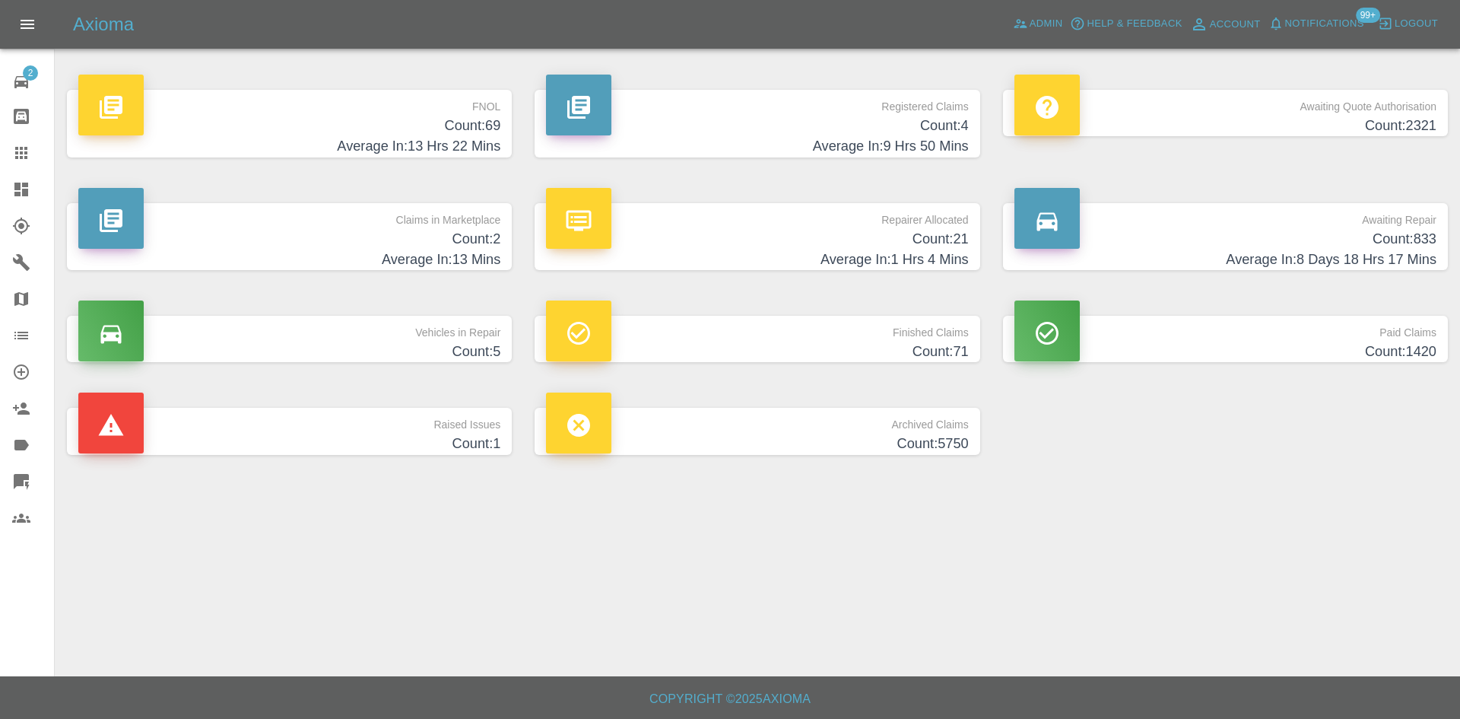
click at [276, 138] on h4 "Average In: 13 Hrs 22 Mins" at bounding box center [289, 146] width 422 height 21
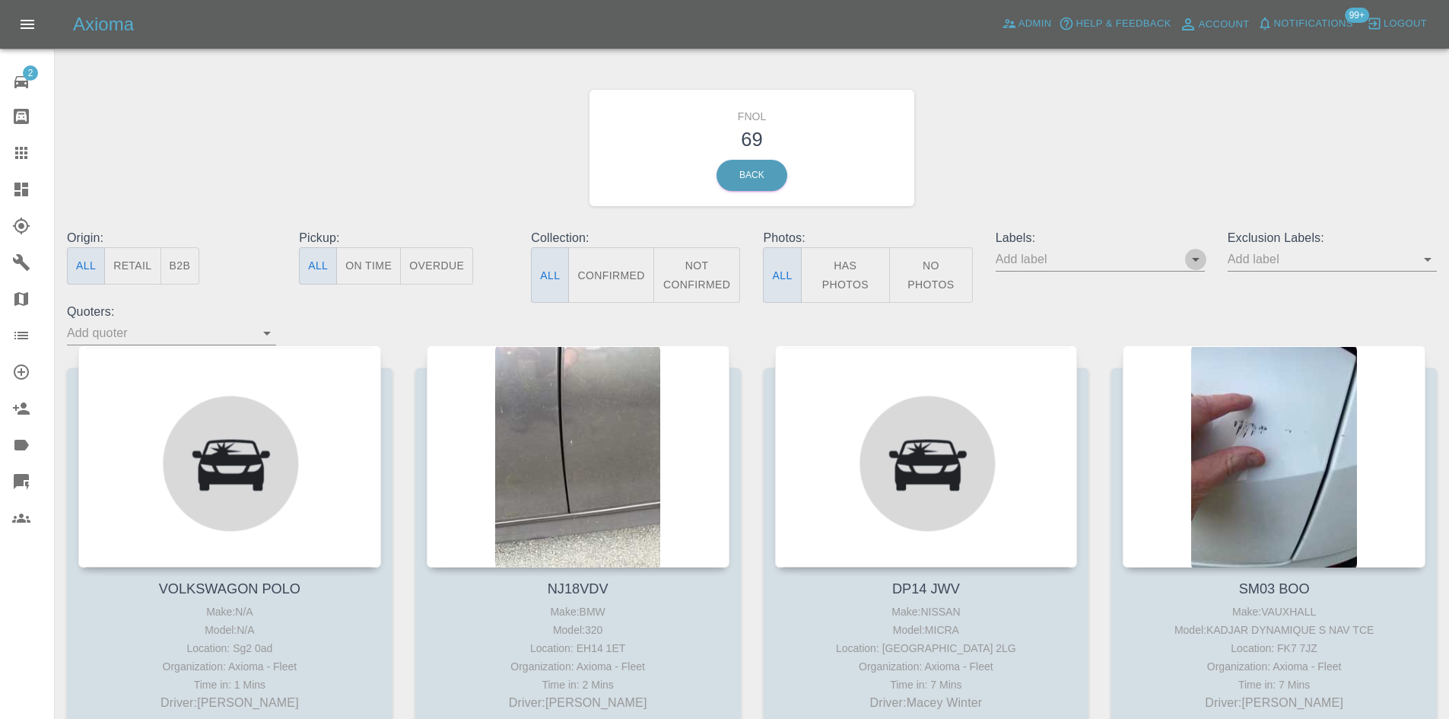
click at [1197, 264] on icon "Open" at bounding box center [1195, 259] width 18 height 18
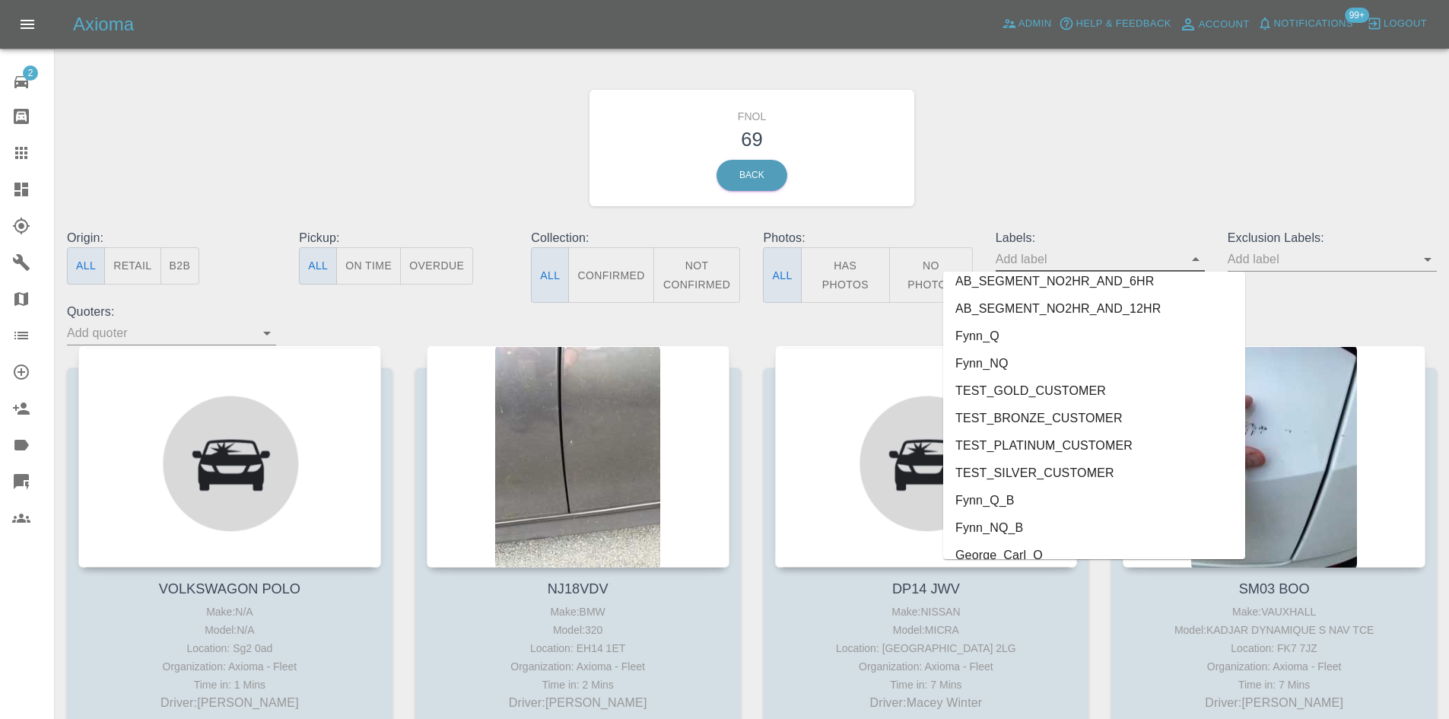
scroll to position [3338, 0]
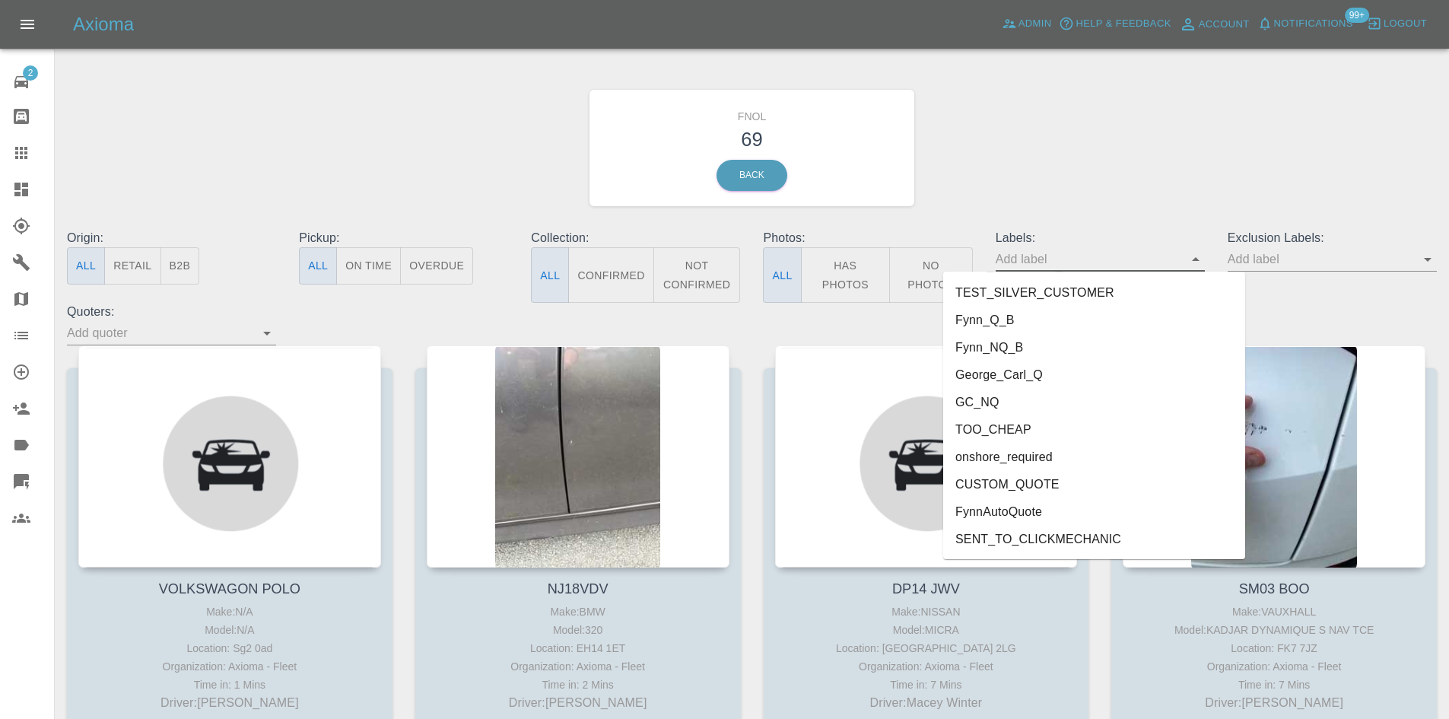
click at [1020, 375] on li "George_Carl_Q" at bounding box center [1094, 374] width 302 height 27
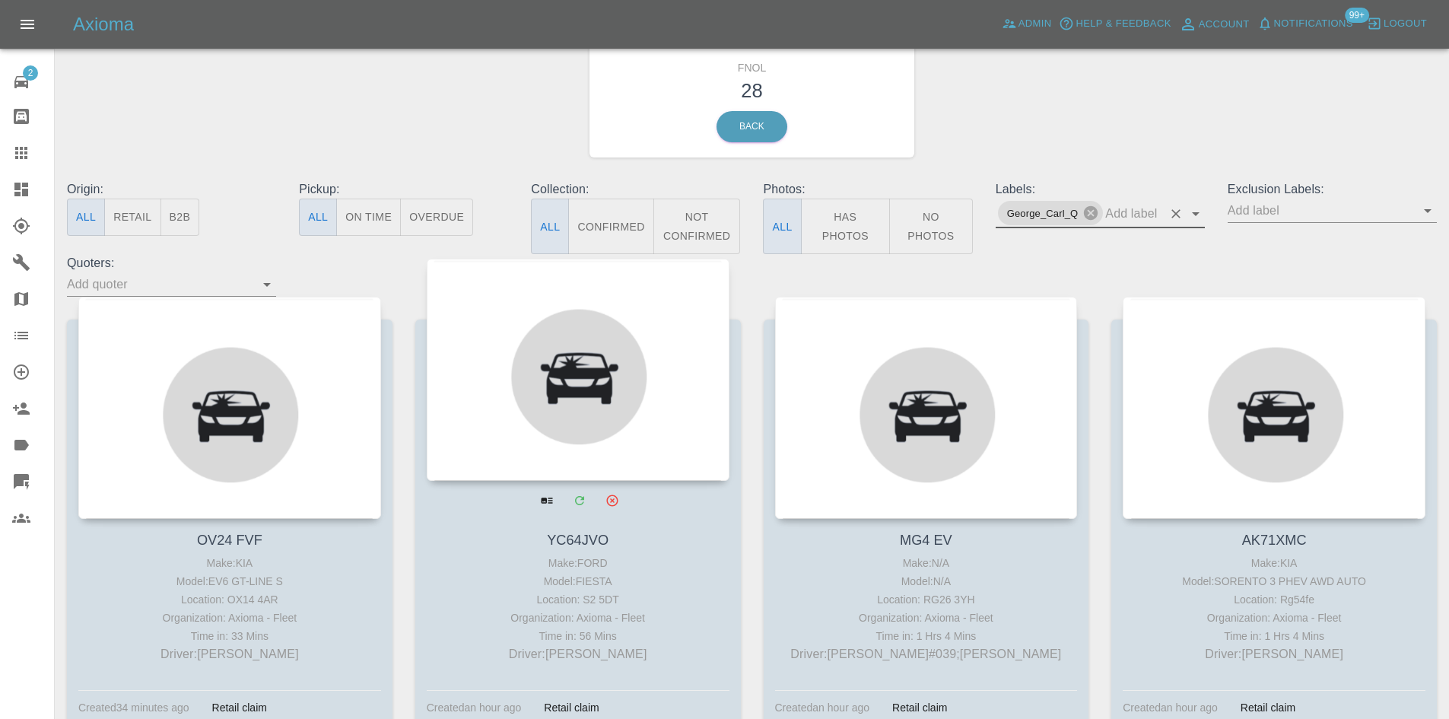
scroll to position [76, 0]
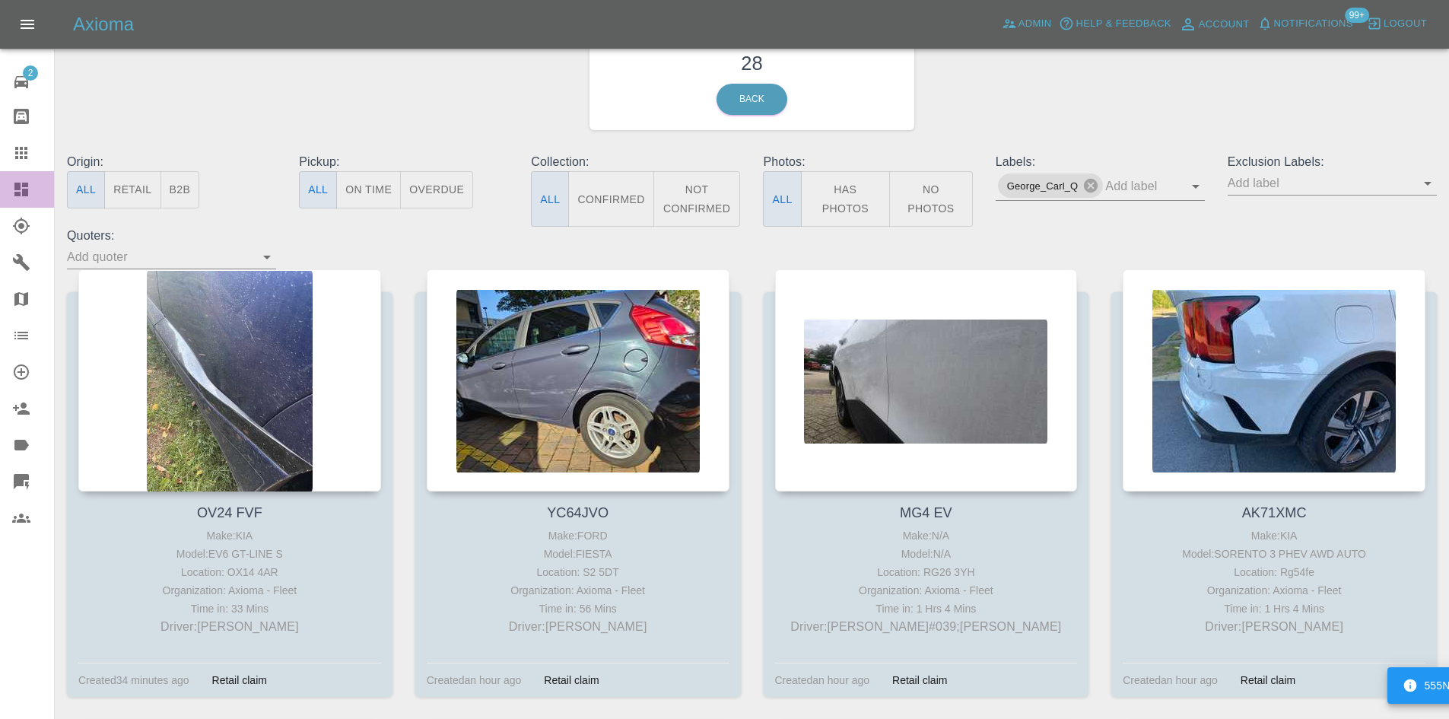
click at [4, 181] on link "Dashboard" at bounding box center [27, 189] width 54 height 37
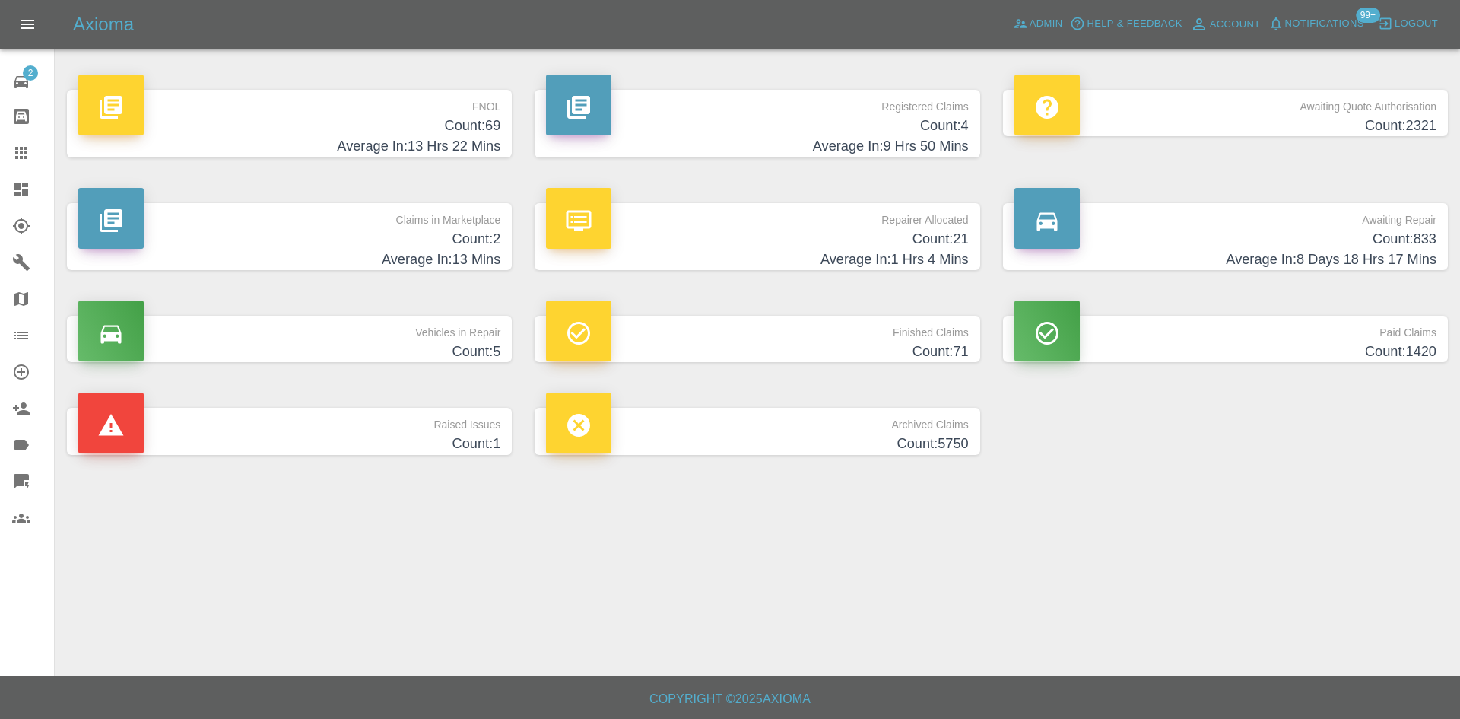
click at [399, 127] on h4 "Count: 69" at bounding box center [289, 126] width 422 height 21
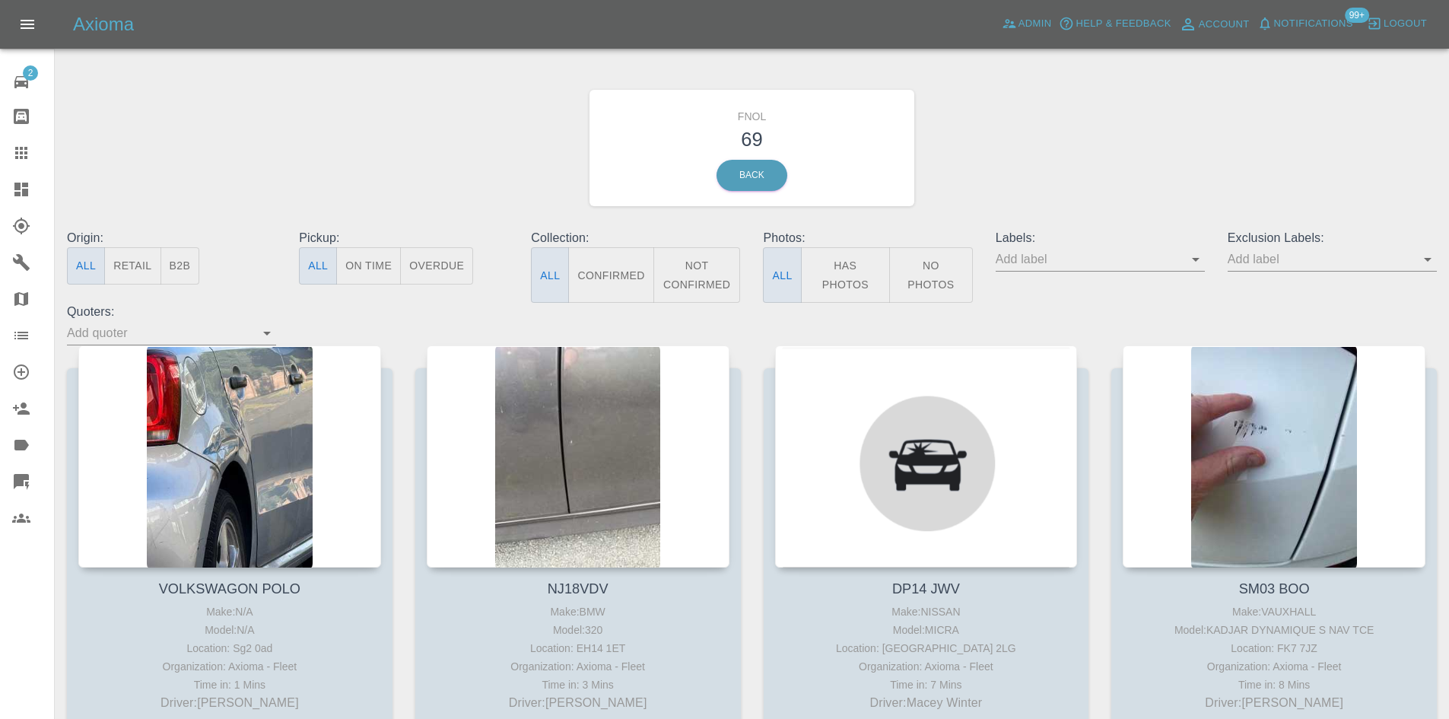
click at [1202, 268] on icon "Open" at bounding box center [1195, 259] width 18 height 18
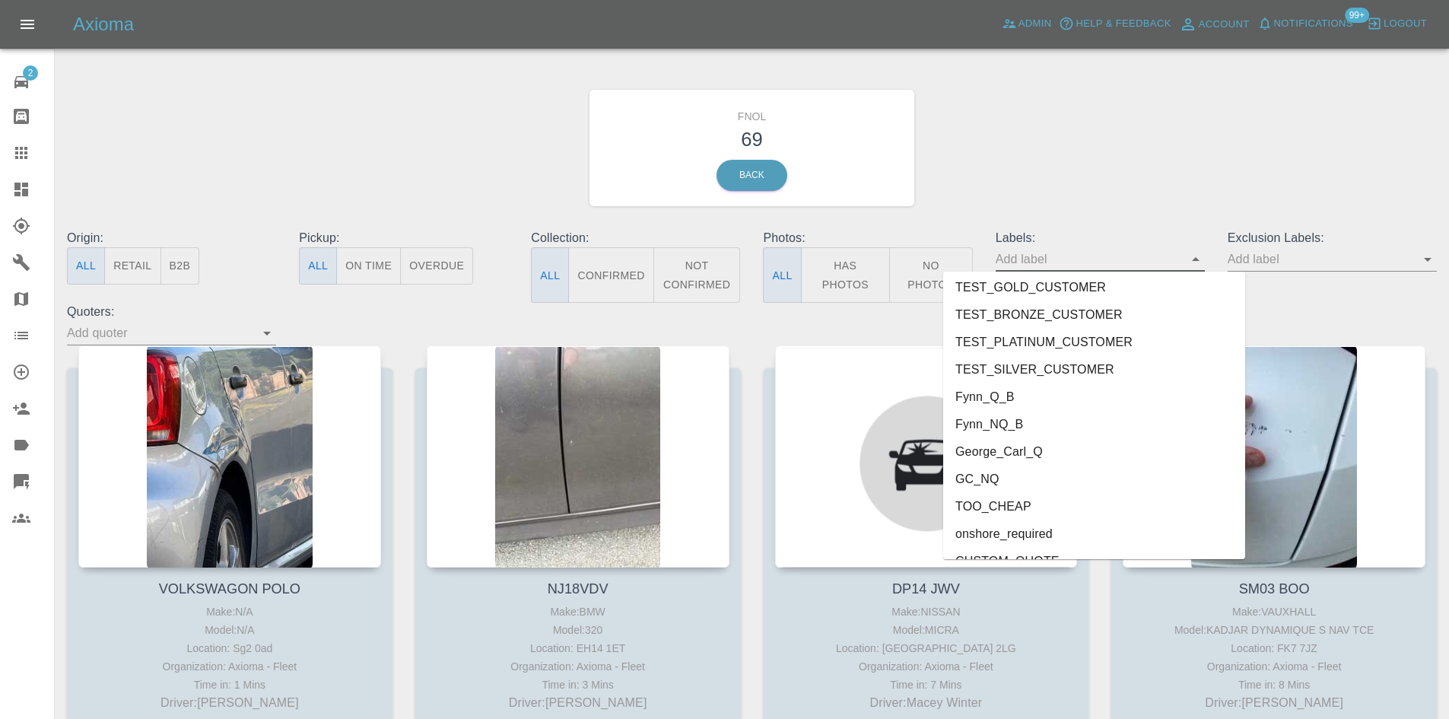
scroll to position [3338, 0]
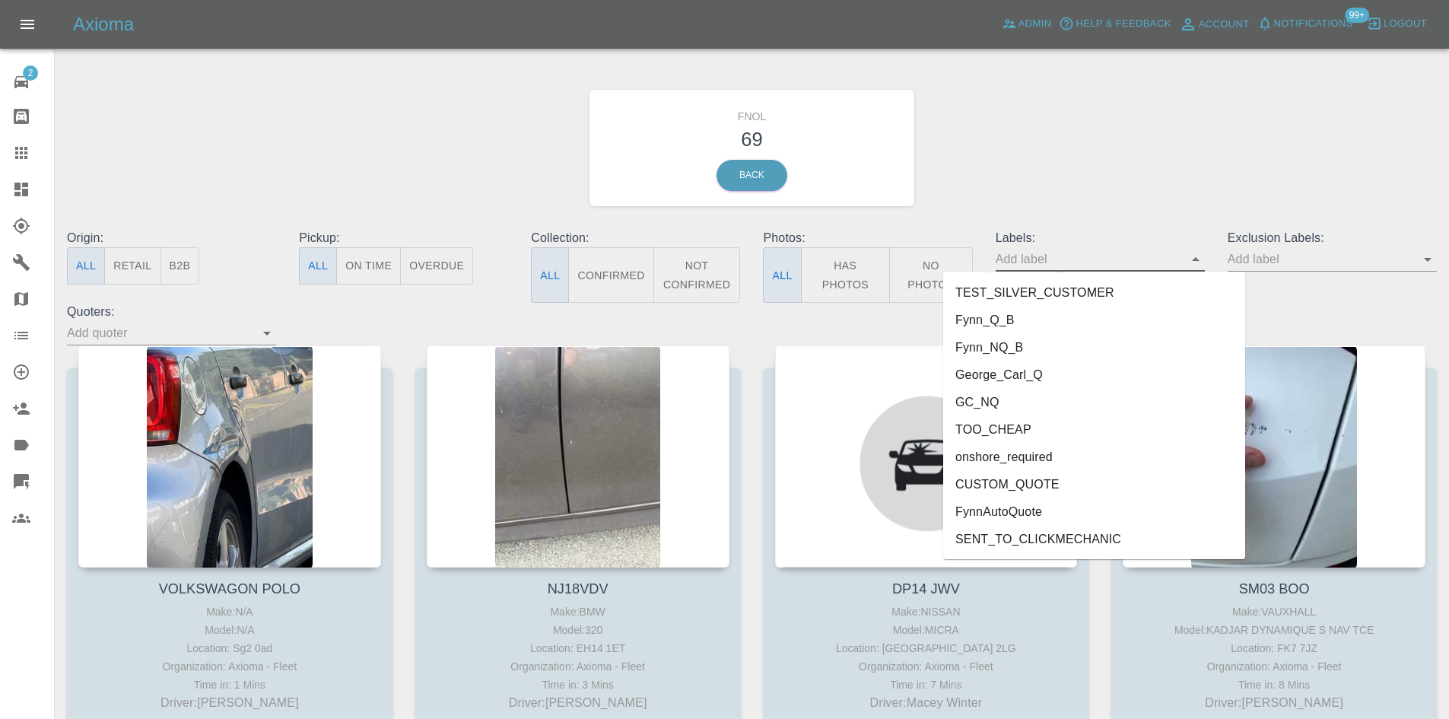
click at [1028, 382] on li "George_Carl_Q" at bounding box center [1094, 374] width 302 height 27
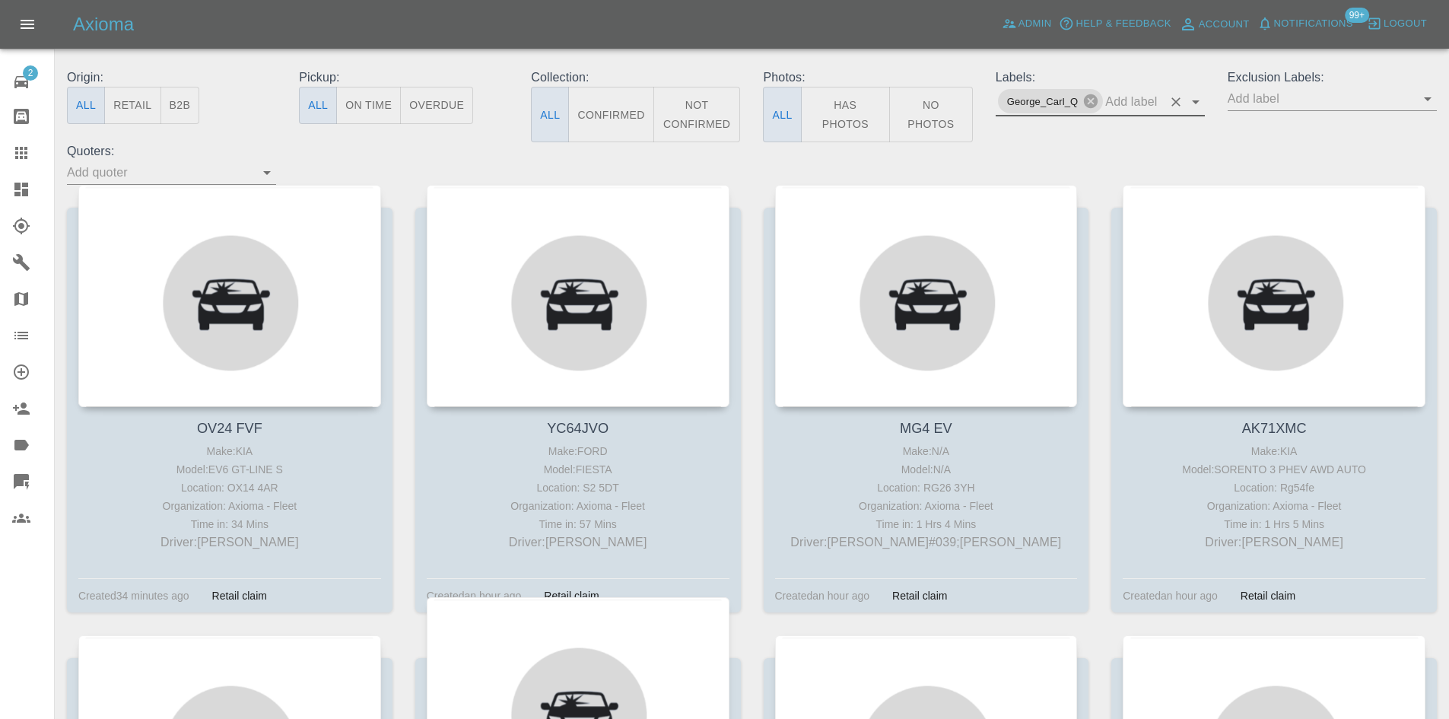
scroll to position [456, 0]
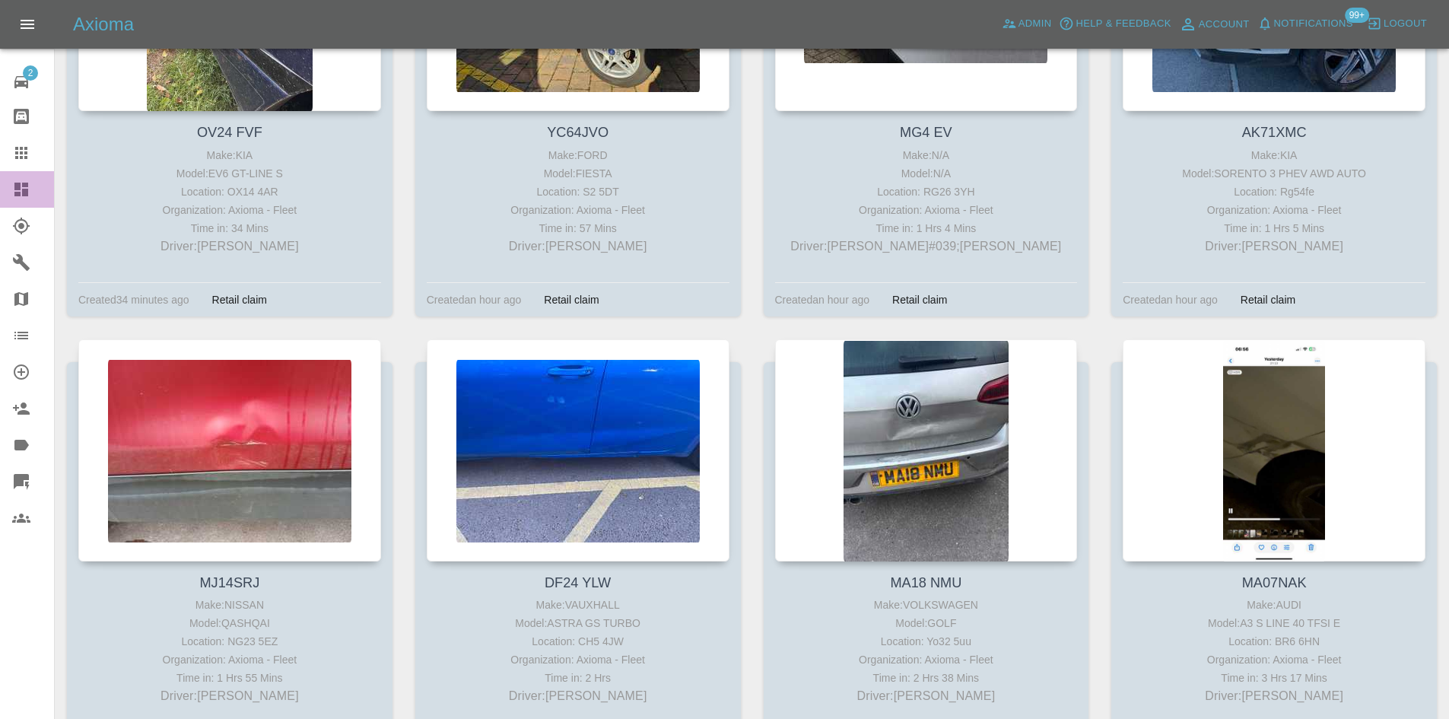
click at [0, 183] on link "Dashboard" at bounding box center [27, 189] width 54 height 37
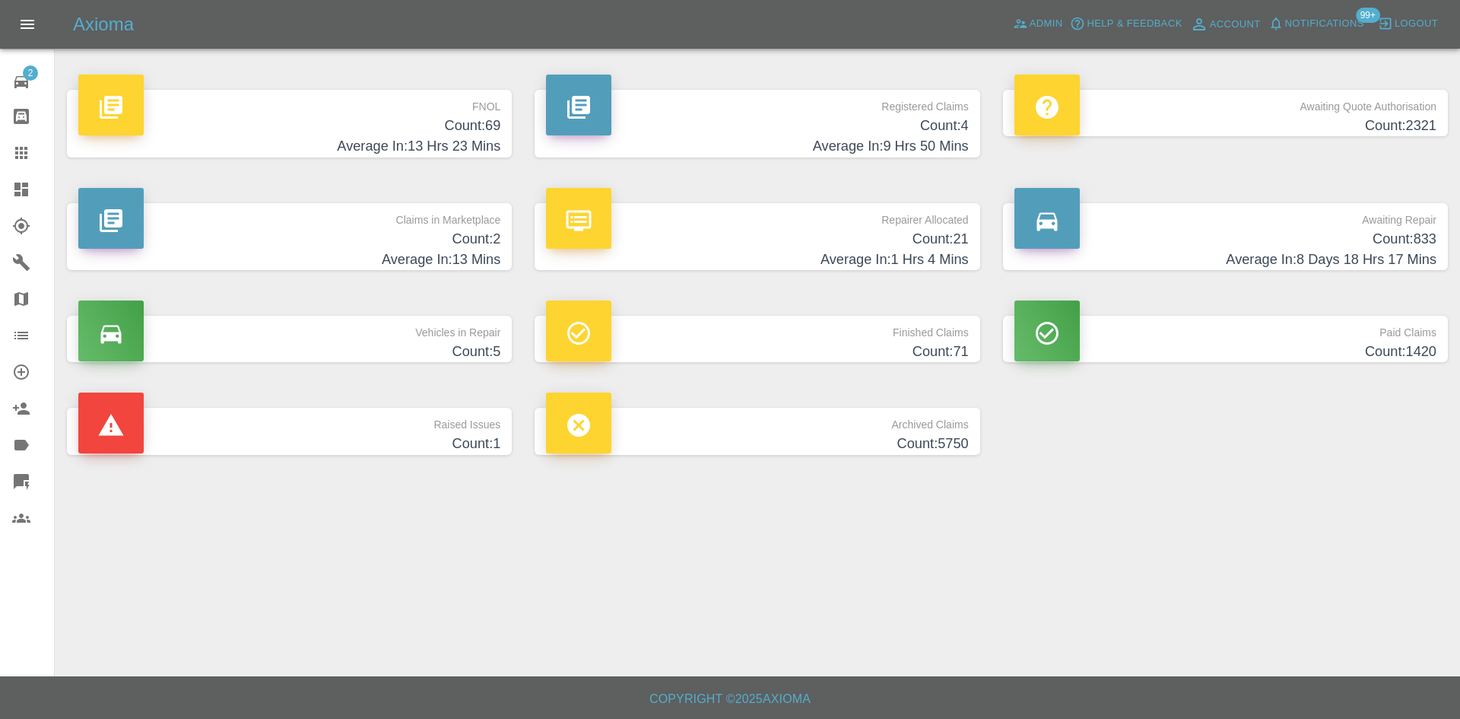
click at [316, 119] on h4 "Count: 69" at bounding box center [289, 126] width 422 height 21
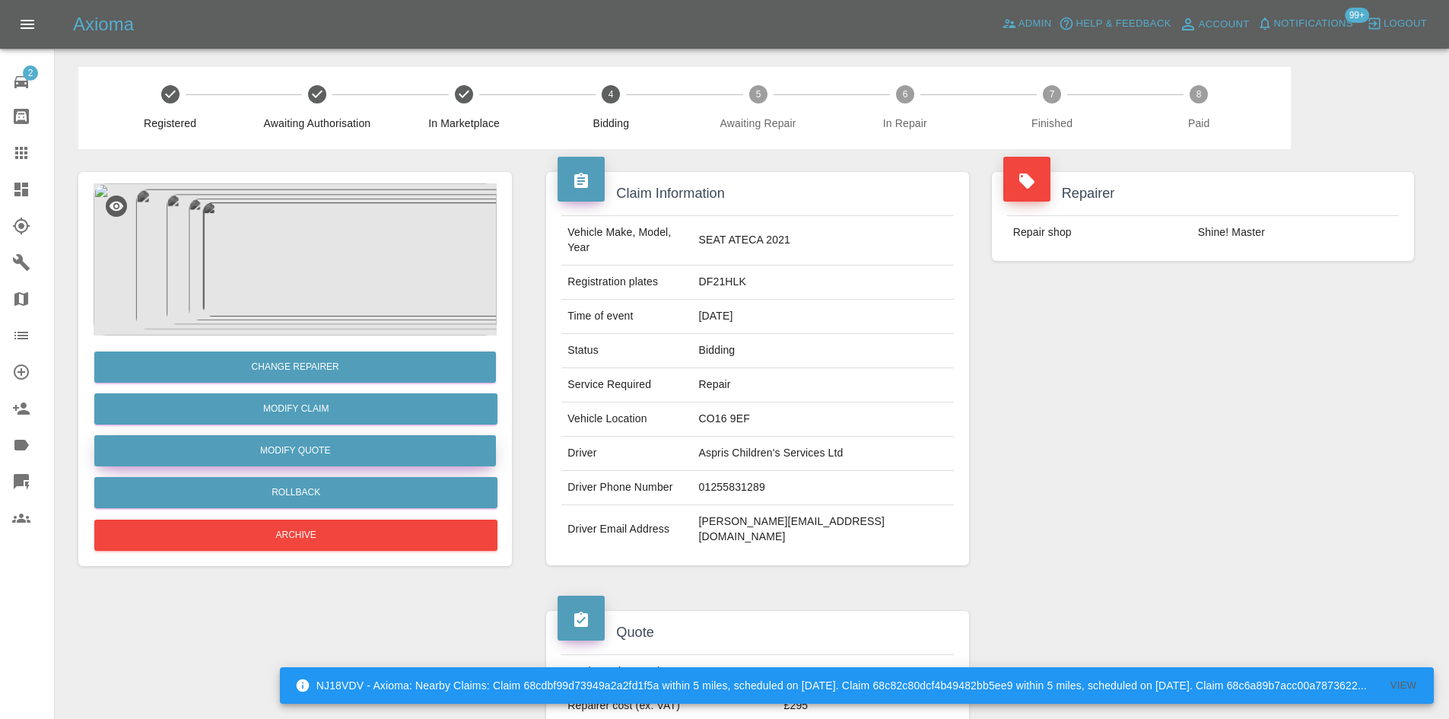
click at [254, 450] on button "Modify Quote" at bounding box center [295, 450] width 402 height 31
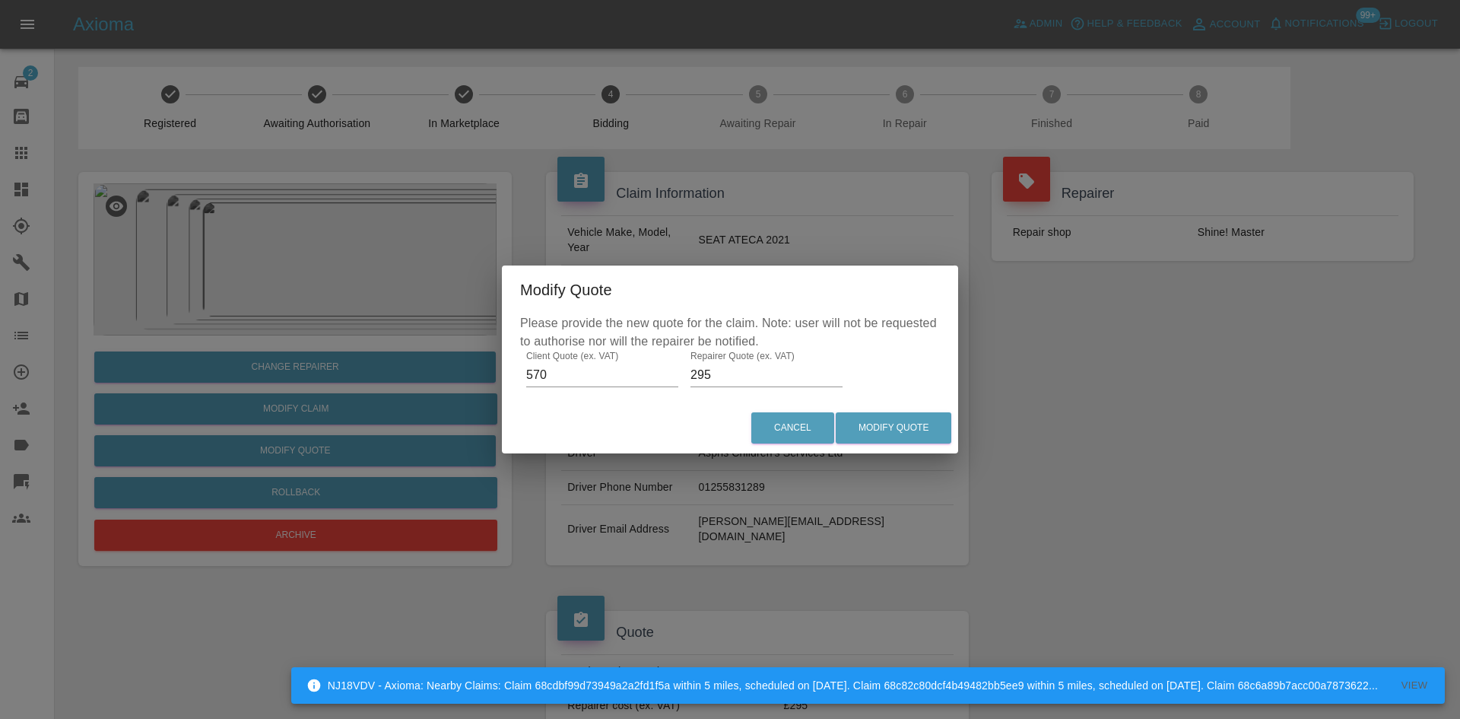
click at [538, 370] on input "570" at bounding box center [602, 375] width 152 height 24
type input "845"
type input "650"
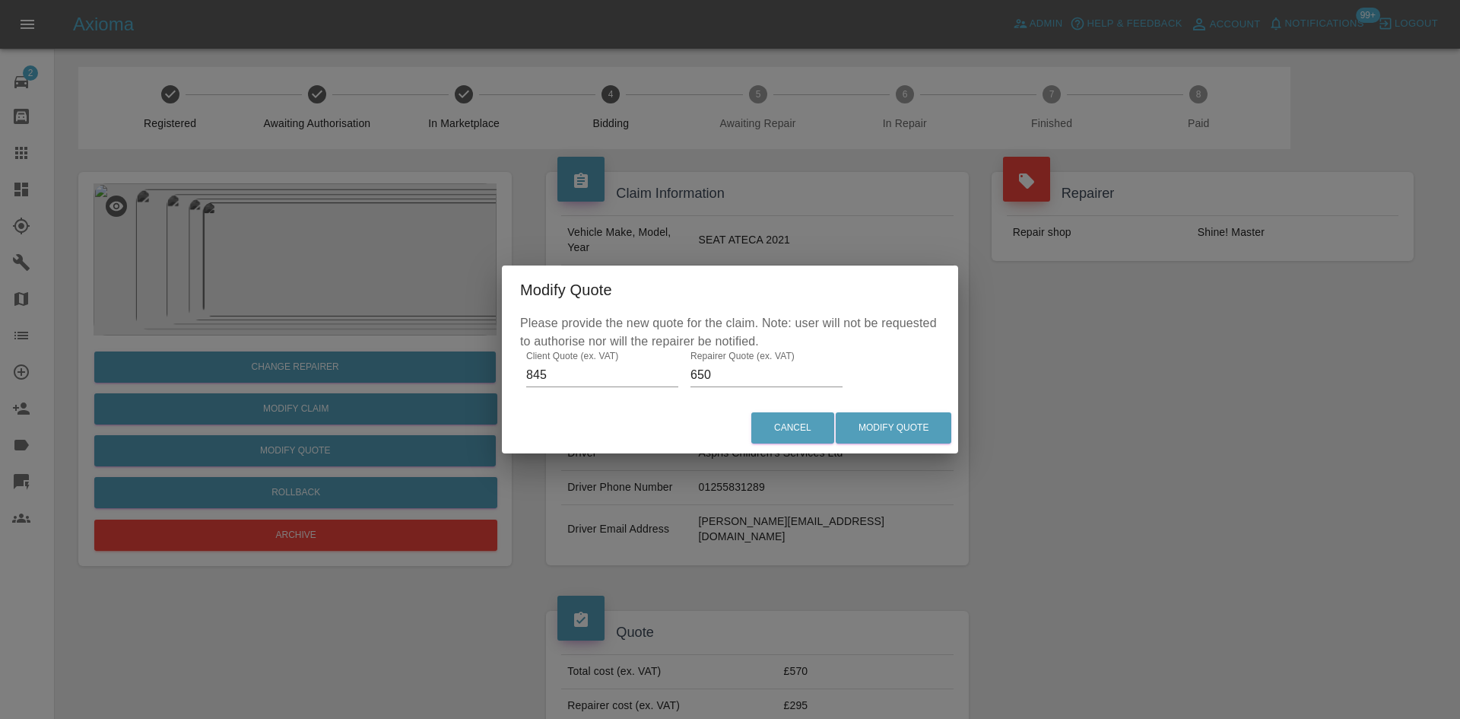
click at [867, 408] on div "Cancel Modify Quote" at bounding box center [730, 427] width 456 height 51
click at [875, 424] on button "Modify Quote" at bounding box center [894, 427] width 116 height 31
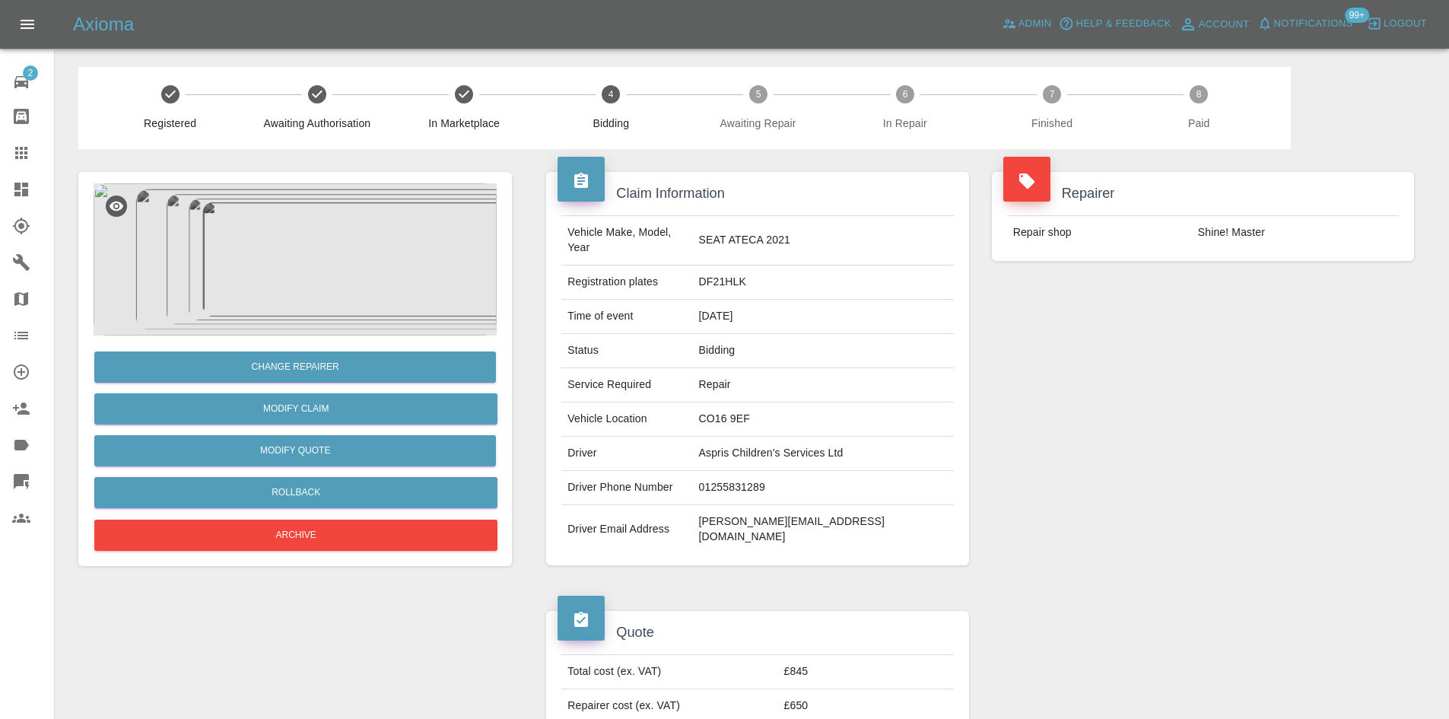
click at [1351, 498] on div "Repairer Repair shop Shine! Master" at bounding box center [1202, 368] width 445 height 439
click at [14, 184] on icon at bounding box center [21, 189] width 18 height 18
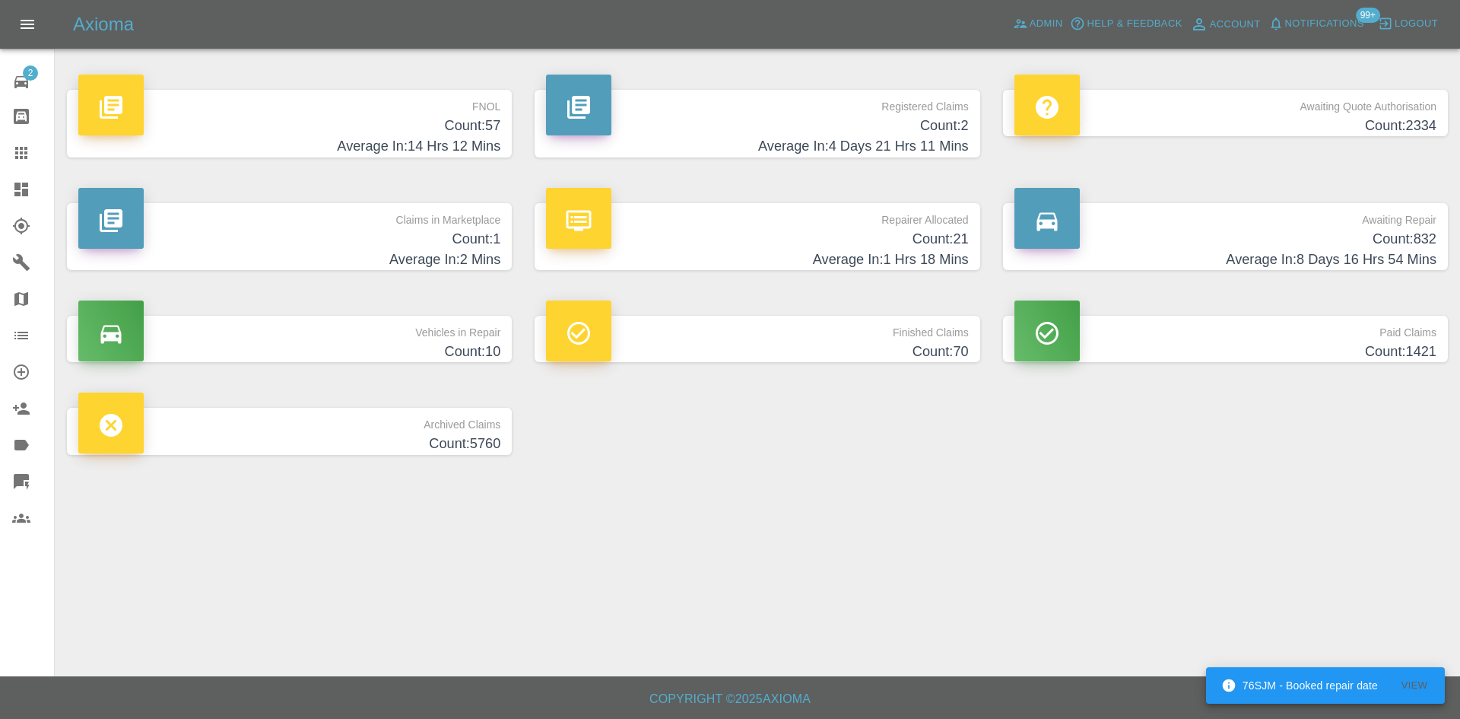
click at [693, 233] on h4 "Count: 21" at bounding box center [757, 239] width 422 height 21
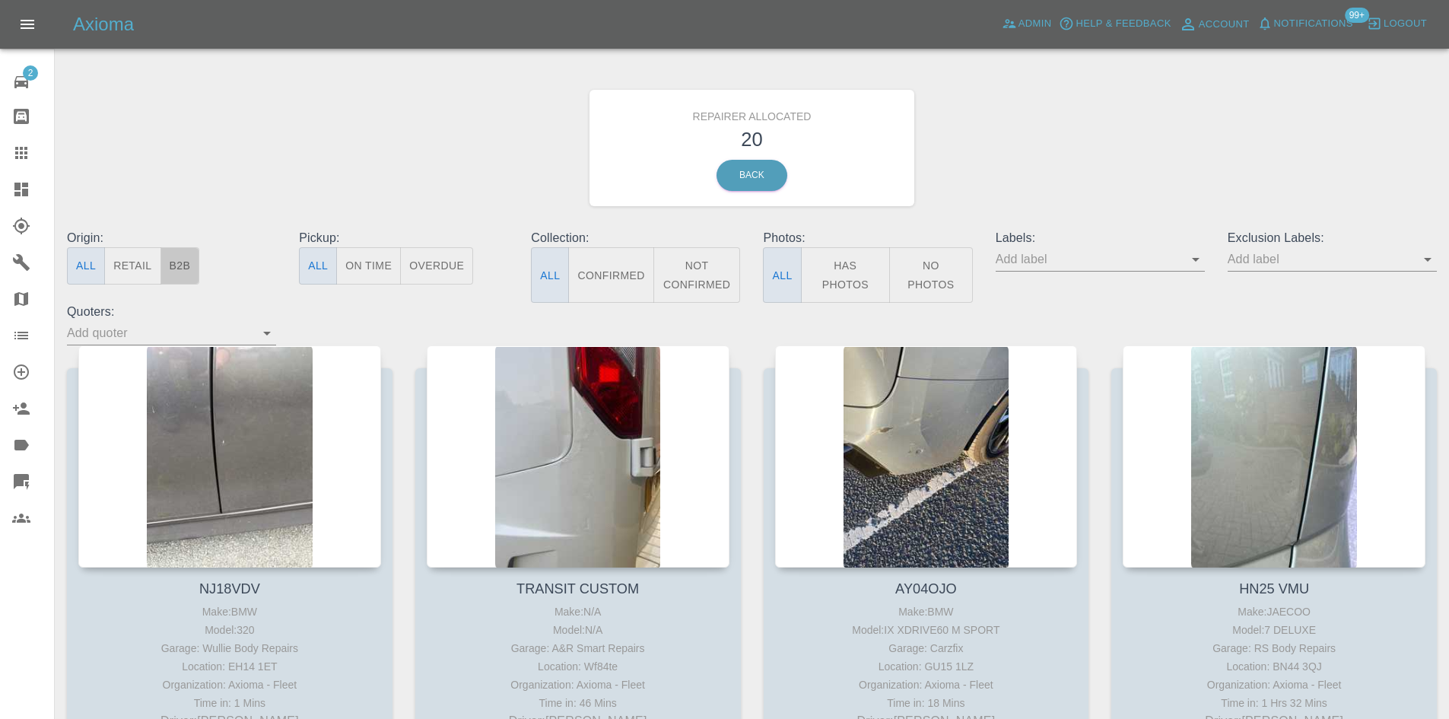
click at [187, 263] on button "B2B" at bounding box center [180, 265] width 40 height 37
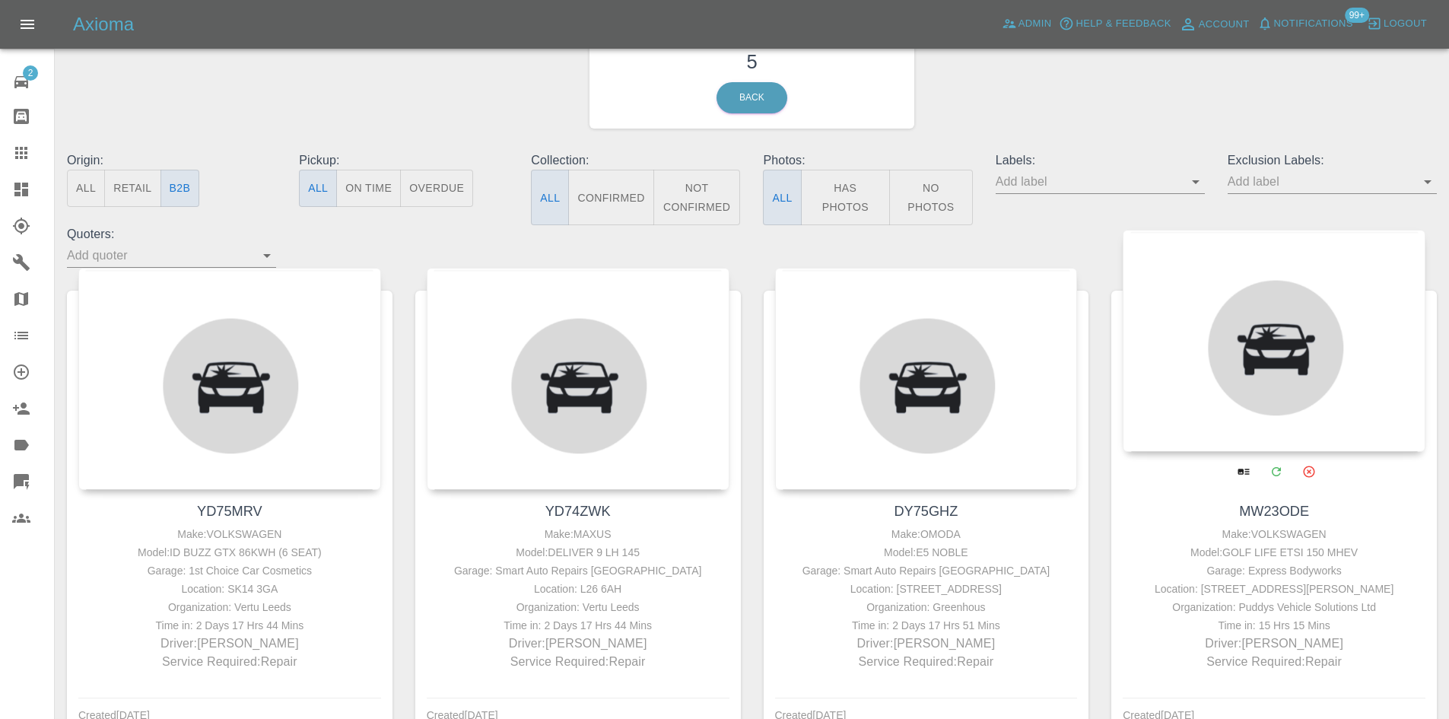
scroll to position [152, 0]
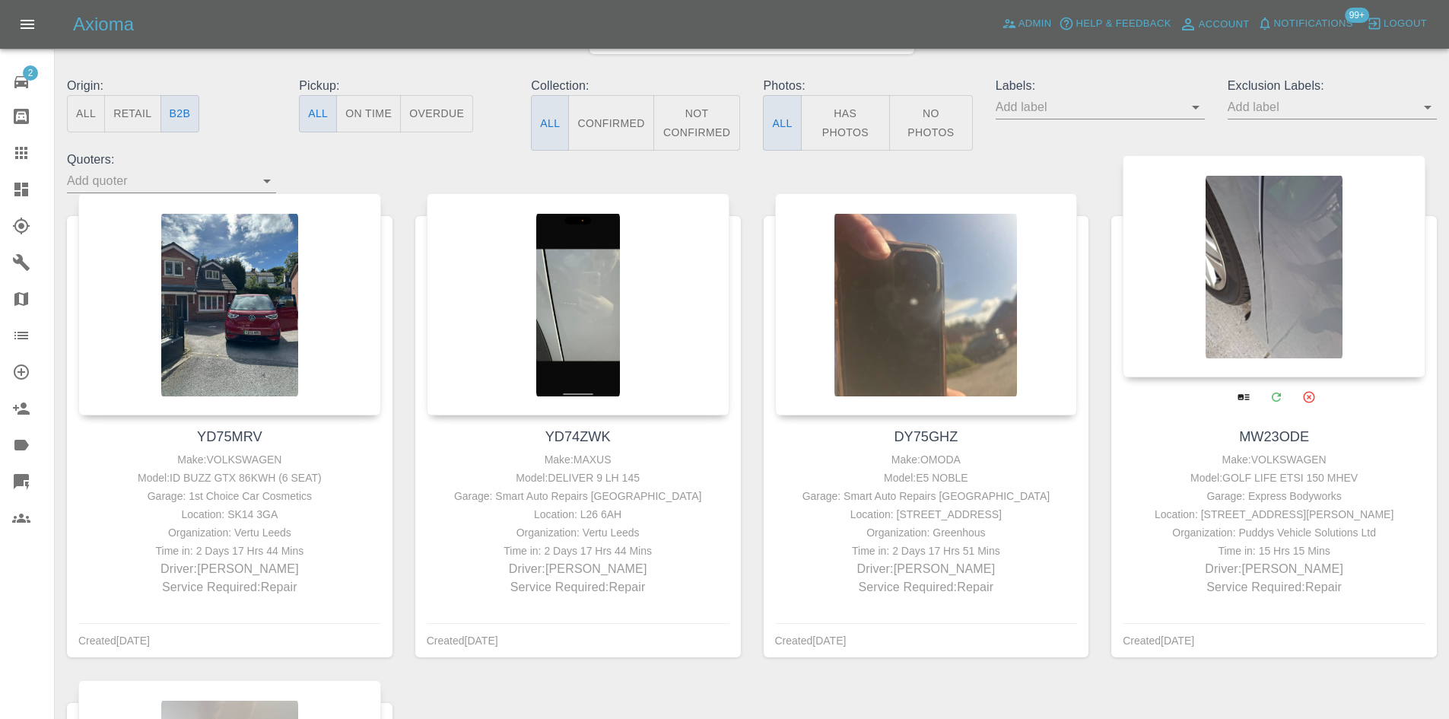
click at [1322, 289] on div at bounding box center [1273, 266] width 303 height 222
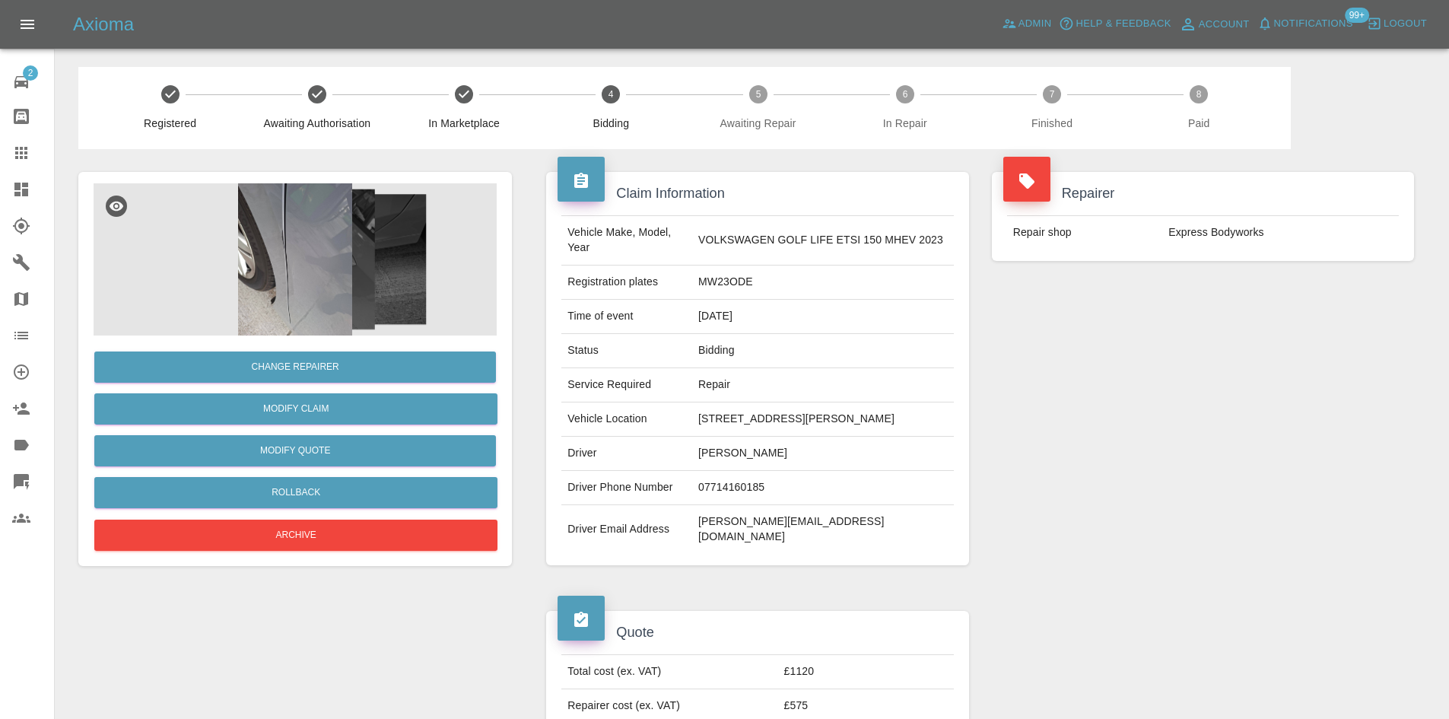
click at [358, 251] on img at bounding box center [295, 259] width 403 height 152
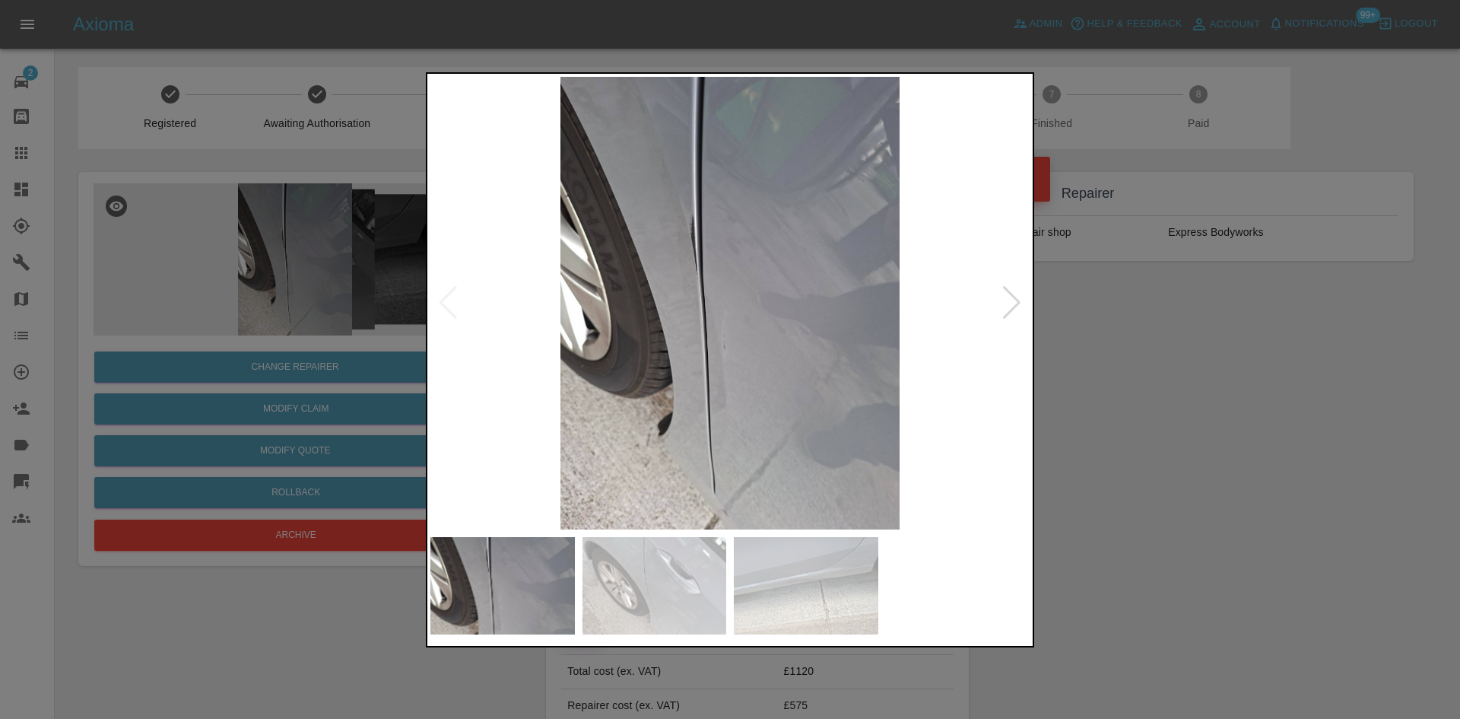
drag, startPoint x: 367, startPoint y: 283, endPoint x: 354, endPoint y: 252, distance: 32.8
drag, startPoint x: 354, startPoint y: 252, endPoint x: 770, endPoint y: 233, distance: 415.7
click at [1024, 299] on img at bounding box center [729, 303] width 599 height 452
click at [1021, 302] on div at bounding box center [1012, 302] width 21 height 33
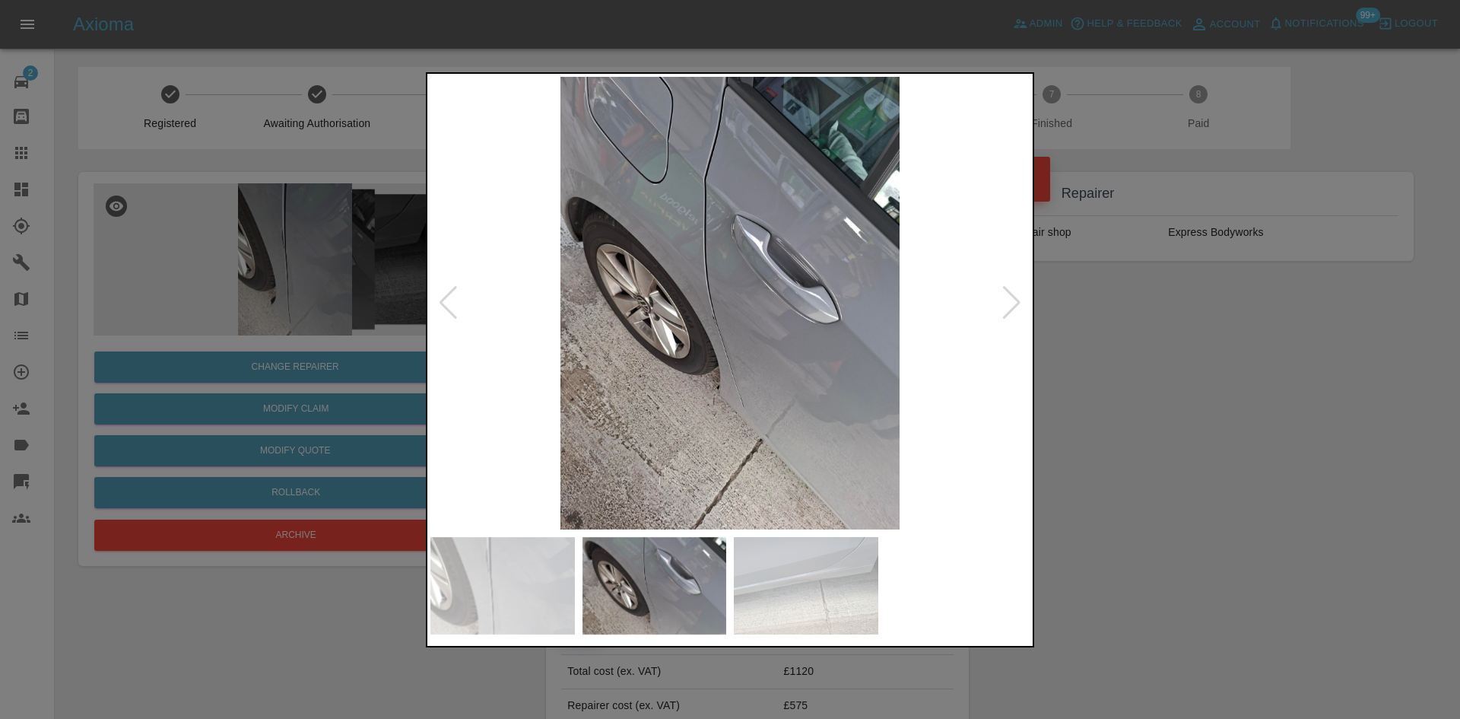
drag, startPoint x: 1007, startPoint y: 305, endPoint x: 986, endPoint y: 306, distance: 21.3
click at [1007, 305] on div at bounding box center [1012, 302] width 21 height 33
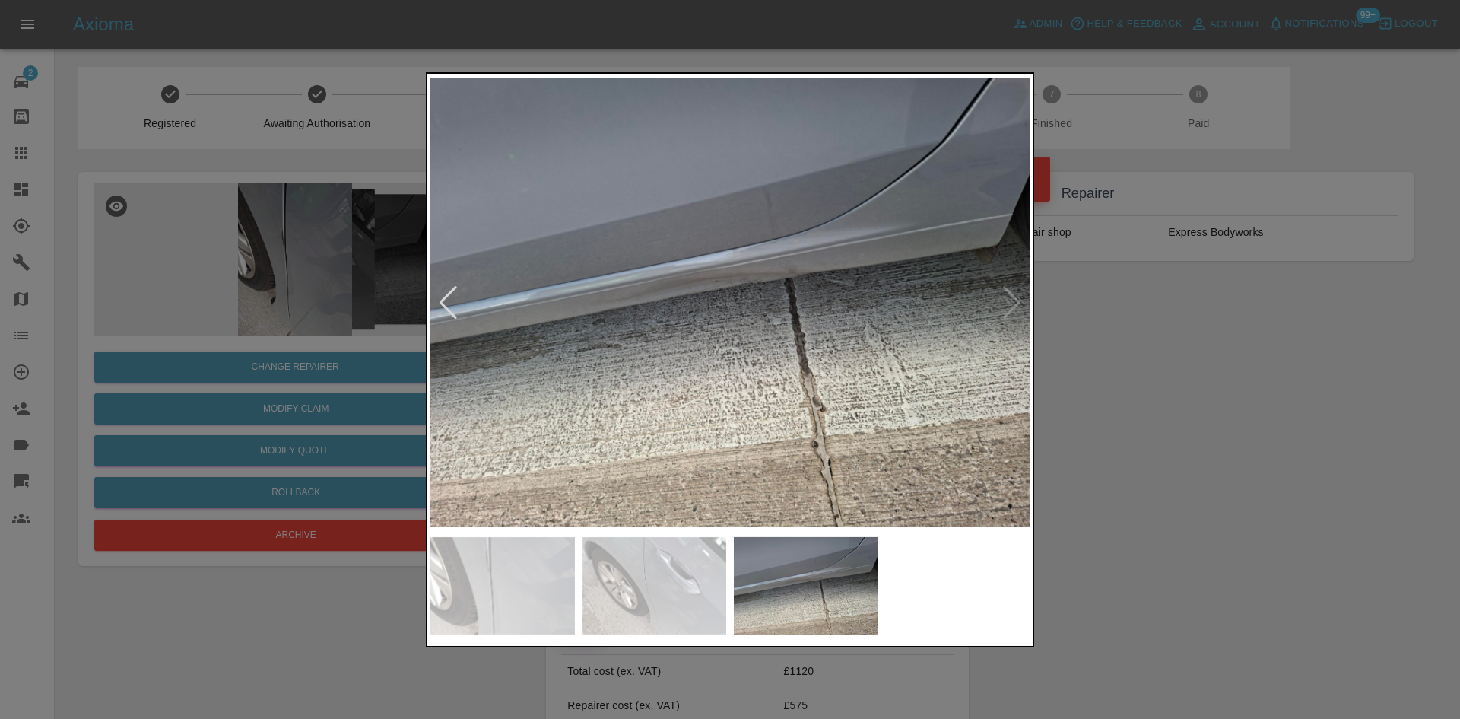
click at [433, 630] on img at bounding box center [502, 586] width 144 height 98
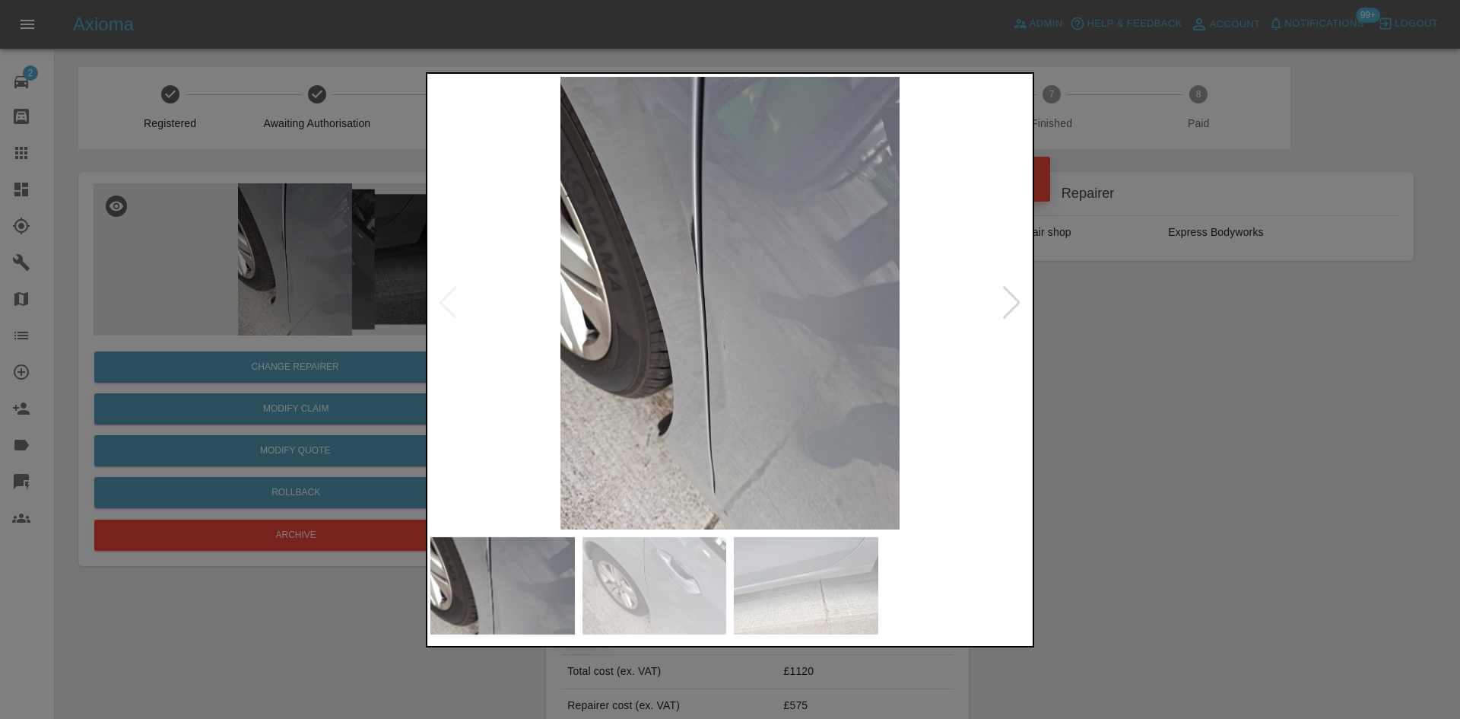
click at [1180, 349] on div at bounding box center [730, 359] width 1460 height 719
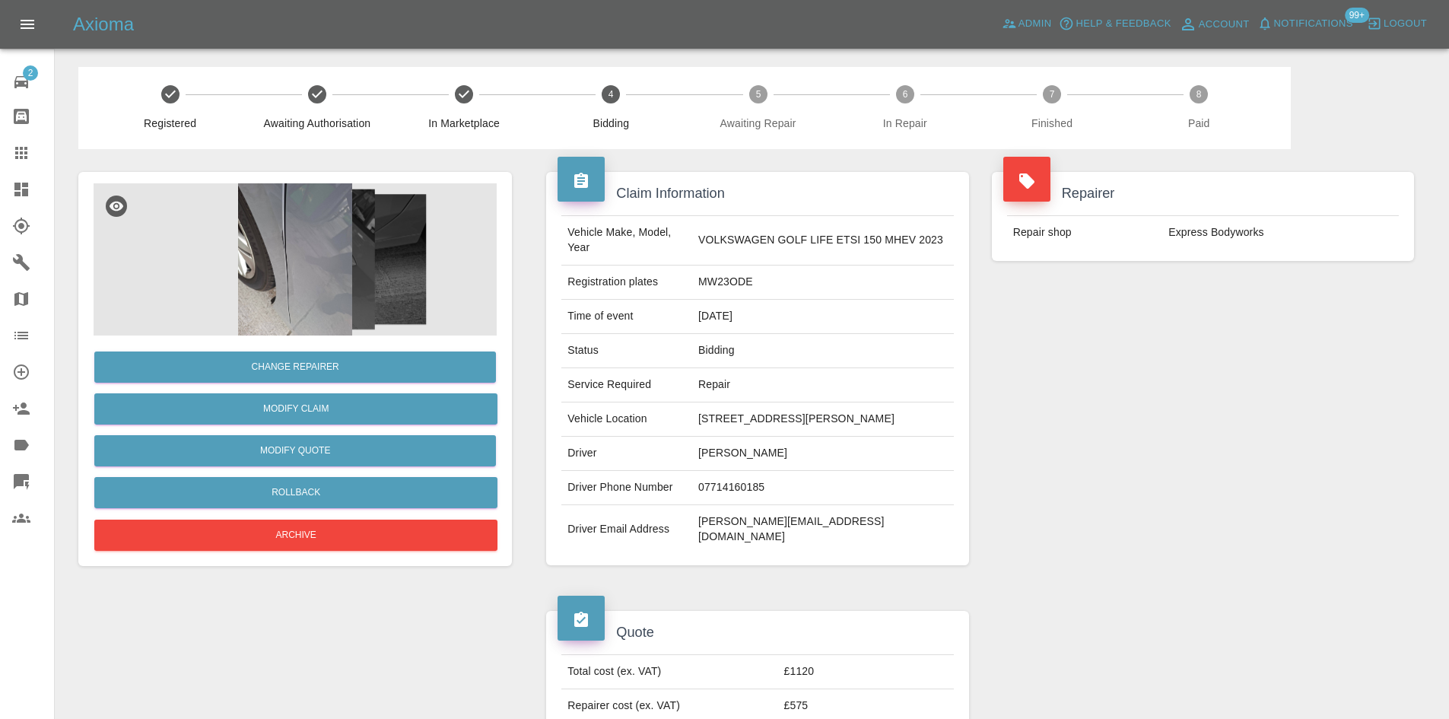
click at [756, 448] on td "Stephen Withenshaw" at bounding box center [823, 454] width 262 height 34
copy td "Stephen Withenshaw"
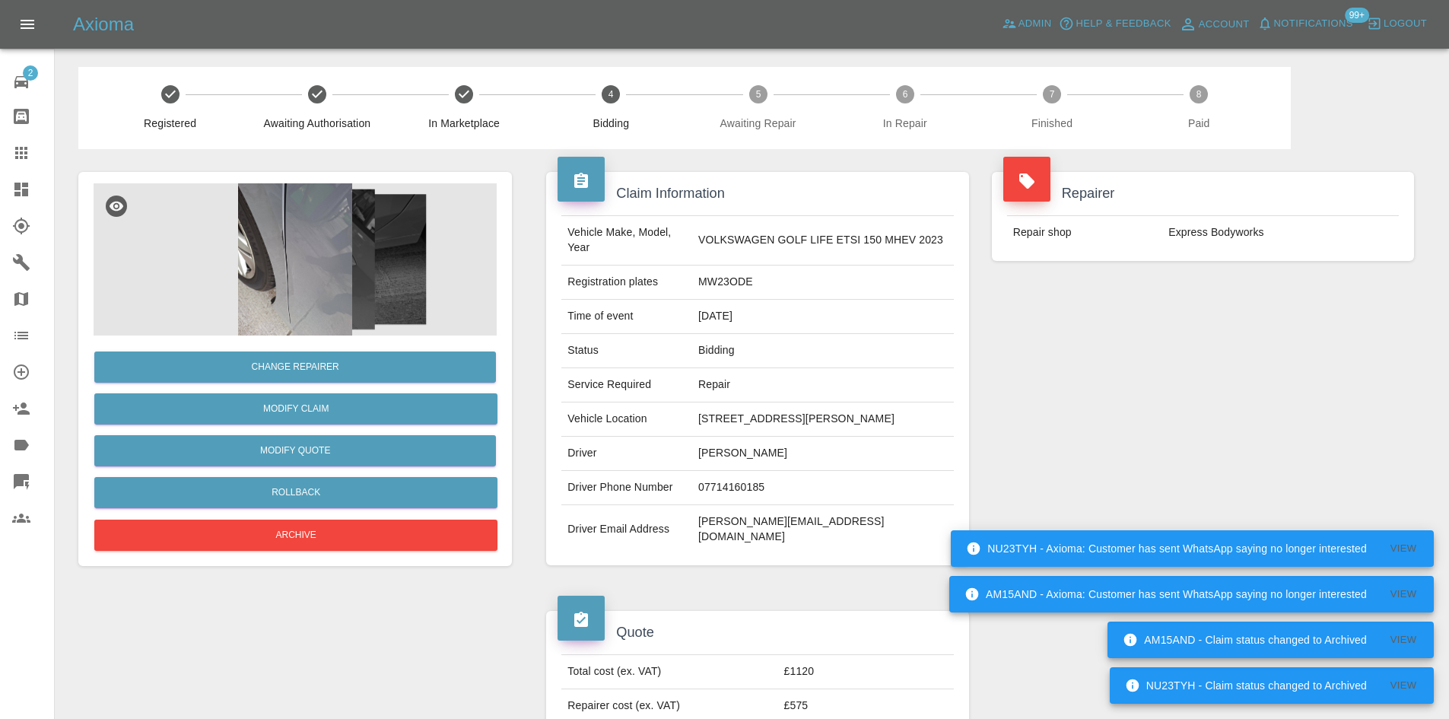
click at [740, 495] on td "07714160185" at bounding box center [823, 488] width 262 height 34
click at [738, 495] on td "07714160185" at bounding box center [823, 488] width 262 height 34
copy td "07714160185"
click at [732, 520] on td "stephen.withenshaw@eddiestobart.com" at bounding box center [823, 529] width 262 height 49
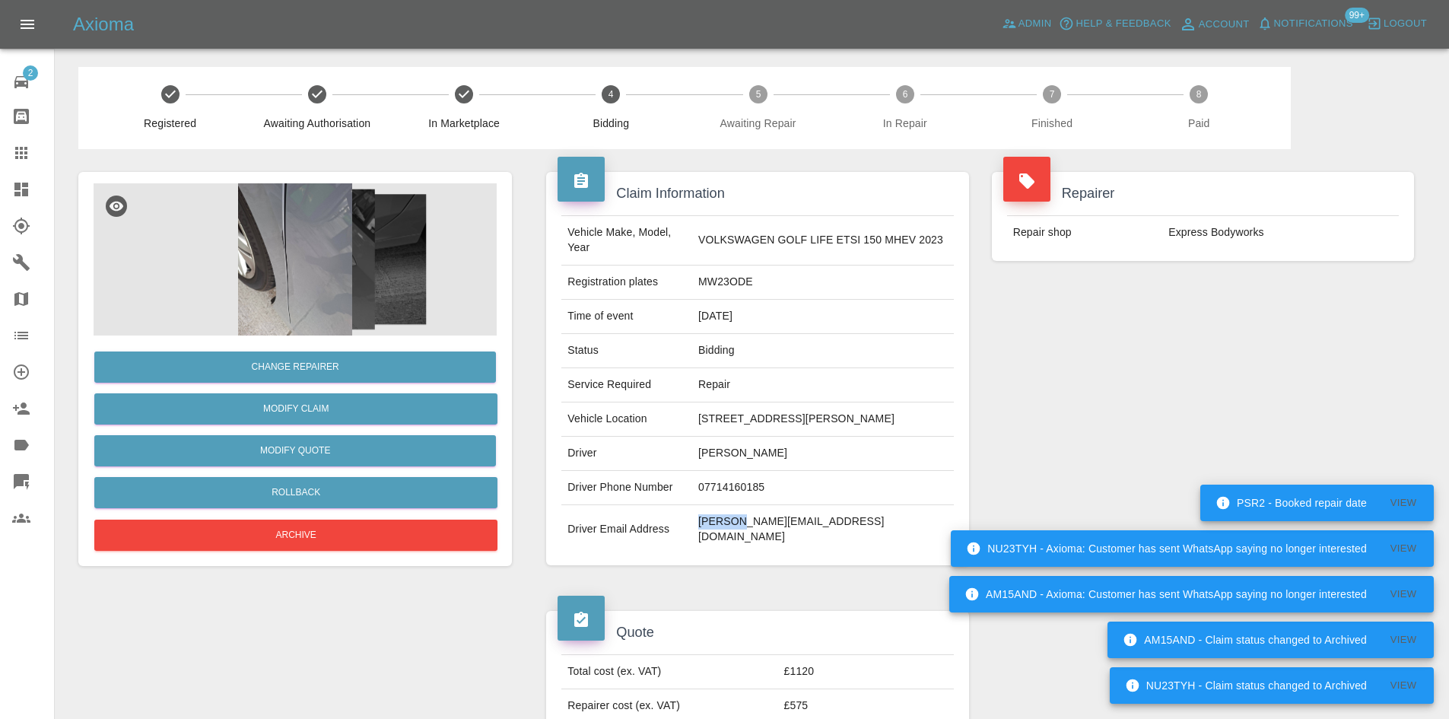
click at [732, 520] on td "stephen.withenshaw@eddiestobart.com" at bounding box center [823, 529] width 262 height 49
copy div "stephen.withenshaw@eddiestobart.com"
click at [729, 286] on td "MW23ODE" at bounding box center [823, 282] width 262 height 34
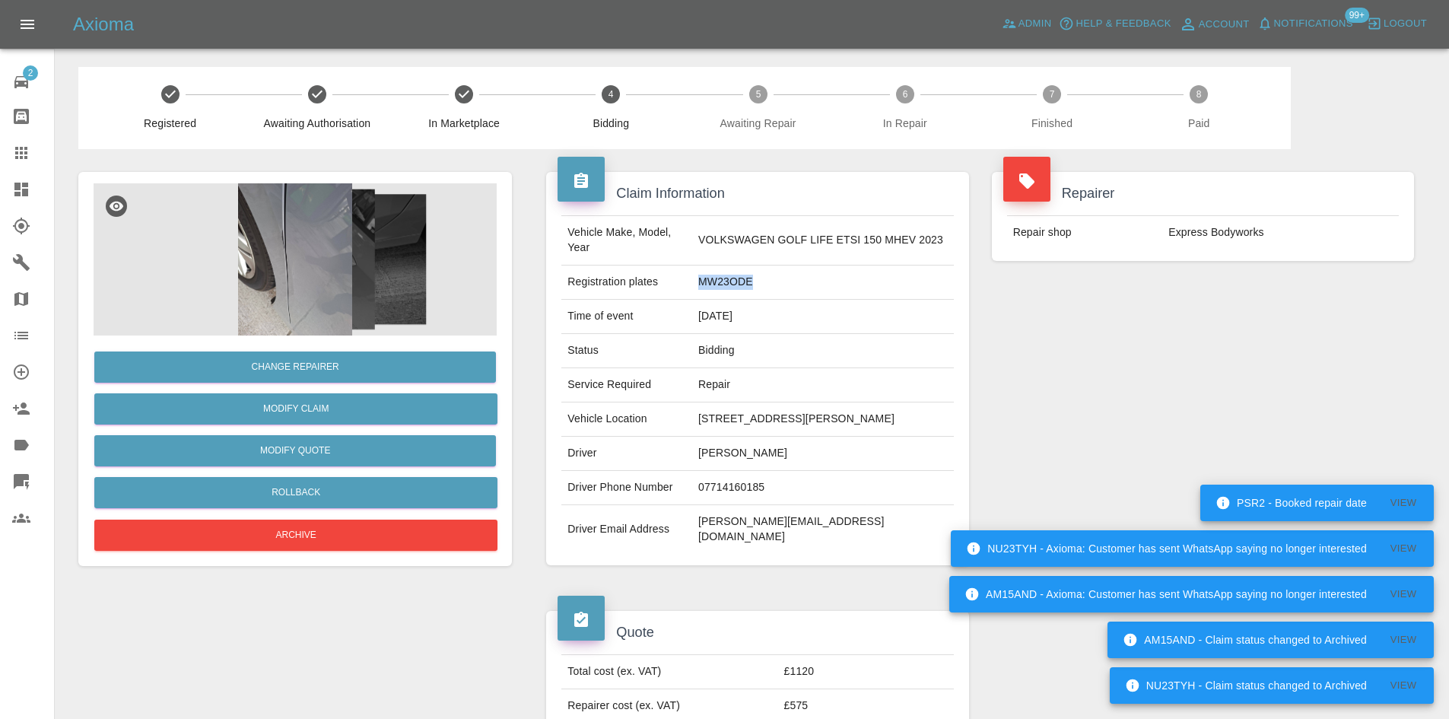
copy td "MW23ODE"
click at [754, 522] on td "stephen.withenshaw@eddiestobart.com" at bounding box center [823, 529] width 262 height 49
click at [772, 420] on td "5 Hough Street Winsford Cheshire CW7 2SL" at bounding box center [823, 419] width 262 height 34
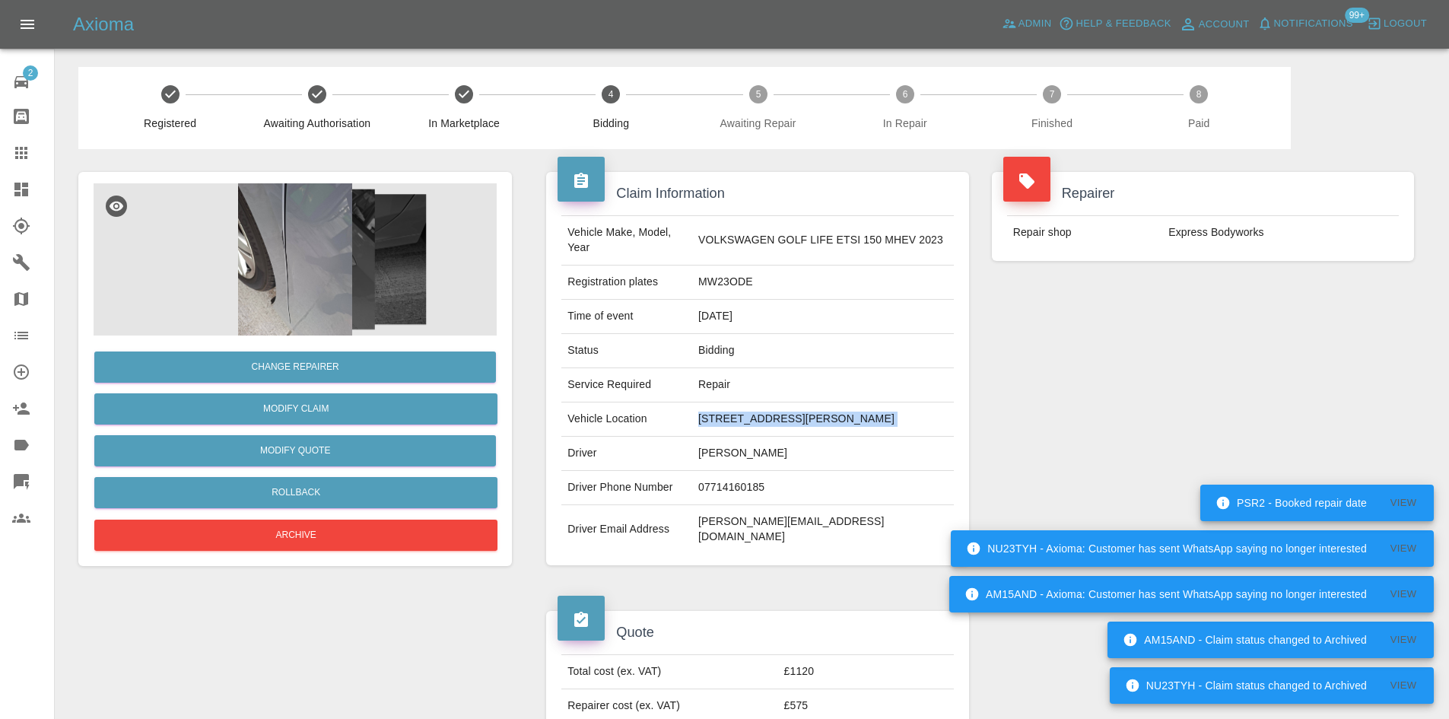
copy td "5 Hough Street Winsford Cheshire CW7 2SL"
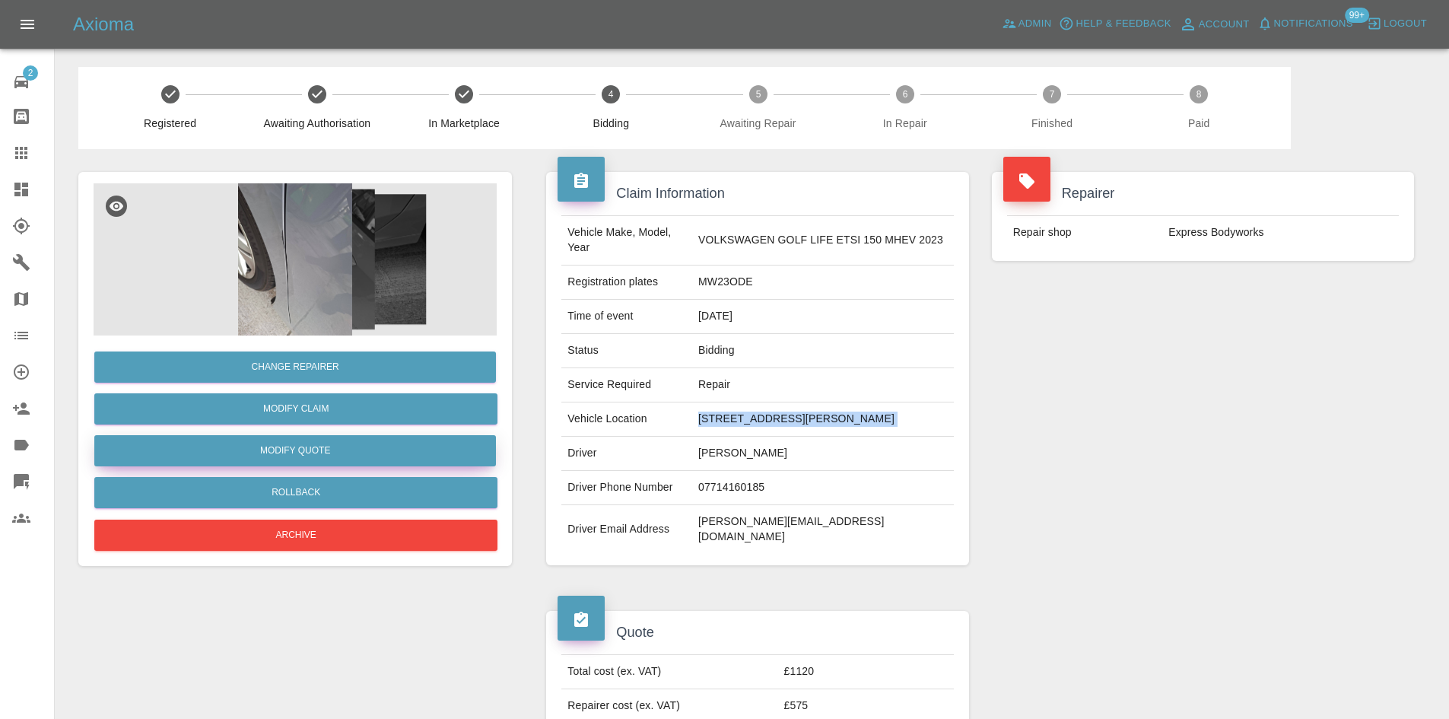
click at [358, 447] on button "Modify Quote" at bounding box center [295, 450] width 402 height 31
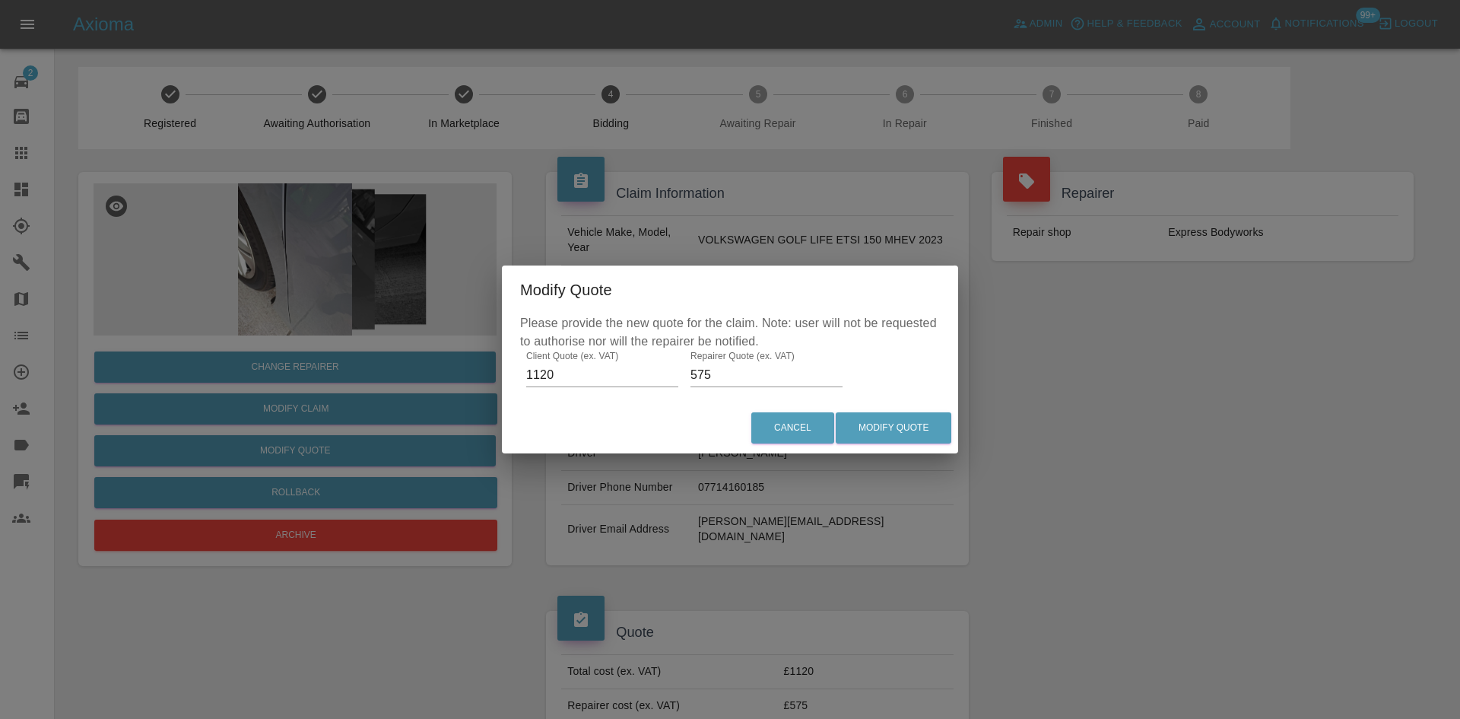
click at [706, 370] on input "575" at bounding box center [767, 375] width 152 height 24
type input "750"
click at [880, 427] on button "Modify Quote" at bounding box center [894, 427] width 116 height 31
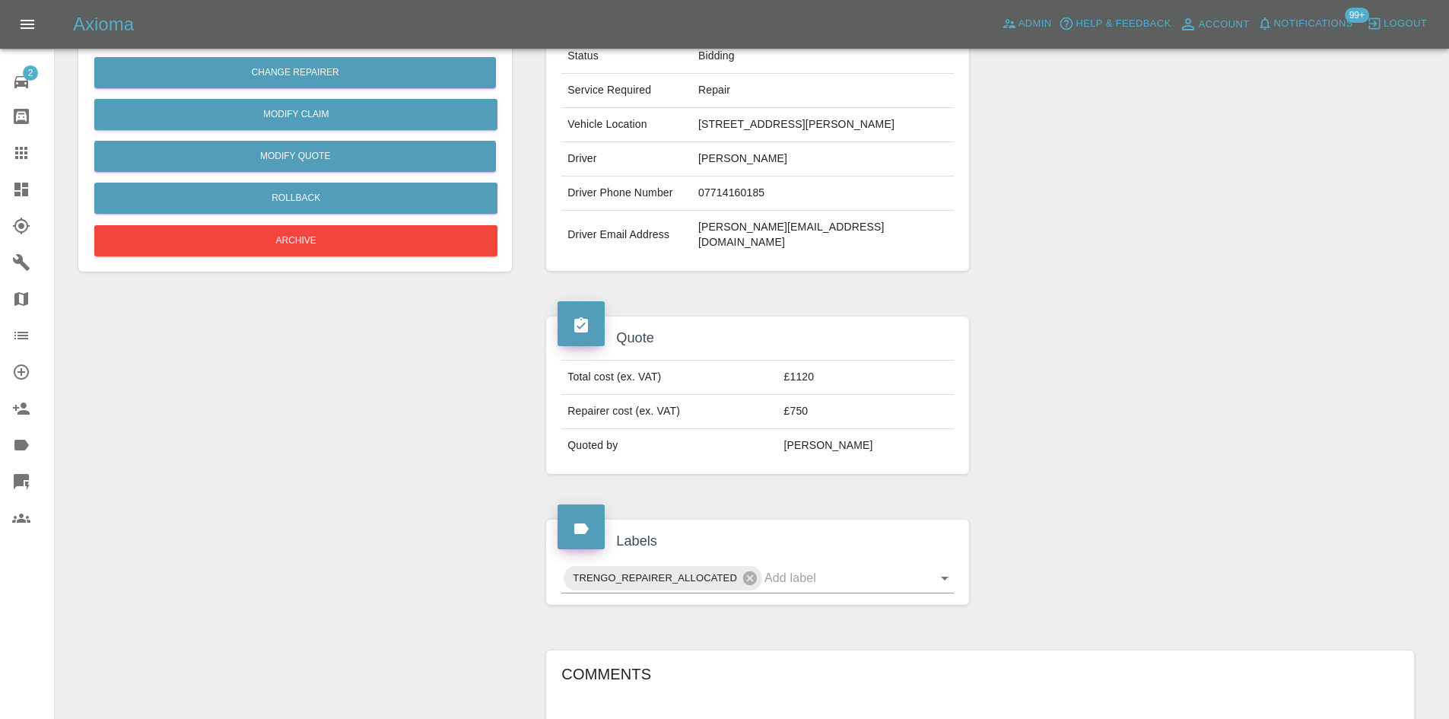
scroll to position [228, 0]
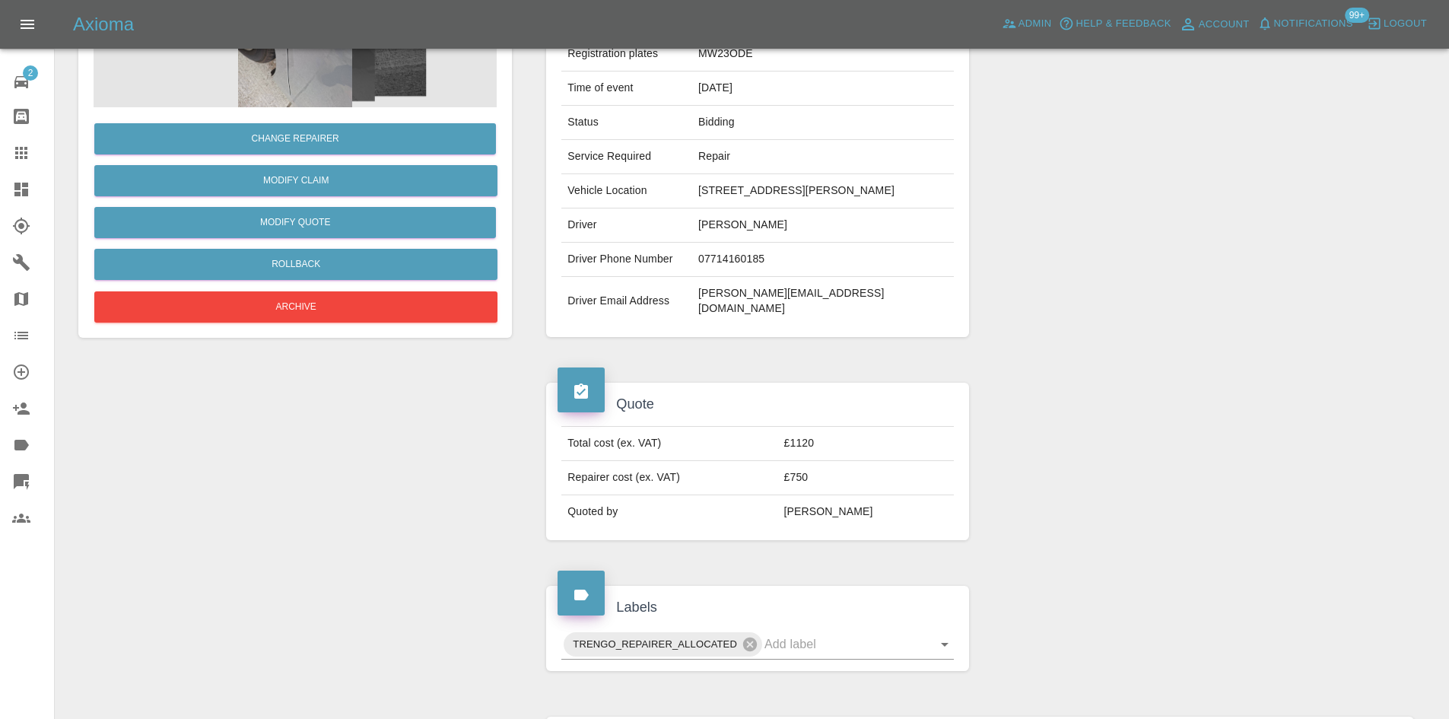
click at [11, 195] on link "Dashboard" at bounding box center [27, 189] width 54 height 37
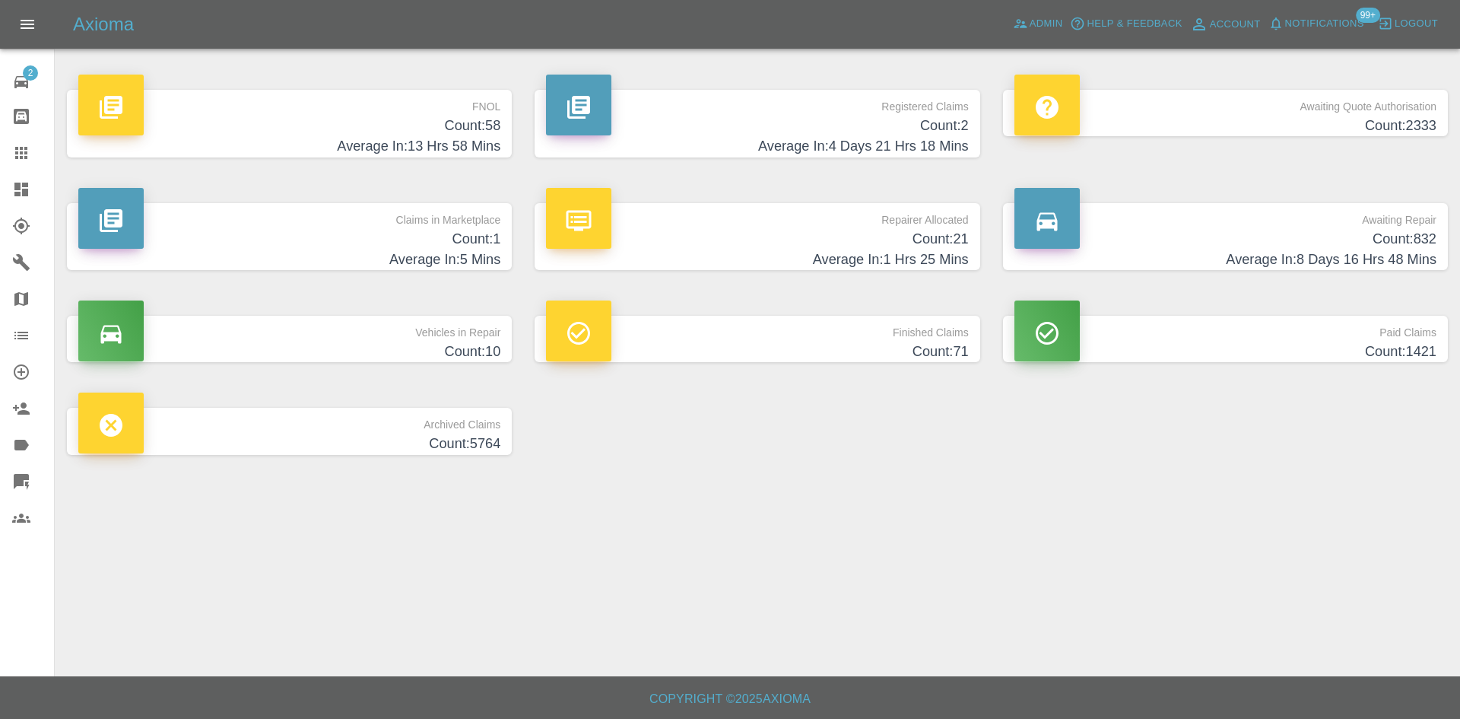
click at [854, 229] on h4 "Count: 21" at bounding box center [757, 239] width 422 height 21
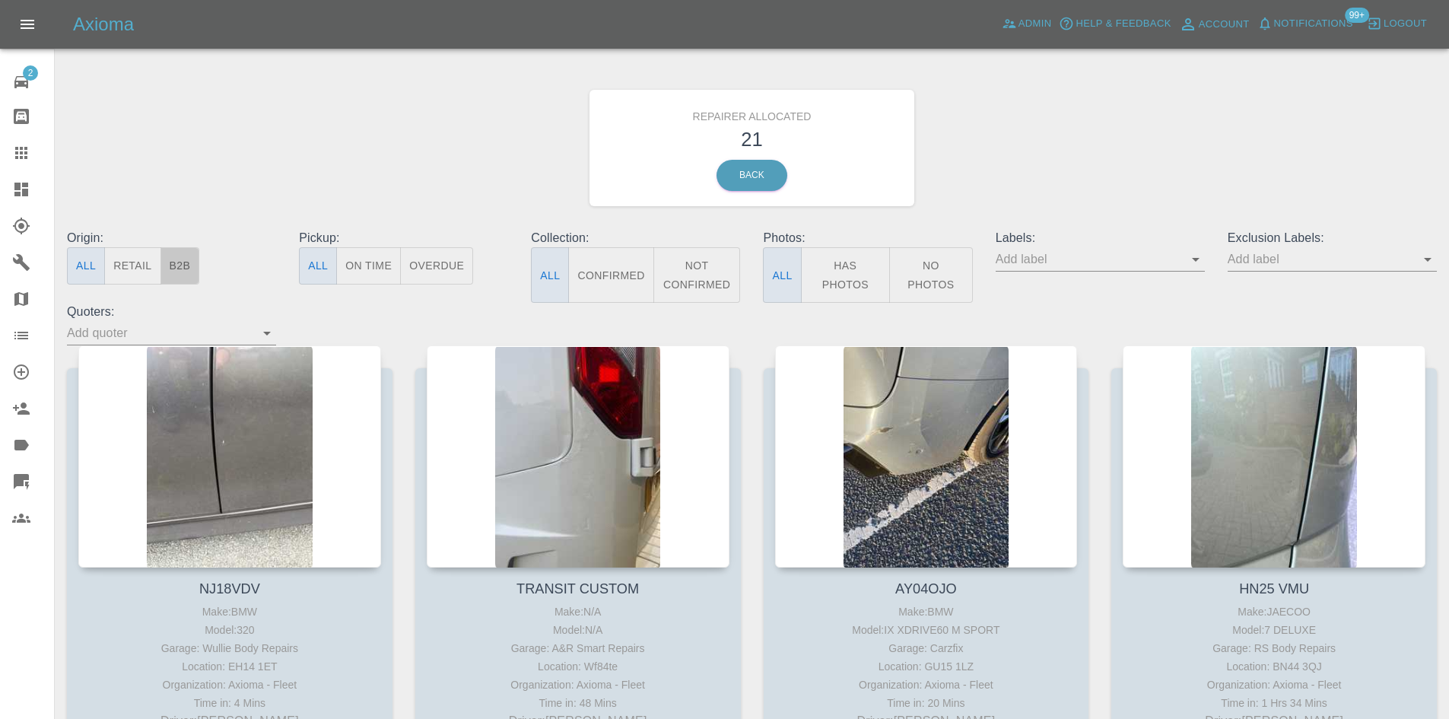
click at [198, 264] on button "B2B" at bounding box center [180, 265] width 40 height 37
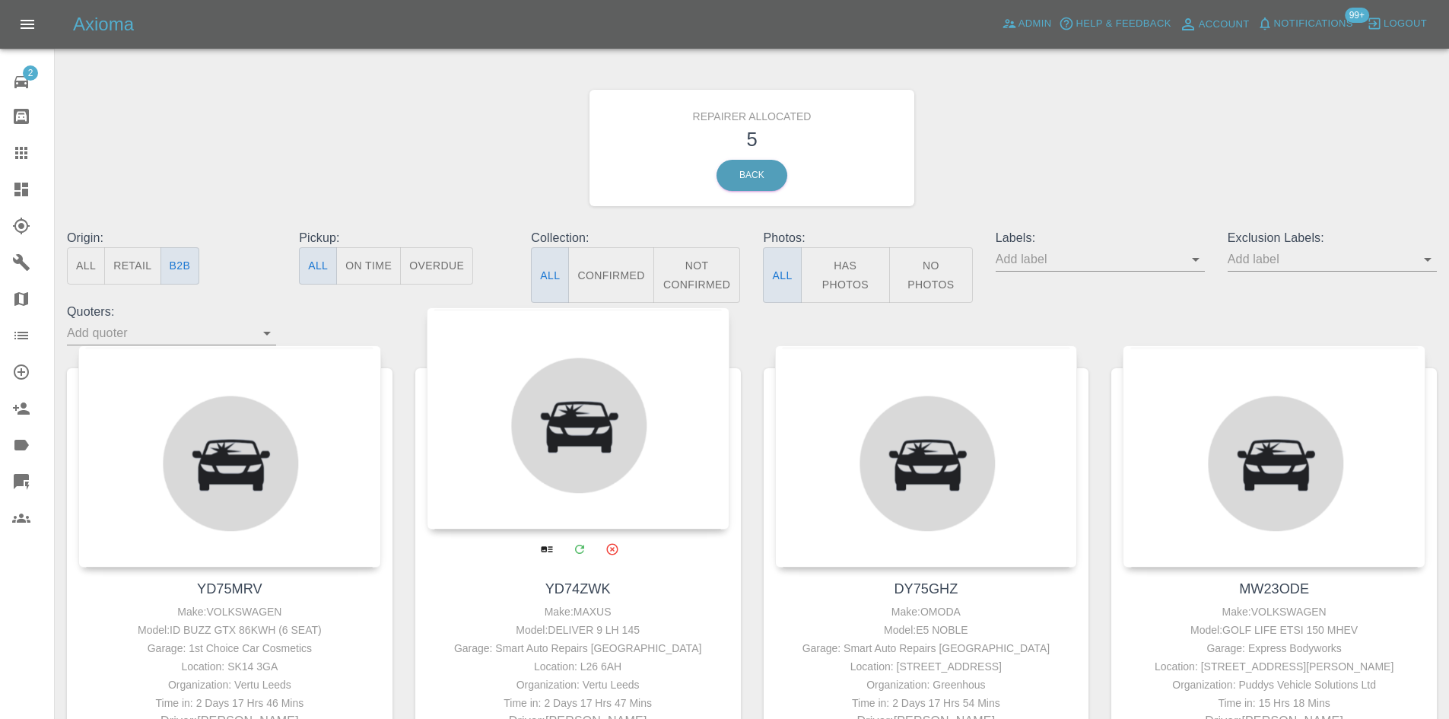
click at [566, 407] on div at bounding box center [578, 418] width 303 height 222
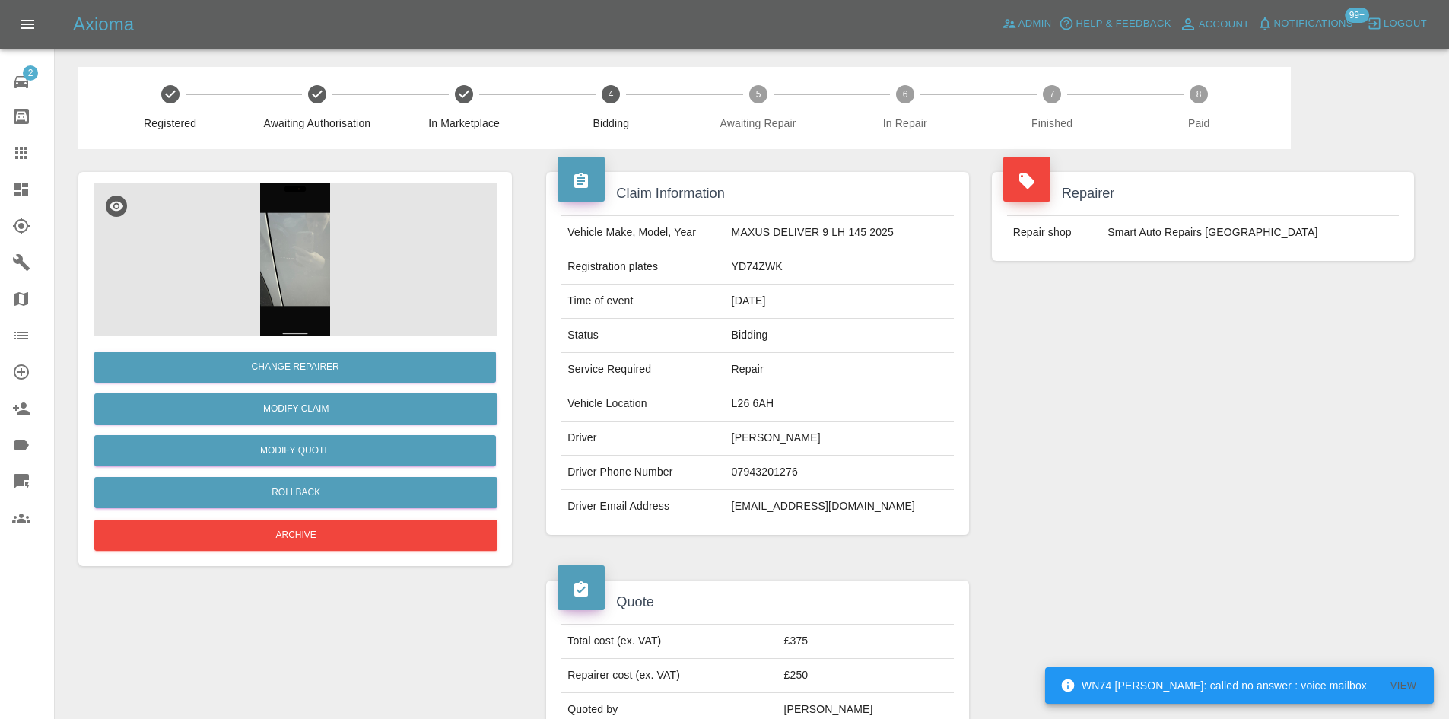
click at [3, 1] on div "Axioma Admin Help & Feedback Account Notifications 99+ Logout" at bounding box center [724, 24] width 1449 height 49
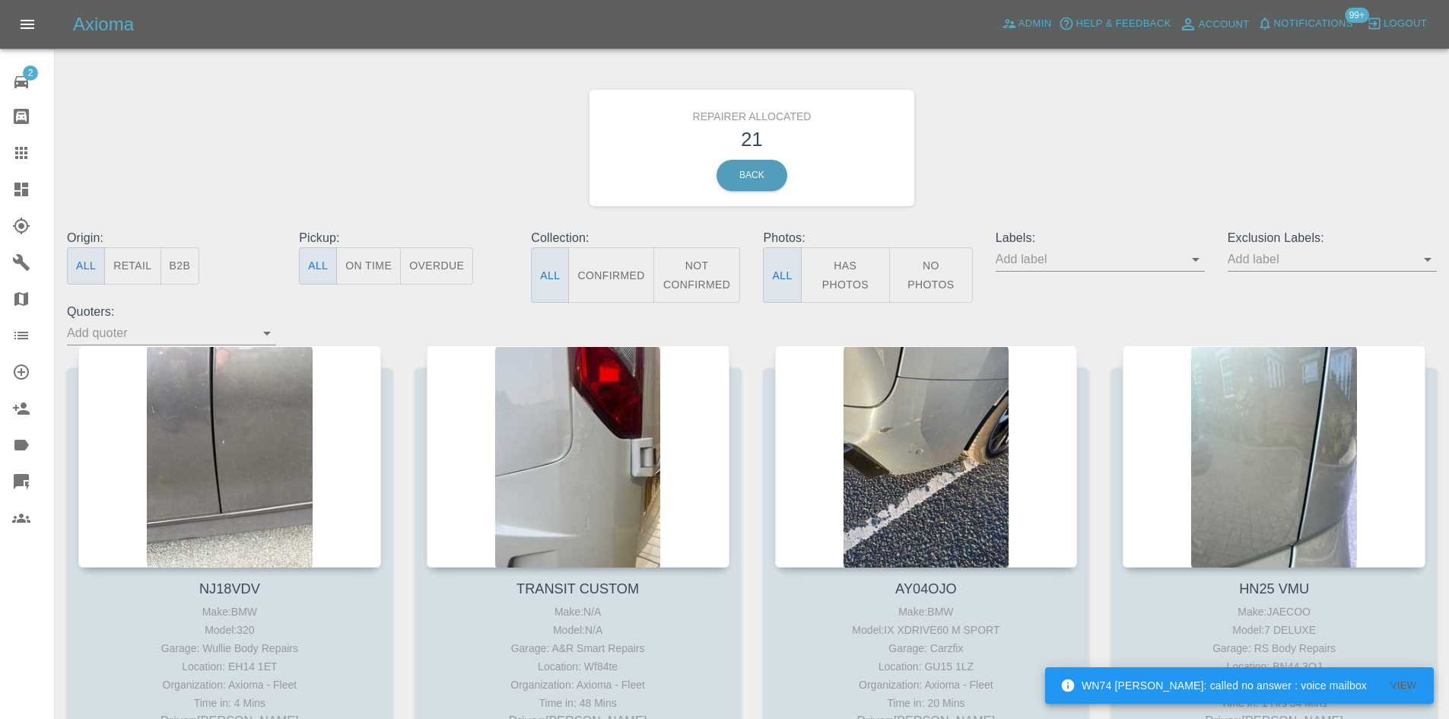
click at [179, 256] on button "B2B" at bounding box center [180, 265] width 40 height 37
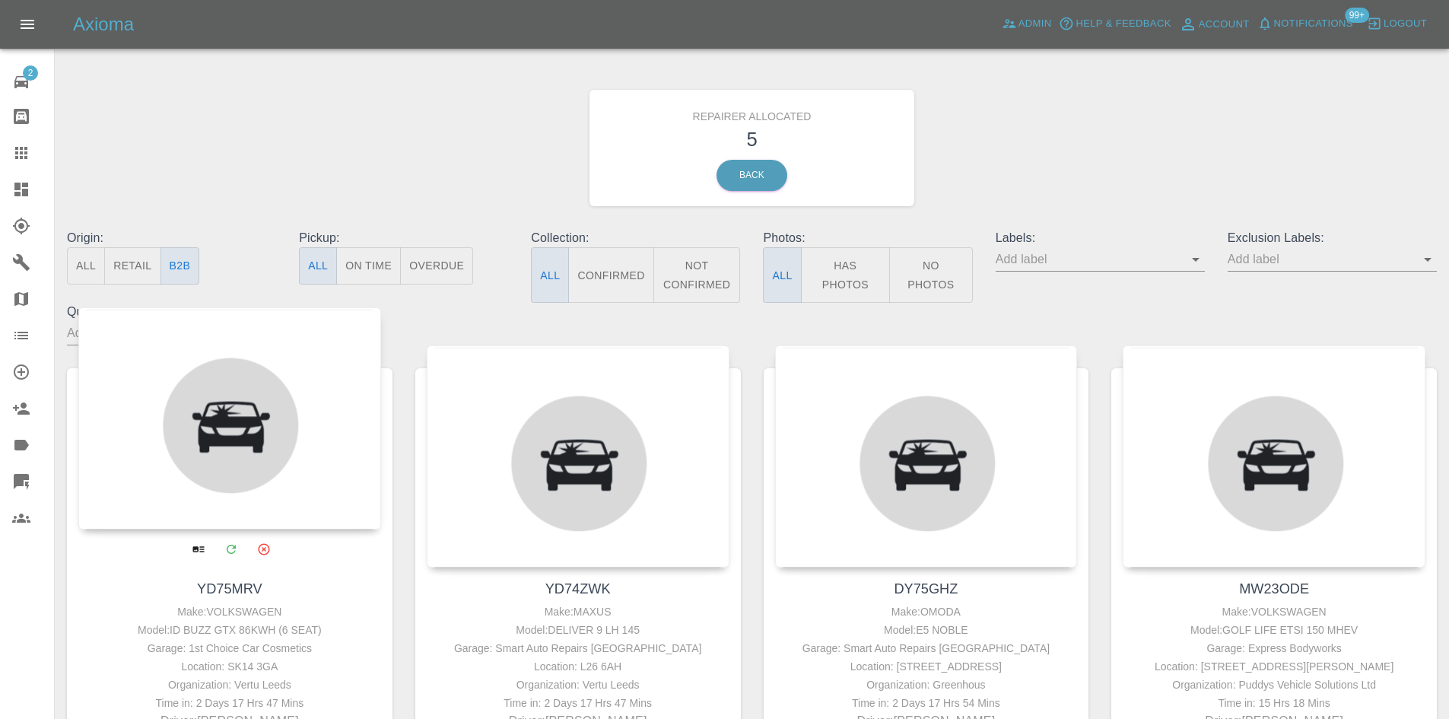
click at [301, 470] on div at bounding box center [229, 418] width 303 height 222
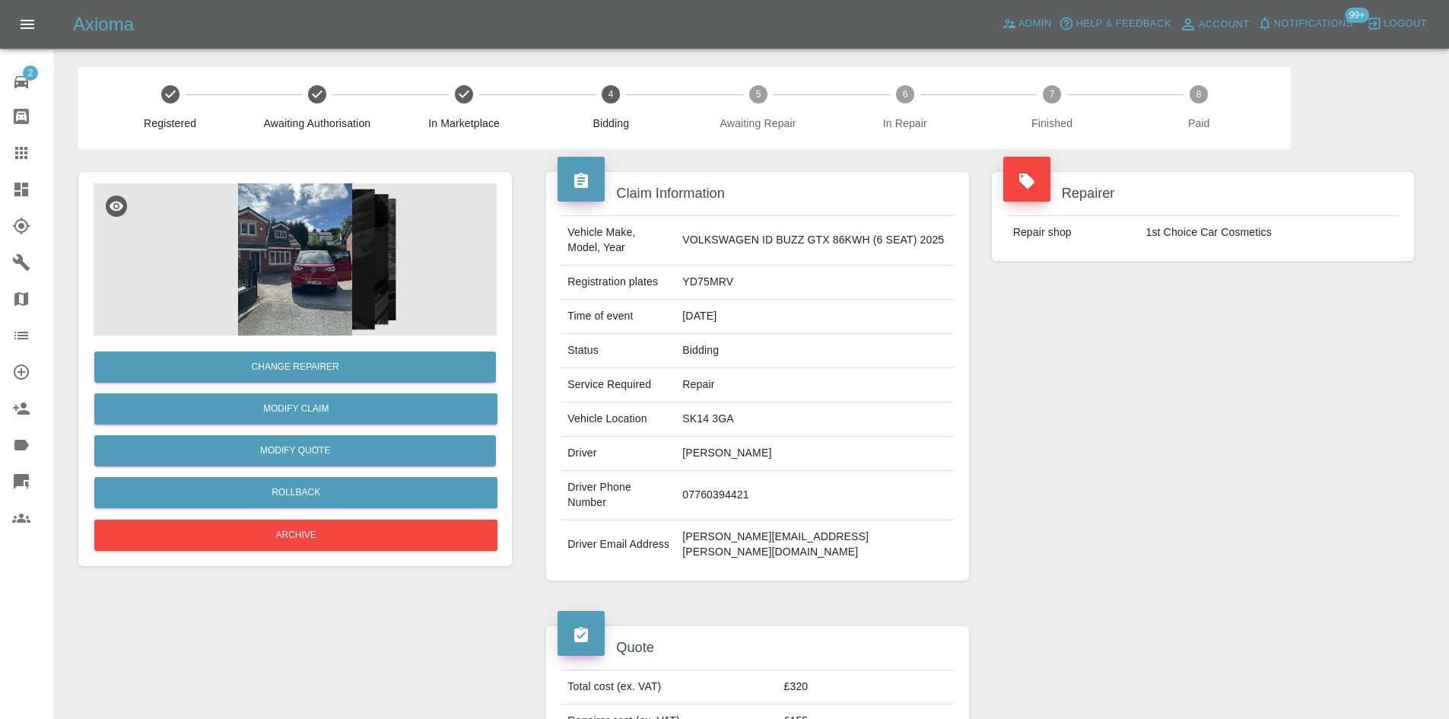
click at [719, 273] on td "YD75MRV" at bounding box center [814, 282] width 277 height 34
copy td "YD75MRV"
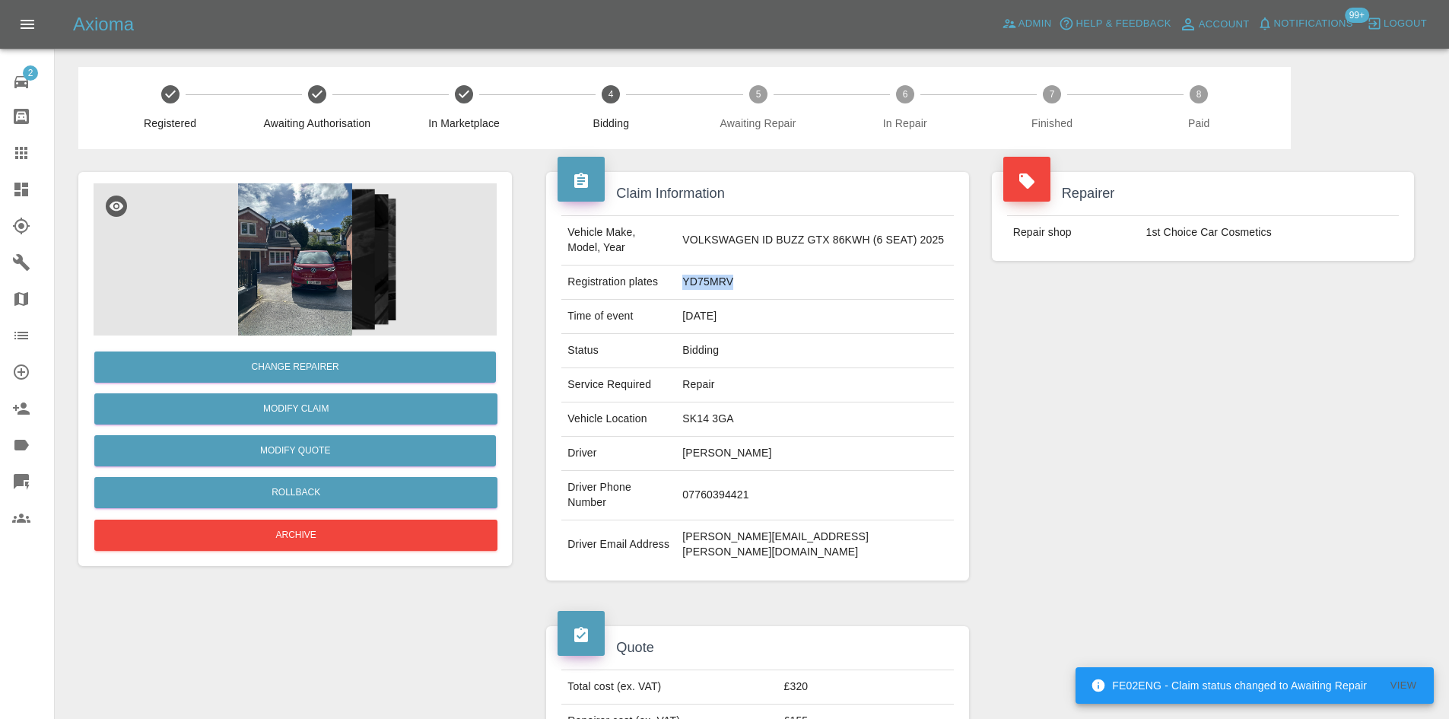
click at [24, 200] on link "Dashboard" at bounding box center [27, 189] width 54 height 37
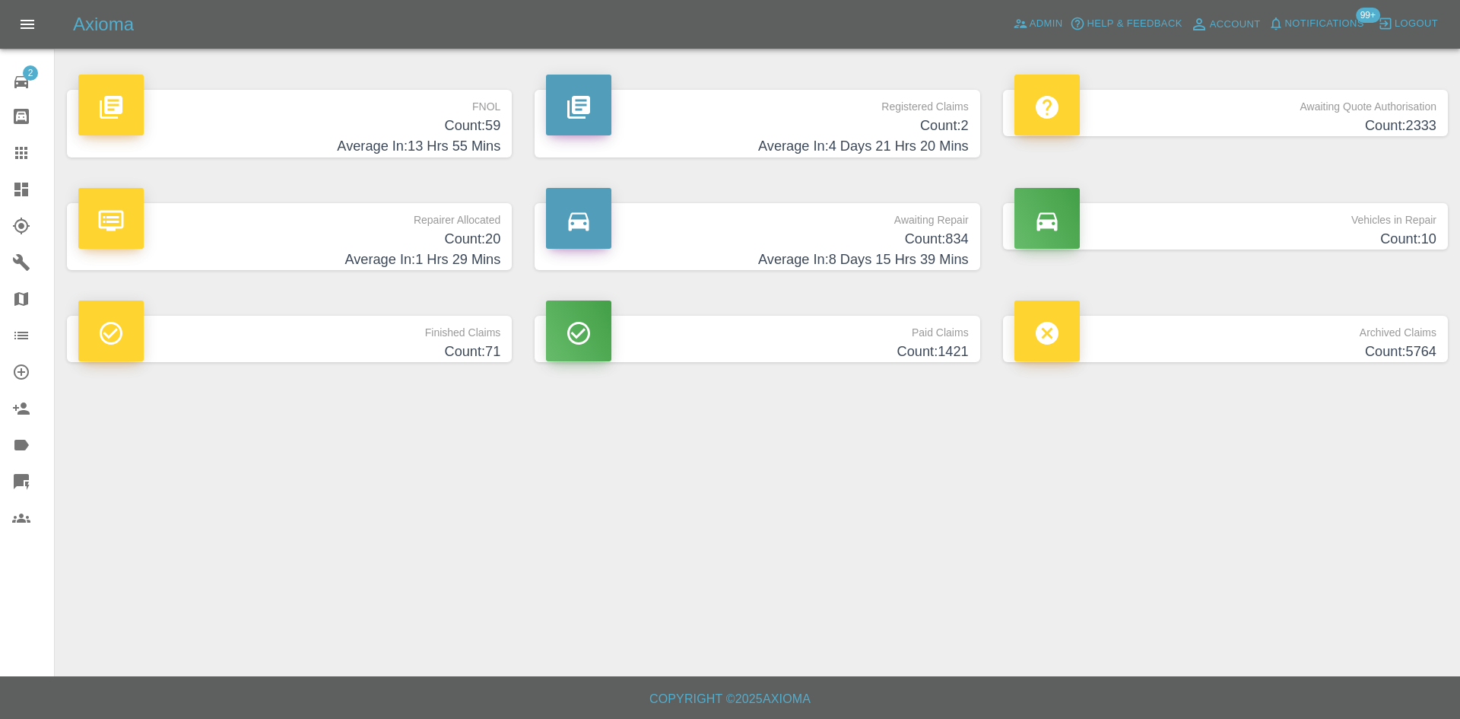
click at [754, 229] on h4 "Count: 834" at bounding box center [757, 239] width 422 height 21
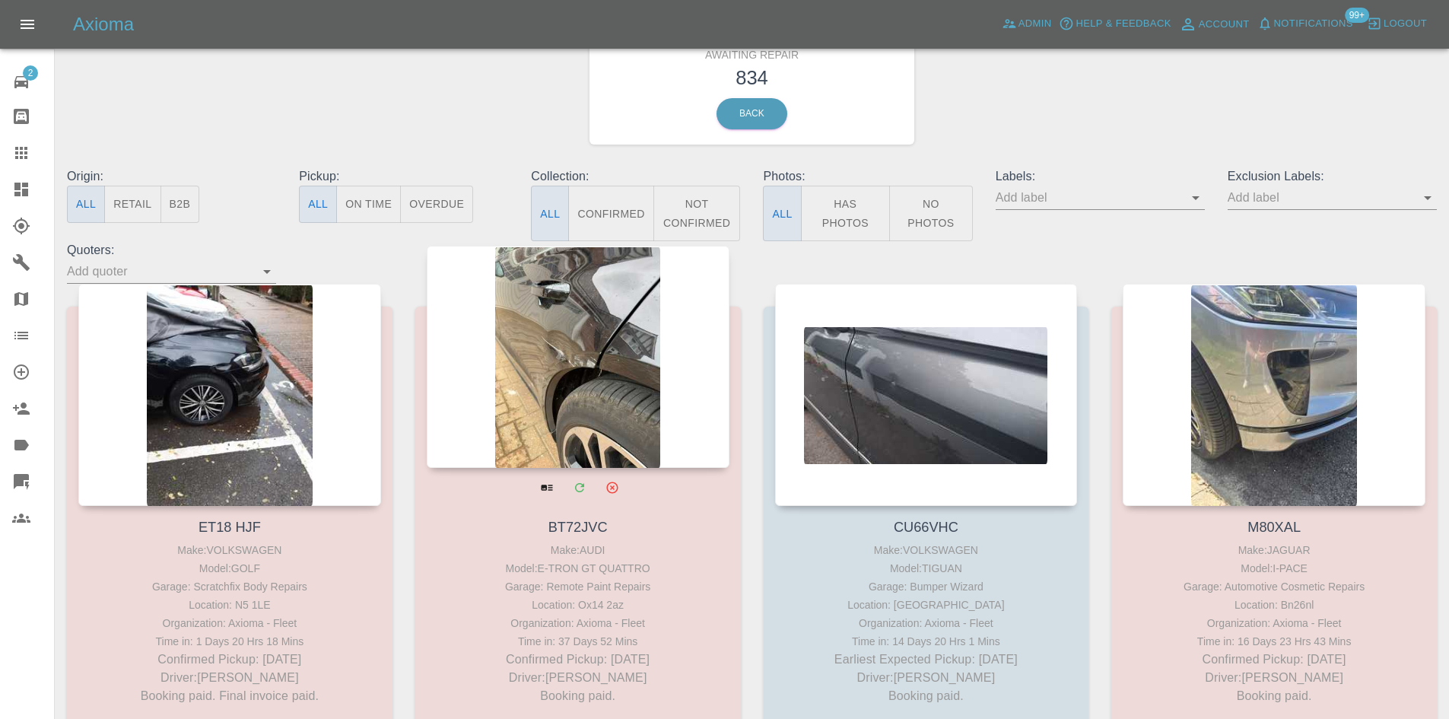
scroll to position [76, 0]
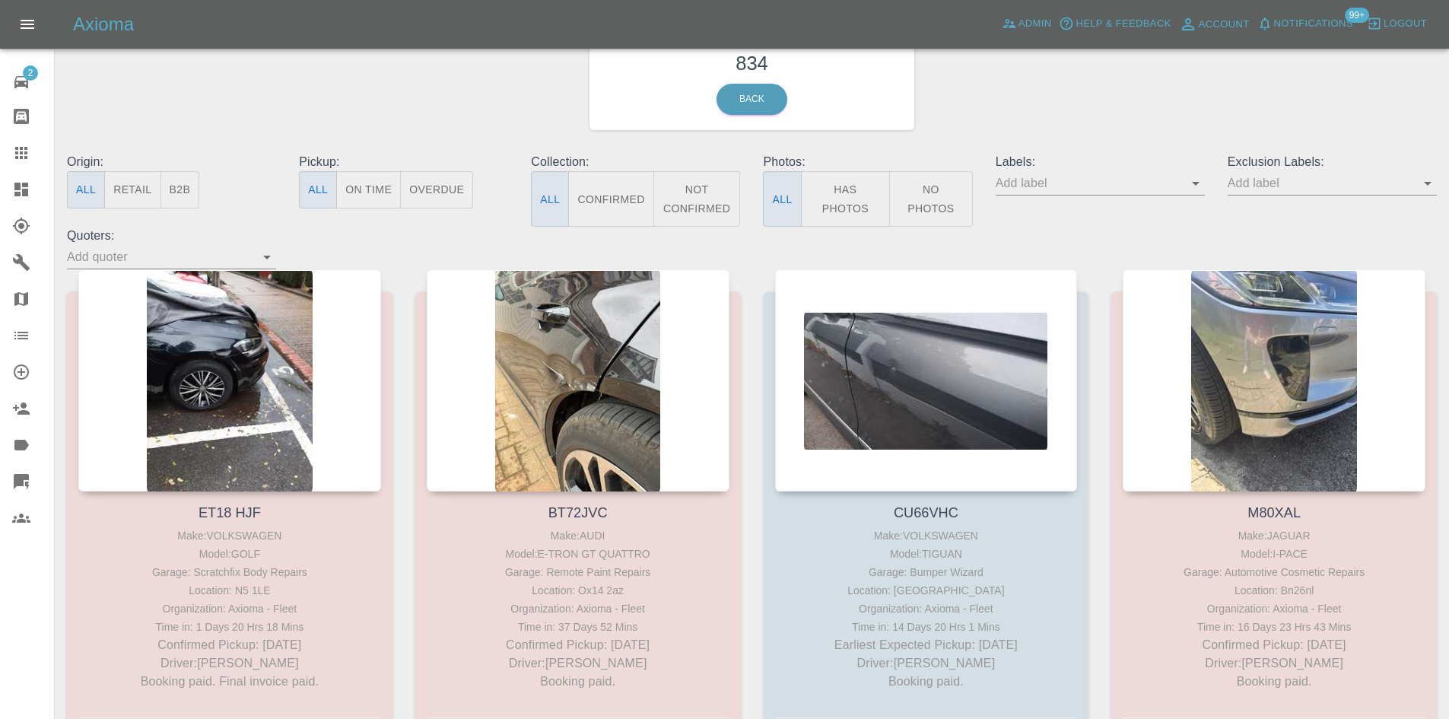
click at [168, 188] on button "B2B" at bounding box center [180, 189] width 40 height 37
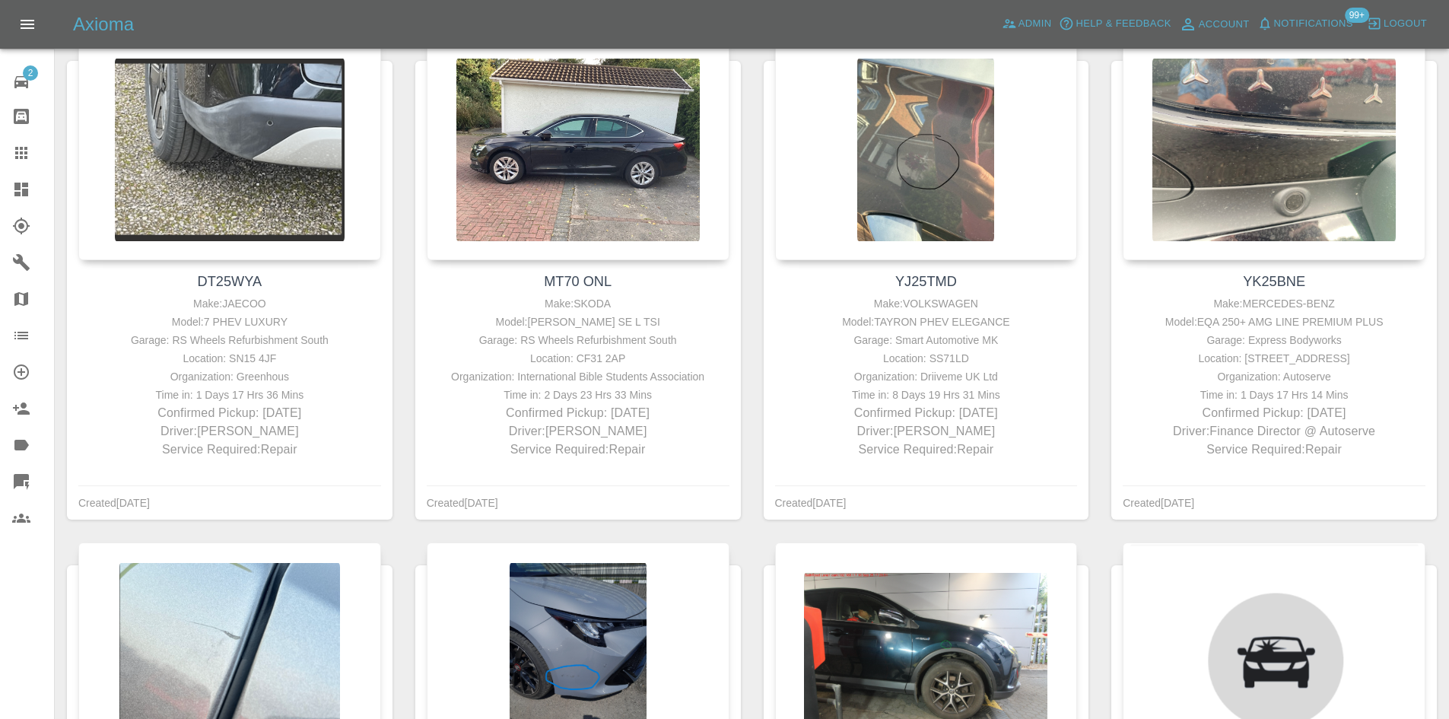
scroll to position [2985, 0]
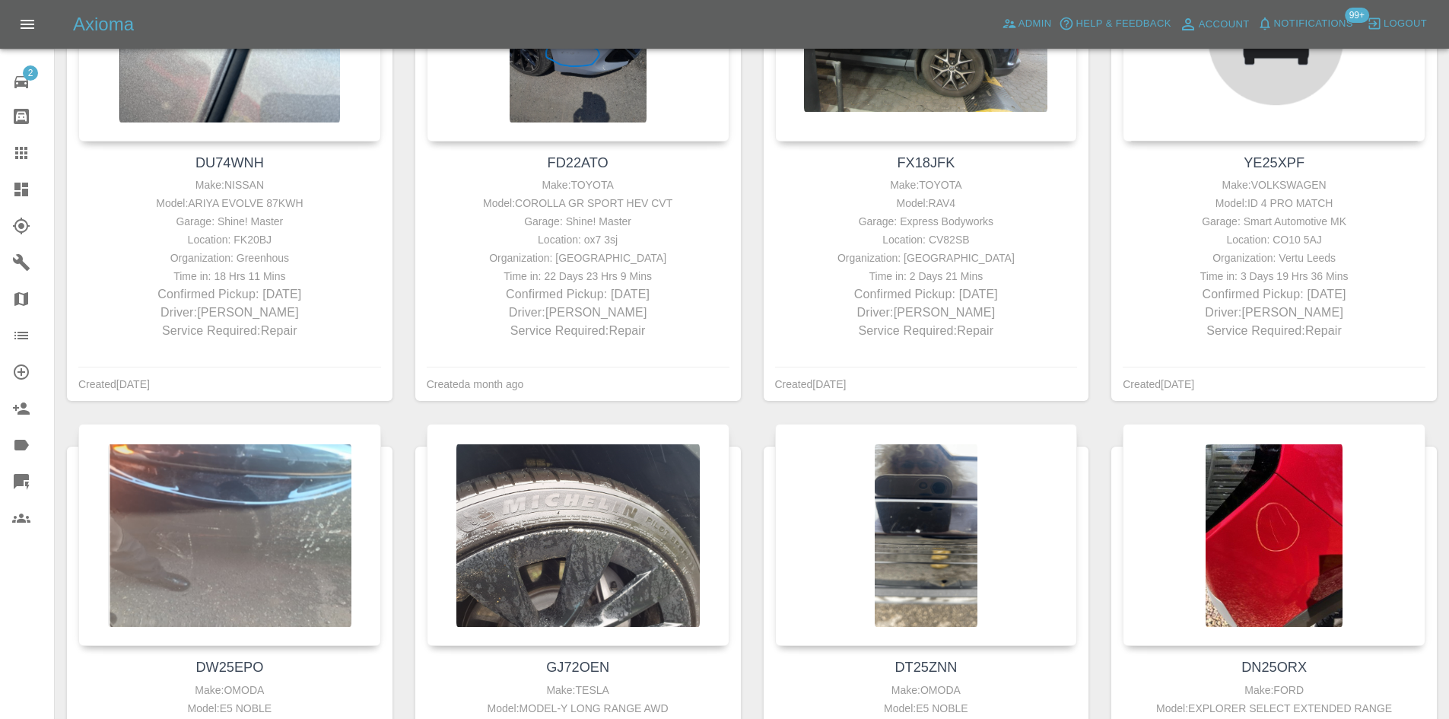
click at [2, 163] on link "Claims" at bounding box center [27, 153] width 54 height 37
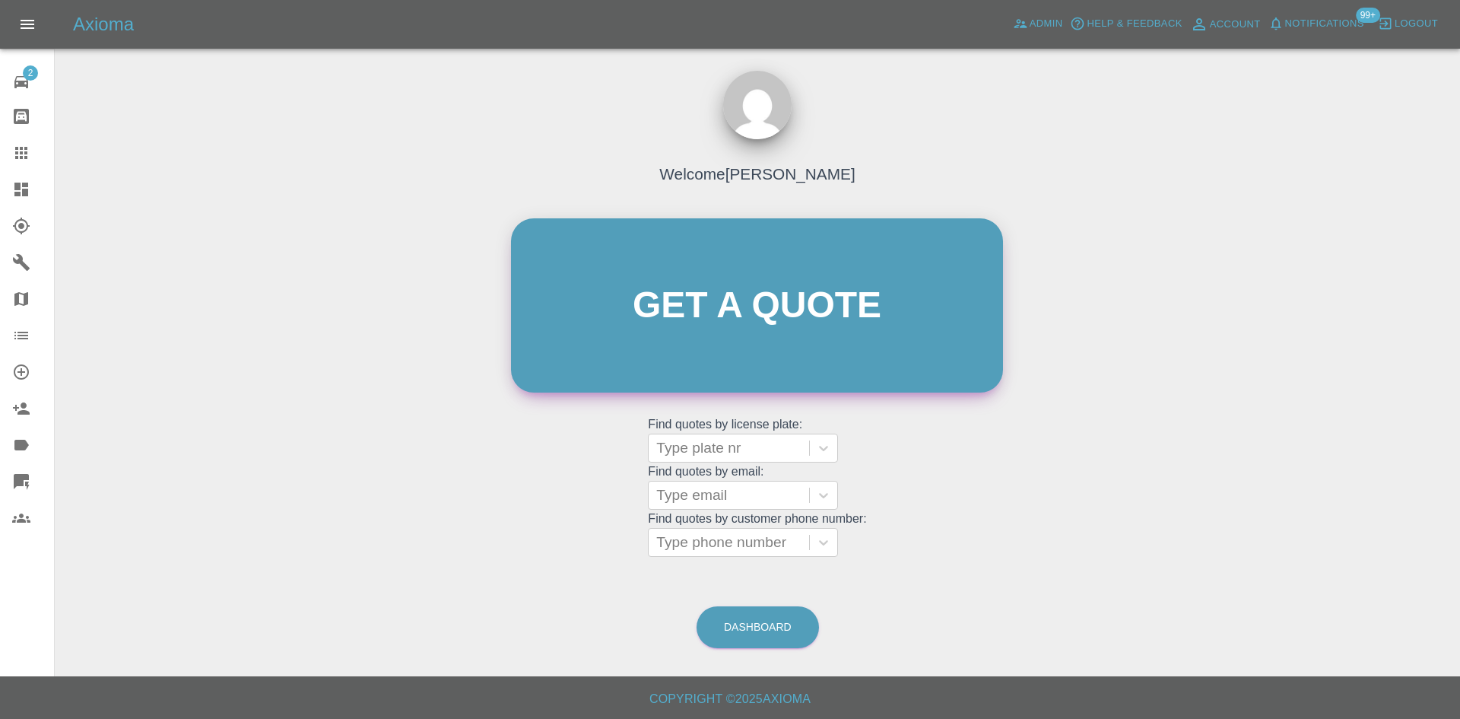
click at [706, 328] on link "Get a quote" at bounding box center [757, 305] width 492 height 174
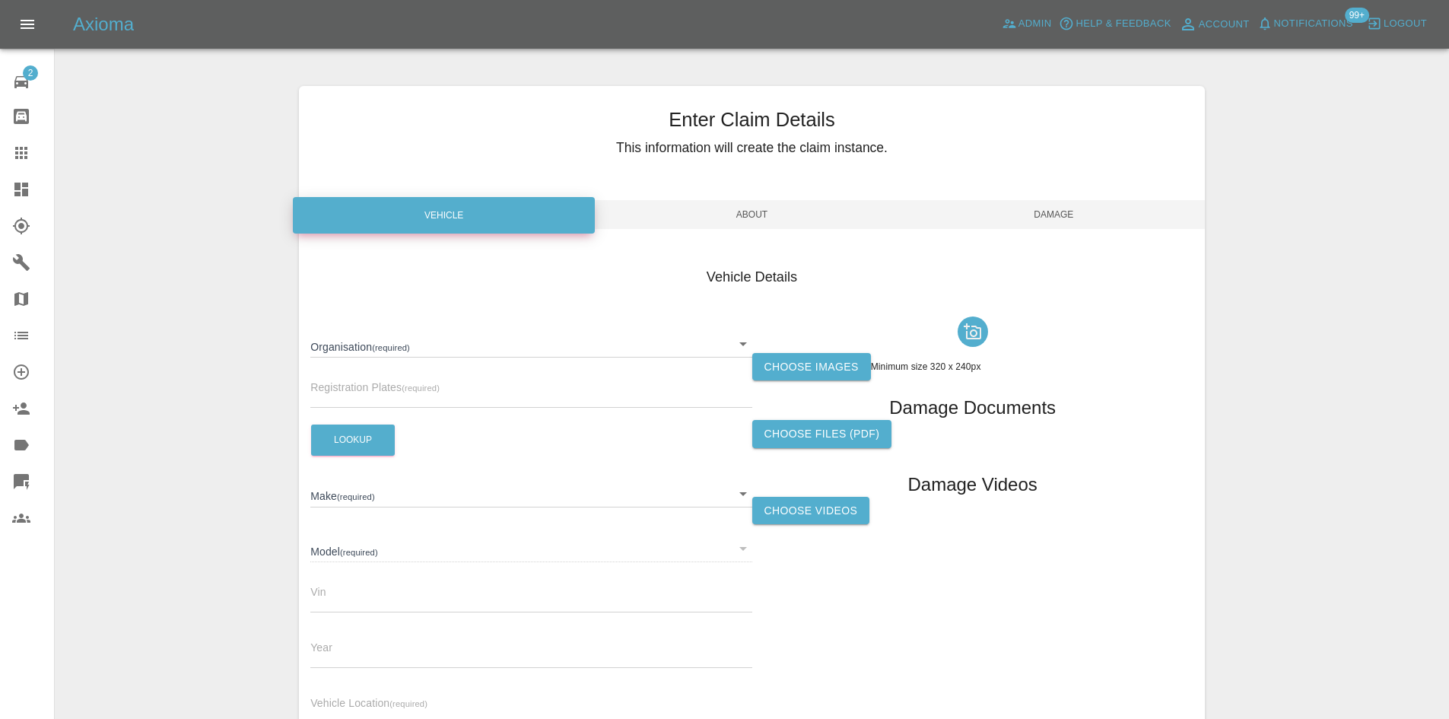
click at [466, 334] on body "Axioma Admin Help & Feedback Account Notifications 99+ Logout 2 Repair home Bod…" at bounding box center [724, 435] width 1449 height 870
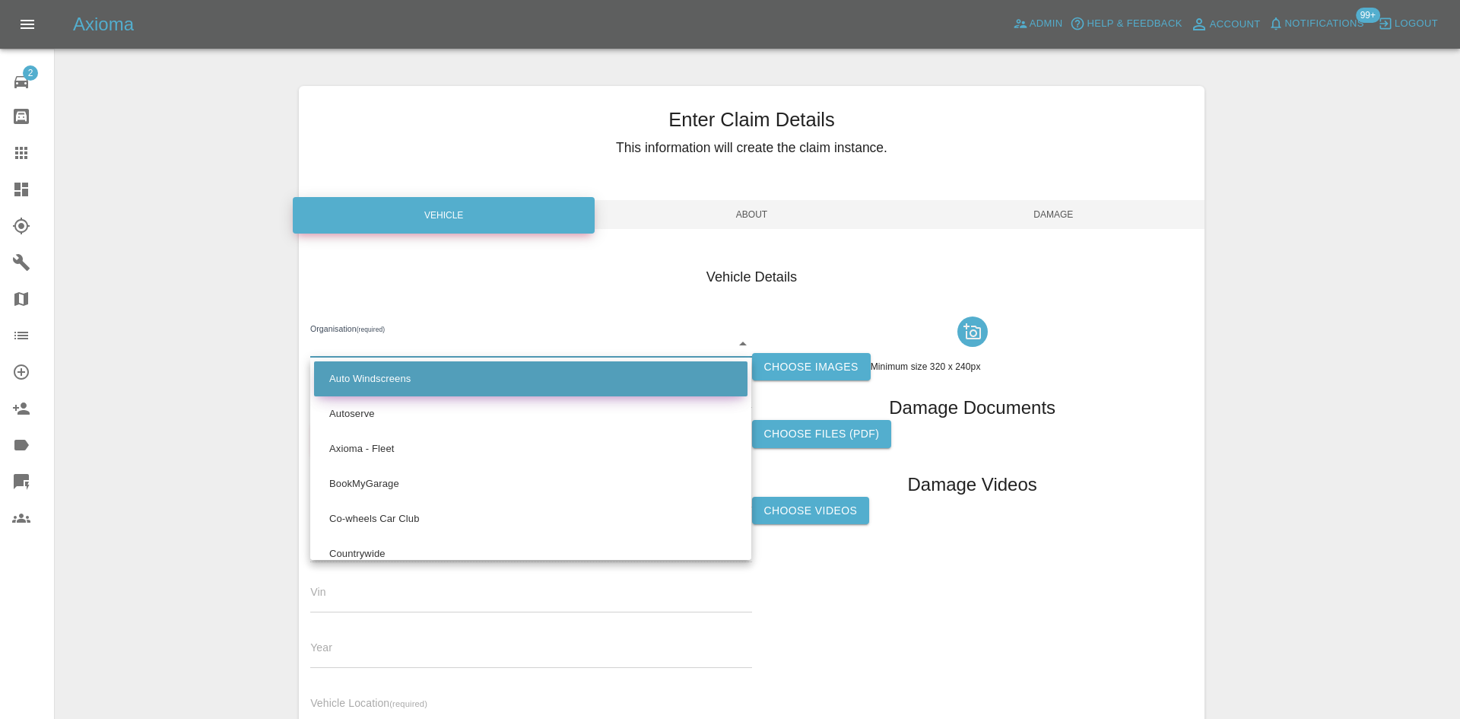
click at [424, 395] on li "Auto Windscreens" at bounding box center [530, 378] width 433 height 35
type input "63ff53ba91c92a001475aa8c"
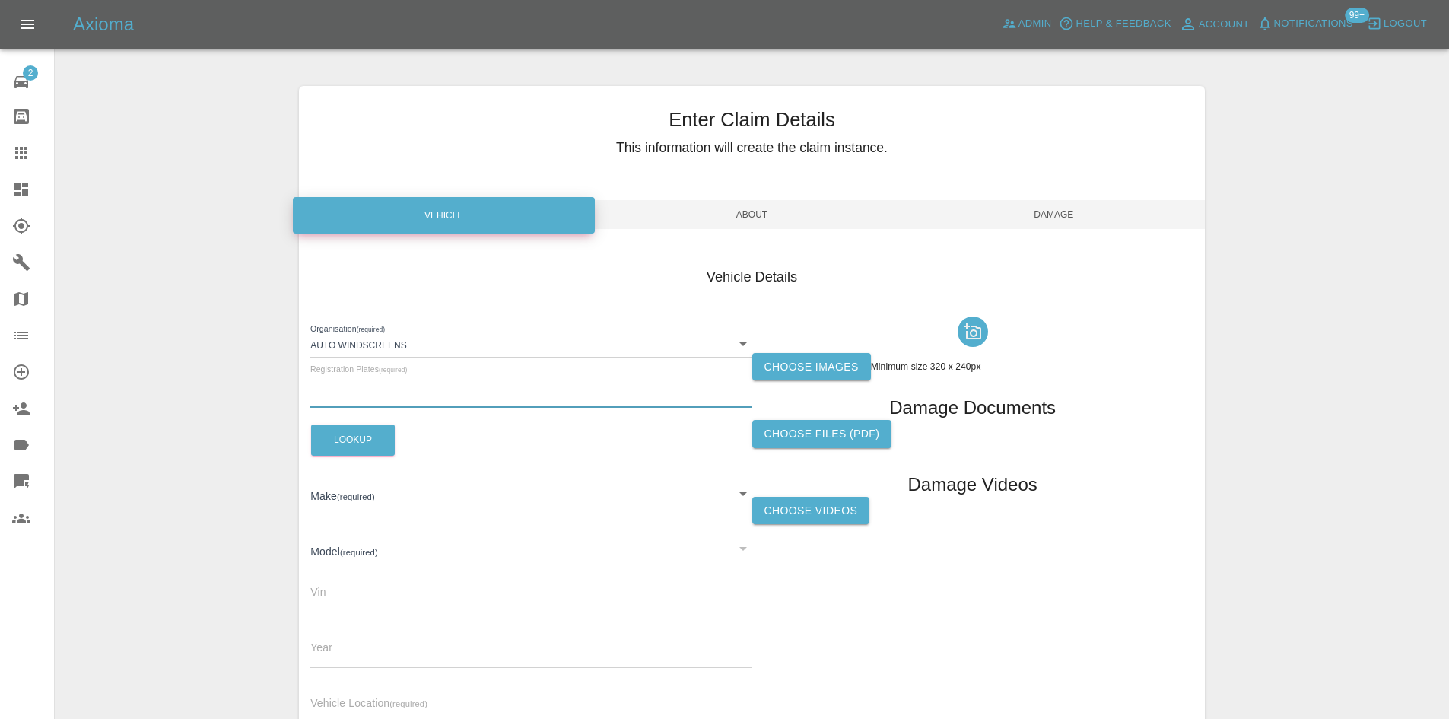
click at [394, 396] on input "text" at bounding box center [530, 397] width 441 height 22
paste input "DY75BZA"
click at [352, 439] on button "Lookup" at bounding box center [353, 439] width 84 height 31
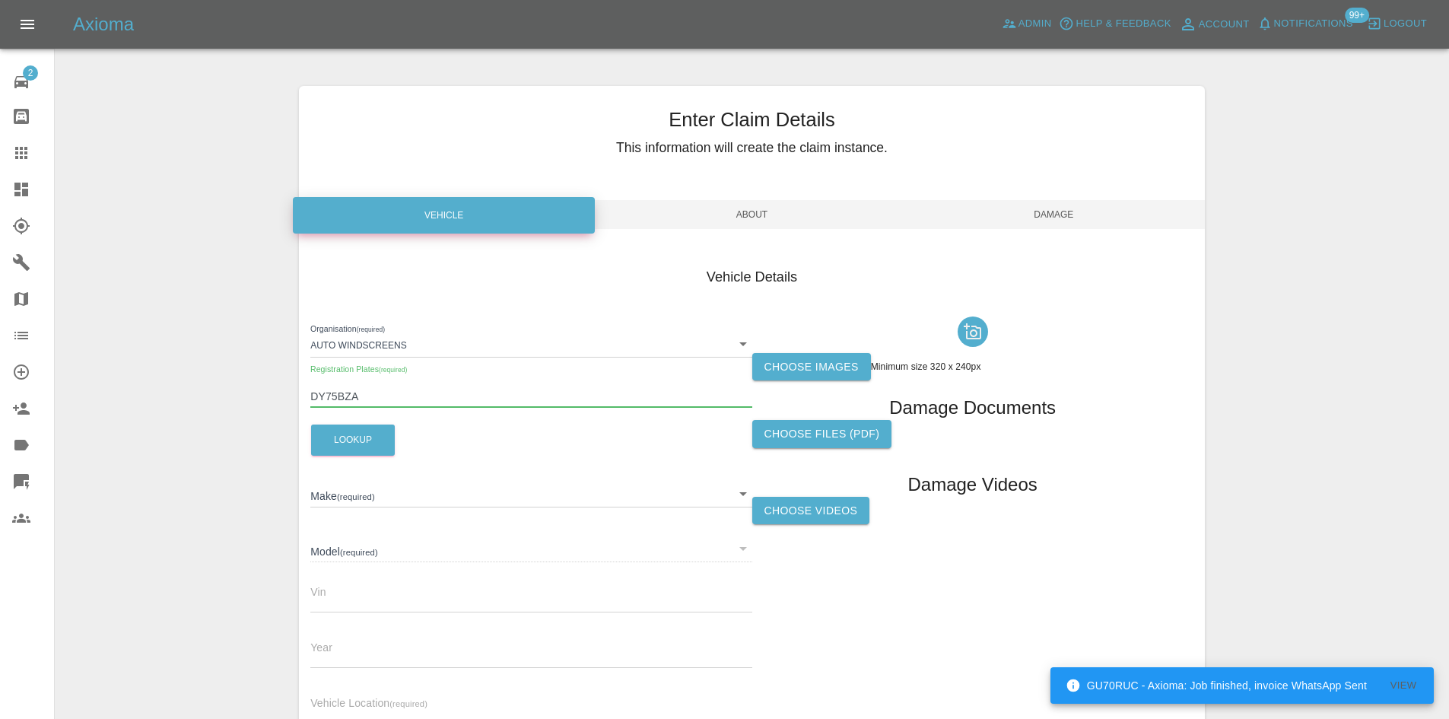
click at [389, 402] on input "DY75BZA" at bounding box center [530, 397] width 441 height 22
type input "DY75BZA"
click at [372, 440] on button "Lookup" at bounding box center [353, 439] width 84 height 31
type input "MG"
type input "ZS HYBRID TROPHY"
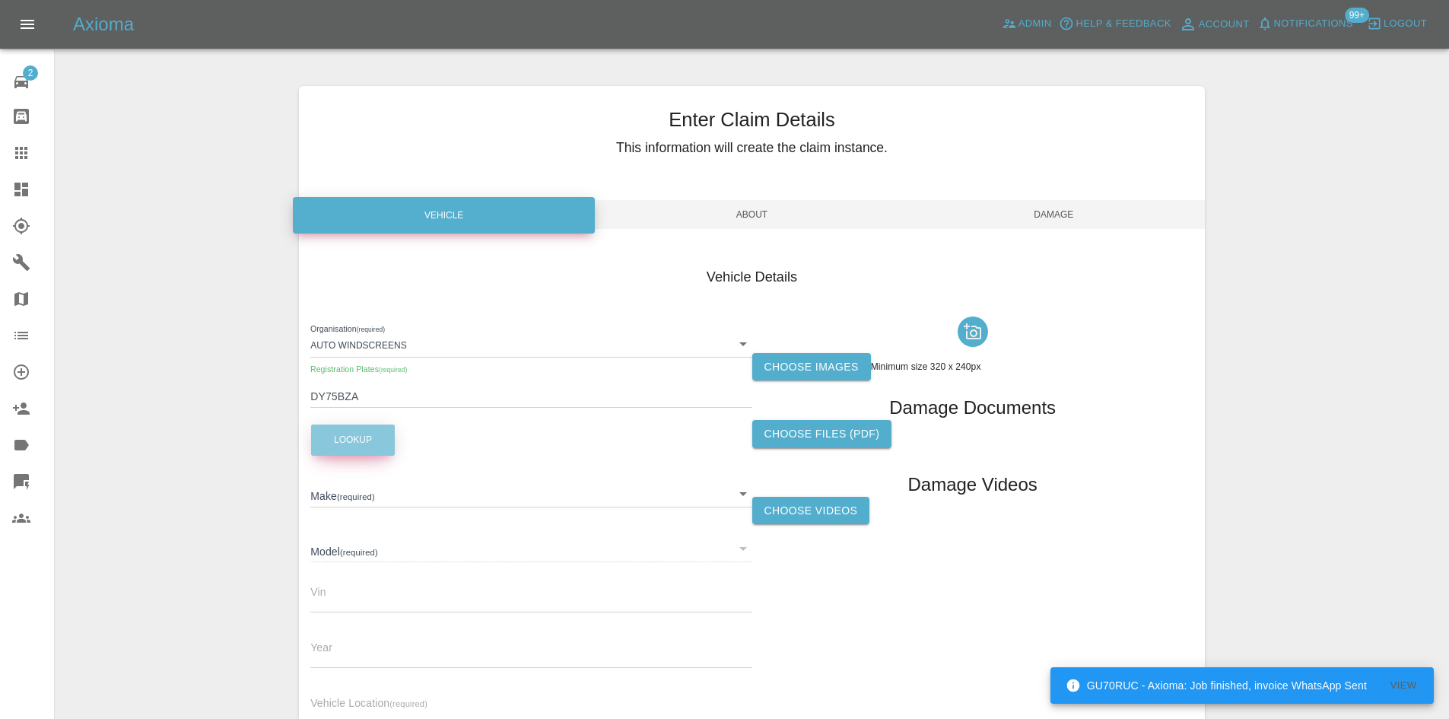
type input "2025"
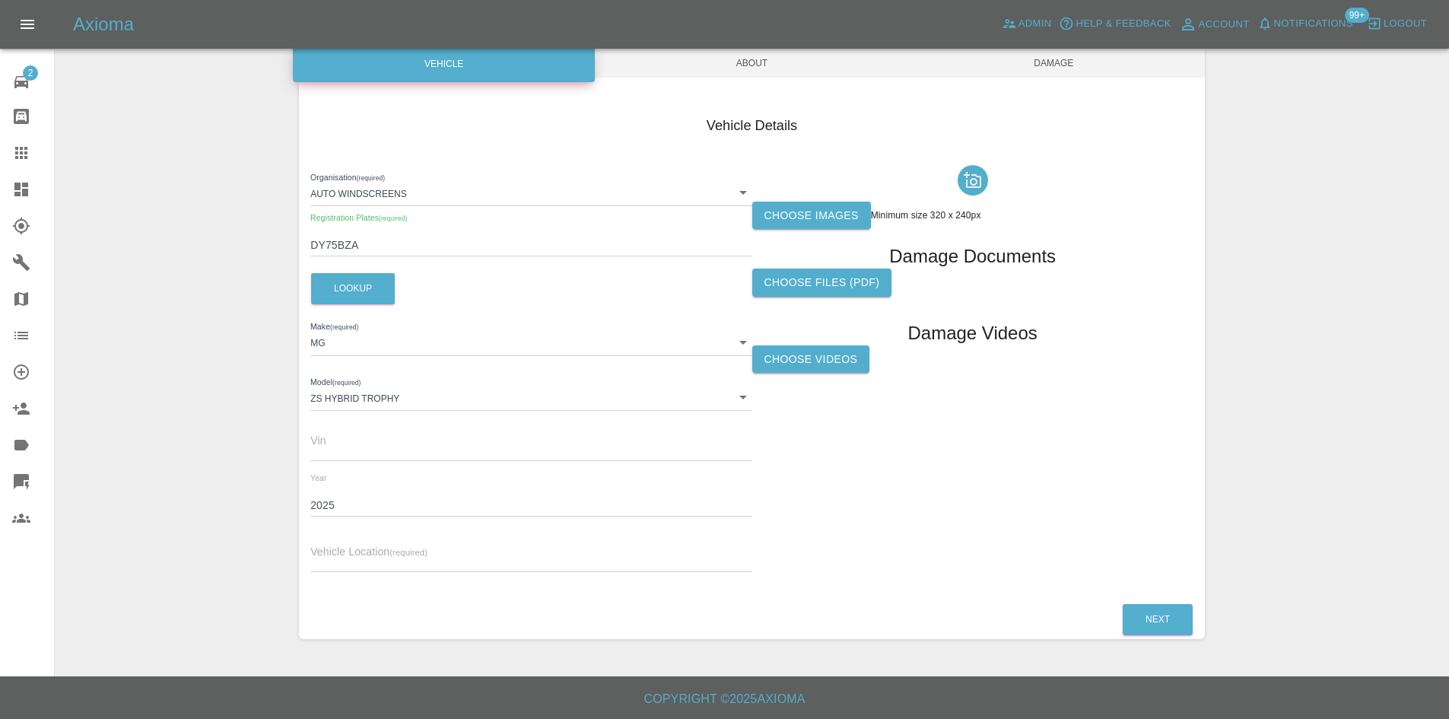
click at [9, 180] on link "Dashboard" at bounding box center [27, 189] width 54 height 37
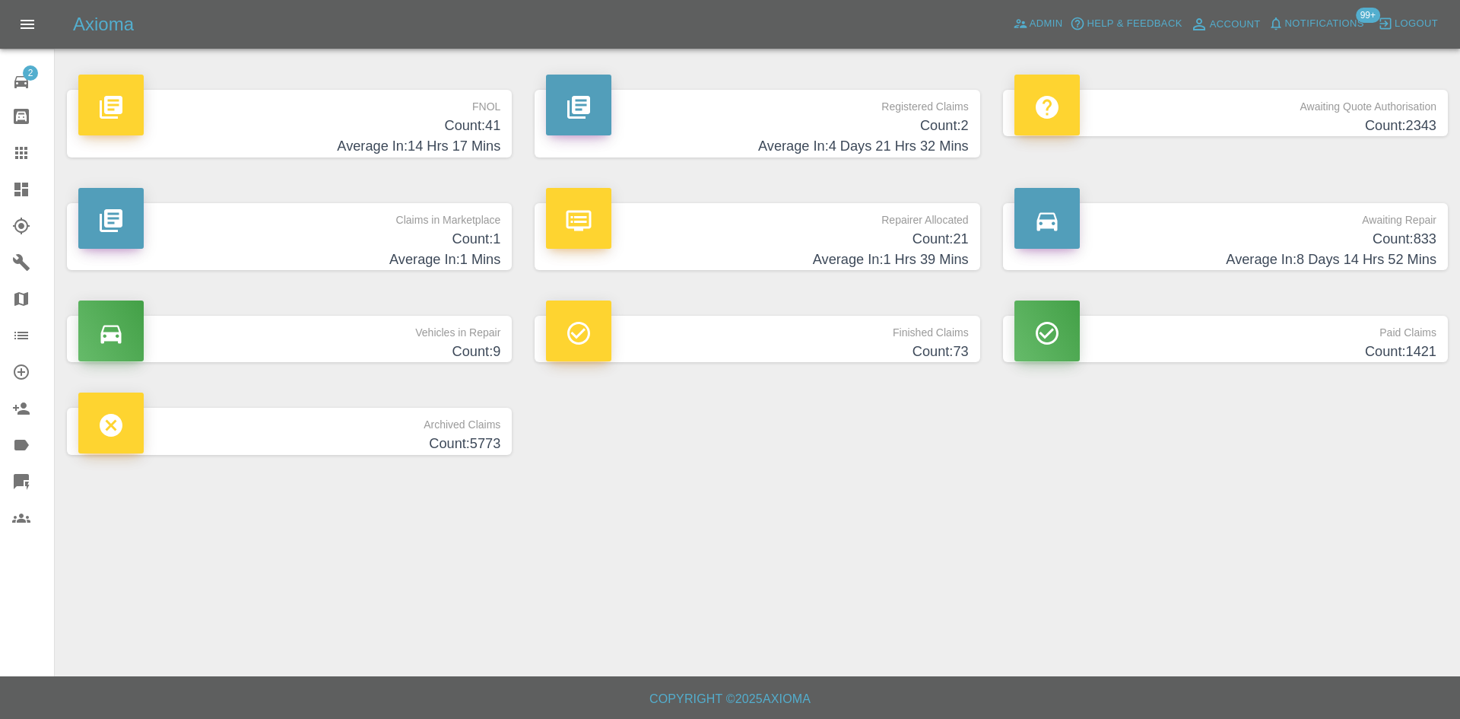
click at [712, 184] on div "Repairer Allocated Count: 21 Average In: 1 Hrs 39 Mins" at bounding box center [757, 236] width 468 height 113
click at [714, 151] on h4 "Average In: 4 Days 21 Hrs 32 Mins" at bounding box center [757, 146] width 422 height 21
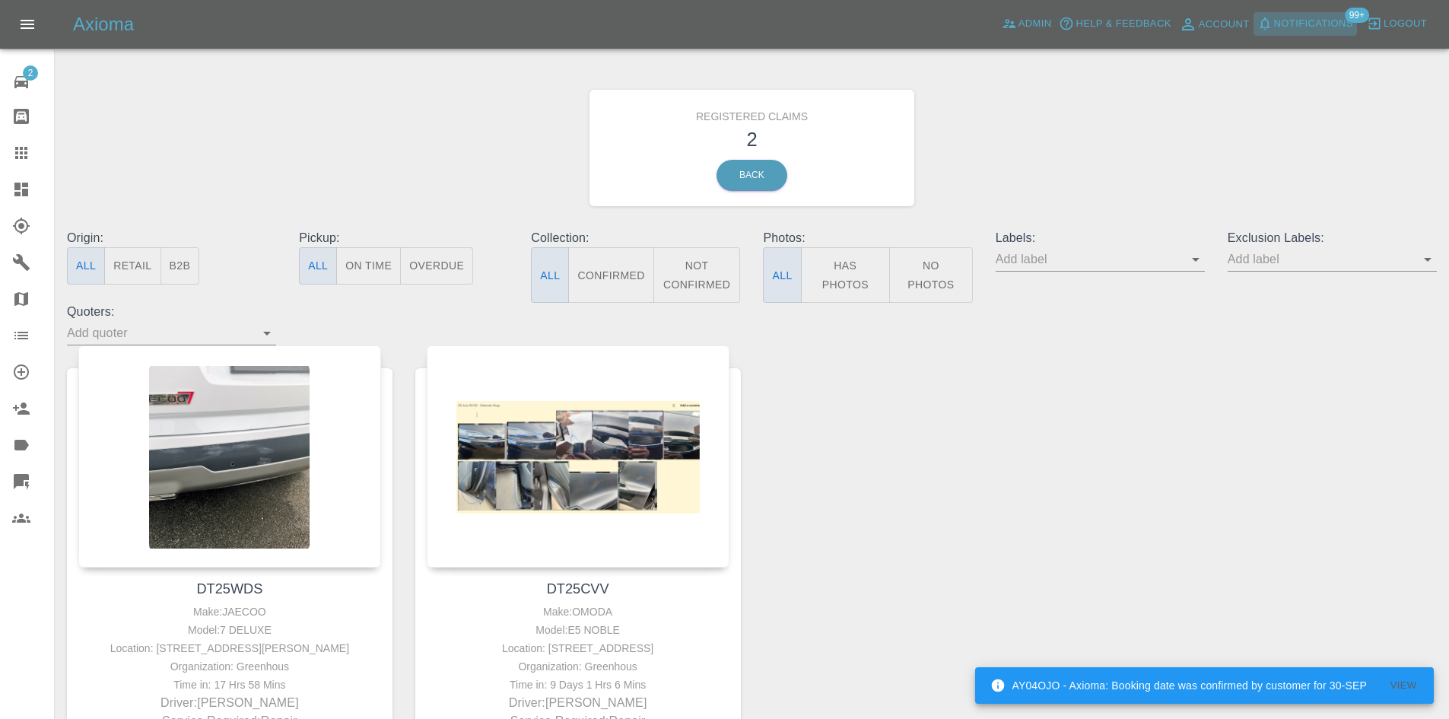
click at [1302, 34] on button "Notifications" at bounding box center [1304, 24] width 103 height 24
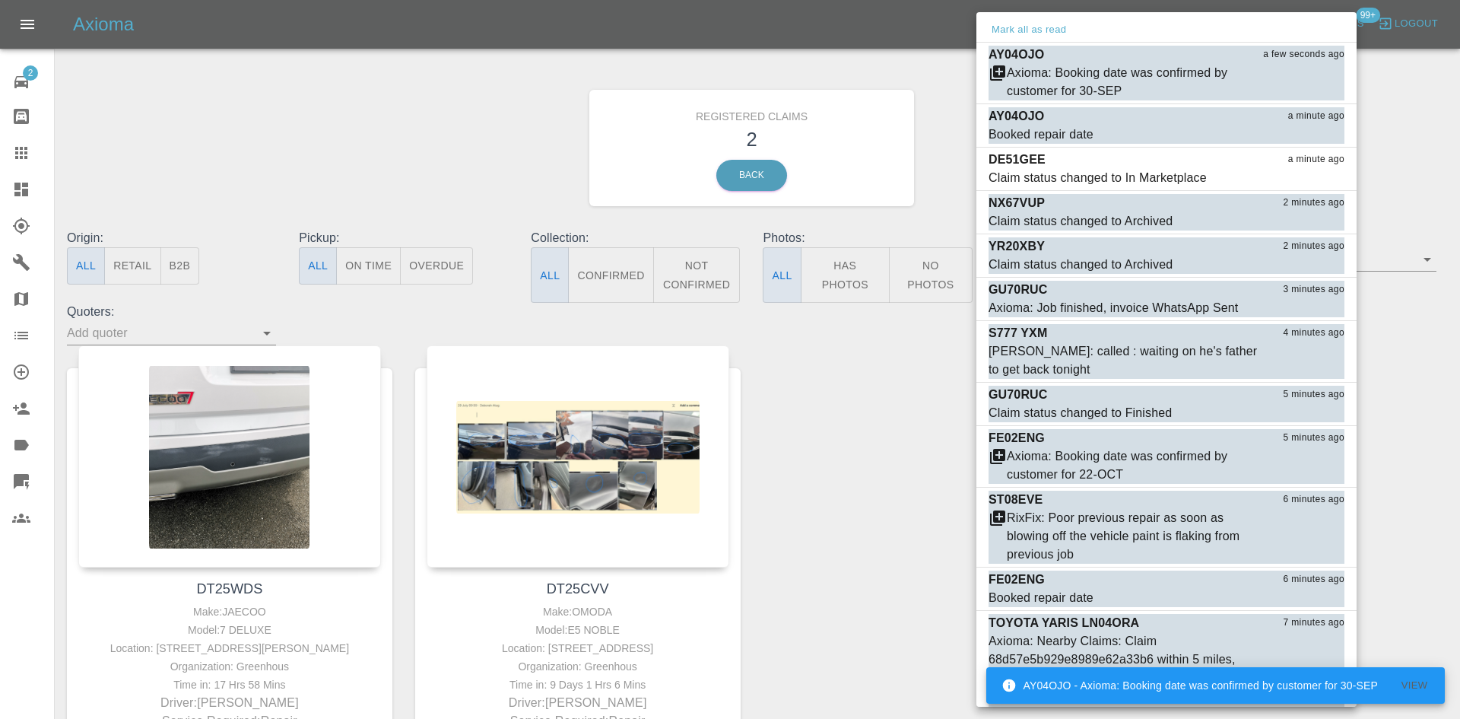
click at [723, 56] on div at bounding box center [730, 359] width 1460 height 719
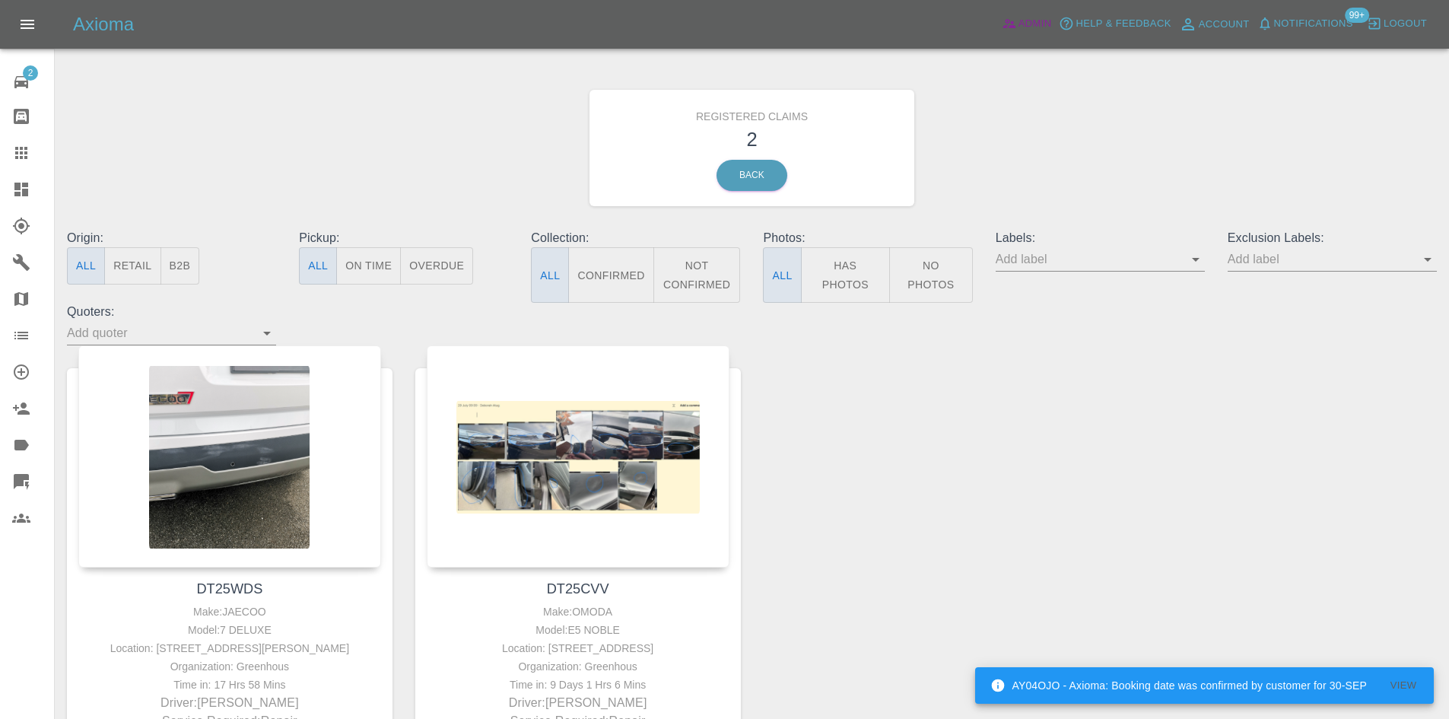
click at [1041, 16] on span "Admin" at bounding box center [1034, 23] width 33 height 17
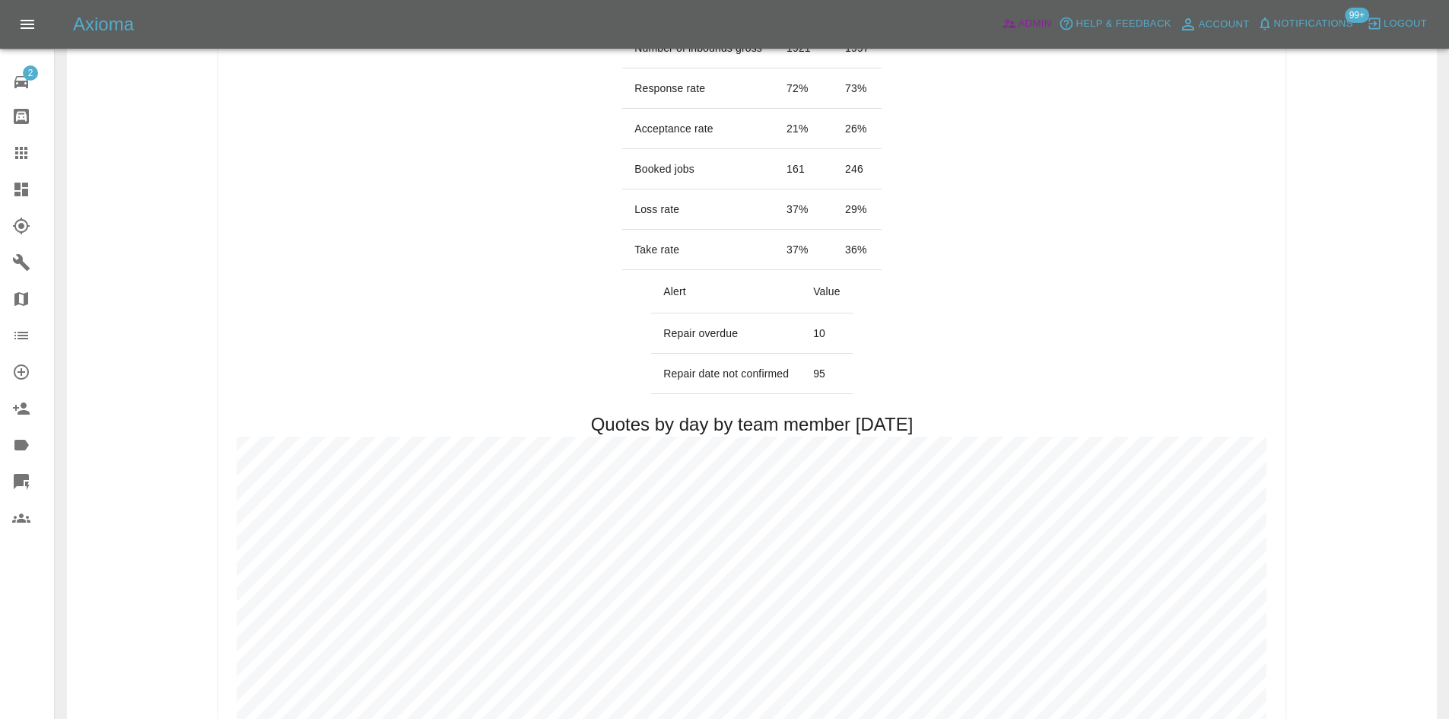
scroll to position [228, 0]
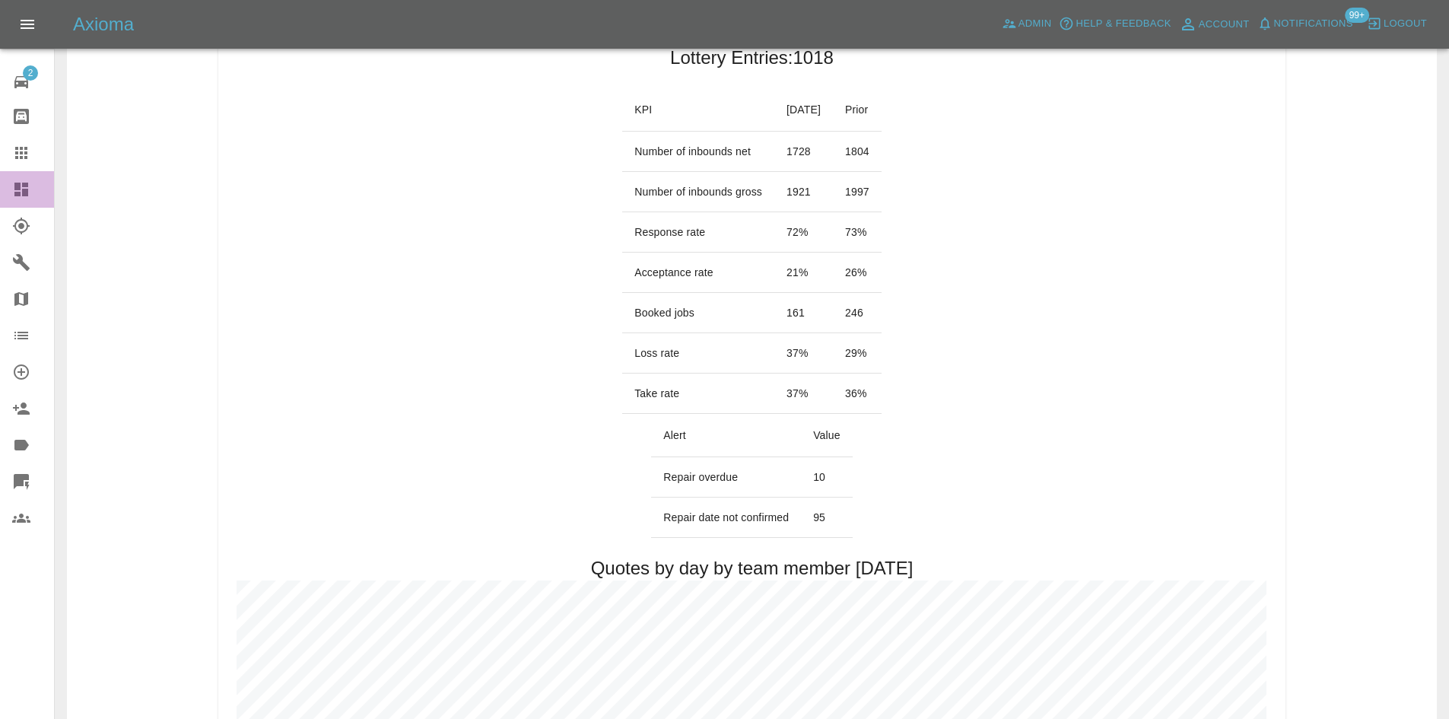
click at [24, 200] on link "Dashboard" at bounding box center [27, 189] width 54 height 37
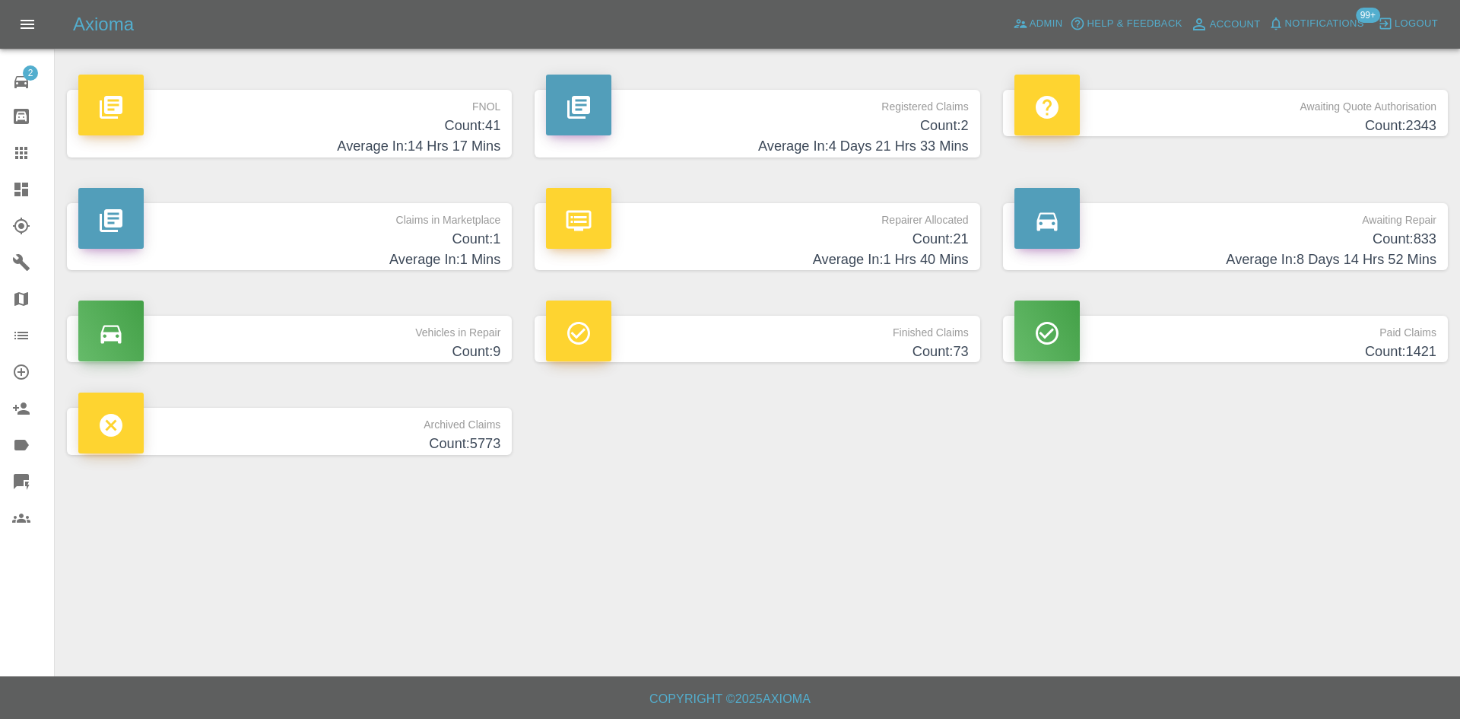
click at [292, 234] on h4 "Count: 1" at bounding box center [289, 239] width 422 height 21
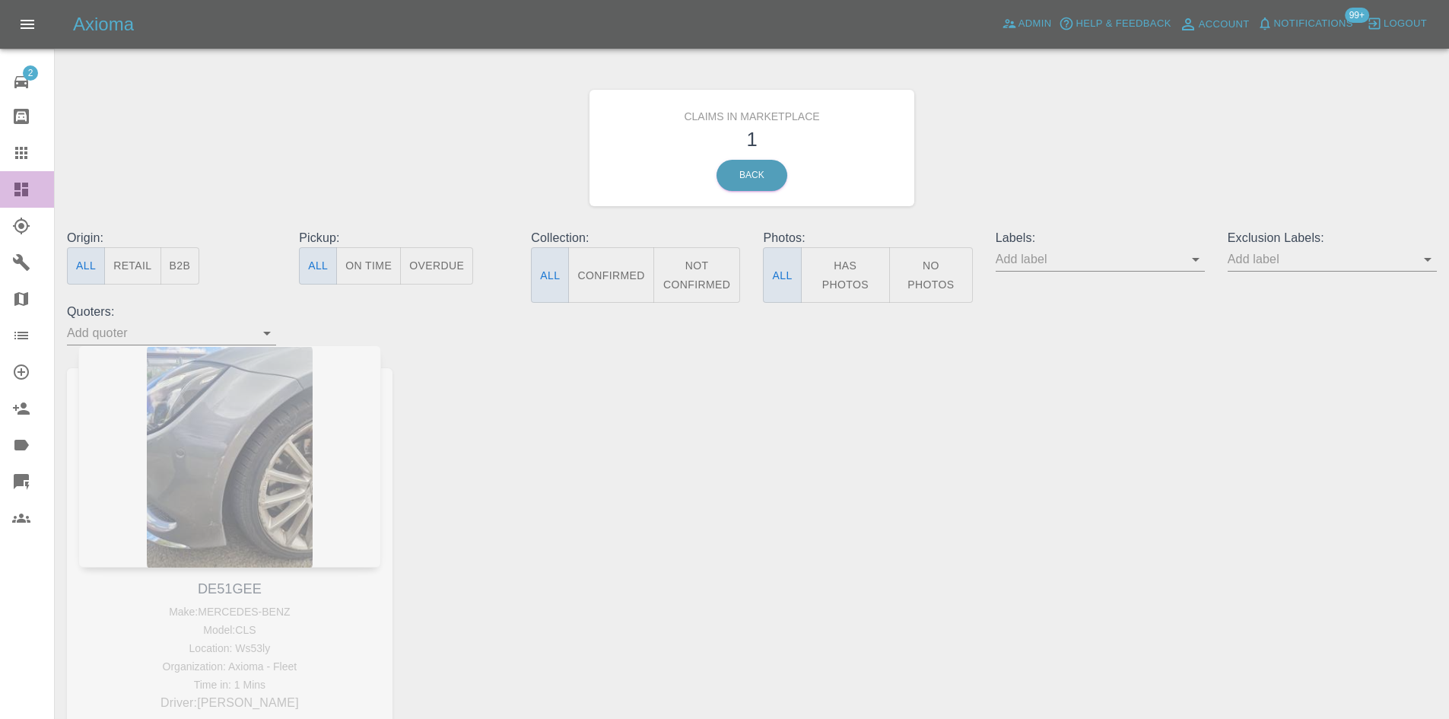
click at [21, 192] on icon at bounding box center [21, 190] width 14 height 14
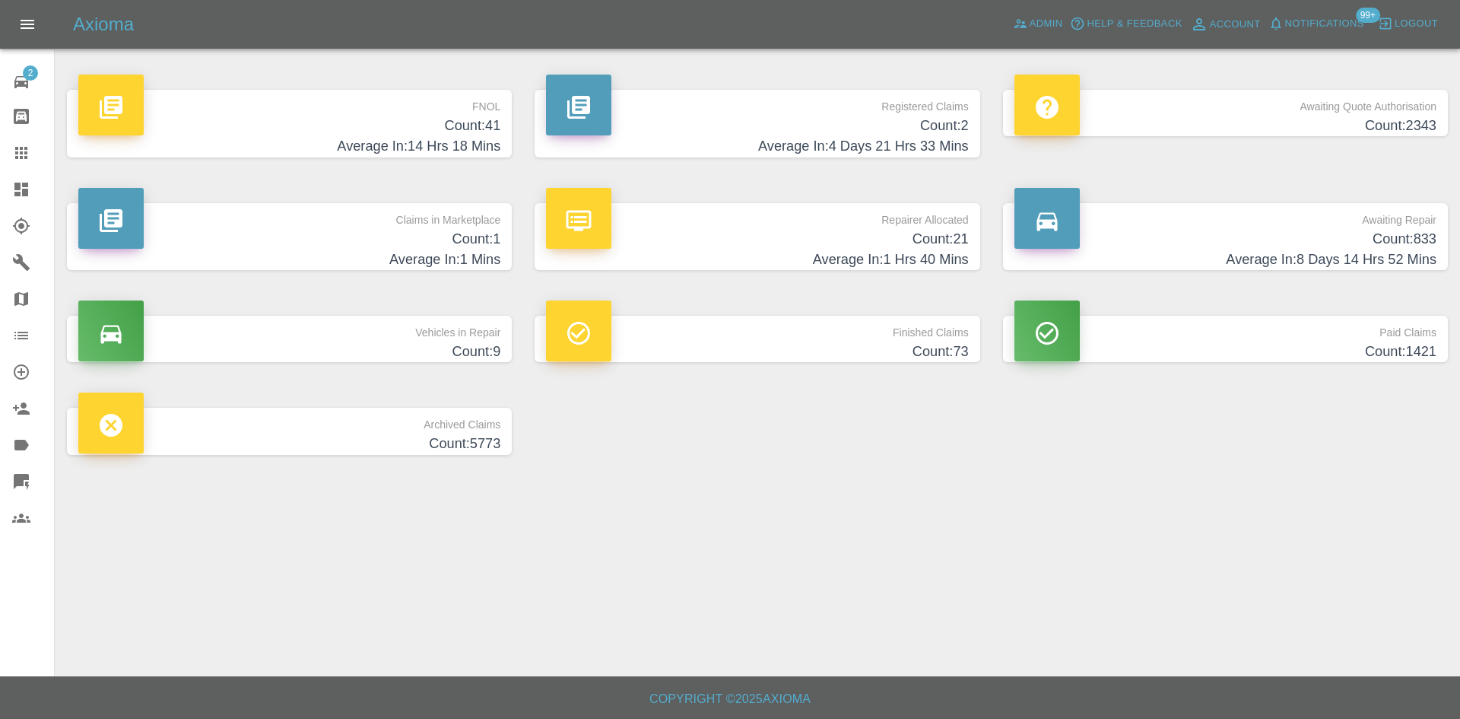
click at [32, 486] on div at bounding box center [33, 481] width 43 height 18
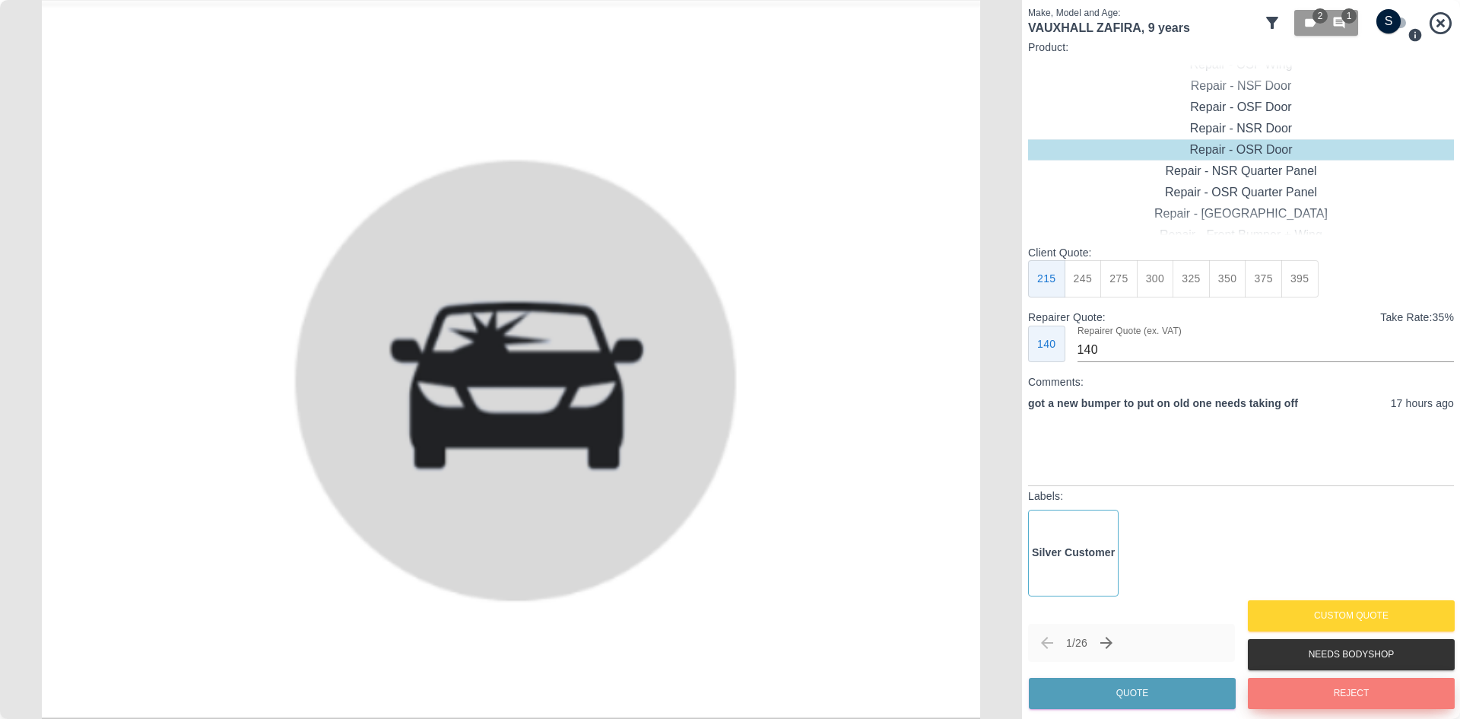
click at [1331, 697] on button "Reject" at bounding box center [1351, 693] width 207 height 31
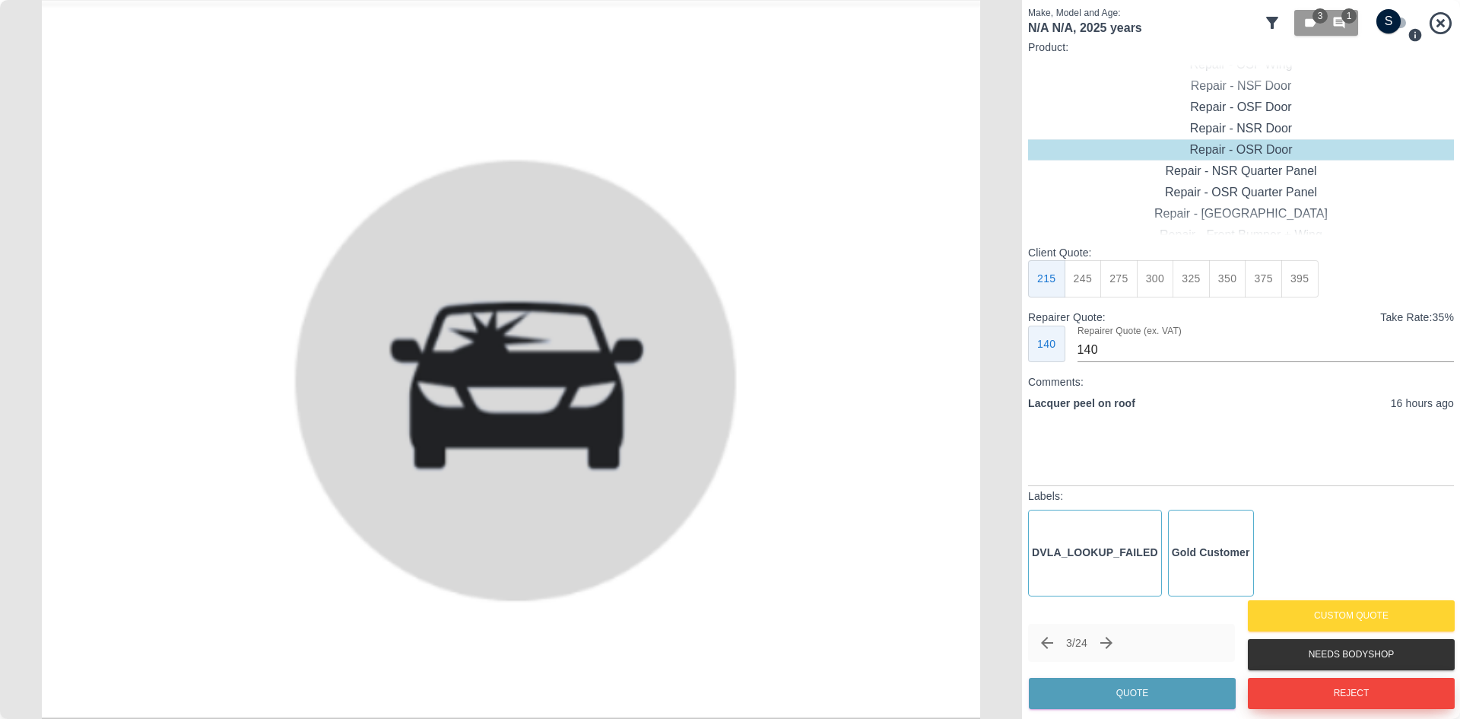
click at [1331, 697] on button "Reject" at bounding box center [1351, 693] width 207 height 31
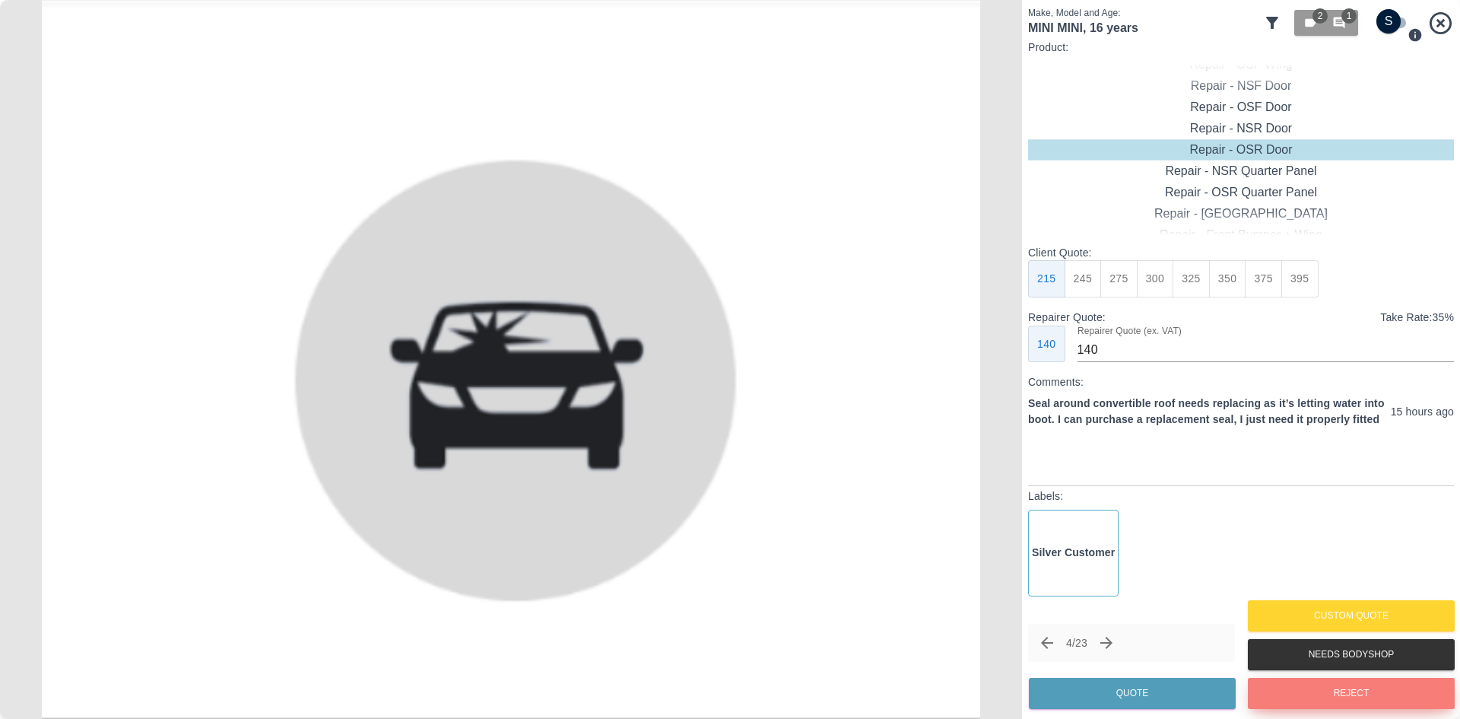
click at [1331, 697] on button "Reject" at bounding box center [1351, 693] width 207 height 31
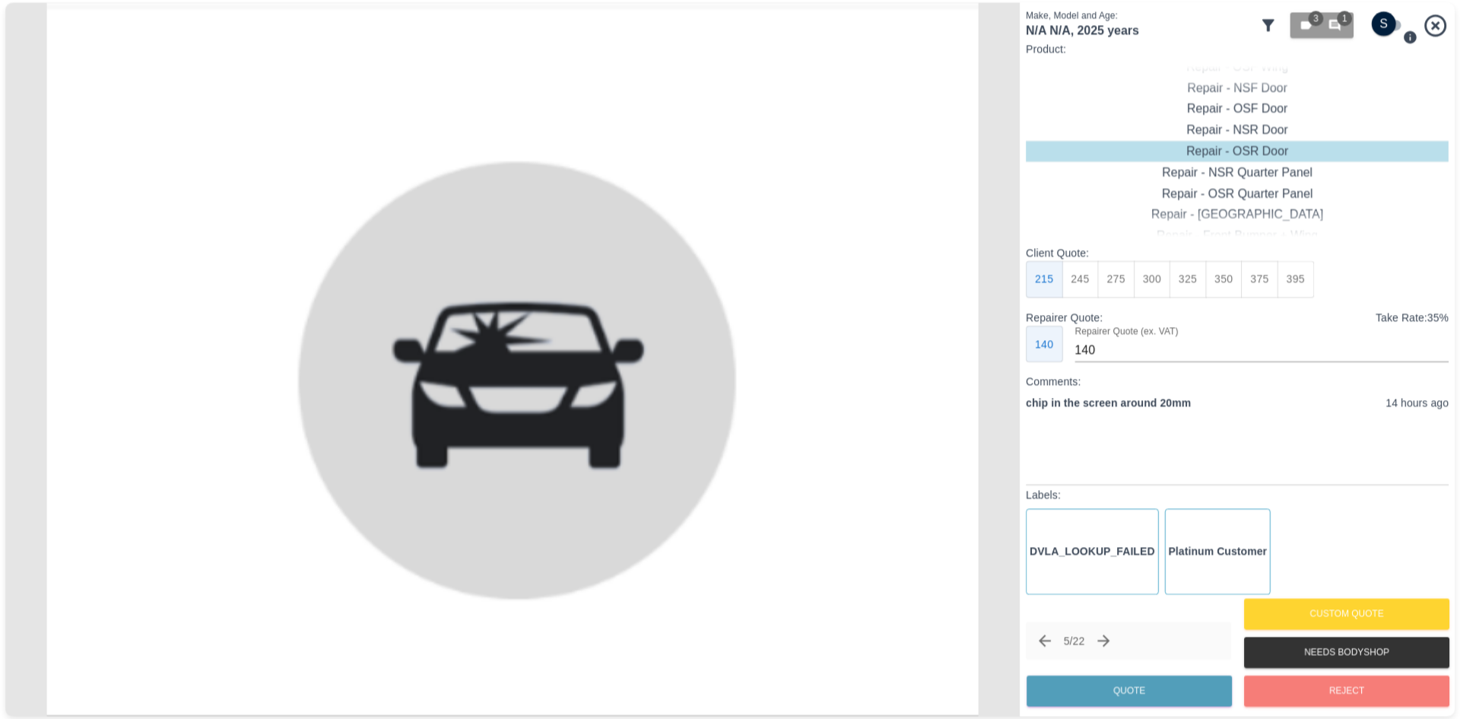
click at [1331, 697] on button "Reject" at bounding box center [1346, 690] width 205 height 31
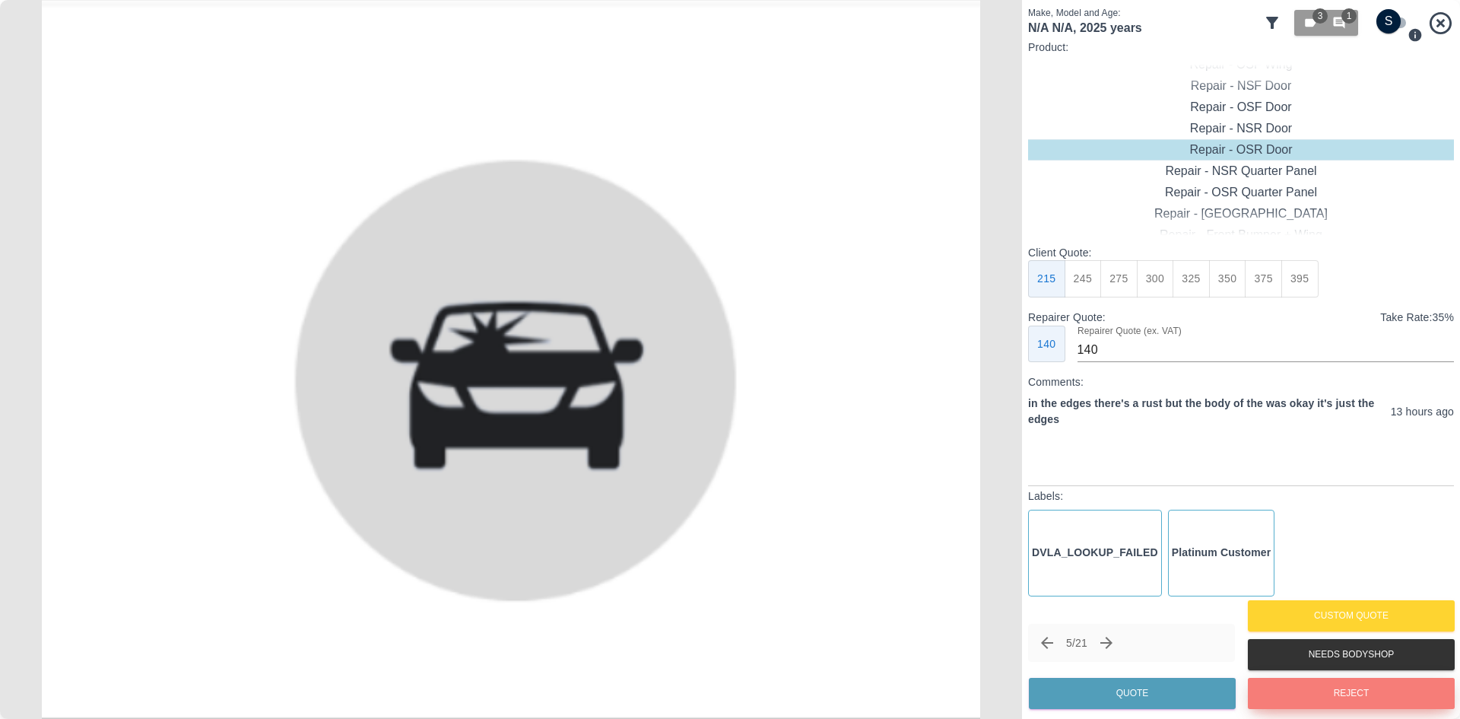
click at [1331, 697] on button "Reject" at bounding box center [1351, 693] width 207 height 31
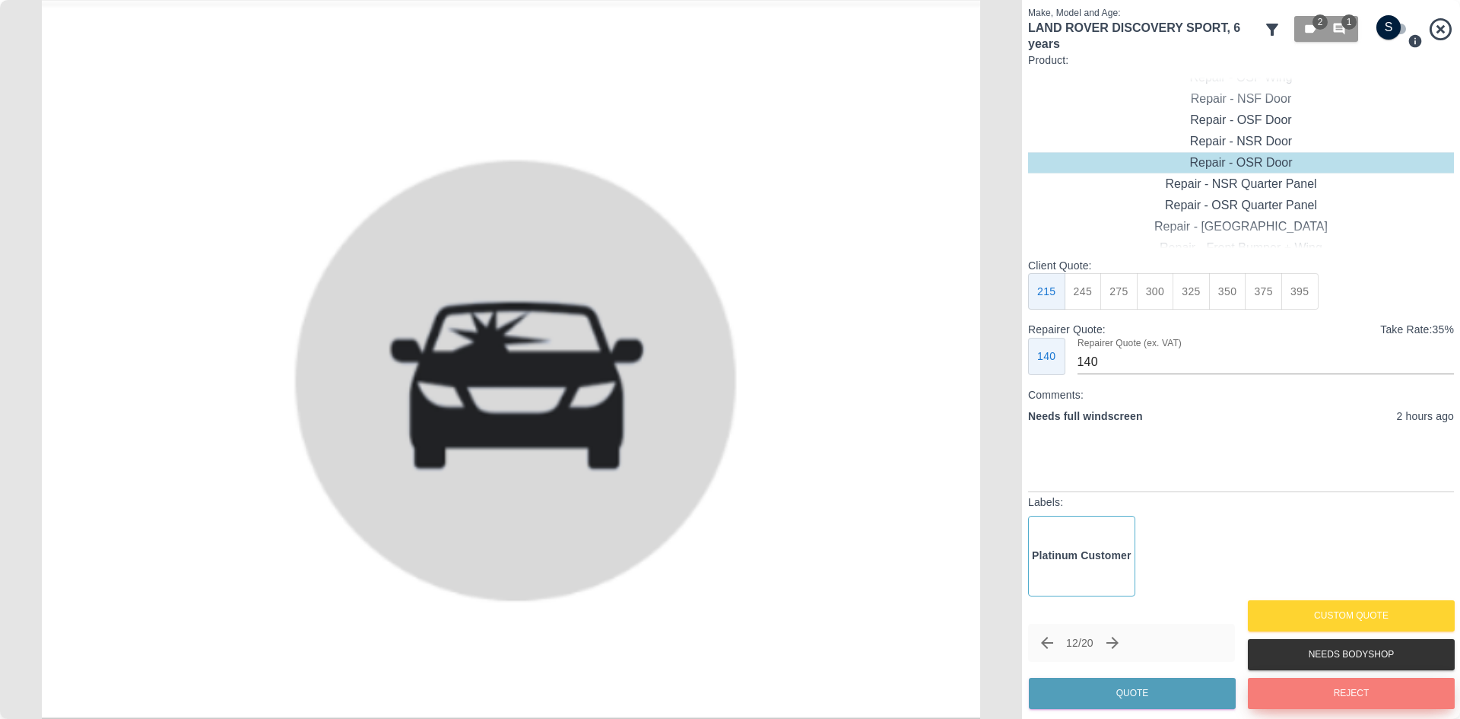
click at [1331, 697] on button "Reject" at bounding box center [1351, 693] width 207 height 31
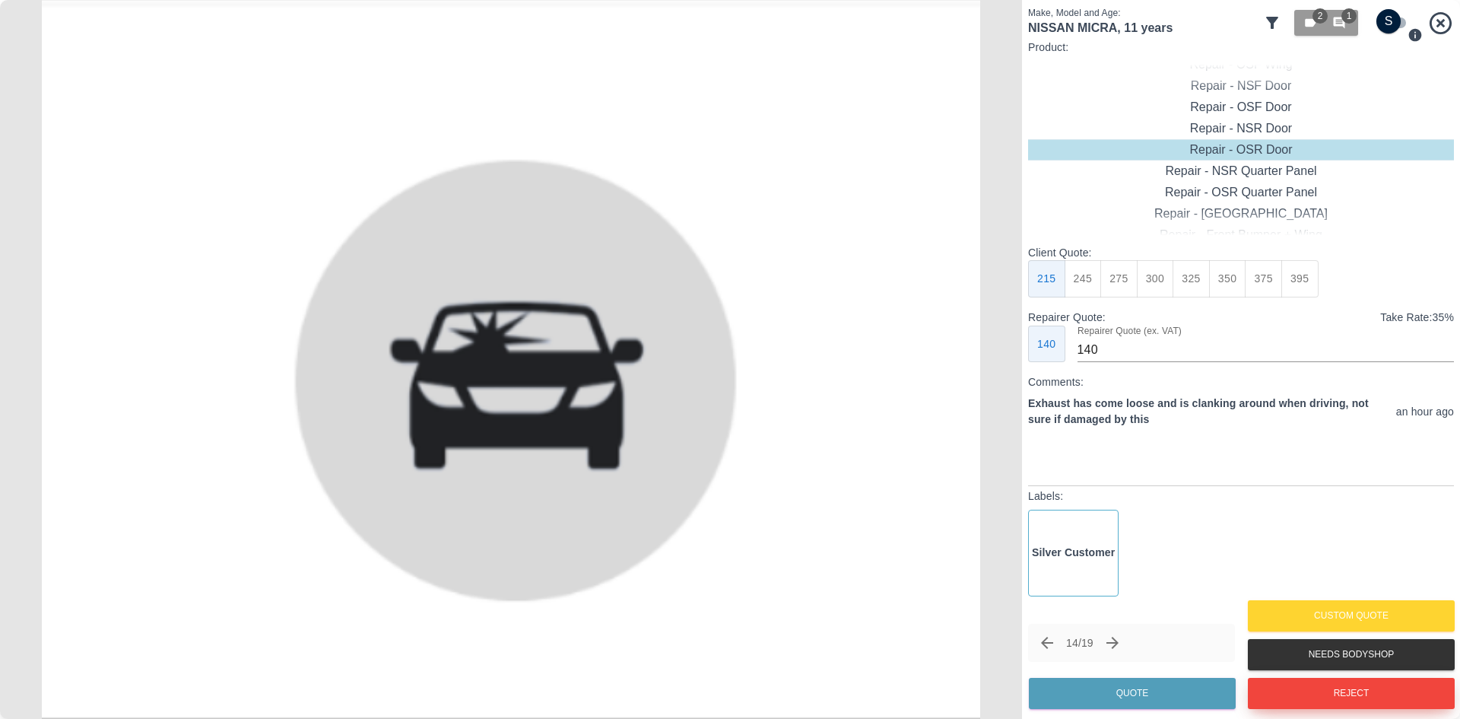
drag, startPoint x: 1331, startPoint y: 697, endPoint x: 1250, endPoint y: 507, distance: 206.5
click at [1250, 507] on div "Make, Model and Age: NISSAN MICRA , 11 years 2 1 Product: Repair - Front Bumper…" at bounding box center [1241, 359] width 426 height 706
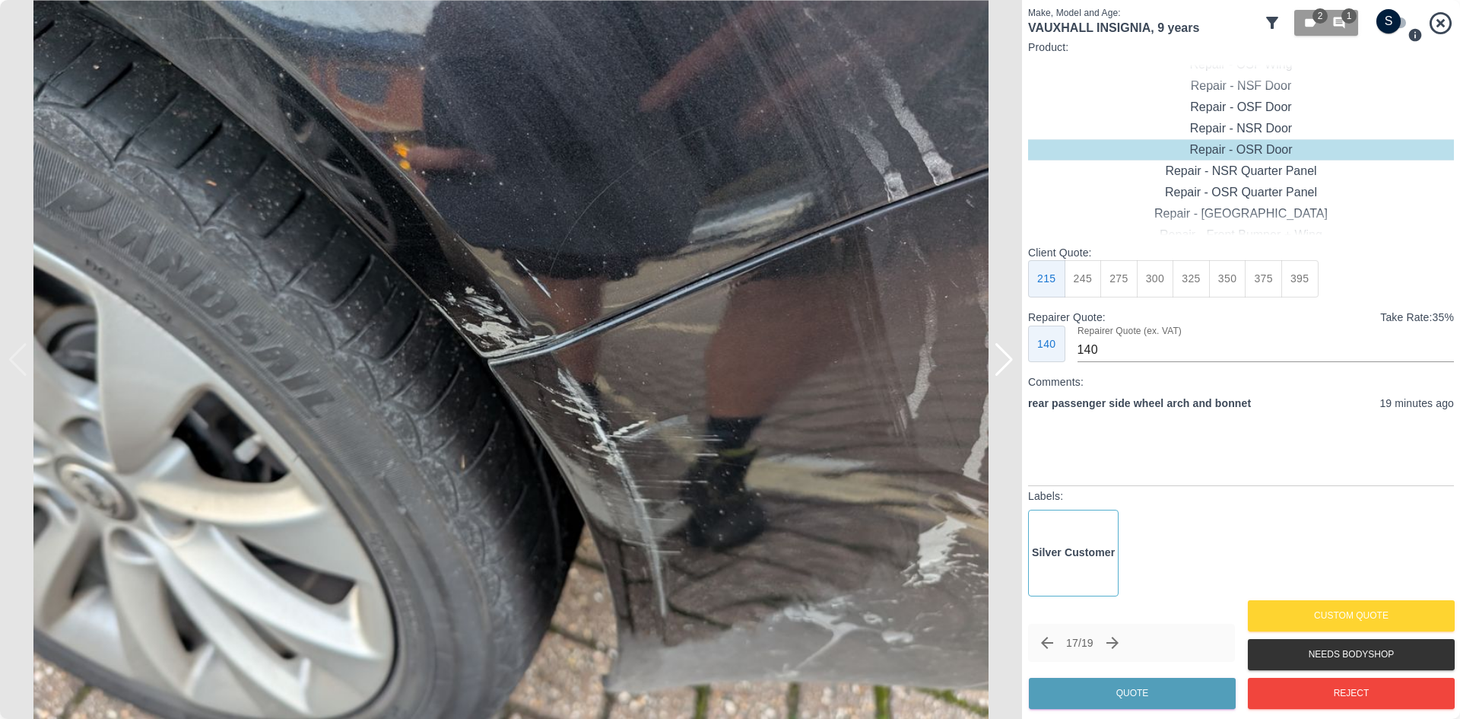
click at [1008, 364] on div at bounding box center [1004, 359] width 21 height 33
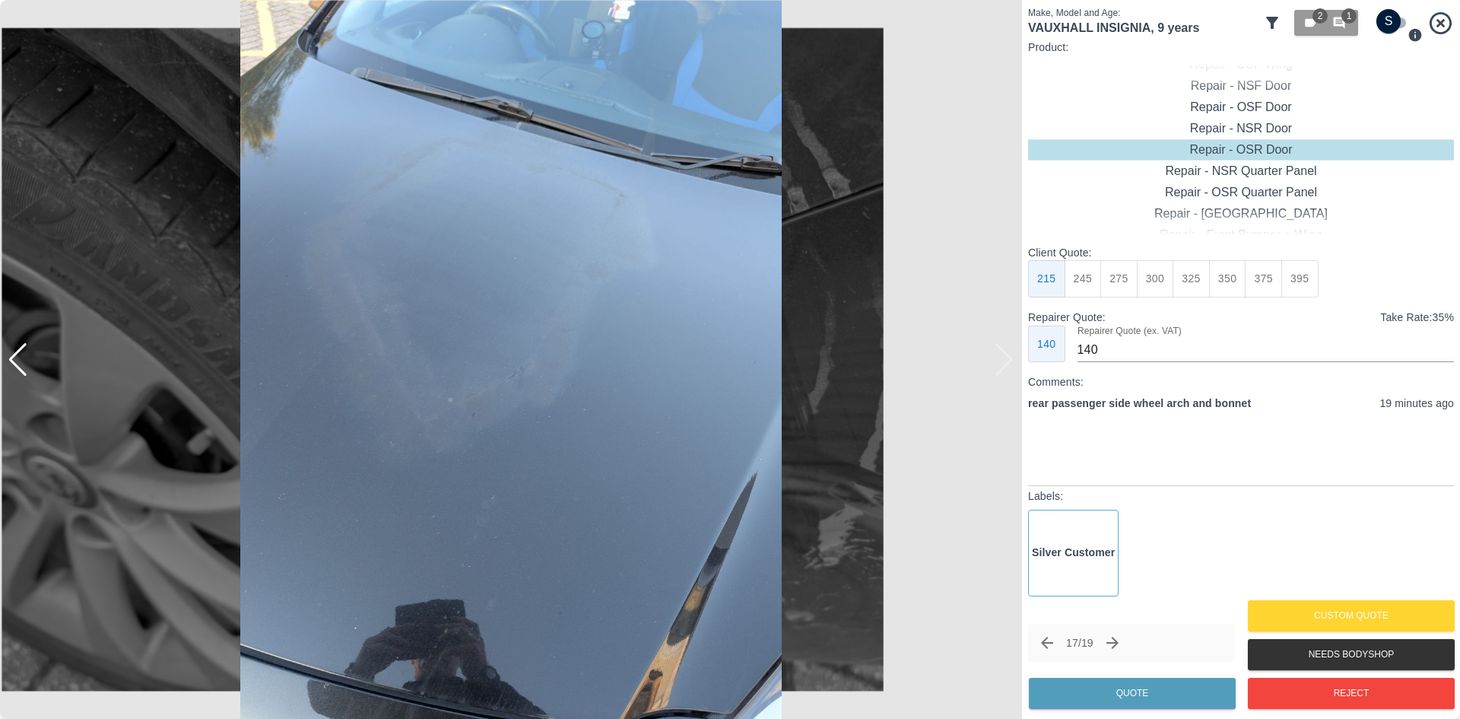
click at [1005, 364] on img at bounding box center [511, 359] width 1022 height 719
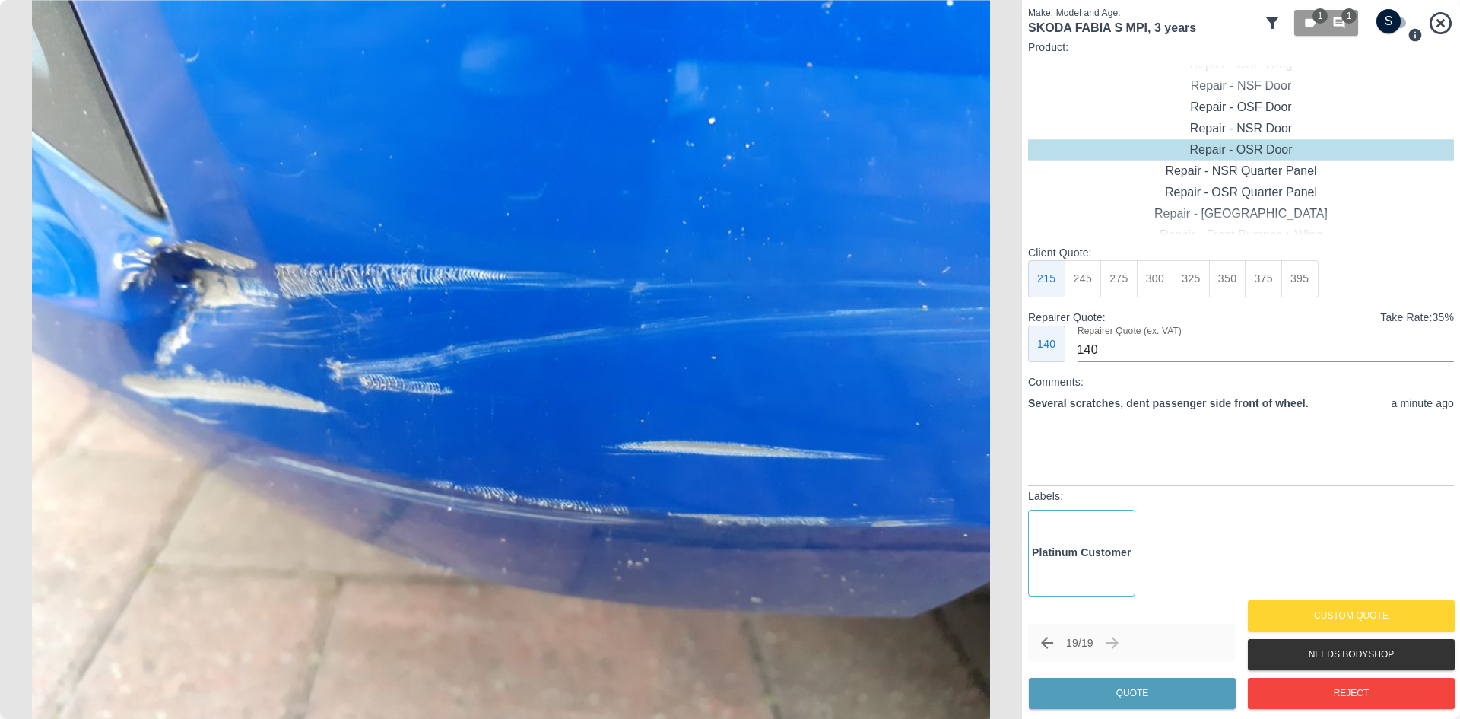
click at [995, 347] on img at bounding box center [511, 359] width 1022 height 719
click at [1177, 267] on button "270" at bounding box center [1191, 278] width 37 height 37
click at [1150, 287] on button "240" at bounding box center [1155, 278] width 37 height 37
type input "150"
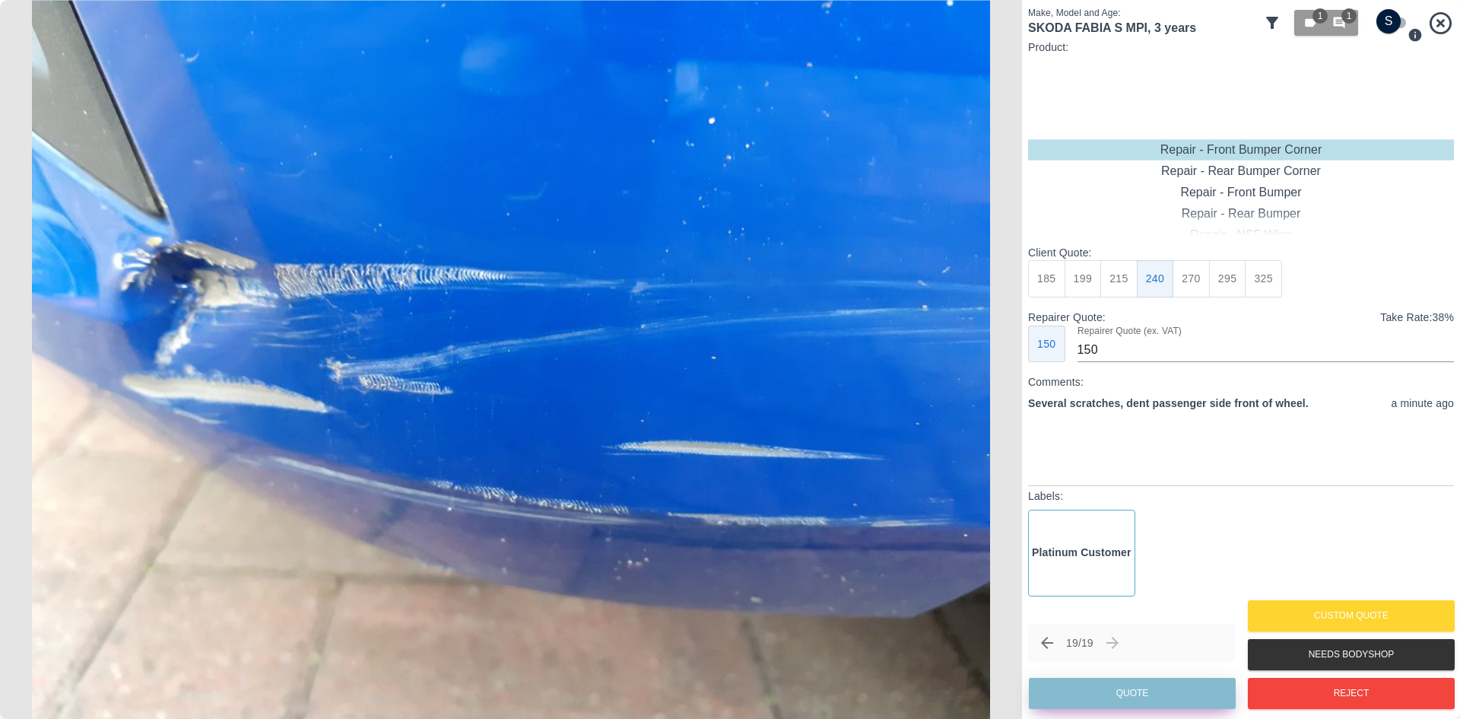
click at [1135, 691] on button "Quote" at bounding box center [1132, 693] width 207 height 31
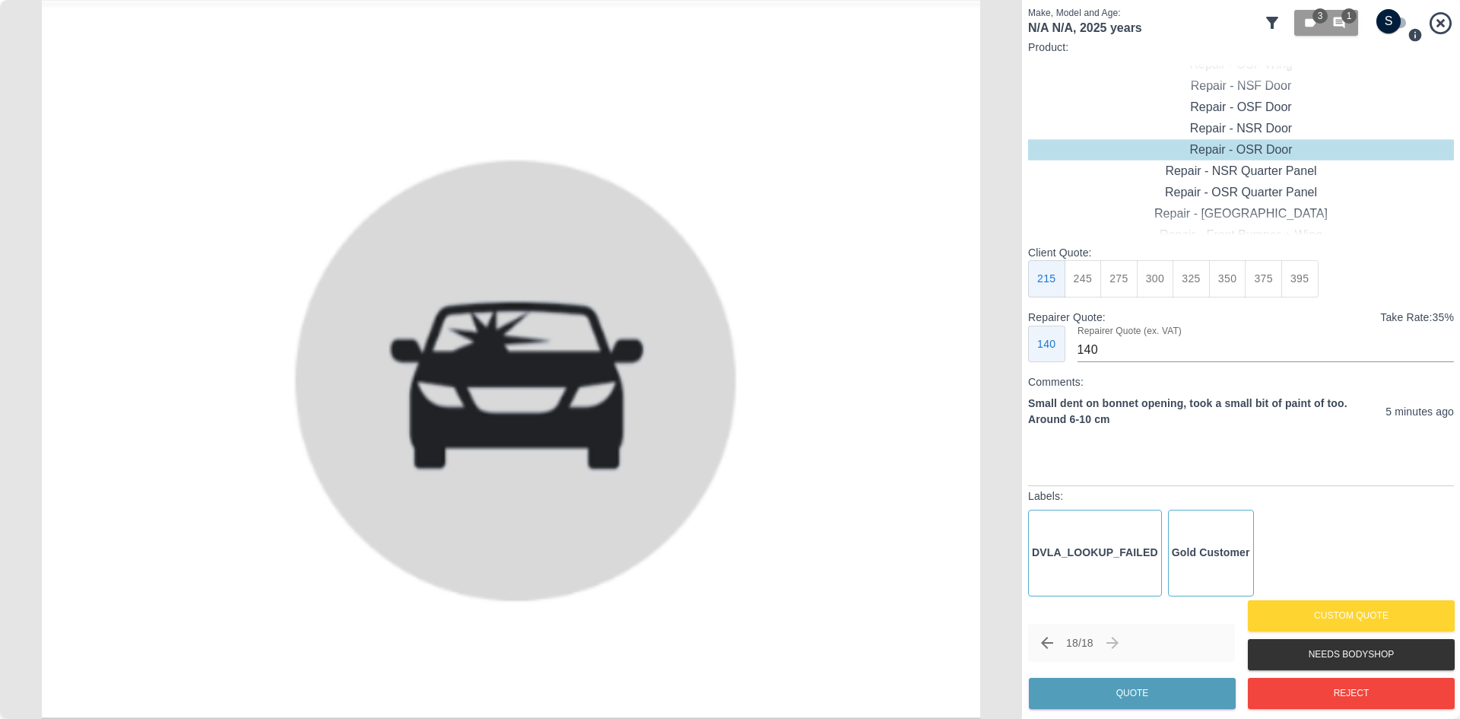
click at [1434, 30] on icon at bounding box center [1441, 22] width 22 height 22
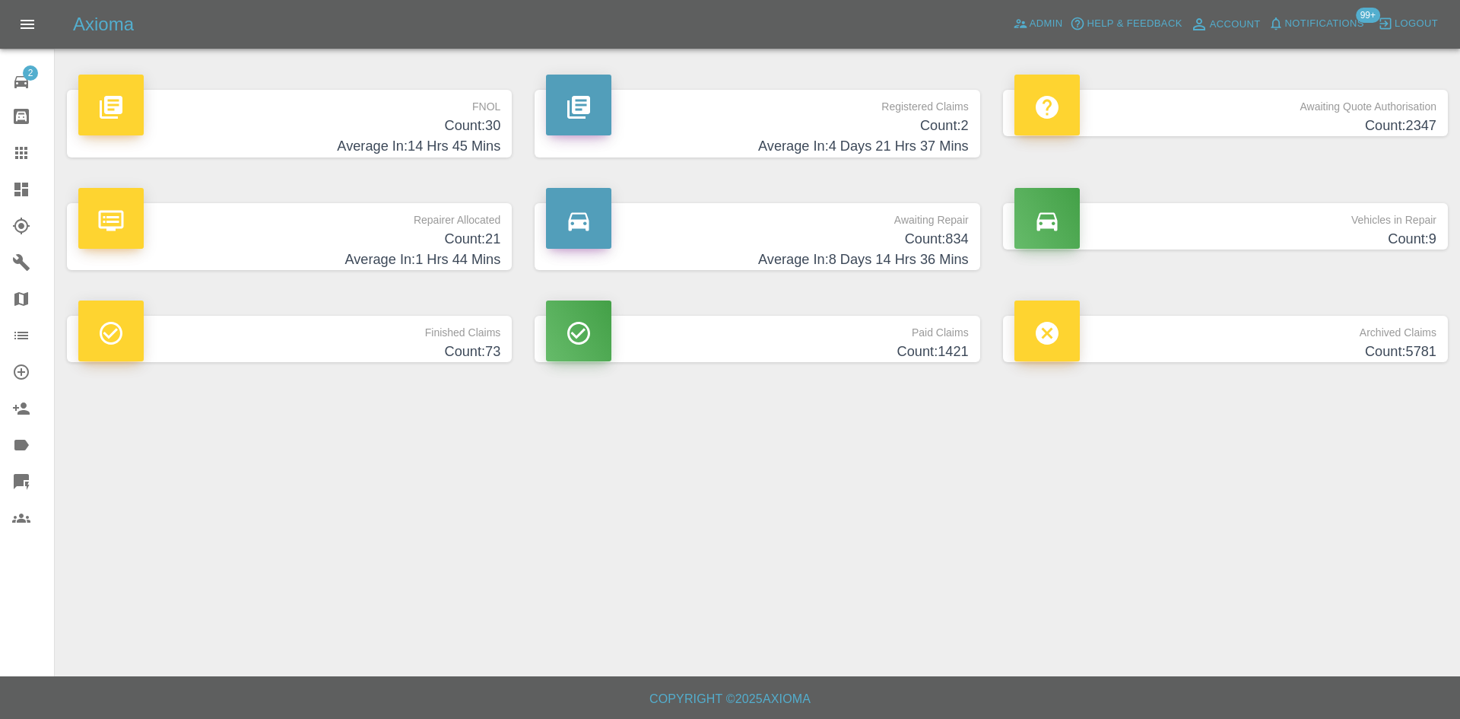
click at [265, 251] on h4 "Average In: 1 Hrs 44 Mins" at bounding box center [289, 259] width 422 height 21
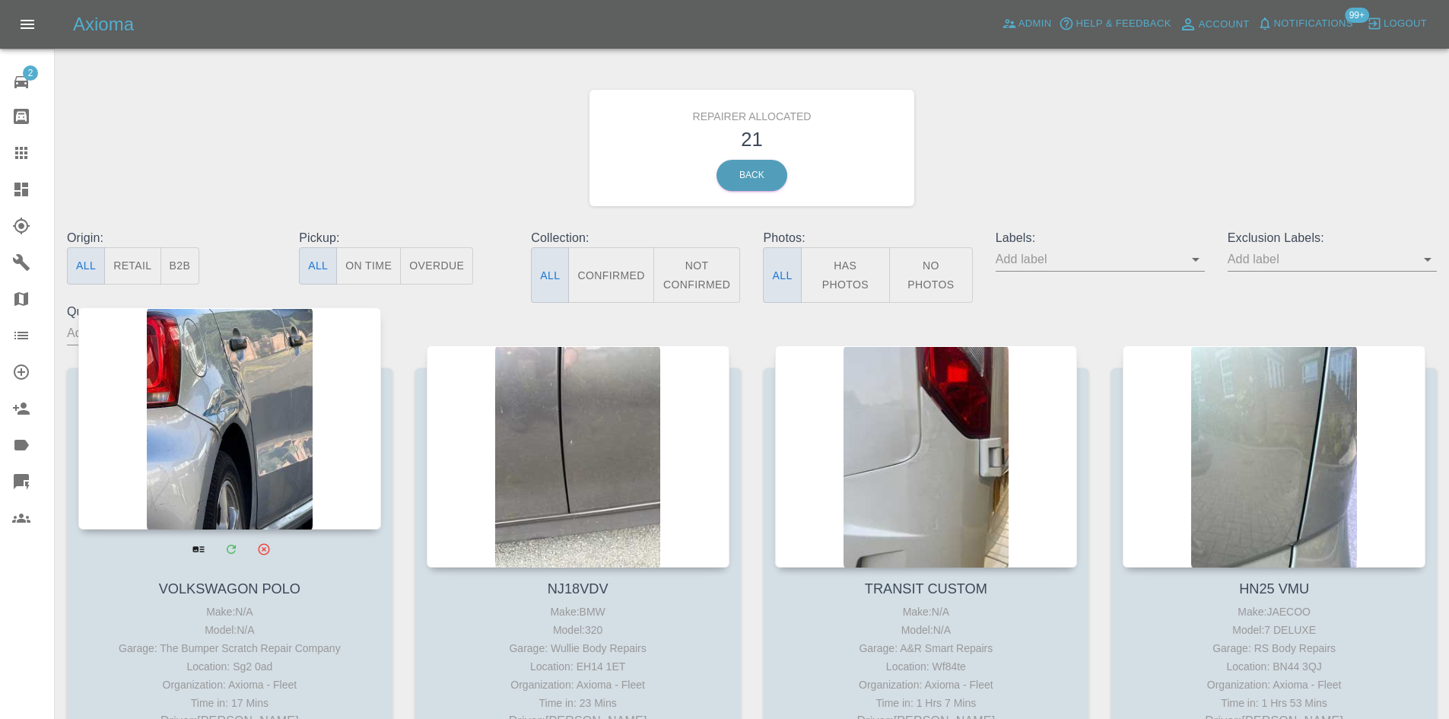
click at [278, 446] on div at bounding box center [229, 418] width 303 height 222
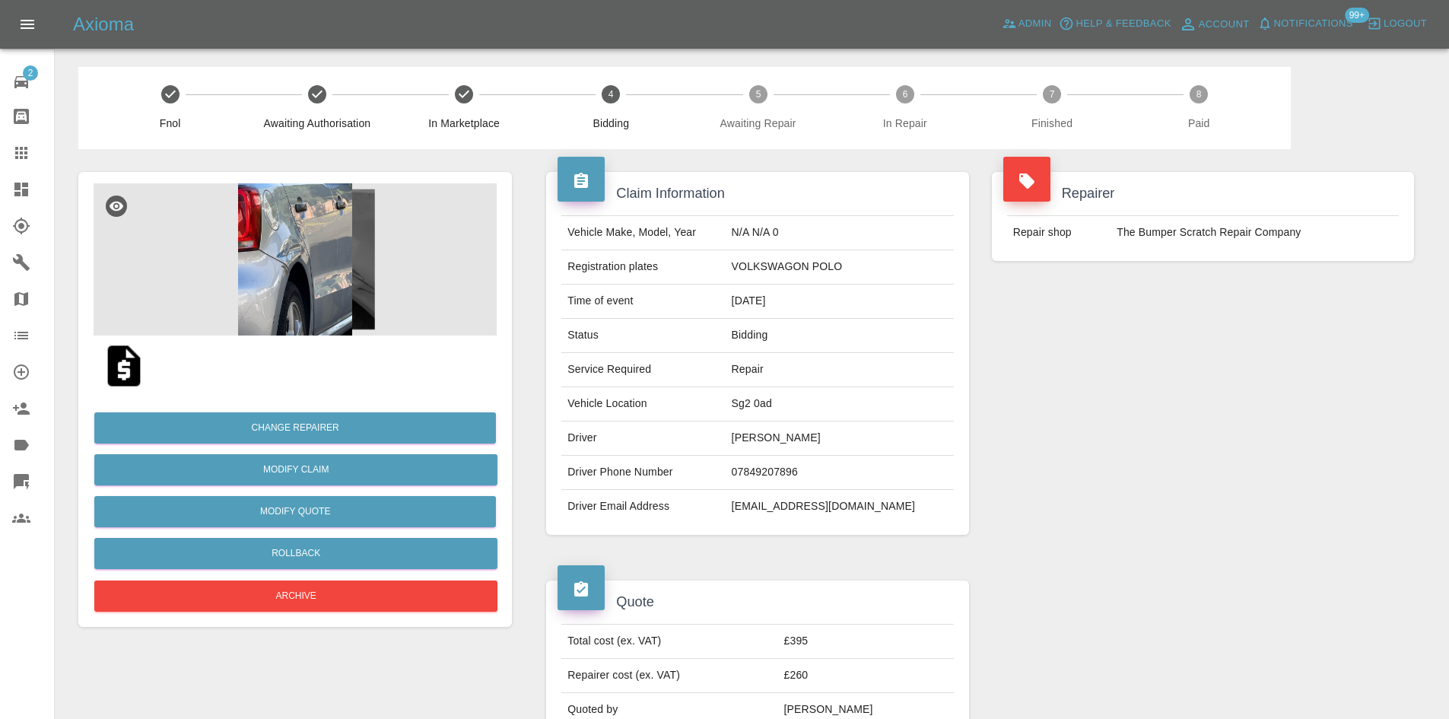
click at [8, 180] on link "Dashboard" at bounding box center [27, 189] width 54 height 37
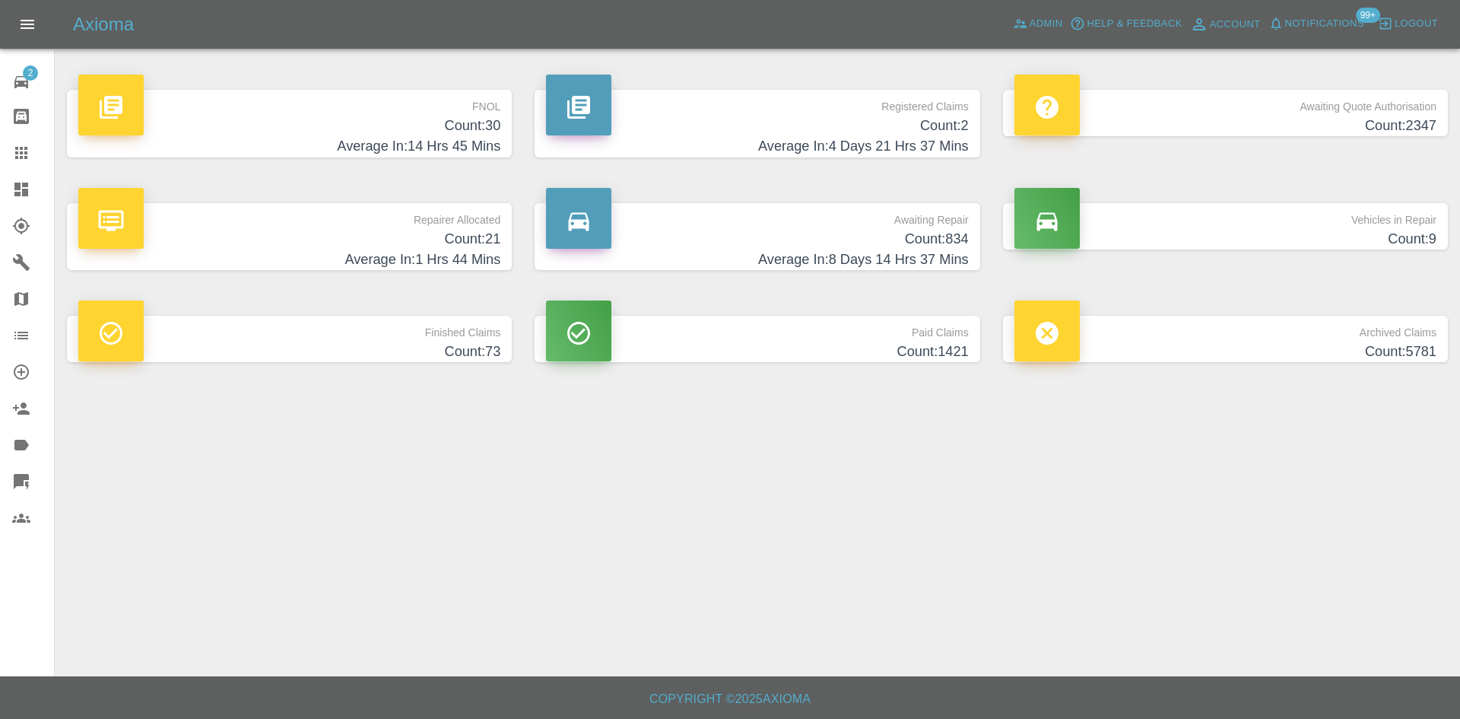
click at [382, 164] on div "FNOL Count: 30 Average In: 14 Hrs 45 Mins" at bounding box center [290, 123] width 468 height 113
click at [387, 145] on h4 "Average In: 14 Hrs 45 Mins" at bounding box center [289, 146] width 422 height 21
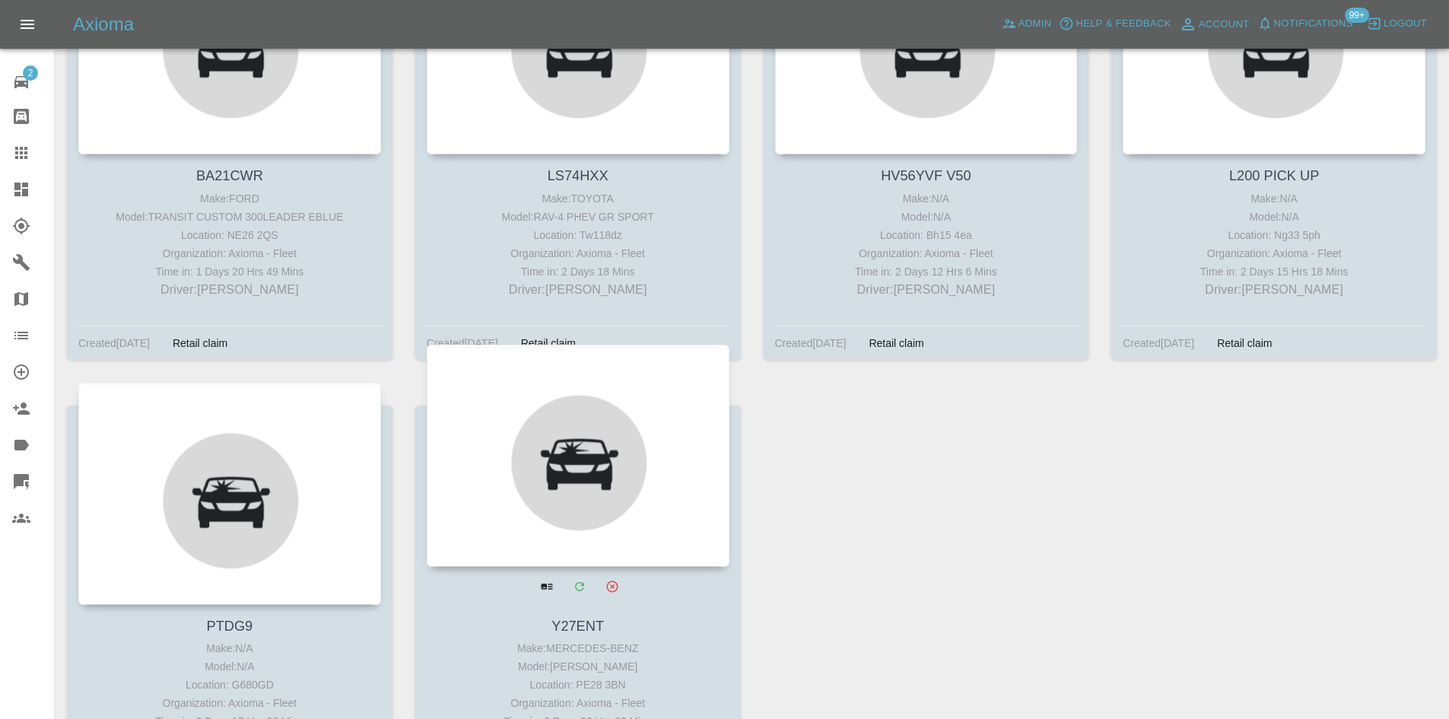
scroll to position [3285, 0]
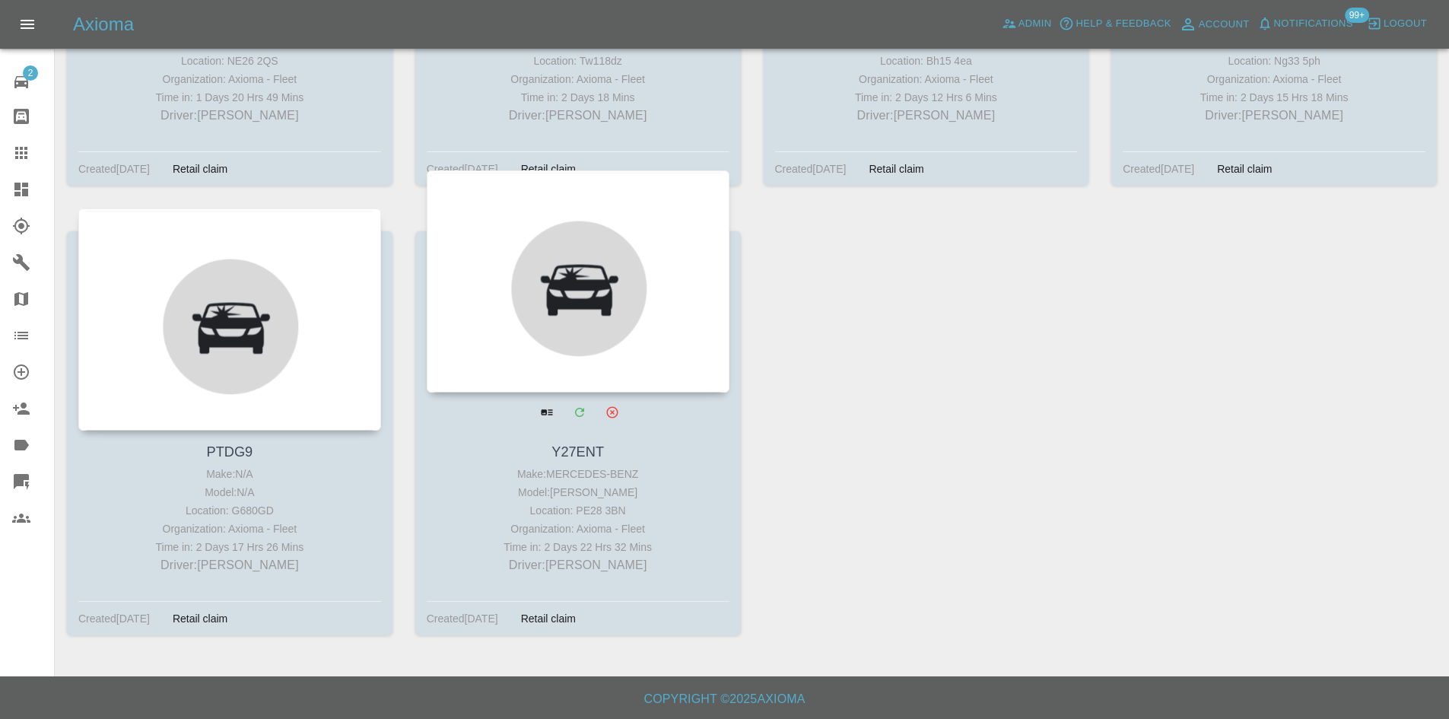
drag, startPoint x: 518, startPoint y: 333, endPoint x: 529, endPoint y: 333, distance: 11.4
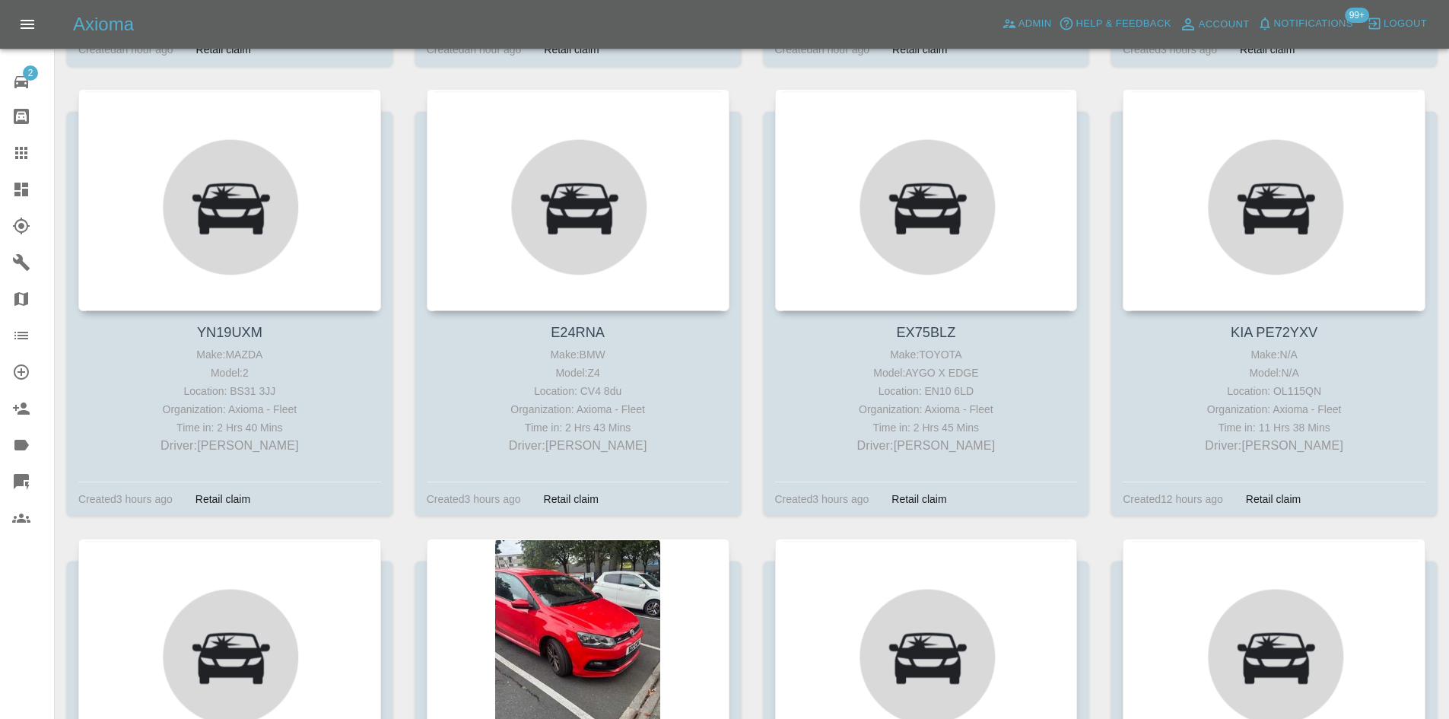
scroll to position [776, 0]
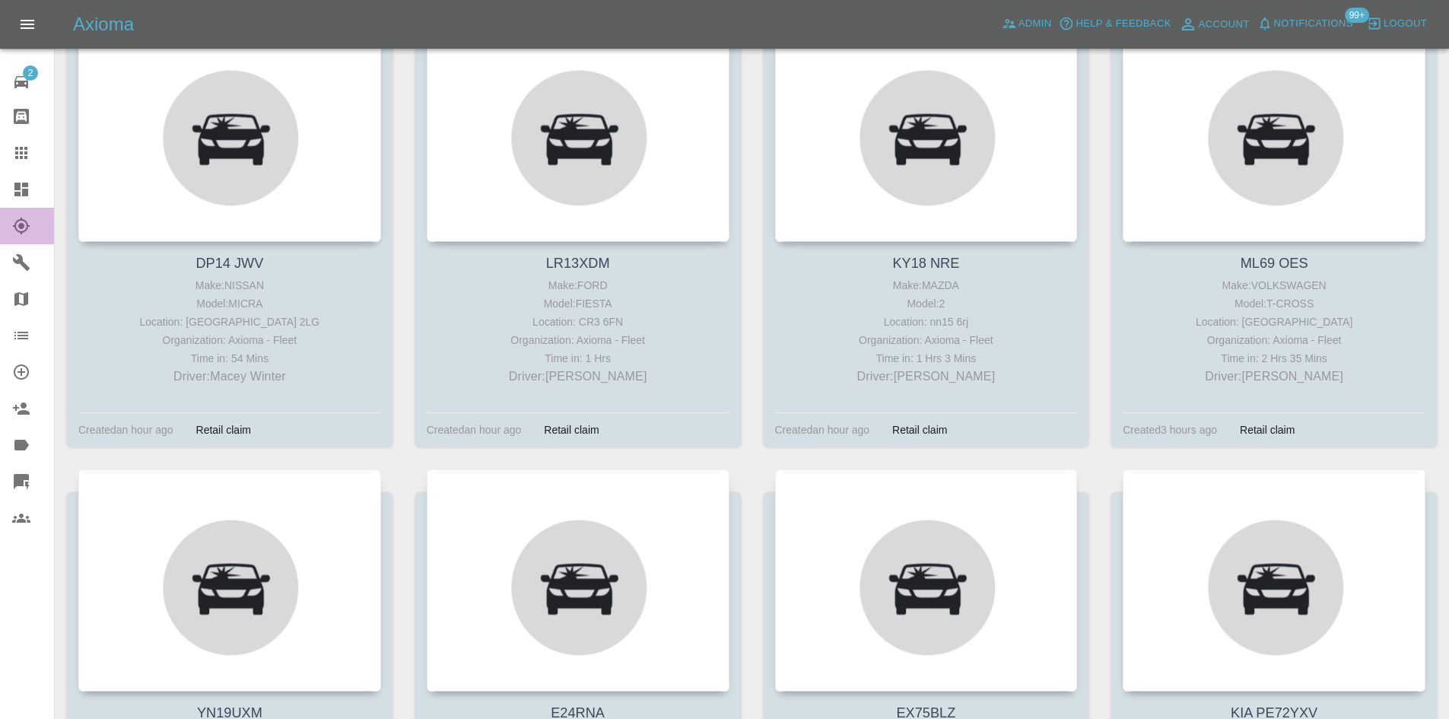
click at [33, 208] on link "Explorer" at bounding box center [27, 226] width 54 height 37
click at [31, 204] on link "Dashboard" at bounding box center [27, 189] width 54 height 37
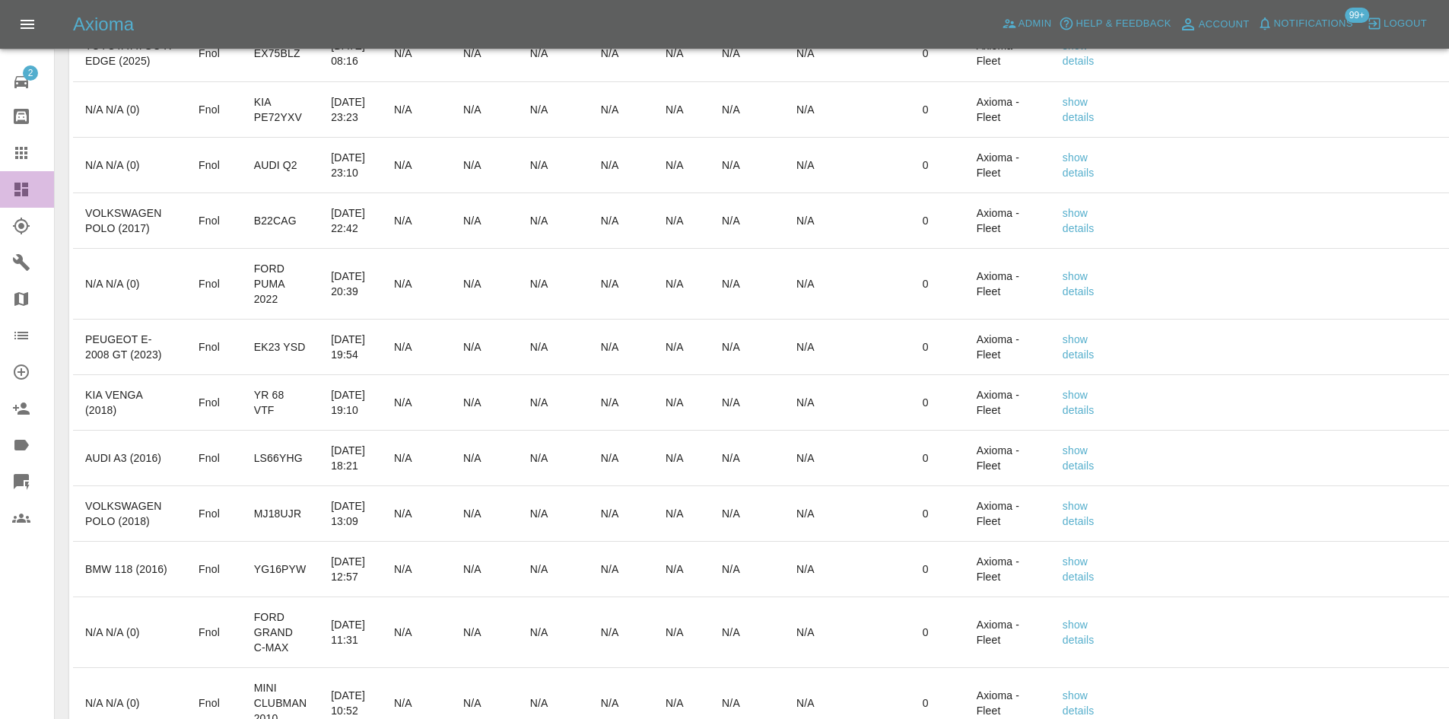
click at [30, 204] on link "Dashboard" at bounding box center [27, 189] width 54 height 37
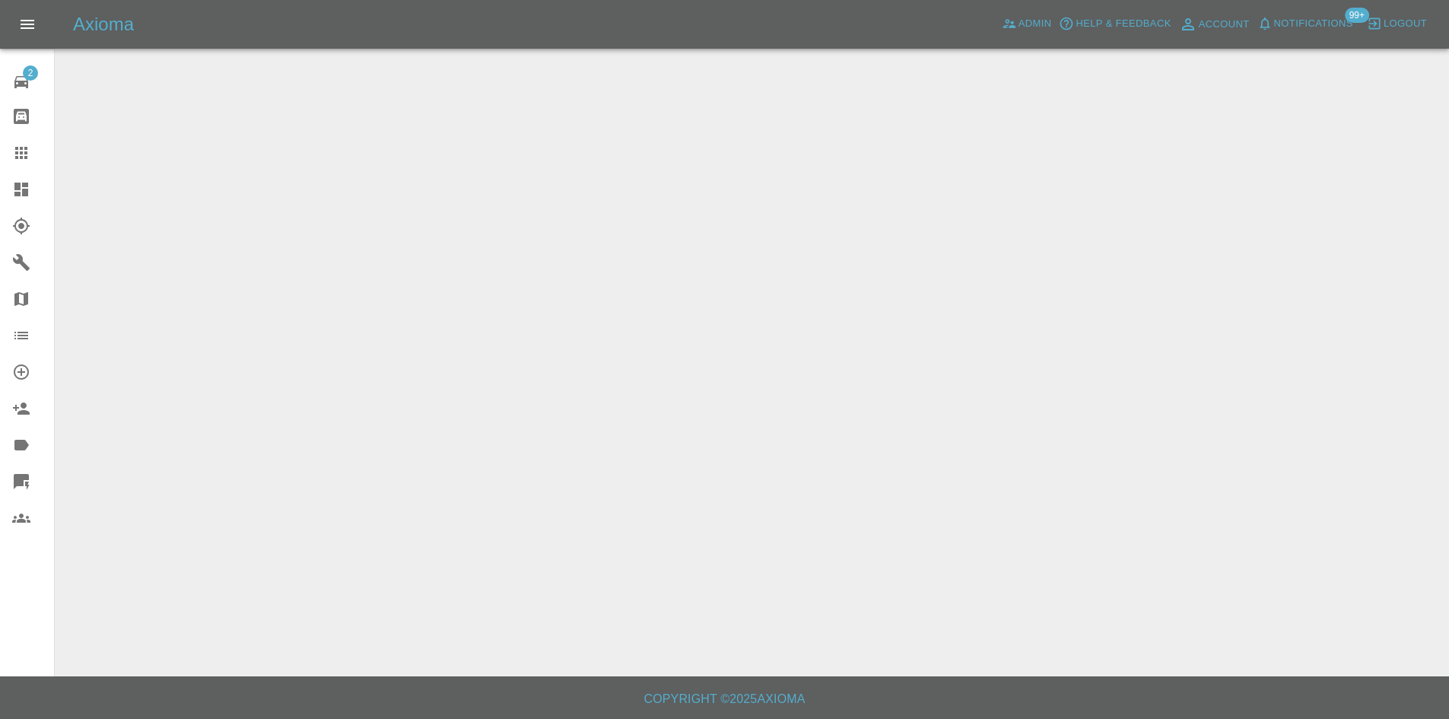
click at [30, 203] on link "Dashboard" at bounding box center [27, 189] width 54 height 37
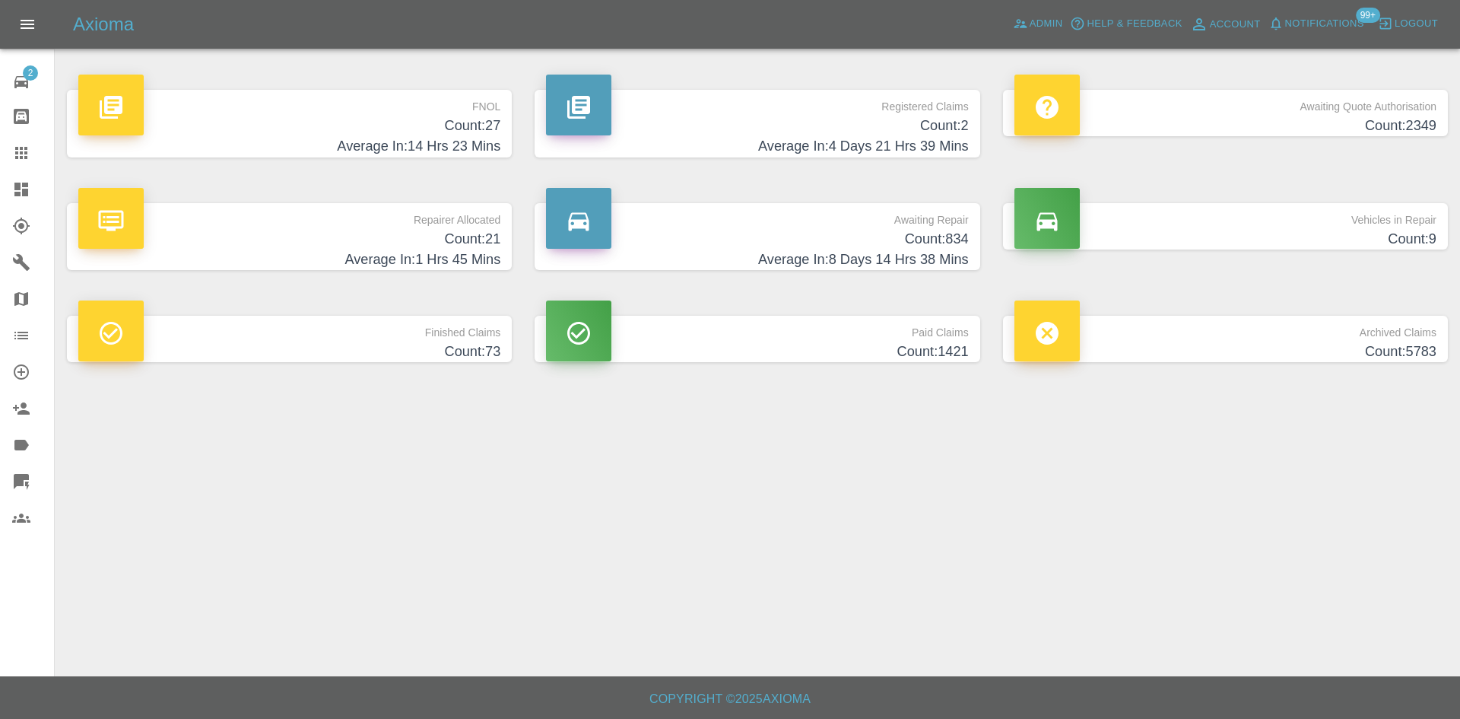
click at [8, 189] on link "Dashboard" at bounding box center [27, 189] width 54 height 37
drag, startPoint x: 894, startPoint y: 131, endPoint x: 798, endPoint y: 132, distance: 95.1
click at [892, 131] on h4 "Count: 2" at bounding box center [757, 126] width 422 height 21
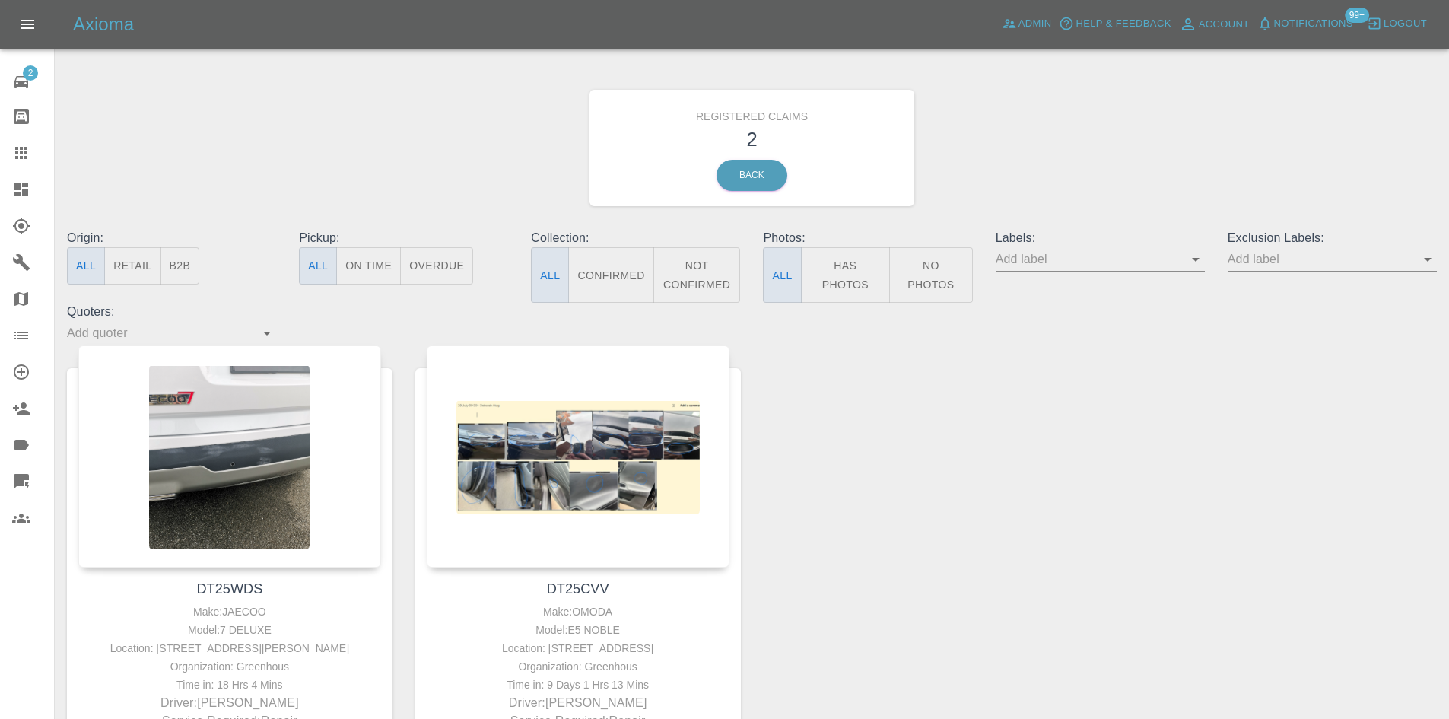
click at [24, 187] on icon at bounding box center [21, 190] width 14 height 14
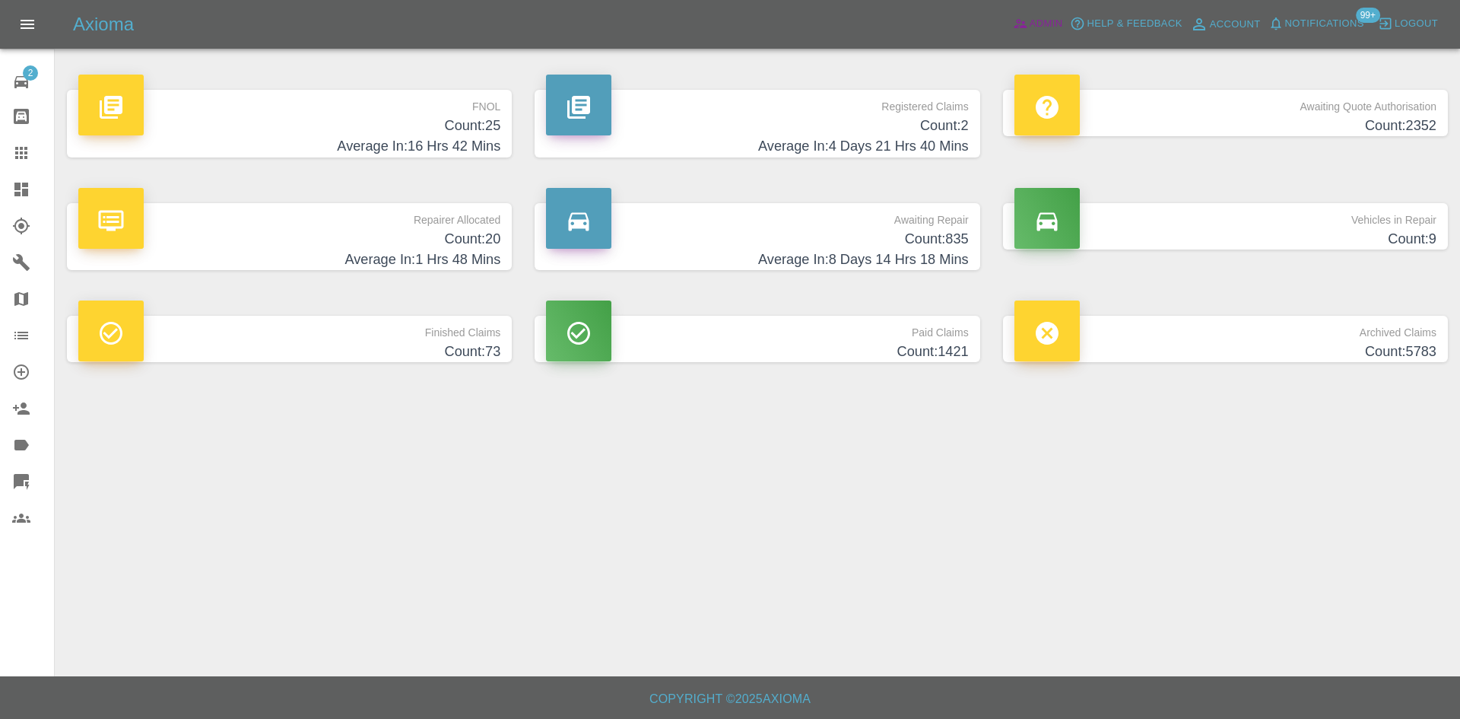
click at [1059, 24] on span "Admin" at bounding box center [1046, 23] width 33 height 17
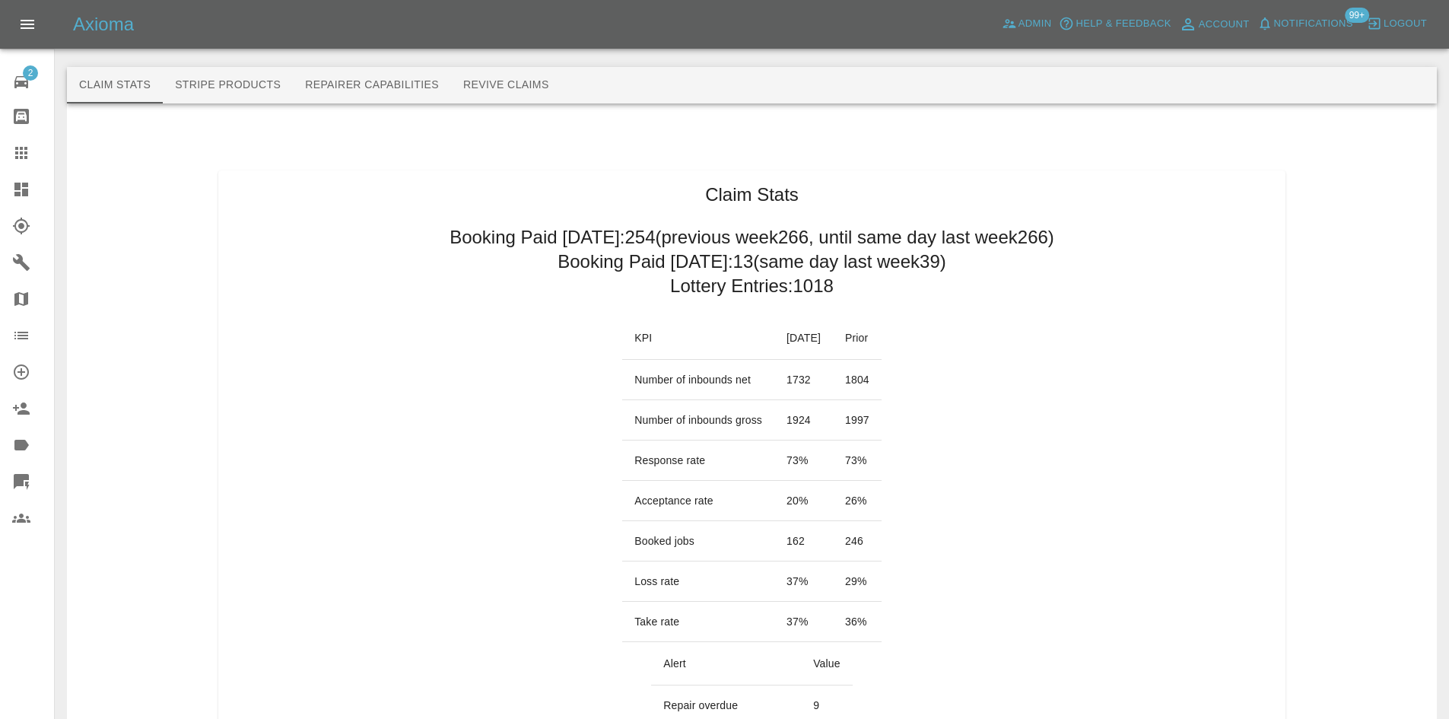
click at [8, 202] on link "Dashboard" at bounding box center [27, 189] width 54 height 37
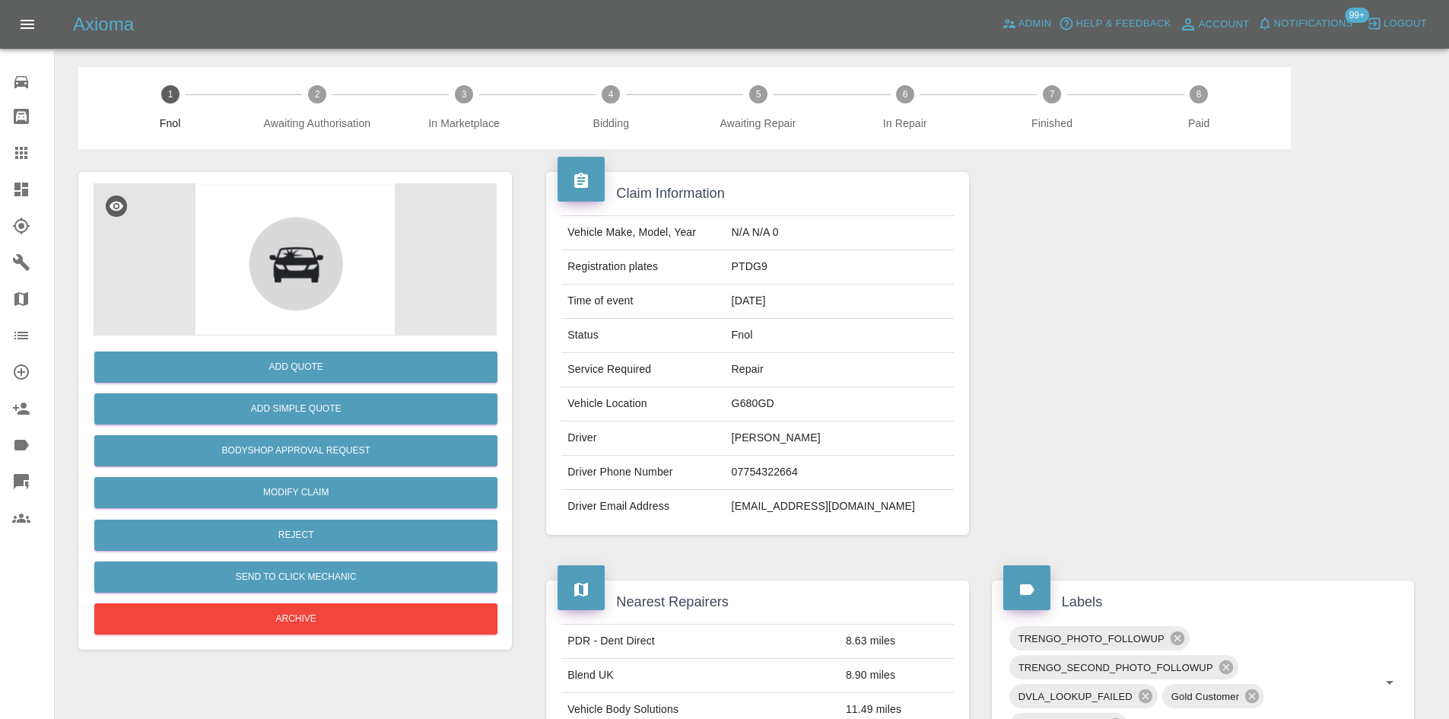
scroll to position [684, 0]
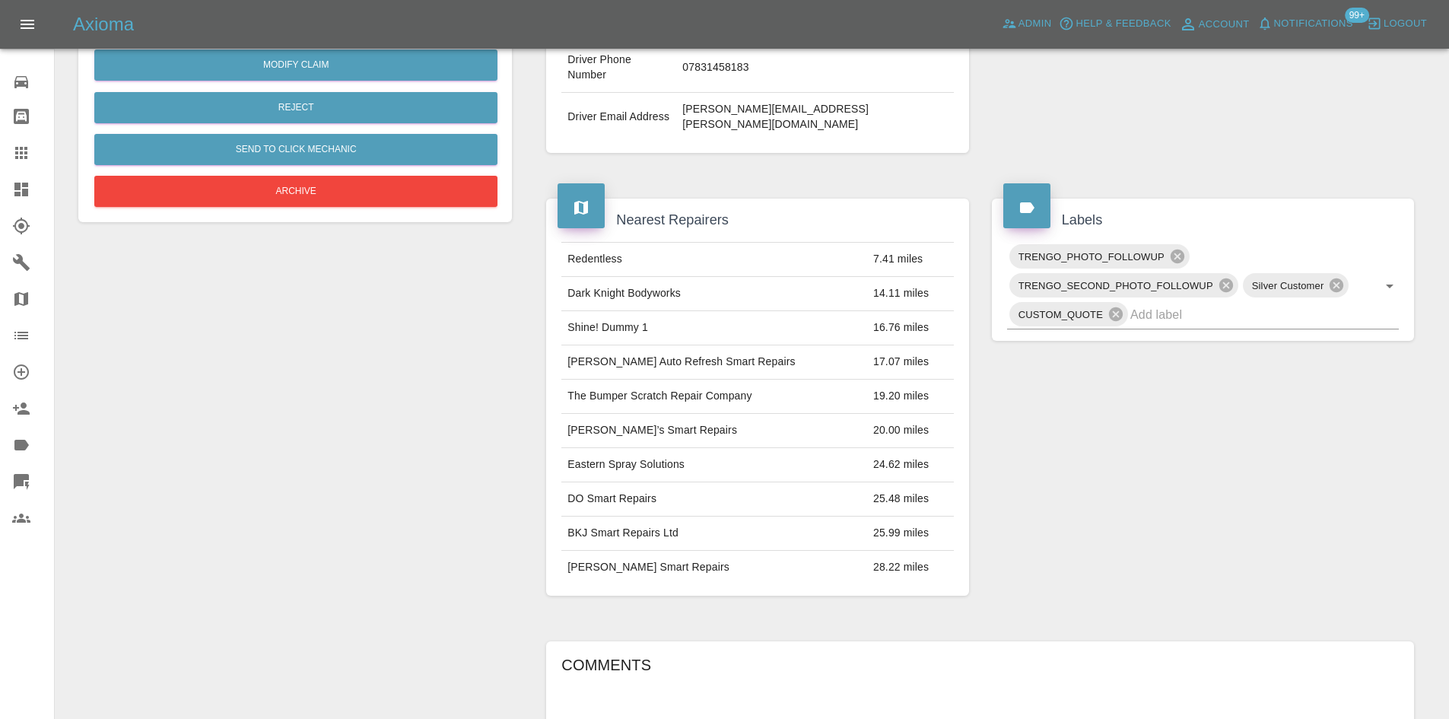
scroll to position [608, 0]
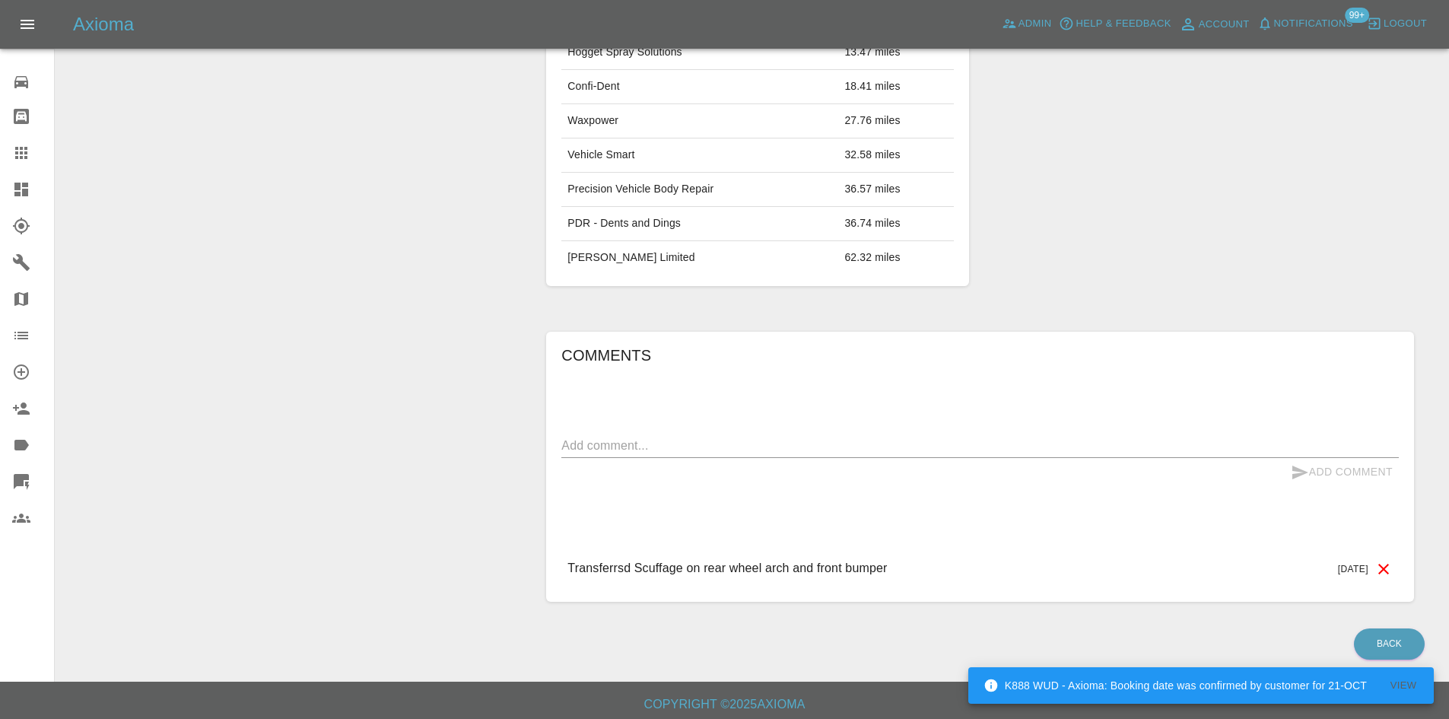
scroll to position [713, 0]
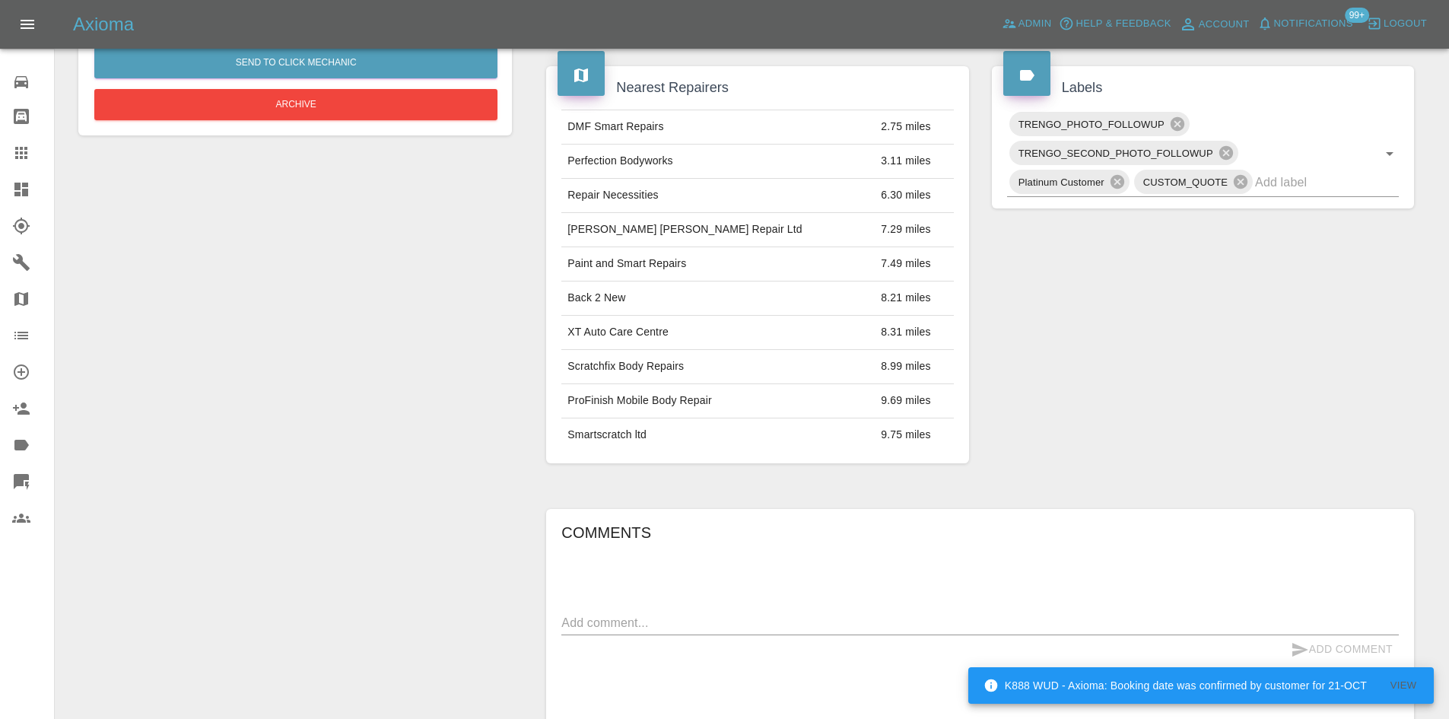
scroll to position [714, 0]
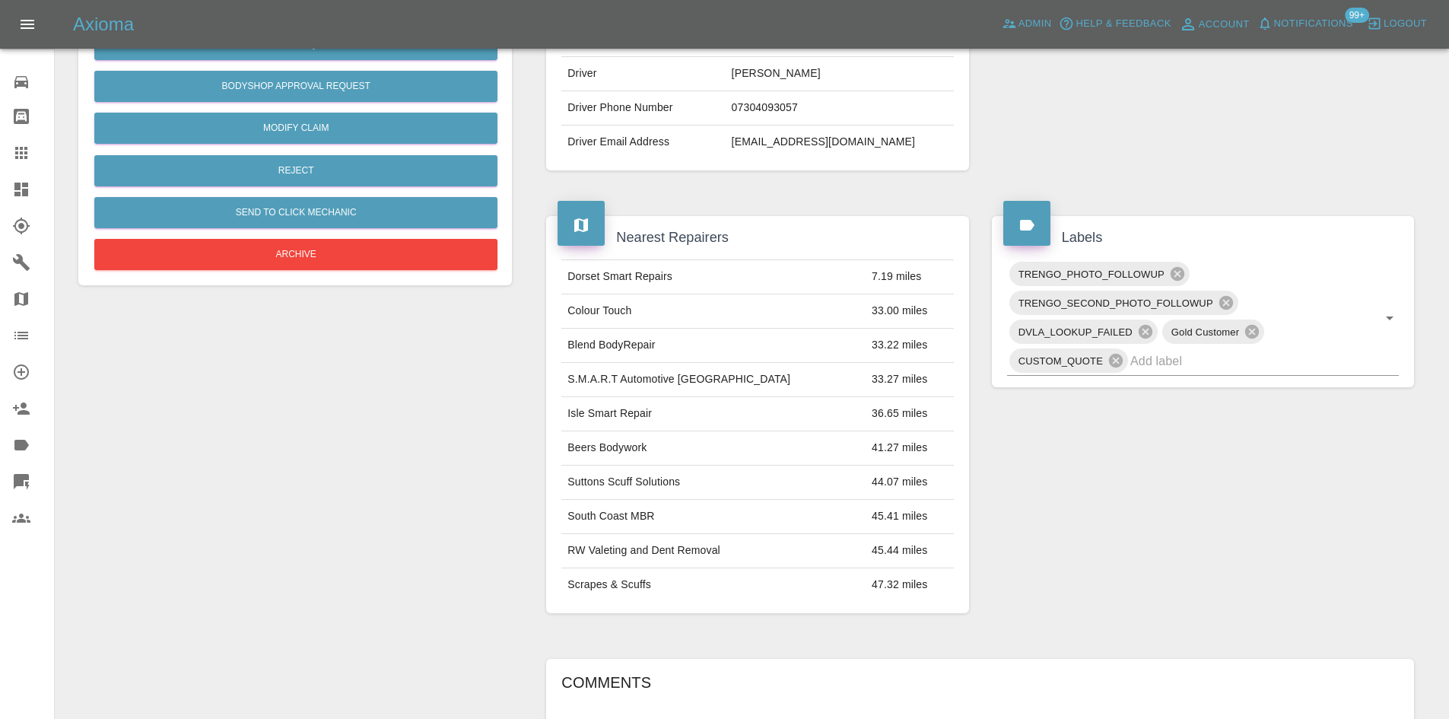
scroll to position [697, 0]
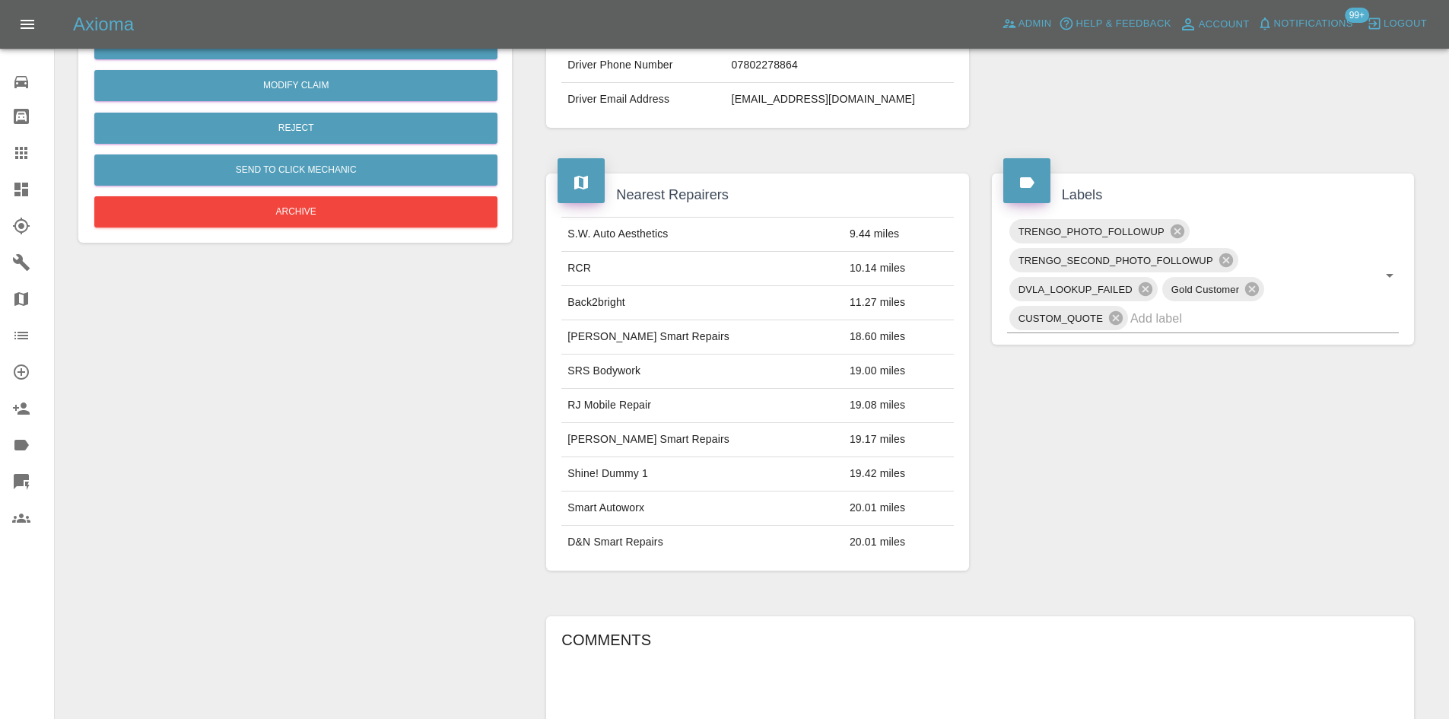
scroll to position [697, 0]
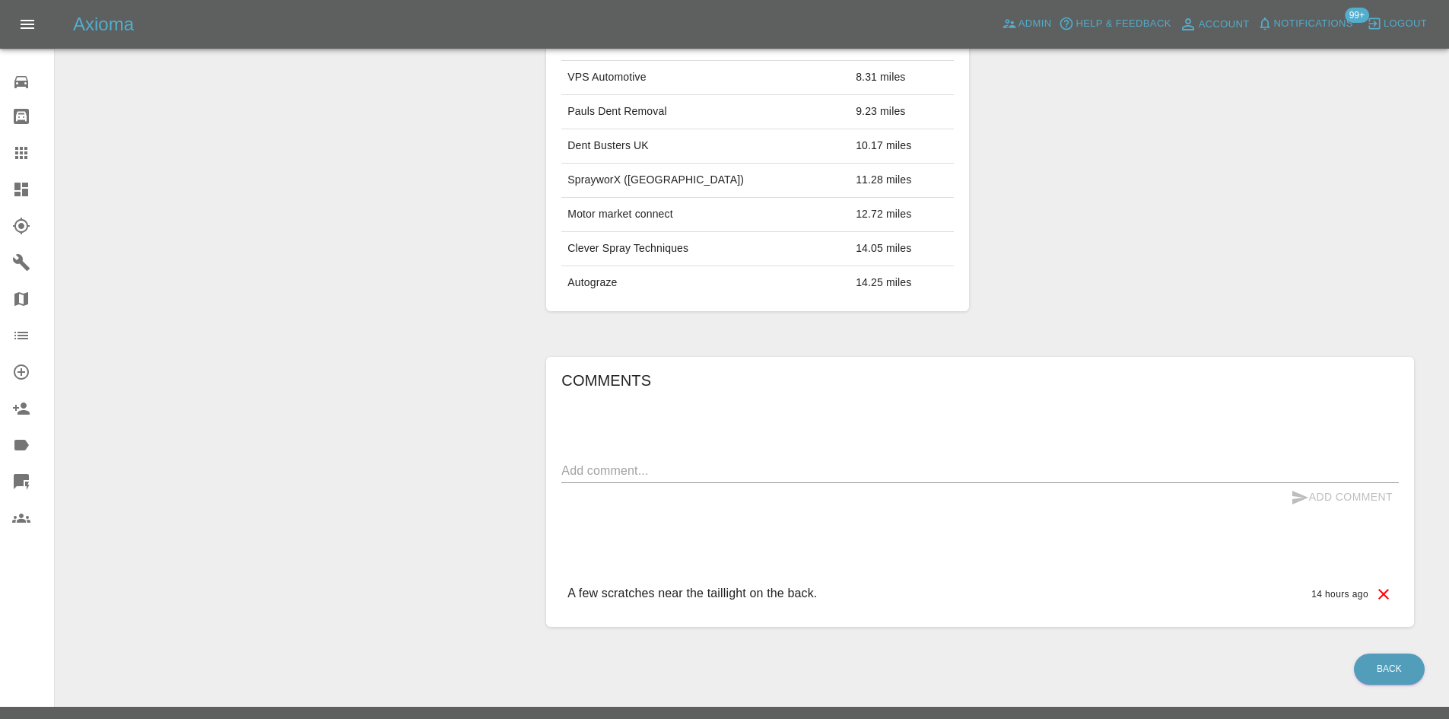
scroll to position [697, 0]
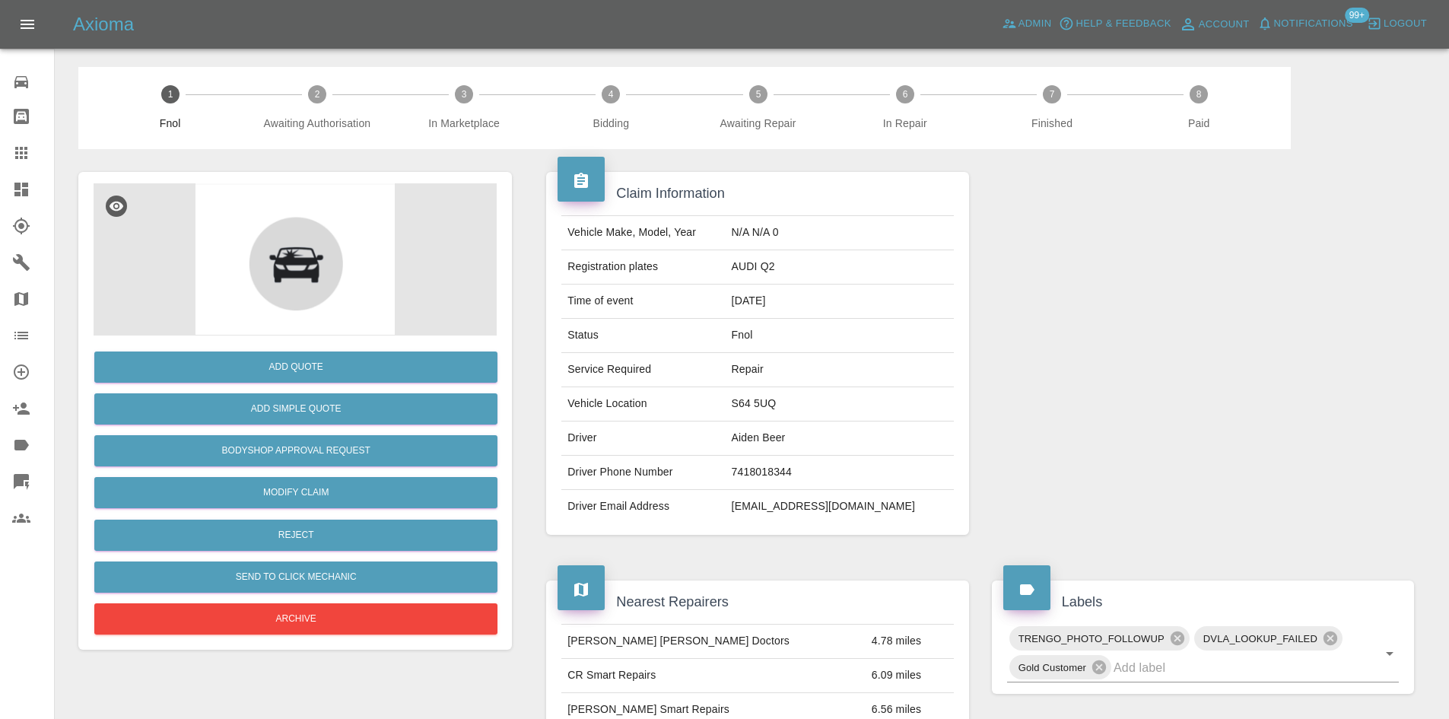
scroll to position [684, 0]
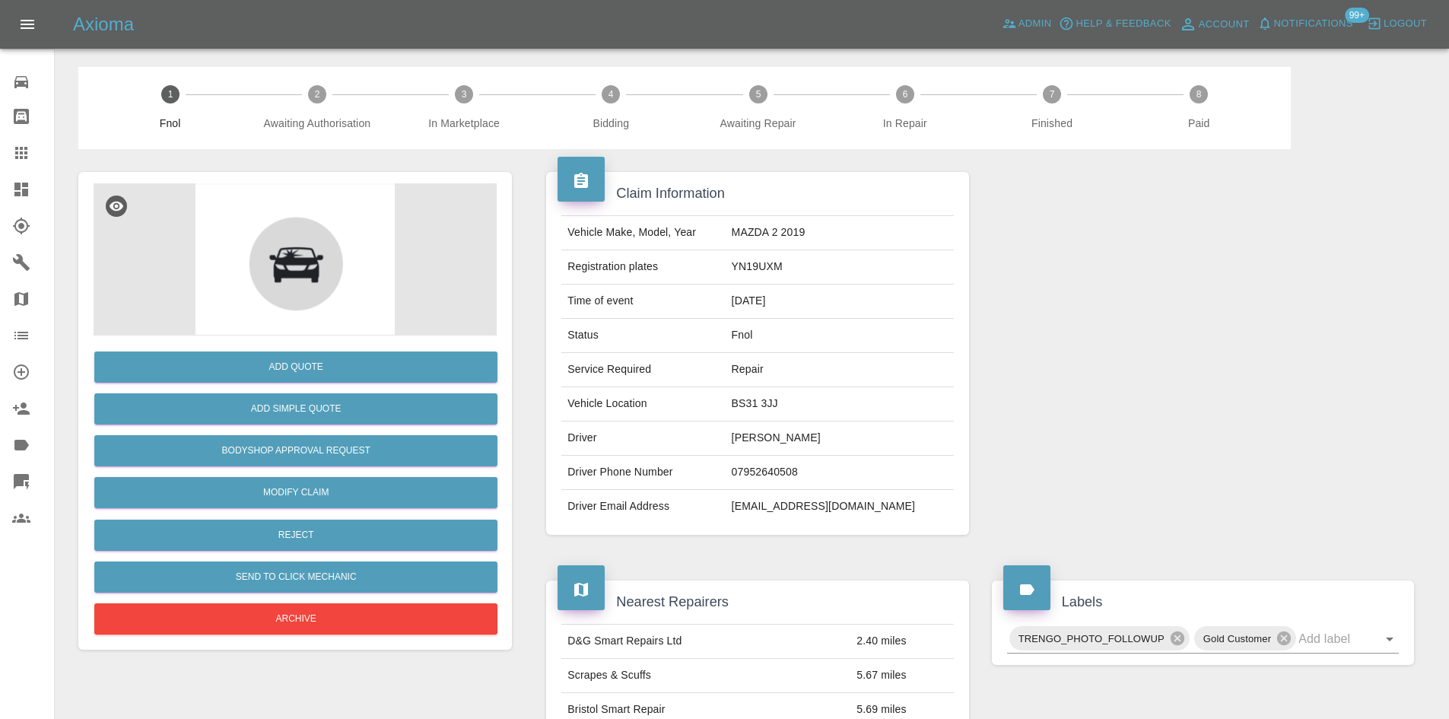
scroll to position [684, 0]
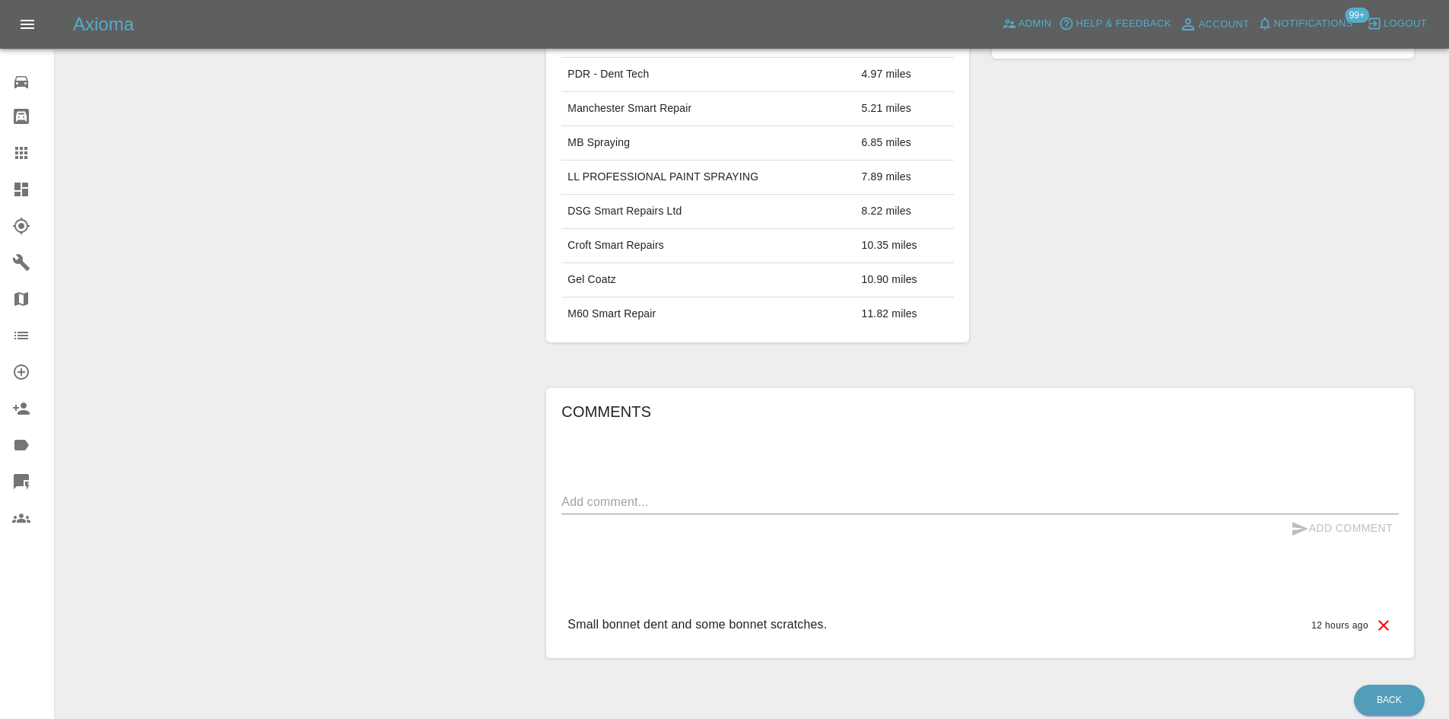
scroll to position [684, 0]
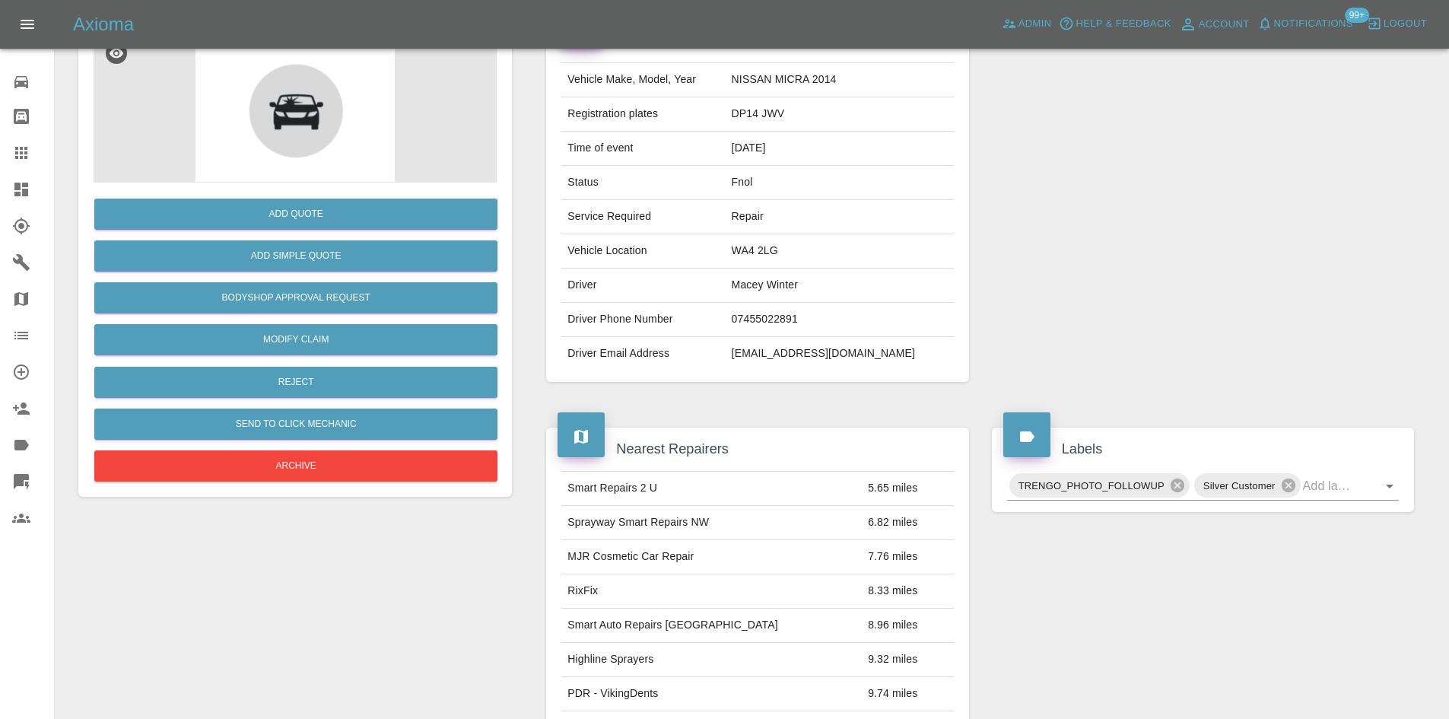
scroll to position [152, 0]
click at [275, 428] on button "Send to Click Mechanic" at bounding box center [295, 424] width 403 height 31
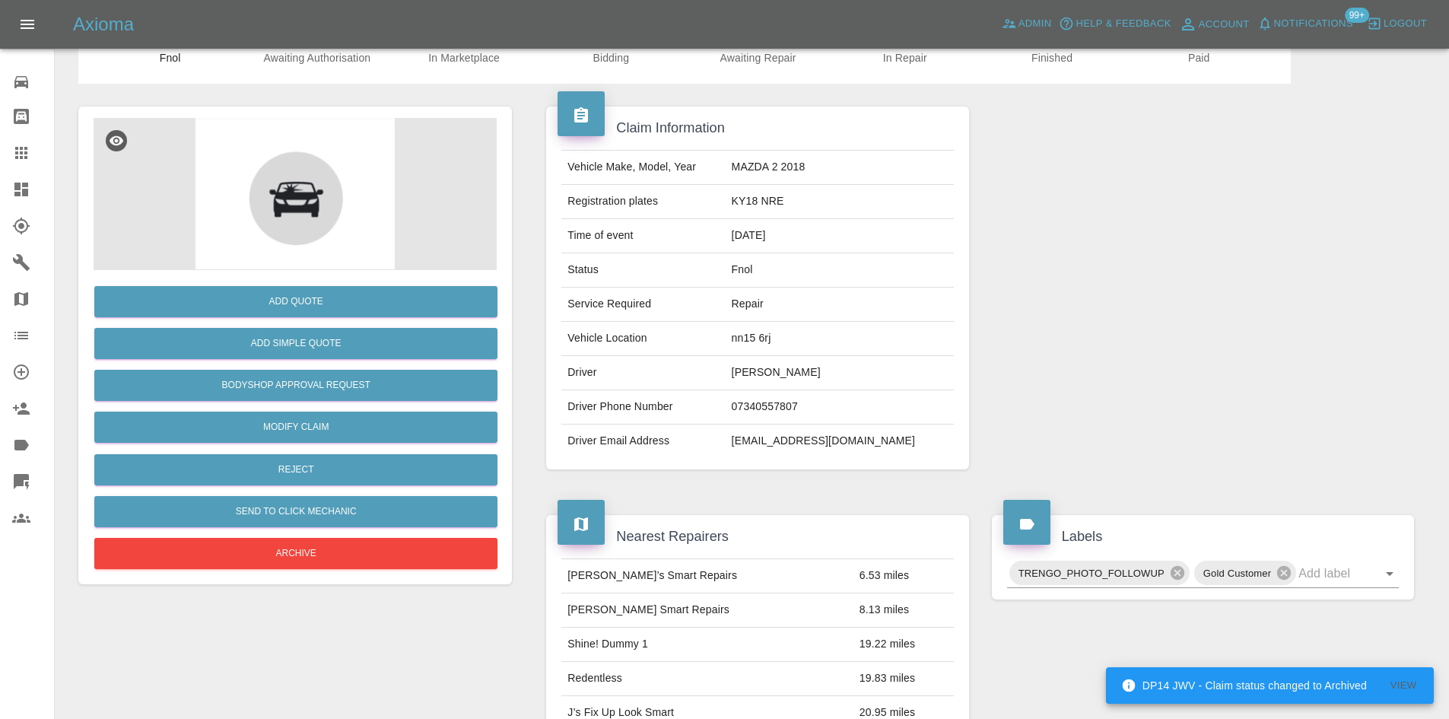
scroll to position [684, 0]
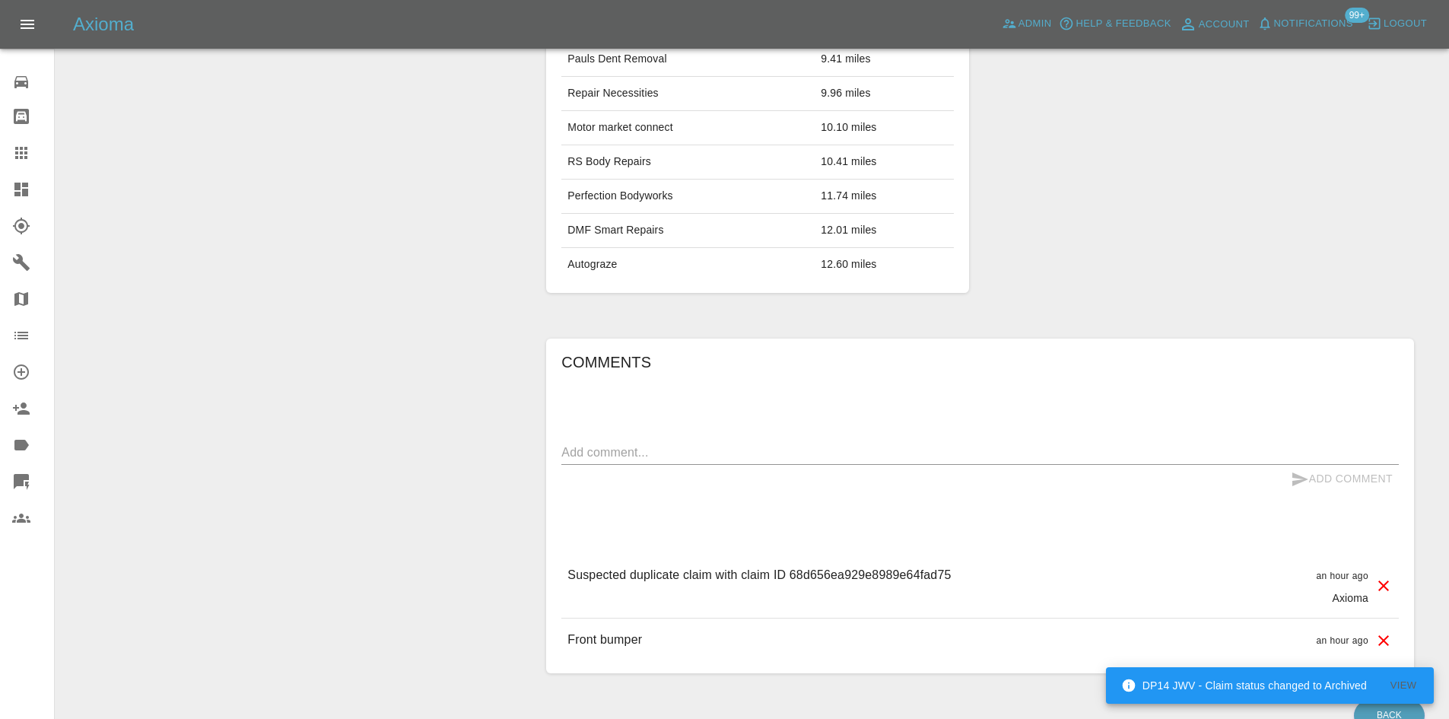
scroll to position [760, 0]
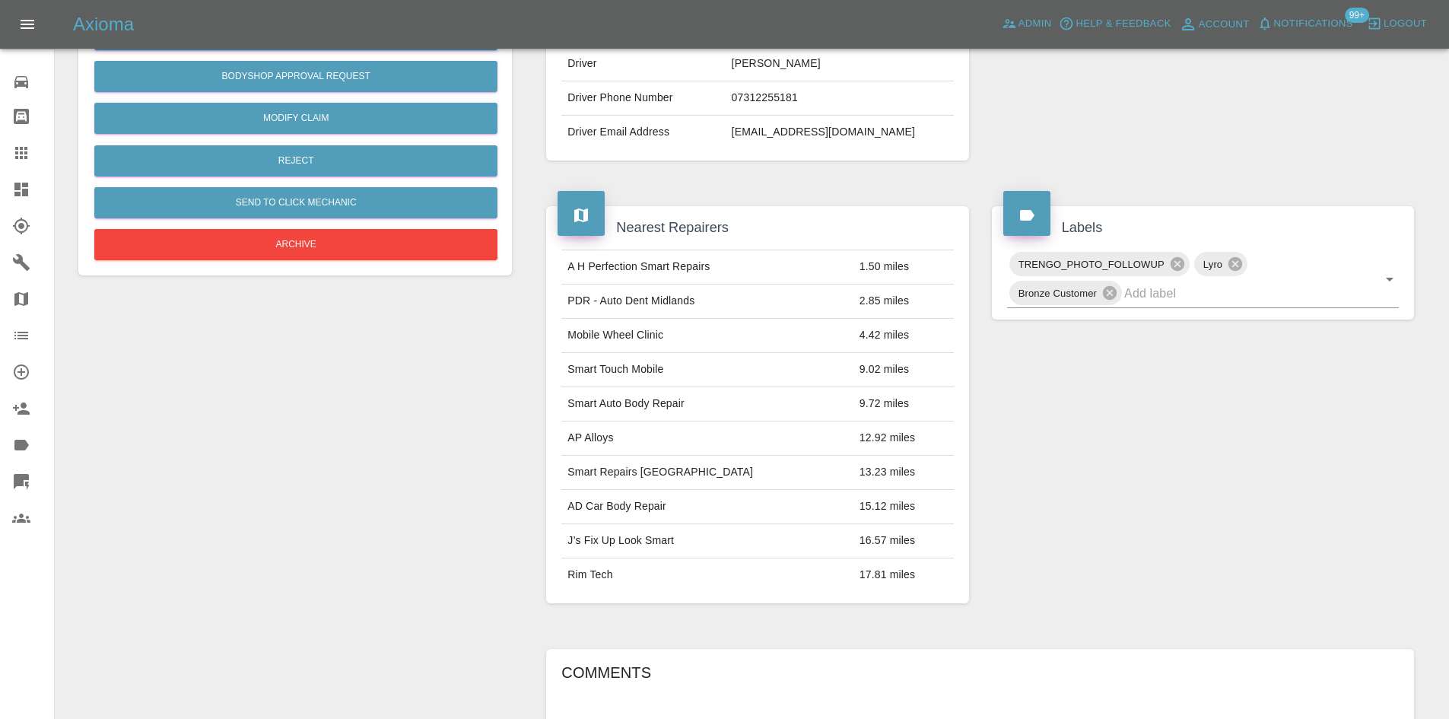
scroll to position [152, 0]
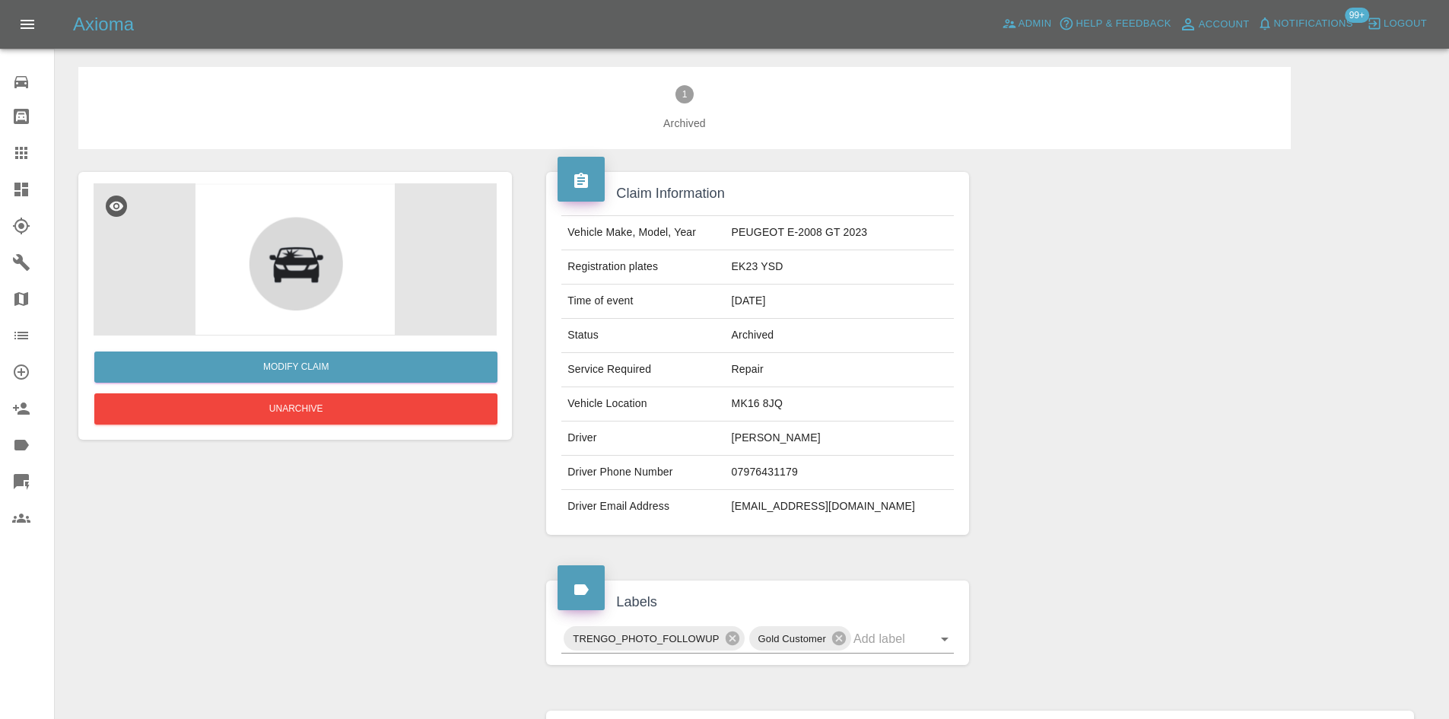
scroll to position [402, 0]
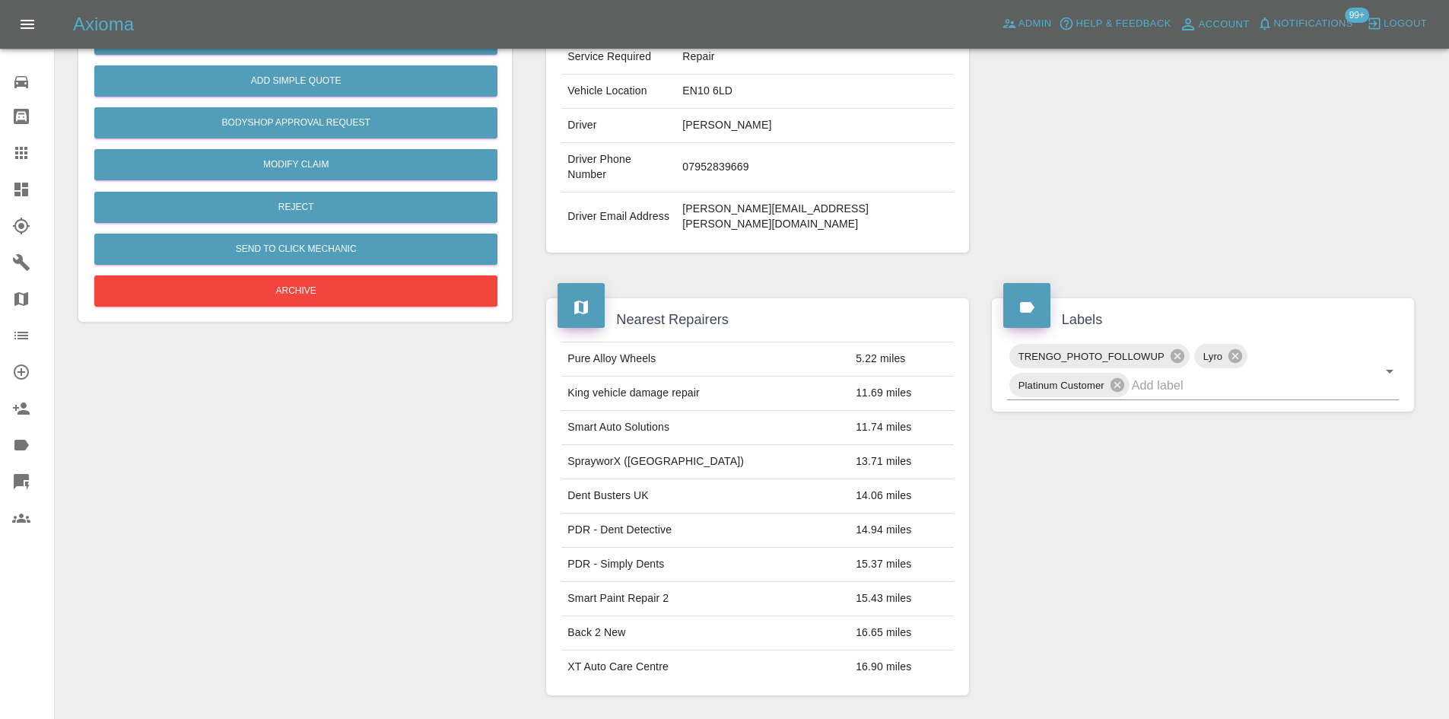
scroll to position [684, 0]
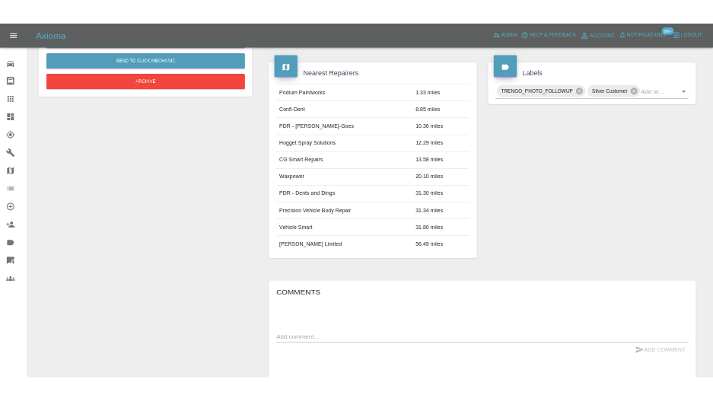
scroll to position [697, 0]
